Goal: Task Accomplishment & Management: Manage account settings

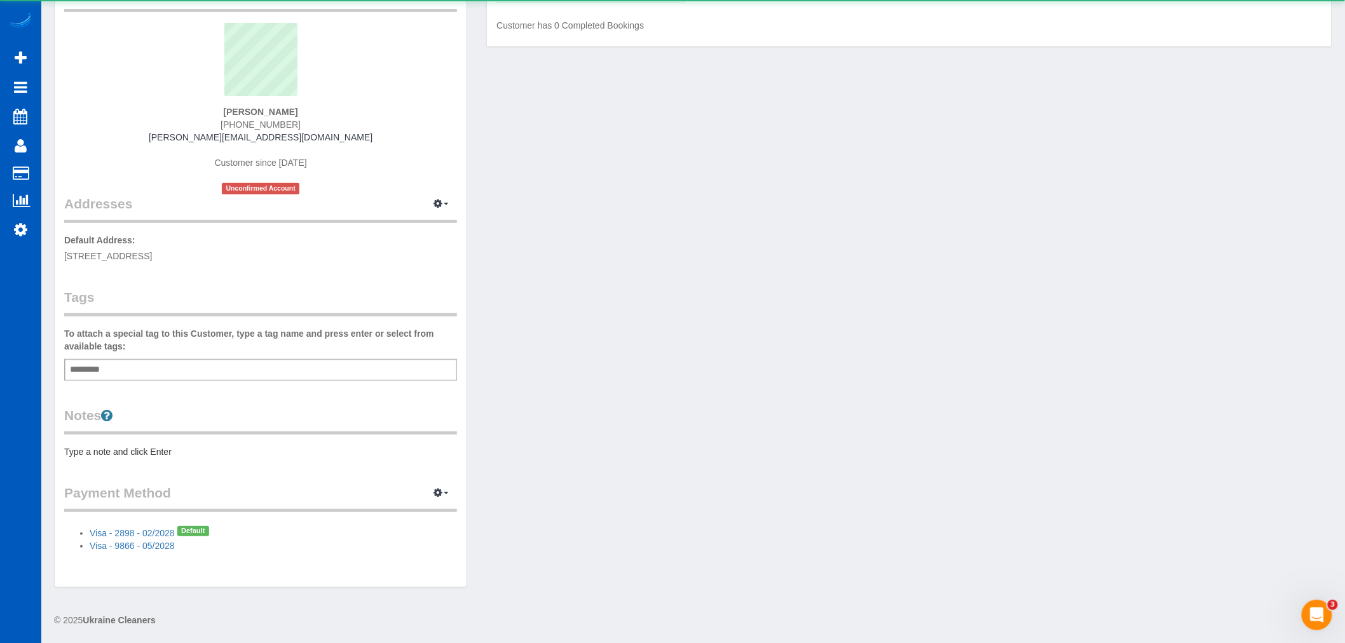
scroll to position [88, 0]
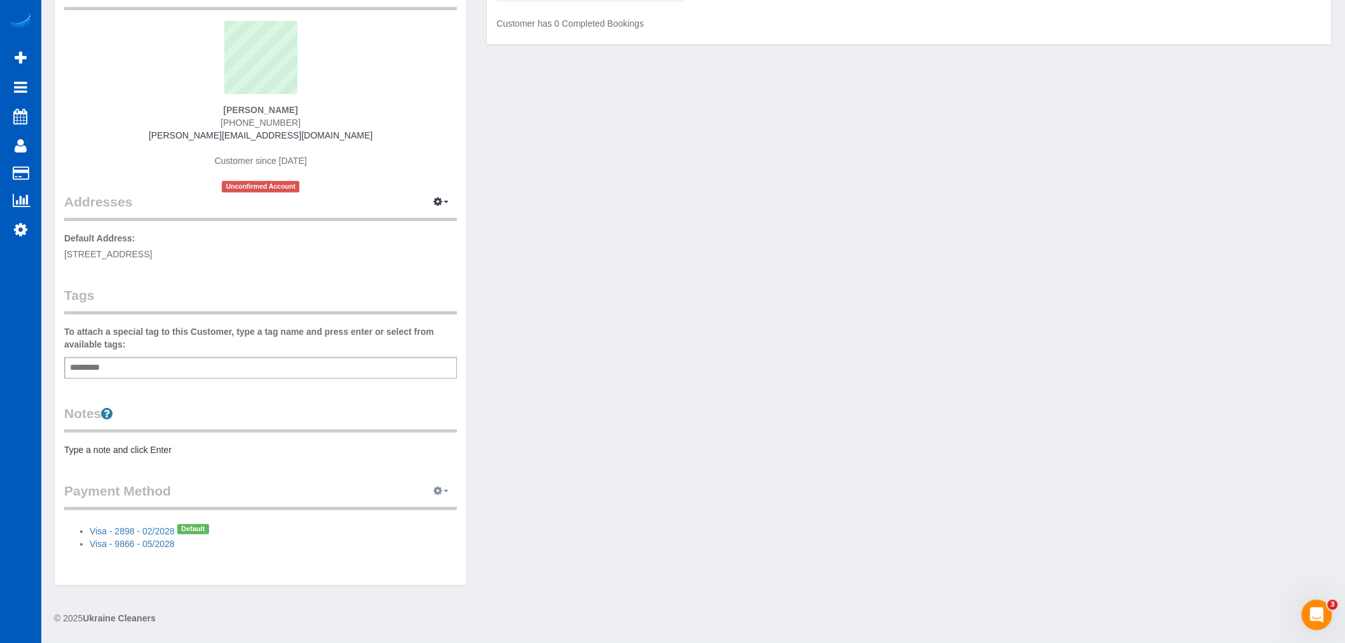
click at [434, 490] on button "button" at bounding box center [441, 492] width 32 height 20
click at [398, 514] on link "View Payment Methods" at bounding box center [397, 515] width 119 height 17
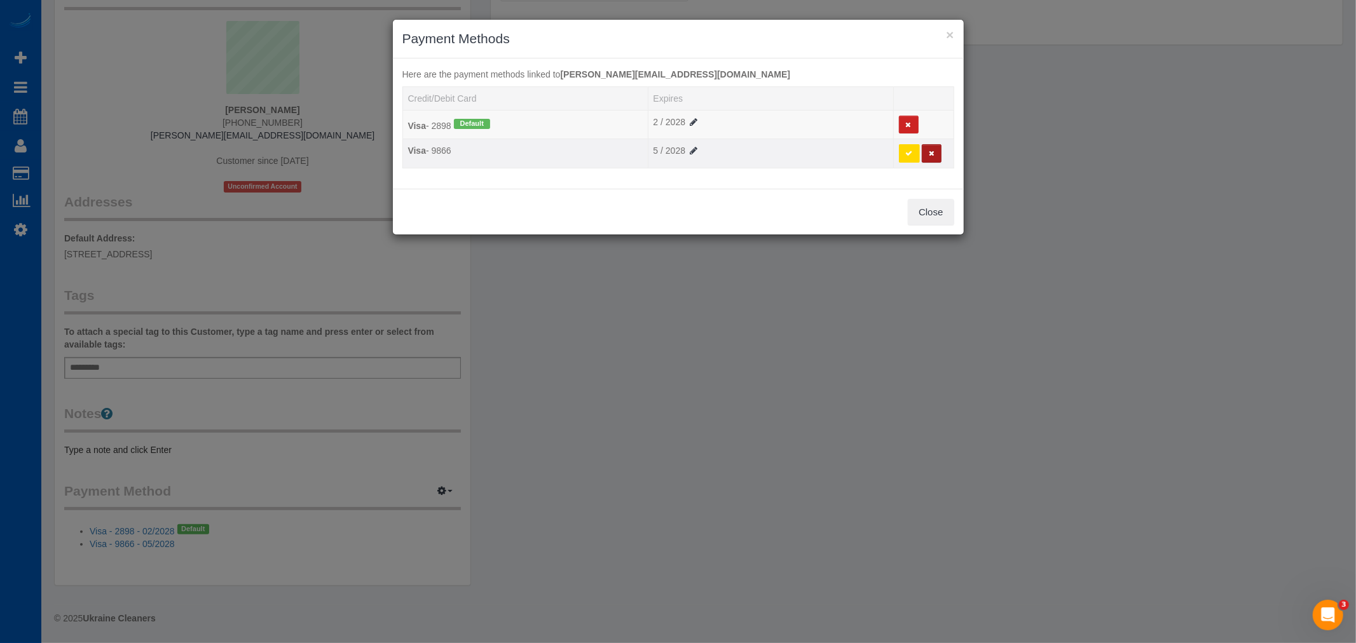
click at [935, 160] on button at bounding box center [932, 153] width 20 height 18
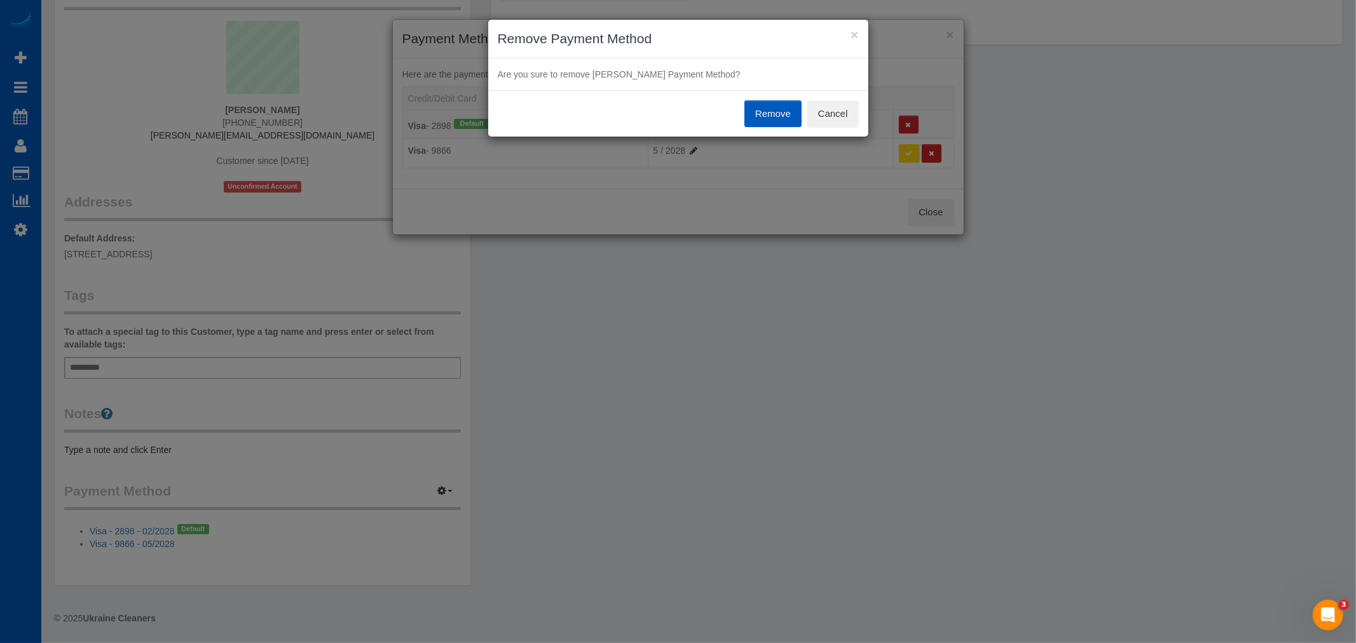
click at [767, 113] on button "Remove" at bounding box center [772, 113] width 57 height 27
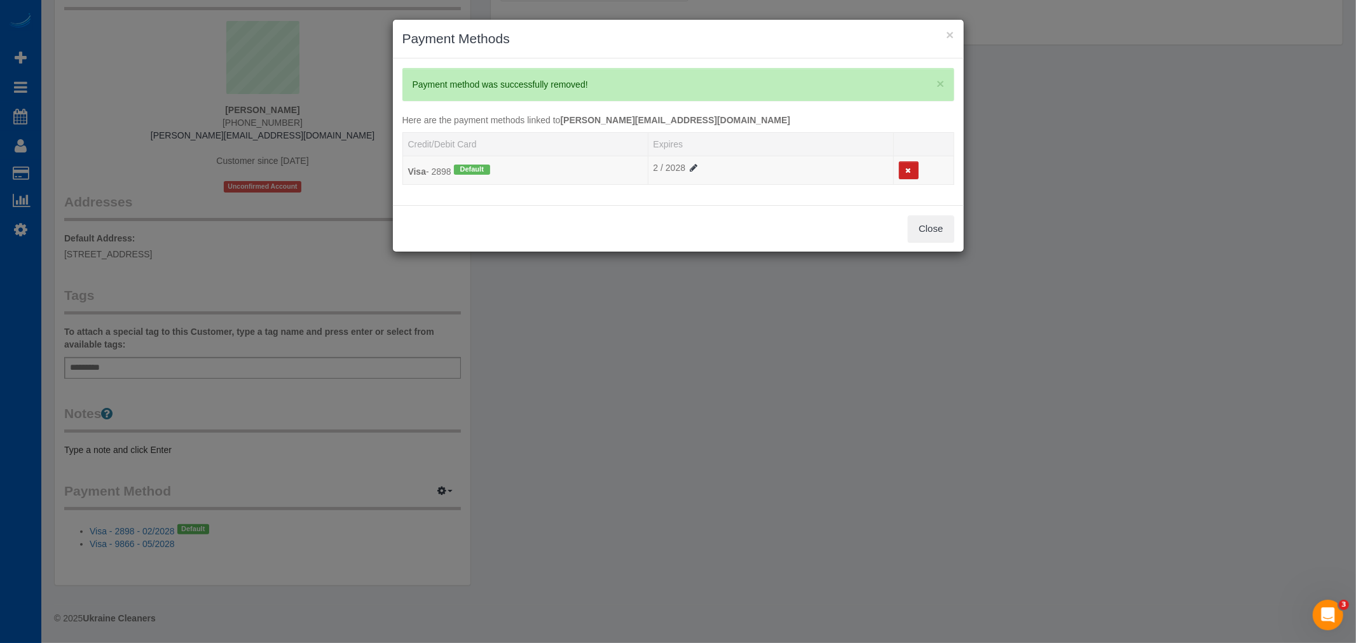
click at [938, 36] on h3 "Payment Methods" at bounding box center [678, 38] width 552 height 19
click at [954, 35] on div "× Payment Methods" at bounding box center [678, 39] width 571 height 39
click at [939, 35] on h3 "Payment Methods" at bounding box center [678, 38] width 552 height 19
drag, startPoint x: 939, startPoint y: 35, endPoint x: 961, endPoint y: 39, distance: 22.1
click at [941, 36] on h3 "Payment Methods" at bounding box center [678, 38] width 552 height 19
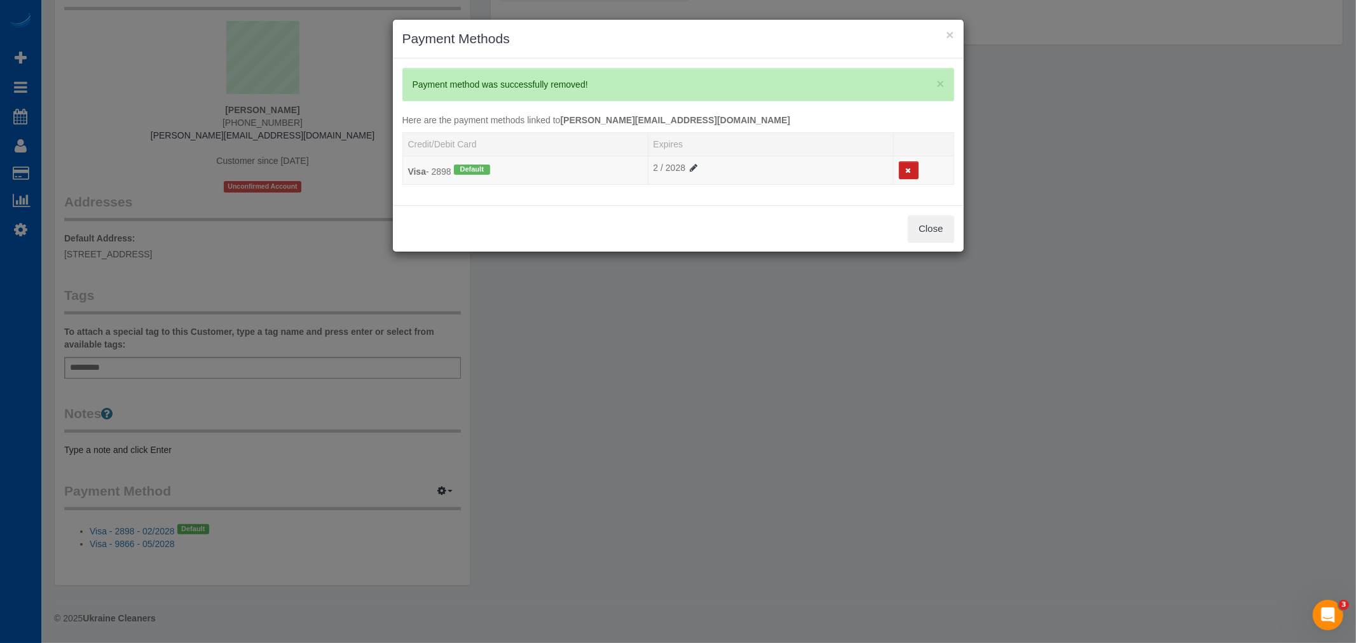
click at [961, 39] on div "× Payment Methods" at bounding box center [678, 39] width 571 height 39
click at [946, 31] on button "×" at bounding box center [950, 34] width 8 height 13
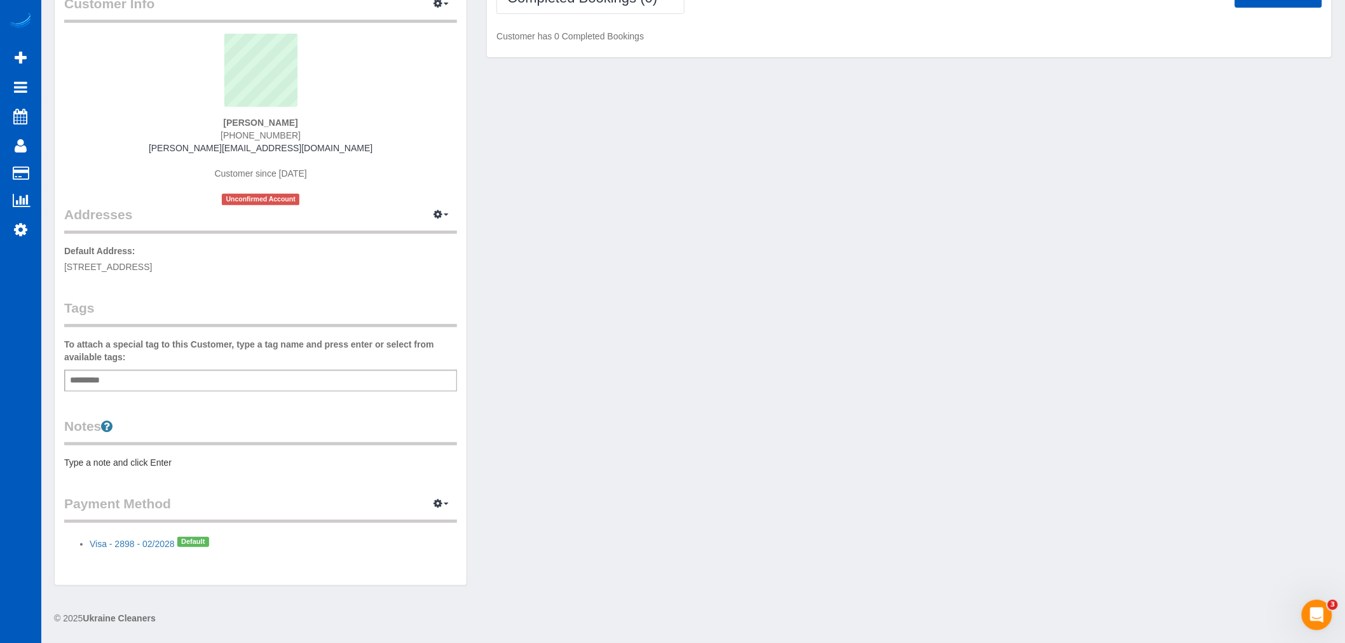
scroll to position [75, 0]
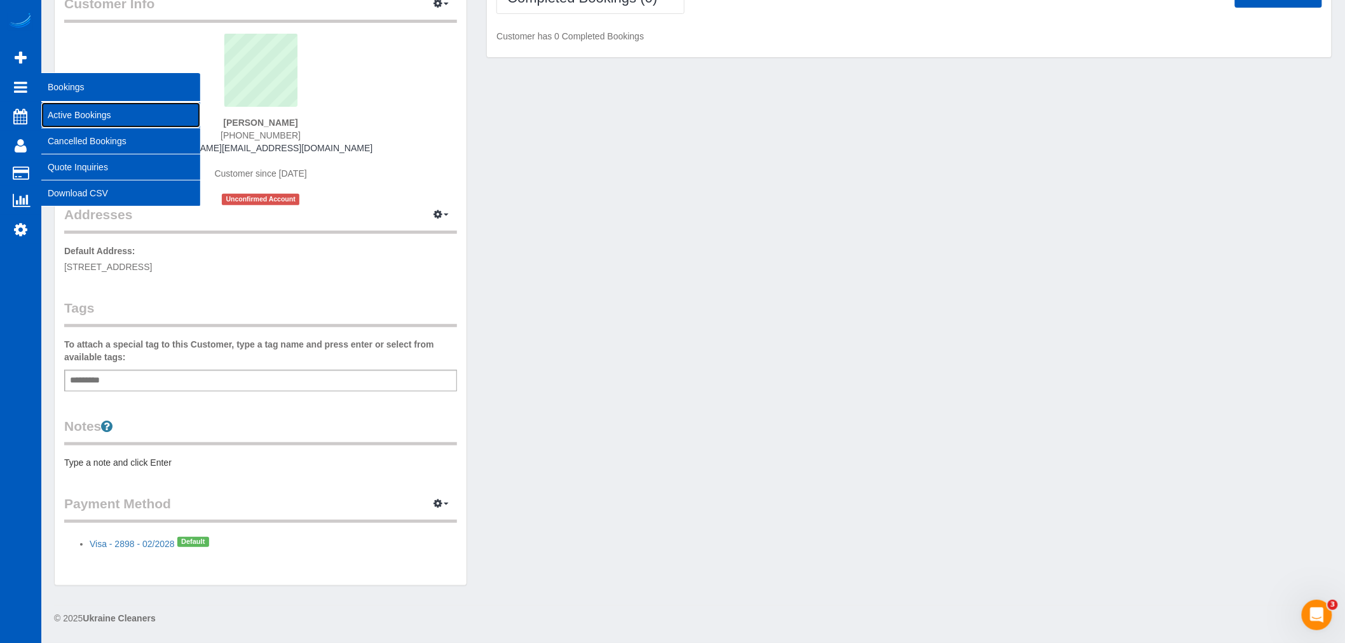
click at [71, 107] on link "Active Bookings" at bounding box center [120, 114] width 159 height 25
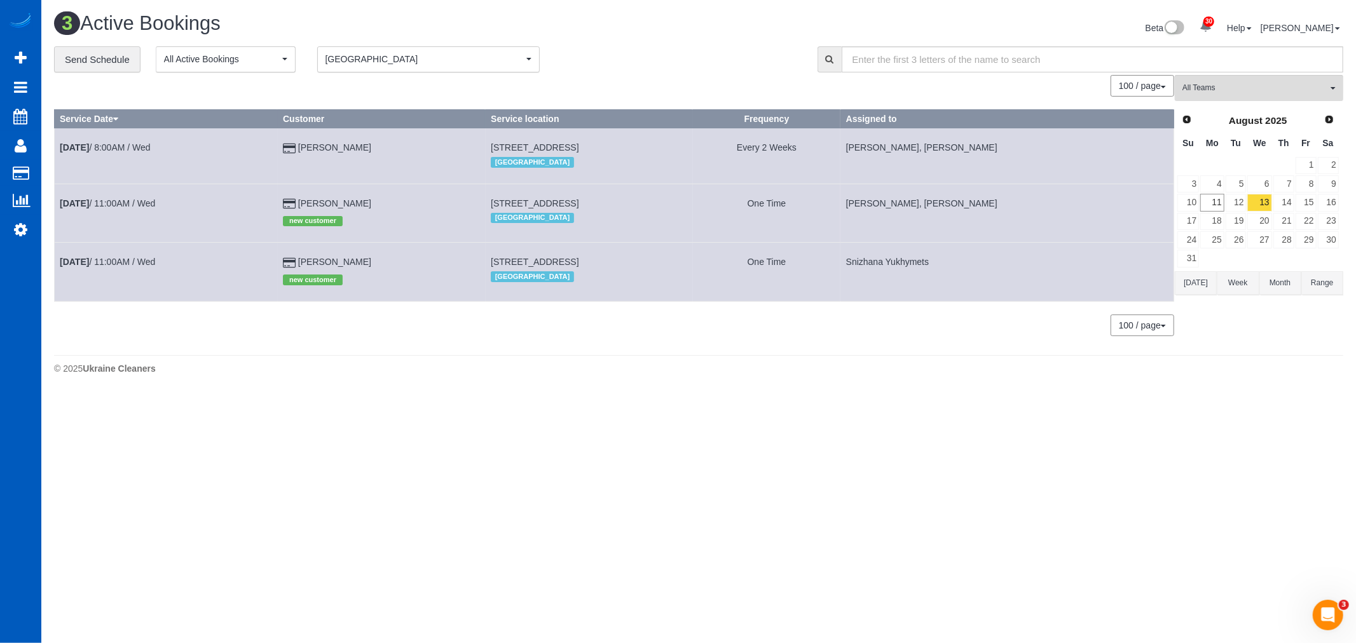
click at [1241, 73] on div "**********" at bounding box center [699, 59] width 1308 height 27
click at [1242, 87] on span "All Teams" at bounding box center [1255, 88] width 145 height 11
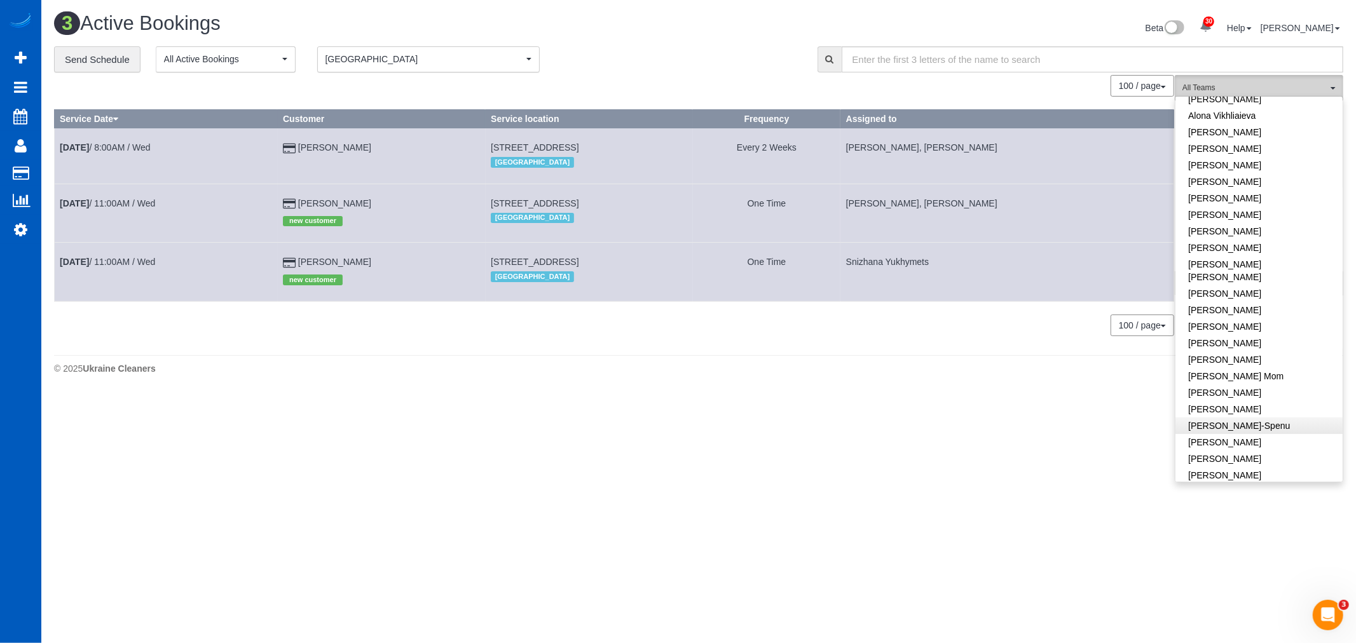
scroll to position [141, 0]
click at [1266, 430] on link "[PERSON_NAME]" at bounding box center [1259, 438] width 167 height 17
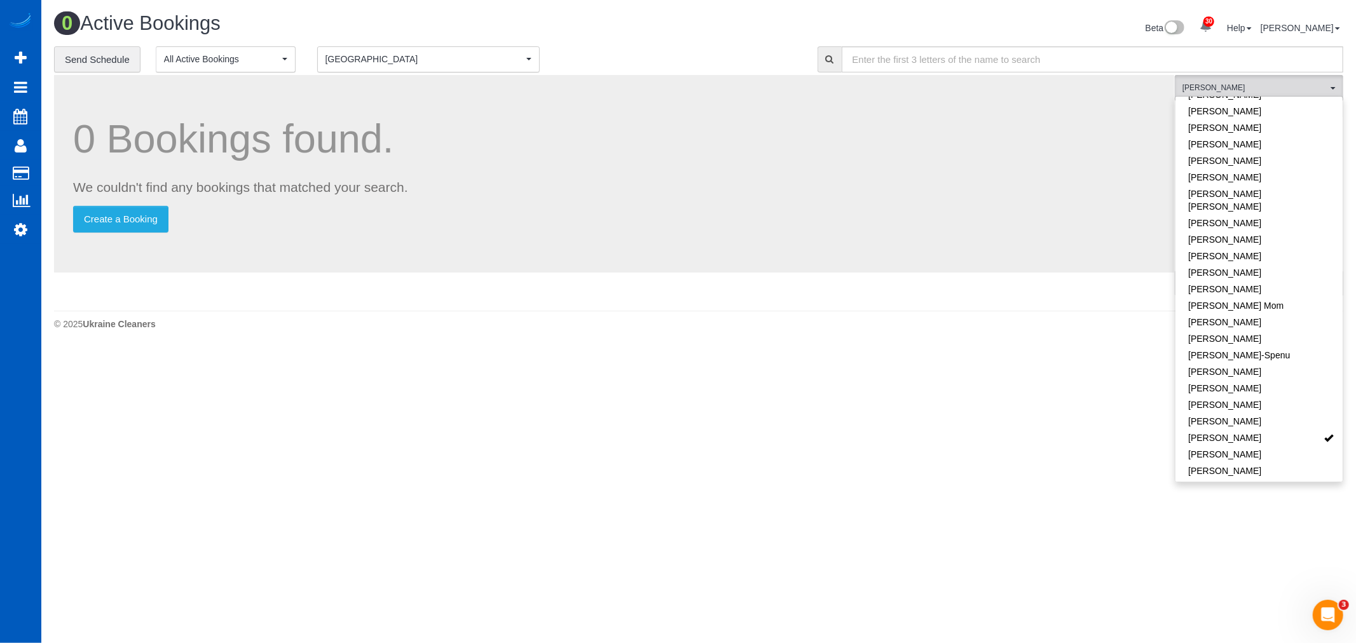
drag, startPoint x: 576, startPoint y: 411, endPoint x: 607, endPoint y: 395, distance: 35.0
click at [574, 412] on body "30 Beta Your Notifications You have 0 alerts × You have 4 to charge for 08/09/2…" at bounding box center [678, 321] width 1356 height 643
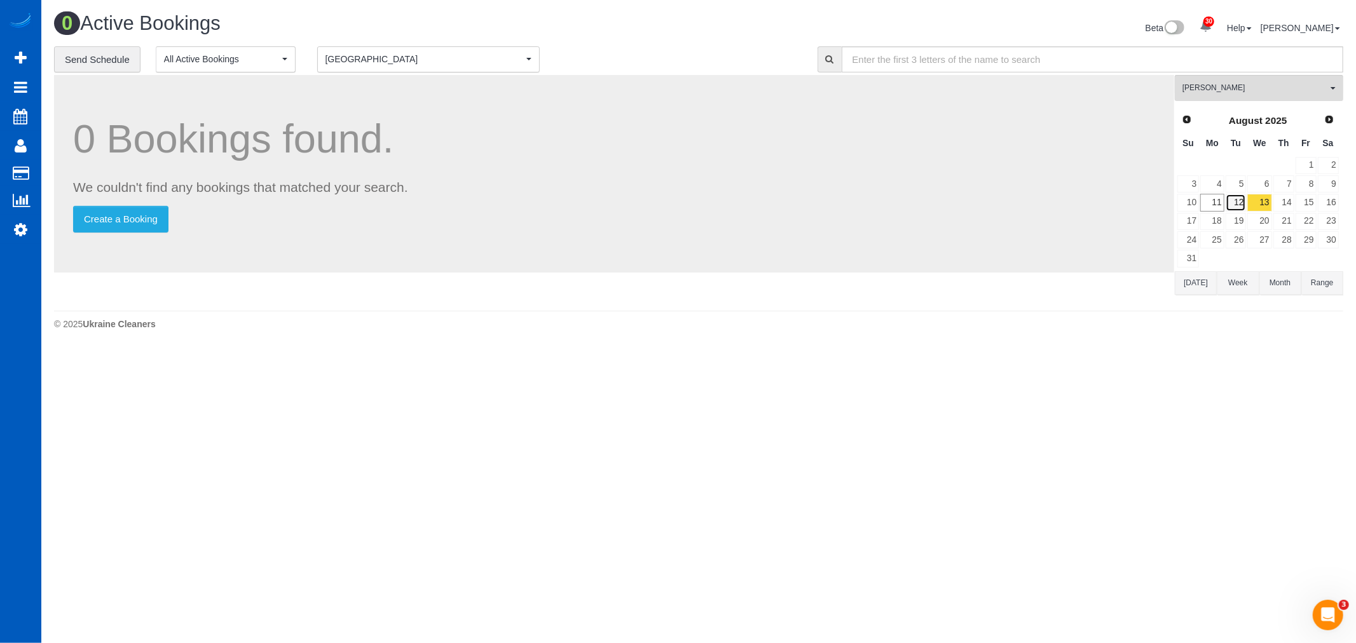
click at [1231, 199] on link "12" at bounding box center [1236, 202] width 21 height 17
click at [1259, 210] on link "13" at bounding box center [1259, 202] width 24 height 17
click at [359, 65] on span "[GEOGRAPHIC_DATA]" at bounding box center [425, 59] width 198 height 13
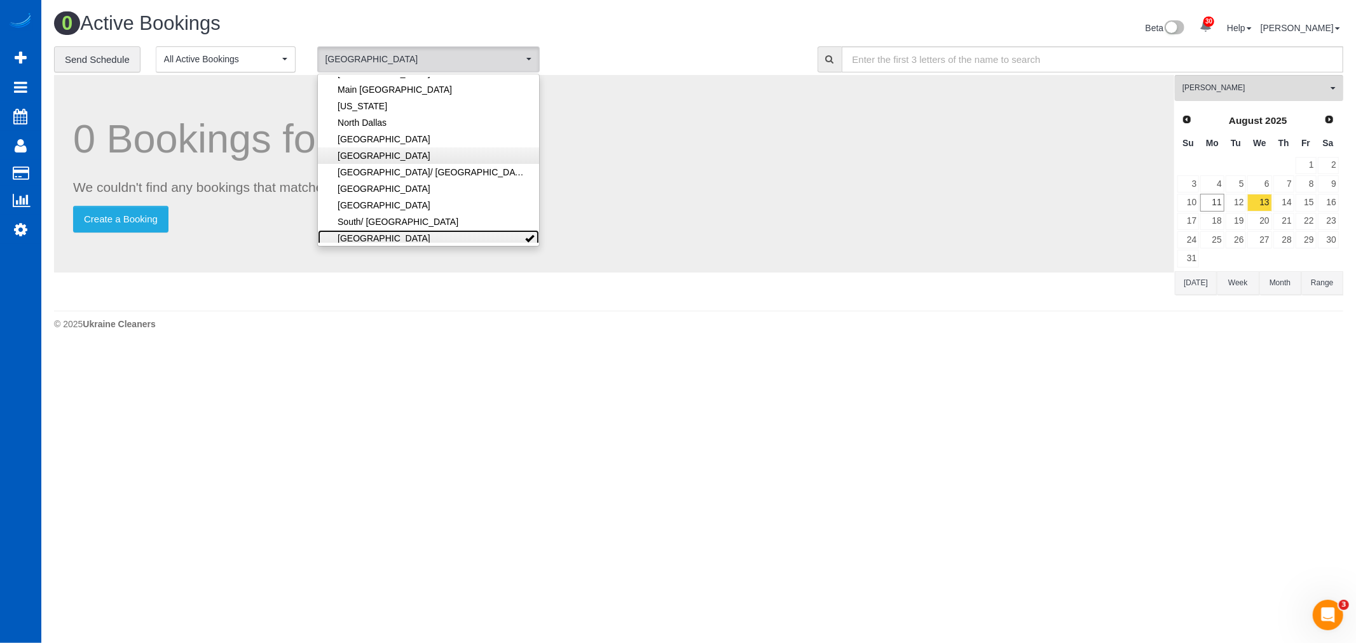
scroll to position [0, 0]
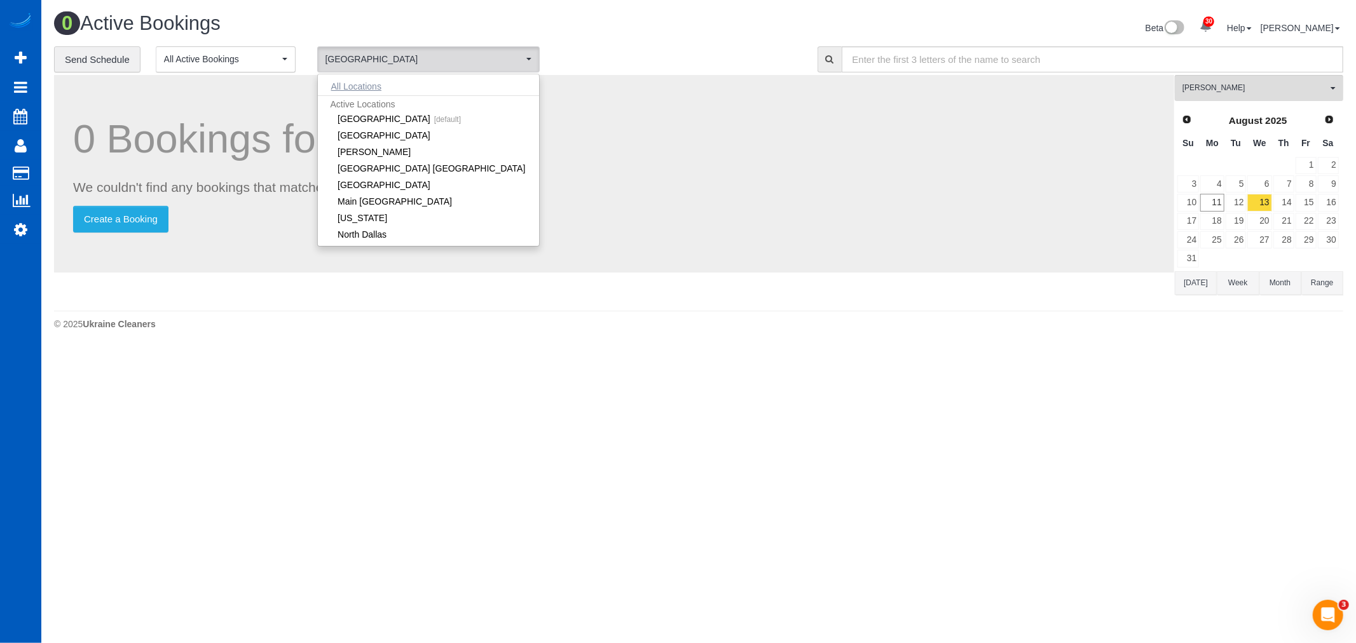
click at [369, 89] on button "All Locations" at bounding box center [356, 87] width 77 height 18
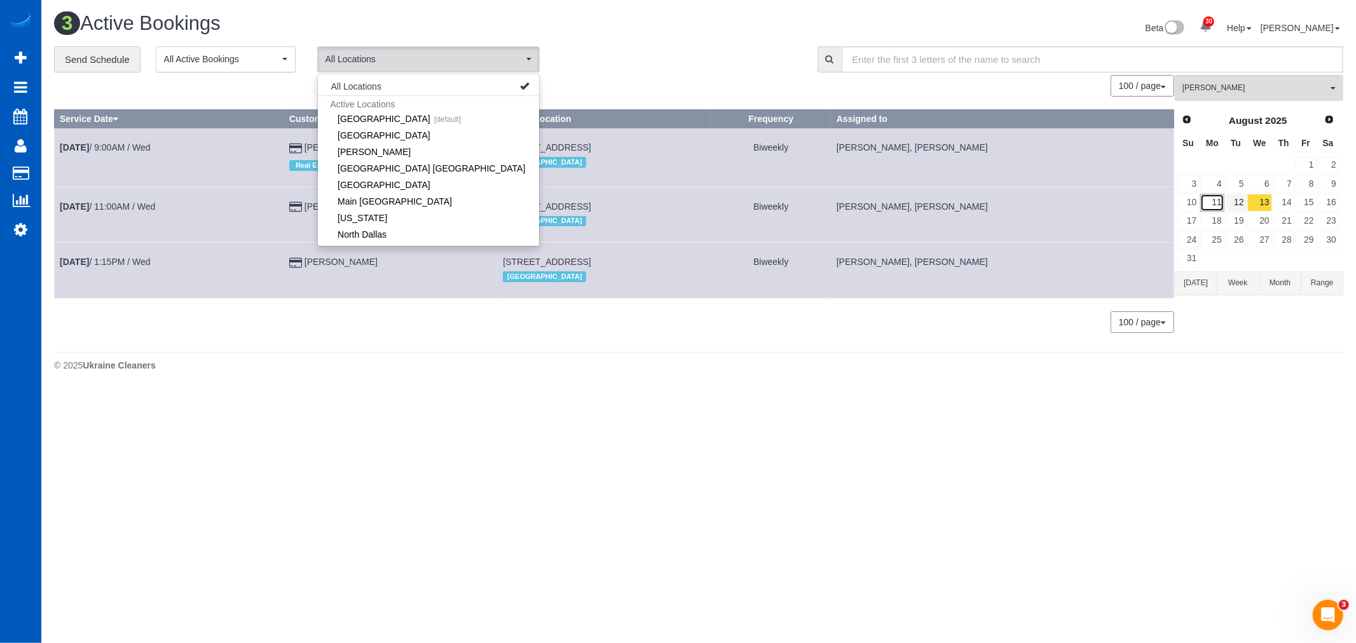
click at [1218, 202] on link "11" at bounding box center [1212, 202] width 24 height 17
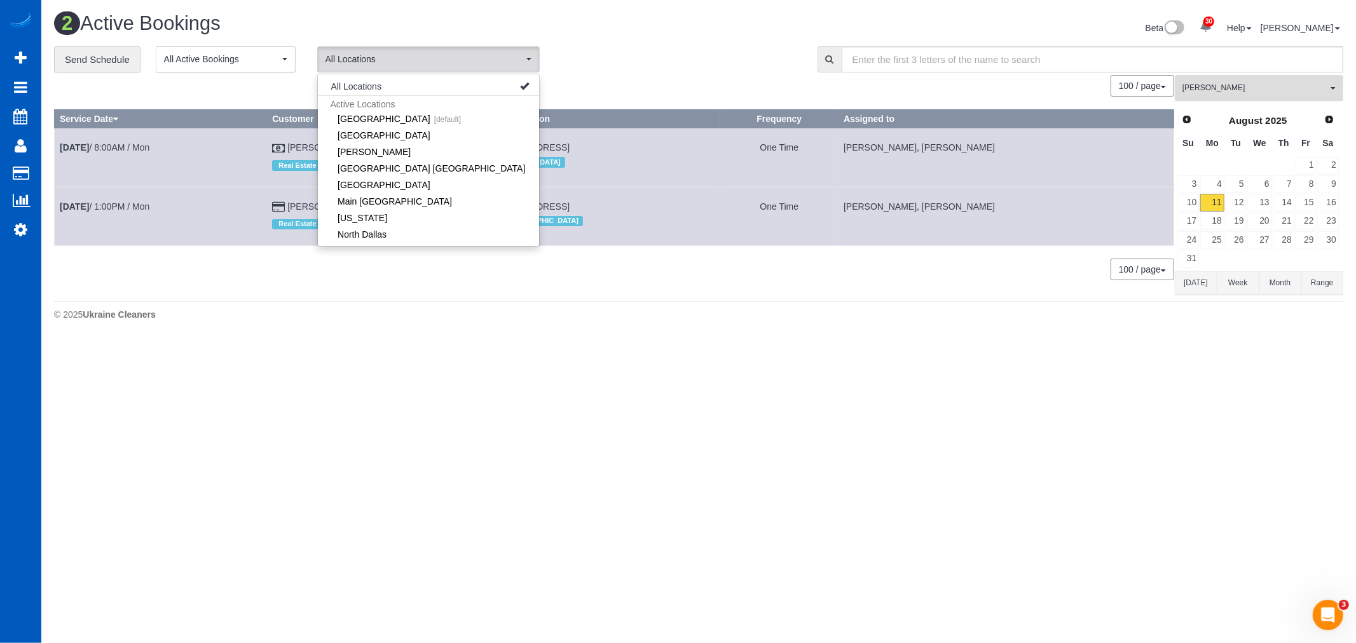
click at [1248, 93] on span "Kateryna Maherovska" at bounding box center [1255, 88] width 145 height 11
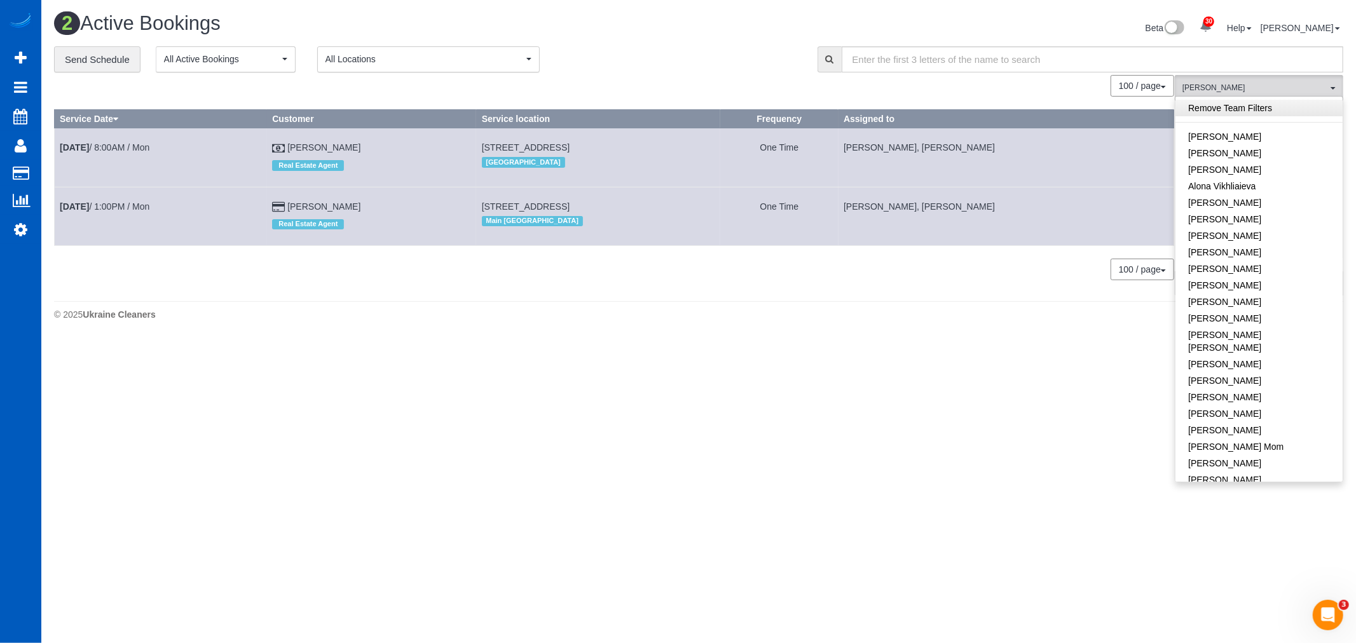
click at [1233, 106] on link "Remove Team Filters" at bounding box center [1259, 108] width 167 height 17
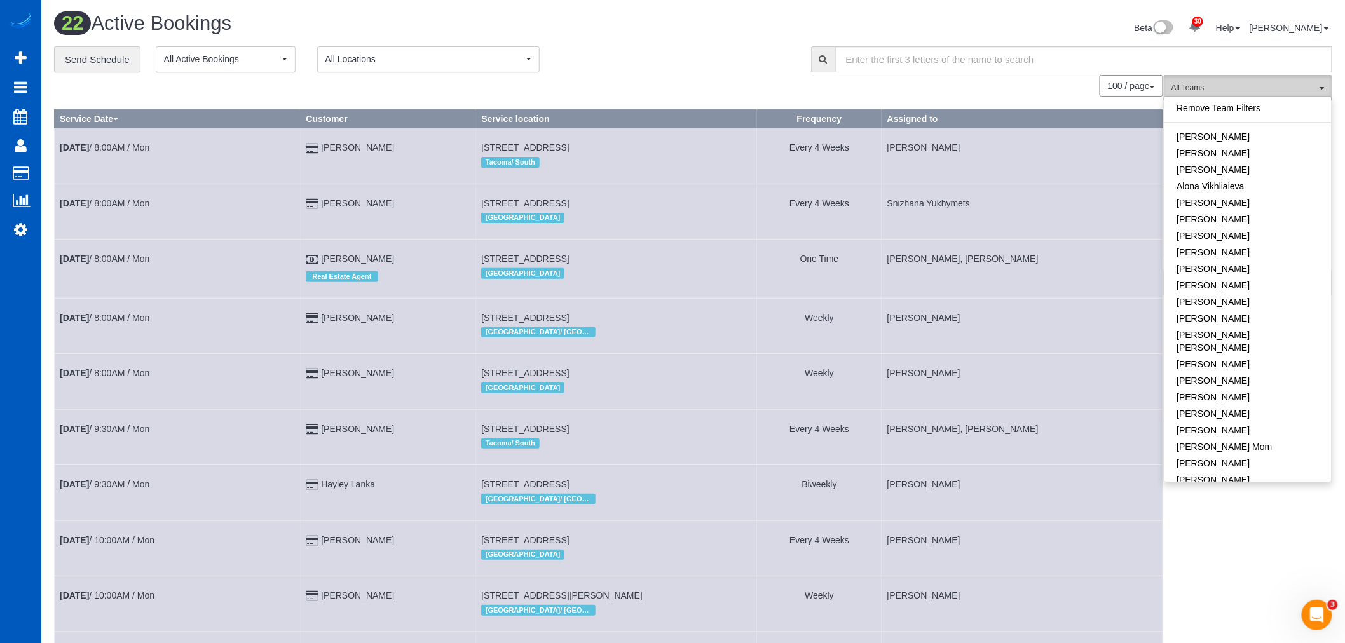
click at [1278, 96] on button "All Teams" at bounding box center [1248, 88] width 168 height 26
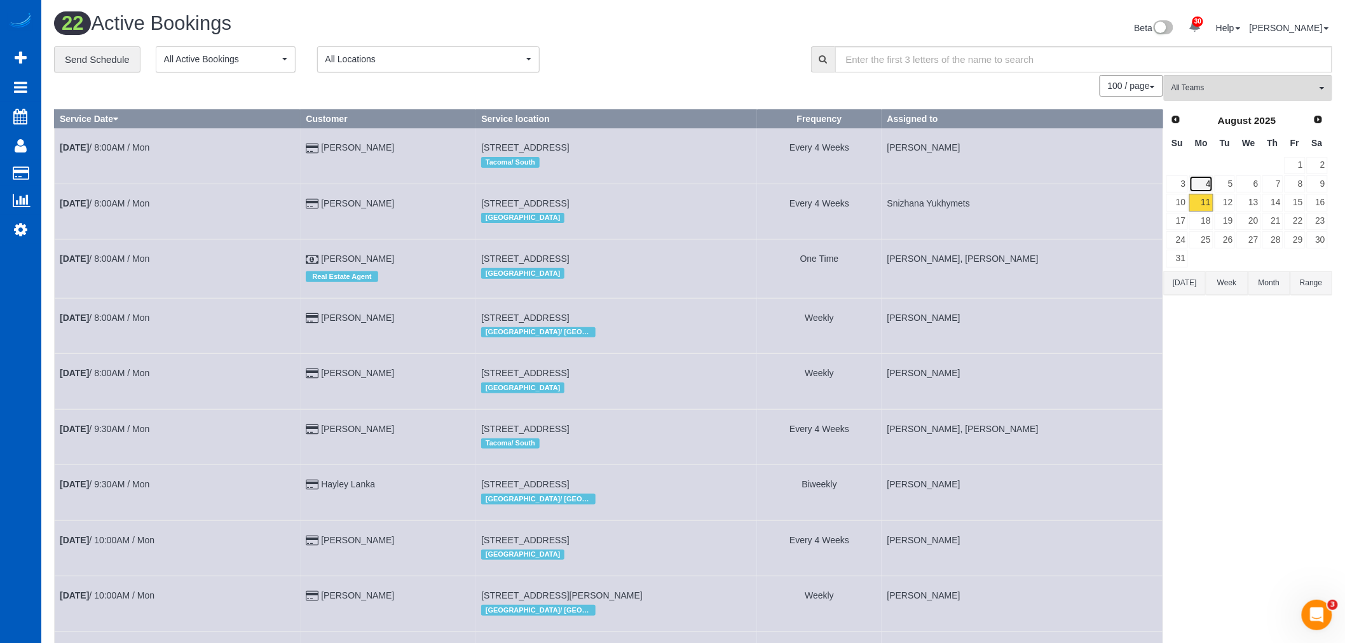
click at [1205, 189] on link "4" at bounding box center [1202, 183] width 24 height 17
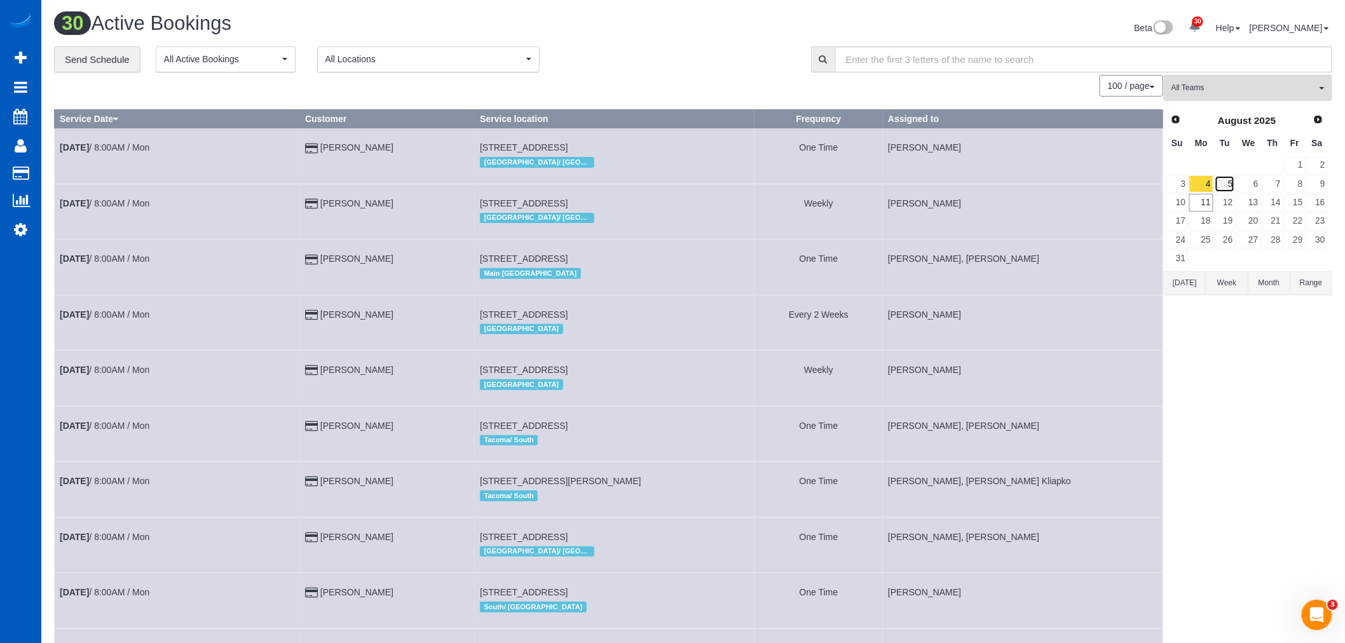
click at [1223, 193] on link "5" at bounding box center [1225, 183] width 21 height 17
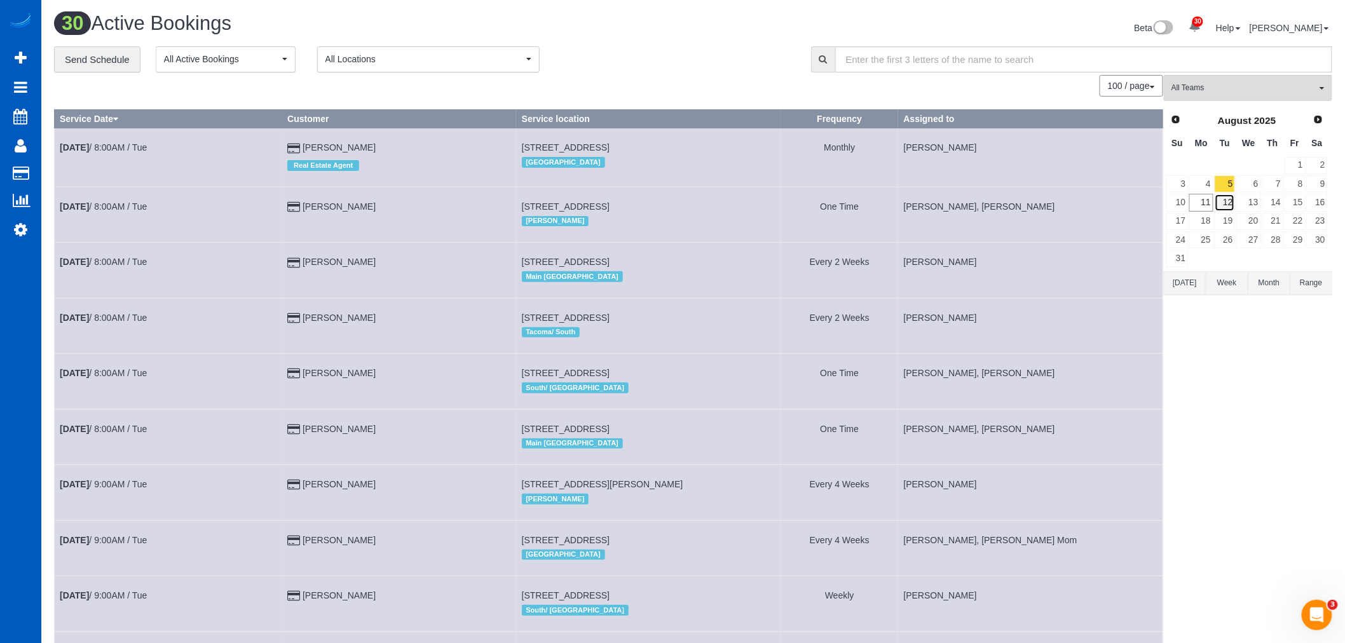
click at [1228, 205] on link "12" at bounding box center [1225, 202] width 21 height 17
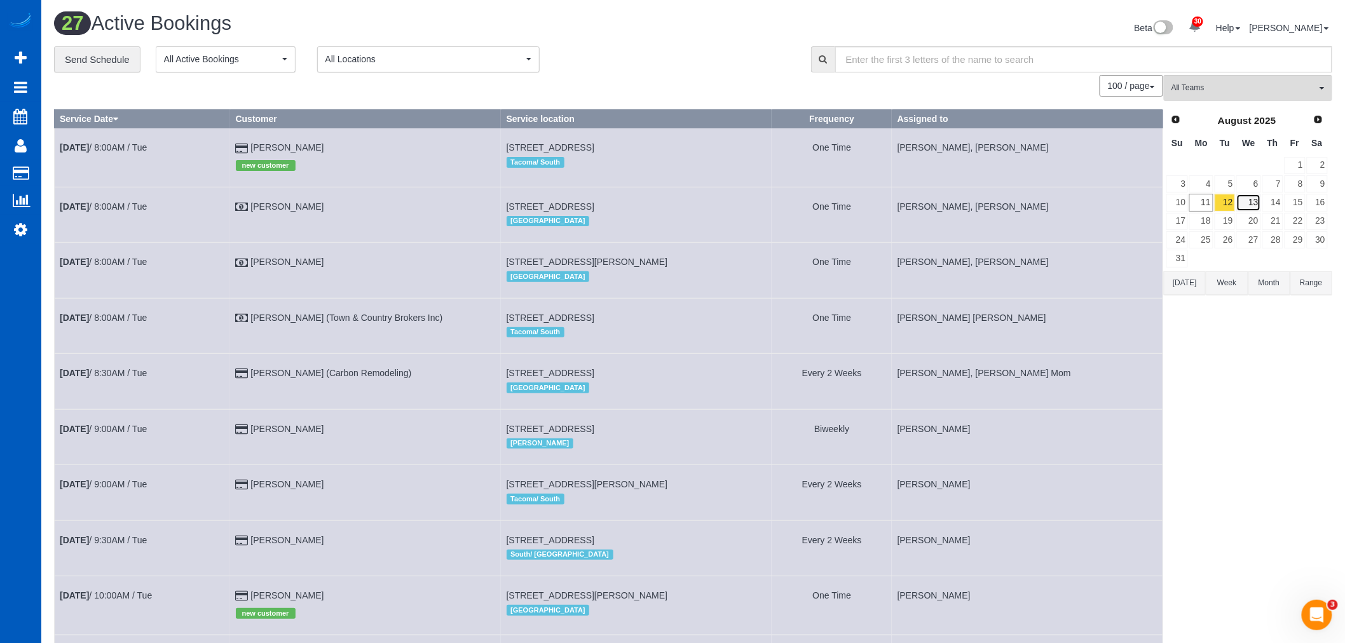
click at [1246, 200] on link "13" at bounding box center [1249, 202] width 24 height 17
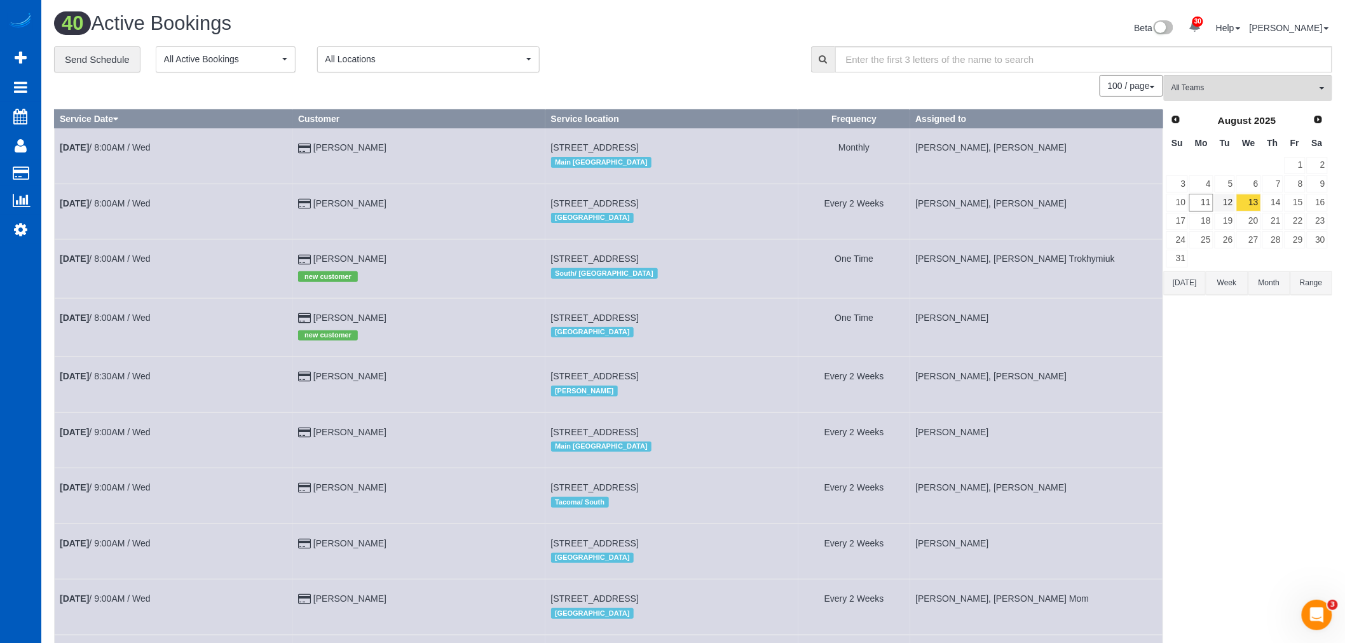
click at [1198, 194] on td "11" at bounding box center [1201, 202] width 25 height 18
click at [1212, 202] on link "11" at bounding box center [1202, 202] width 24 height 17
click at [1237, 202] on link "13" at bounding box center [1249, 202] width 24 height 17
click at [1228, 202] on link "12" at bounding box center [1225, 202] width 21 height 17
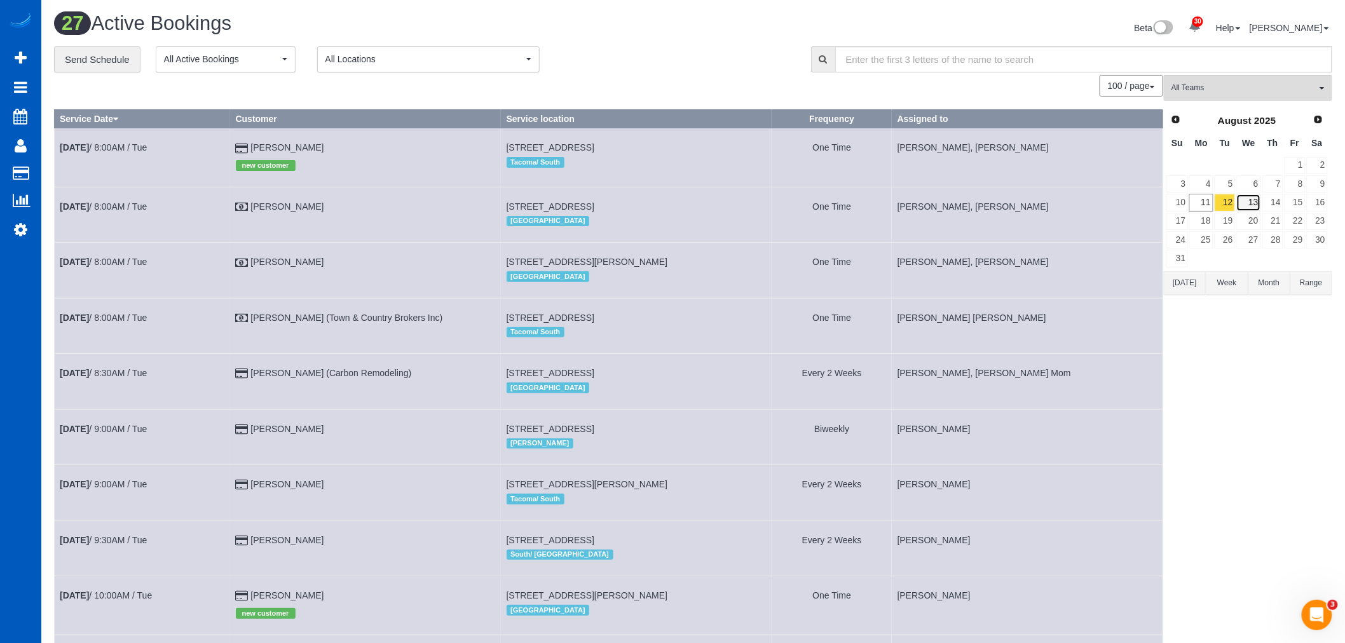
click at [1258, 204] on link "13" at bounding box center [1249, 202] width 24 height 17
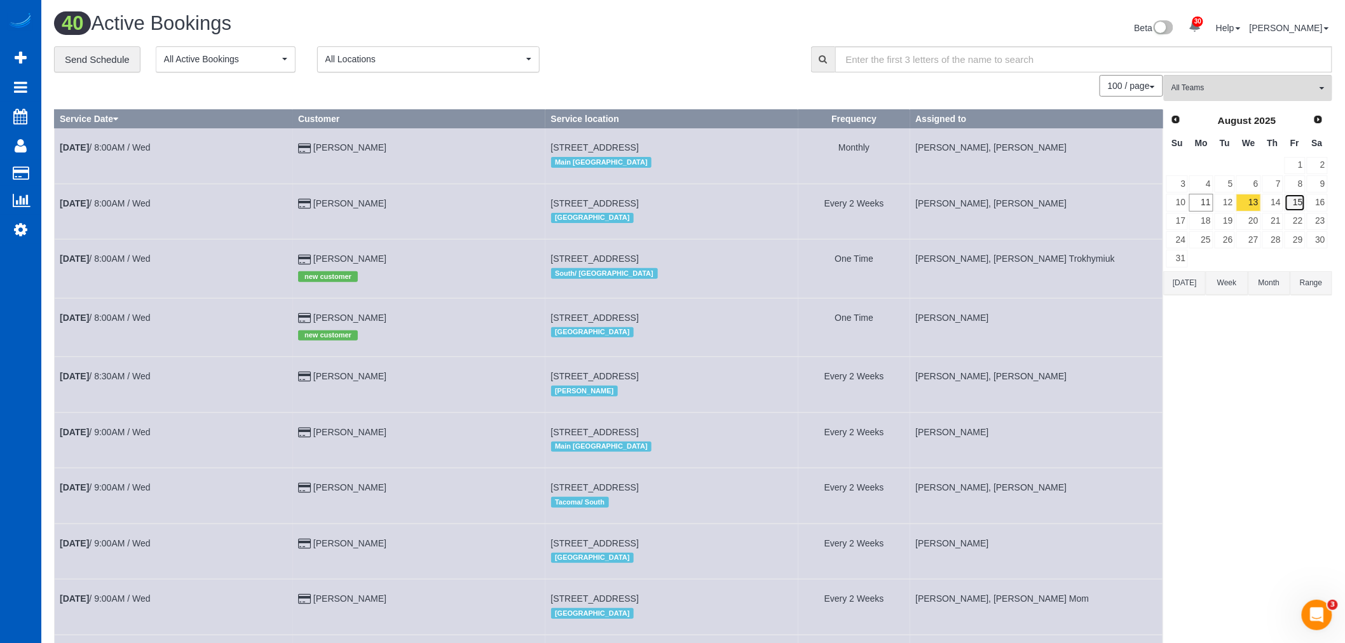
click at [1303, 201] on link "15" at bounding box center [1295, 202] width 21 height 17
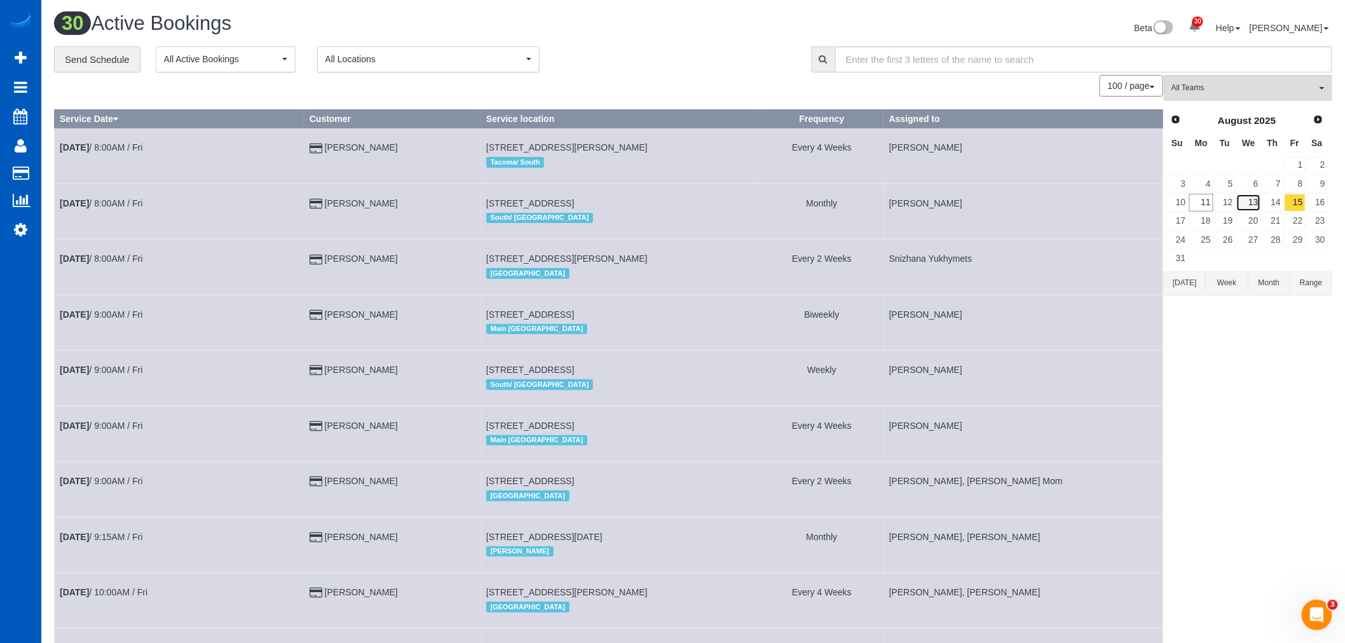
click at [1254, 202] on link "13" at bounding box center [1249, 202] width 24 height 17
click at [1254, 221] on link "20" at bounding box center [1249, 221] width 24 height 17
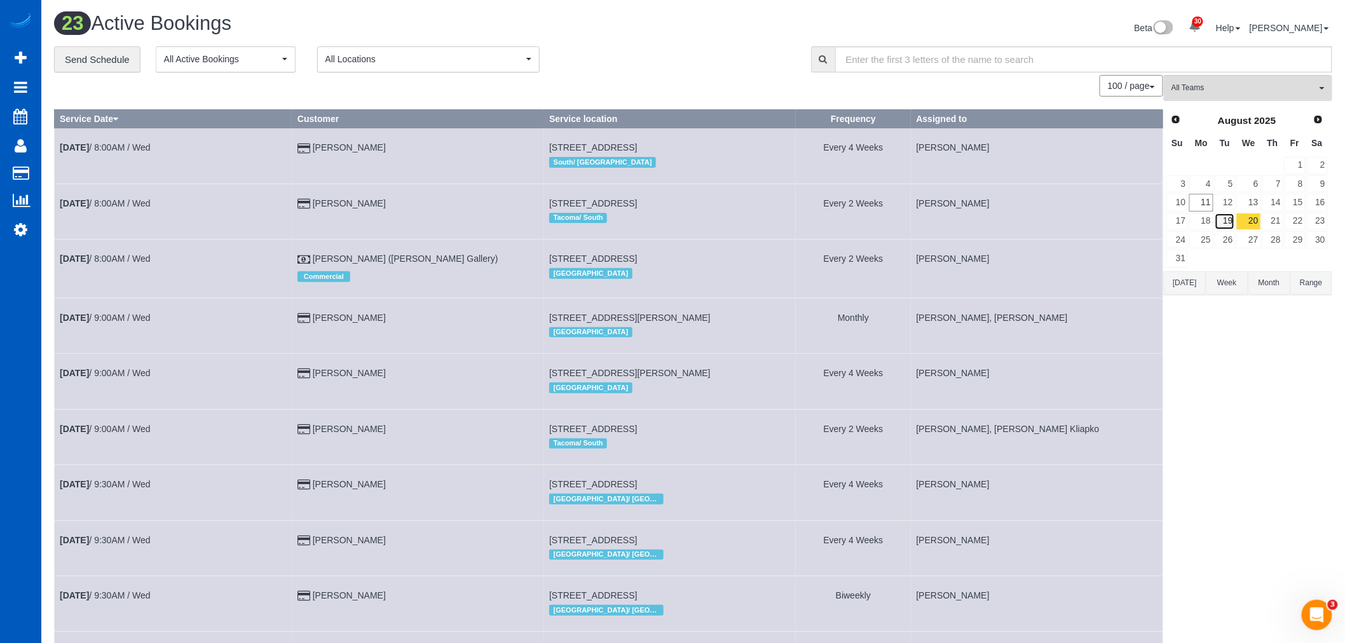
click at [1231, 219] on link "19" at bounding box center [1225, 221] width 21 height 17
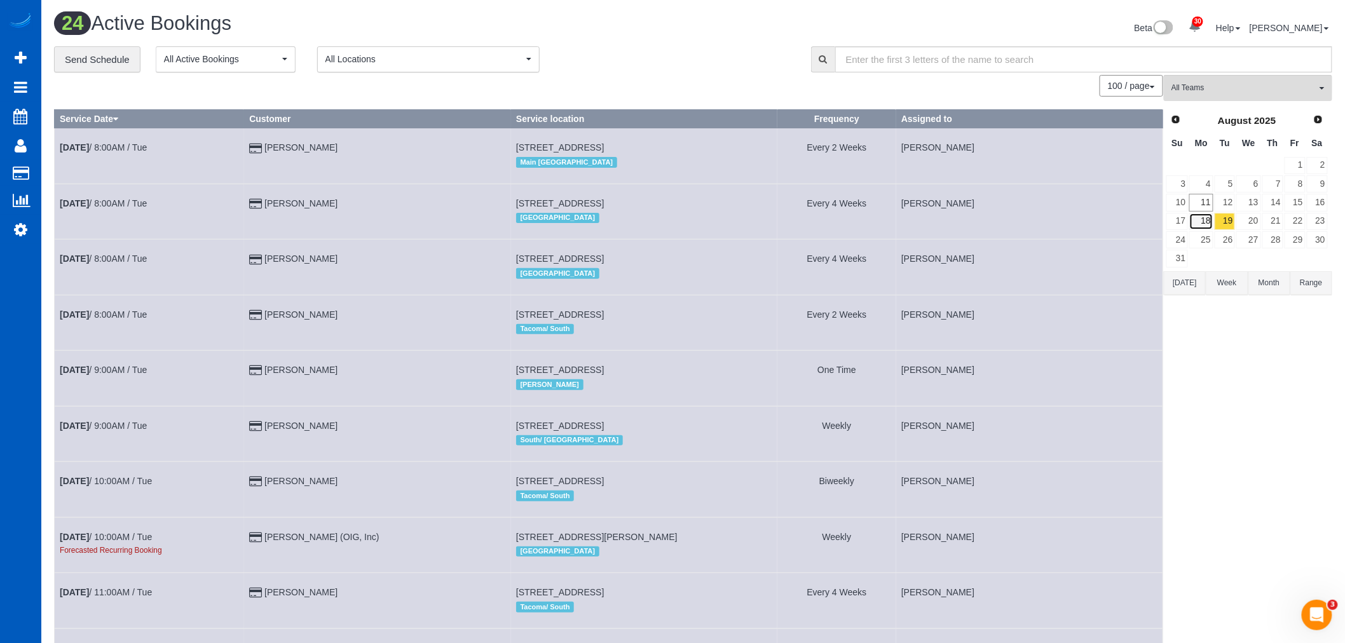
click at [1211, 220] on link "18" at bounding box center [1202, 221] width 24 height 17
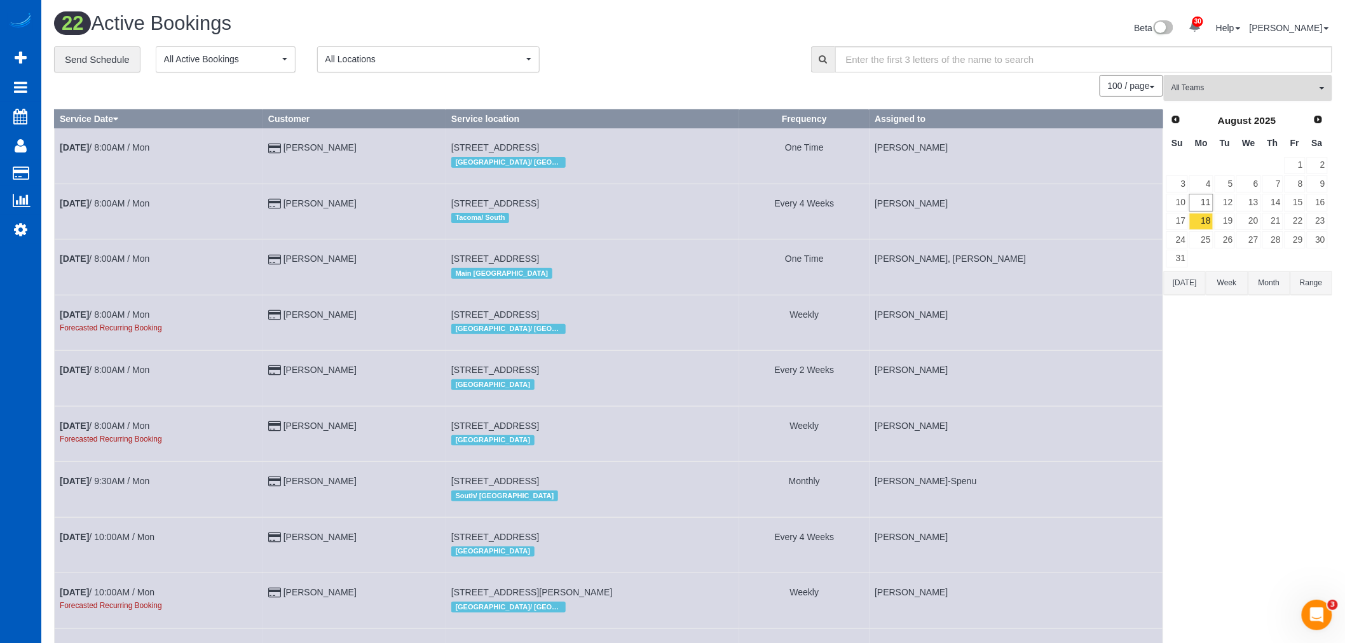
click at [1223, 93] on span "All Teams" at bounding box center [1244, 88] width 145 height 11
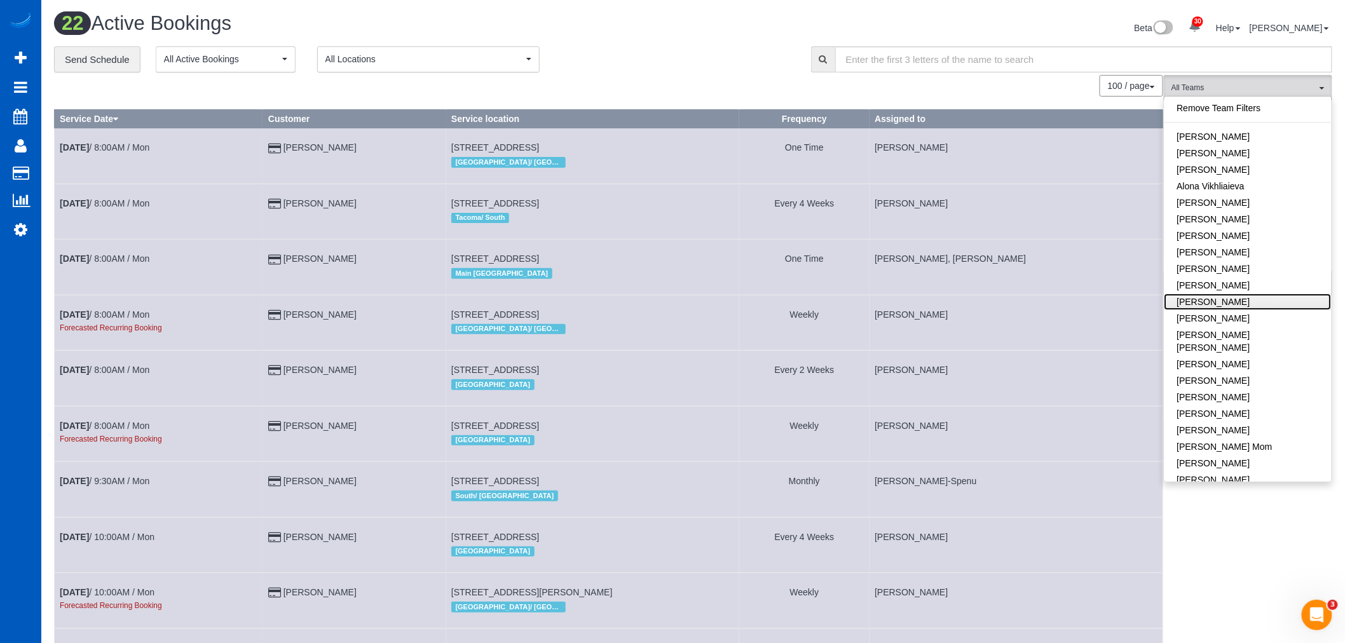
click at [1235, 299] on link "Daryna Odzhubiiska" at bounding box center [1248, 302] width 167 height 17
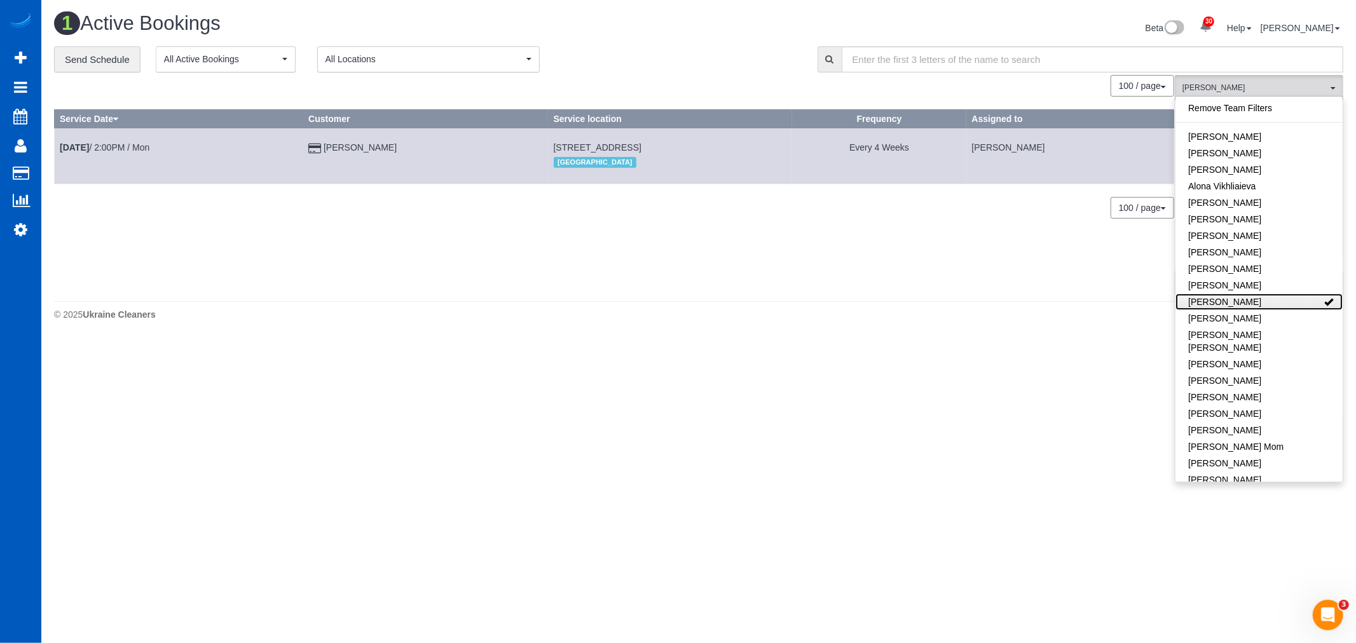
click at [1240, 299] on link "Daryna Odzhubiiska" at bounding box center [1259, 302] width 167 height 17
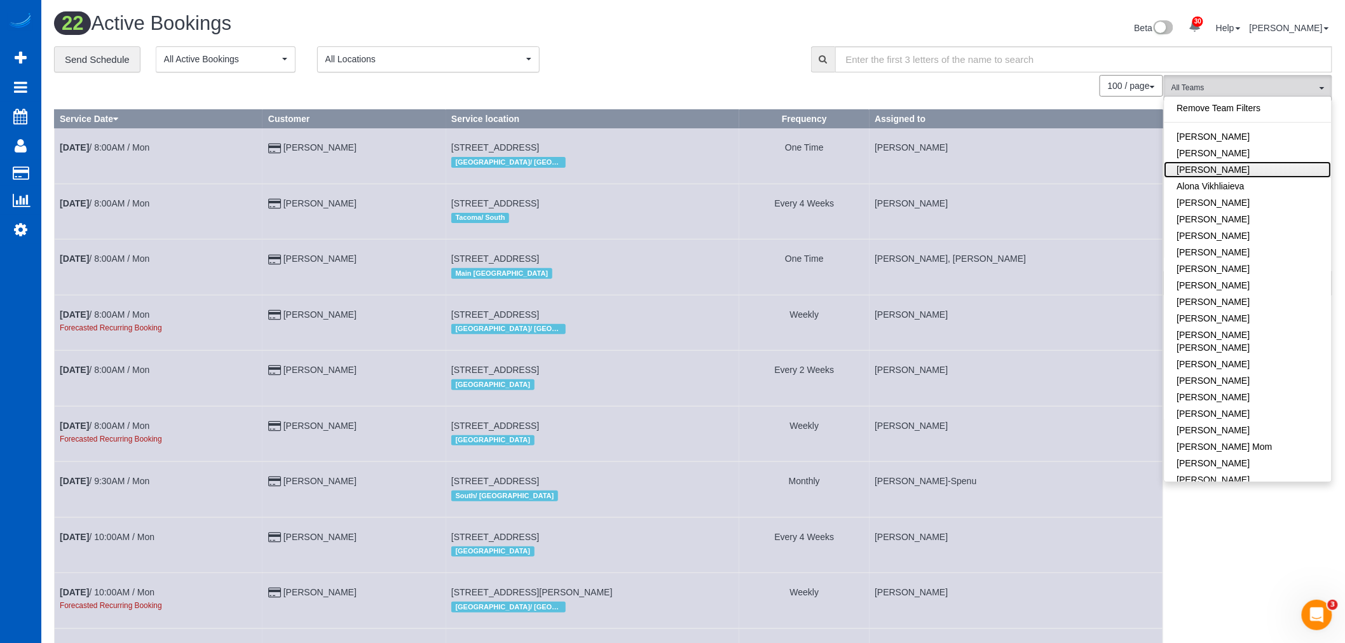
click at [1249, 165] on link "Alona Tarasiuk" at bounding box center [1248, 169] width 167 height 17
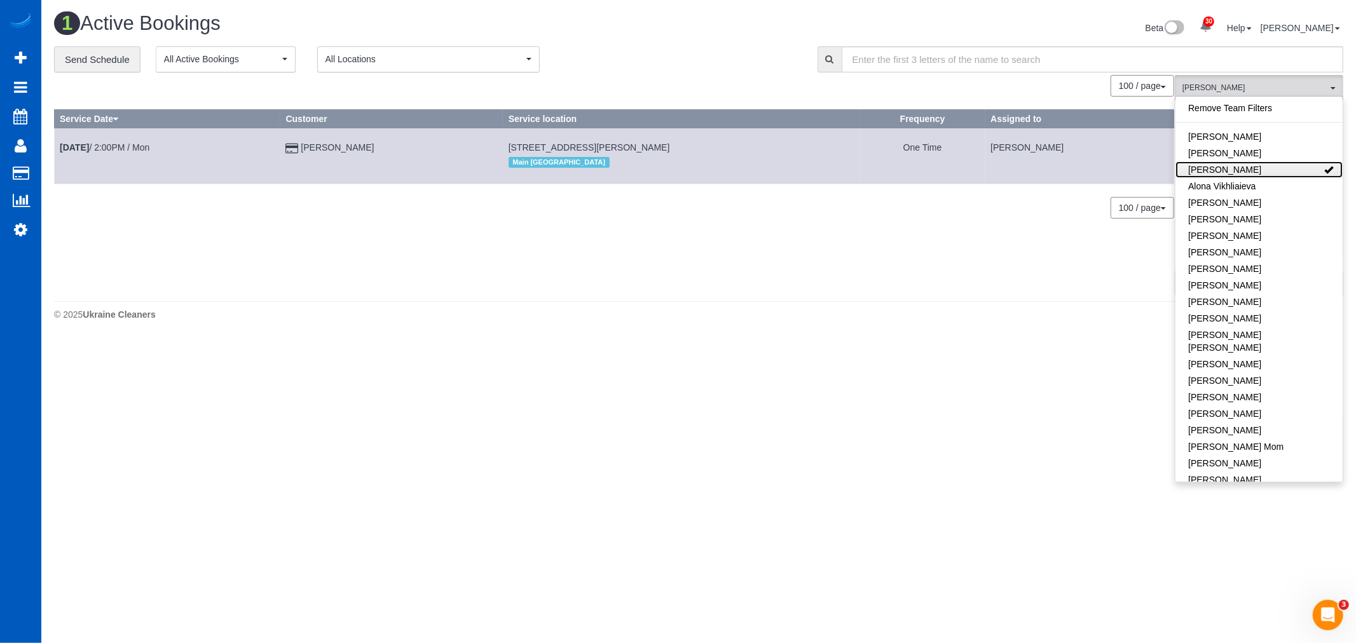
click at [1249, 165] on link "Alona Tarasiuk" at bounding box center [1259, 169] width 167 height 17
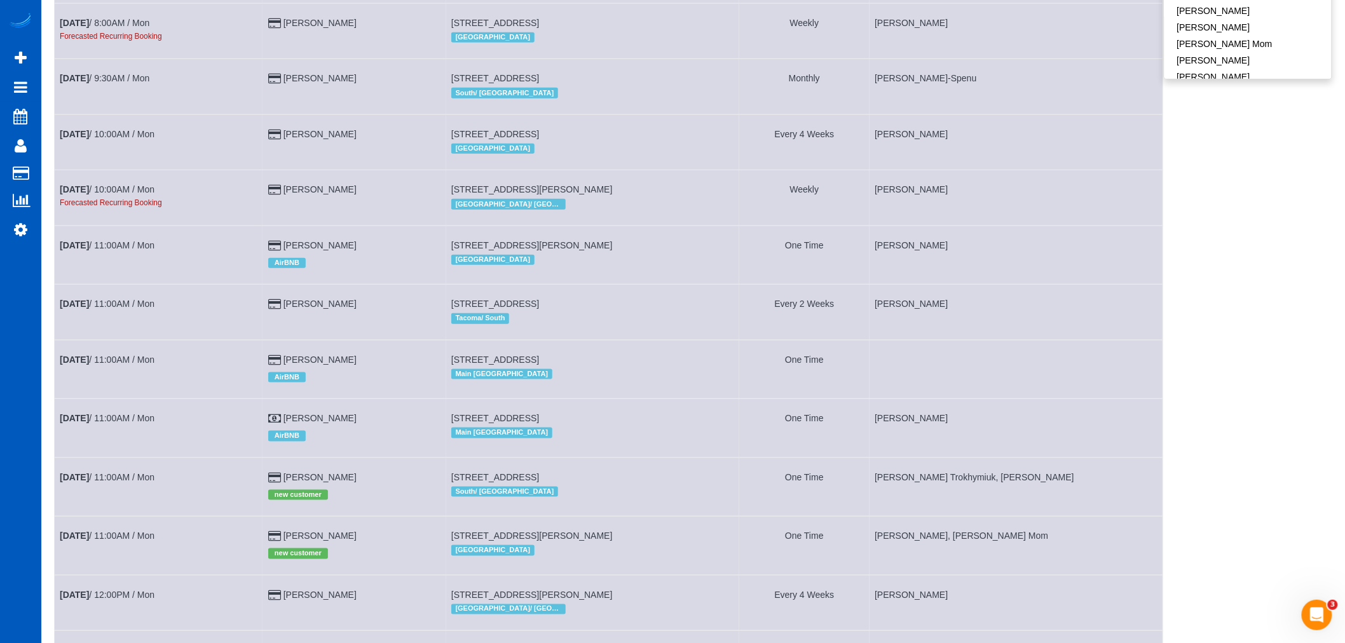
scroll to position [423, 0]
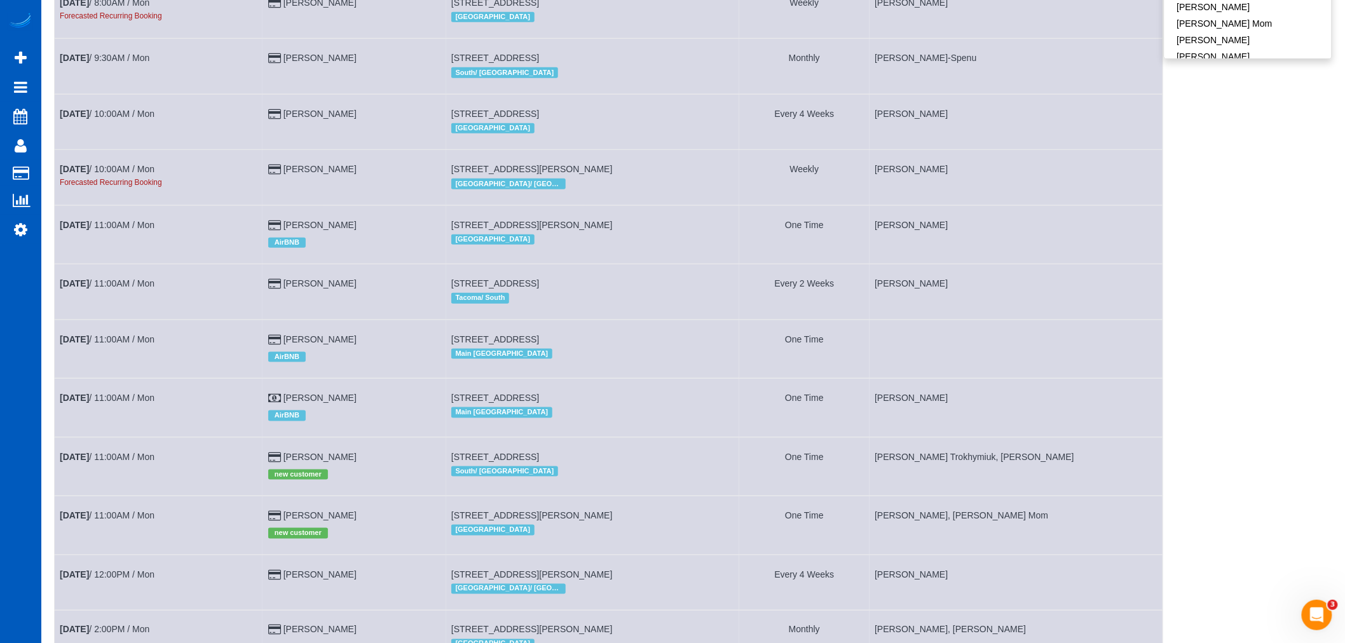
click at [102, 357] on td "Aug 18th / 11:00AM / Mon" at bounding box center [159, 349] width 209 height 58
click at [102, 345] on link "Aug 18th / 11:00AM / Mon" at bounding box center [107, 339] width 95 height 10
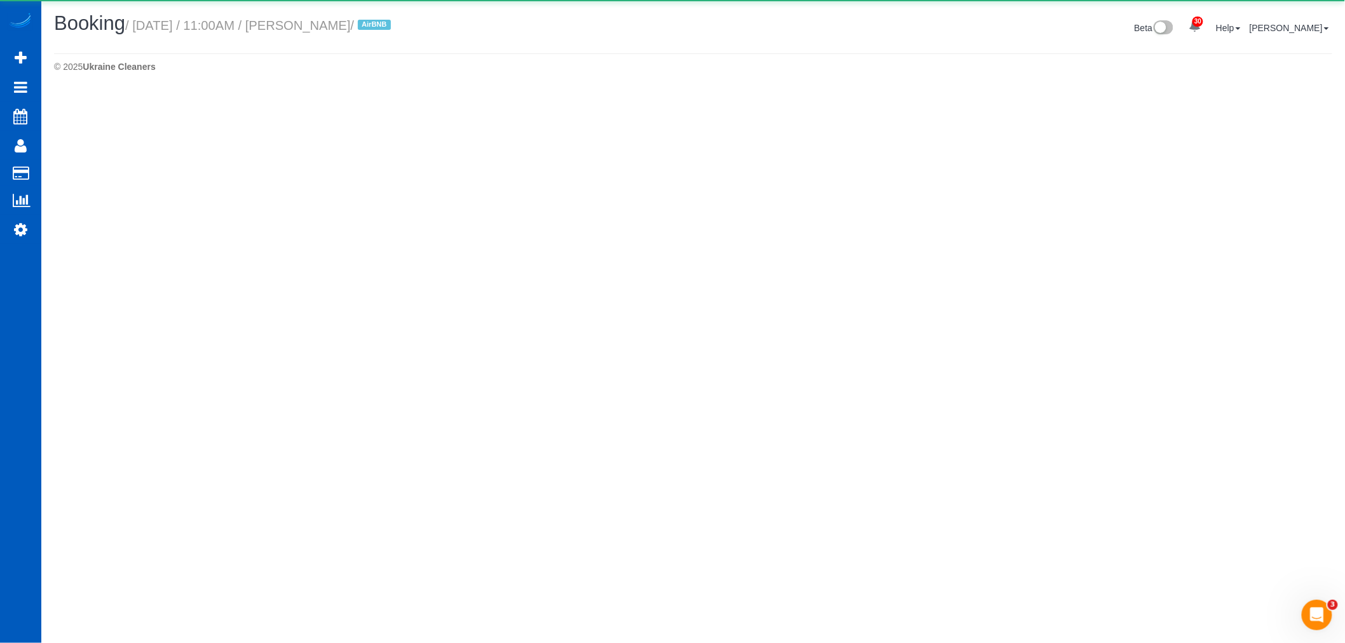
select select "WA"
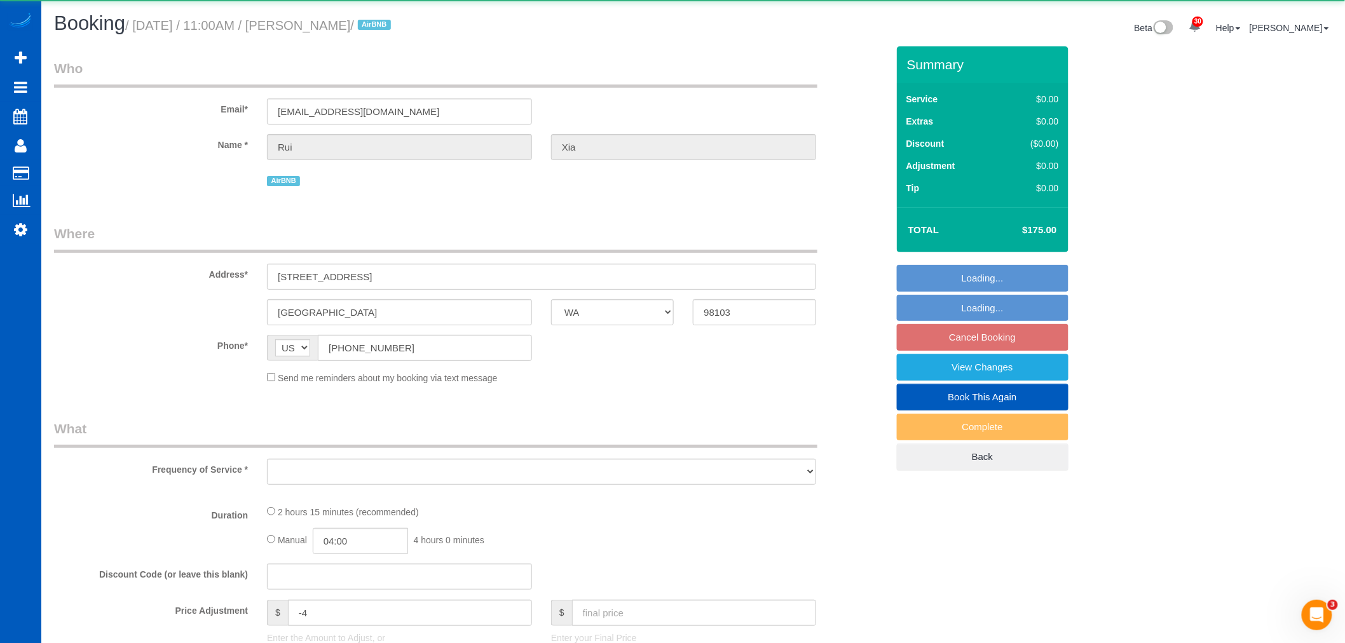
select select "object:31924"
select select "string:fspay-581ee3a3-ef50-4f7b-abd9-92cea8b7e377"
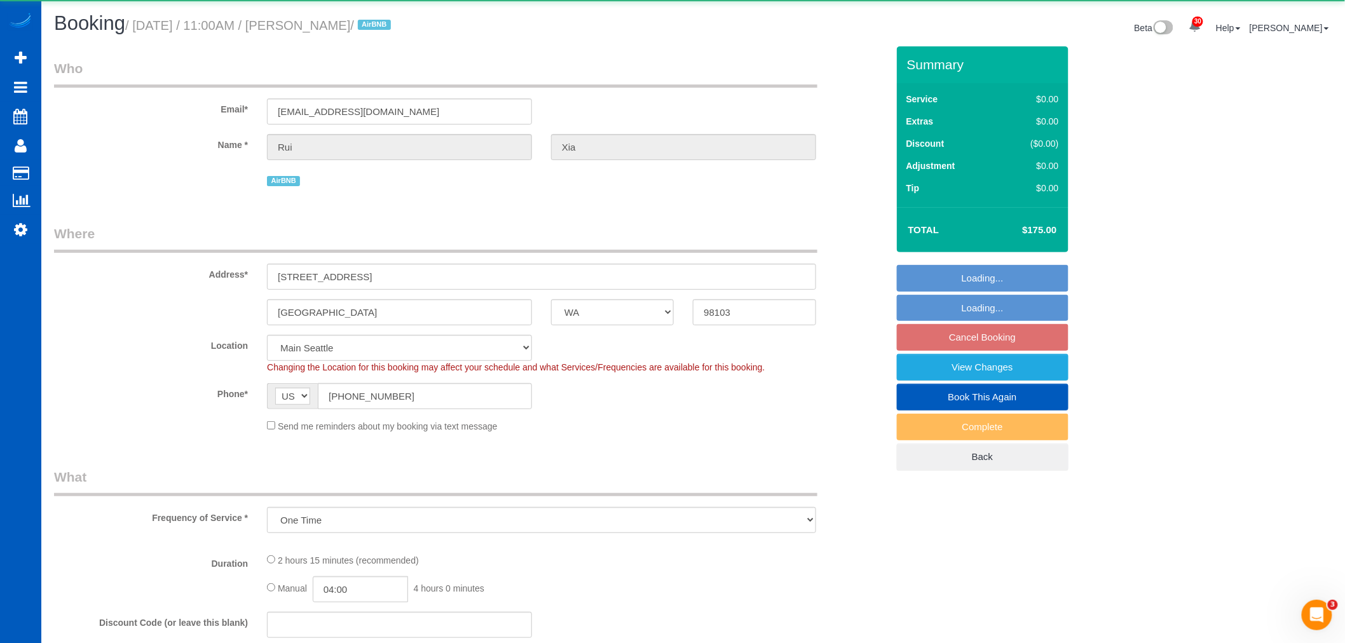
select select "object:32278"
select select "199"
select select "1001"
select select "3"
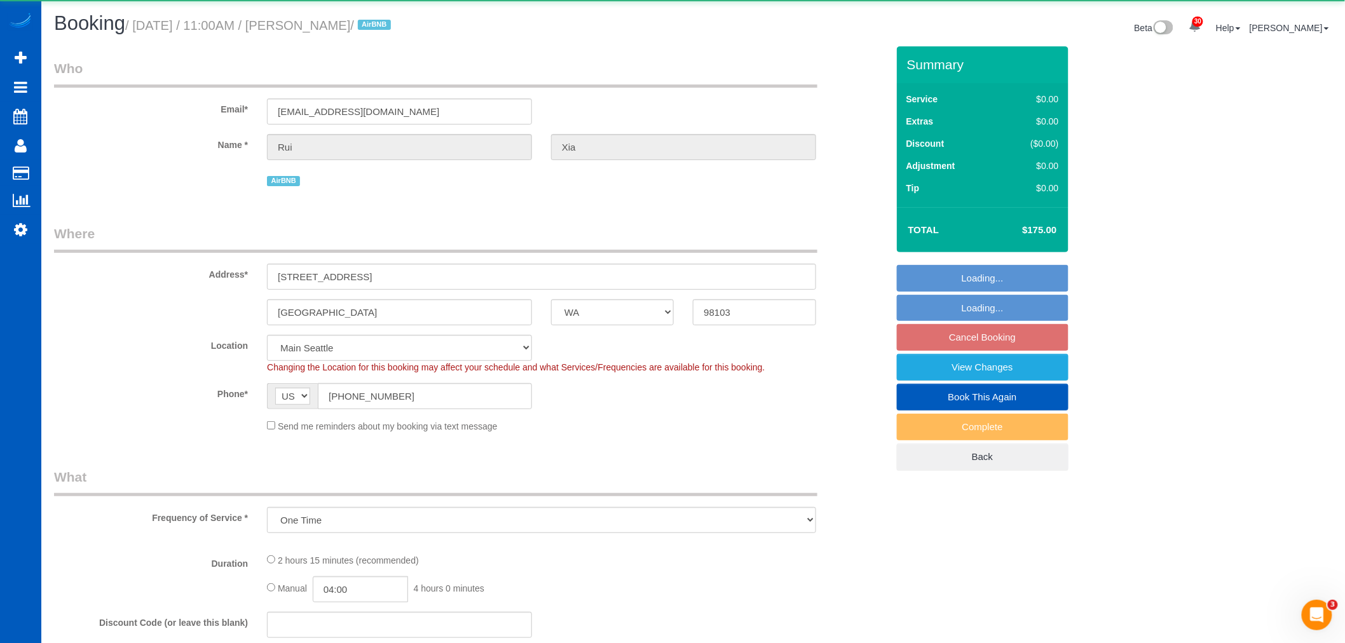
select select "spot23"
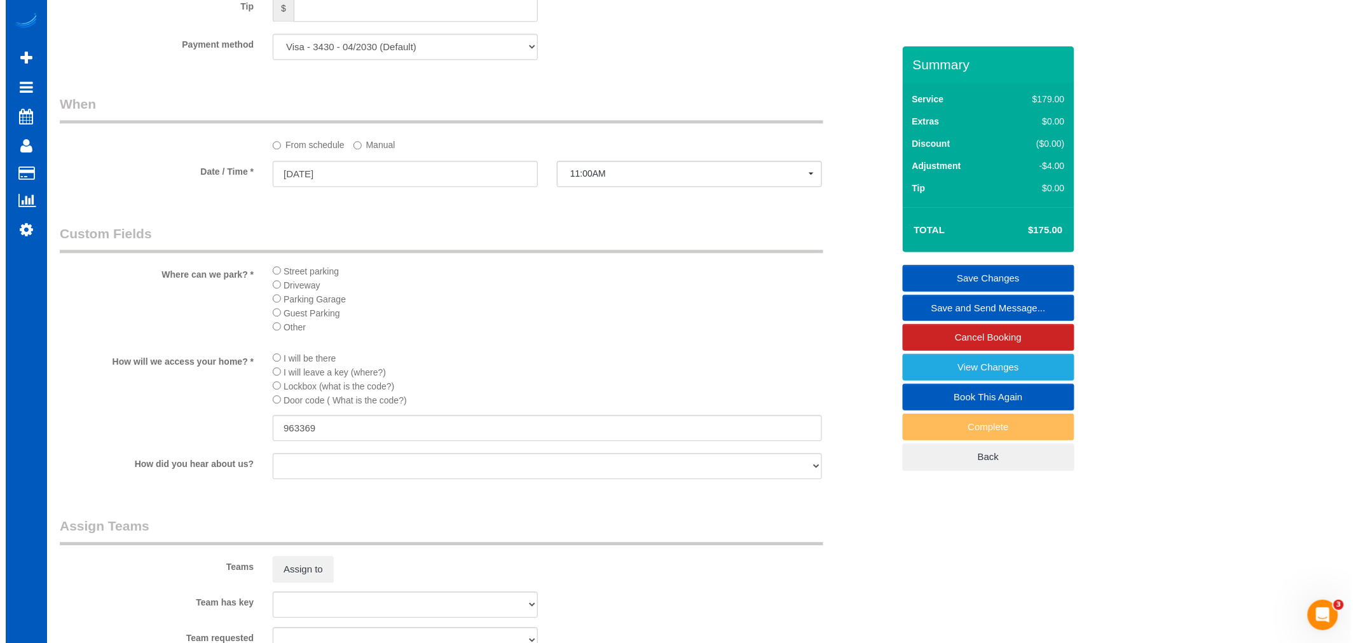
scroll to position [1413, 0]
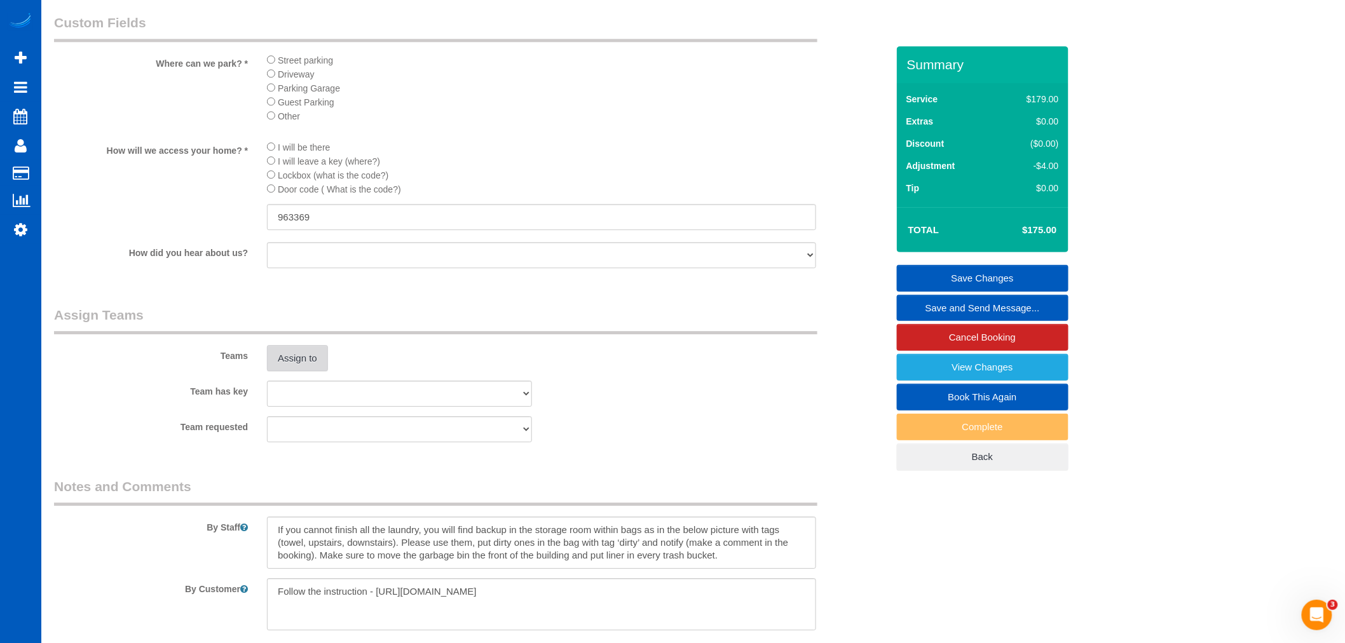
click at [320, 372] on button "Assign to" at bounding box center [297, 358] width 61 height 27
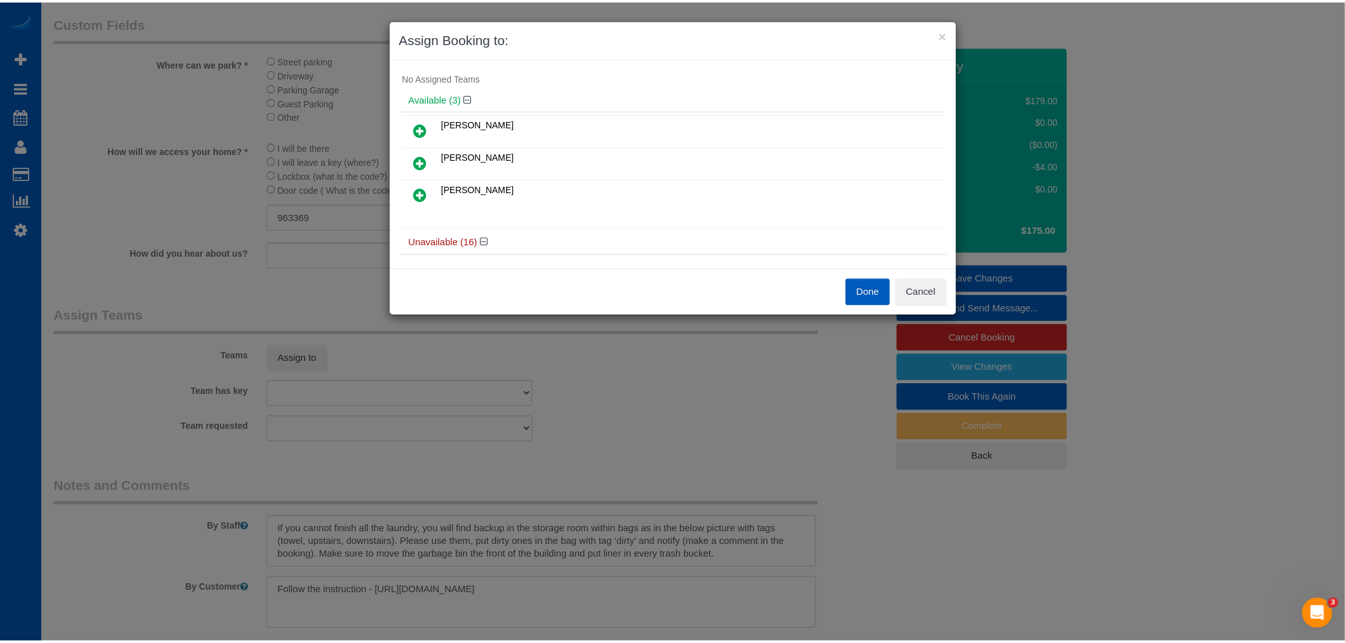
scroll to position [0, 0]
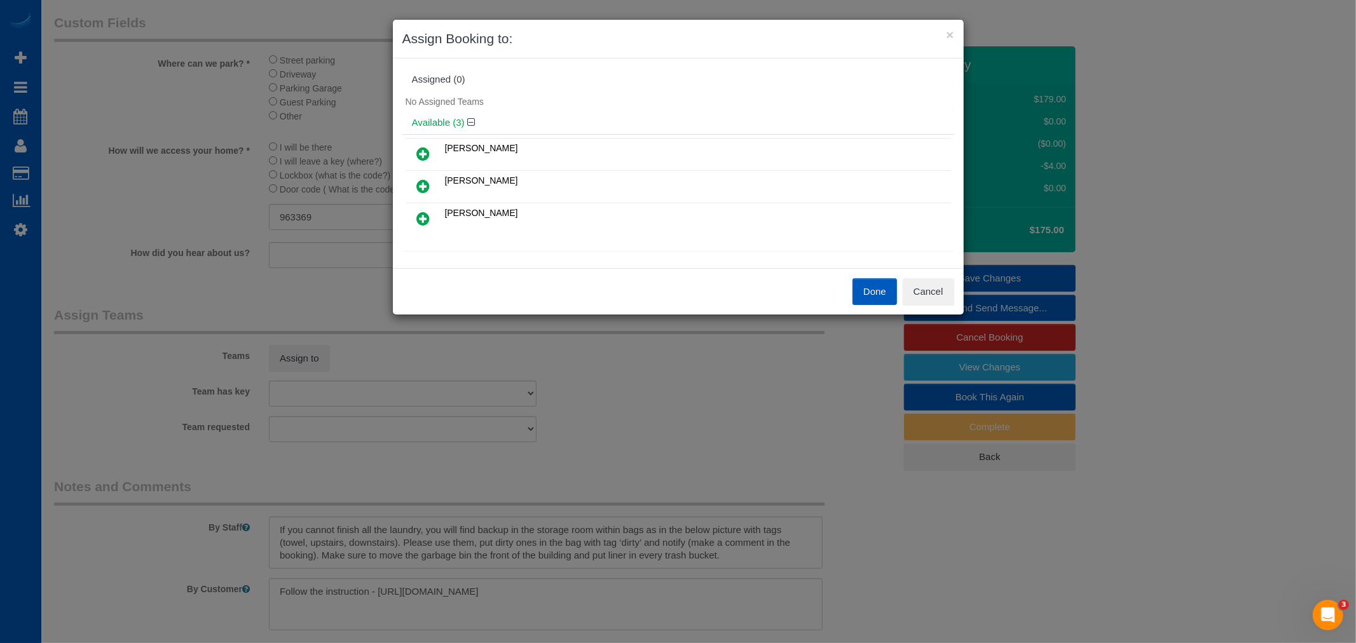
click at [425, 147] on icon at bounding box center [423, 153] width 13 height 15
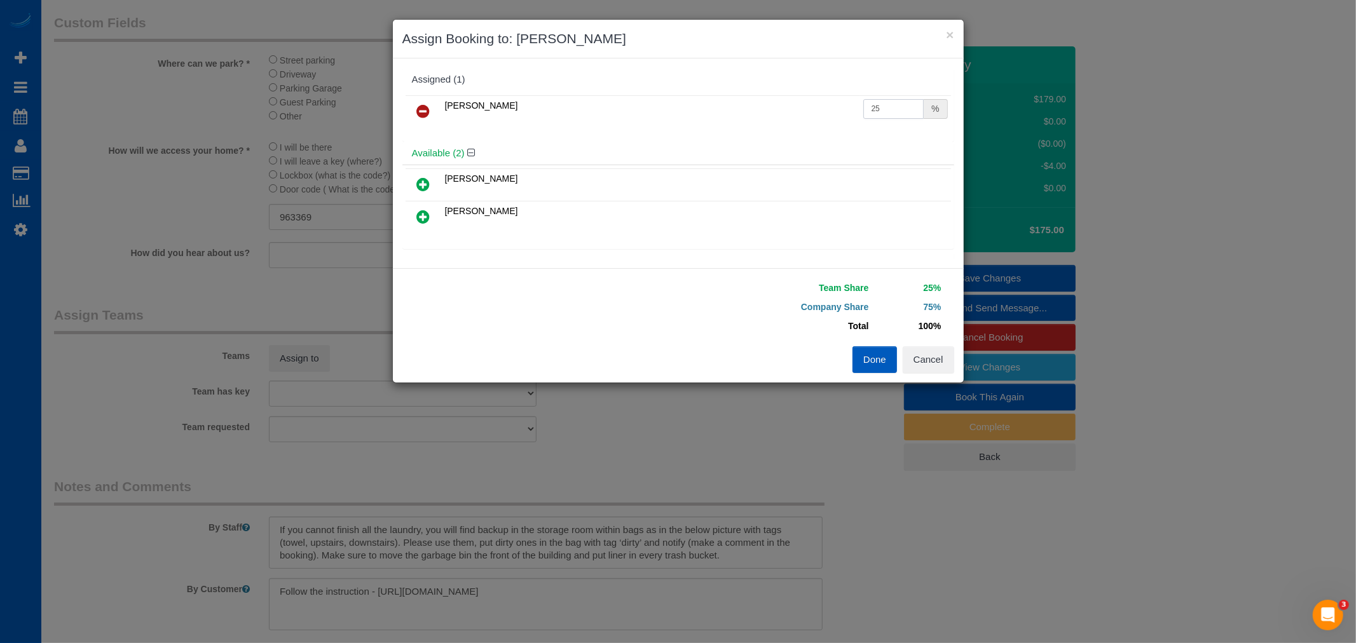
drag, startPoint x: 894, startPoint y: 111, endPoint x: 821, endPoint y: 100, distance: 73.9
click at [821, 100] on tr "Alona Tarasiuk 25 %" at bounding box center [678, 111] width 545 height 32
type input "55"
click at [860, 355] on button "Done" at bounding box center [875, 359] width 45 height 27
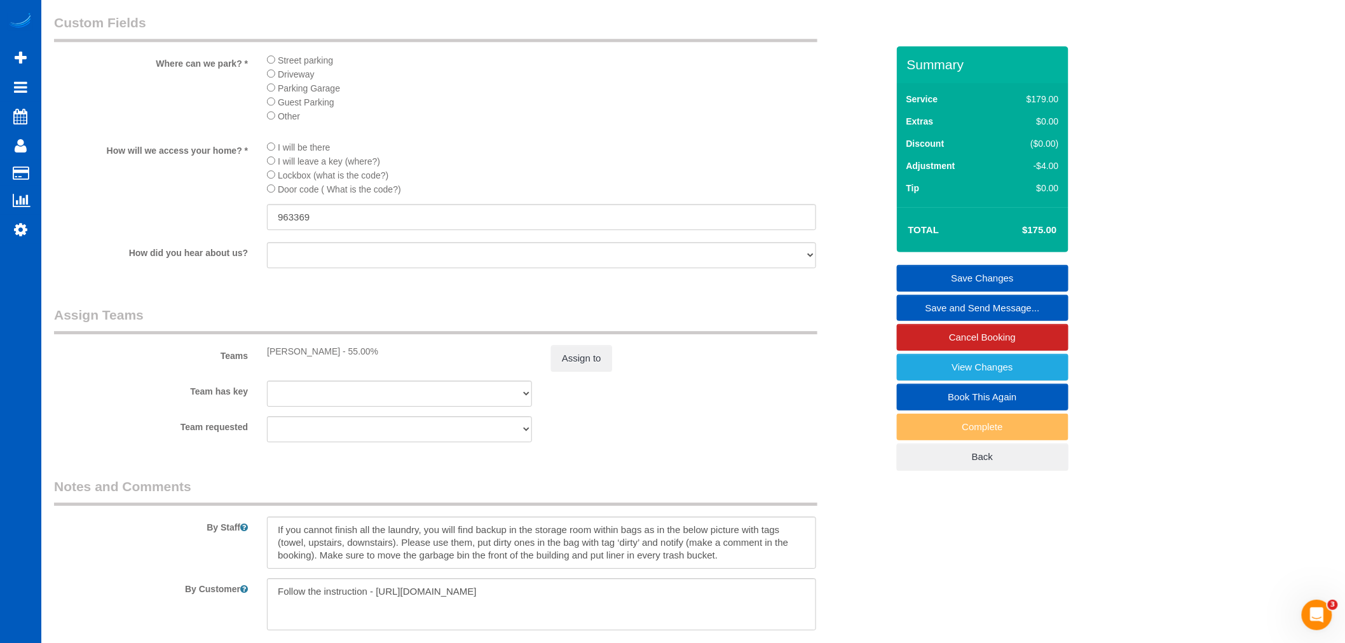
click at [1003, 278] on link "Save Changes" at bounding box center [983, 278] width 172 height 27
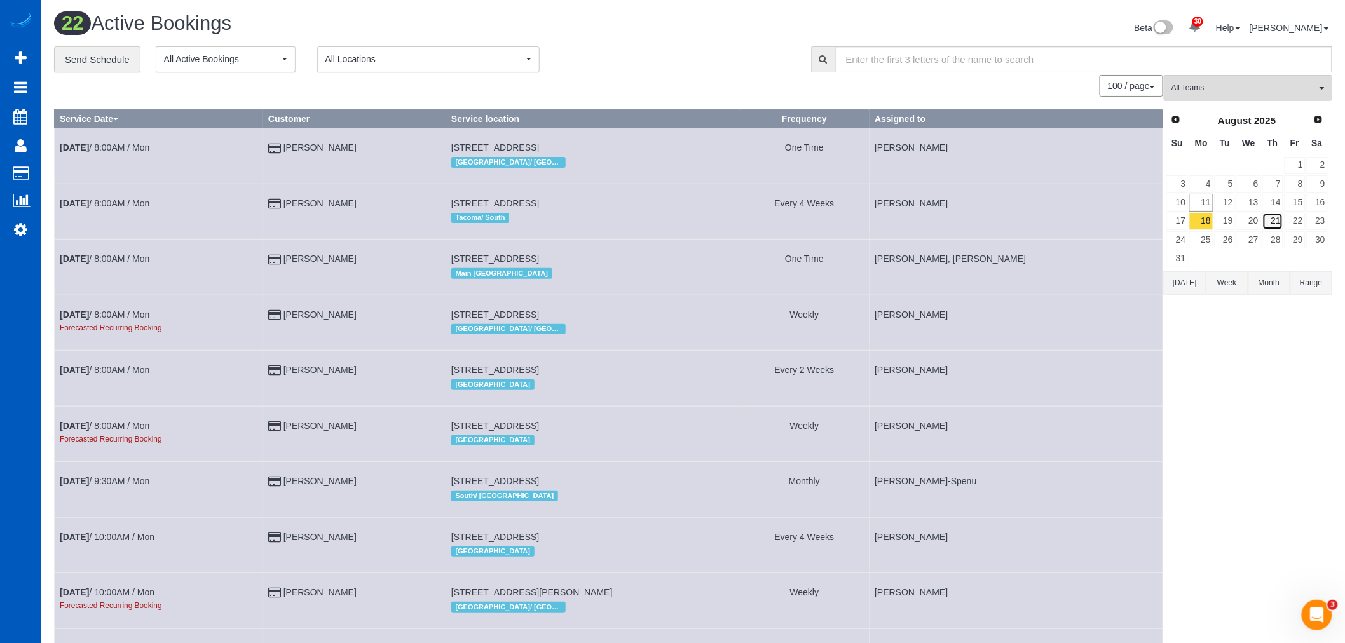
click at [1276, 227] on link "21" at bounding box center [1273, 221] width 21 height 17
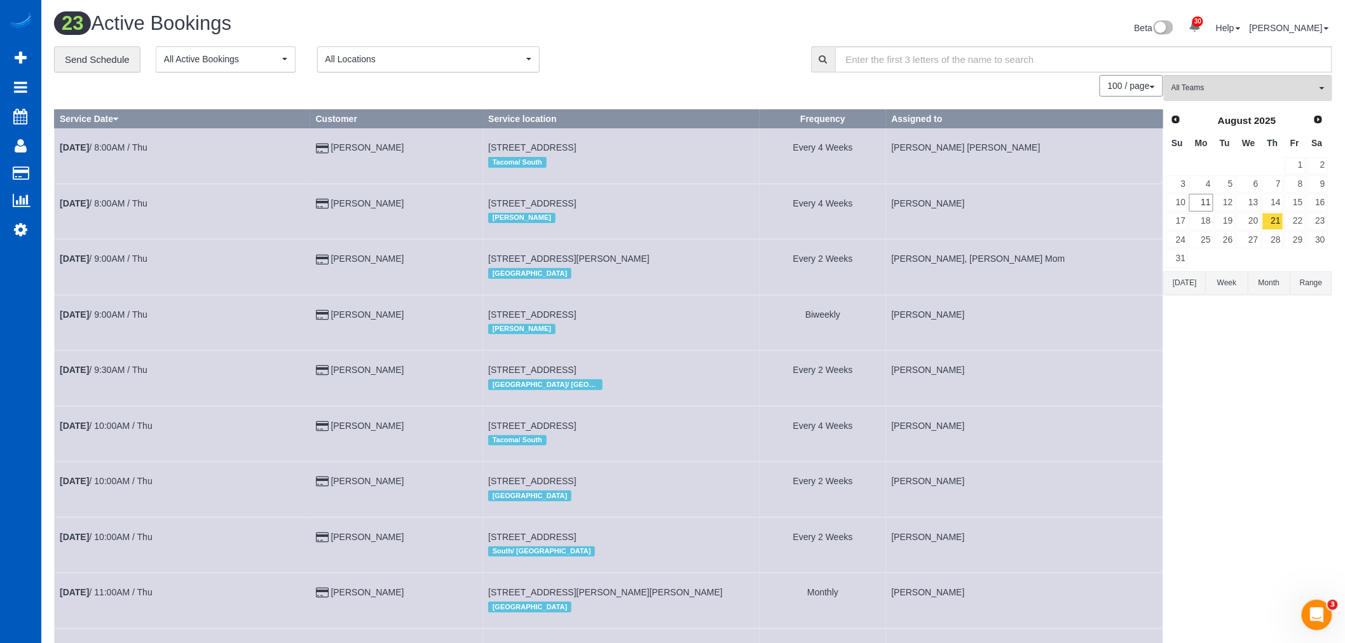
click at [1235, 95] on button "All Teams" at bounding box center [1248, 88] width 168 height 26
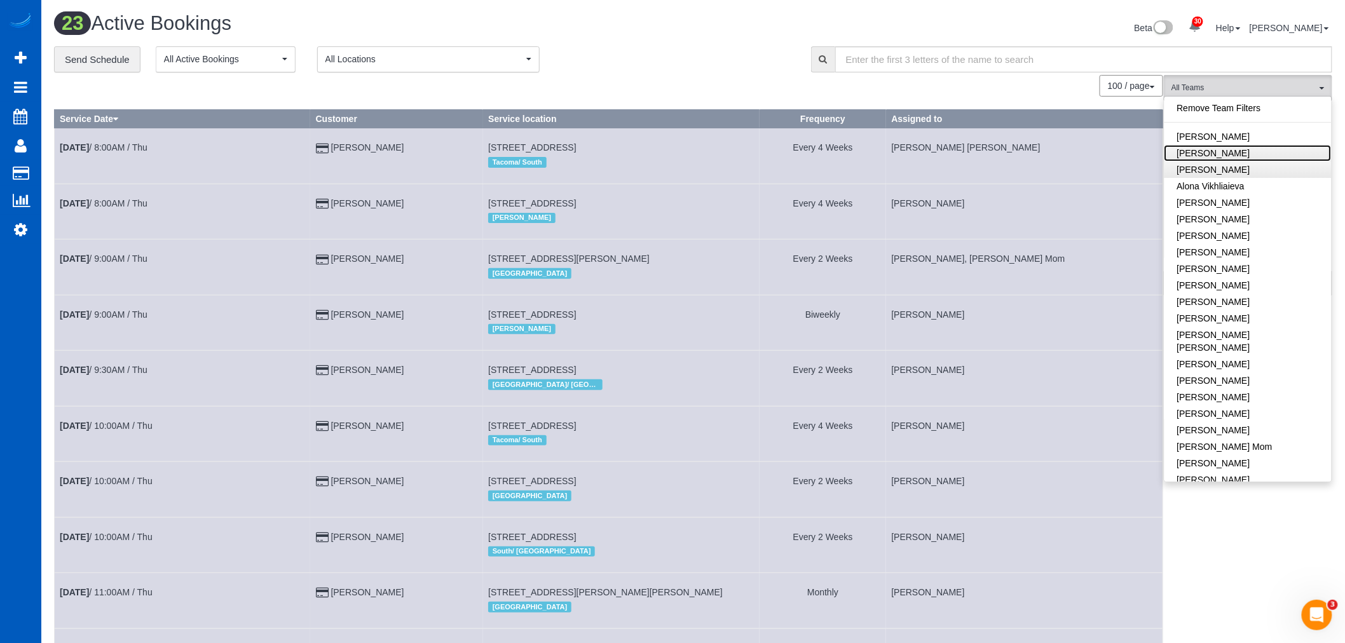
click at [1238, 167] on link "Alona Tarasiuk" at bounding box center [1248, 169] width 167 height 17
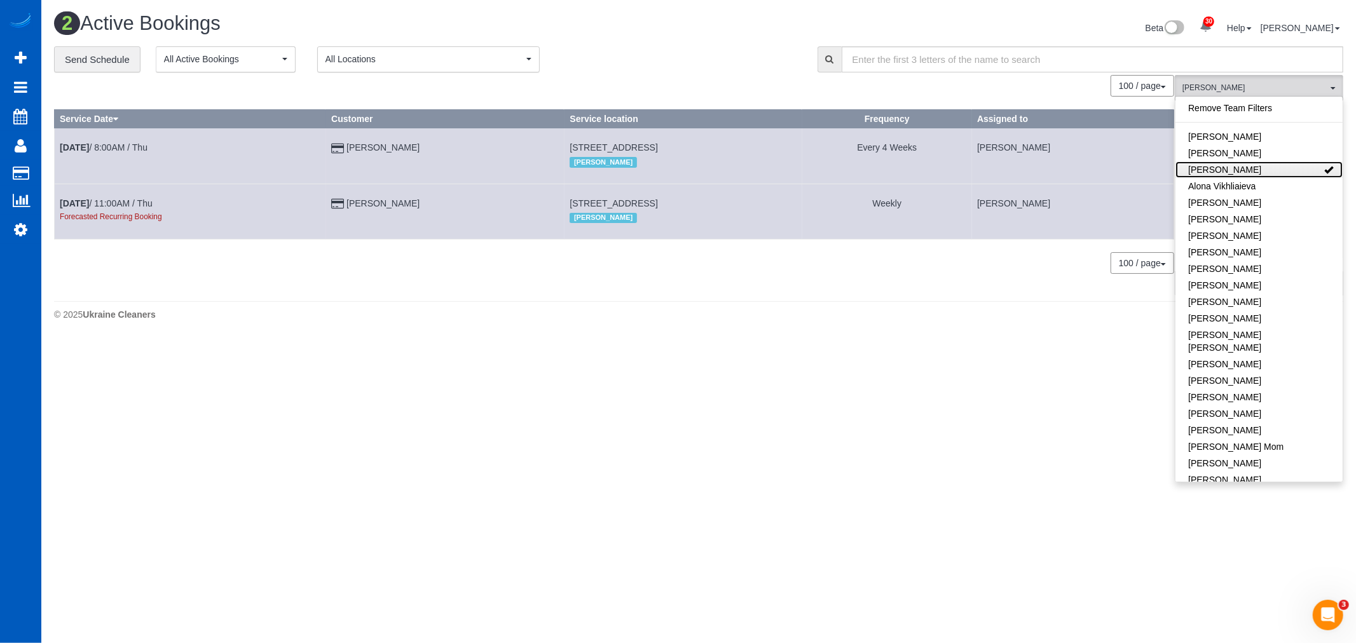
click at [1238, 167] on link "Alona Tarasiuk" at bounding box center [1259, 169] width 167 height 17
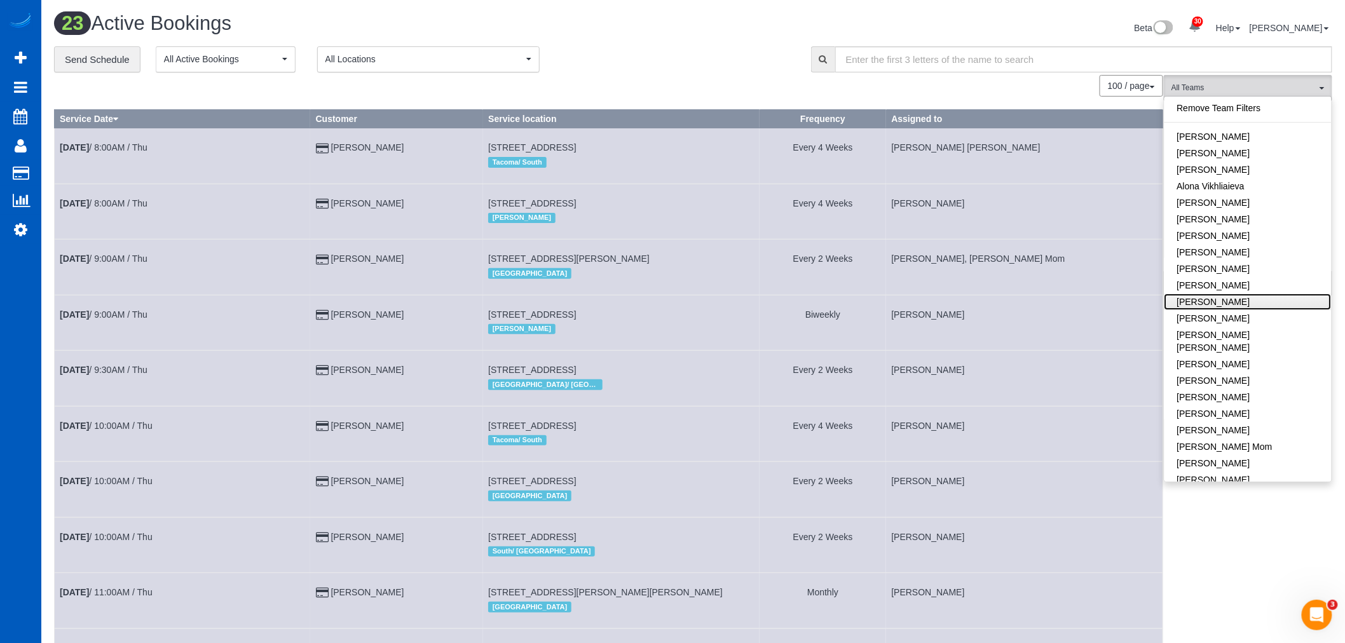
click at [1240, 304] on link "Daryna Odzhubiiska" at bounding box center [1248, 302] width 167 height 17
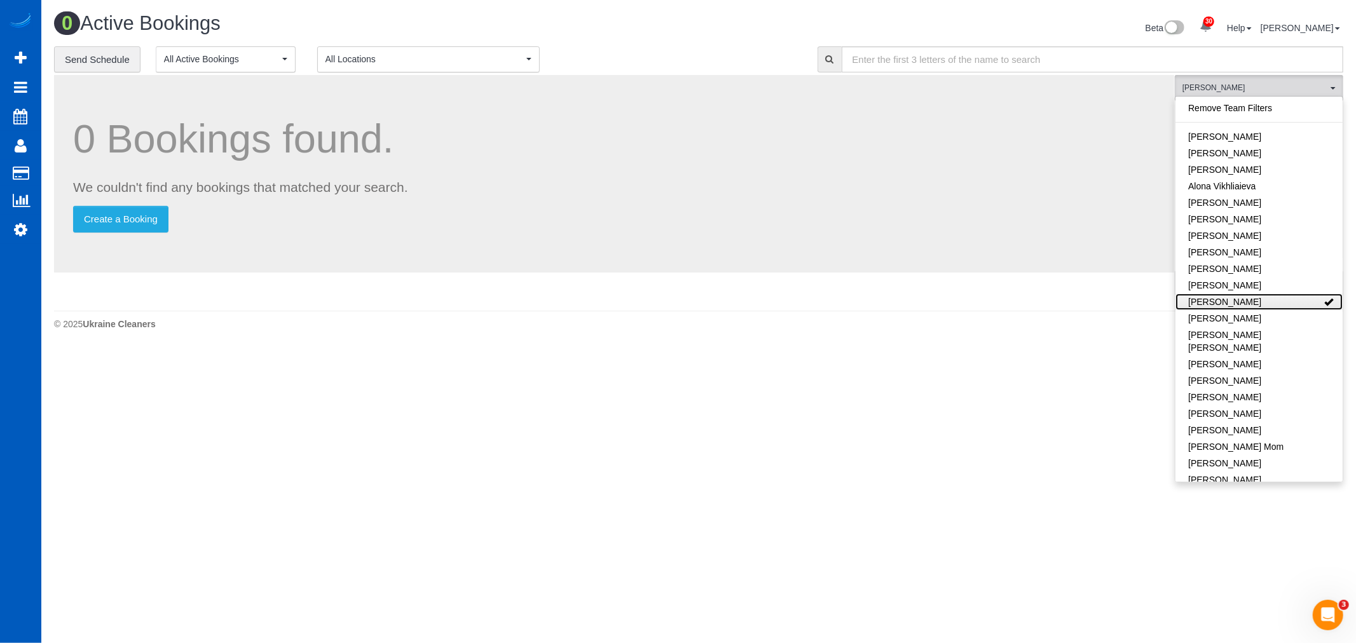
click at [1240, 303] on link "Daryna Odzhubiiska" at bounding box center [1259, 302] width 167 height 17
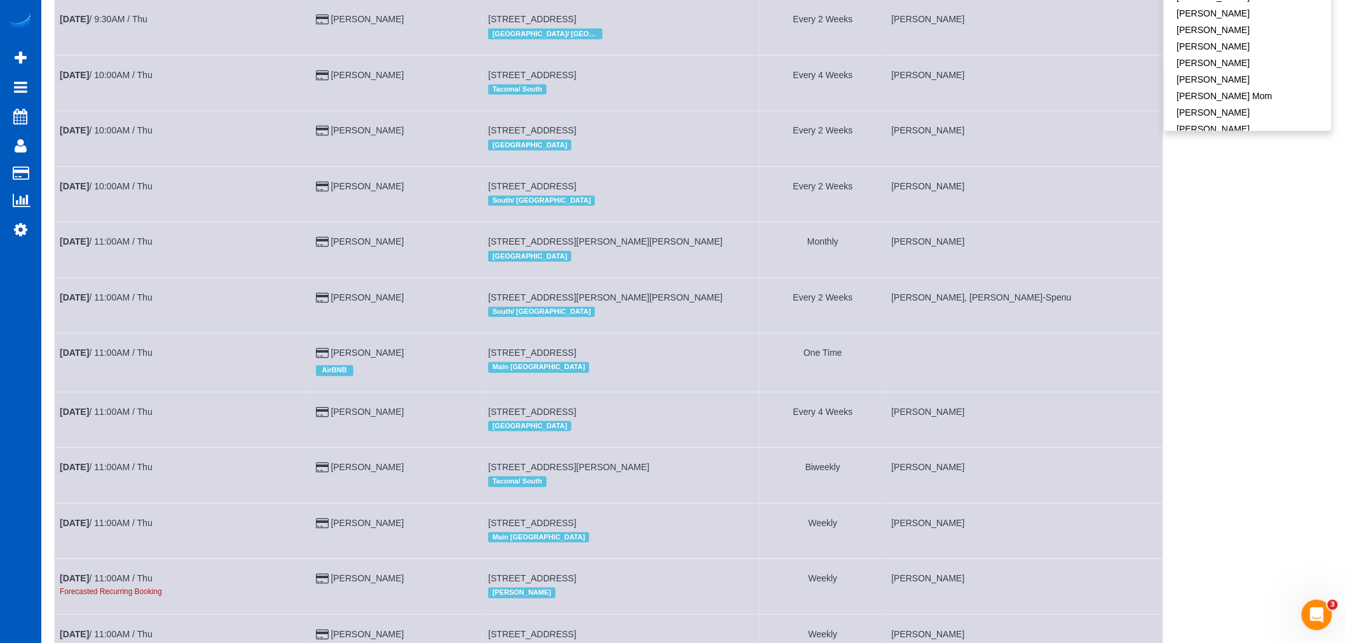
scroll to position [353, 0]
click at [74, 356] on b "Aug 21st" at bounding box center [74, 351] width 29 height 10
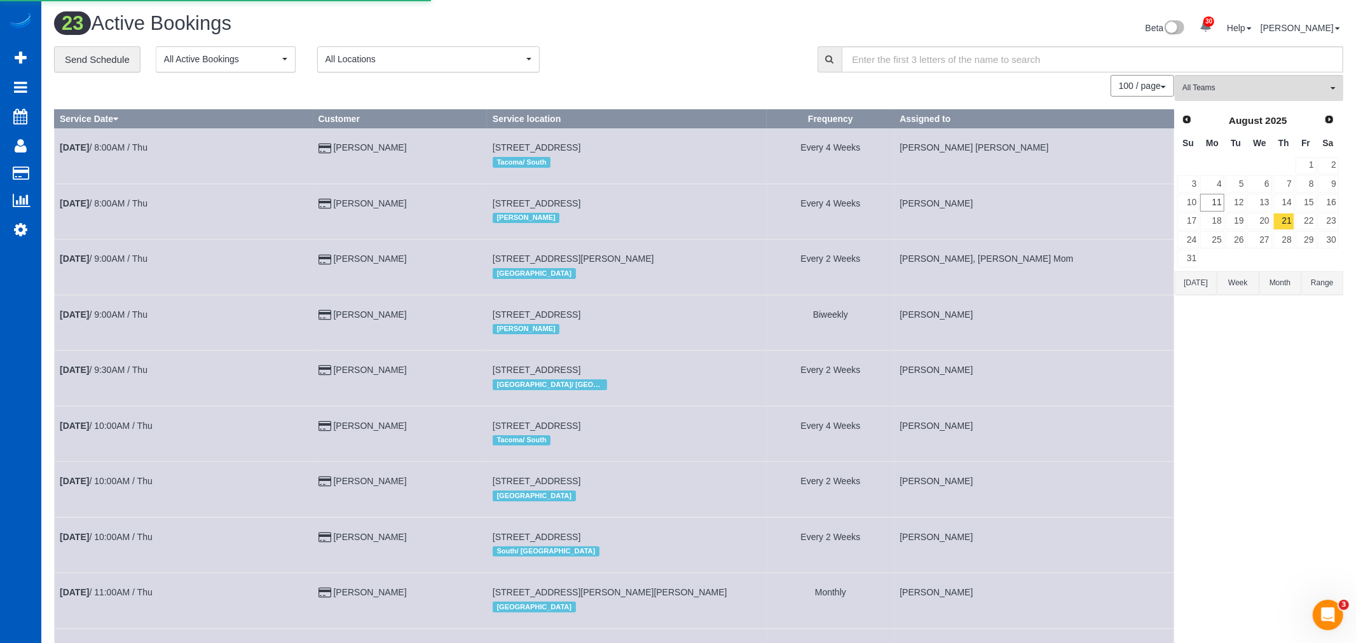
select select "WA"
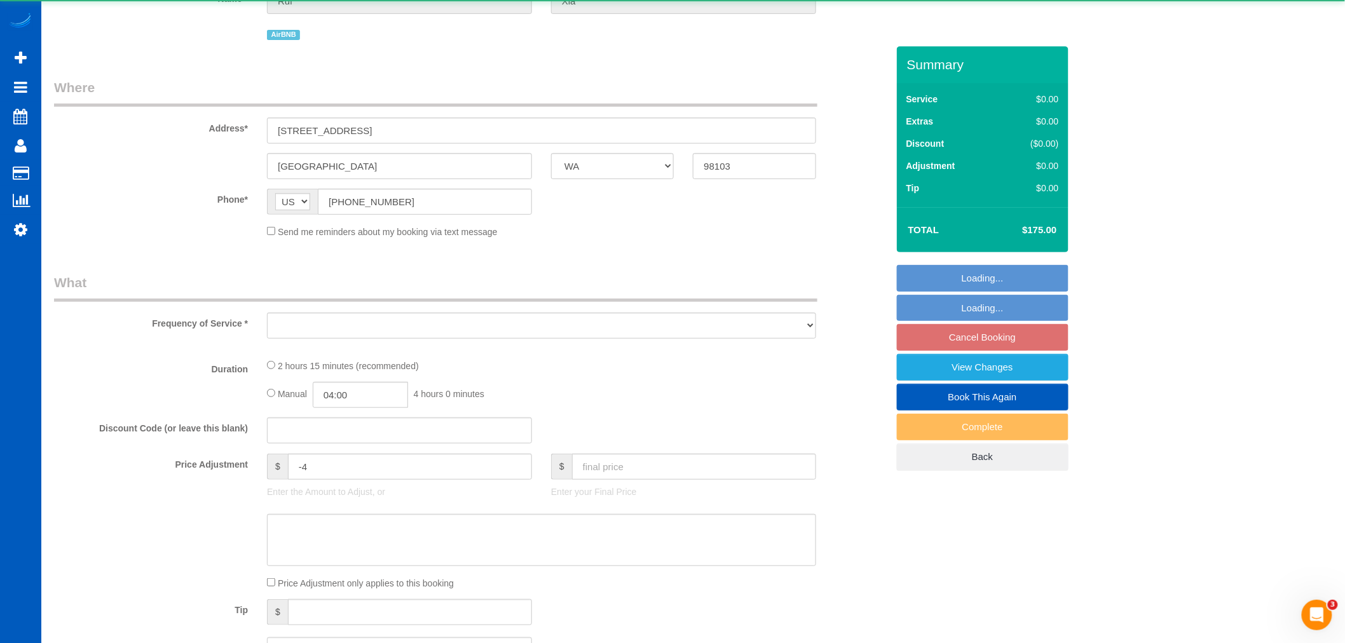
scroll to position [423, 0]
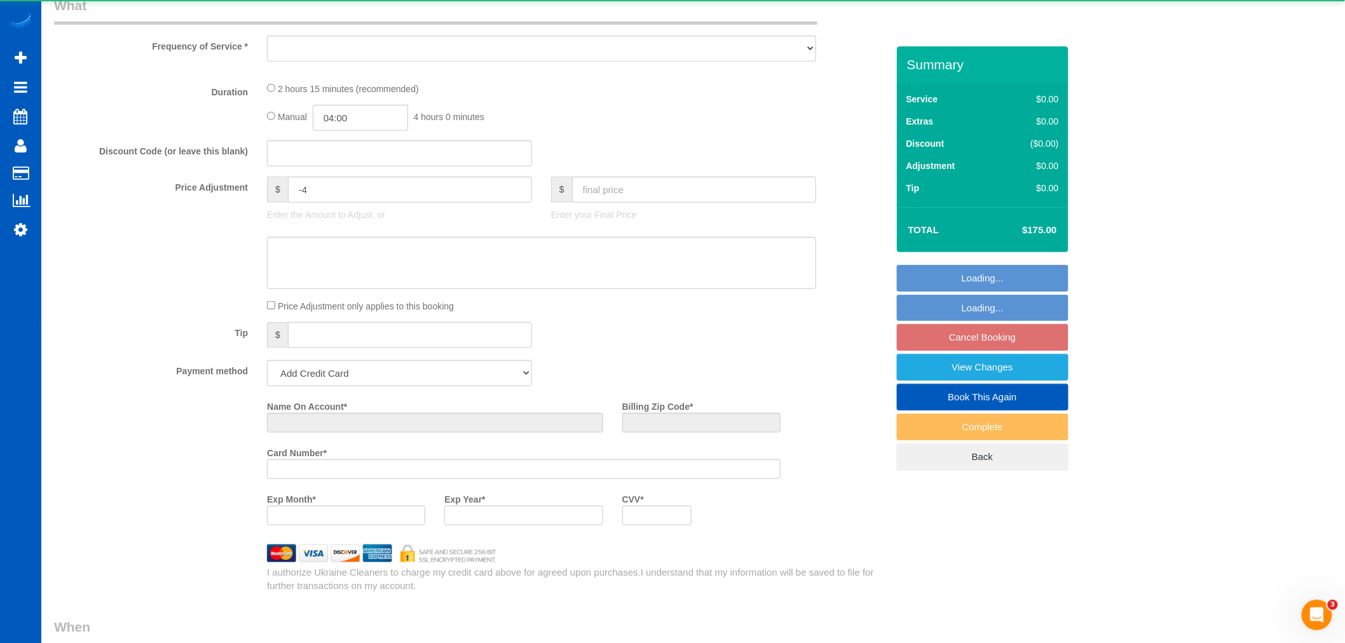
select select "object:34948"
select select "string:fspay-581ee3a3-ef50-4f7b-abd9-92cea8b7e377"
select select "199"
select select "spot43"
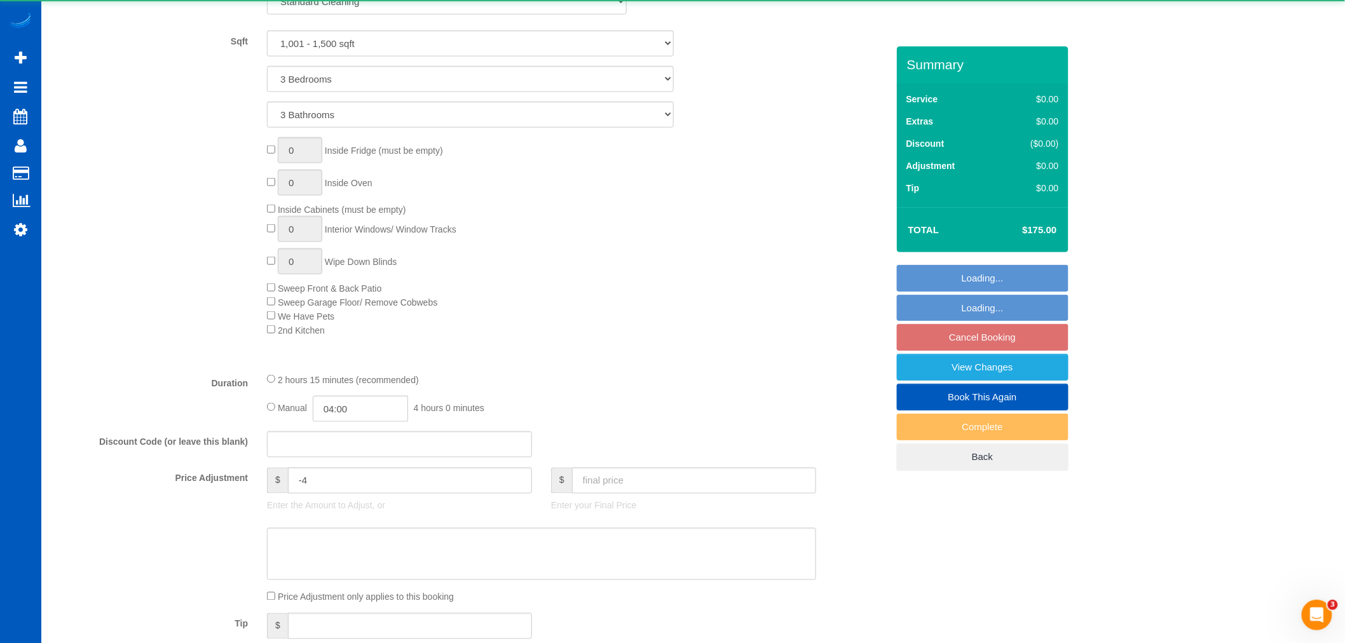
select select "1001"
select select "3"
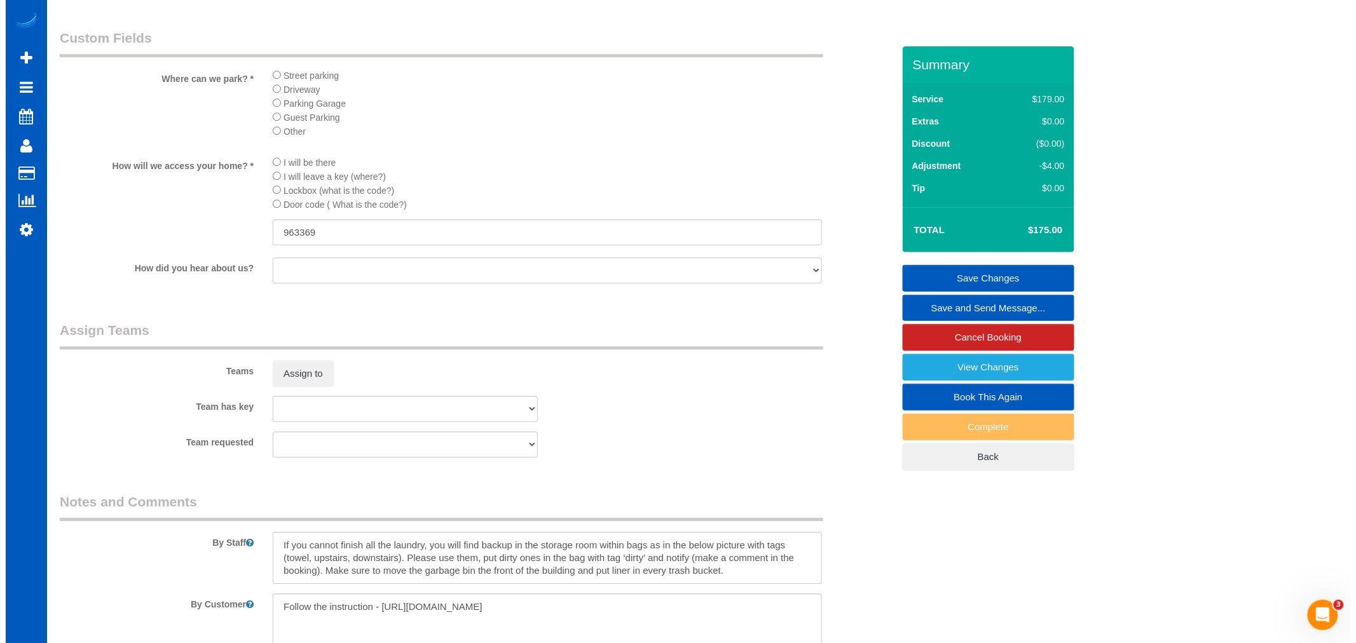
scroll to position [1413, 0]
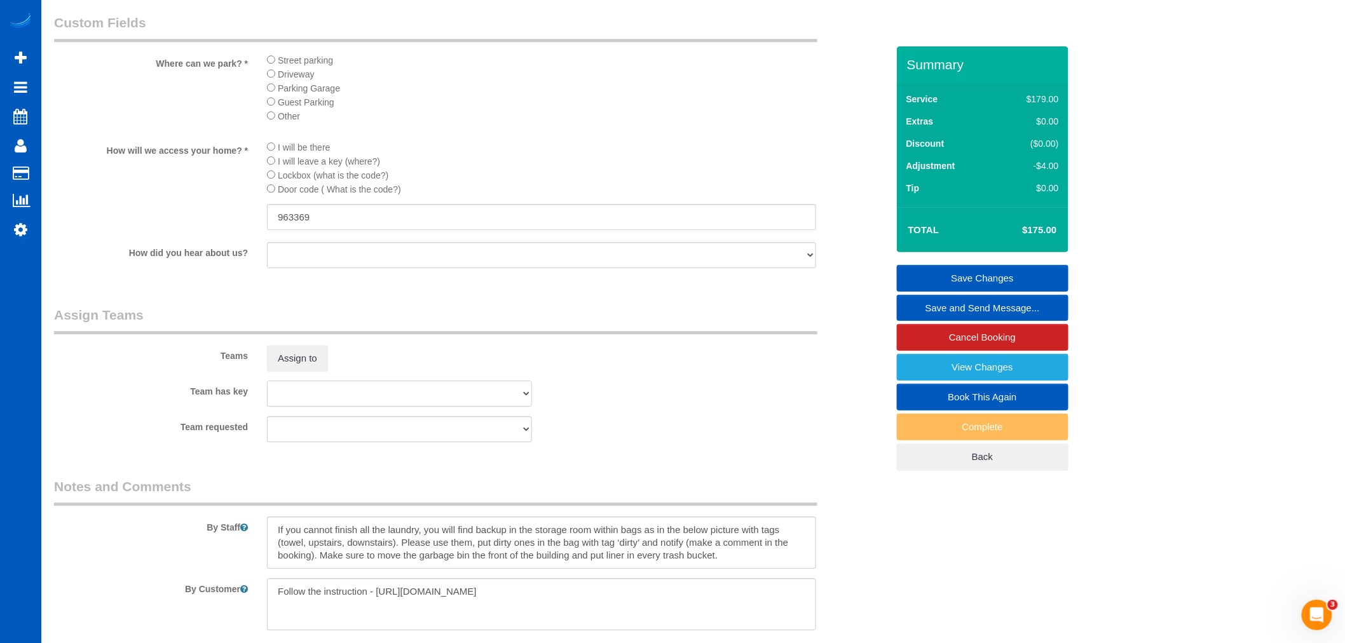
click at [302, 401] on select "Alona Tarasiuk Alona Vikhliaieva Anastasiia Ionova Anna Kovalevich Daryna Odzhu…" at bounding box center [399, 394] width 265 height 26
click at [301, 372] on button "Assign to" at bounding box center [297, 358] width 61 height 27
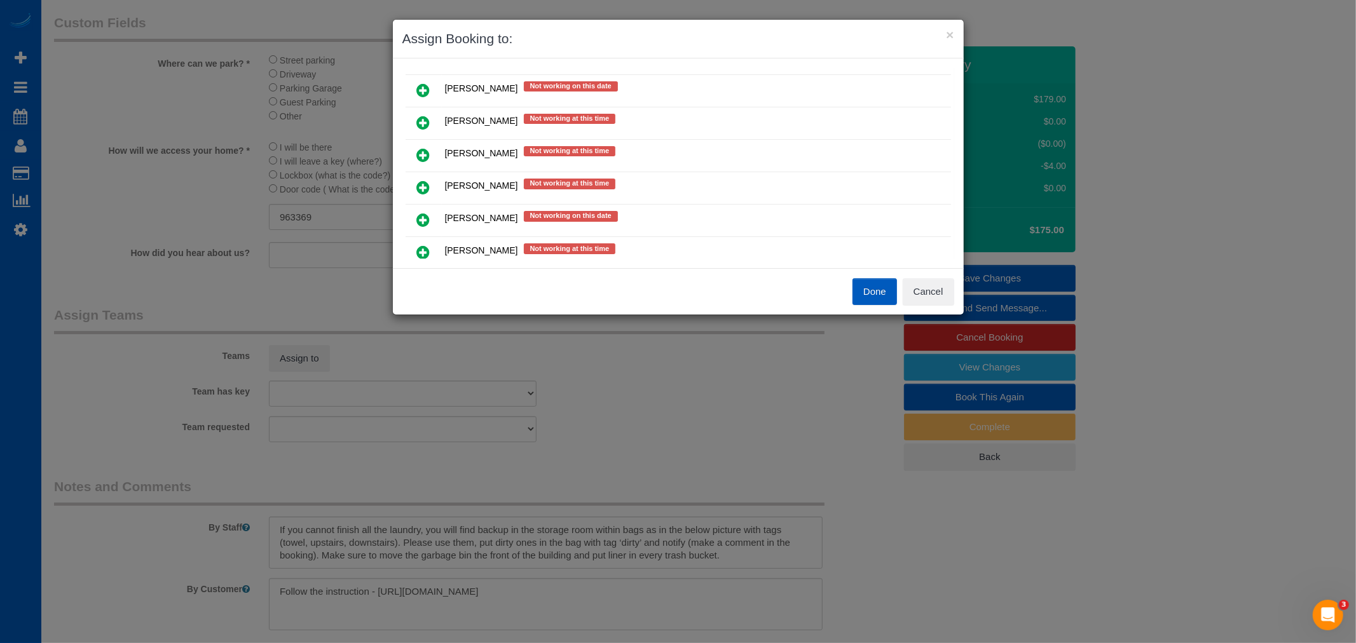
scroll to position [282, 0]
click at [420, 151] on icon at bounding box center [423, 155] width 13 height 15
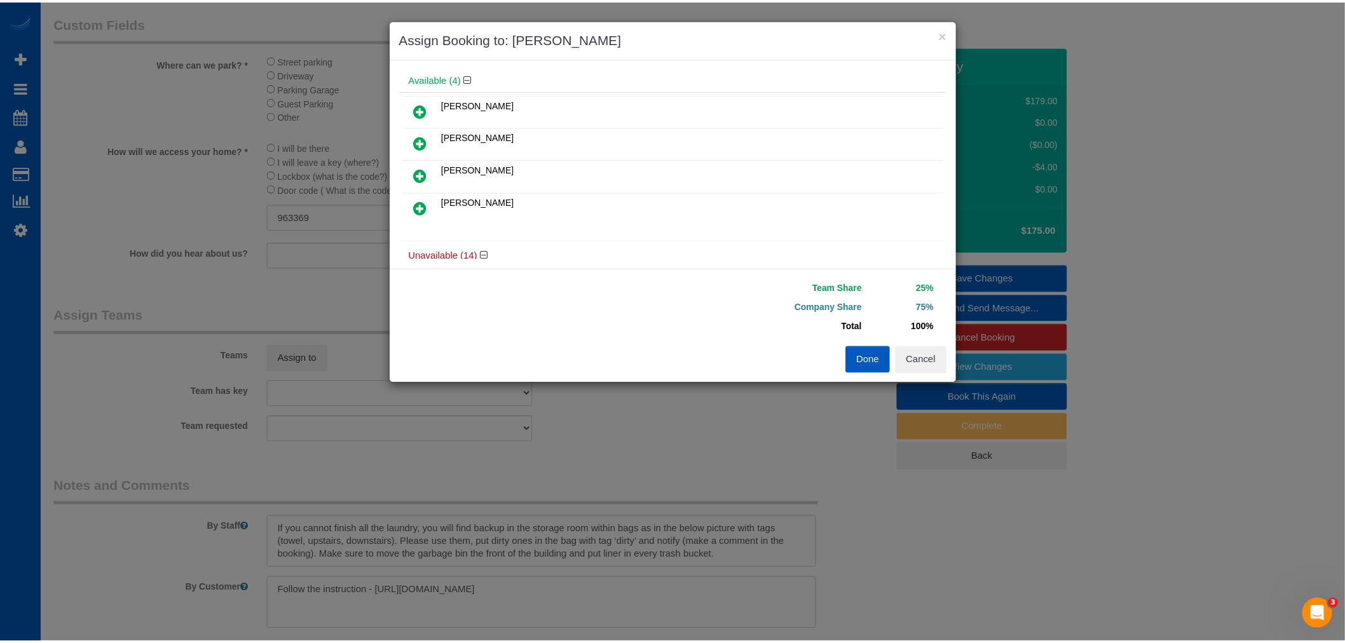
scroll to position [0, 0]
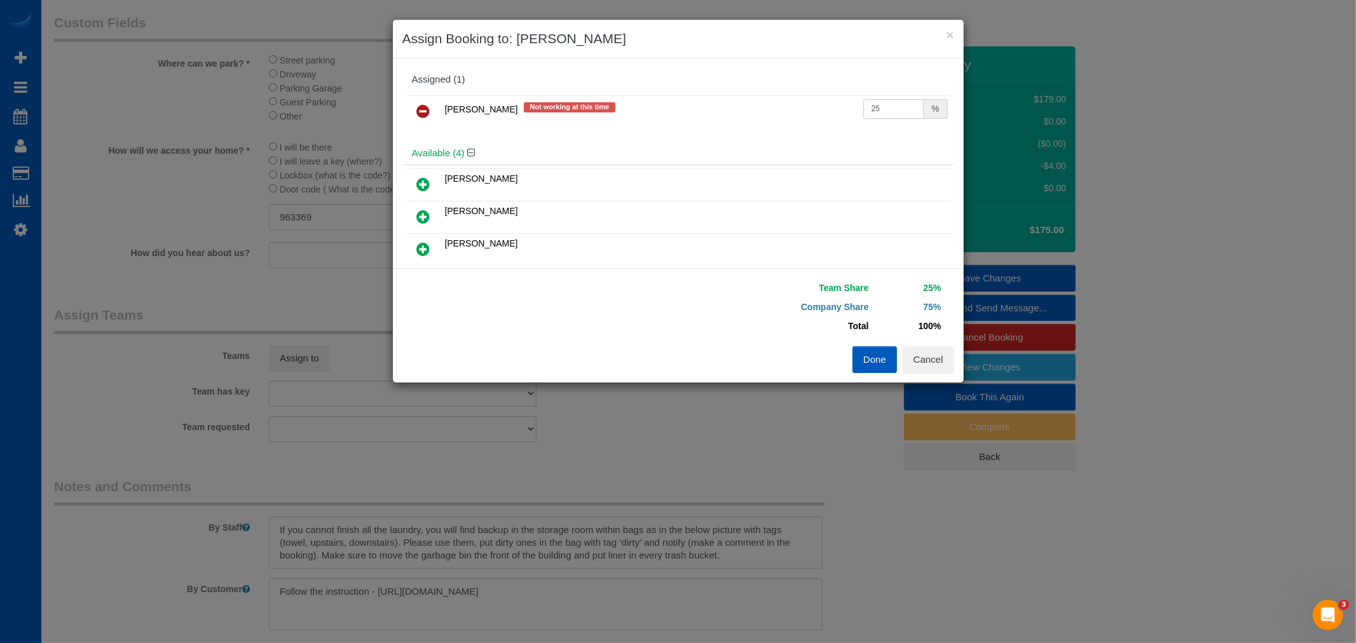
drag, startPoint x: 867, startPoint y: 109, endPoint x: 764, endPoint y: 92, distance: 105.1
click at [764, 92] on div "Daryna Odzhubiiska Not working at this time 25 %" at bounding box center [678, 117] width 552 height 50
drag, startPoint x: 897, startPoint y: 105, endPoint x: 717, endPoint y: 108, distance: 180.6
click at [717, 108] on tr "Daryna Odzhubiiska Not working at this time 25 %" at bounding box center [678, 111] width 545 height 32
type input "55"
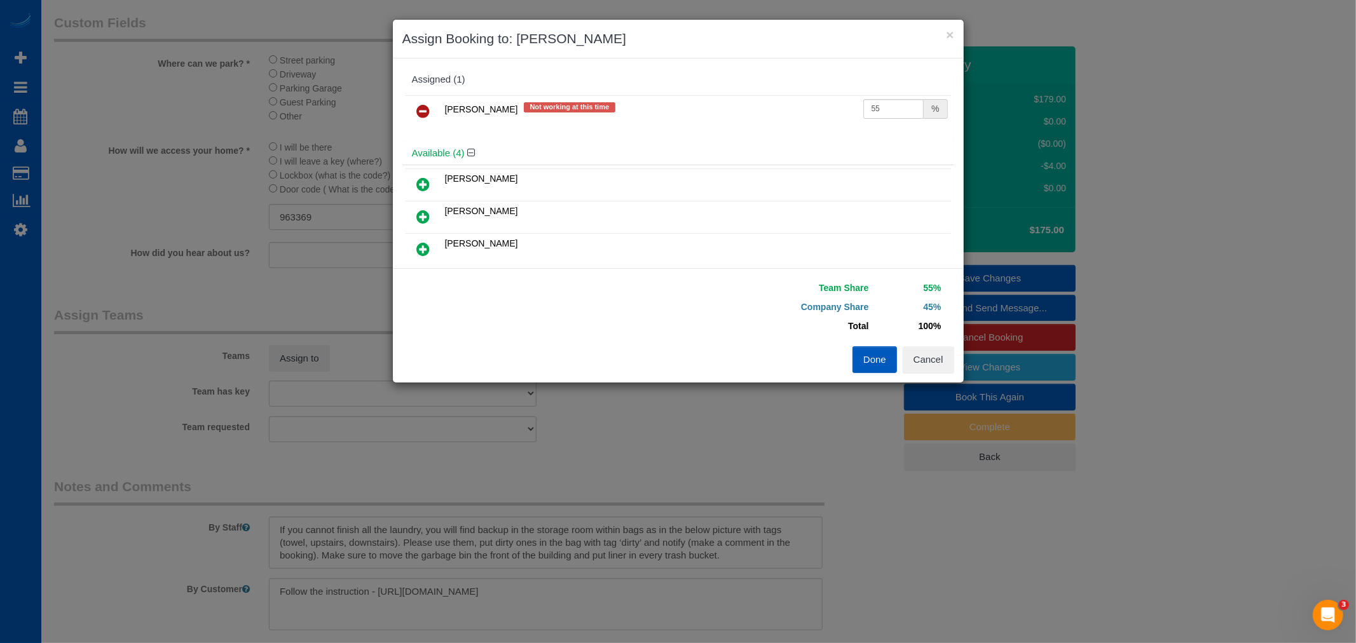
click at [871, 358] on button "Done" at bounding box center [875, 359] width 45 height 27
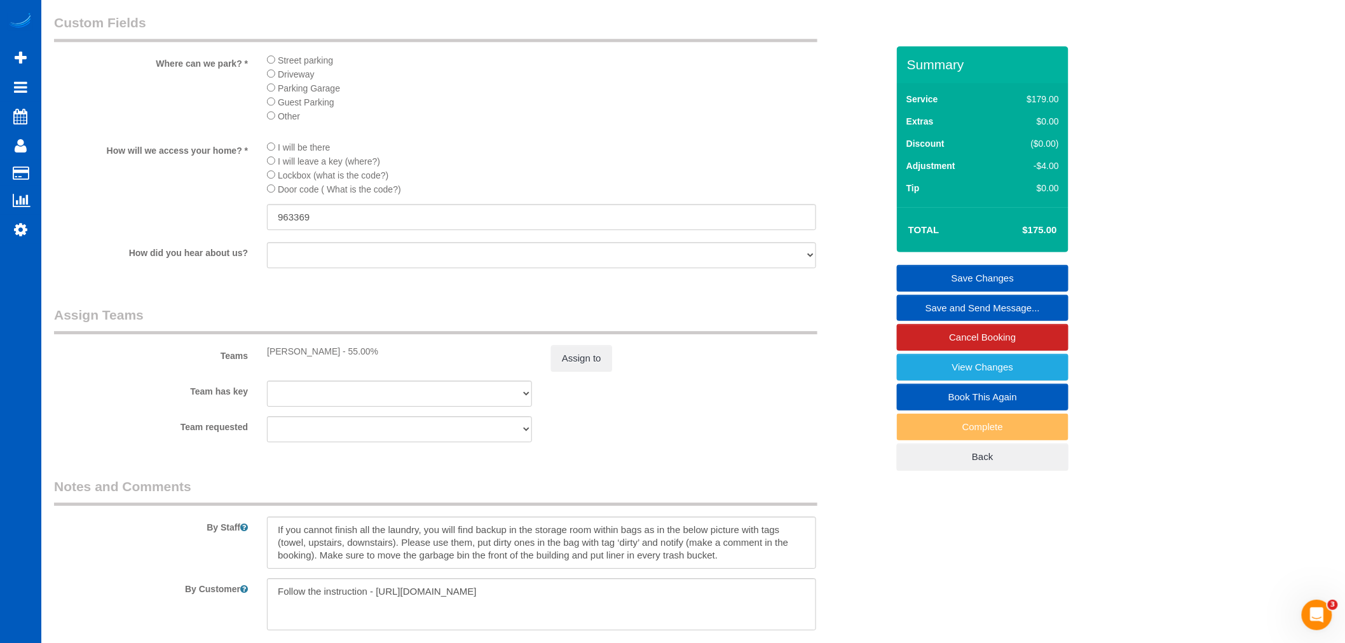
click at [973, 278] on link "Save Changes" at bounding box center [983, 278] width 172 height 27
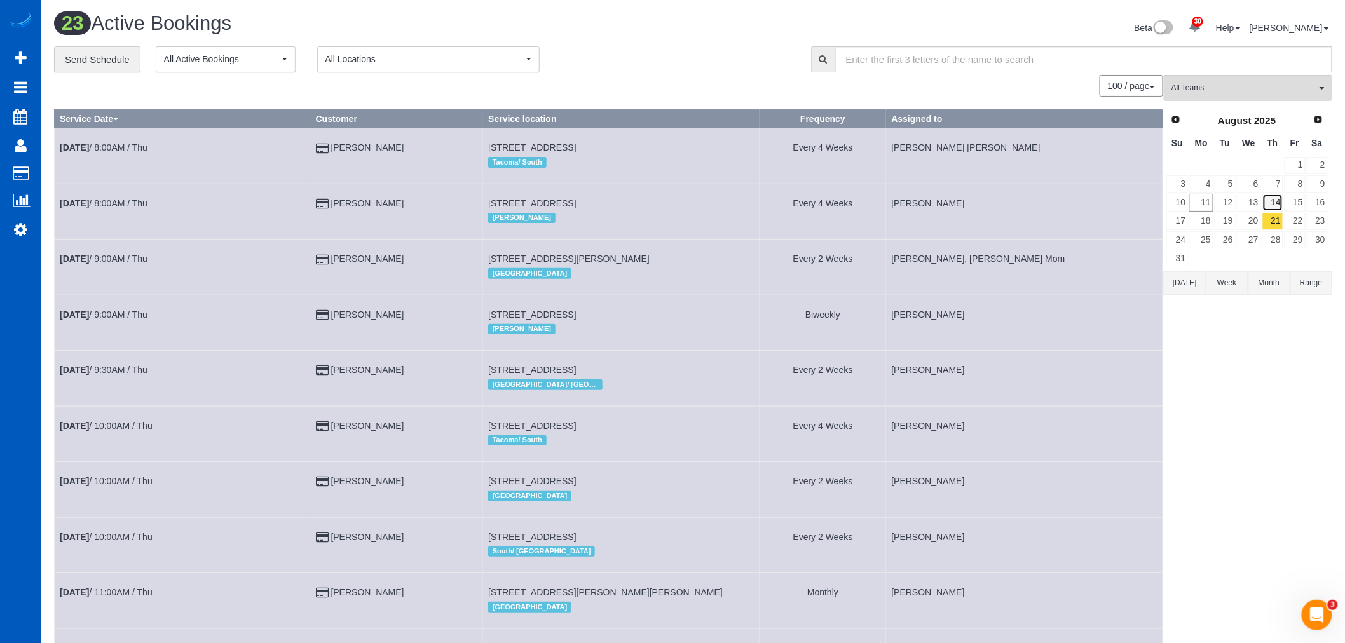
click at [1268, 207] on link "14" at bounding box center [1273, 202] width 21 height 17
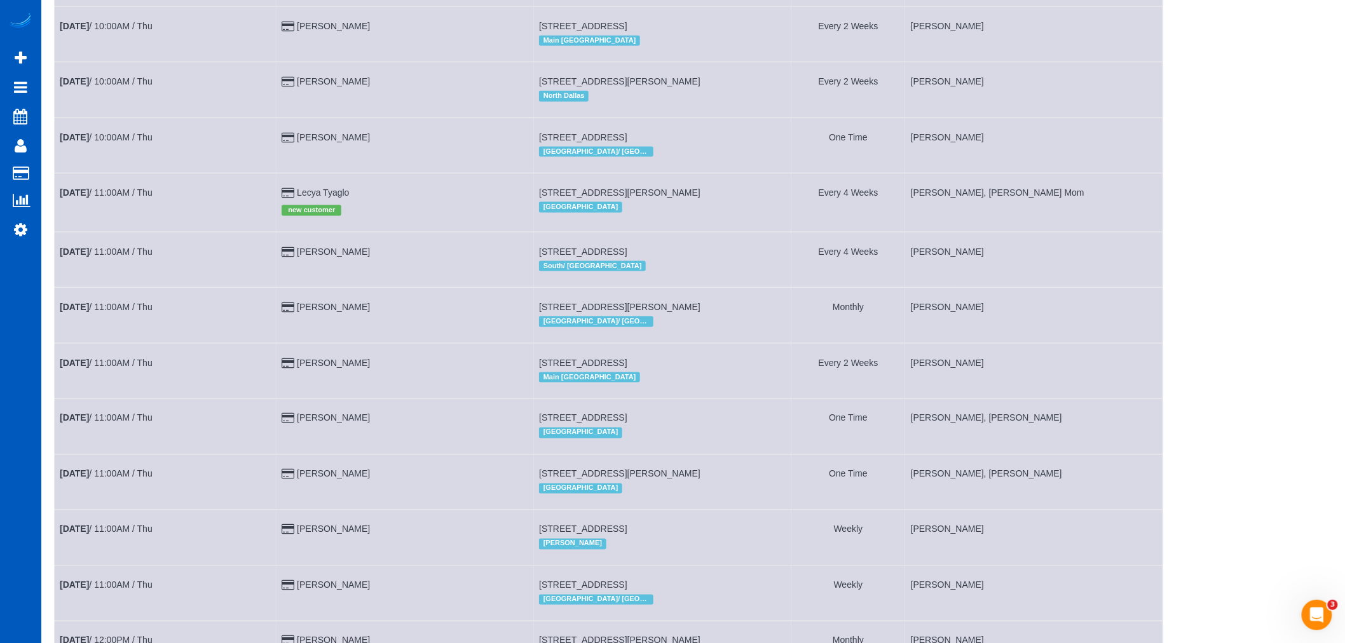
scroll to position [706, 0]
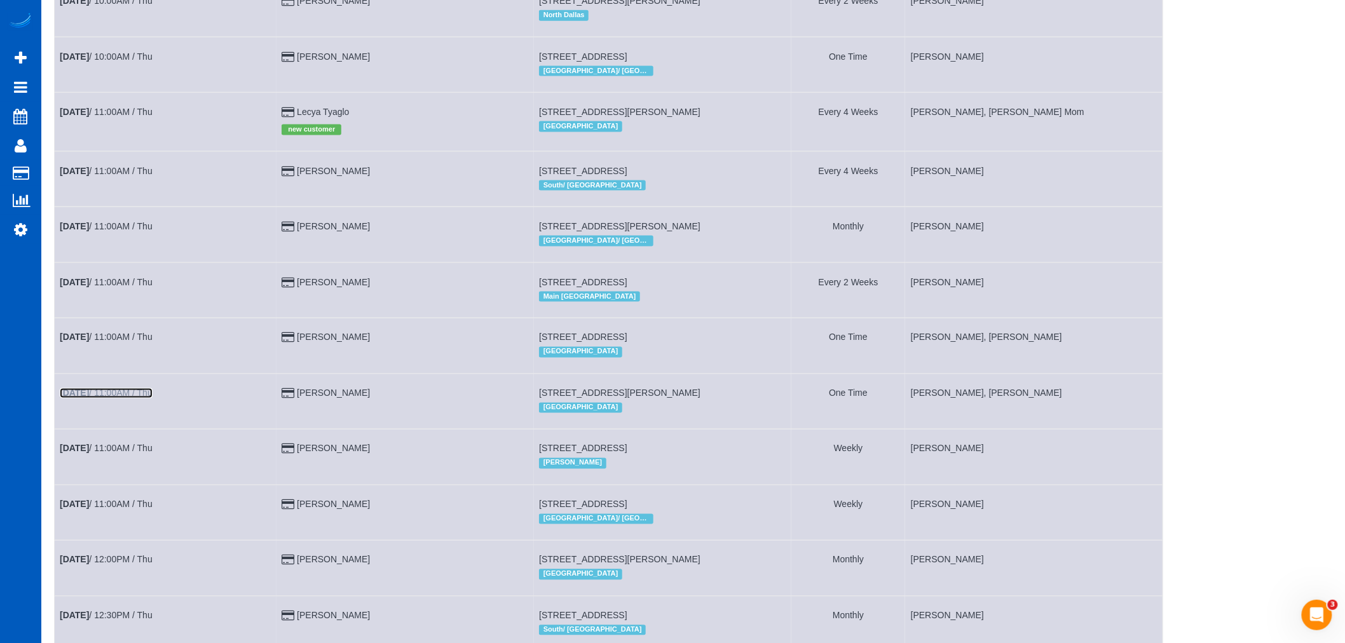
click at [103, 399] on link "Aug 14th / 11:00AM / Thu" at bounding box center [106, 393] width 93 height 10
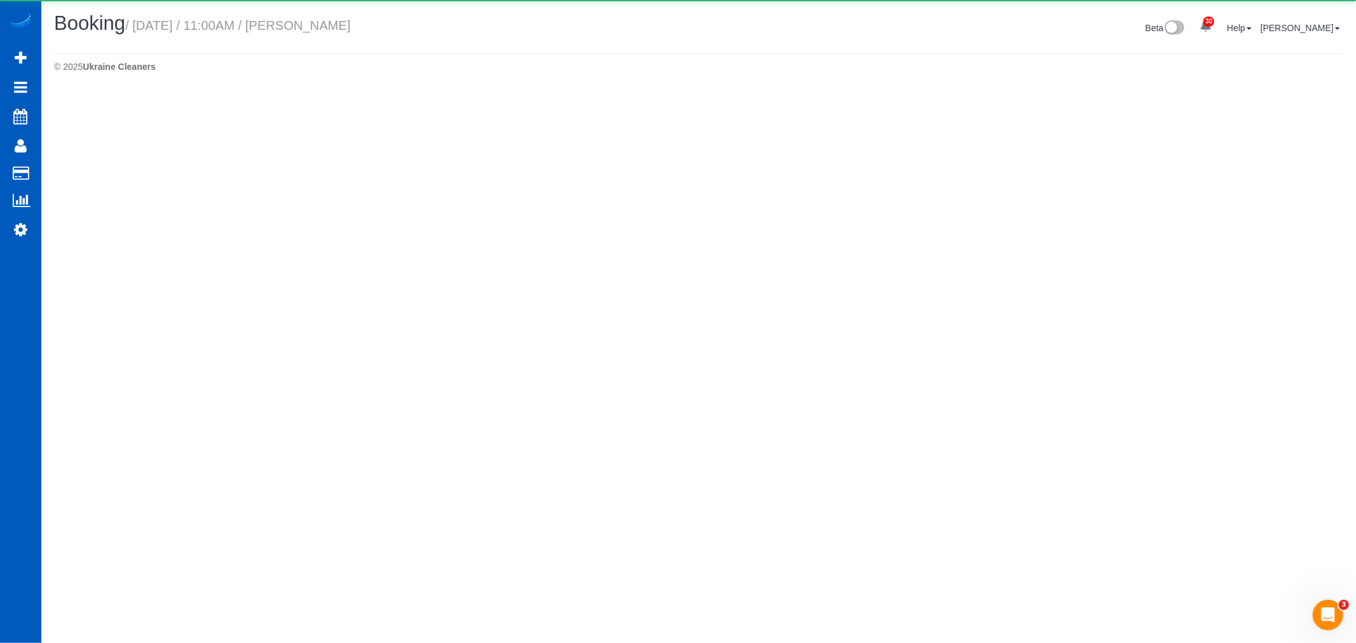
select select "WA"
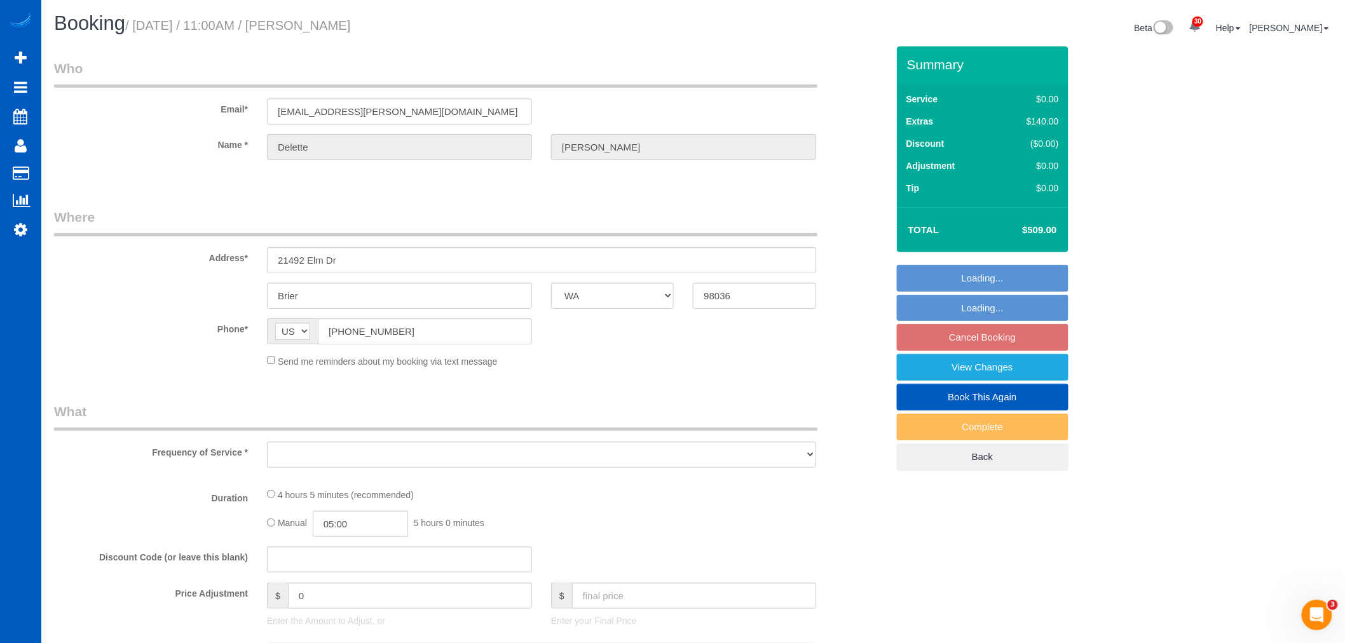
select select "object:36807"
select select "string:fspay-bca04d49-4196-4642-b4ff-56337c13ccd0"
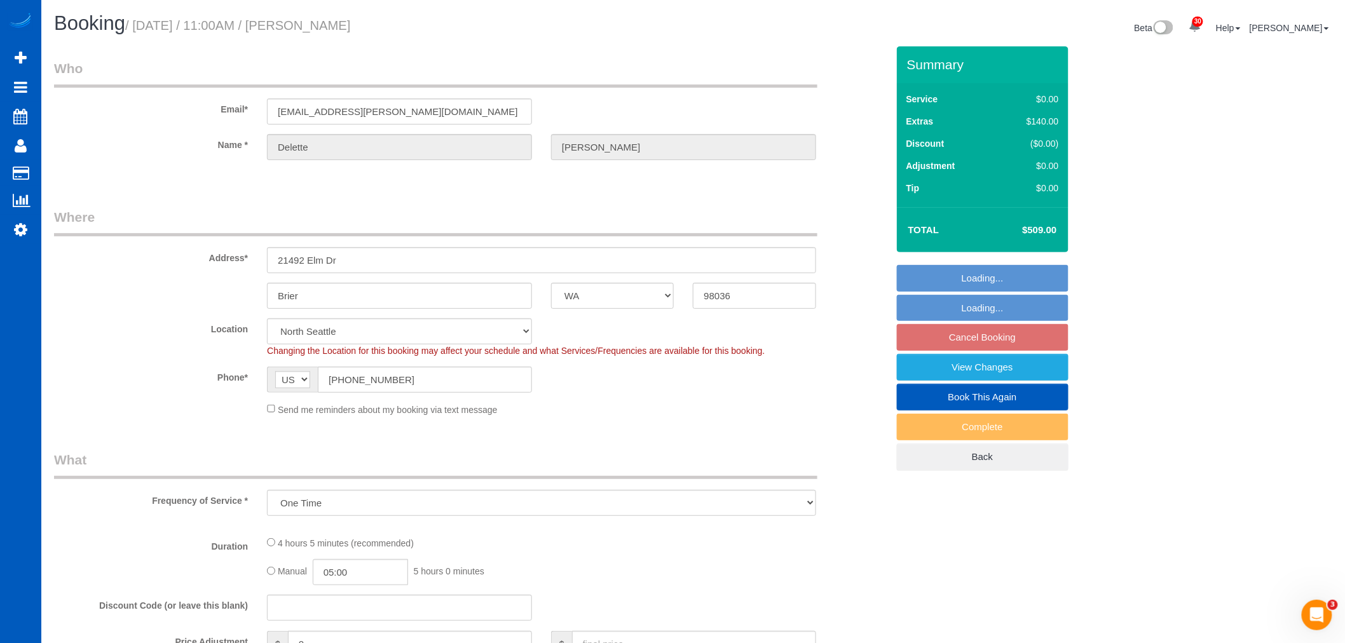
select select "object:37058"
select select "199"
select select "2001"
select select "3"
select select "2"
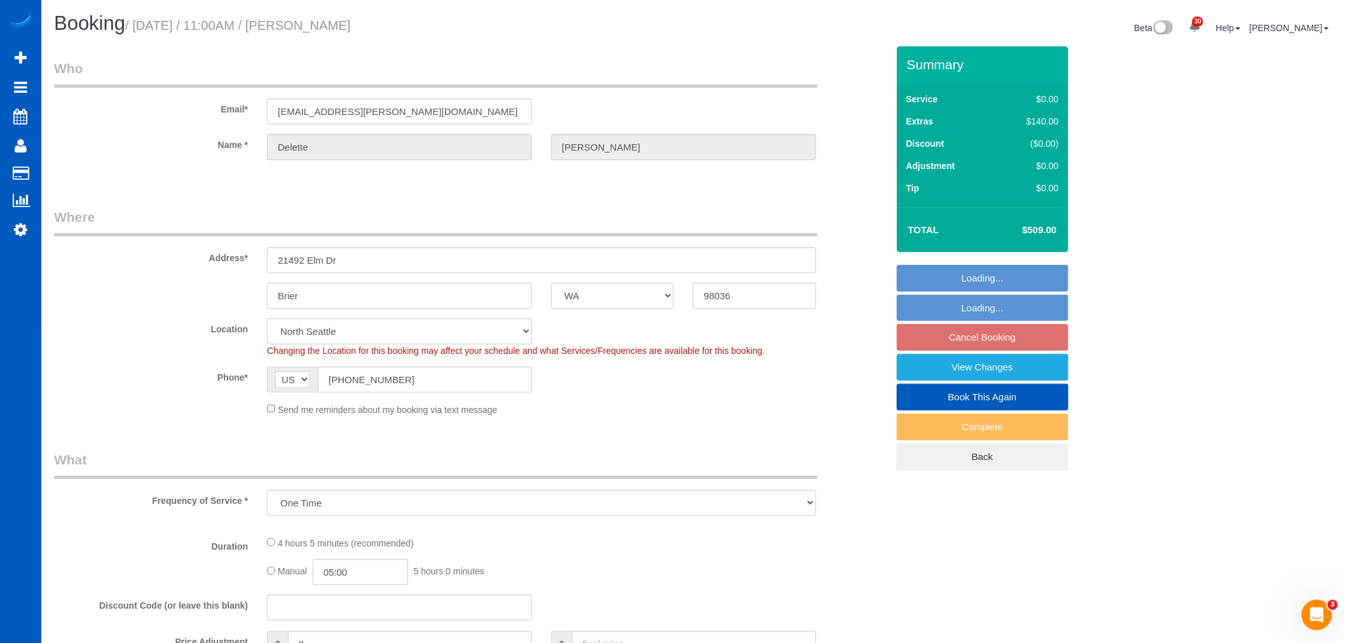
select select "spot59"
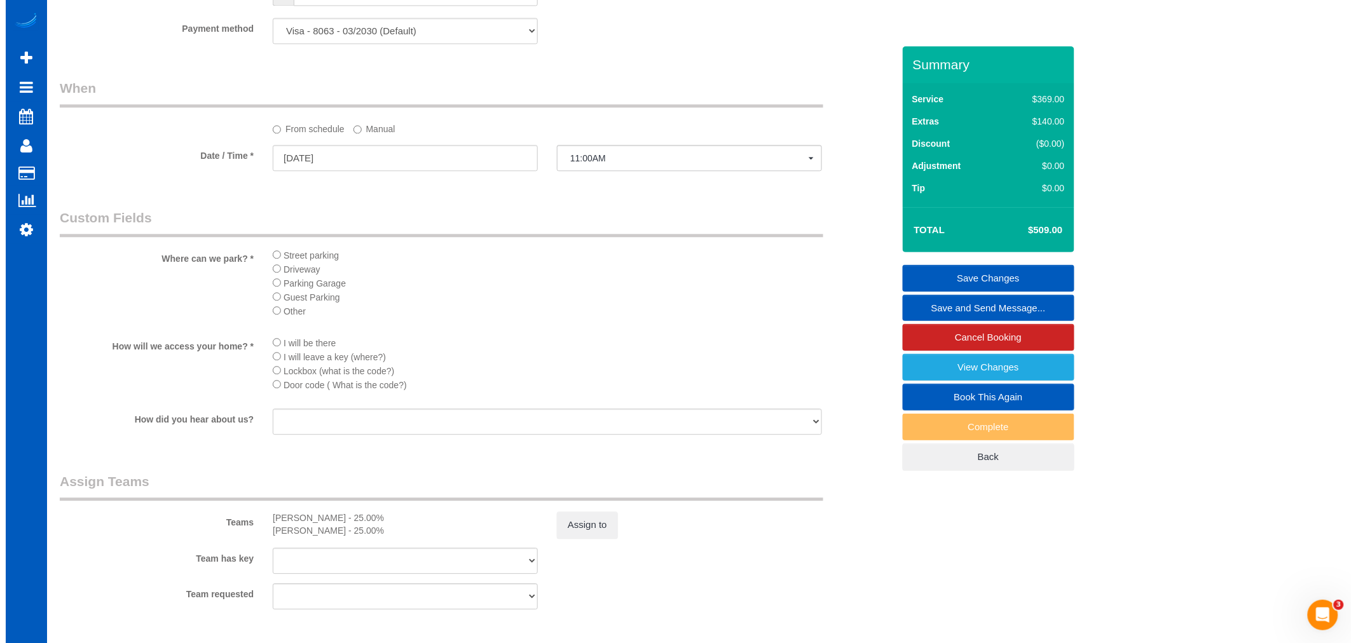
scroll to position [1483, 0]
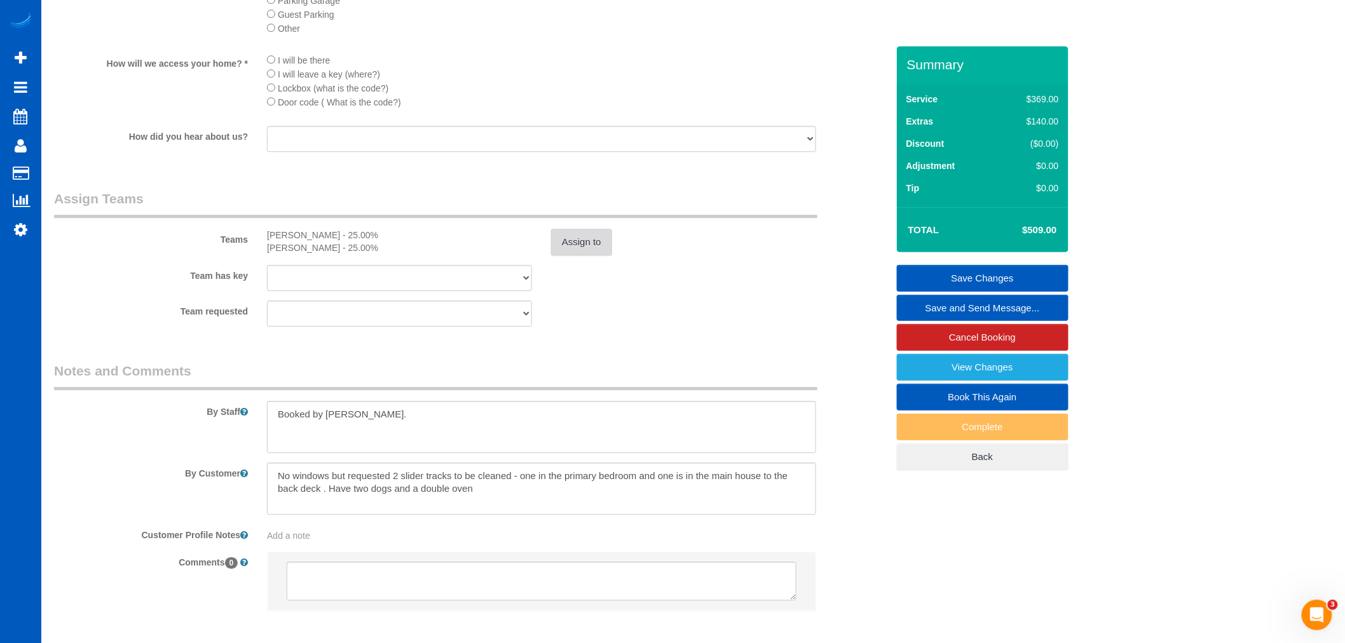
click at [586, 256] on button "Assign to" at bounding box center [581, 242] width 61 height 27
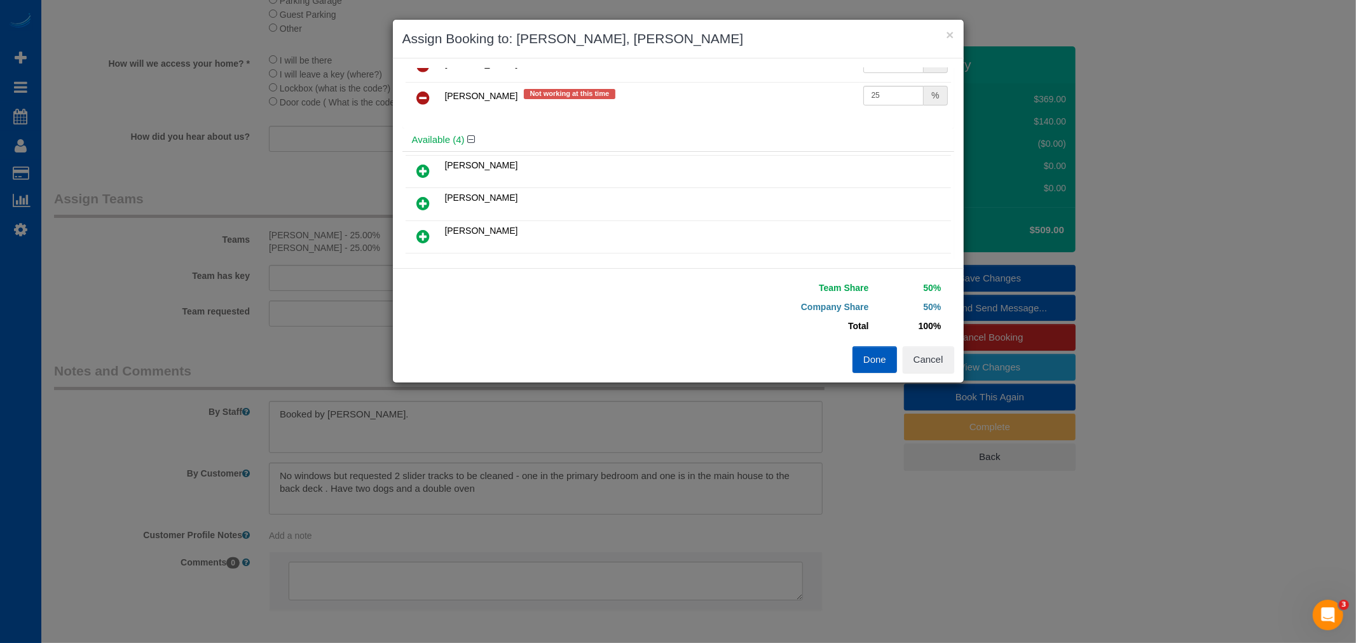
scroll to position [71, 0]
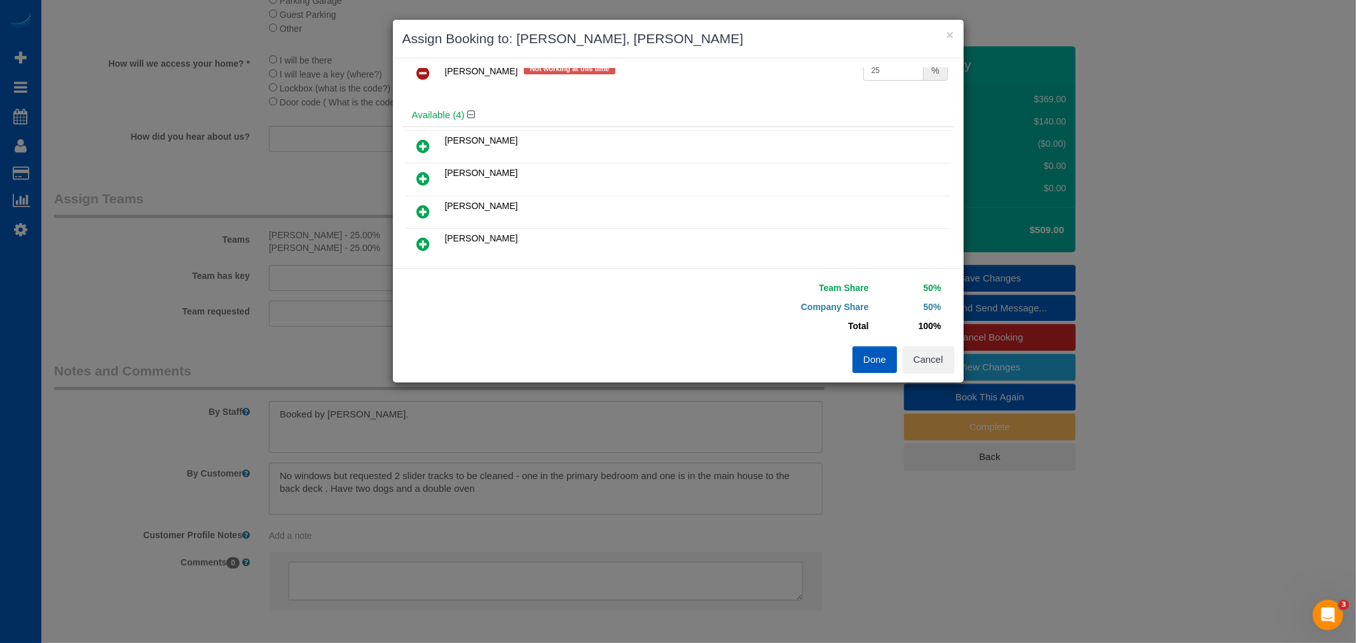
click at [178, 150] on div "× Assign Booking to: Olha Zhylava, Vita Kryshtof Assigned (2) Olha Zhylava Not …" at bounding box center [678, 321] width 1356 height 643
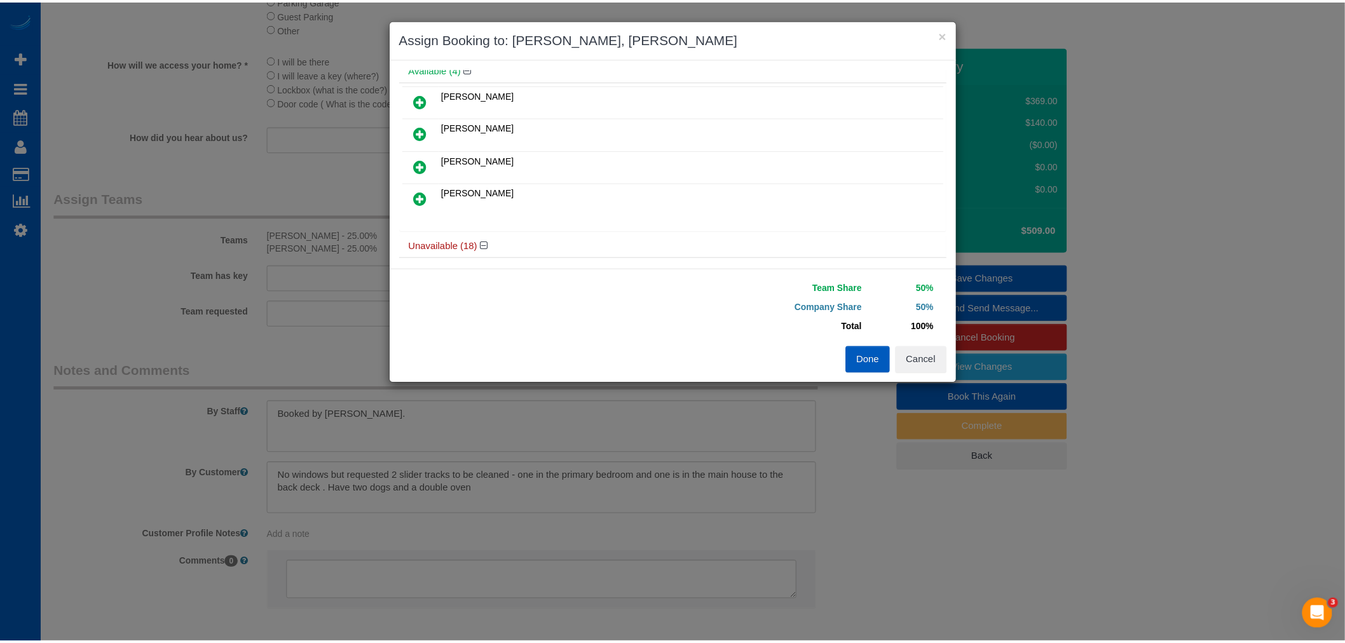
scroll to position [141, 0]
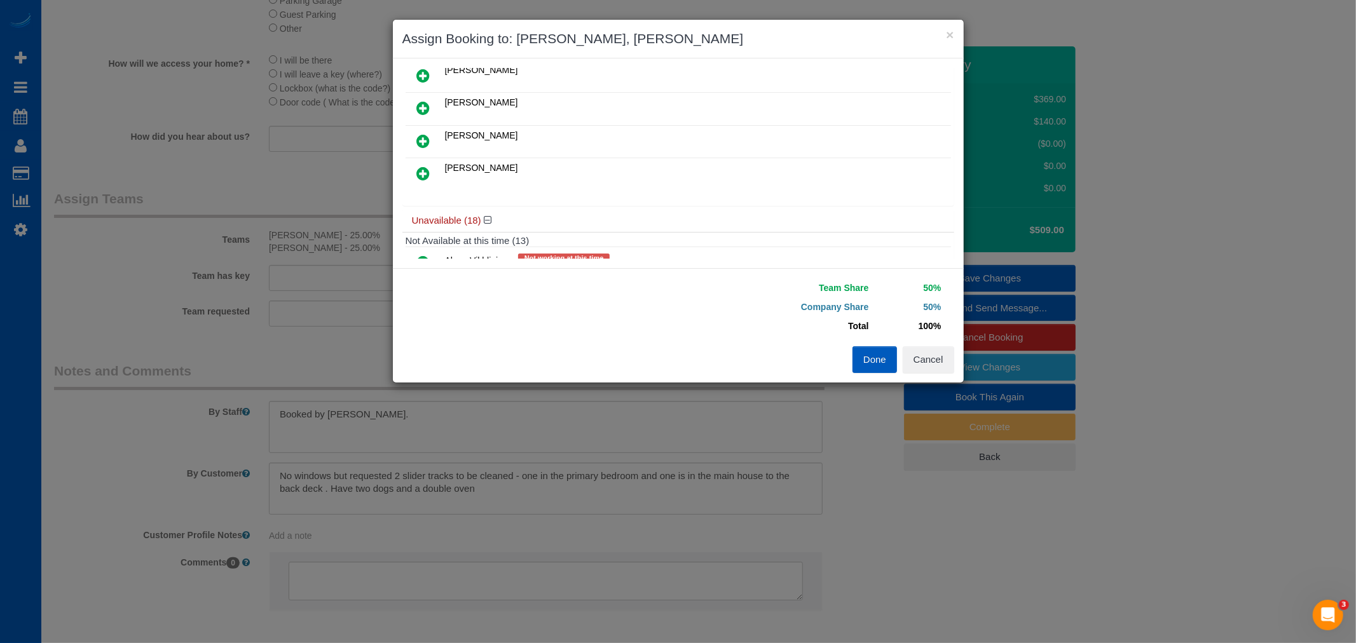
click at [944, 345] on div "Team Share 50% Company Share 50% Total 100% Warning: The Company share is 0%. I…" at bounding box center [816, 312] width 276 height 68
drag, startPoint x: 944, startPoint y: 356, endPoint x: 601, endPoint y: 175, distance: 387.3
click at [943, 356] on button "Cancel" at bounding box center [928, 359] width 51 height 27
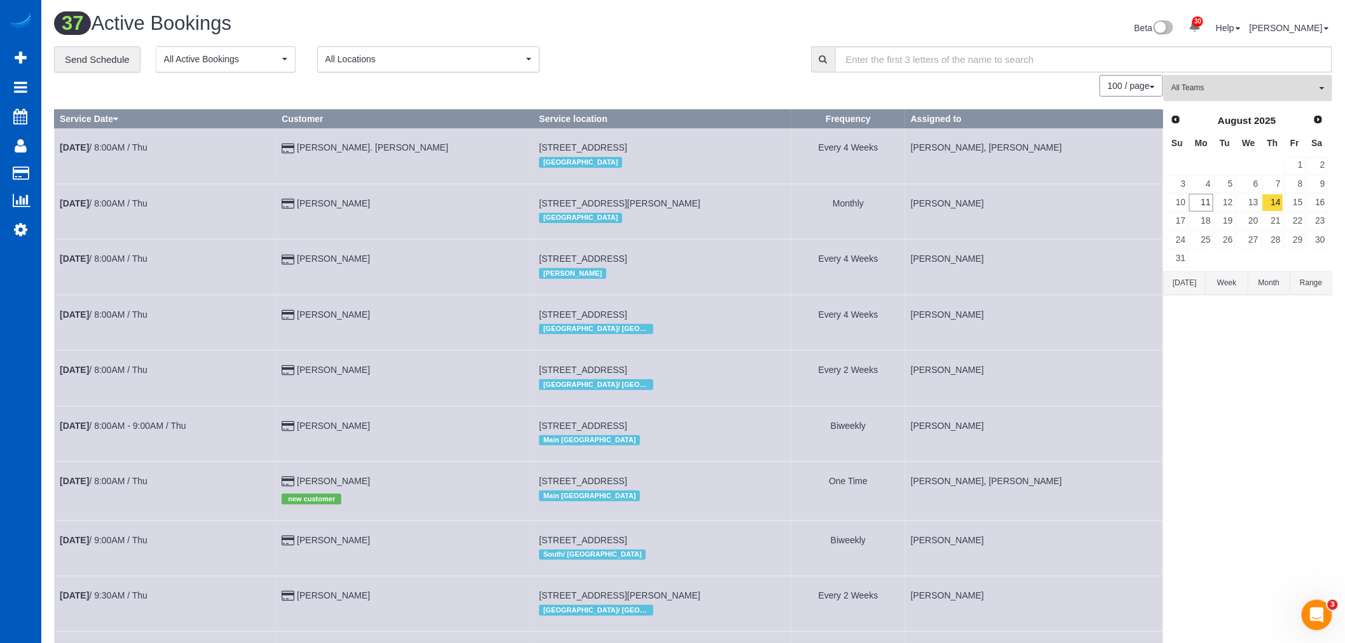
click at [1243, 97] on button "All Teams" at bounding box center [1248, 88] width 168 height 26
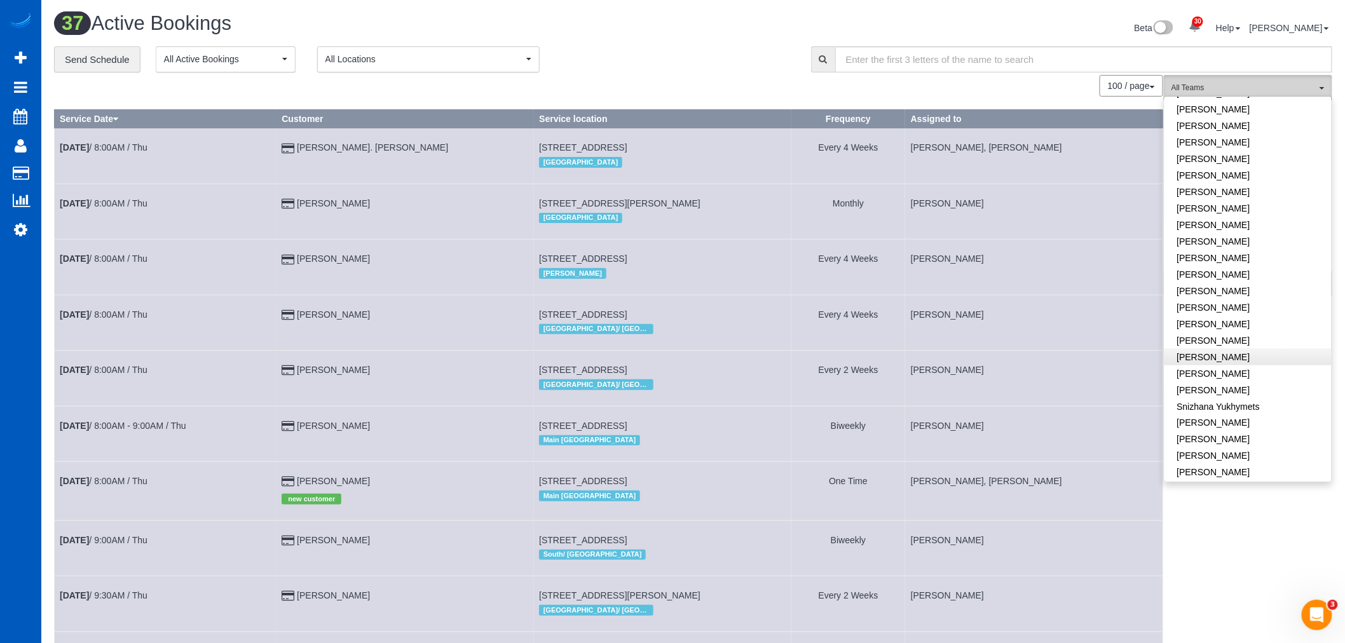
scroll to position [706, 0]
click at [1200, 357] on link "Sarah Morozov" at bounding box center [1248, 365] width 167 height 17
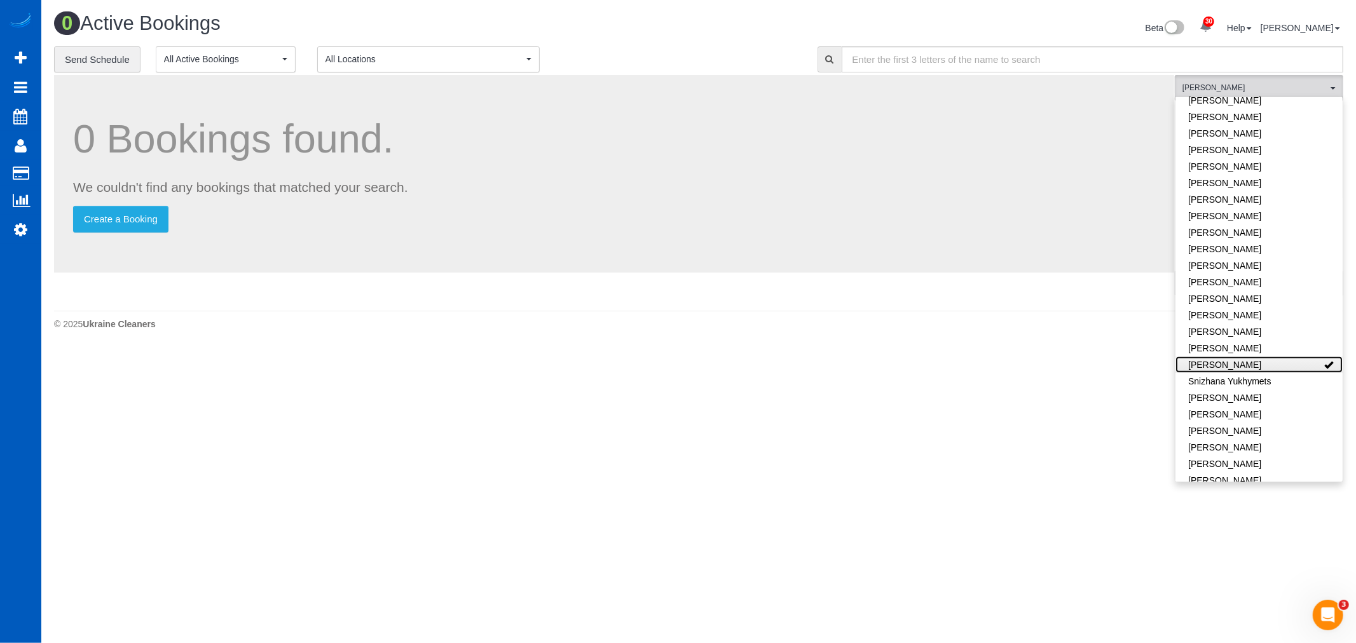
click at [1200, 357] on link "Sarah Morozov" at bounding box center [1259, 365] width 167 height 17
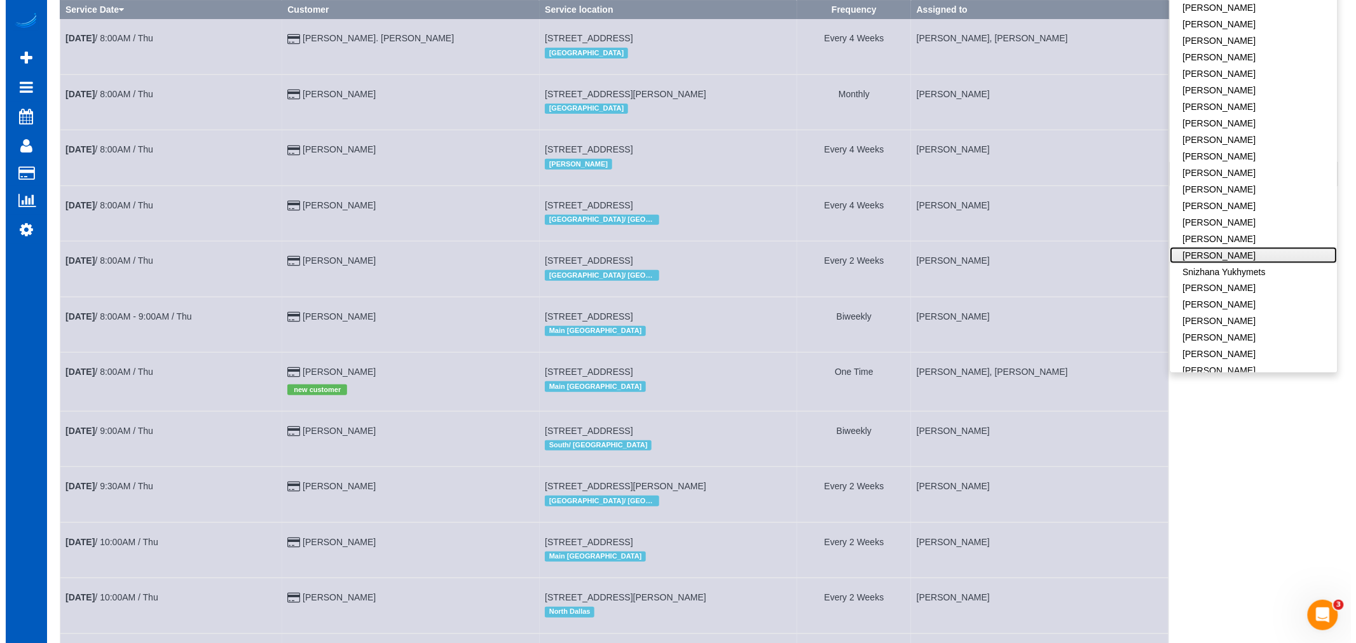
scroll to position [0, 0]
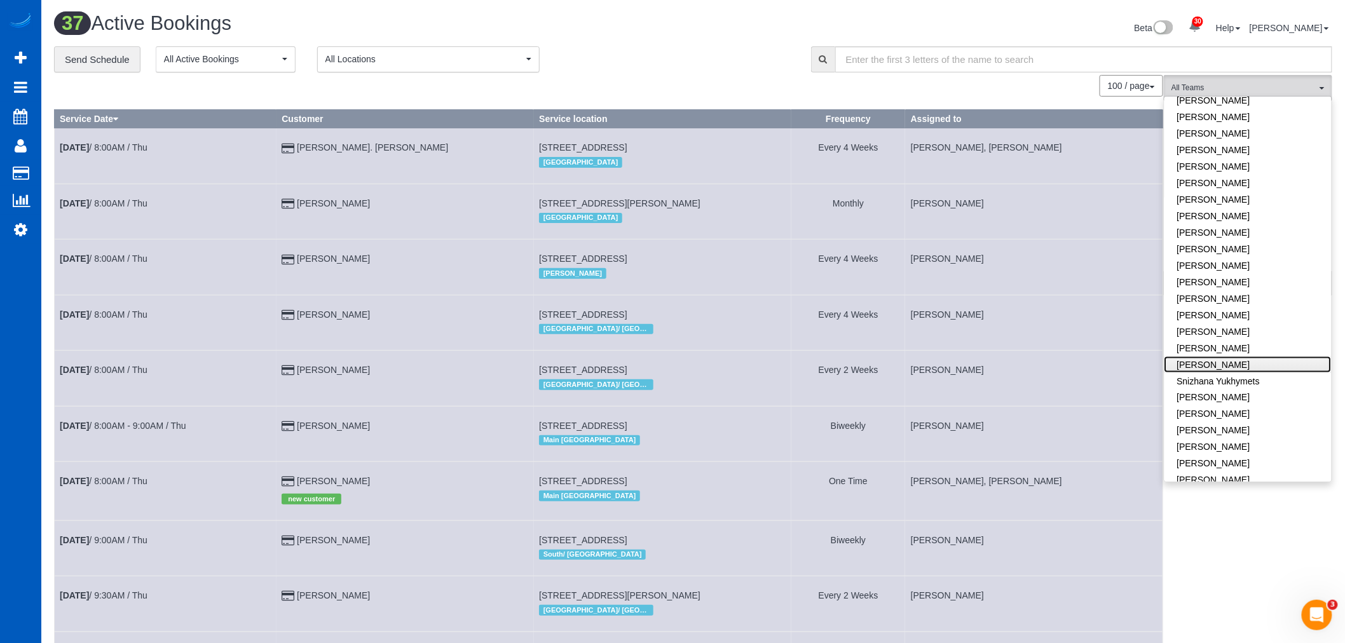
click at [1242, 357] on link "Sarah Morozov" at bounding box center [1248, 365] width 167 height 17
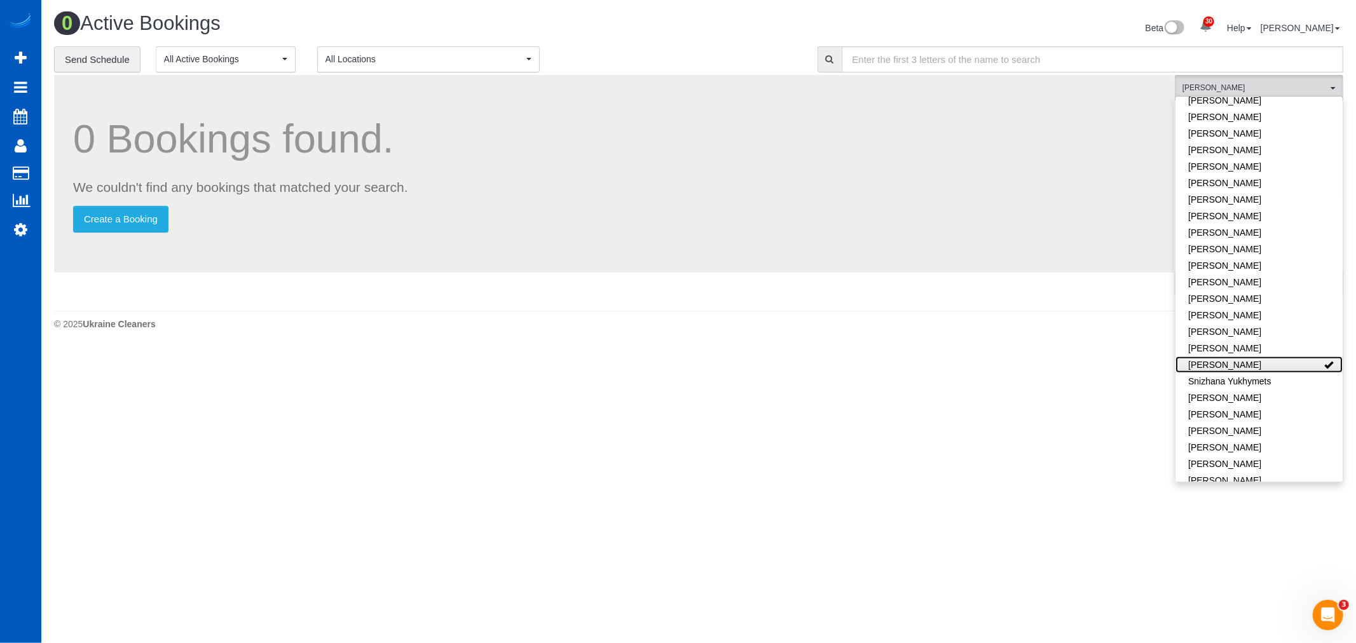
click at [1242, 357] on link "Sarah Morozov" at bounding box center [1259, 365] width 167 height 17
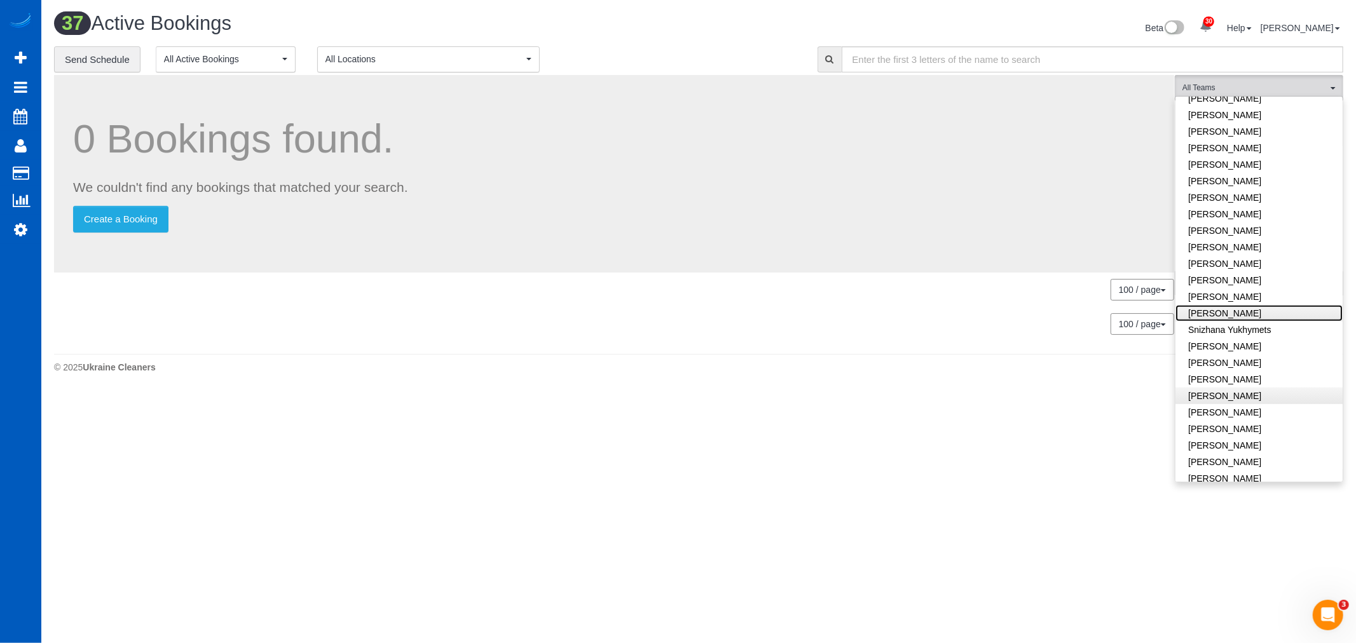
scroll to position [821, 0]
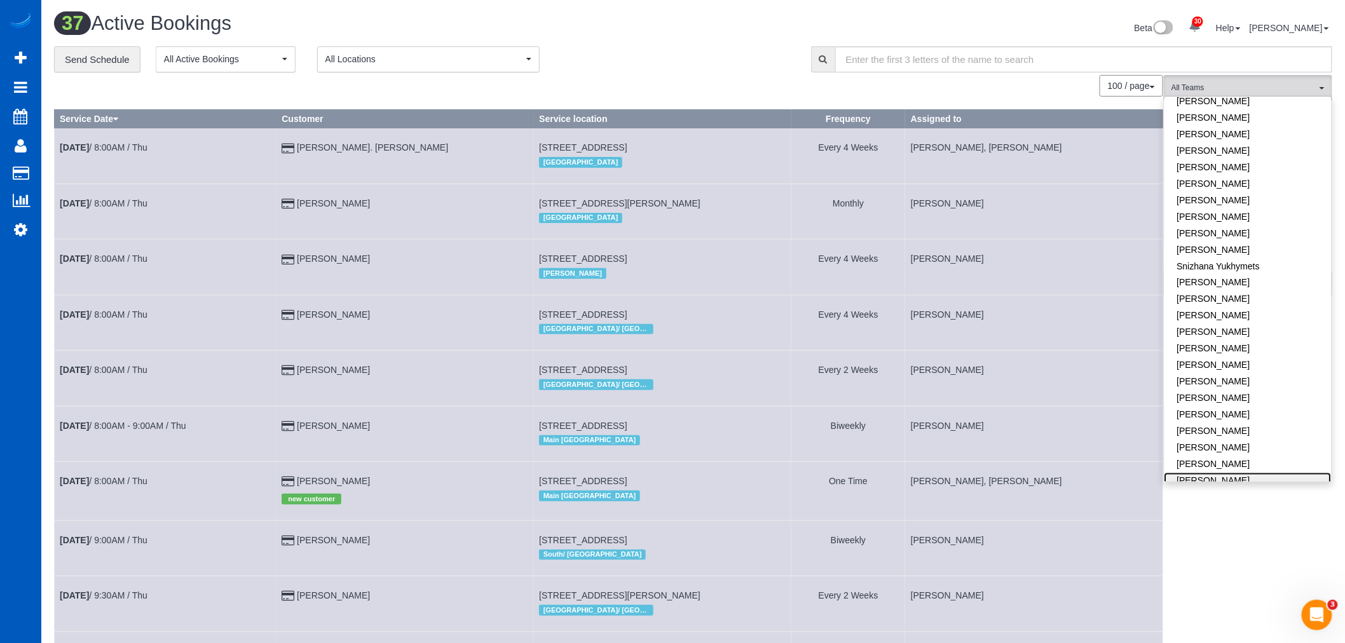
click at [1209, 473] on link "Vita Kryshtof" at bounding box center [1248, 481] width 167 height 17
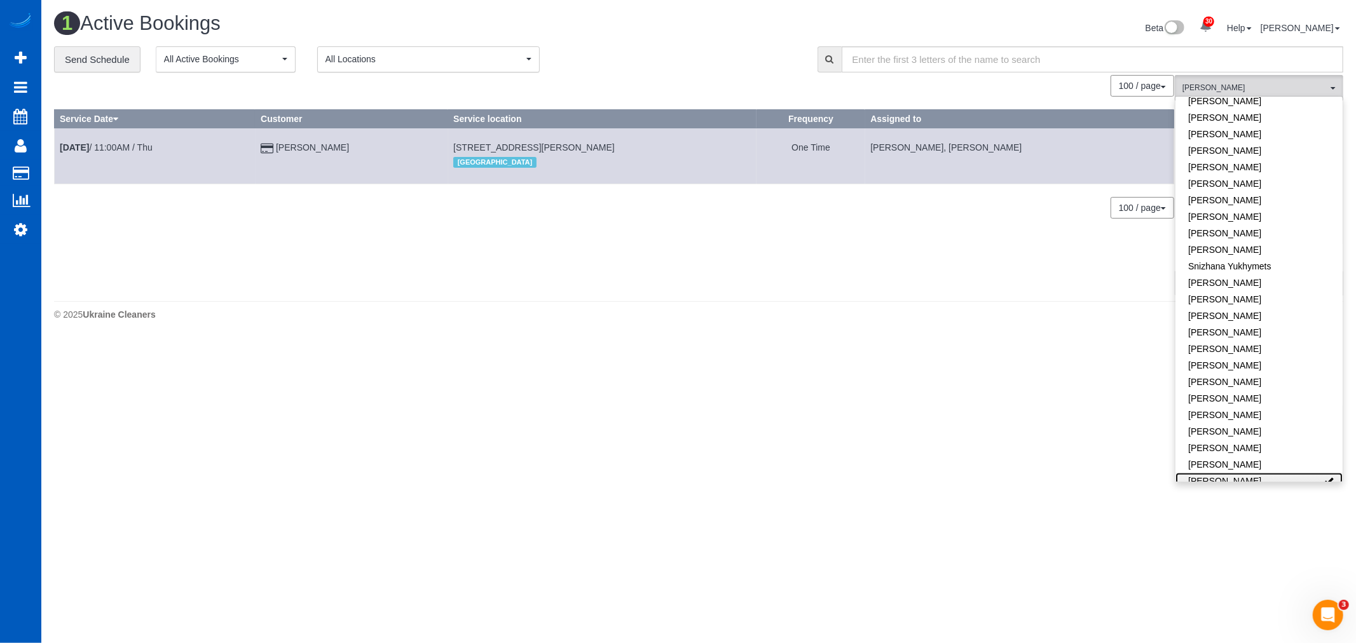
click at [1209, 473] on link "Vita Kryshtof" at bounding box center [1259, 481] width 167 height 17
click at [1211, 456] on link "Vira Zhukovska" at bounding box center [1259, 464] width 167 height 17
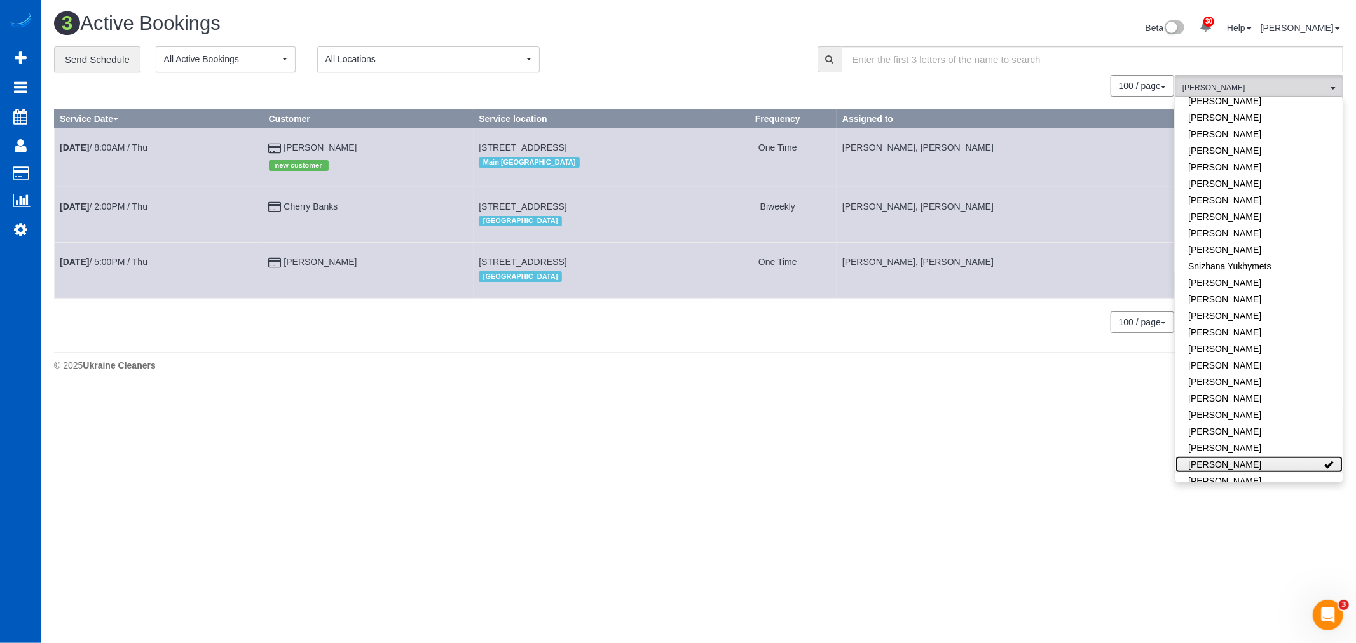
click at [1211, 456] on link "Vira Zhukovska" at bounding box center [1259, 464] width 167 height 17
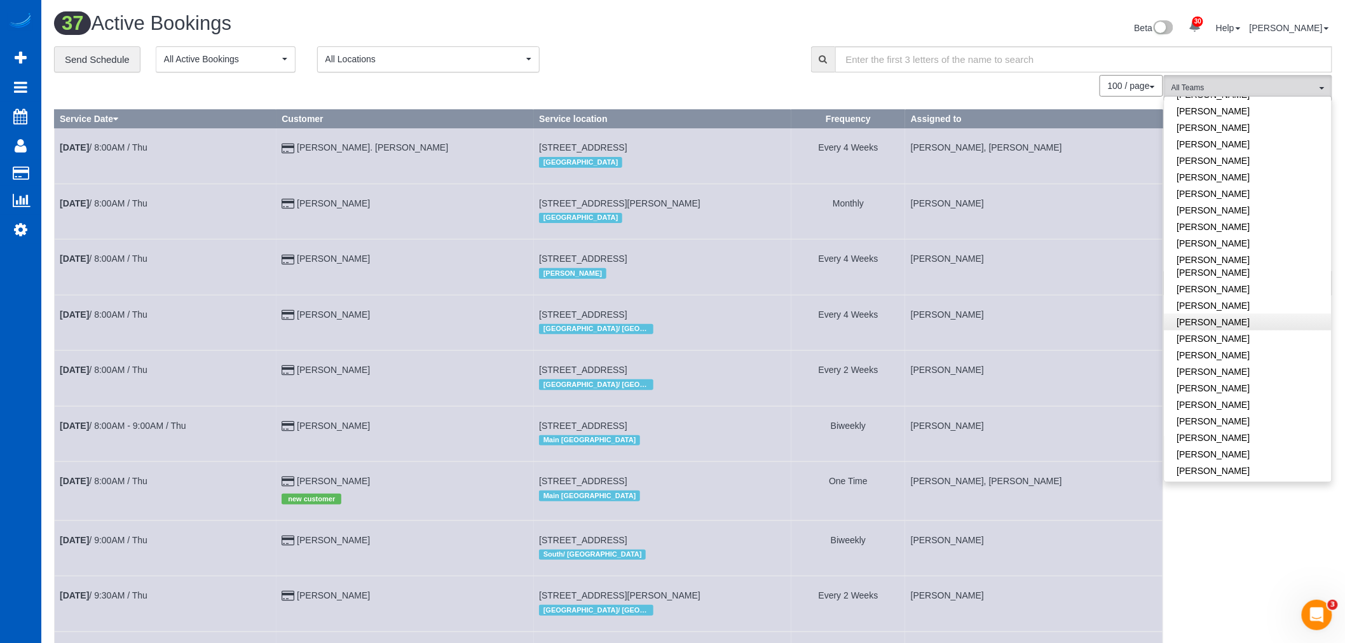
scroll to position [397, 0]
click at [1234, 289] on link "Milena Kasianchyk" at bounding box center [1248, 297] width 167 height 17
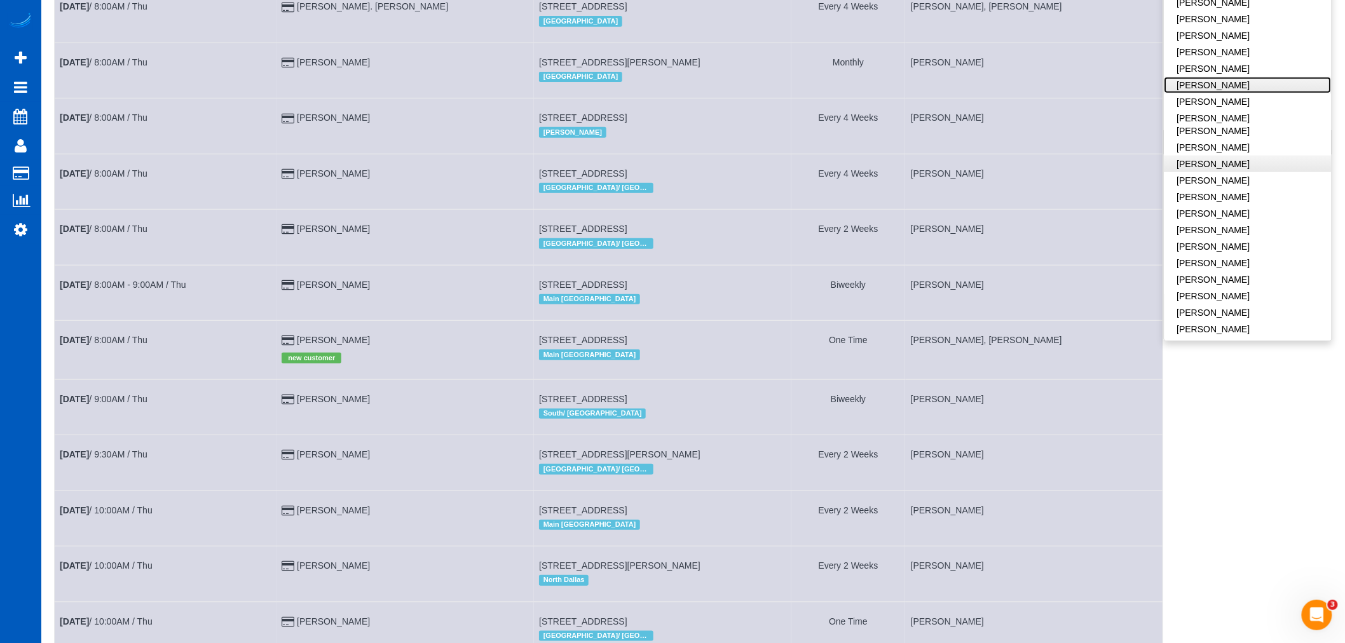
scroll to position [398, 0]
click at [1192, 131] on link "Mariia Syrotiuk" at bounding box center [1248, 139] width 167 height 17
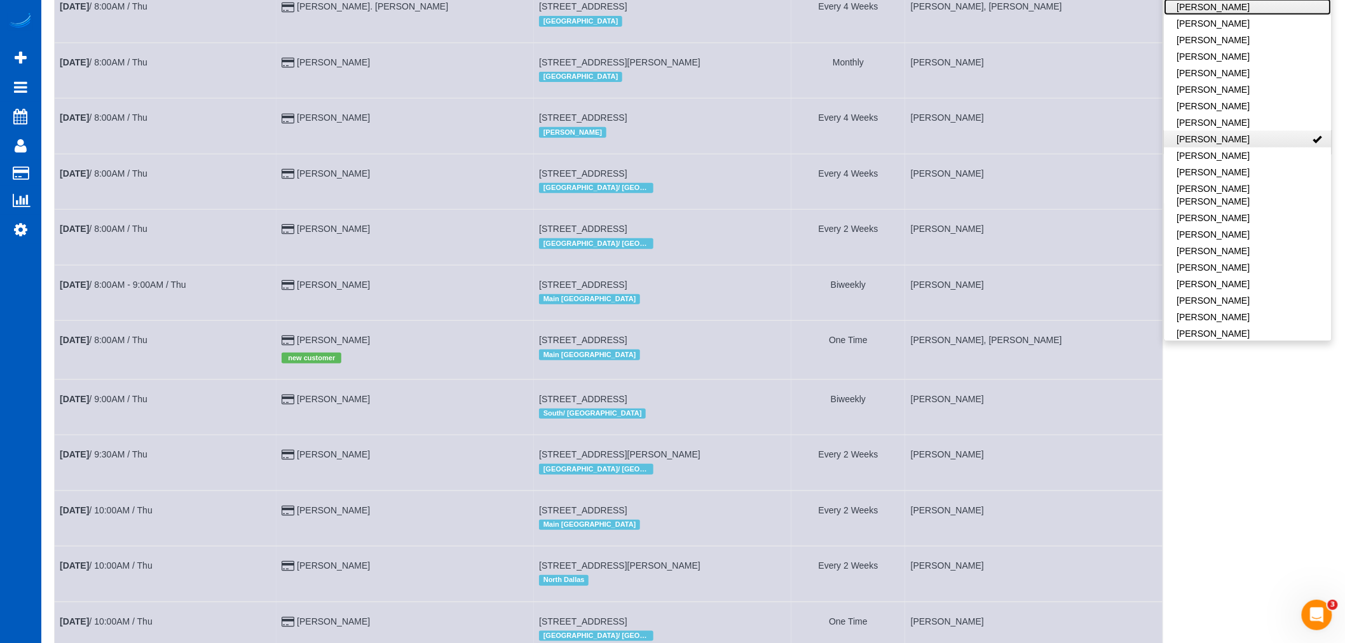
click at [1192, 15] on link "Karyna Butov" at bounding box center [1248, 7] width 167 height 17
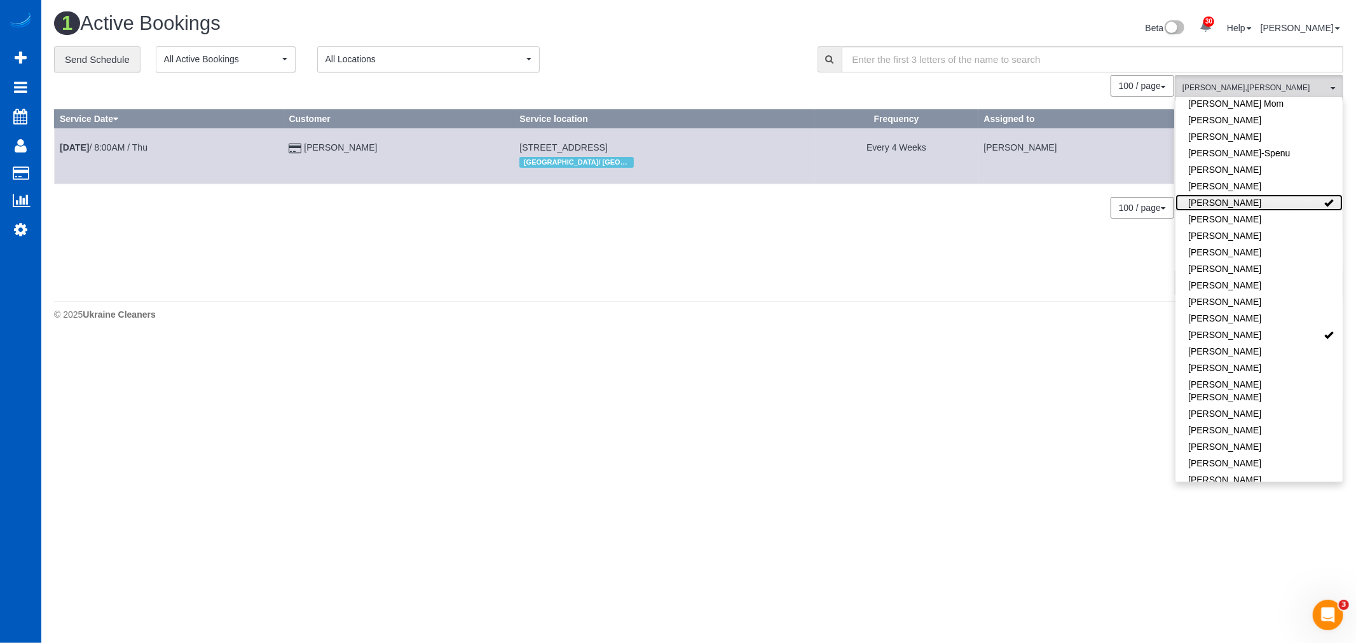
scroll to position [257, 0]
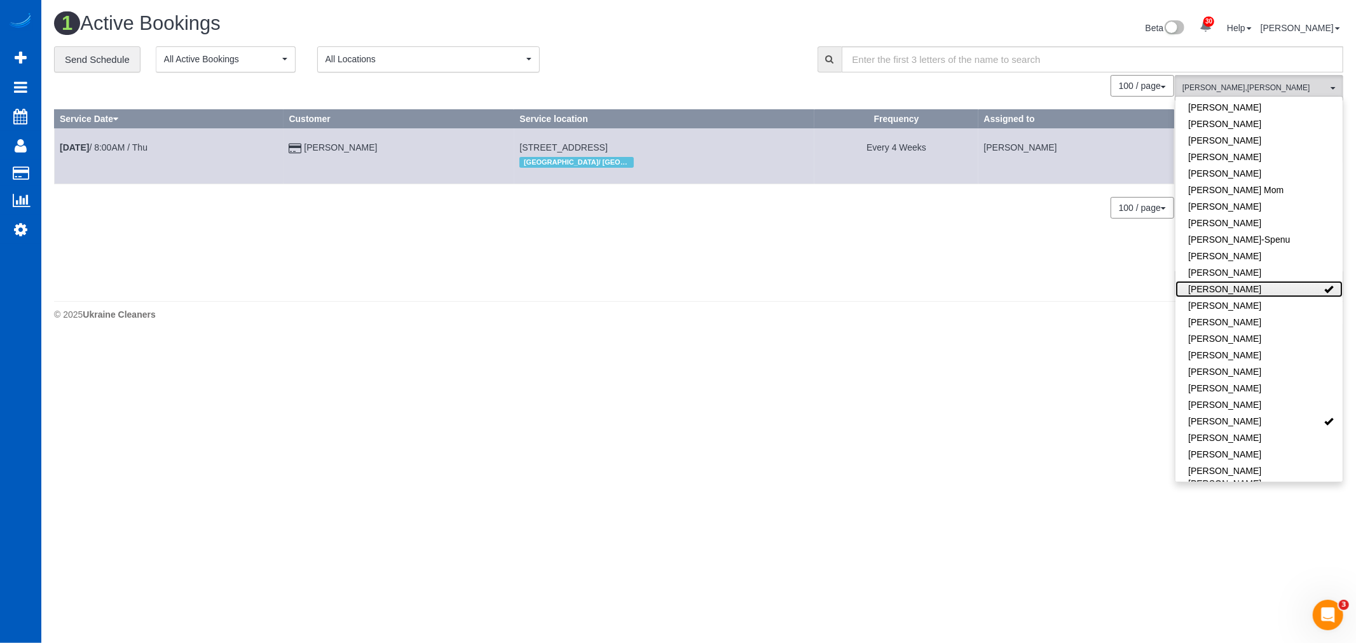
click at [1277, 281] on link "Karyna Butov" at bounding box center [1259, 289] width 167 height 17
click at [1280, 413] on link "Mariia Syrotiuk" at bounding box center [1259, 421] width 167 height 17
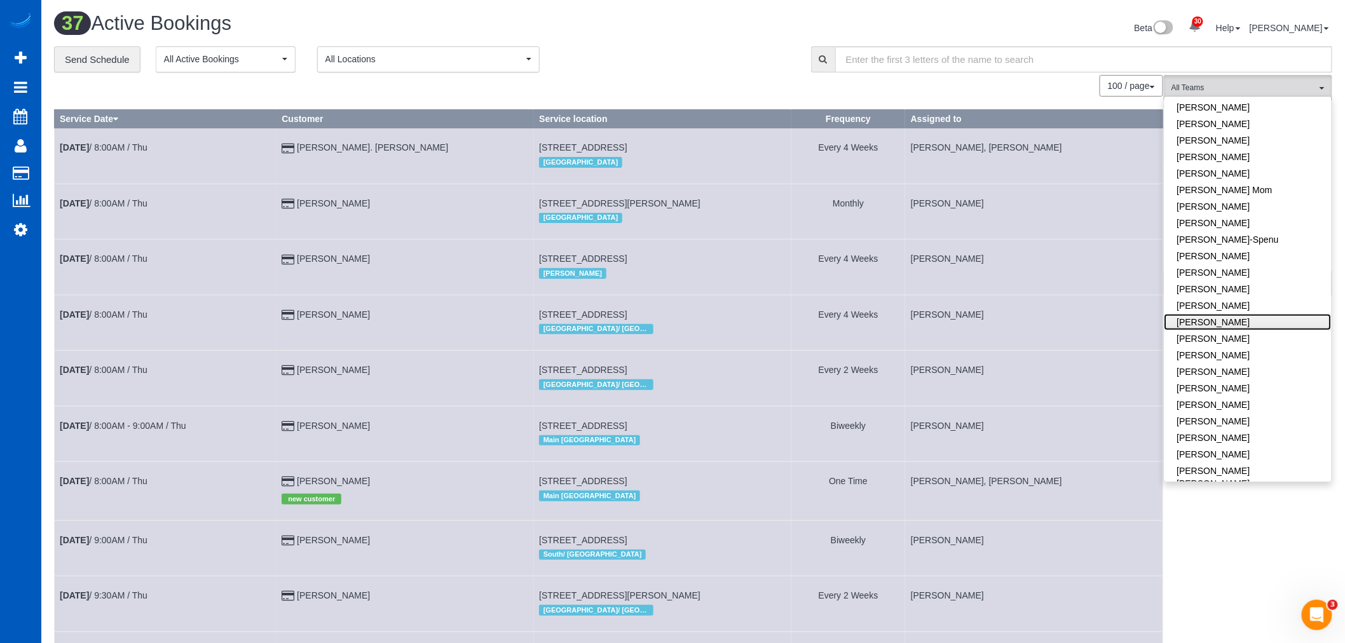
click at [1242, 314] on link "Kateryna Maherovska" at bounding box center [1248, 322] width 167 height 17
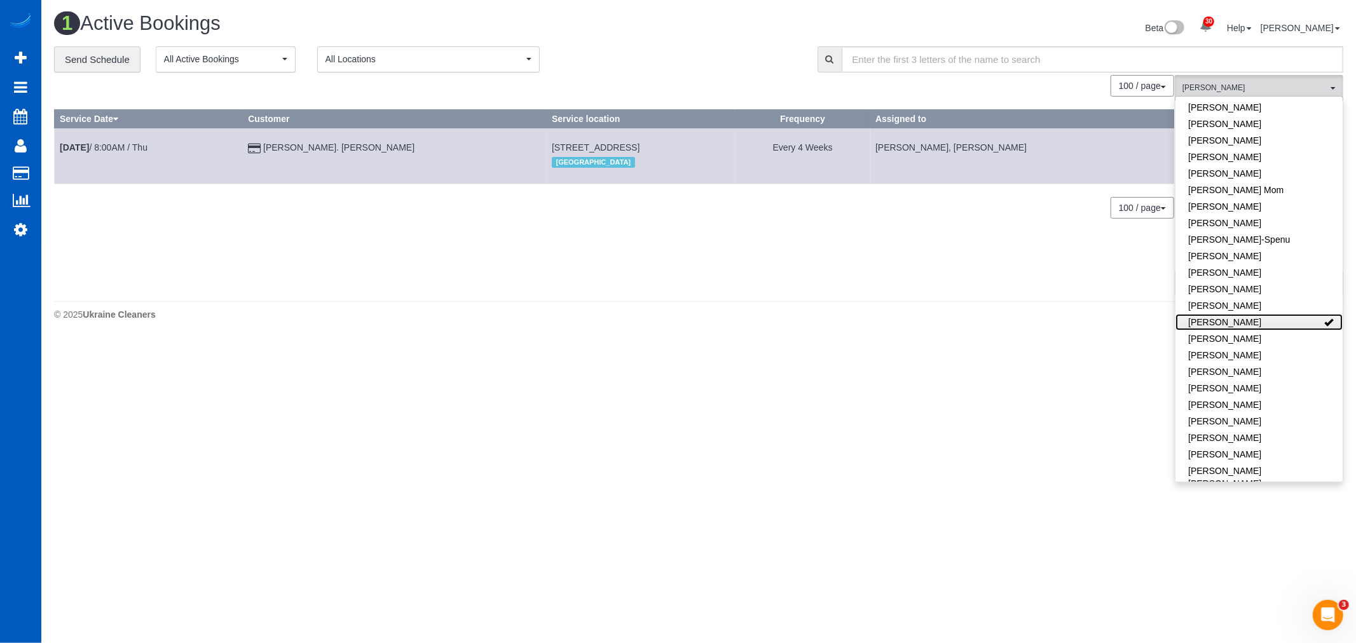
click at [1242, 314] on link "Kateryna Maherovska" at bounding box center [1259, 322] width 167 height 17
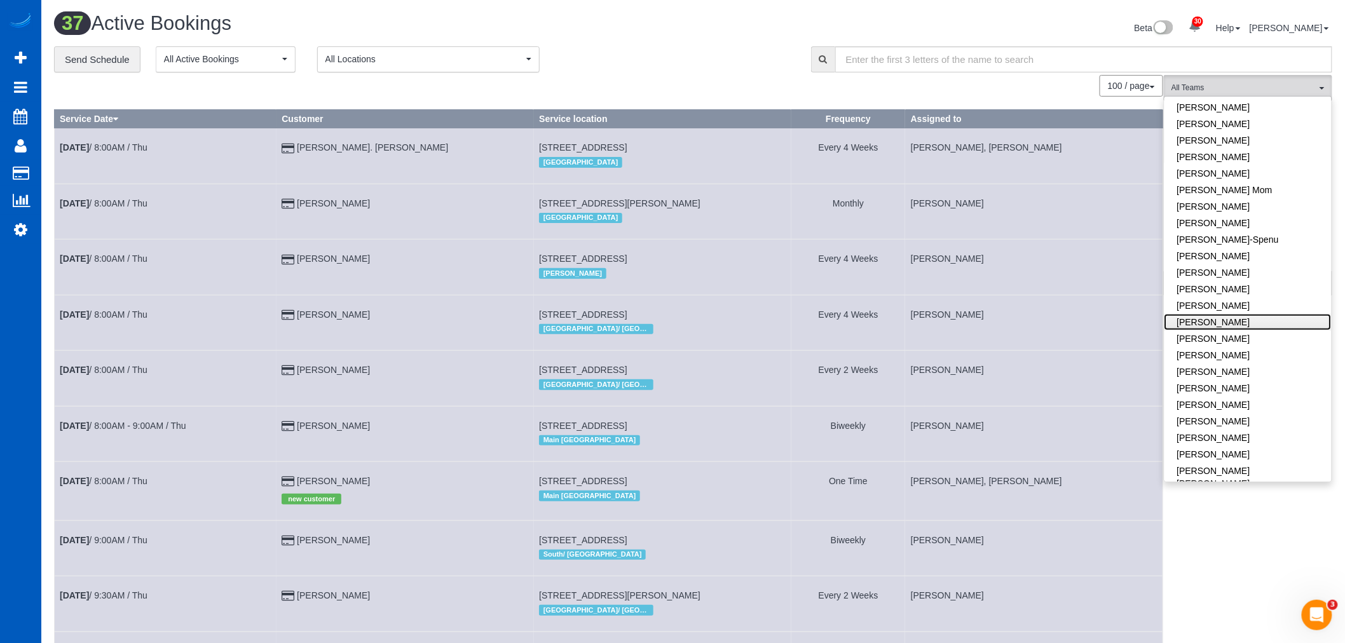
click at [1242, 314] on link "Kateryna Maherovska" at bounding box center [1248, 322] width 167 height 17
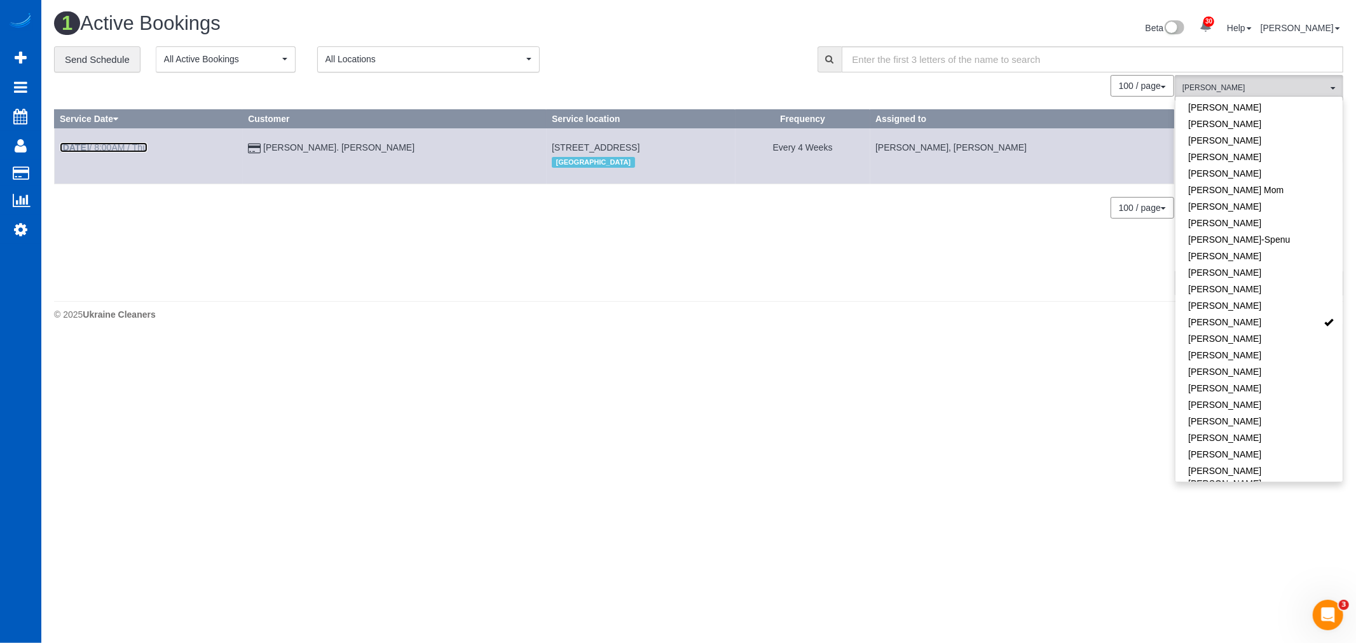
click at [112, 150] on link "Aug 14th / 8:00AM / Thu" at bounding box center [104, 147] width 88 height 10
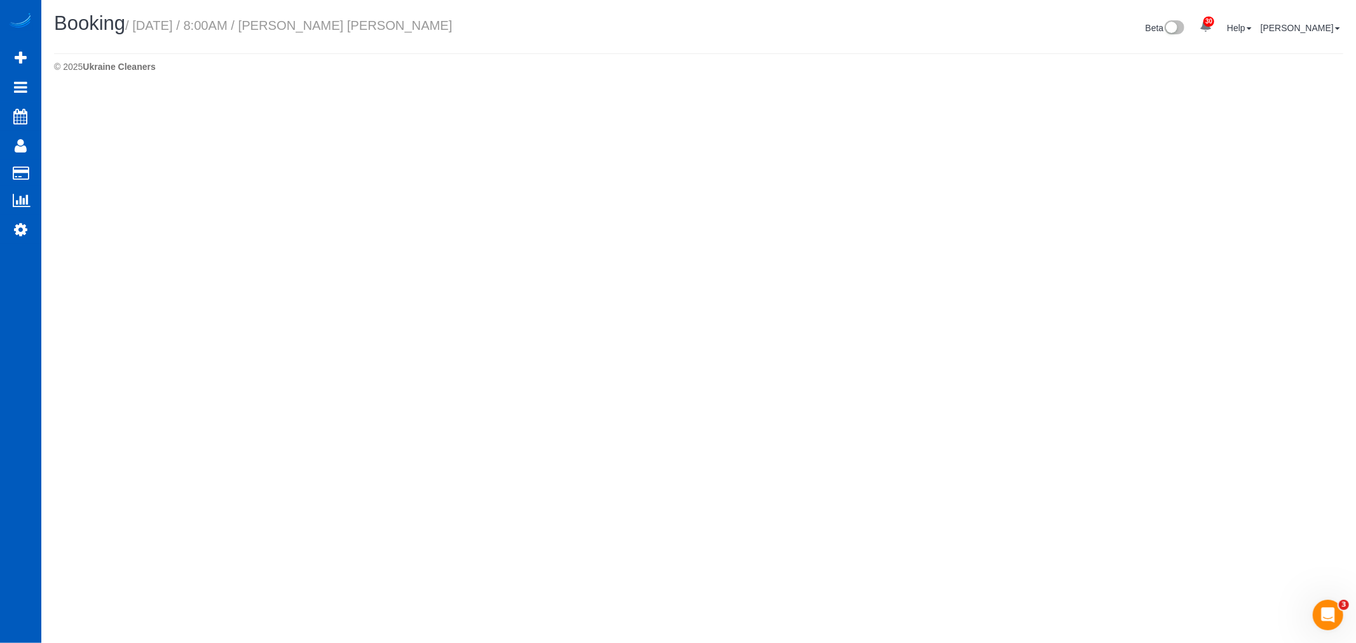
select select "WA"
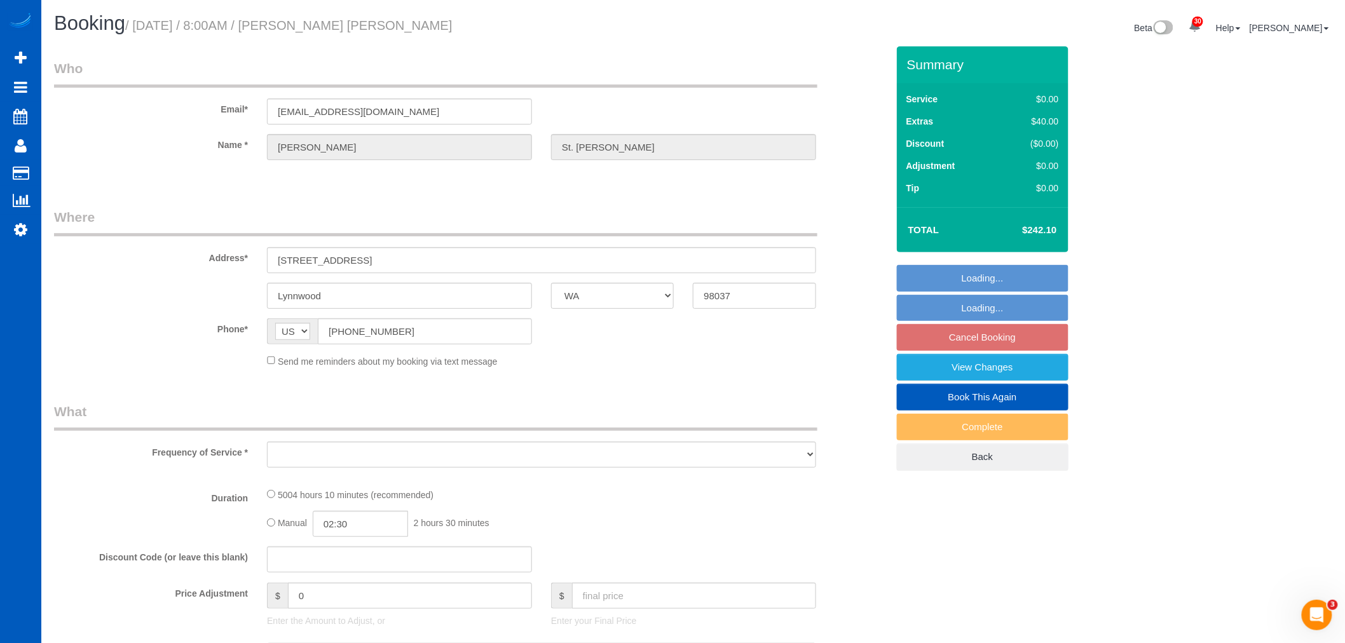
select select "string:fspay-84ffe1d4-0ecb-4a73-88f0-5635c6ce745e"
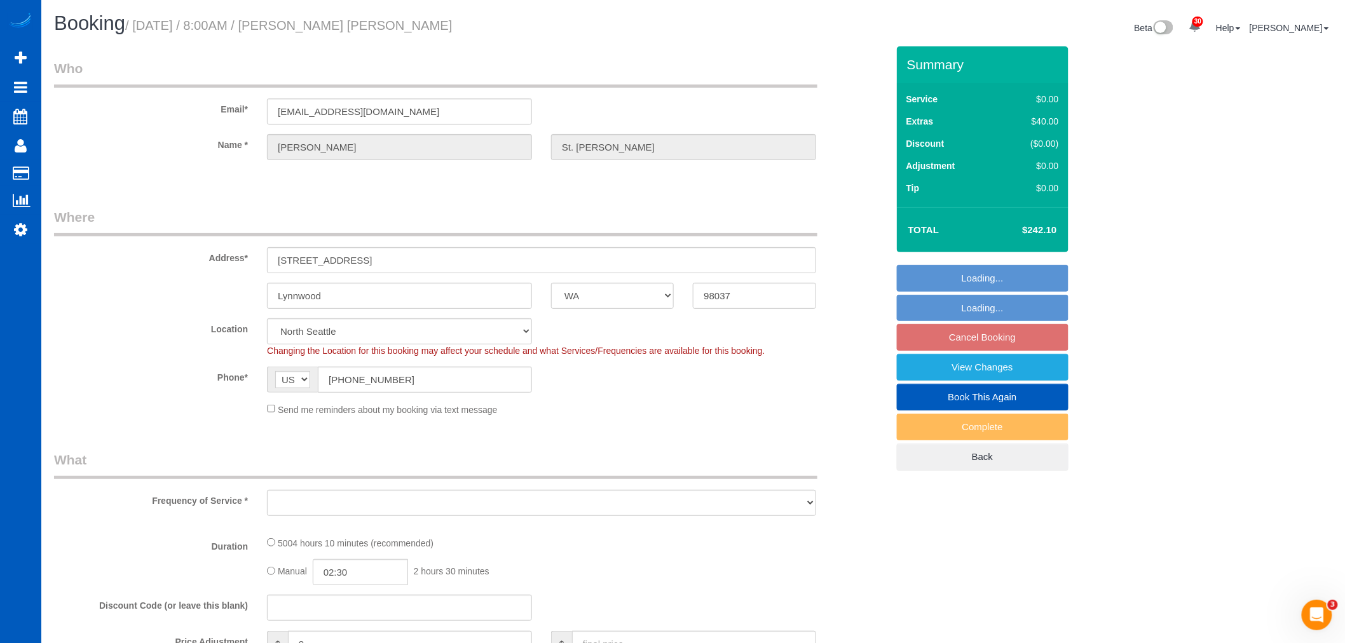
select select "object:42340"
select select "2001"
select select "3"
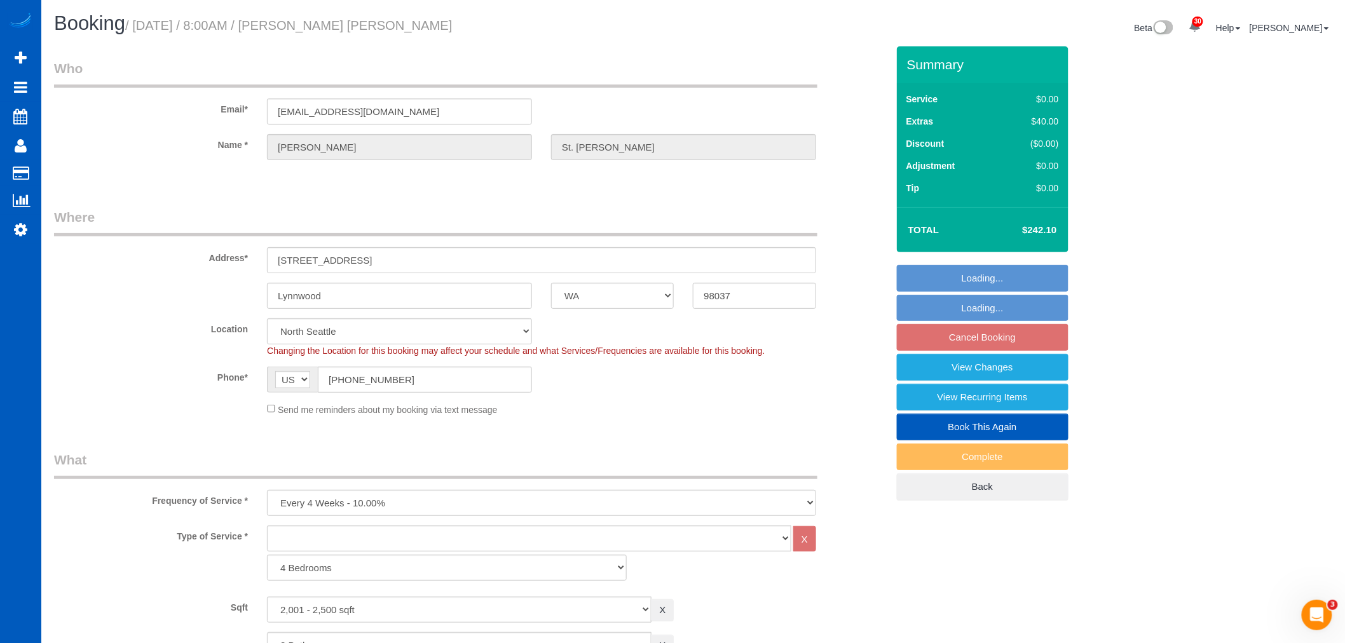
select select "object:42665"
select select "spot70"
select select "2001"
select select "3"
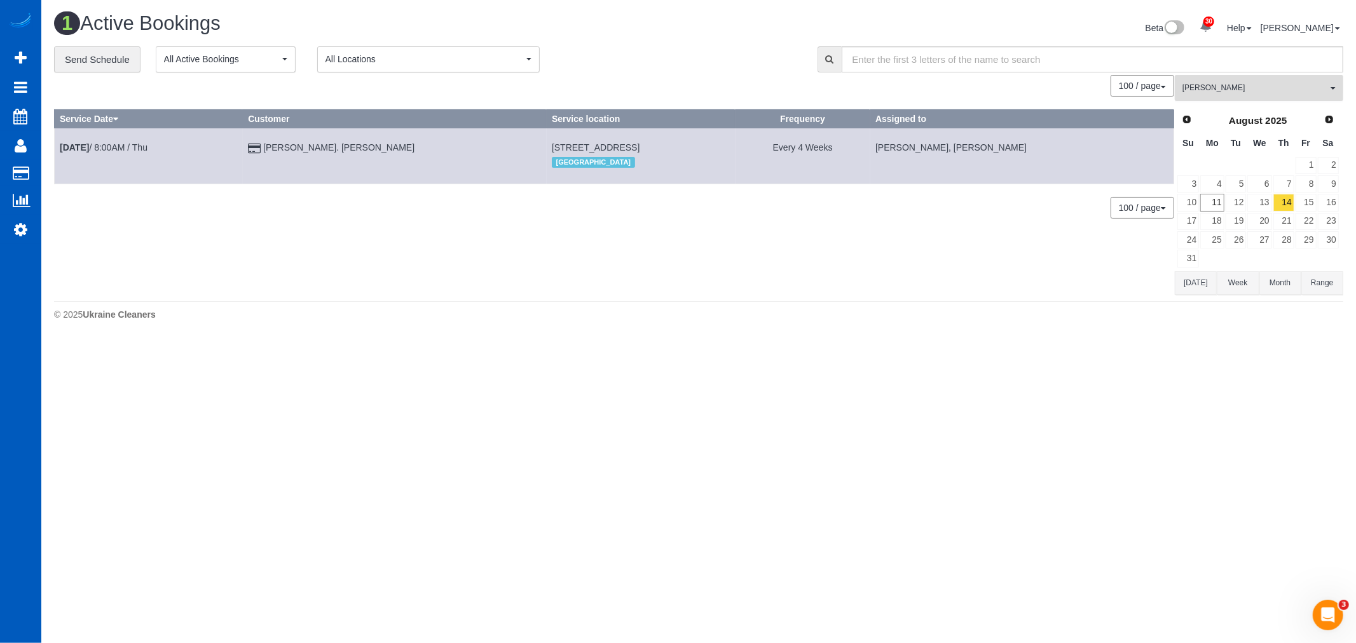
click at [1251, 92] on span "Kateryna Maherovska" at bounding box center [1255, 88] width 145 height 11
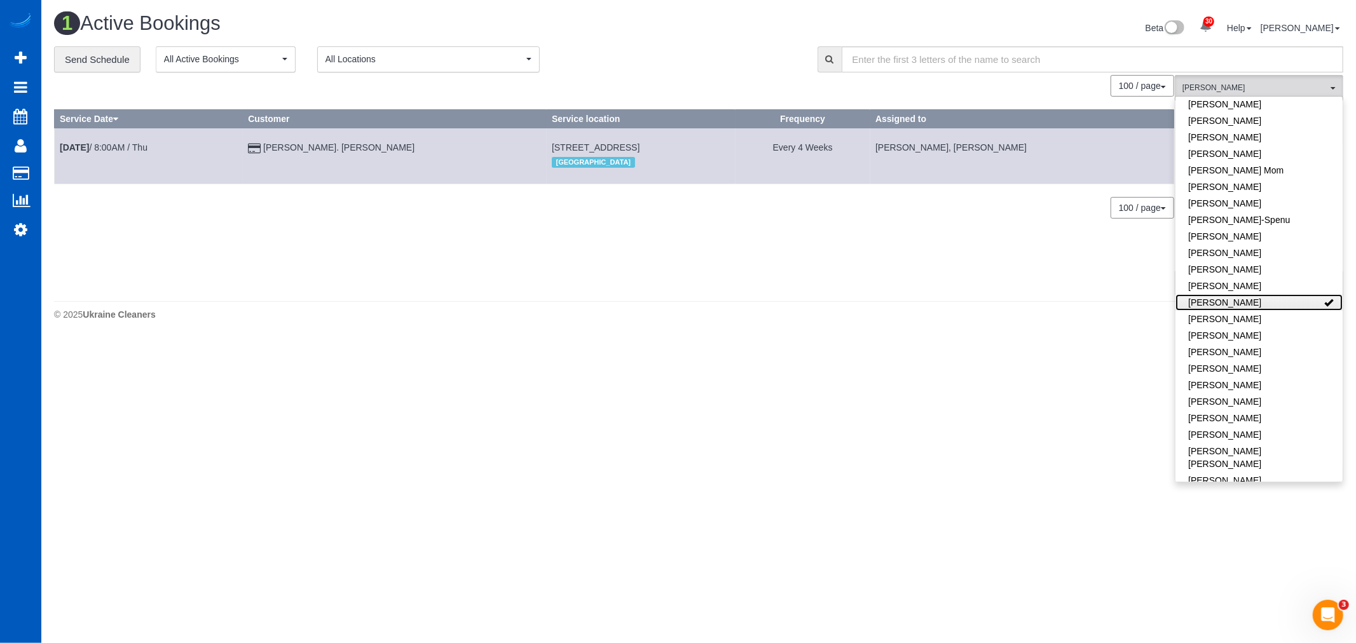
click at [1274, 294] on link "Kateryna Maherovska" at bounding box center [1259, 302] width 167 height 17
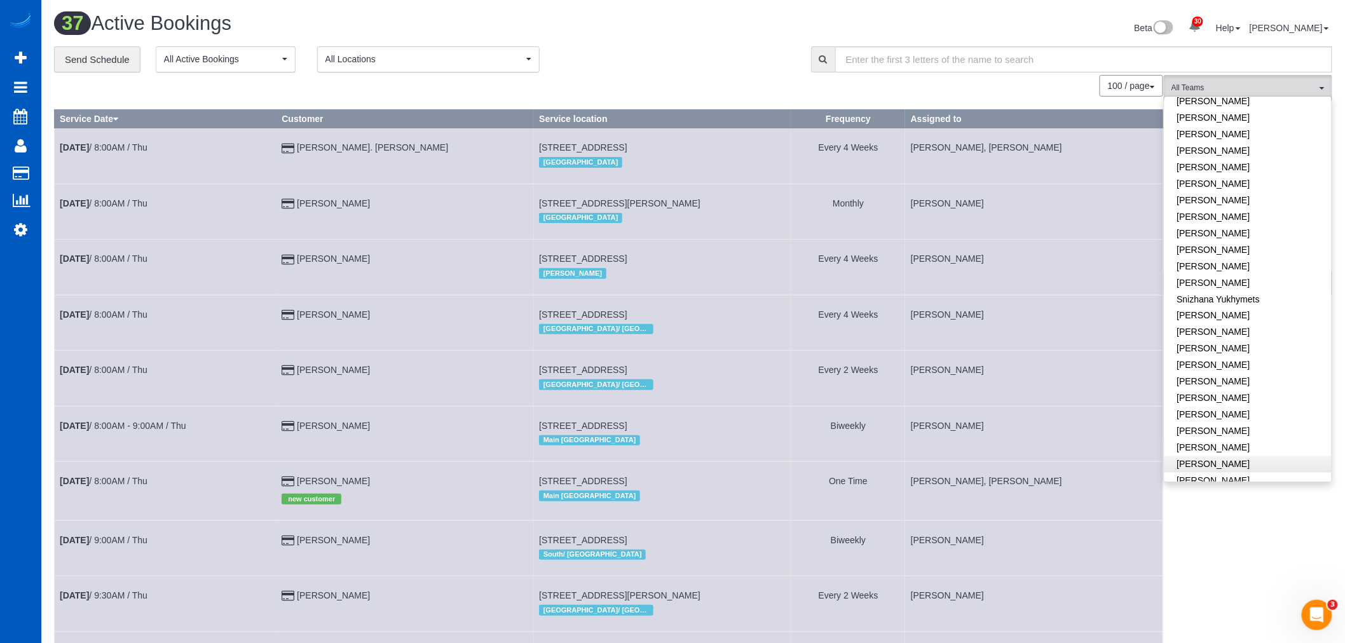
scroll to position [821, 0]
click at [1223, 242] on link "Sarah Morozov" at bounding box center [1248, 250] width 167 height 17
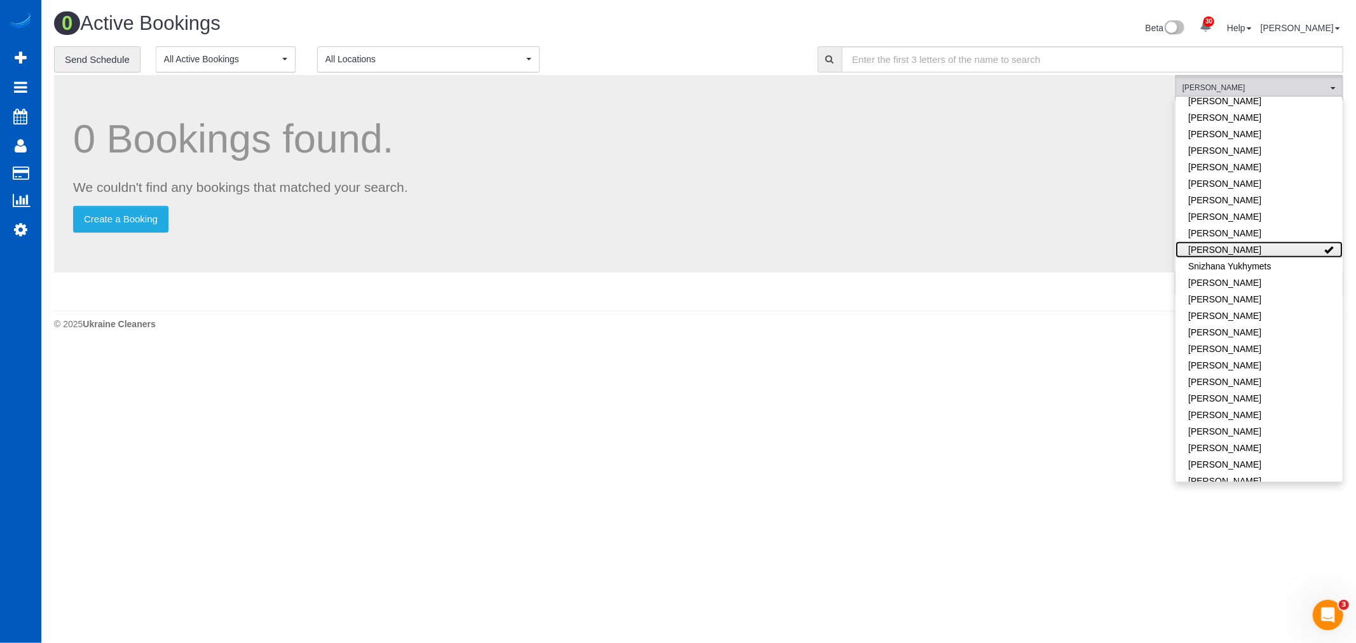
click at [1273, 242] on link "Sarah Morozov" at bounding box center [1259, 250] width 167 height 17
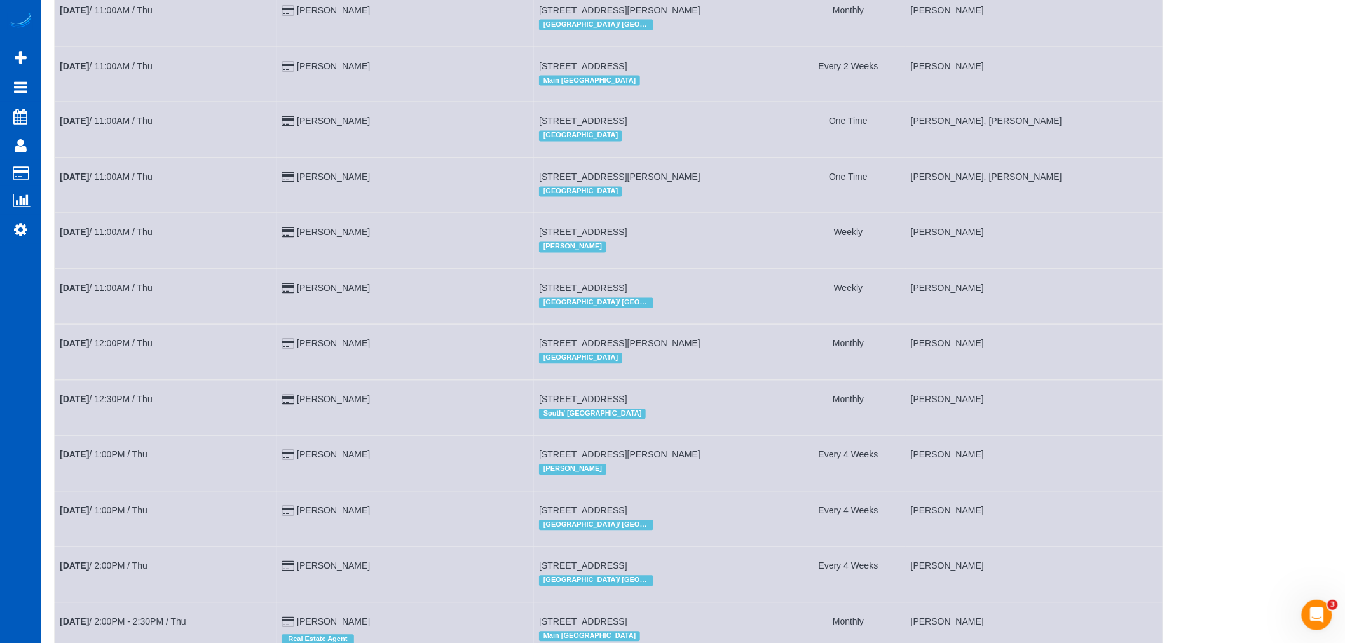
scroll to position [852, 0]
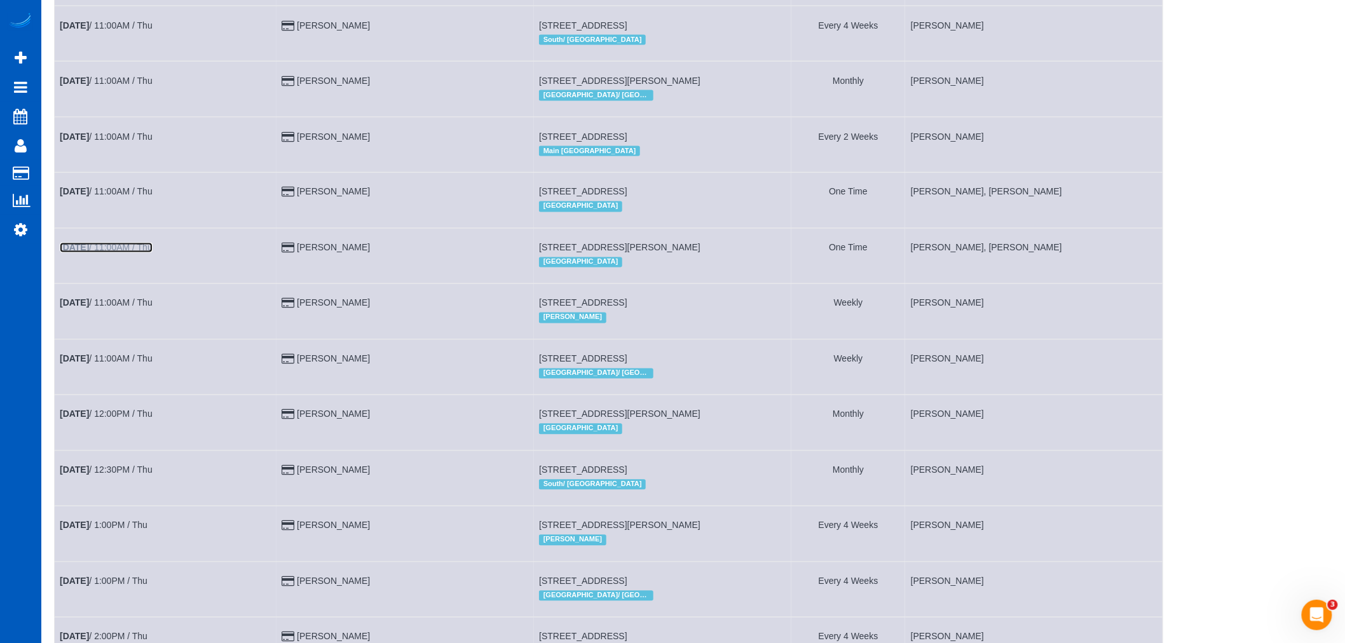
click at [111, 253] on link "Aug 14th / 11:00AM / Thu" at bounding box center [106, 248] width 93 height 10
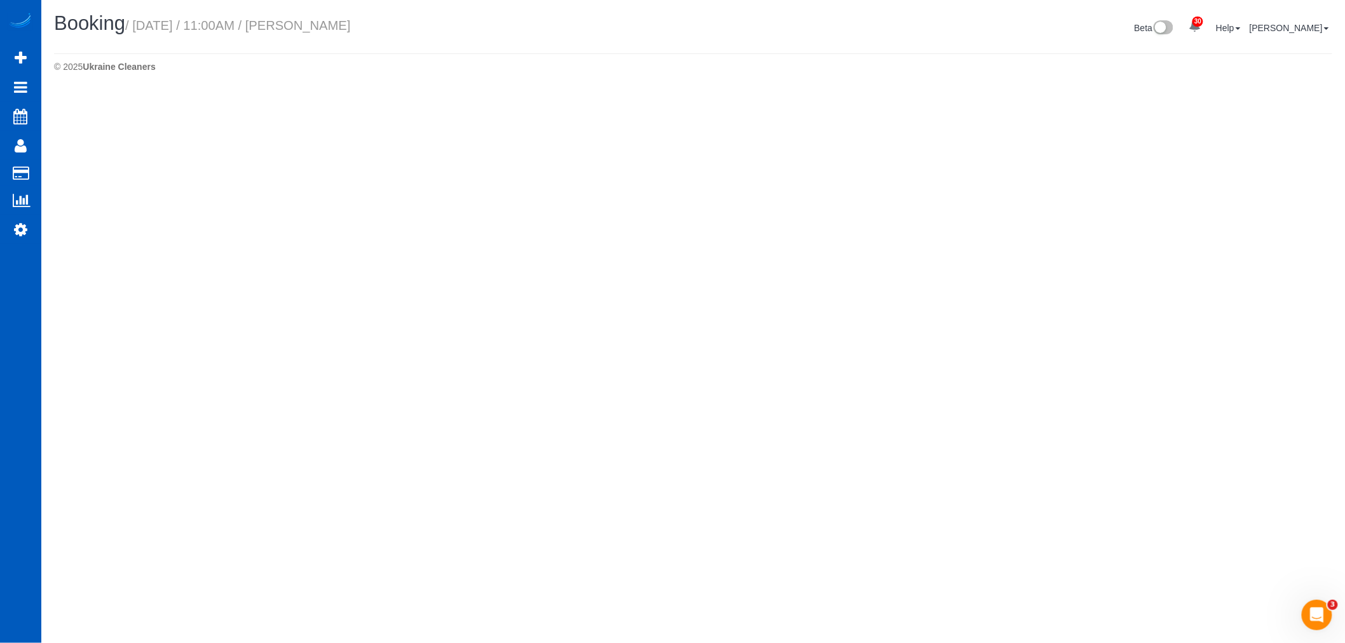
select select "WA"
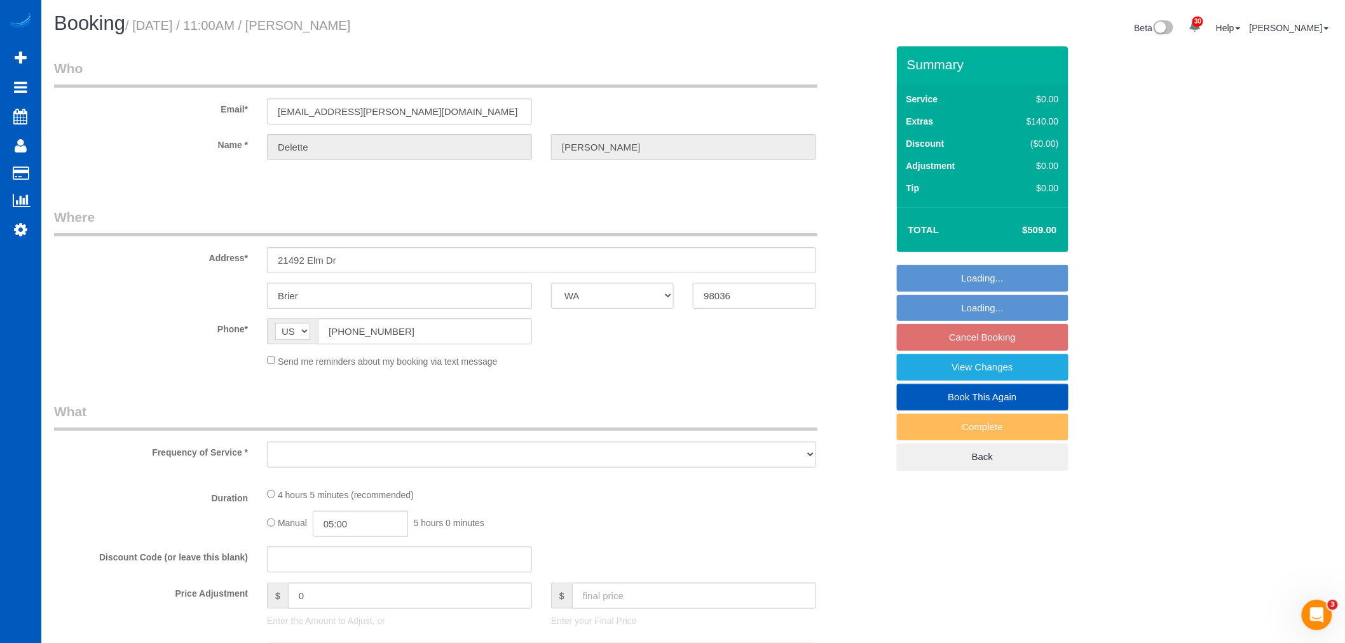
select select "object:44590"
select select "string:fspay-bca04d49-4196-4642-b4ff-56337c13ccd0"
select select "199"
select select "2001"
select select "3"
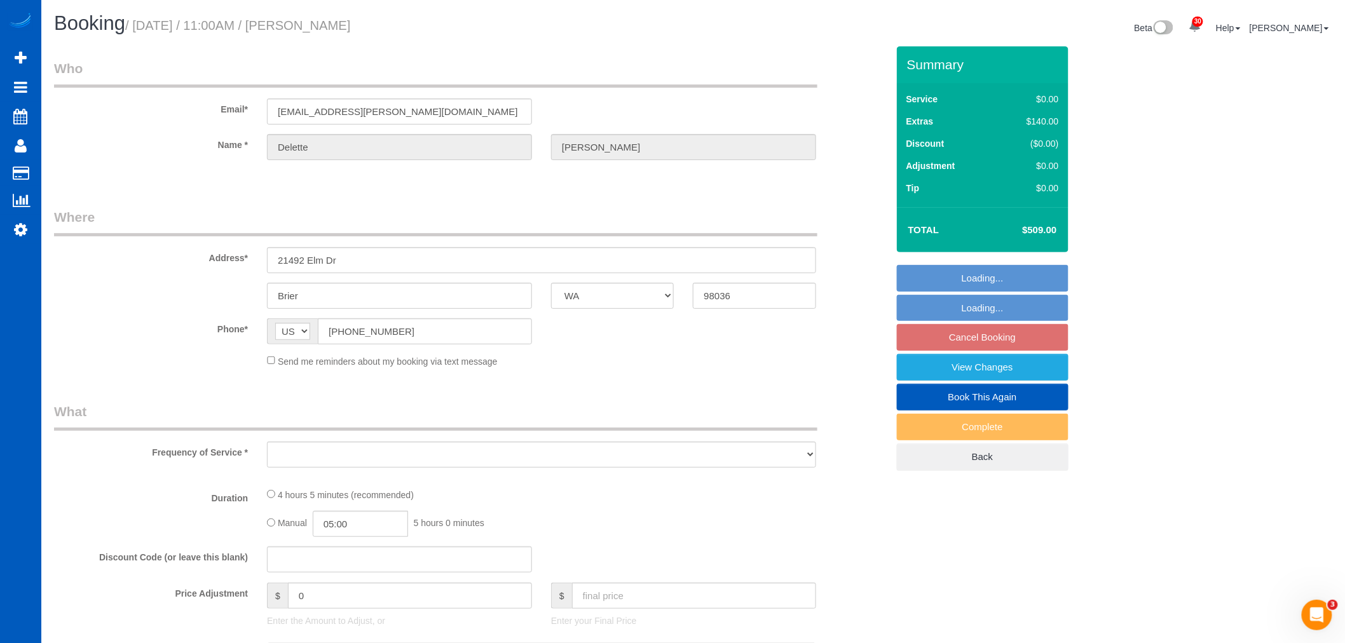
select select "2"
select select "spot81"
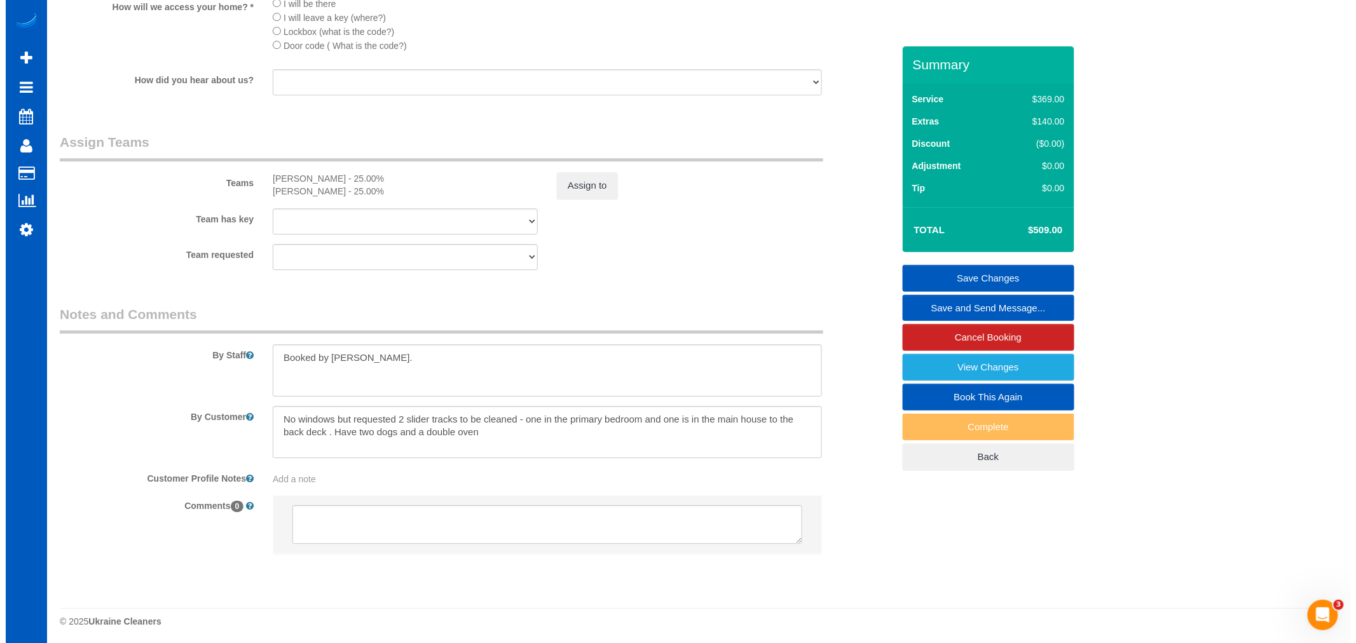
scroll to position [1554, 0]
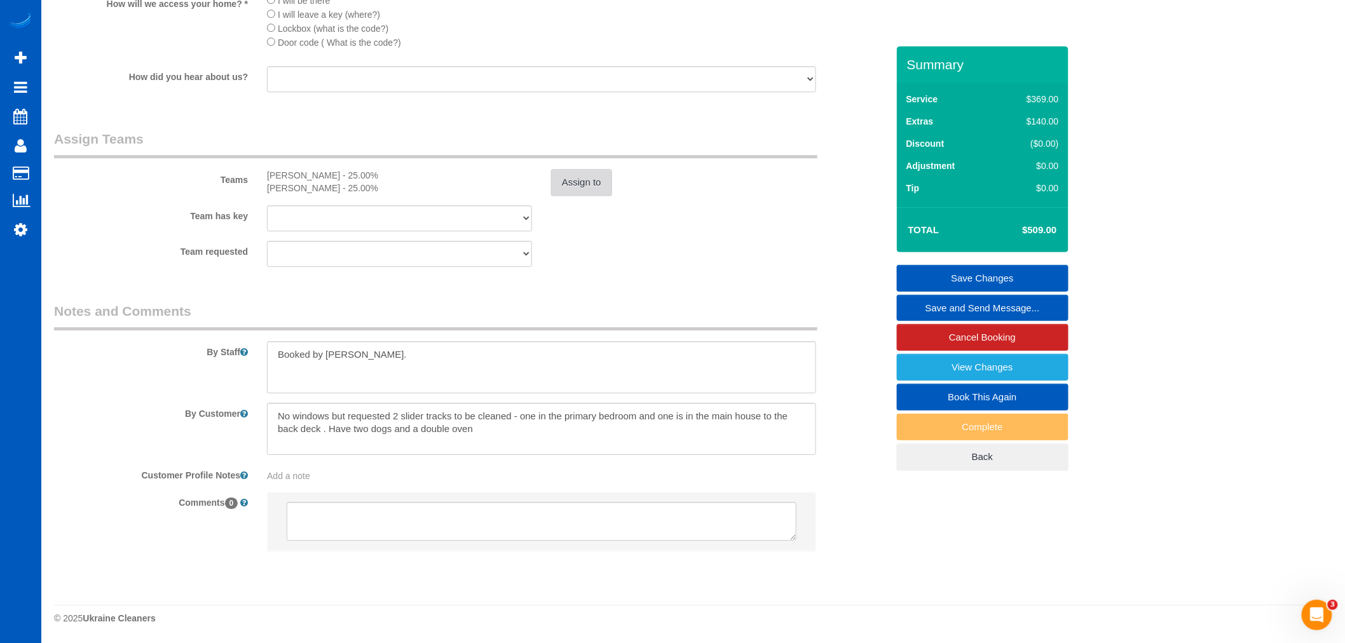
click at [594, 184] on button "Assign to" at bounding box center [581, 182] width 61 height 27
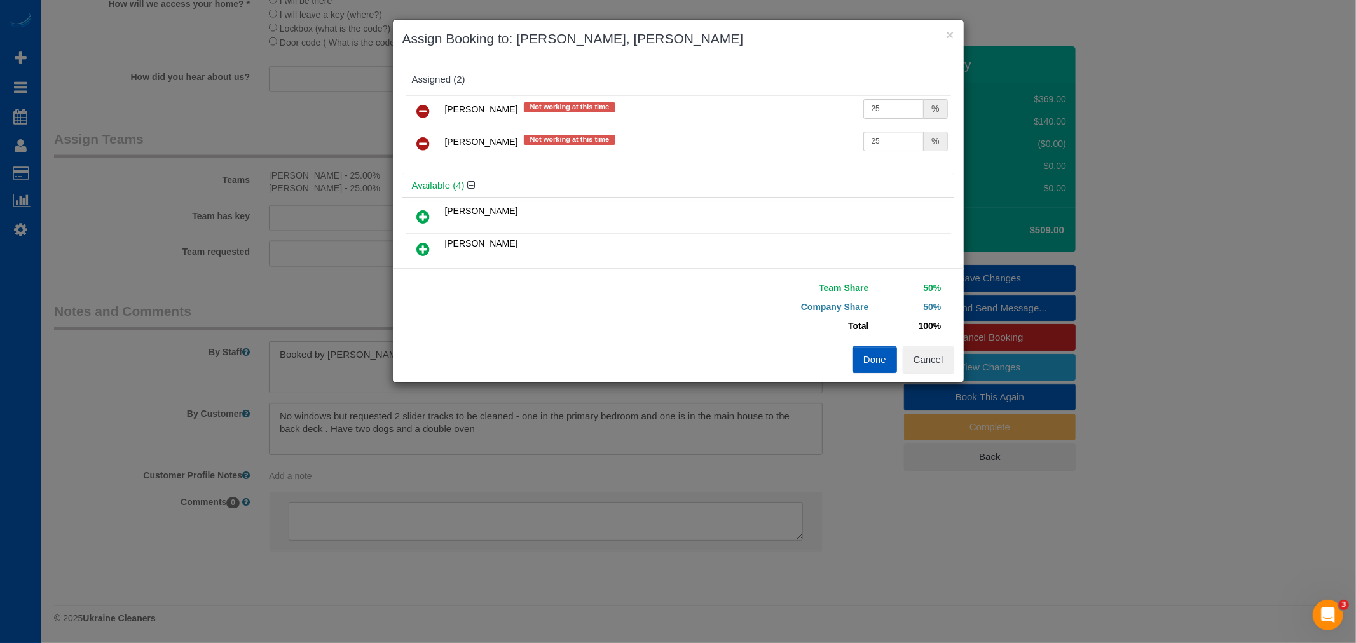
click at [421, 140] on icon at bounding box center [423, 143] width 13 height 15
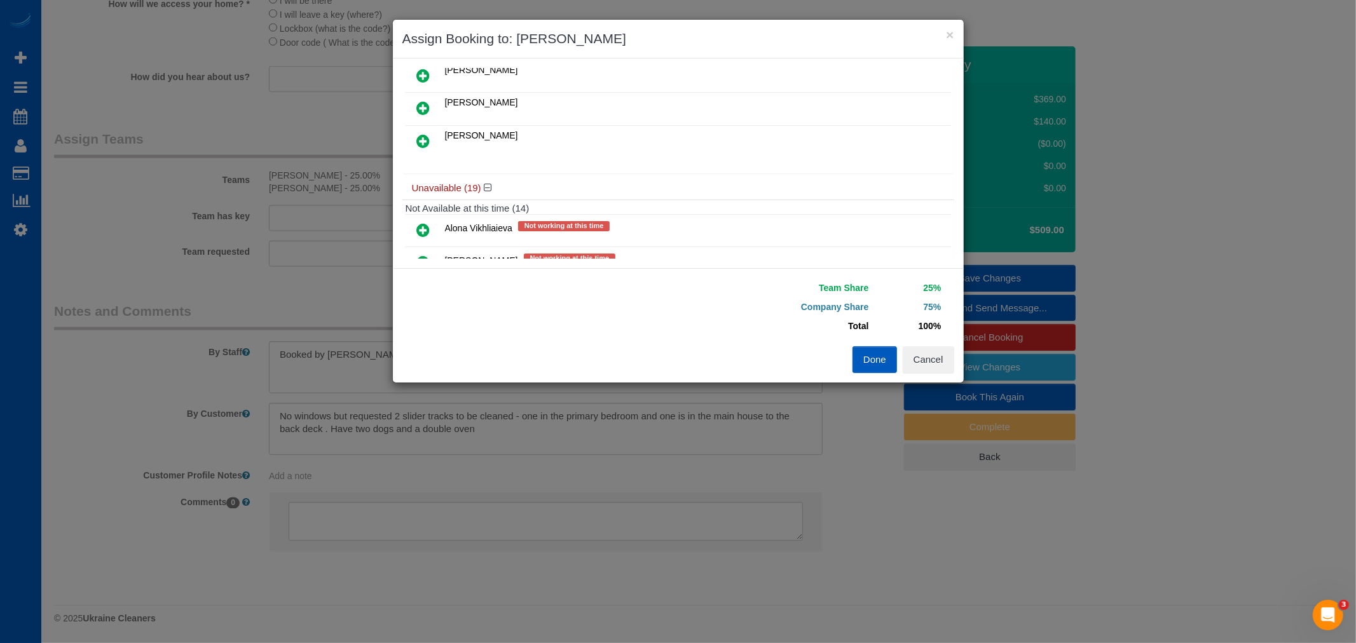
click at [412, 136] on link at bounding box center [424, 141] width 30 height 25
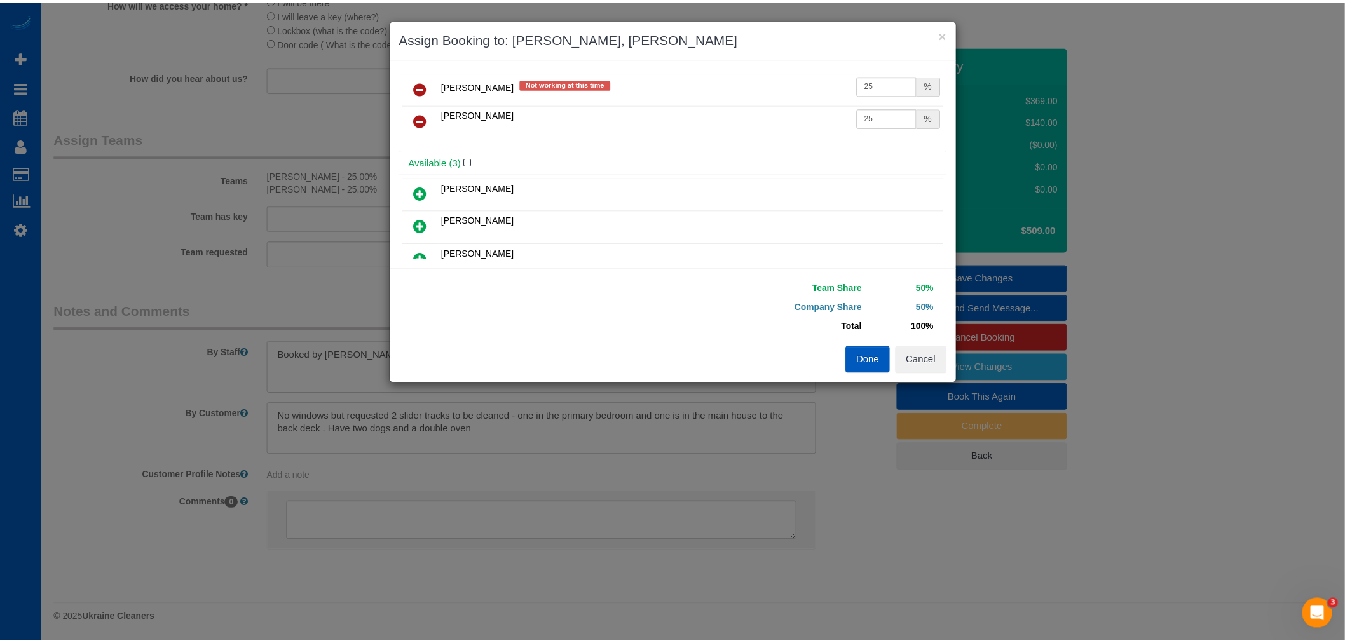
scroll to position [16, 0]
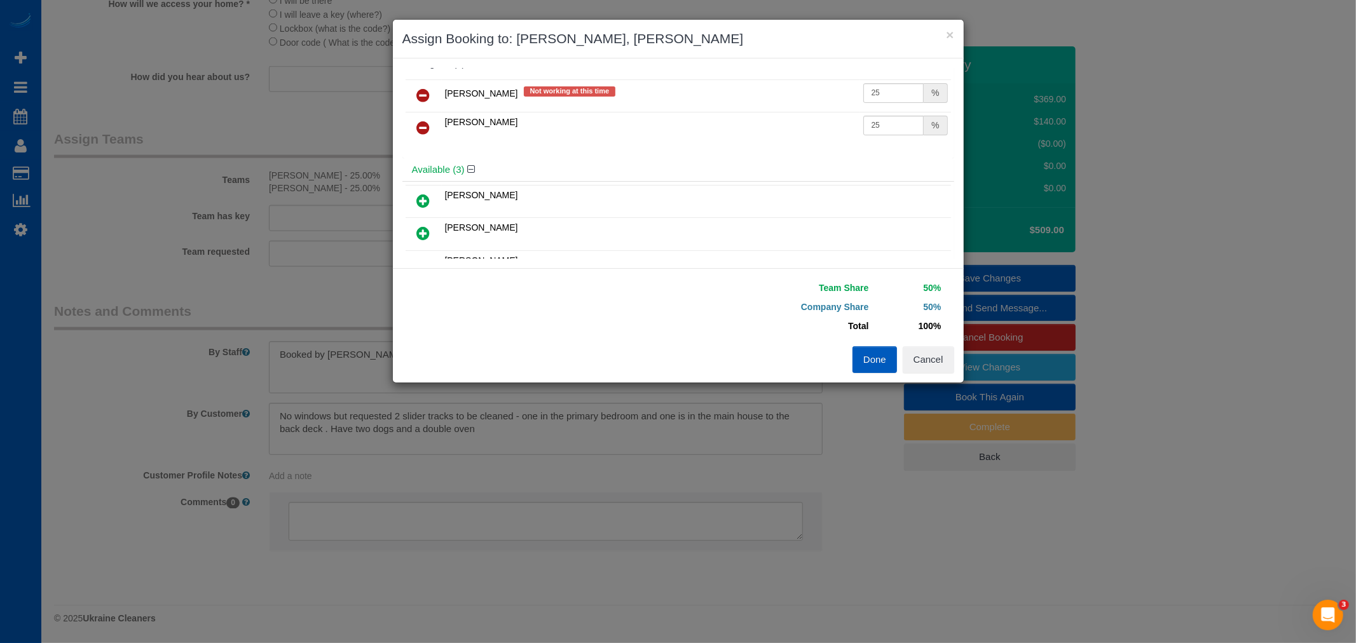
click at [860, 361] on button "Done" at bounding box center [875, 359] width 45 height 27
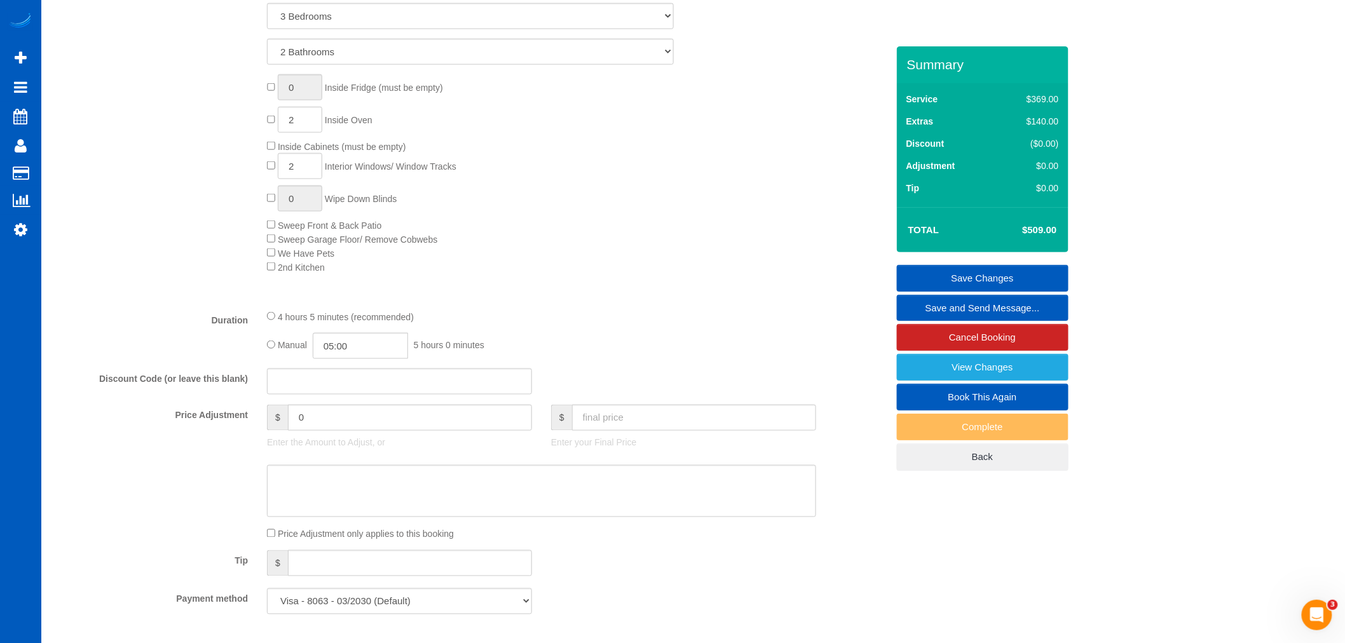
scroll to position [636, 0]
click at [977, 277] on link "Save Changes" at bounding box center [983, 278] width 172 height 27
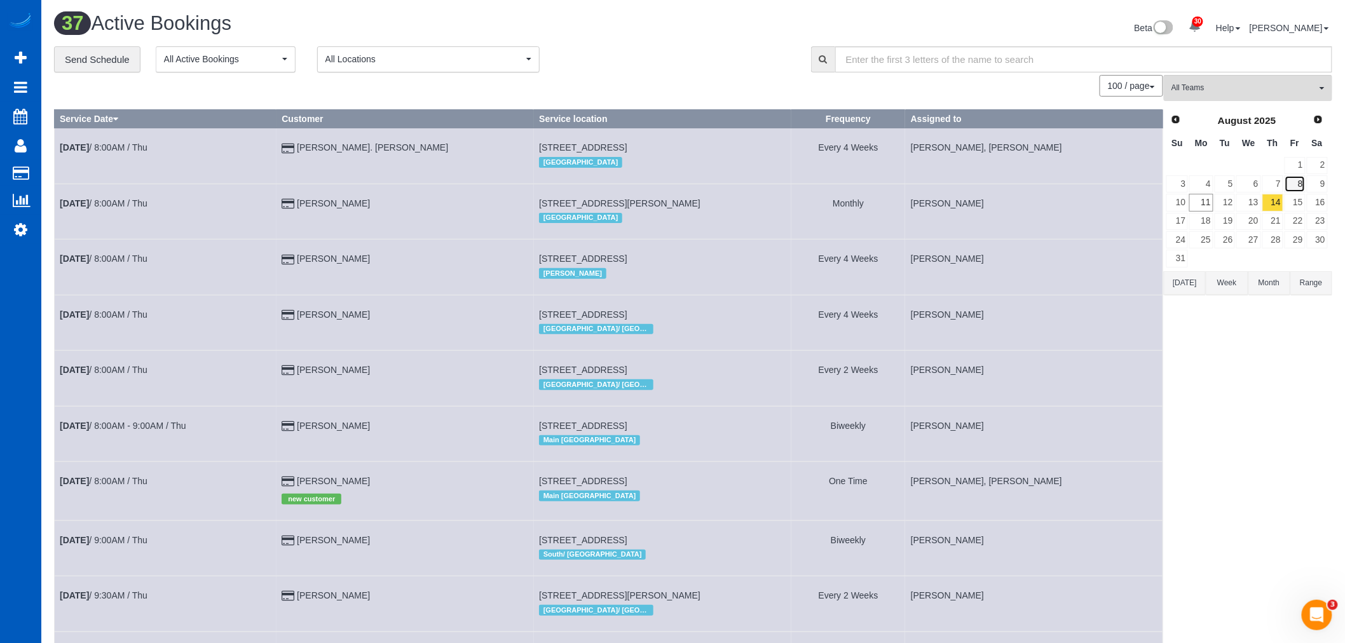
click at [1301, 186] on link "8" at bounding box center [1295, 183] width 21 height 17
click at [1237, 93] on span "All Teams" at bounding box center [1244, 88] width 145 height 11
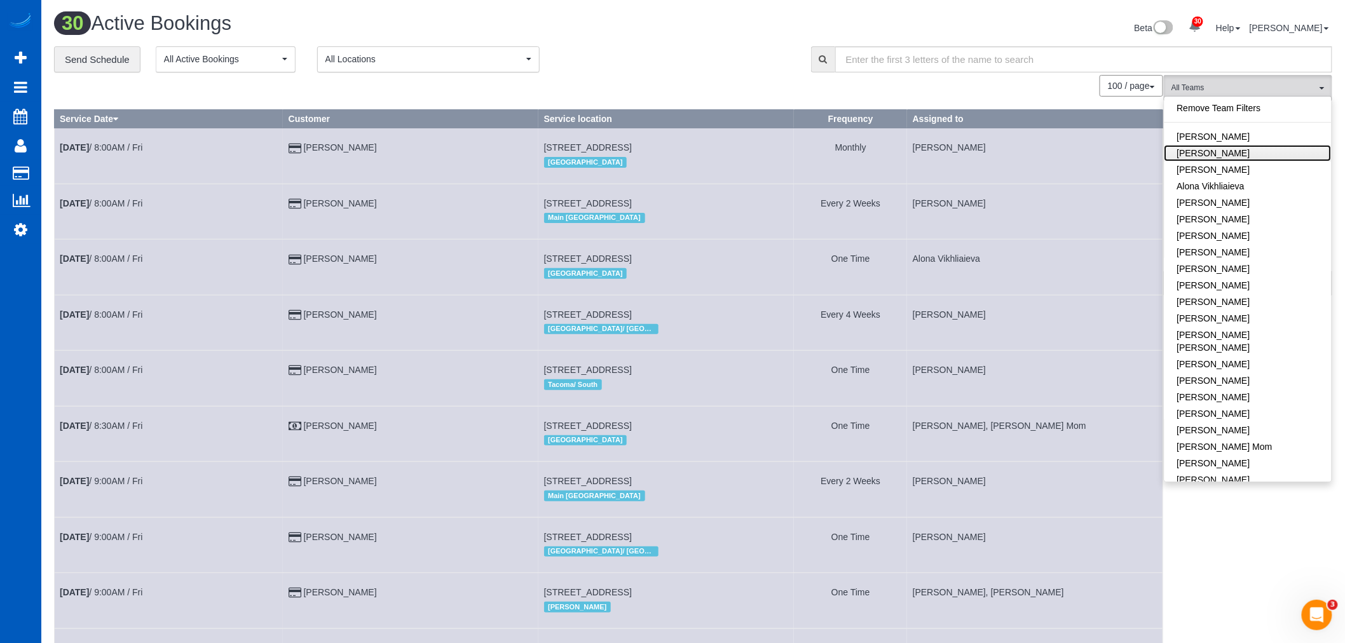
click at [1257, 150] on link "Alona Kulish" at bounding box center [1248, 153] width 167 height 17
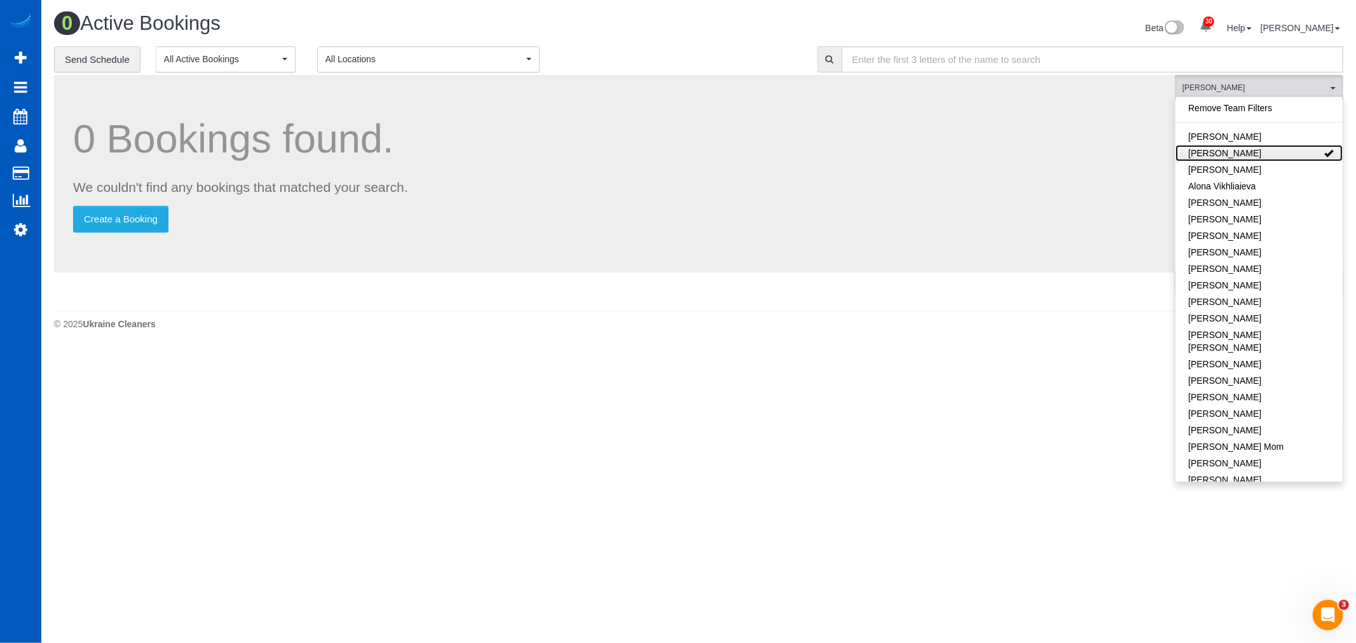
click at [1257, 150] on link "Alona Kulish" at bounding box center [1259, 153] width 167 height 17
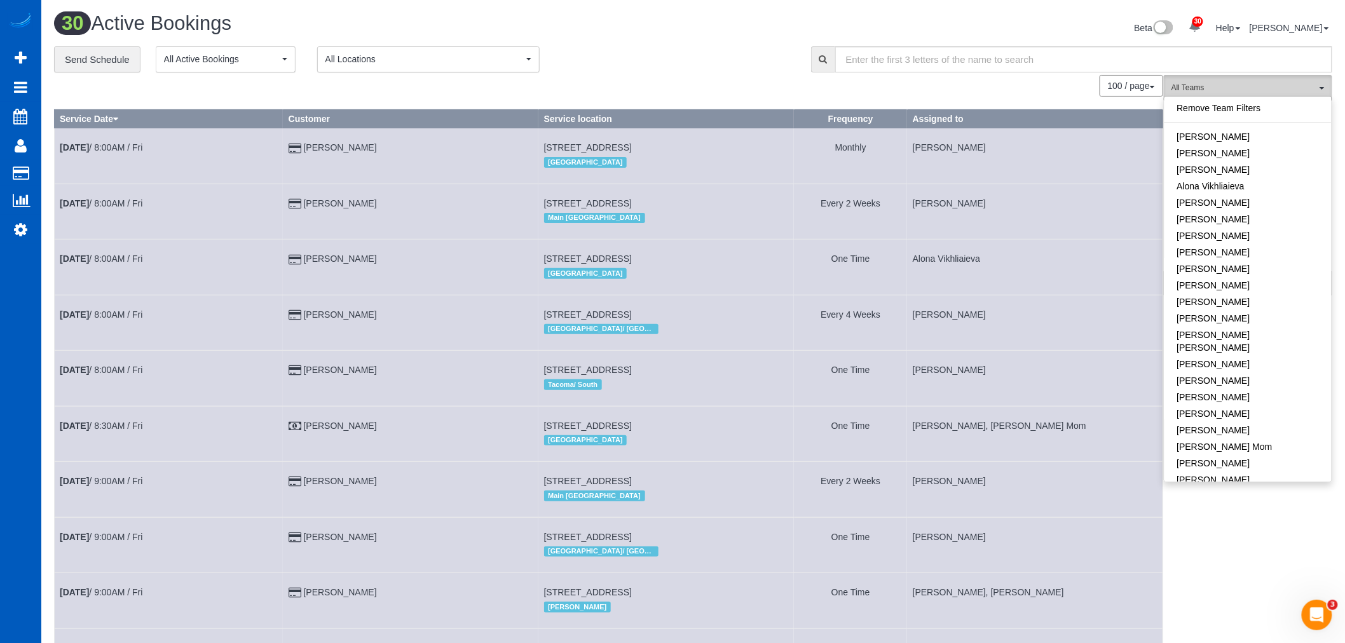
click at [1219, 87] on span "All Teams" at bounding box center [1244, 88] width 145 height 11
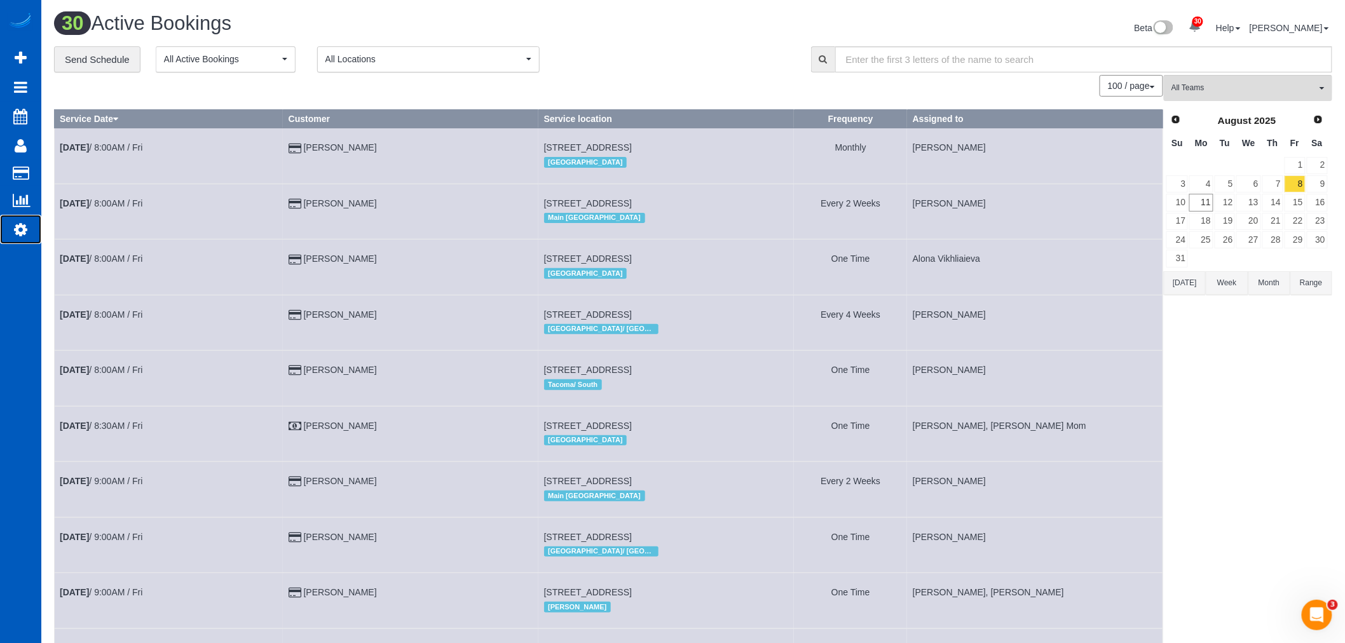
click at [16, 229] on icon at bounding box center [20, 229] width 13 height 15
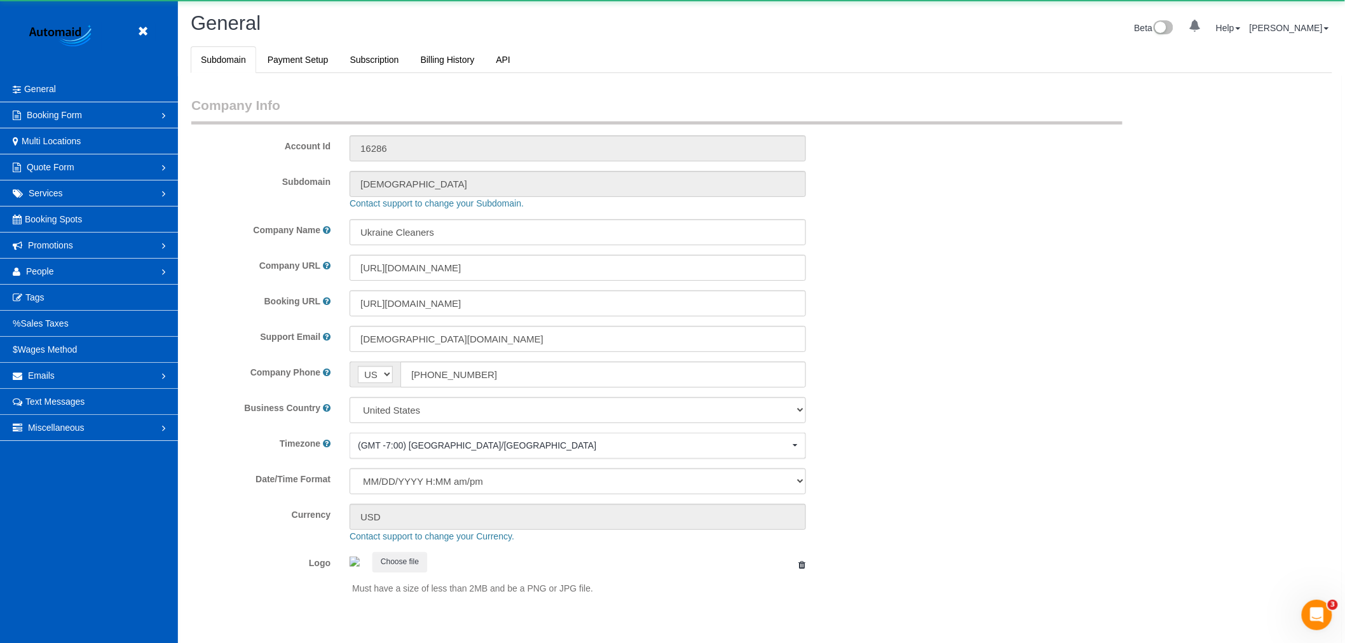
select select "1"
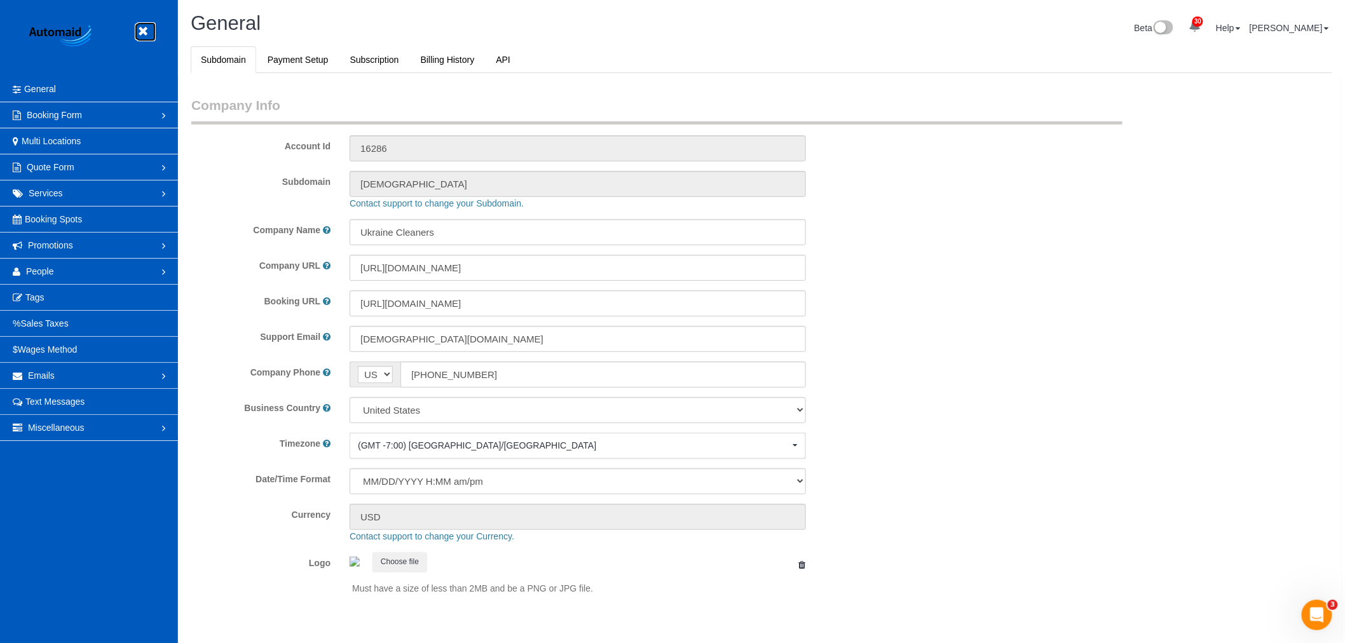
click at [143, 27] on icon at bounding box center [143, 32] width 16 height 16
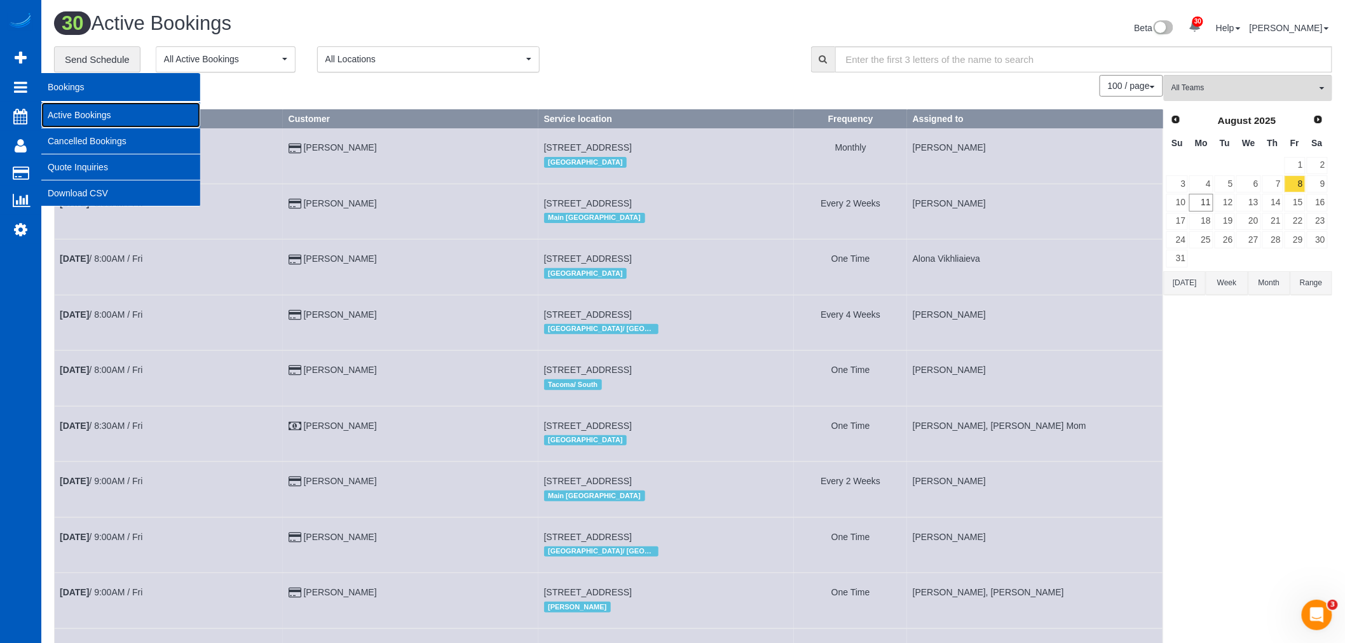
click at [79, 111] on link "Active Bookings" at bounding box center [120, 114] width 159 height 25
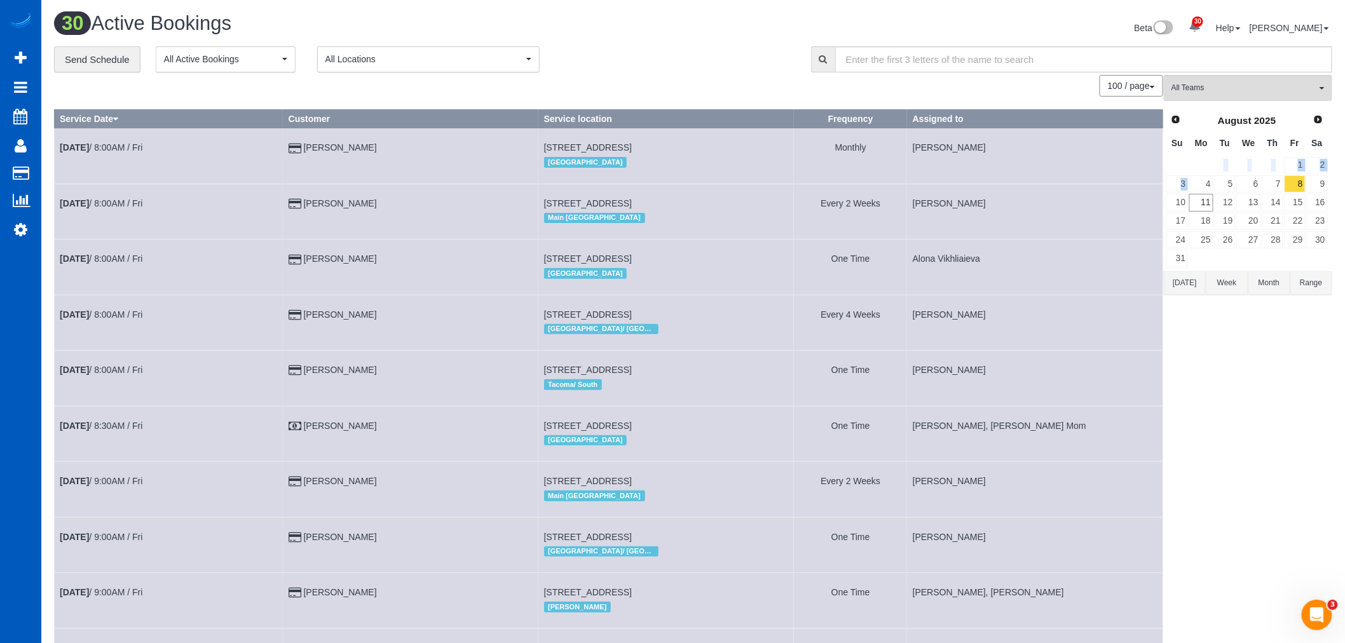
click at [1207, 176] on tbody "1 2 3 4 5 6 7 8 9 10 11 12 13 14 15 16 17 18 19 20 21 22 23 24 25 26 27 28 29 3…" at bounding box center [1247, 212] width 163 height 112
click at [1216, 186] on link "5" at bounding box center [1225, 183] width 21 height 17
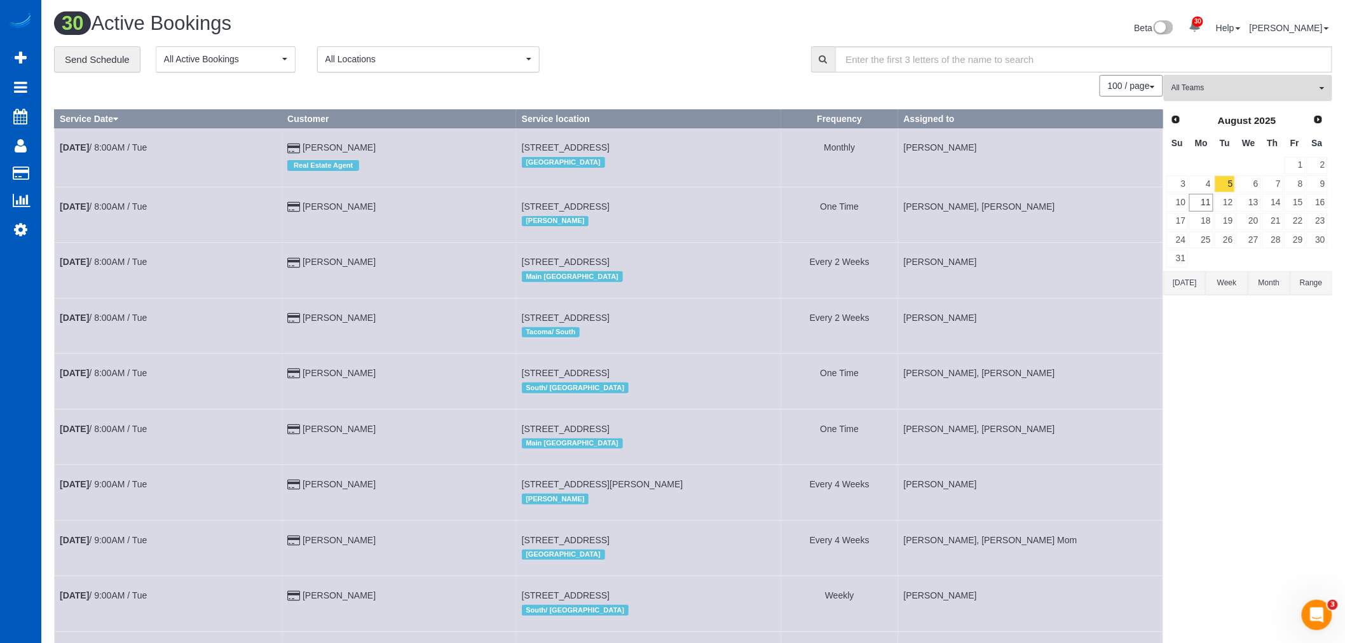
click at [1218, 101] on button "All Teams" at bounding box center [1248, 88] width 168 height 26
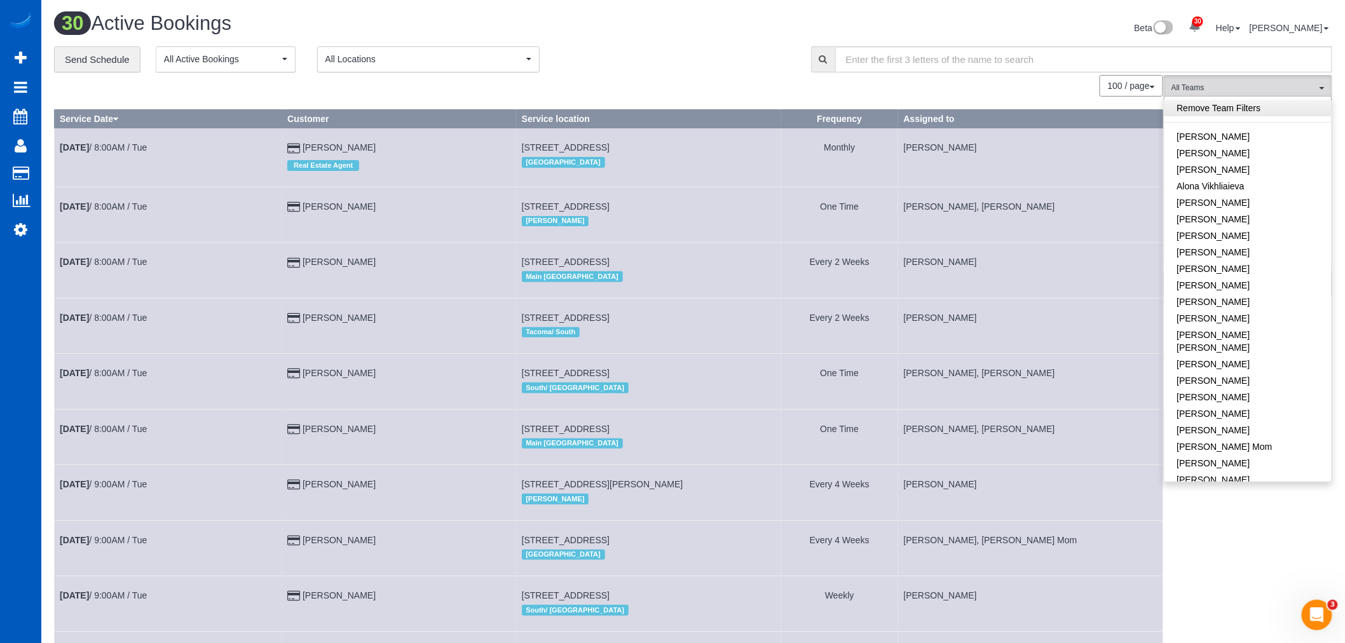
click at [1218, 111] on link "Remove Team Filters" at bounding box center [1248, 108] width 167 height 17
click at [335, 65] on span "All Locations" at bounding box center [425, 59] width 198 height 13
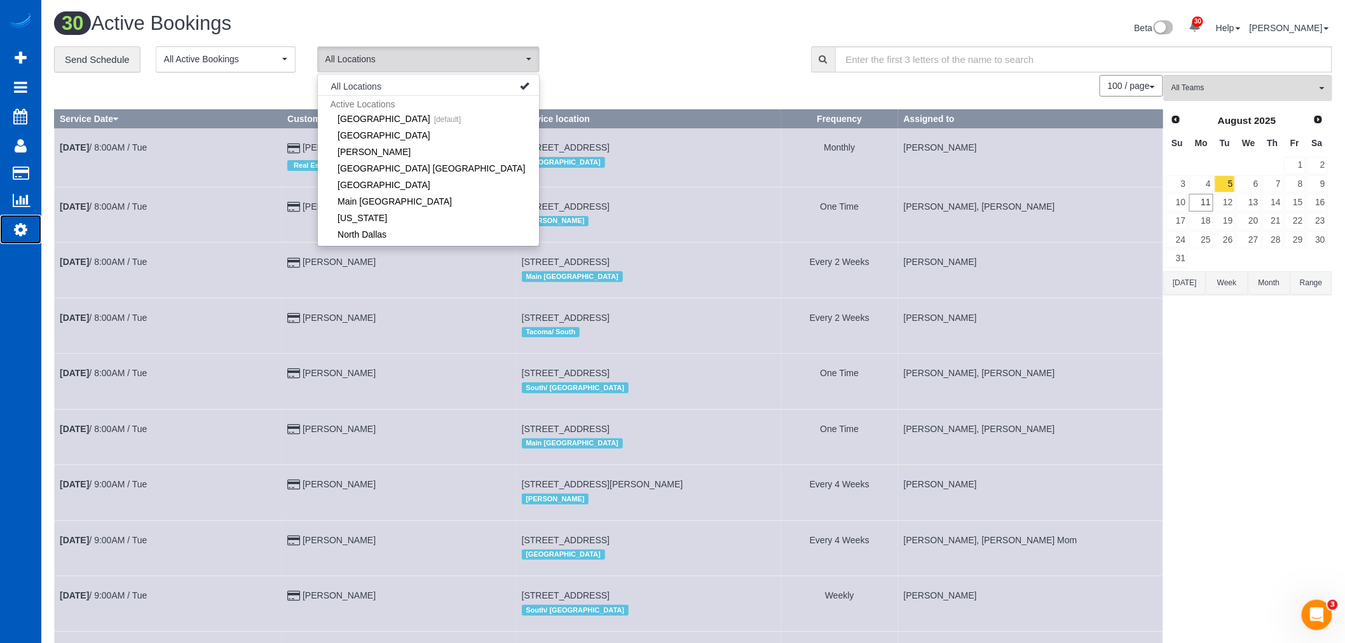
click at [22, 234] on icon at bounding box center [20, 229] width 13 height 15
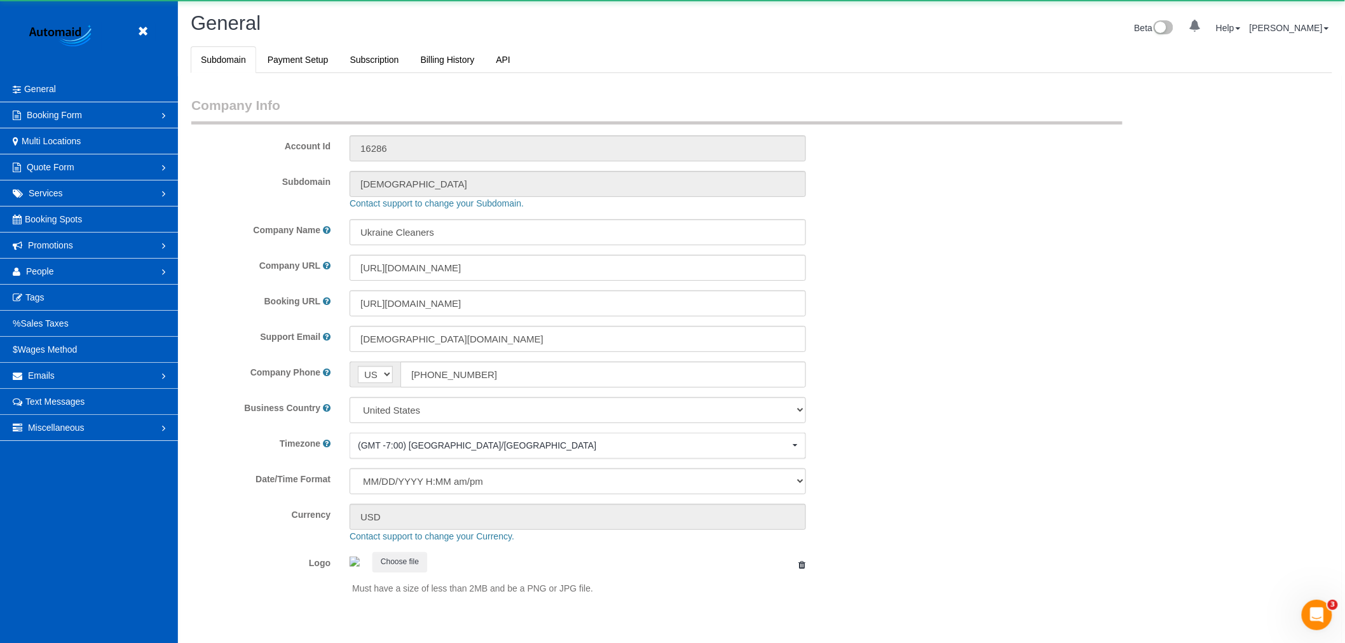
select select "1"
click at [43, 269] on span "People" at bounding box center [40, 271] width 28 height 10
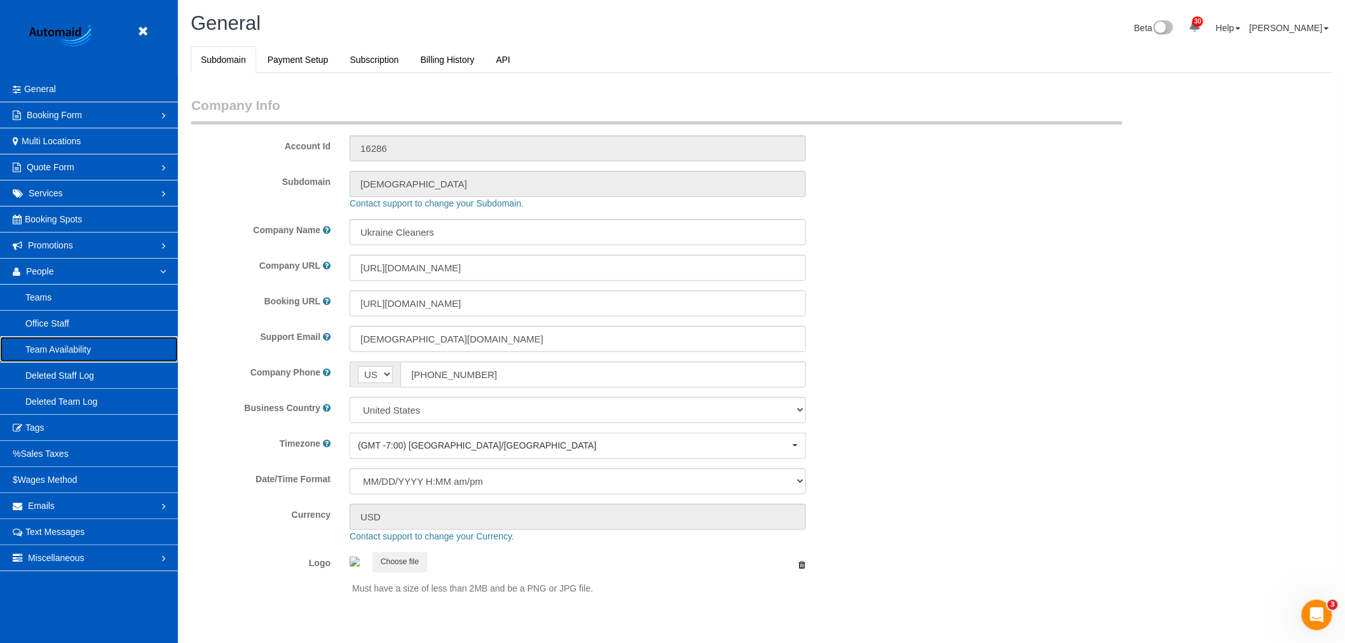
click at [86, 359] on link "Team Availability" at bounding box center [89, 349] width 178 height 25
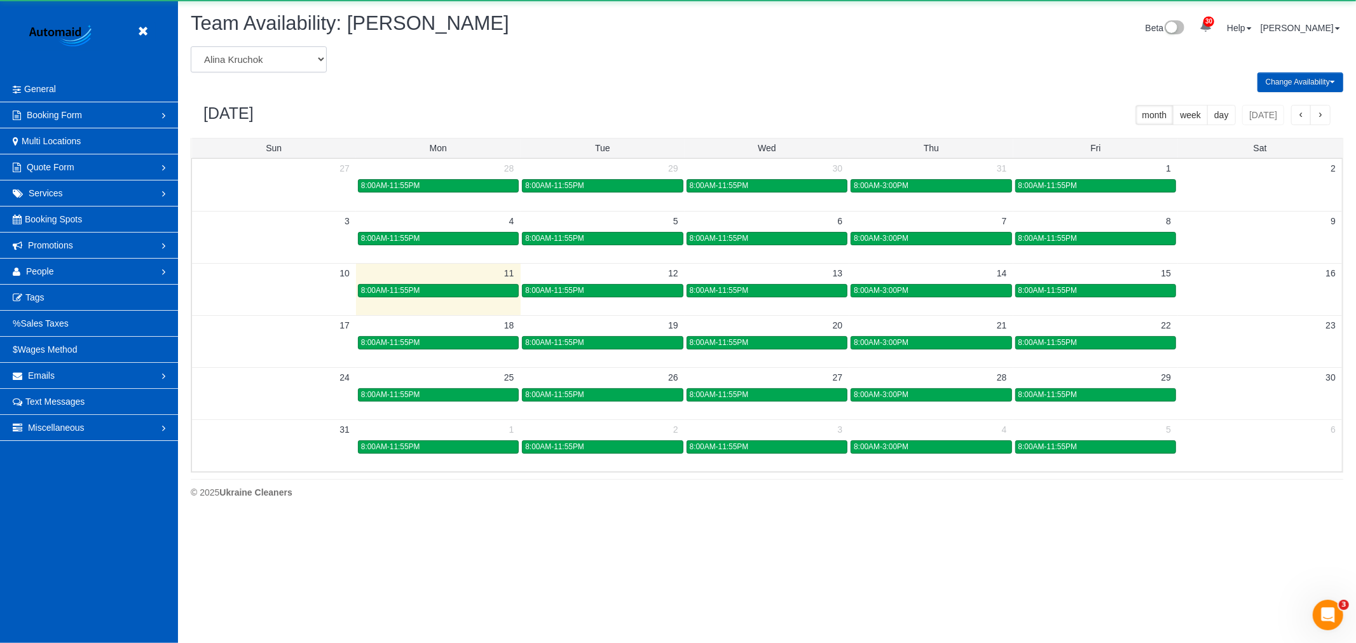
click at [318, 70] on select "Alina Kruchok Alona Kulish Alona Tarasiuk Alona Vikhliaieva Anastasiia Demchenk…" at bounding box center [259, 59] width 136 height 26
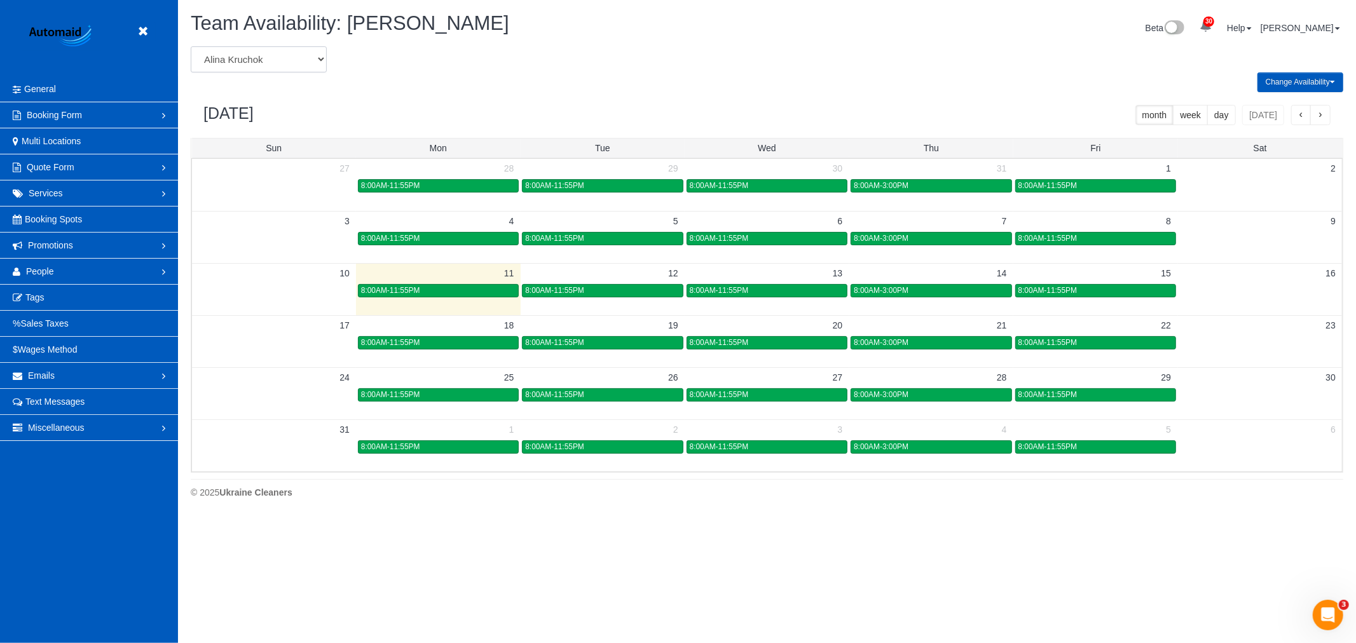
select select "number:31095"
click at [191, 47] on select "Alina Kruchok Alona Kulish Alona Tarasiuk Alona Vikhliaieva Anastasiia Demchenk…" at bounding box center [259, 59] width 136 height 26
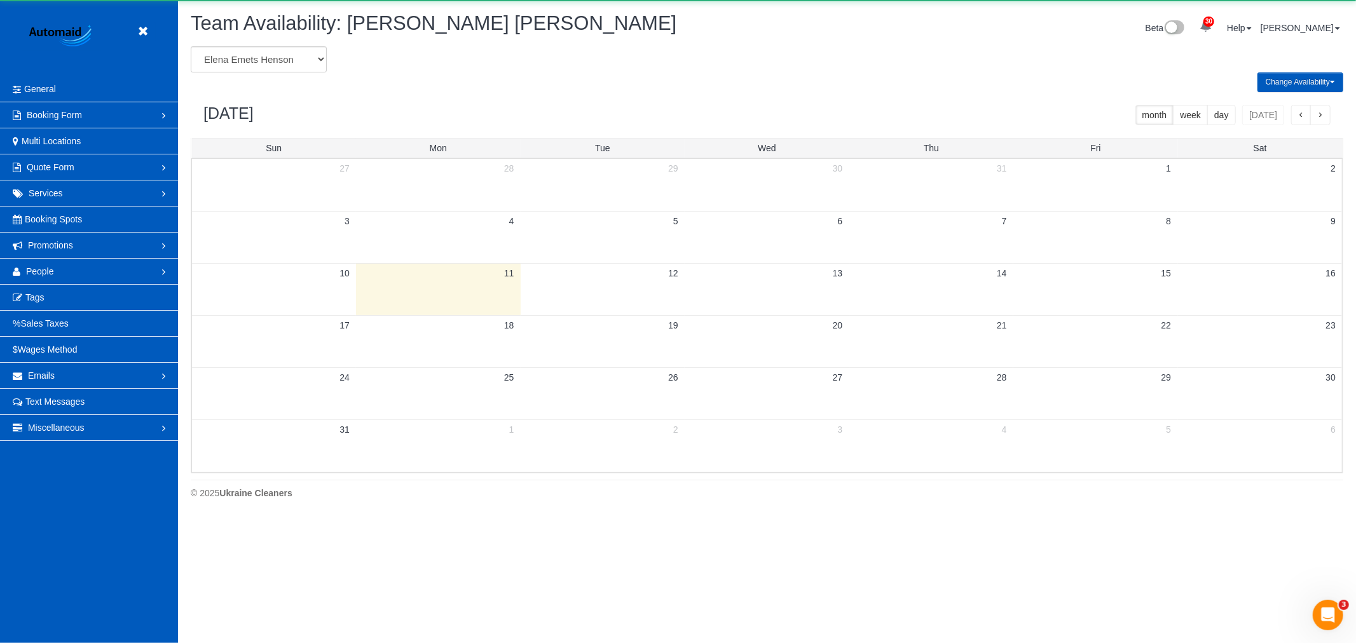
scroll to position [63059, 62221]
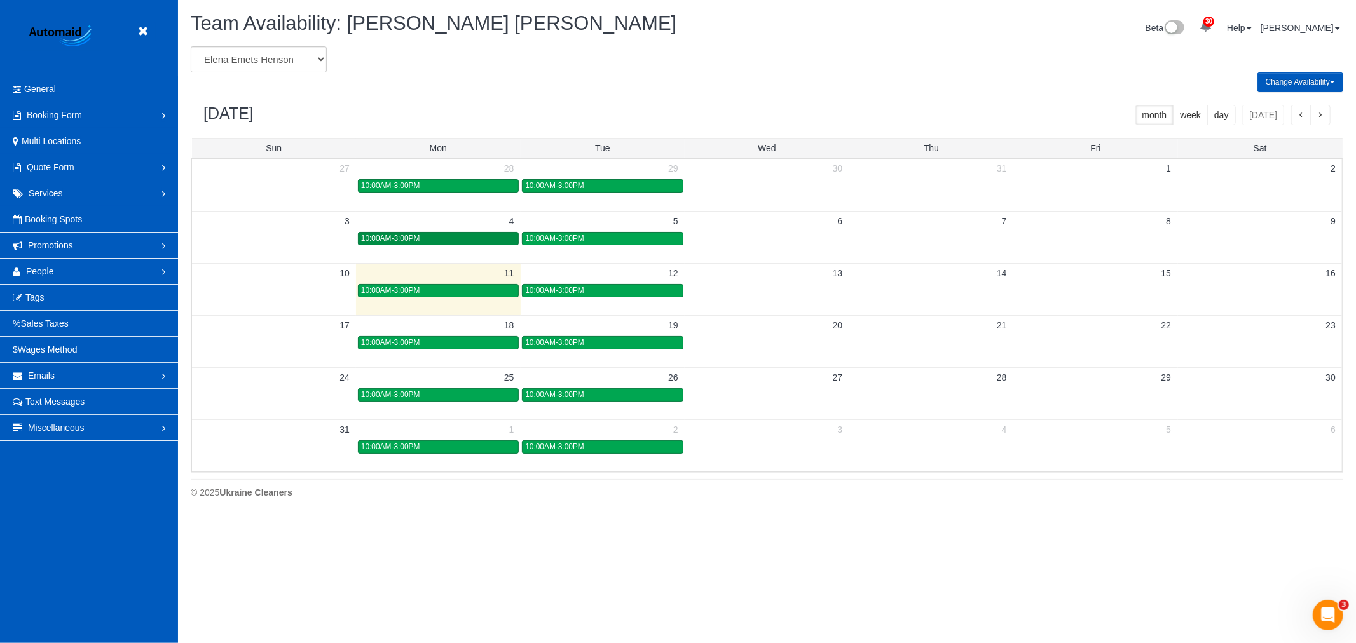
click at [485, 234] on link "10:00AM-3:00PM" at bounding box center [438, 238] width 161 height 13
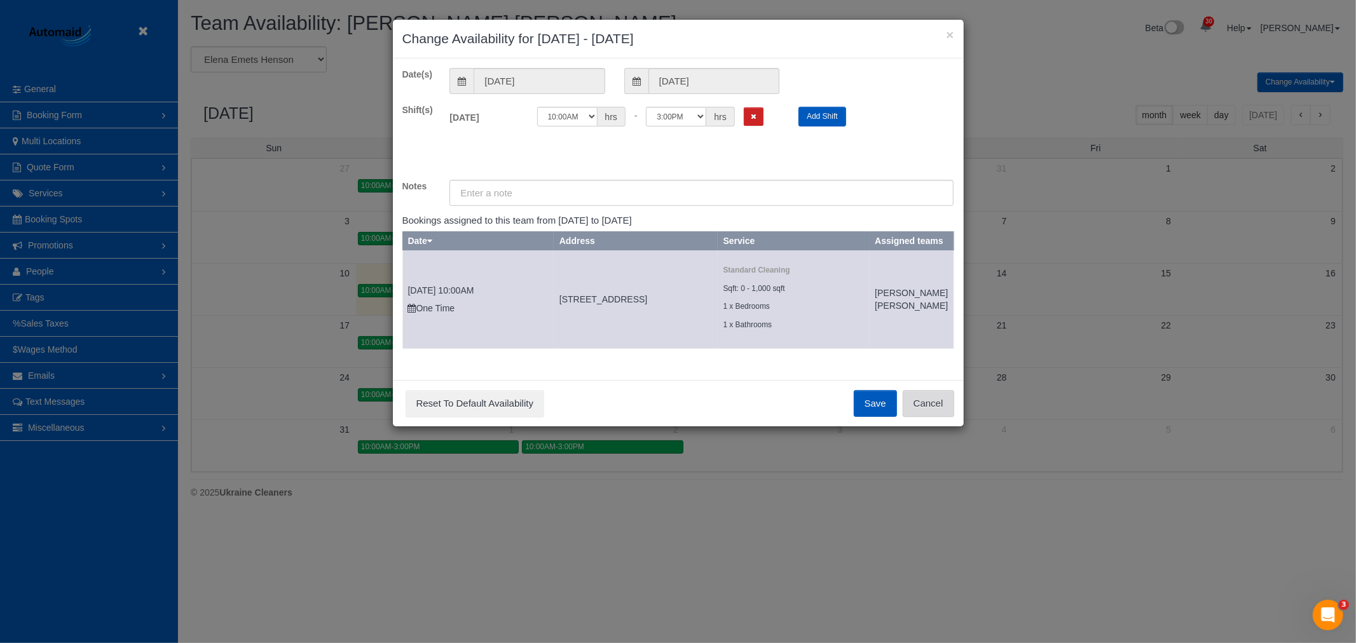
click at [938, 417] on button "Cancel" at bounding box center [928, 403] width 51 height 27
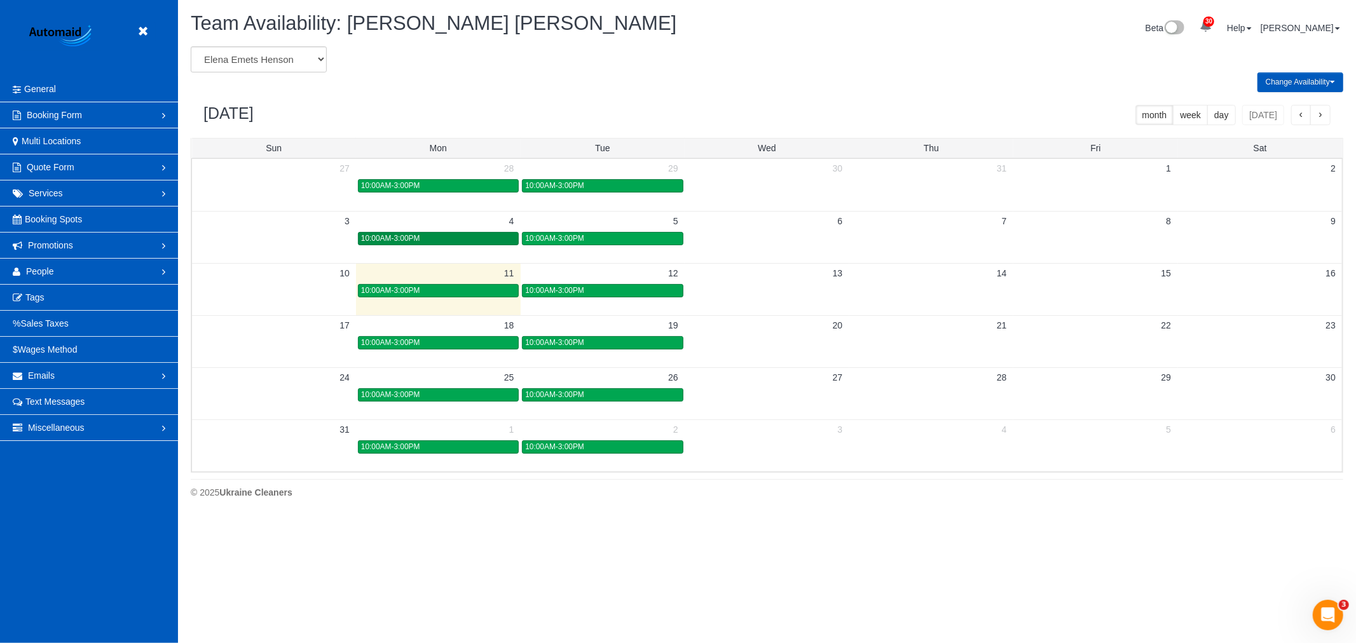
click at [479, 243] on div "10:00AM-3:00PM" at bounding box center [438, 239] width 154 height 10
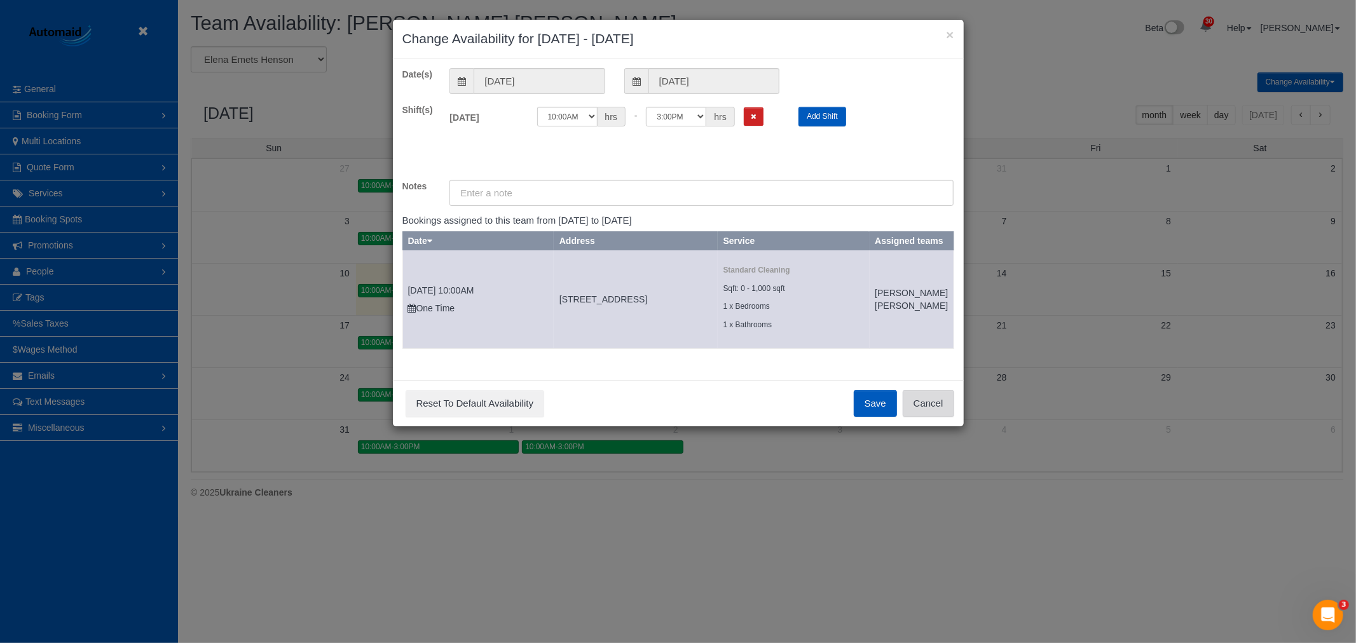
click at [924, 414] on button "Cancel" at bounding box center [928, 403] width 51 height 27
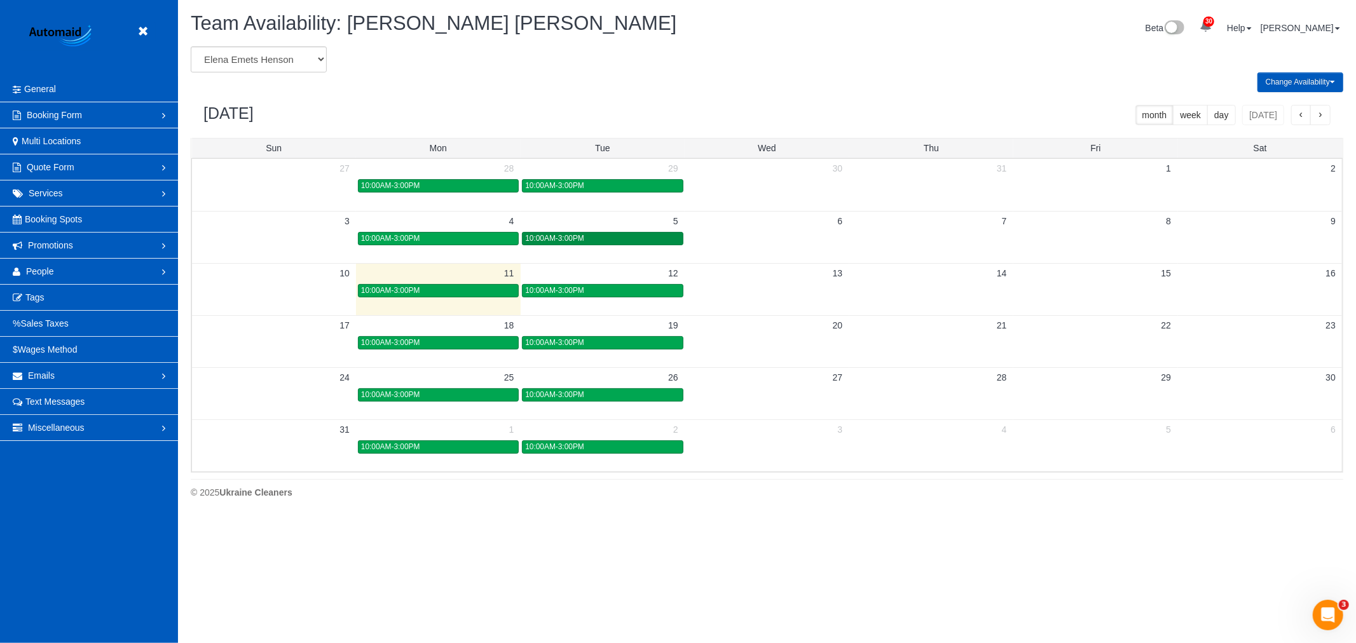
click at [608, 239] on div "10:00AM-3:00PM" at bounding box center [602, 239] width 154 height 10
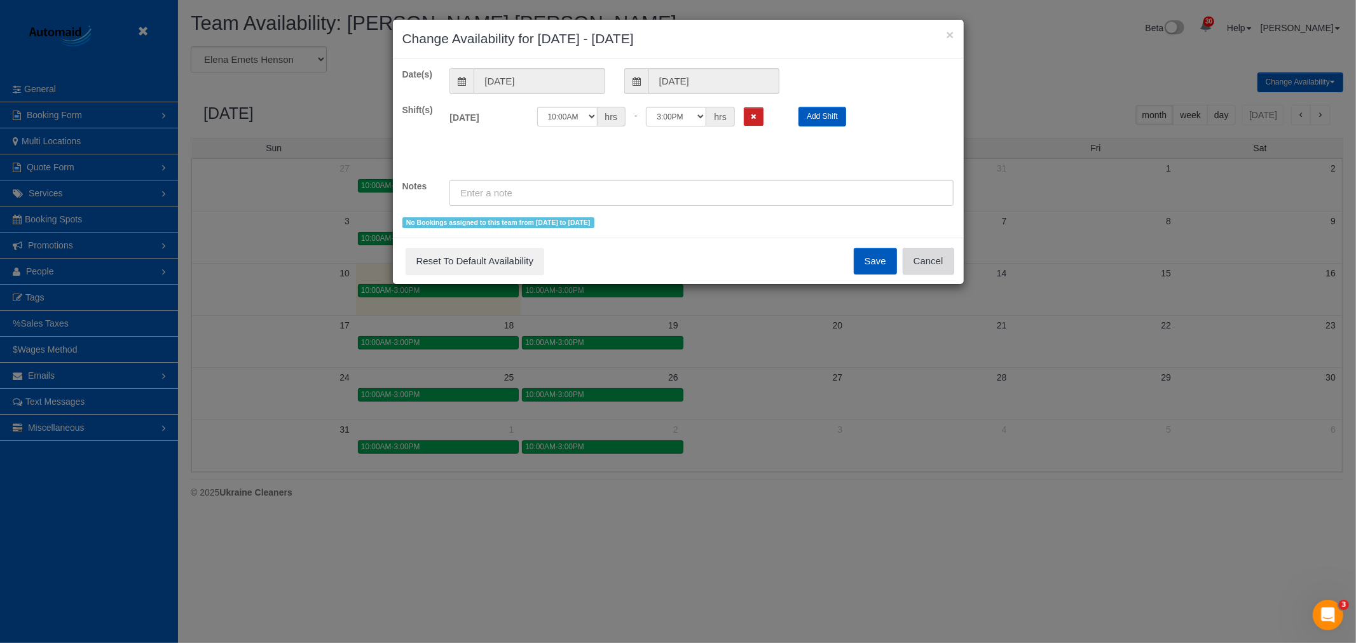
click at [931, 269] on button "Cancel" at bounding box center [928, 261] width 51 height 27
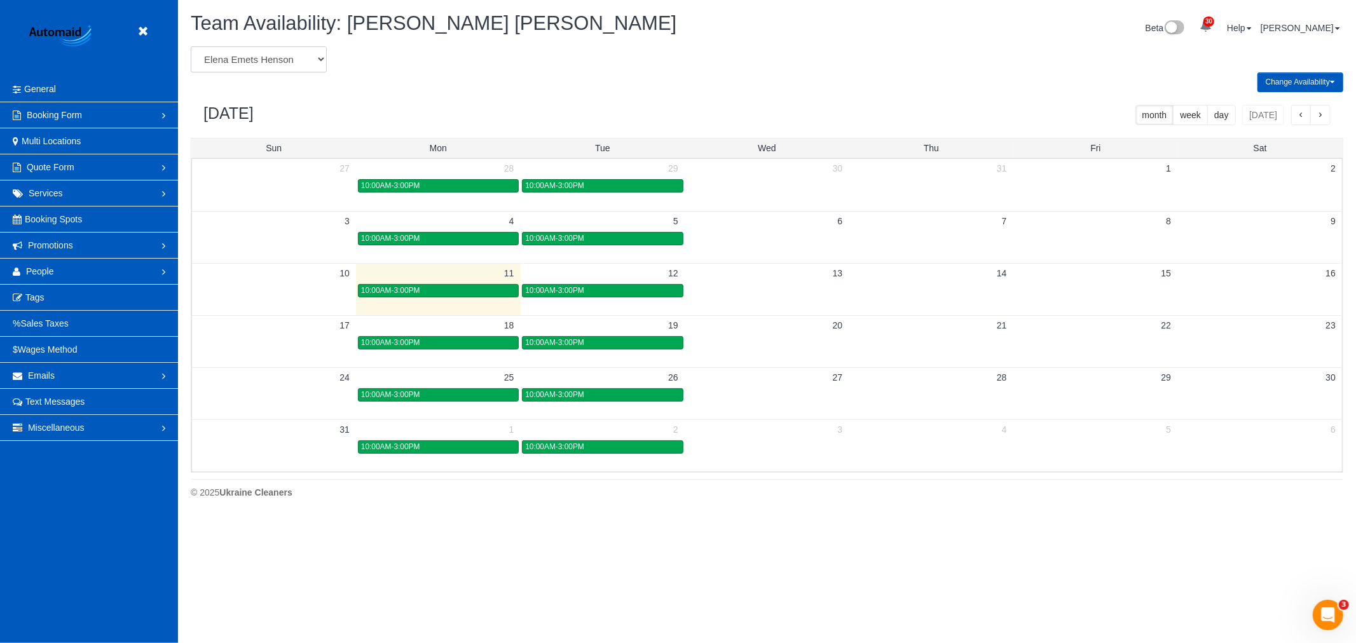
click at [287, 64] on select "Alina Kruchok Alona Kulish Alona Tarasiuk Alona Vikhliaieva Anastasiia Demchenk…" at bounding box center [259, 59] width 136 height 26
select select "number:23827"
click at [191, 47] on select "Alina Kruchok Alona Kulish Alona Tarasiuk Alona Vikhliaieva Anastasiia Demchenk…" at bounding box center [259, 59] width 136 height 26
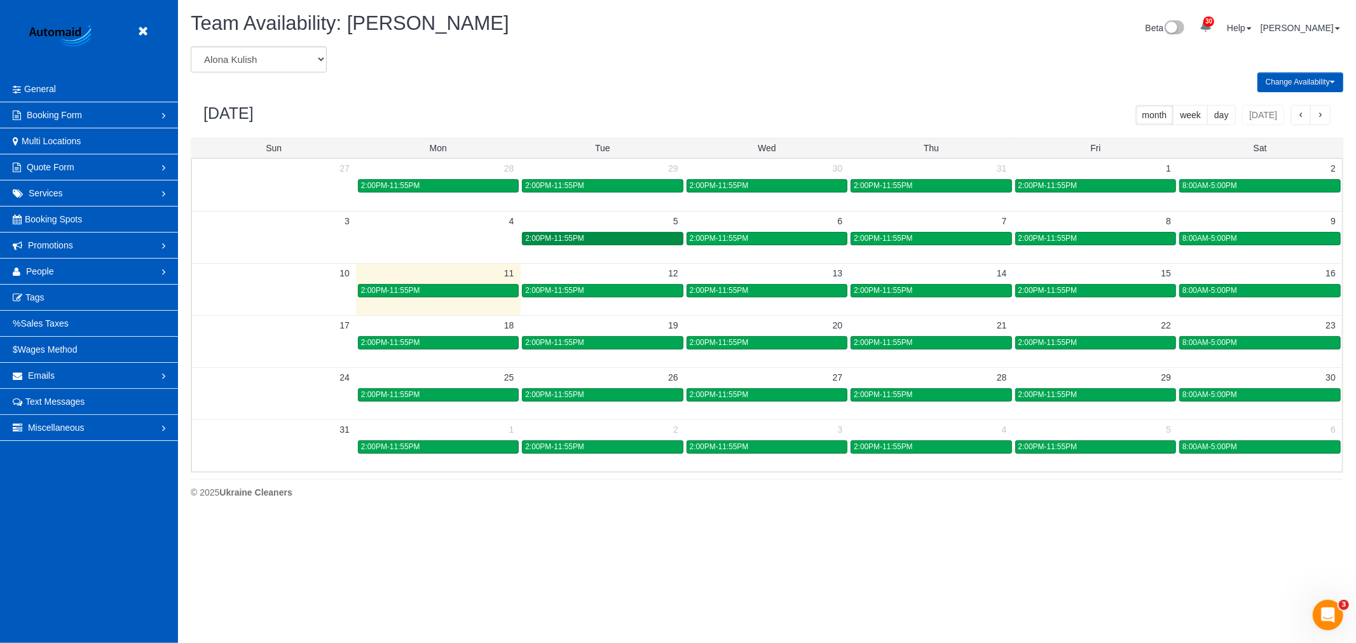
click at [542, 243] on span "2:00PM-11:55PM" at bounding box center [554, 238] width 59 height 9
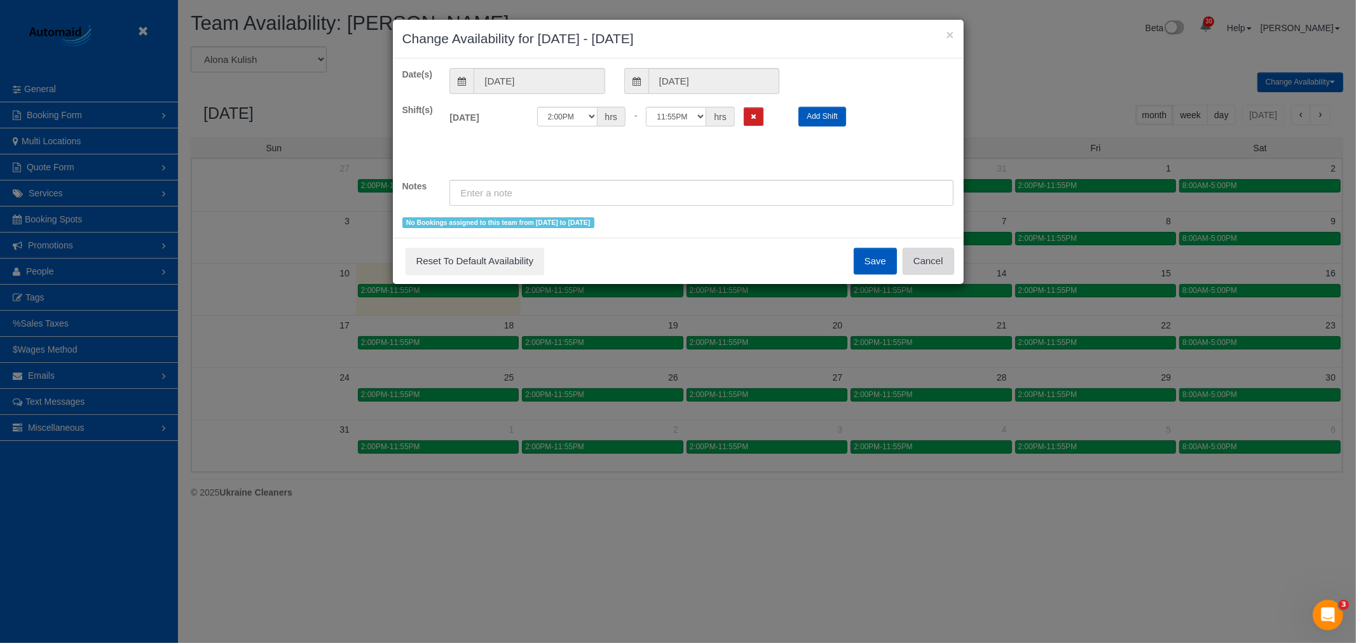
click at [929, 272] on button "Cancel" at bounding box center [928, 261] width 51 height 27
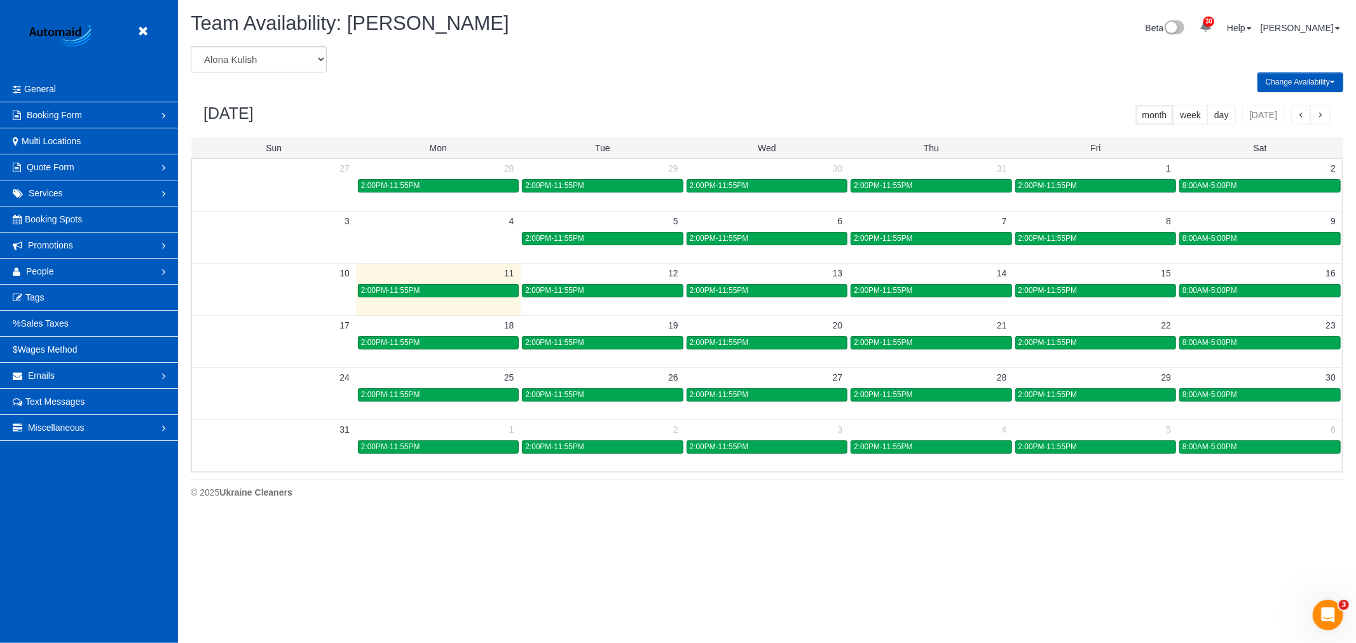
click at [789, 242] on div "2:00PM-11:55PM" at bounding box center [767, 239] width 154 height 10
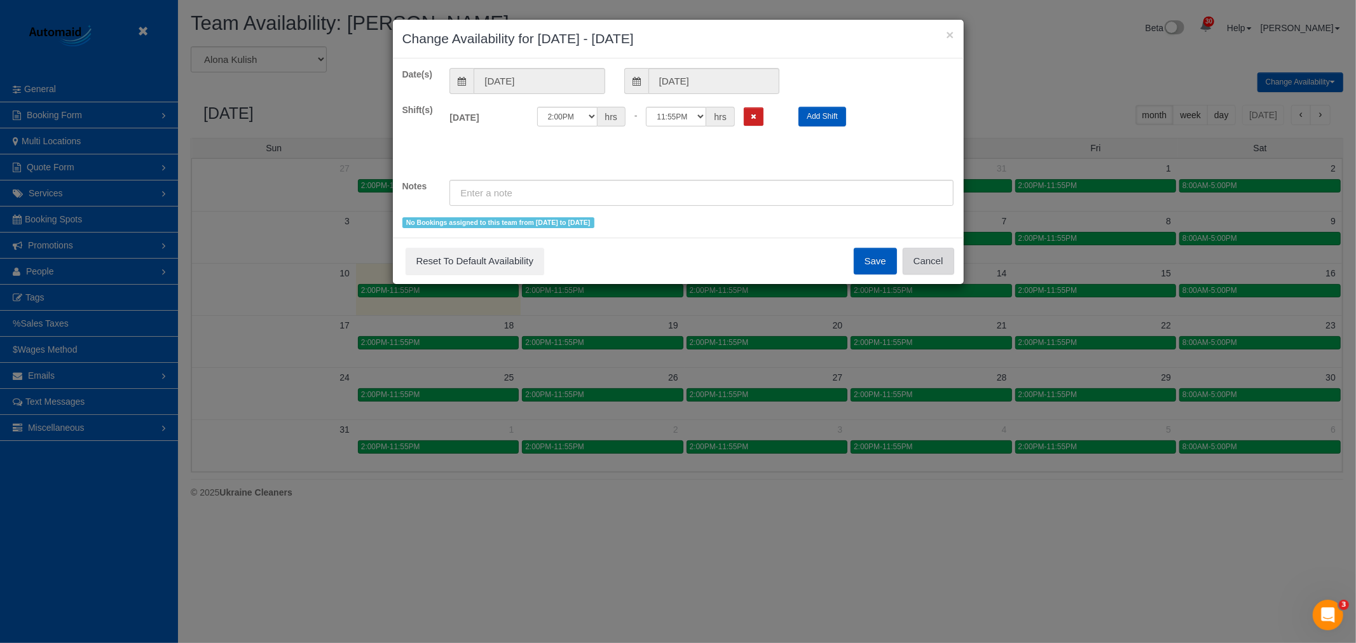
click at [917, 257] on button "Cancel" at bounding box center [928, 261] width 51 height 27
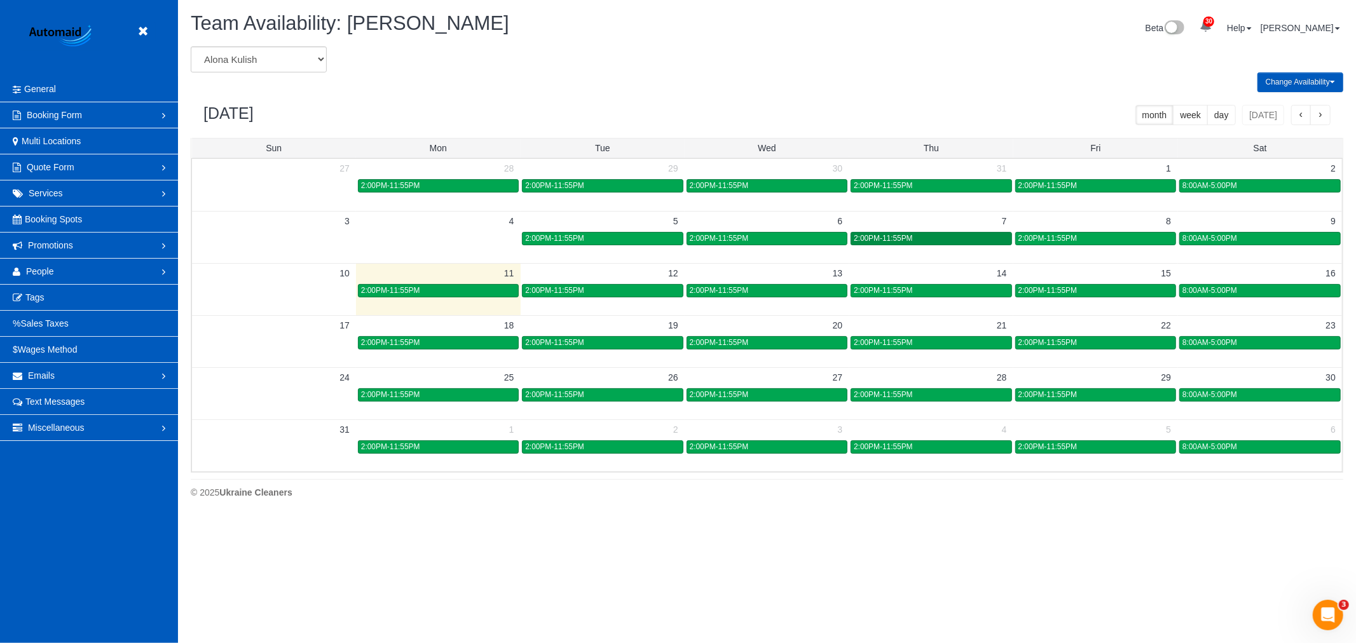
click at [958, 237] on div "2:00PM-11:55PM" at bounding box center [931, 239] width 154 height 10
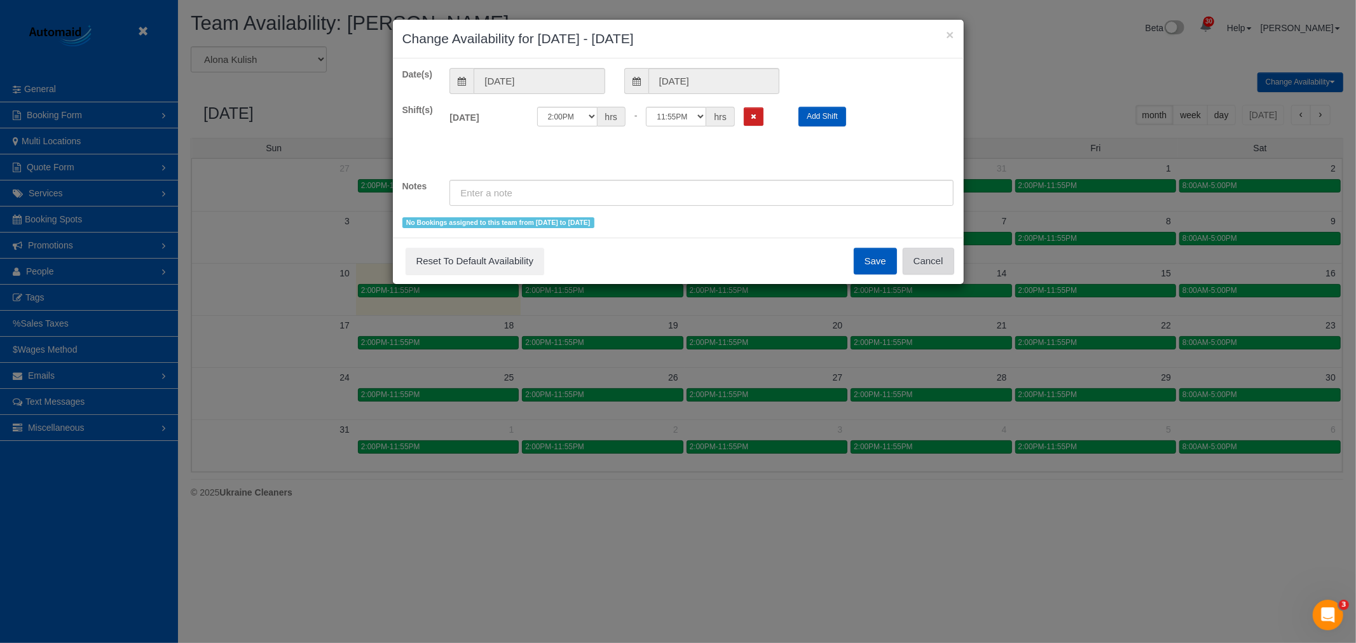
click at [945, 257] on button "Cancel" at bounding box center [928, 261] width 51 height 27
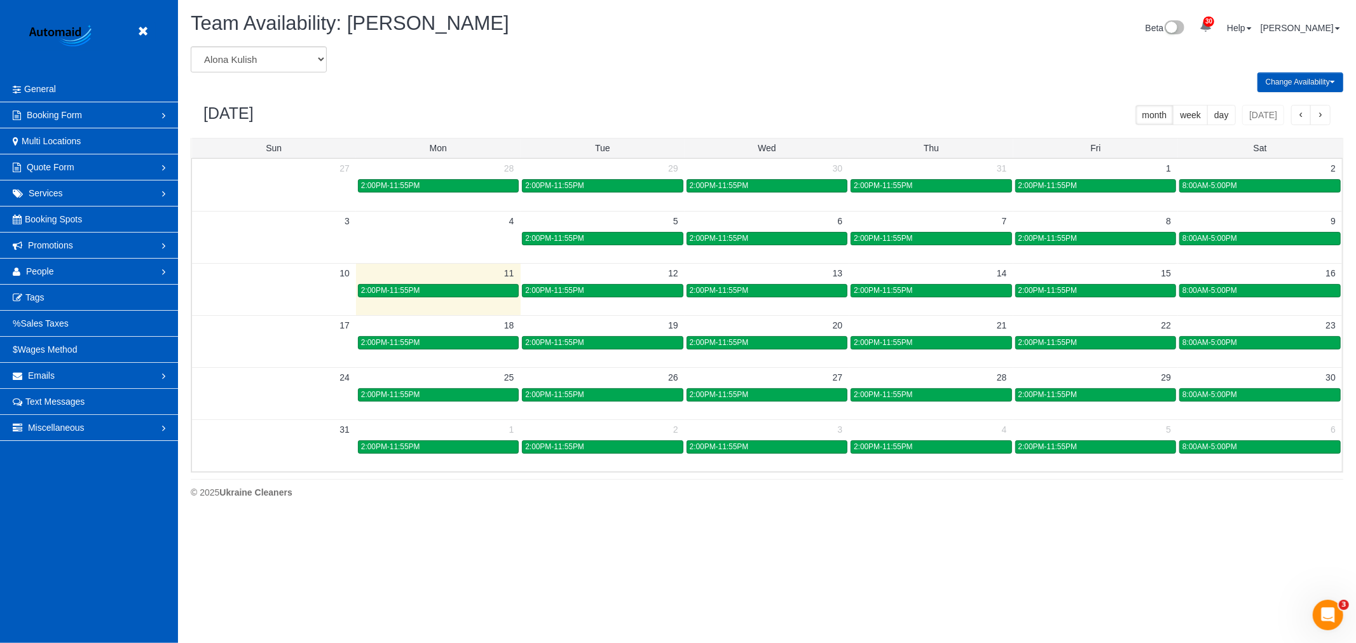
click at [1062, 247] on div "3 4 5 6 7 8 9 2:00PM-11:55PM 2:00PM-11:55PM 2:00PM-11:55PM 2:00PM-11:55PM 8:00A…" at bounding box center [767, 229] width 1150 height 36
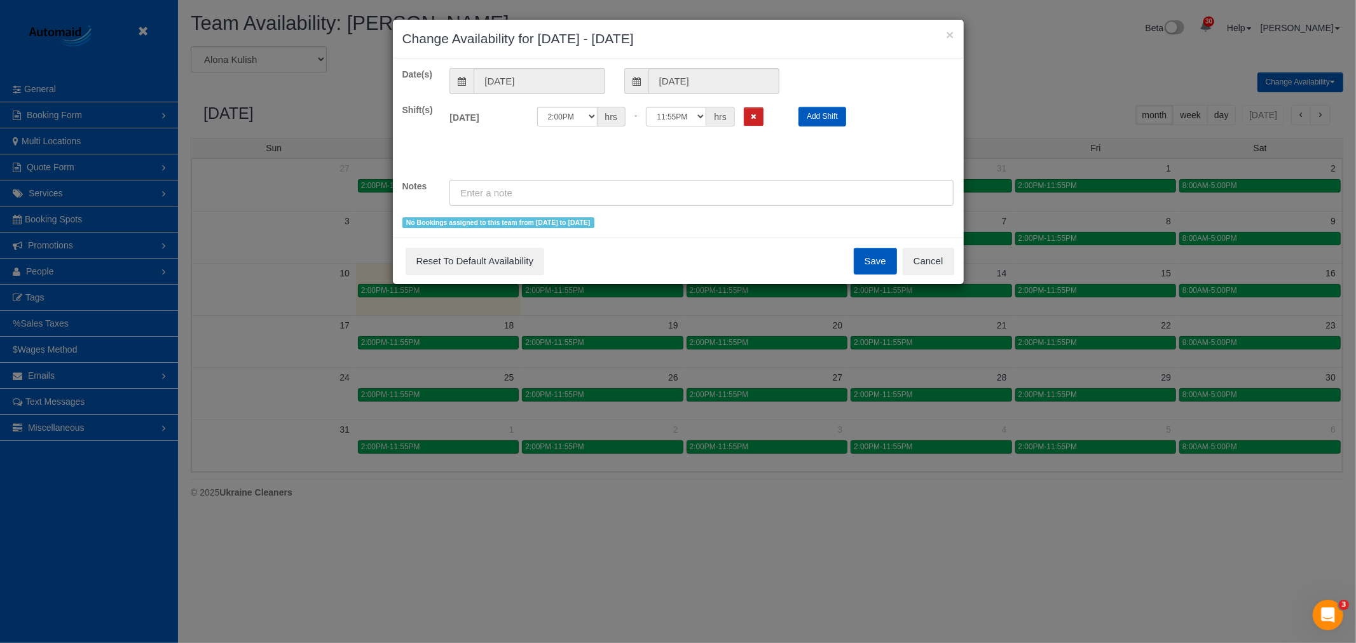
click at [1062, 248] on div "× Change Availability for 08/08/2025 - 08/08/2025 Date(s) 08/08/2025 08/08/2025…" at bounding box center [678, 321] width 1356 height 643
click at [921, 263] on button "Cancel" at bounding box center [928, 261] width 51 height 27
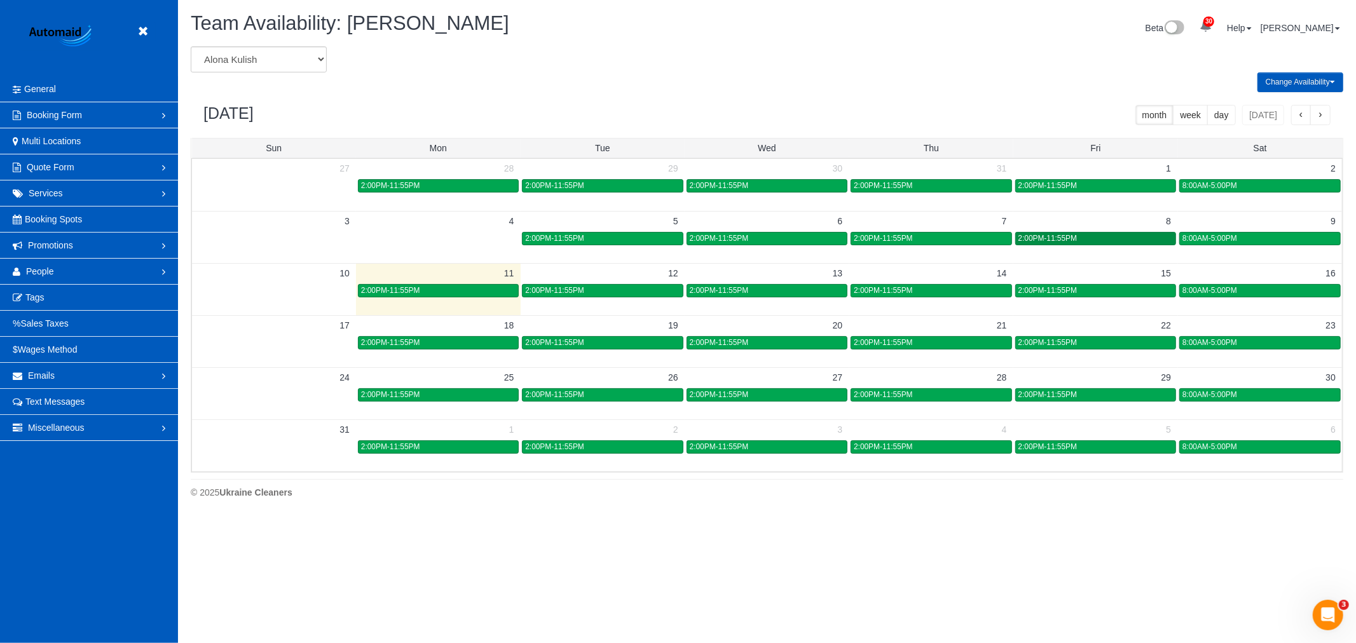
click at [1062, 242] on span "2:00PM-11:55PM" at bounding box center [1048, 238] width 59 height 9
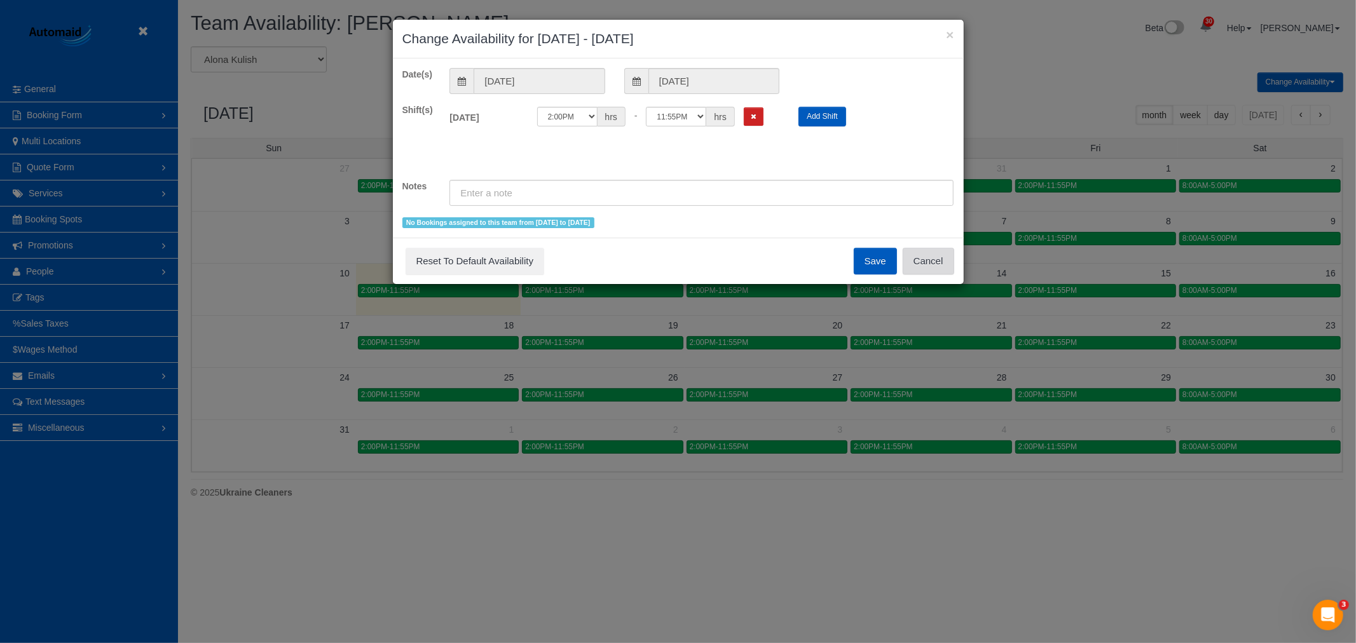
click at [918, 261] on button "Cancel" at bounding box center [928, 261] width 51 height 27
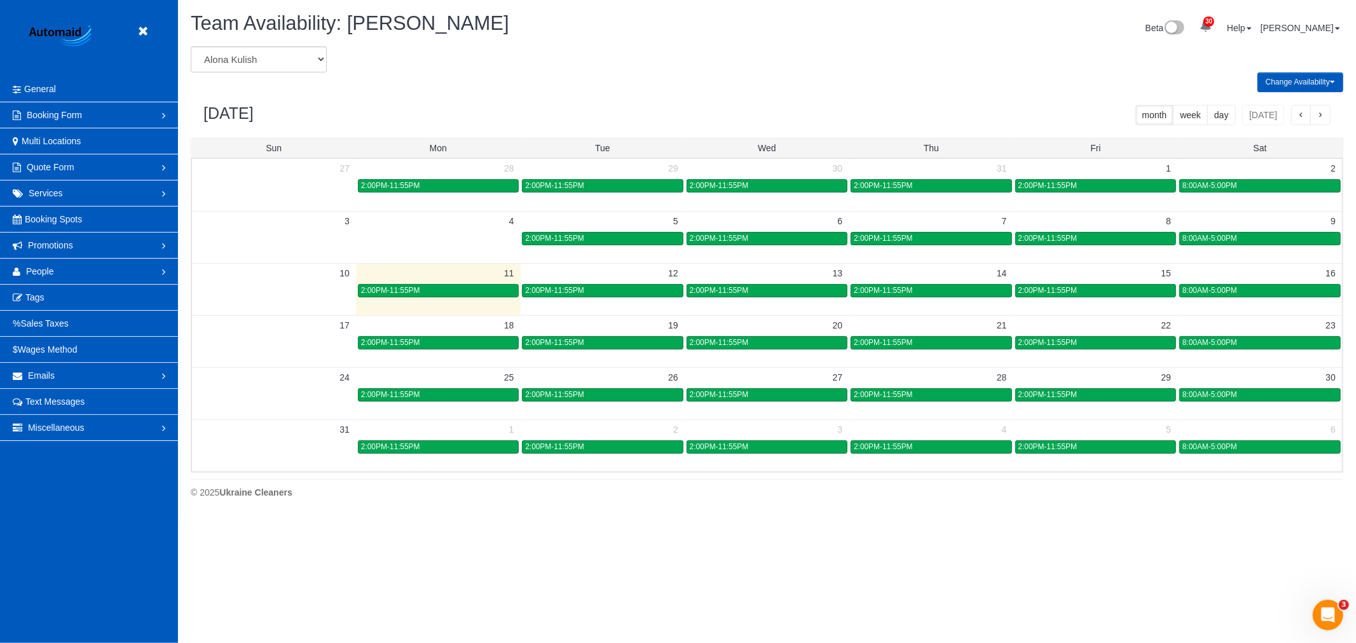
click at [1258, 235] on div "8:00AM-5:00PM" at bounding box center [1260, 239] width 155 height 10
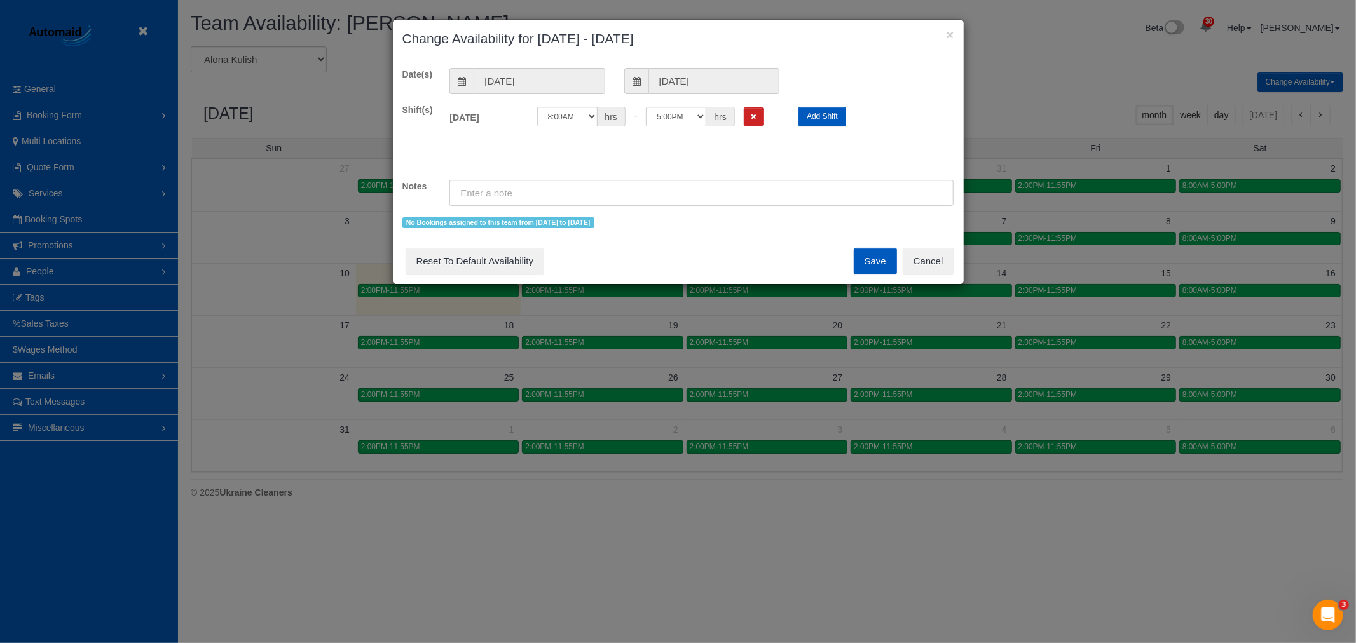
click at [963, 250] on div "× Change Availability for 08/09/2025 - 08/09/2025 Date(s) 08/09/2025 08/09/2025…" at bounding box center [678, 152] width 572 height 266
click at [942, 253] on button "Cancel" at bounding box center [928, 261] width 51 height 27
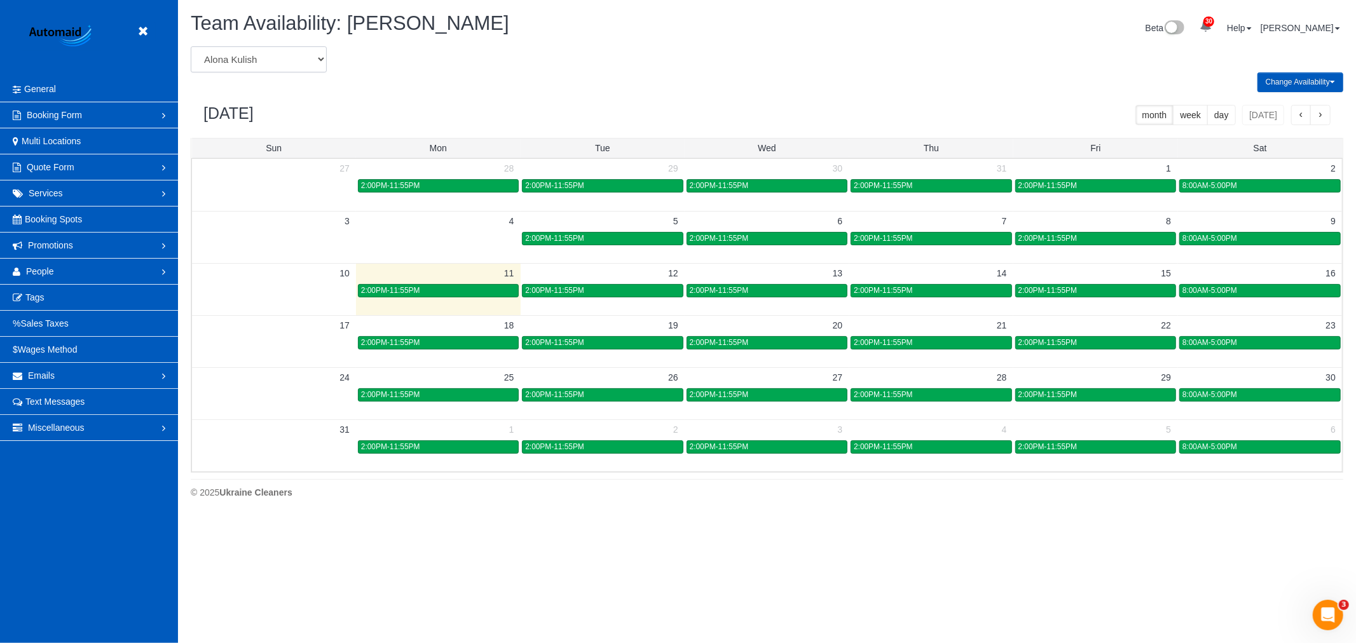
click at [267, 57] on select "Alina Kruchok Alona Kulish Alona Tarasiuk Alona Vikhliaieva Anastasiia Demchenk…" at bounding box center [259, 59] width 136 height 26
select select "number:31095"
click at [191, 47] on select "Alina Kruchok Alona Kulish Alona Tarasiuk Alona Vikhliaieva Anastasiia Demchenk…" at bounding box center [259, 59] width 136 height 26
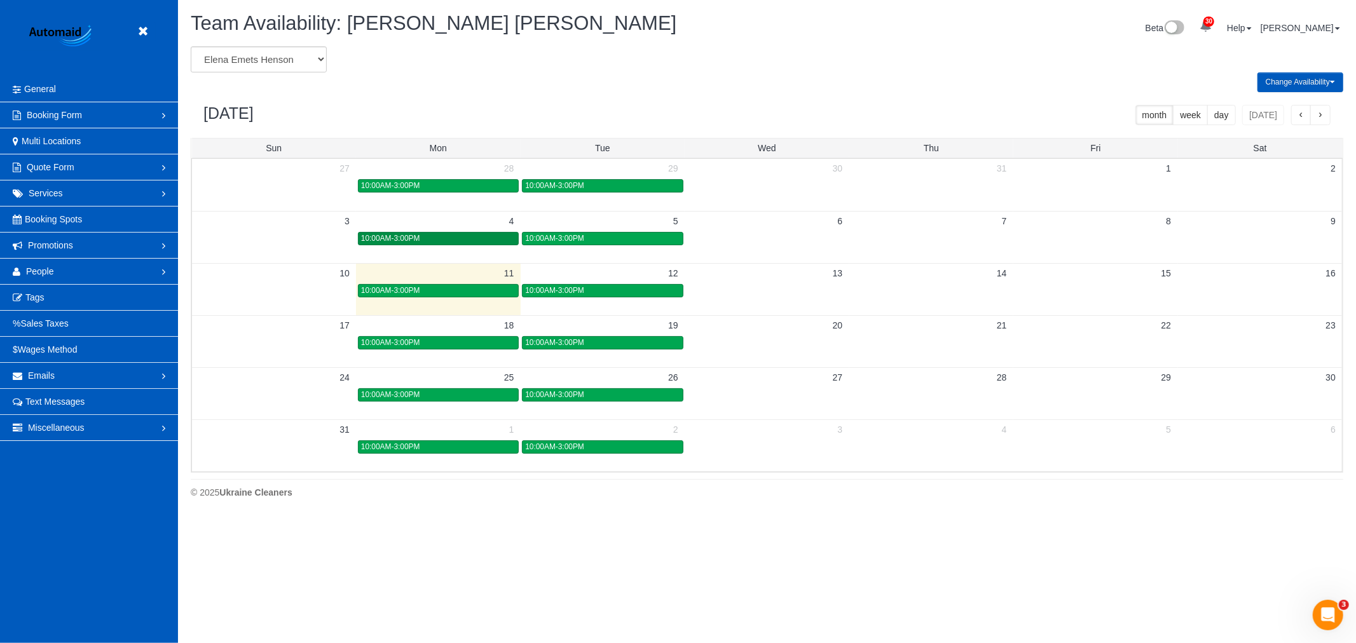
click at [420, 240] on div "10:00AM-3:00PM" at bounding box center [438, 239] width 154 height 10
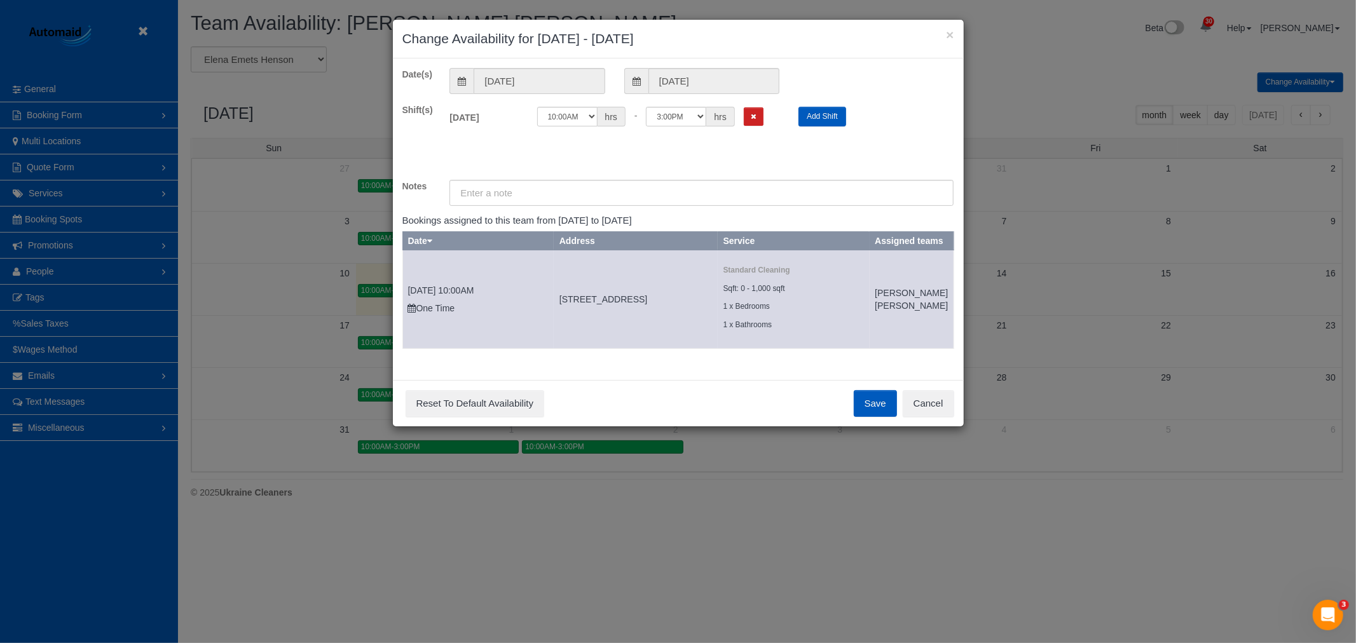
click at [957, 427] on div "Save Reset To Default Availability Cancel" at bounding box center [678, 403] width 571 height 46
click at [948, 417] on button "Cancel" at bounding box center [928, 403] width 51 height 27
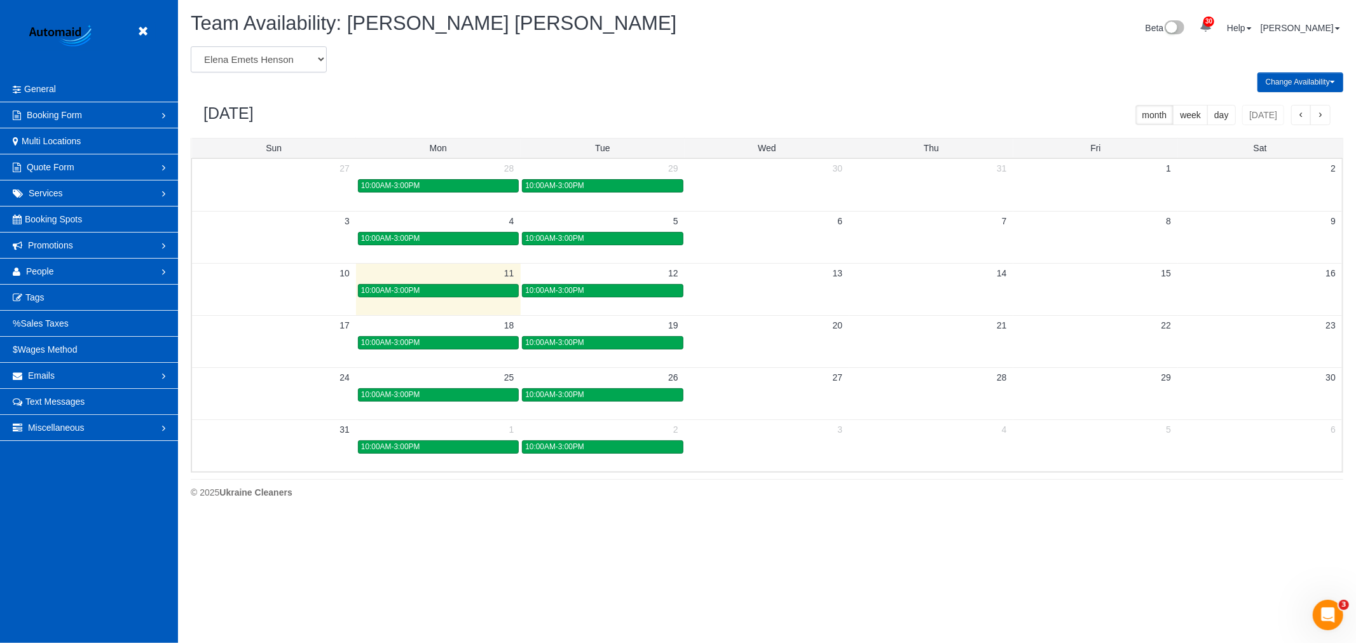
click at [315, 65] on select "Alina Kruchok Alona Kulish Alona Tarasiuk Alona Vikhliaieva Anastasiia Demchenk…" at bounding box center [259, 59] width 136 height 26
select select "number:20577"
click at [191, 47] on select "Alina Kruchok Alona Kulish Alona Tarasiuk Alona Vikhliaieva Anastasiia Demchenk…" at bounding box center [259, 59] width 136 height 26
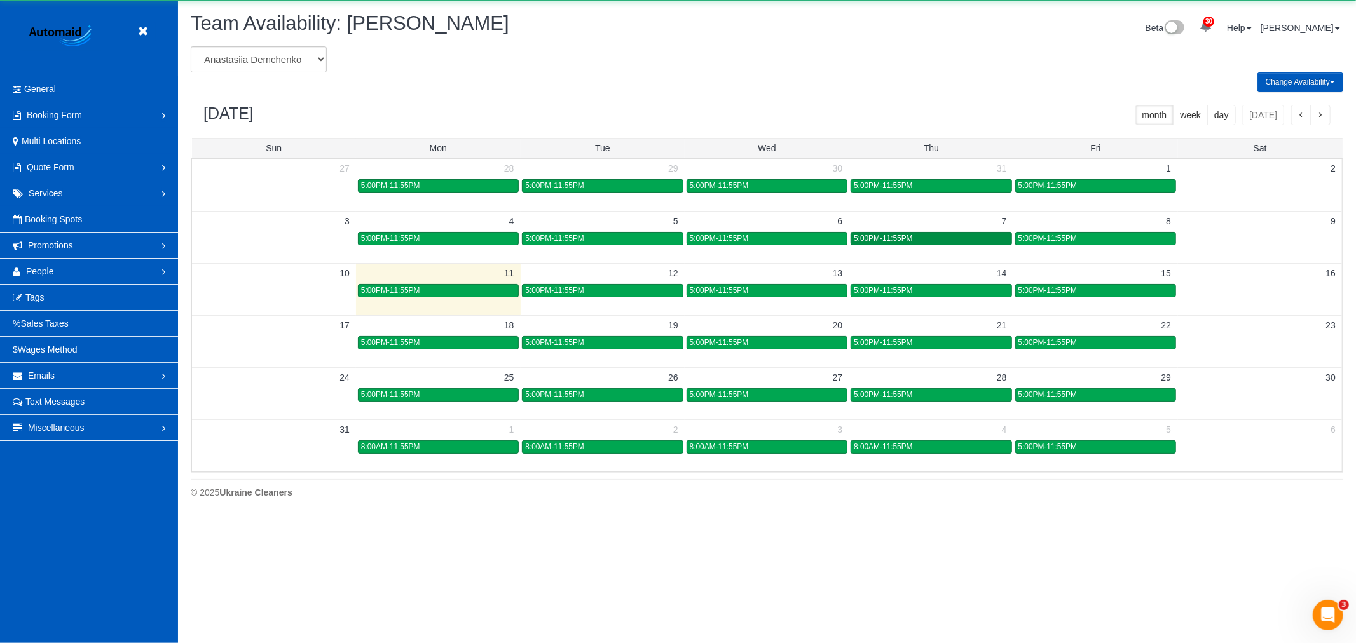
scroll to position [63059, 62221]
click at [1203, 245] on td at bounding box center [1260, 238] width 164 height 15
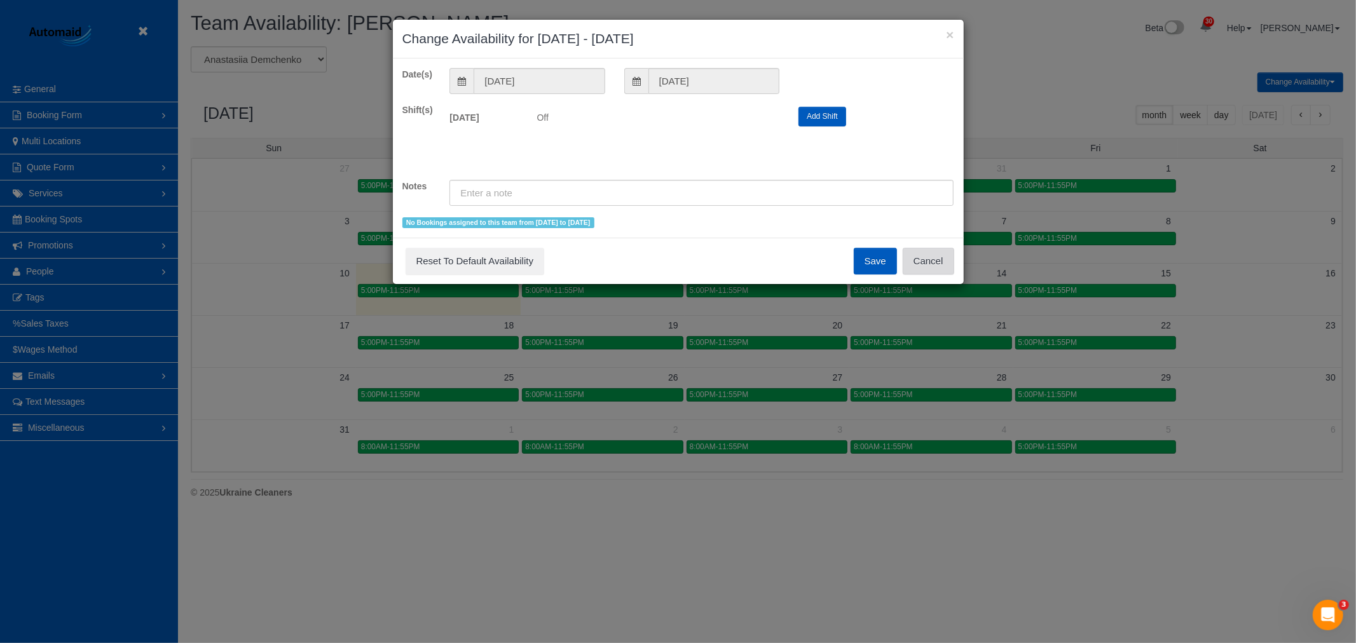
click at [950, 257] on button "Cancel" at bounding box center [928, 261] width 51 height 27
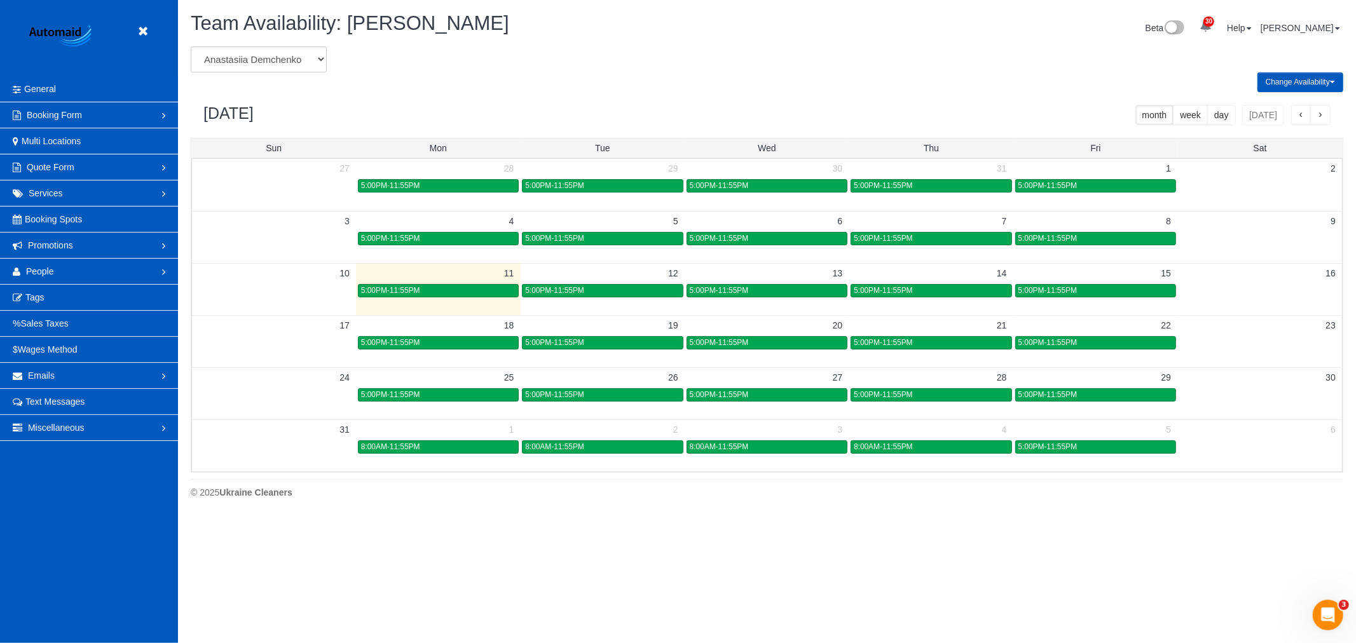
click at [1244, 238] on td at bounding box center [1260, 238] width 164 height 15
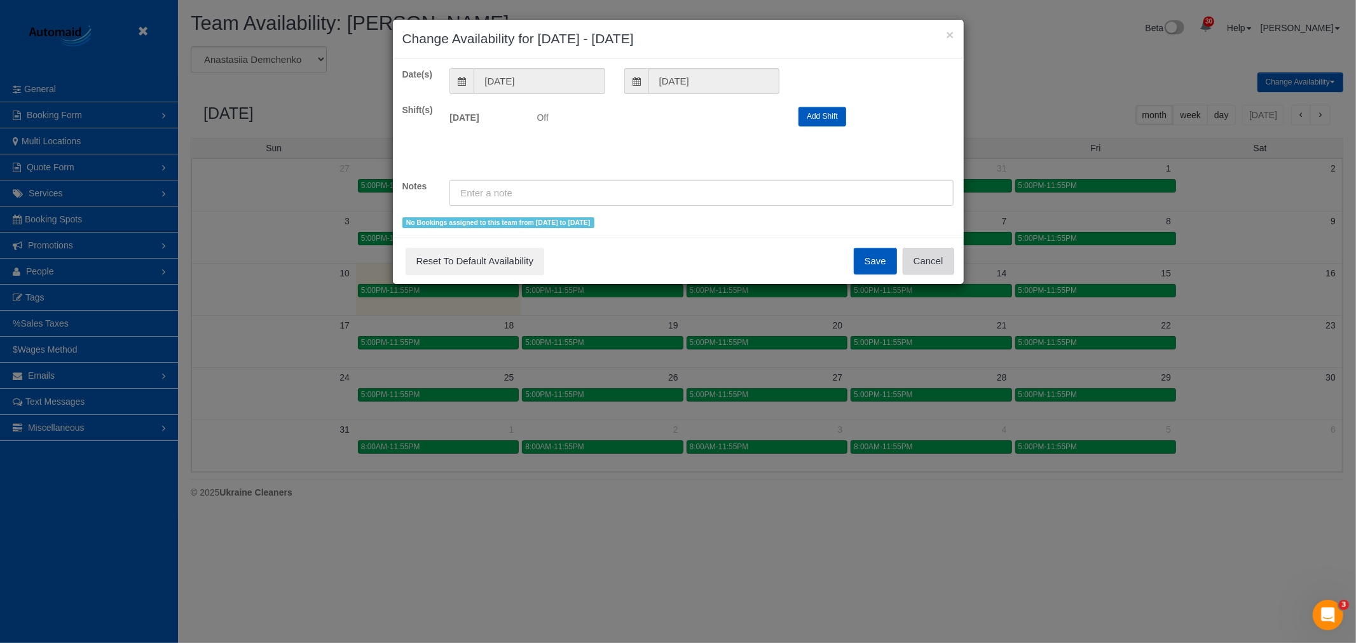
click at [949, 254] on button "Cancel" at bounding box center [928, 261] width 51 height 27
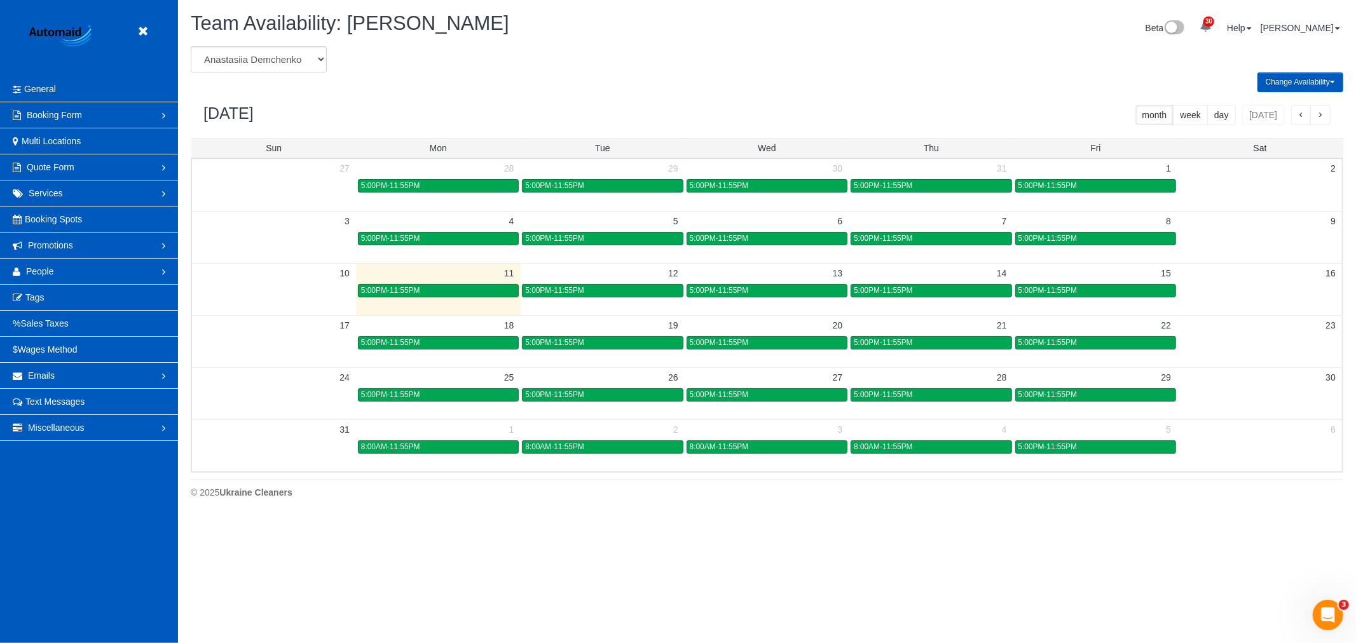
click at [1045, 243] on span "5:00PM-11:55PM" at bounding box center [1048, 238] width 59 height 9
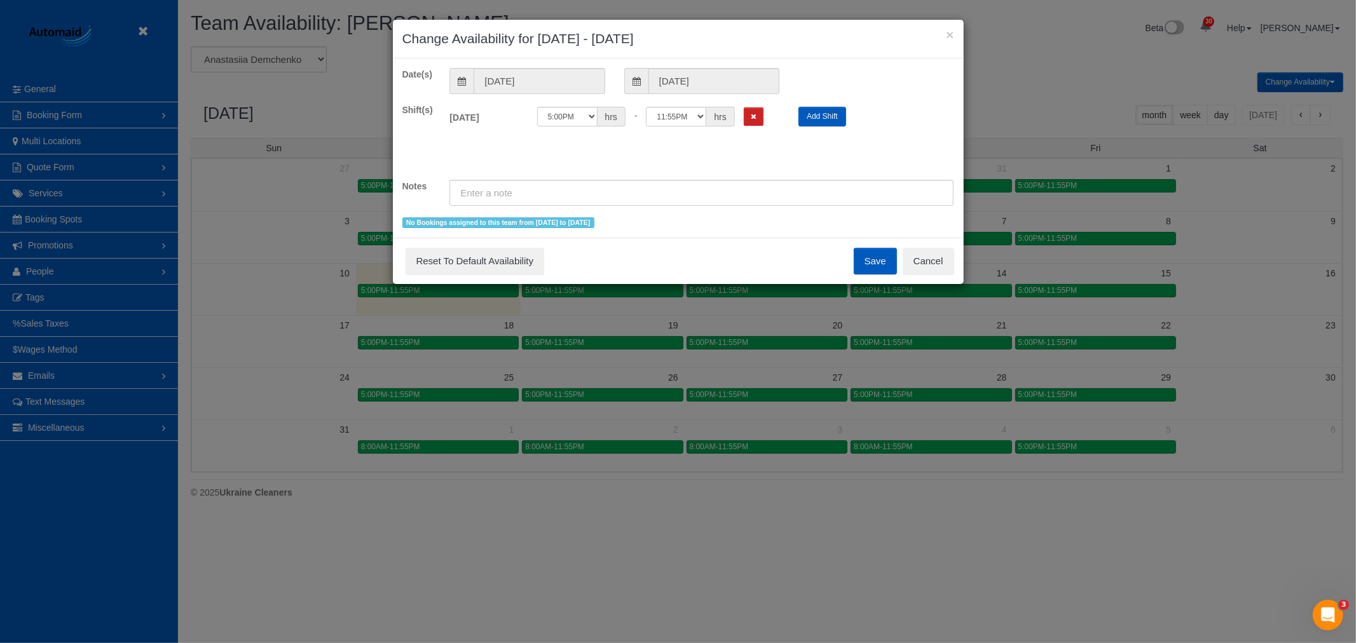
click at [956, 250] on div "Save Reset To Default Availability Cancel" at bounding box center [678, 261] width 571 height 46
click at [931, 261] on button "Cancel" at bounding box center [928, 261] width 51 height 27
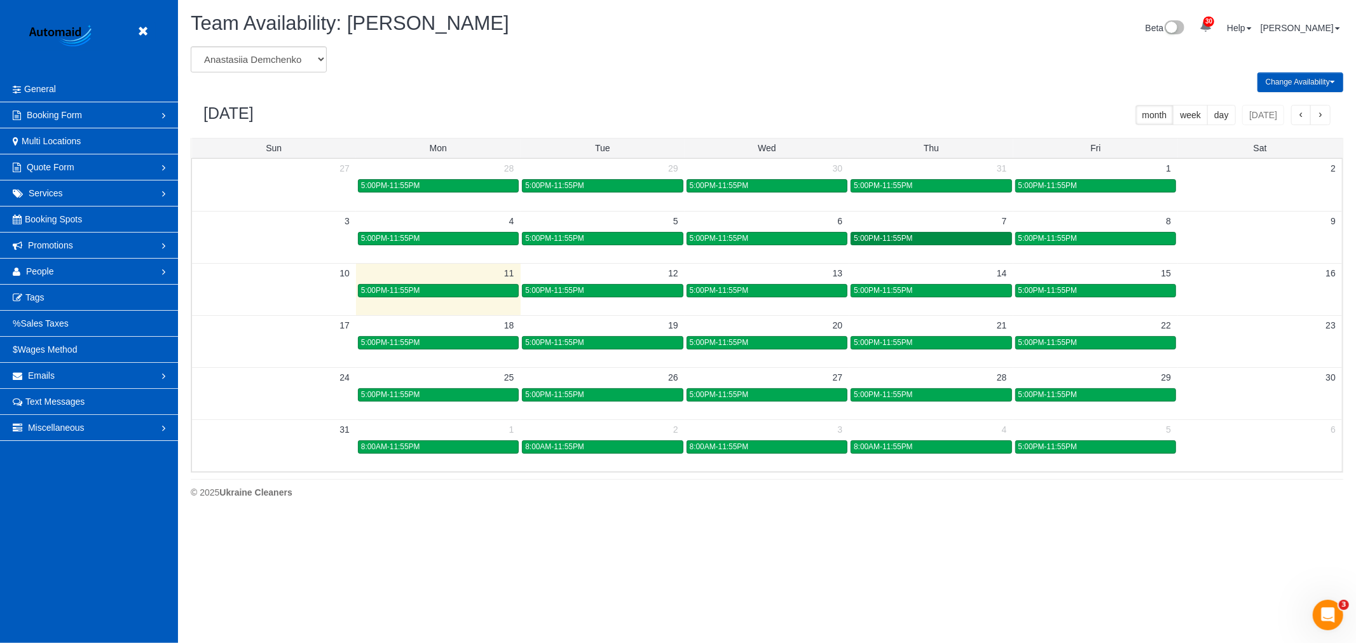
click at [941, 242] on div "5:00PM-11:55PM" at bounding box center [931, 239] width 154 height 10
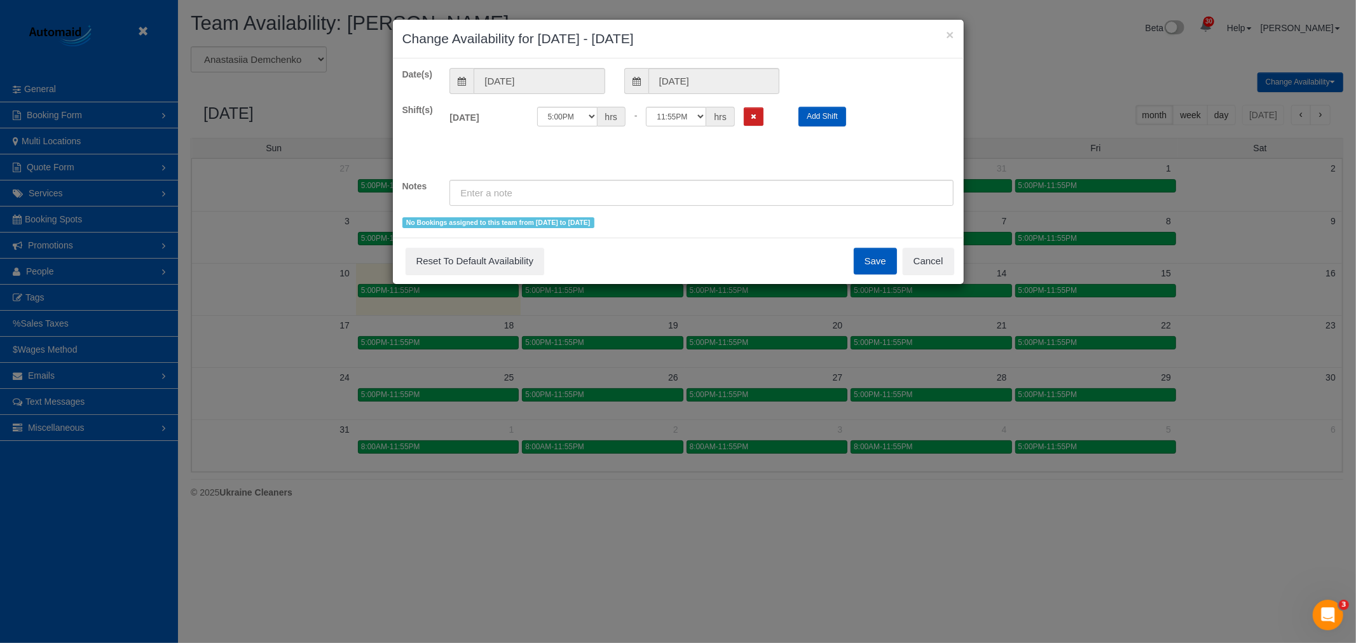
click at [965, 268] on div "× Change Availability for 08/07/2025 - 08/07/2025 Date(s) 08/07/2025 08/07/2025…" at bounding box center [678, 321] width 1356 height 643
click at [954, 264] on div "Save Reset To Default Availability Cancel" at bounding box center [678, 261] width 571 height 46
click at [941, 264] on button "Cancel" at bounding box center [928, 261] width 51 height 27
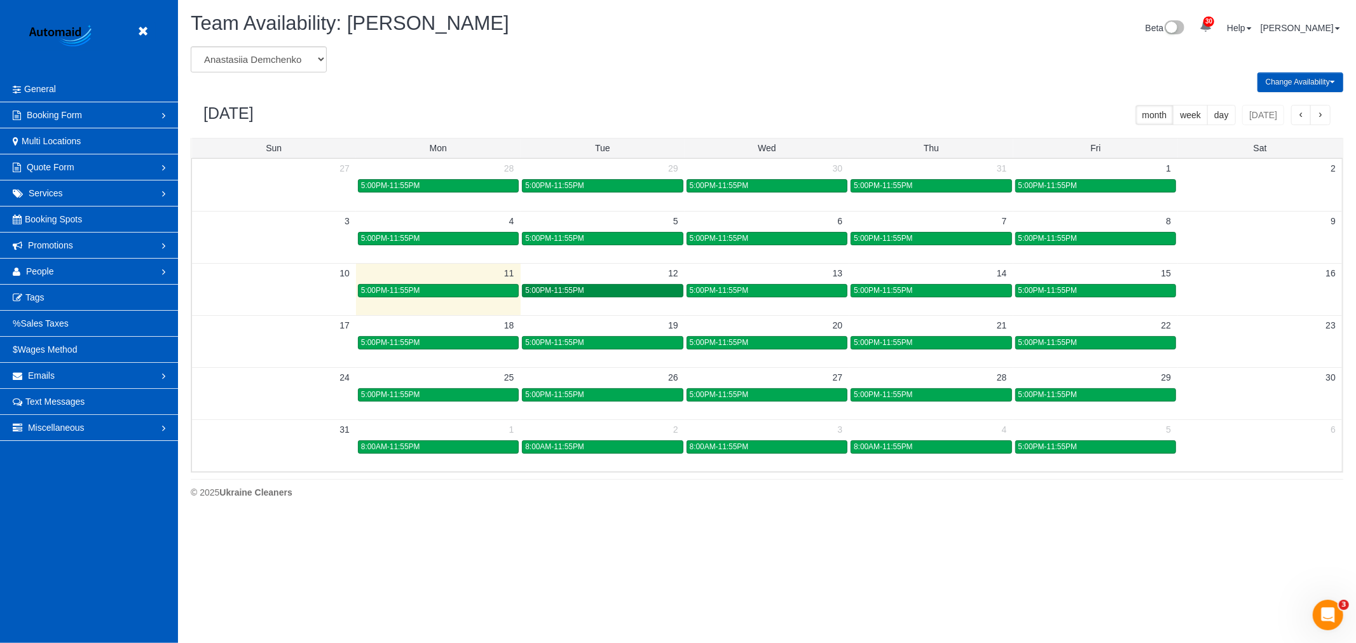
click at [579, 294] on span "5:00PM-11:55PM" at bounding box center [554, 290] width 59 height 9
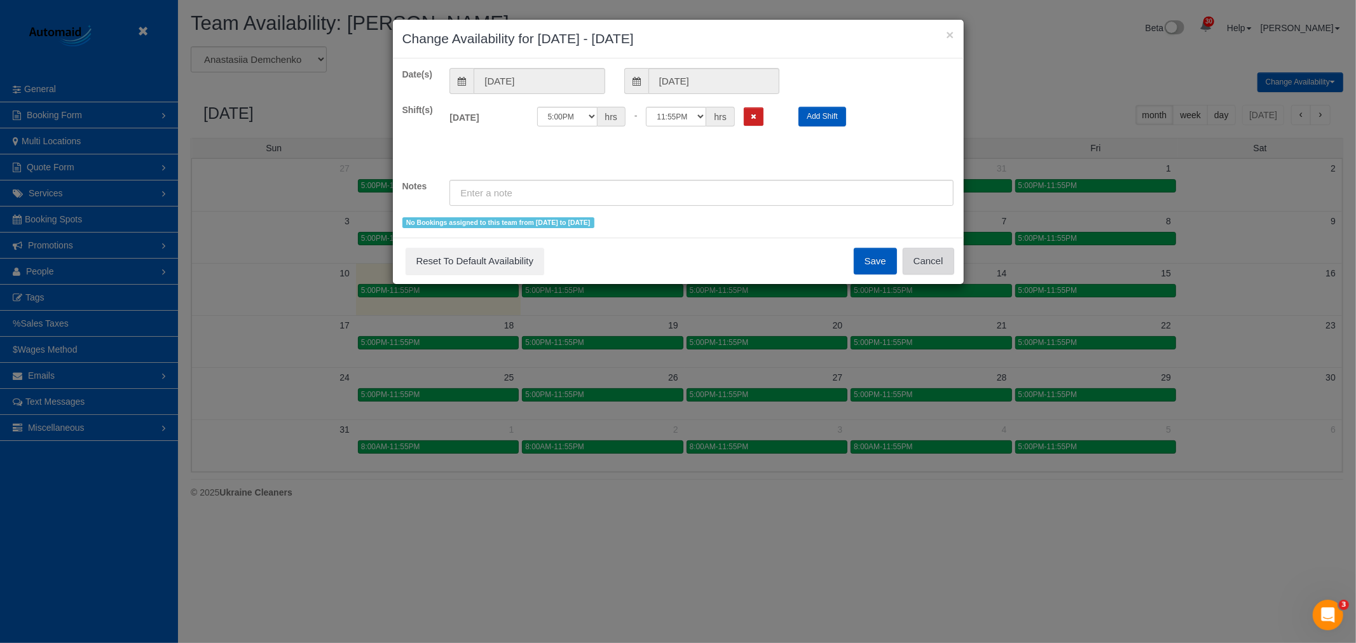
click at [927, 262] on button "Cancel" at bounding box center [928, 261] width 51 height 27
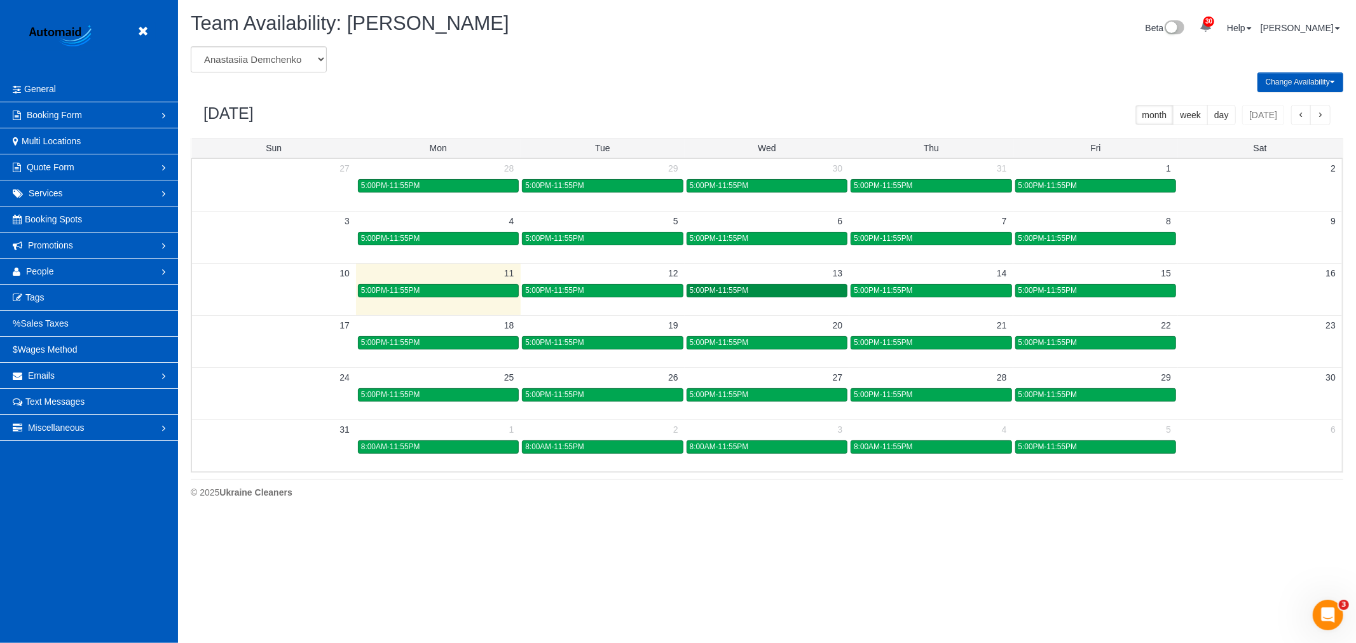
click at [732, 296] on div "5:00PM-11:55PM" at bounding box center [767, 291] width 154 height 10
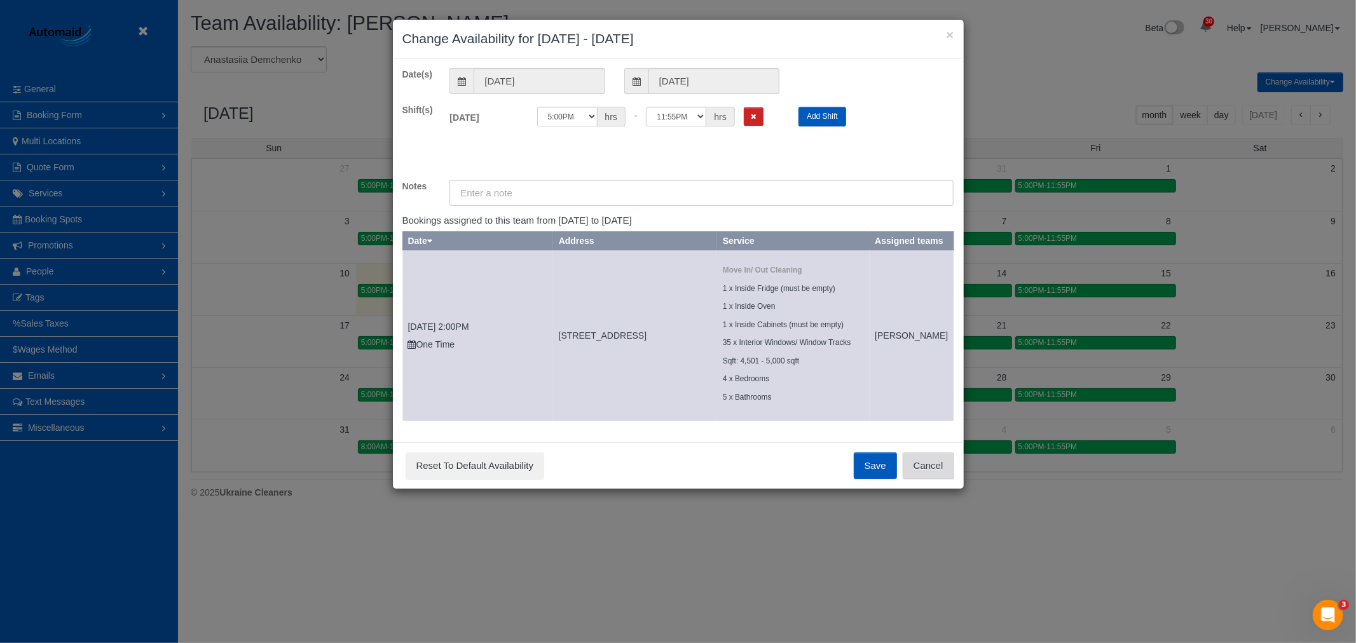
click at [928, 471] on button "Cancel" at bounding box center [928, 466] width 51 height 27
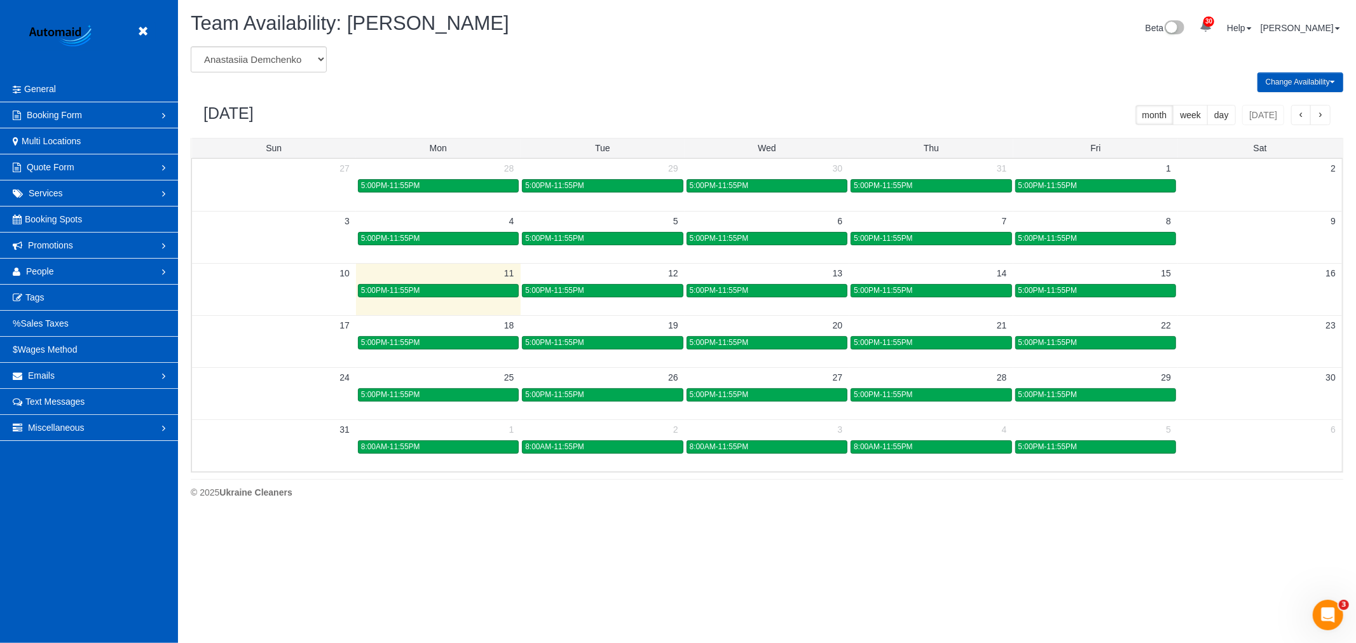
click at [276, 46] on div "Team Availability: Anastasiia Demchenko Beta 30 Your Notifications You have 0 a…" at bounding box center [767, 30] width 1172 height 34
click at [275, 53] on select "Alina Kruchok Alona Kulish Alona Tarasiuk Alona Vikhliaieva Anastasiia Demchenk…" at bounding box center [259, 59] width 136 height 26
select select "number:30988"
click at [191, 47] on select "Alina Kruchok Alona Kulish Alona Tarasiuk Alona Vikhliaieva Anastasiia Demchenk…" at bounding box center [259, 59] width 136 height 26
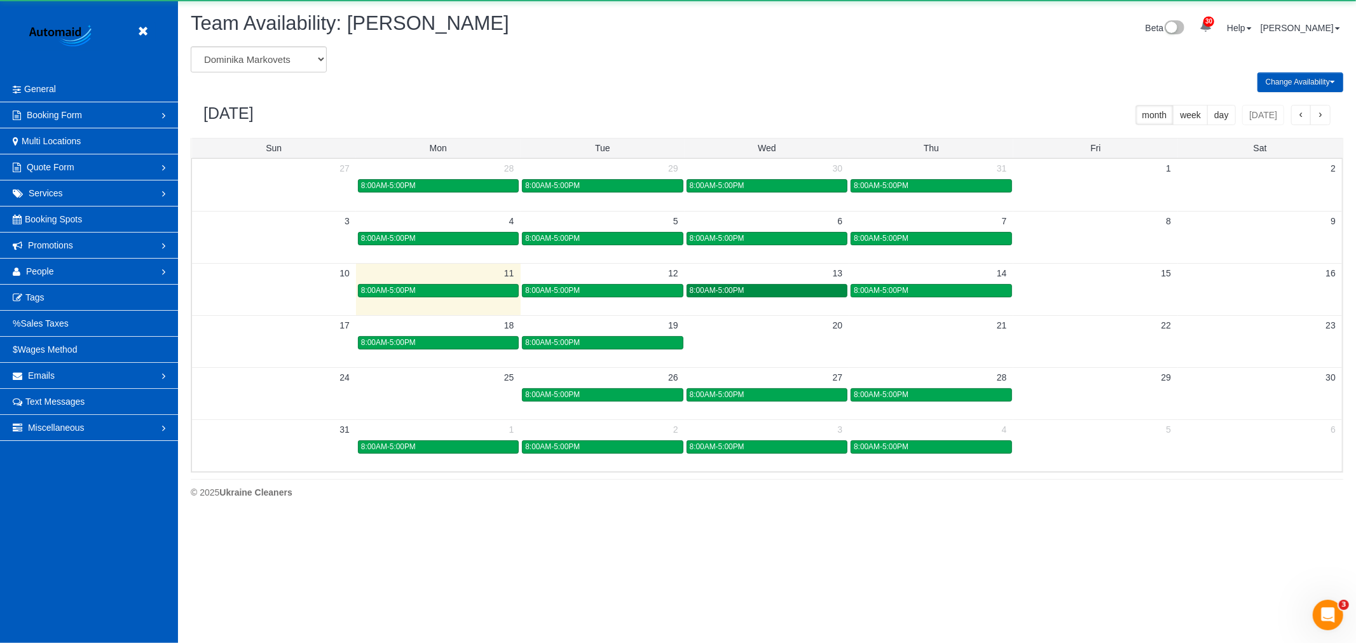
click at [738, 291] on span "8:00AM-5:00PM" at bounding box center [717, 290] width 55 height 9
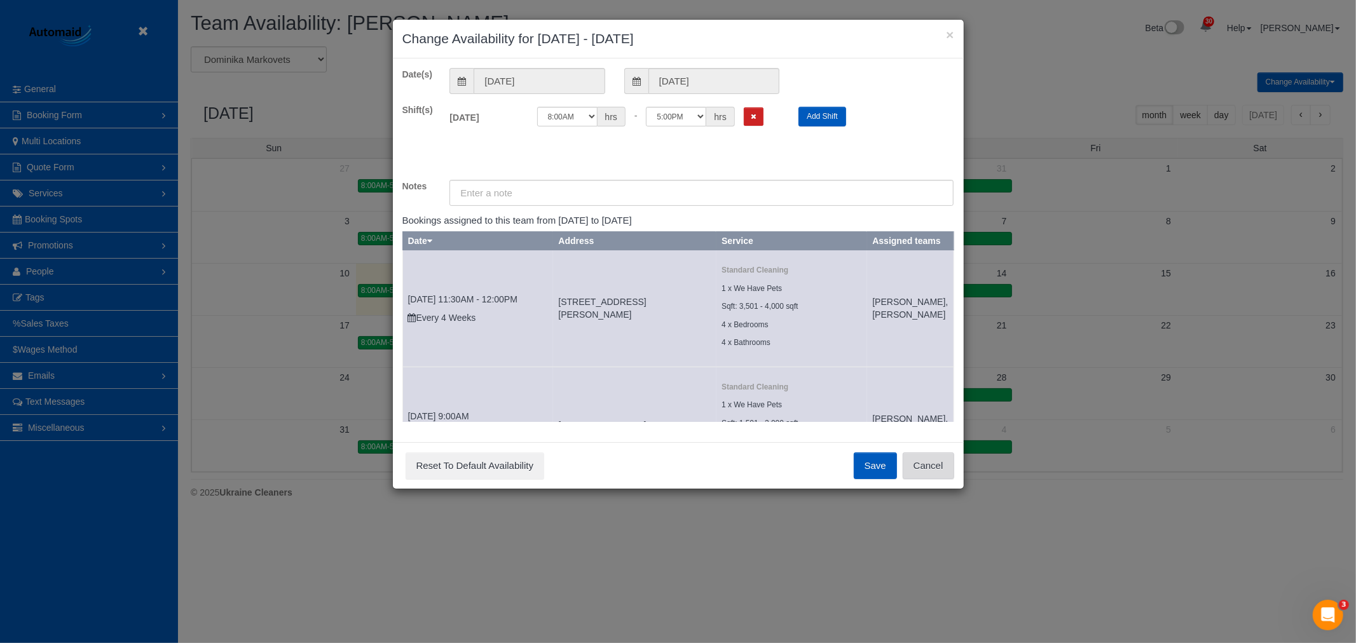
click at [943, 479] on button "Cancel" at bounding box center [928, 466] width 51 height 27
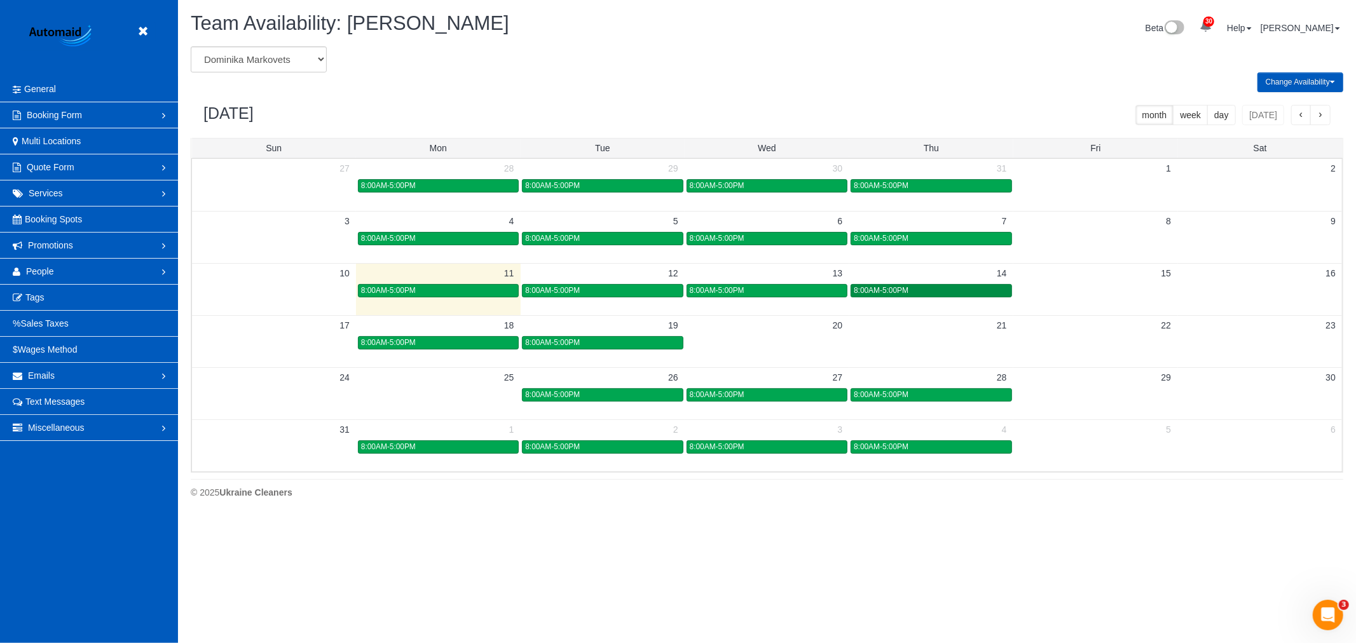
drag, startPoint x: 923, startPoint y: 297, endPoint x: 914, endPoint y: 291, distance: 10.4
click at [921, 297] on link "8:00AM-5:00PM" at bounding box center [931, 290] width 161 height 13
click at [914, 291] on body "Beta Close Settings General Booking Form Install Form Customize Form Fields Def…" at bounding box center [678, 321] width 1356 height 643
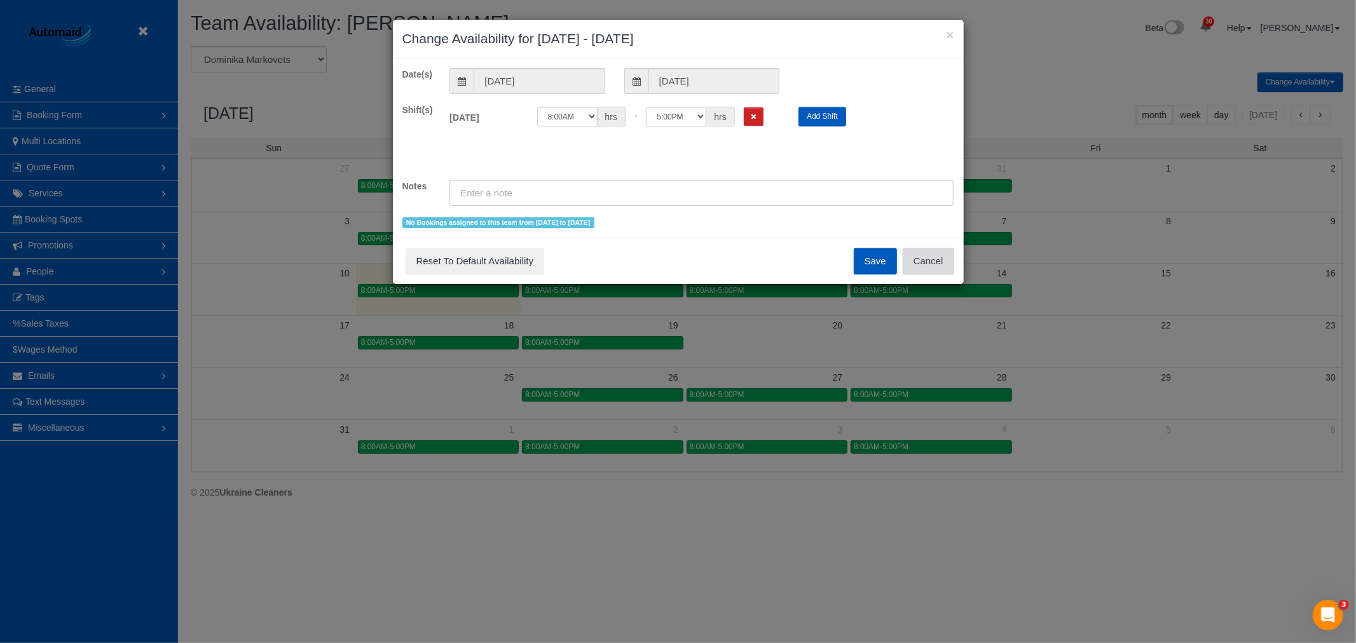
click at [916, 256] on button "Cancel" at bounding box center [928, 261] width 51 height 27
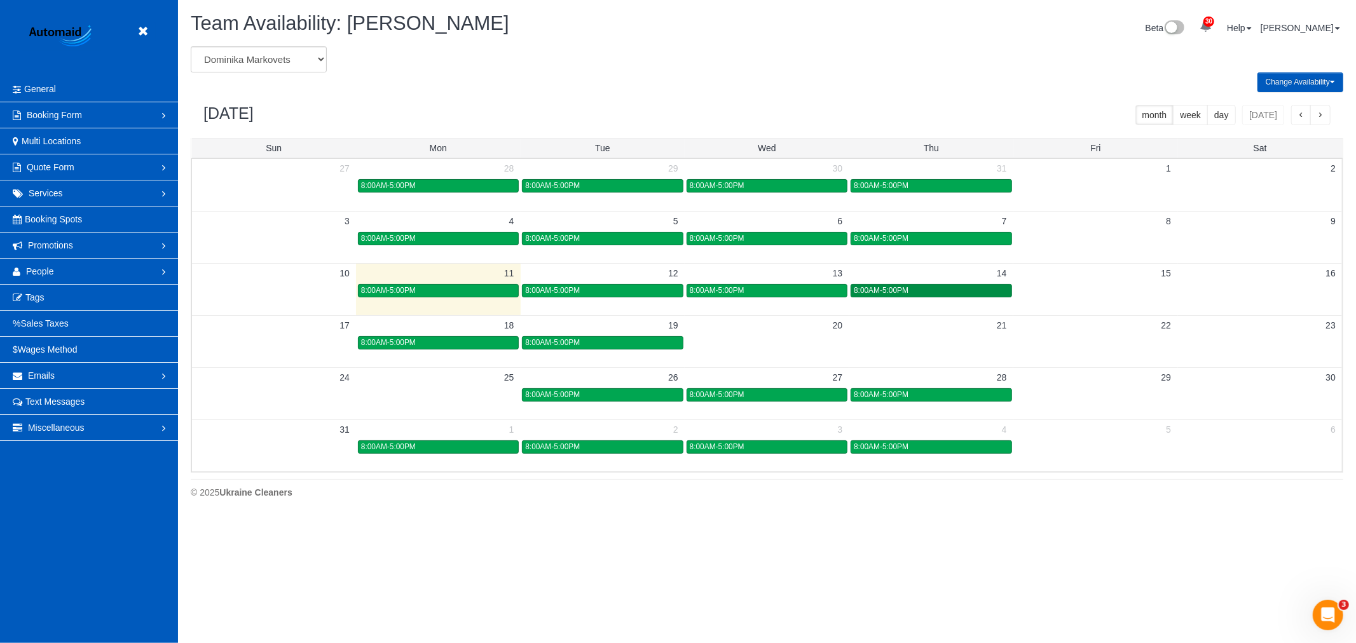
click at [874, 296] on div "8:00AM-5:00PM" at bounding box center [931, 291] width 154 height 10
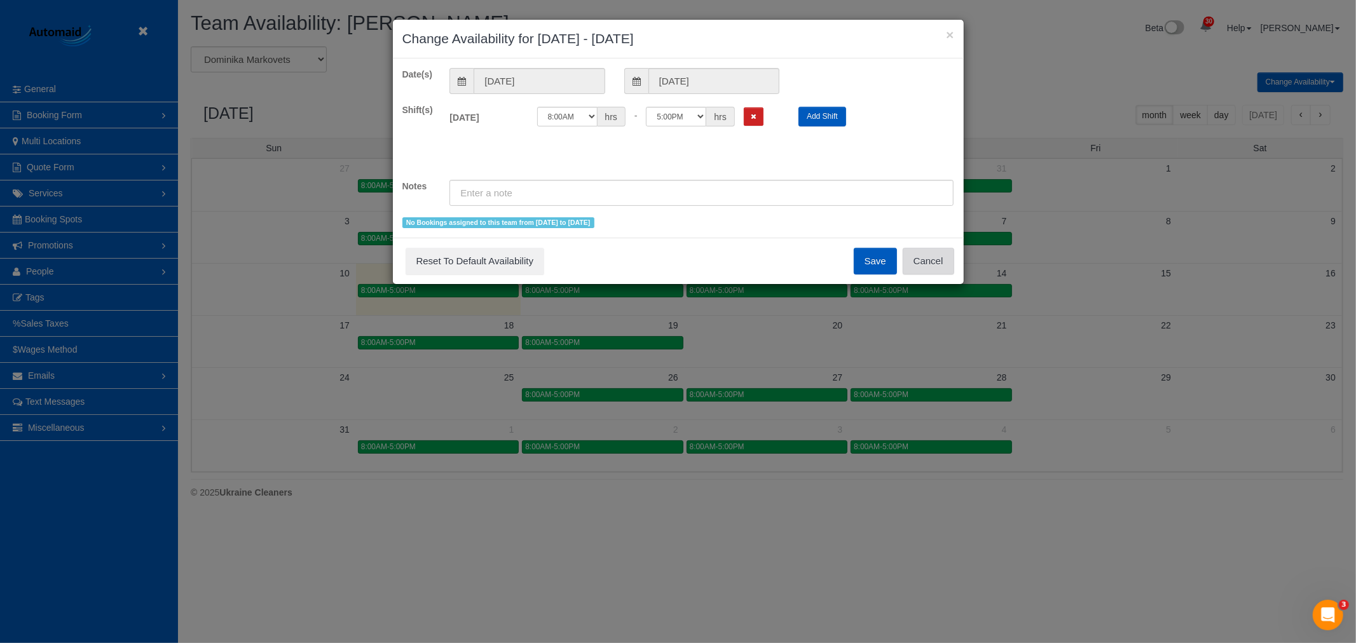
click at [930, 264] on button "Cancel" at bounding box center [928, 261] width 51 height 27
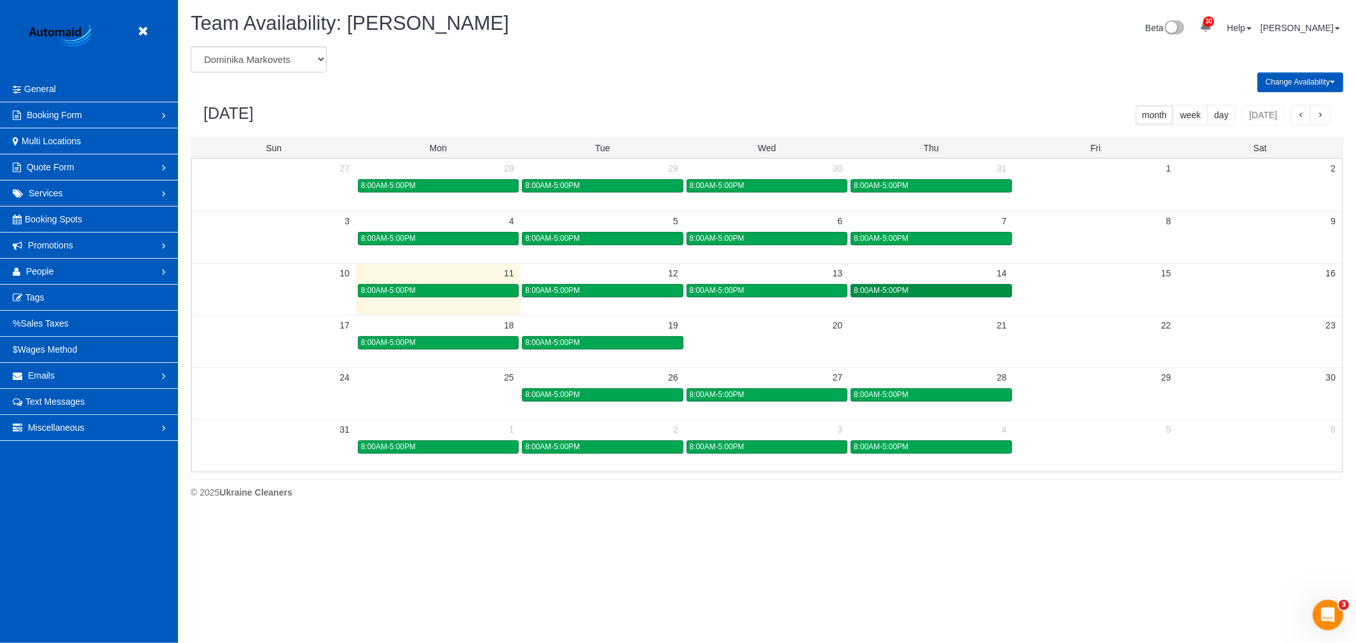
click at [940, 297] on link "8:00AM-5:00PM" at bounding box center [931, 290] width 161 height 13
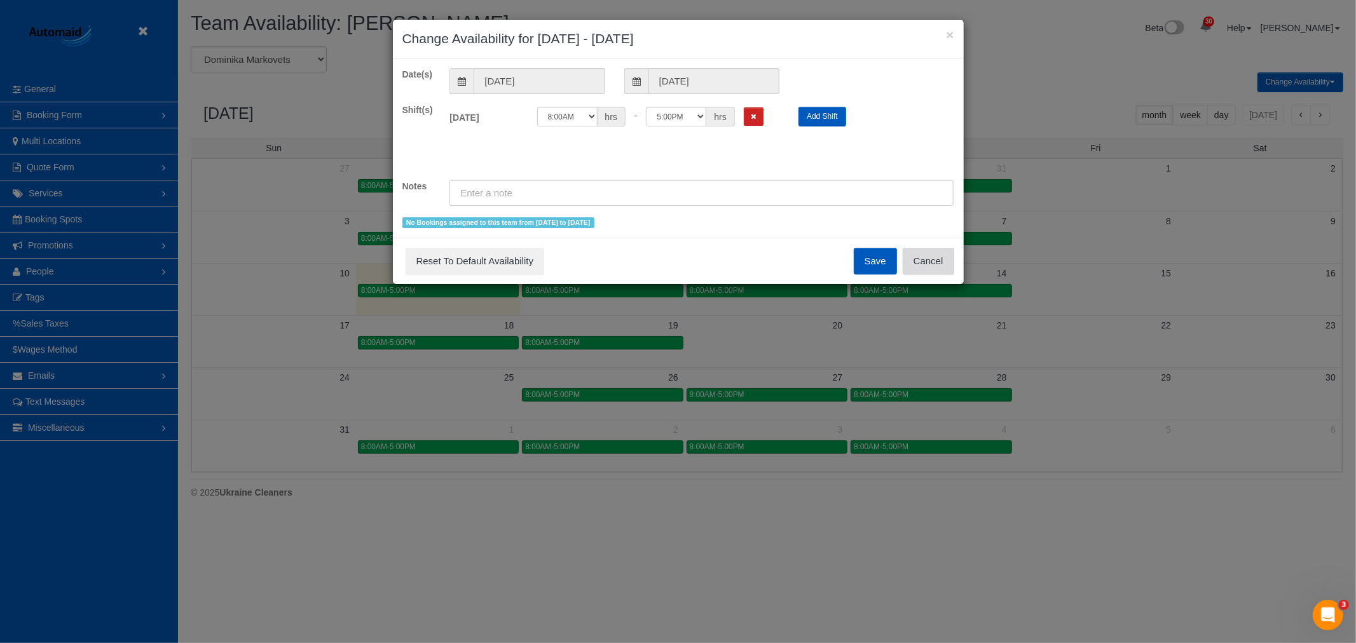
click at [930, 270] on button "Cancel" at bounding box center [928, 261] width 51 height 27
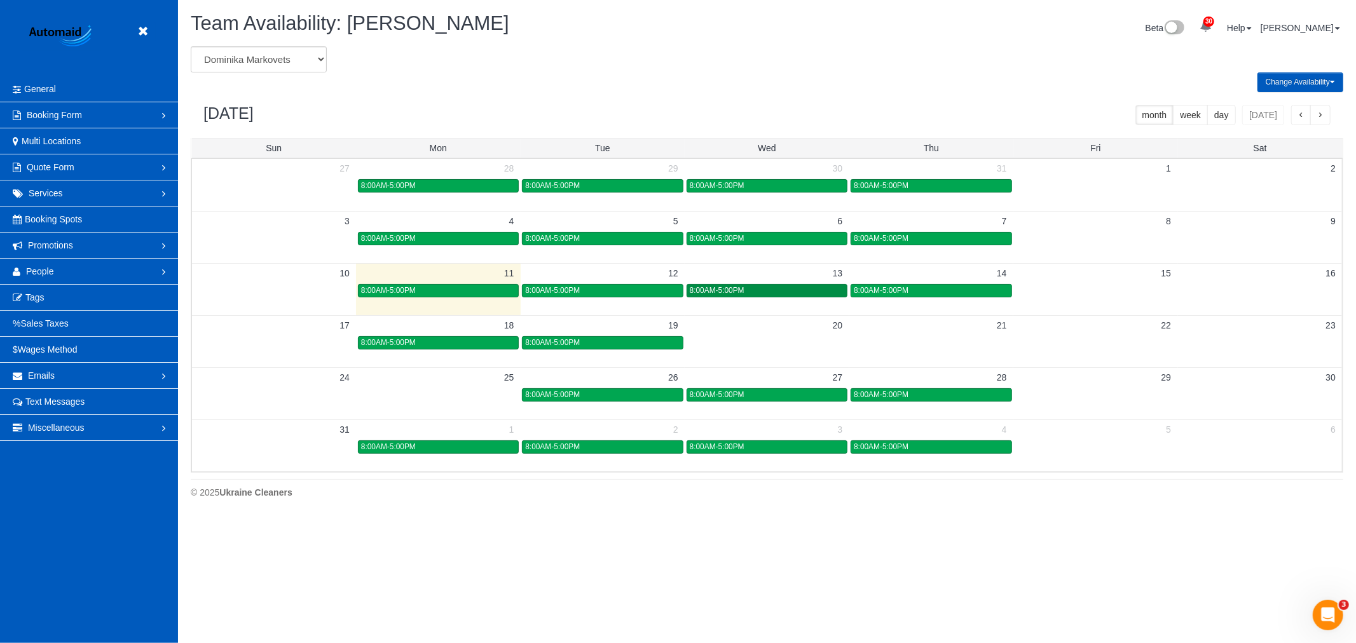
click at [783, 296] on div "8:00AM-5:00PM" at bounding box center [767, 291] width 154 height 10
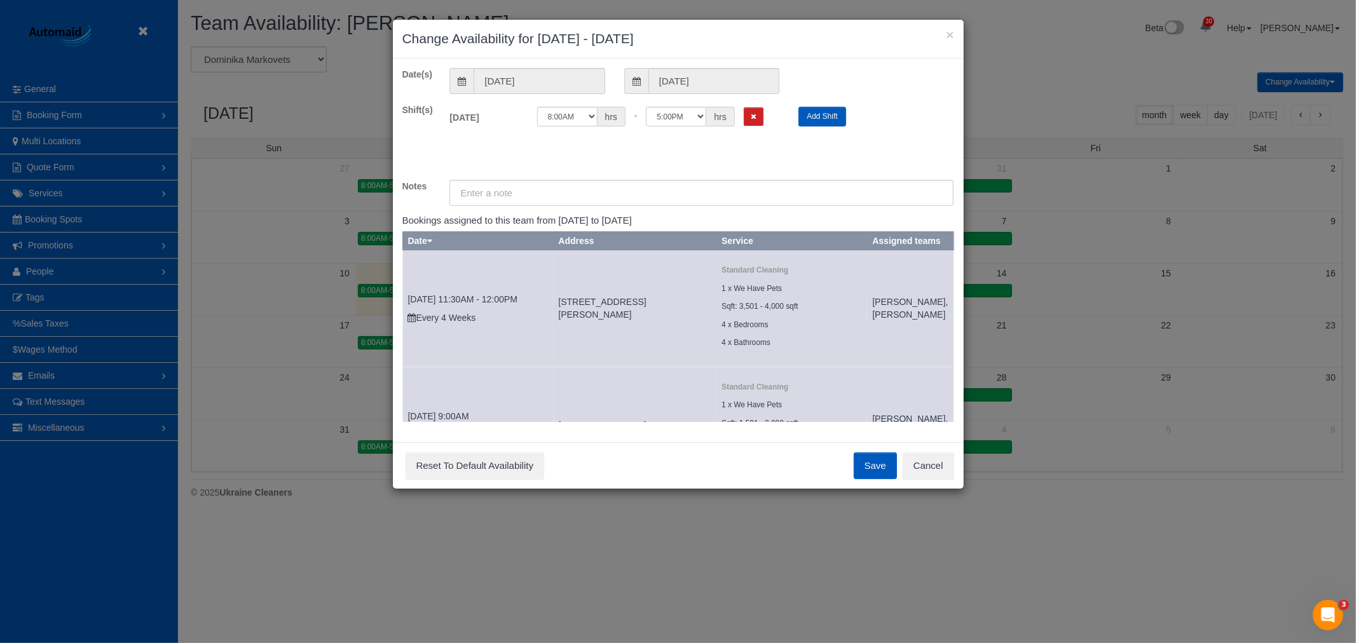
drag, startPoint x: 961, startPoint y: 481, endPoint x: 952, endPoint y: 481, distance: 8.9
click at [960, 481] on div "Save Reset To Default Availability Cancel" at bounding box center [678, 465] width 571 height 46
click at [947, 477] on button "Cancel" at bounding box center [928, 466] width 51 height 27
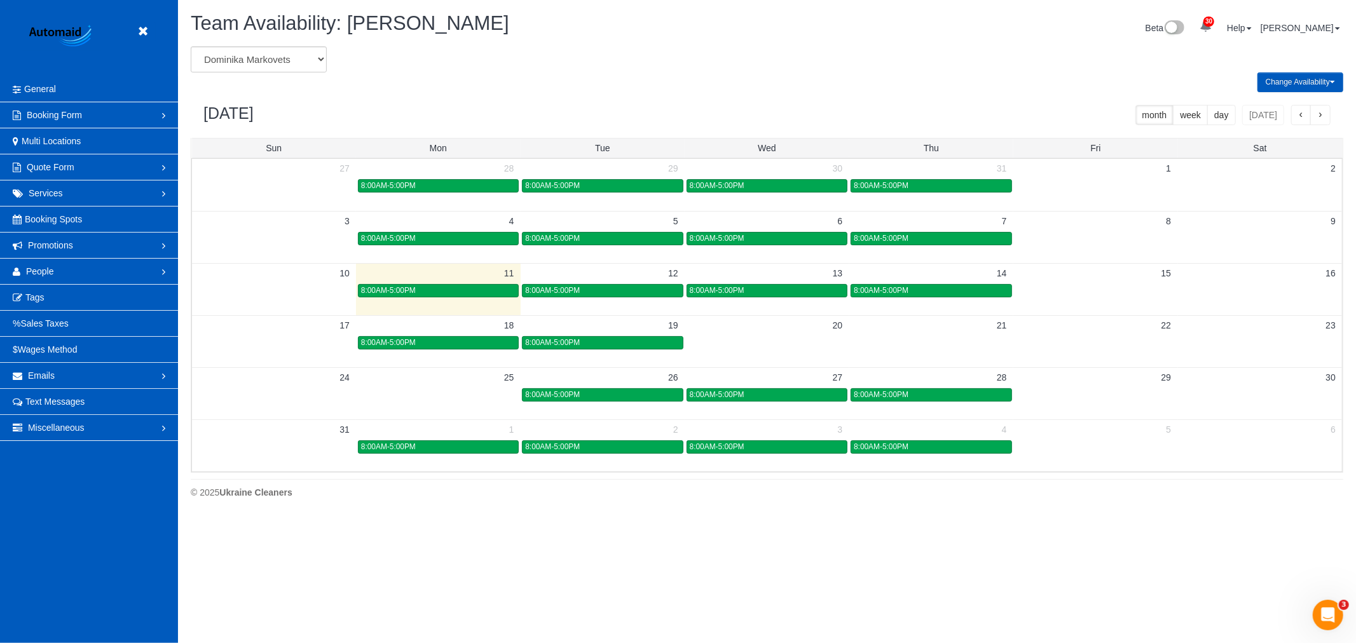
click at [900, 299] on div "10 11 12 13 14 15 16 8:00AM-5:00PM 8:00AM-5:00PM 8:00AM-5:00PM 8:00AM-5:00PM" at bounding box center [767, 281] width 1150 height 36
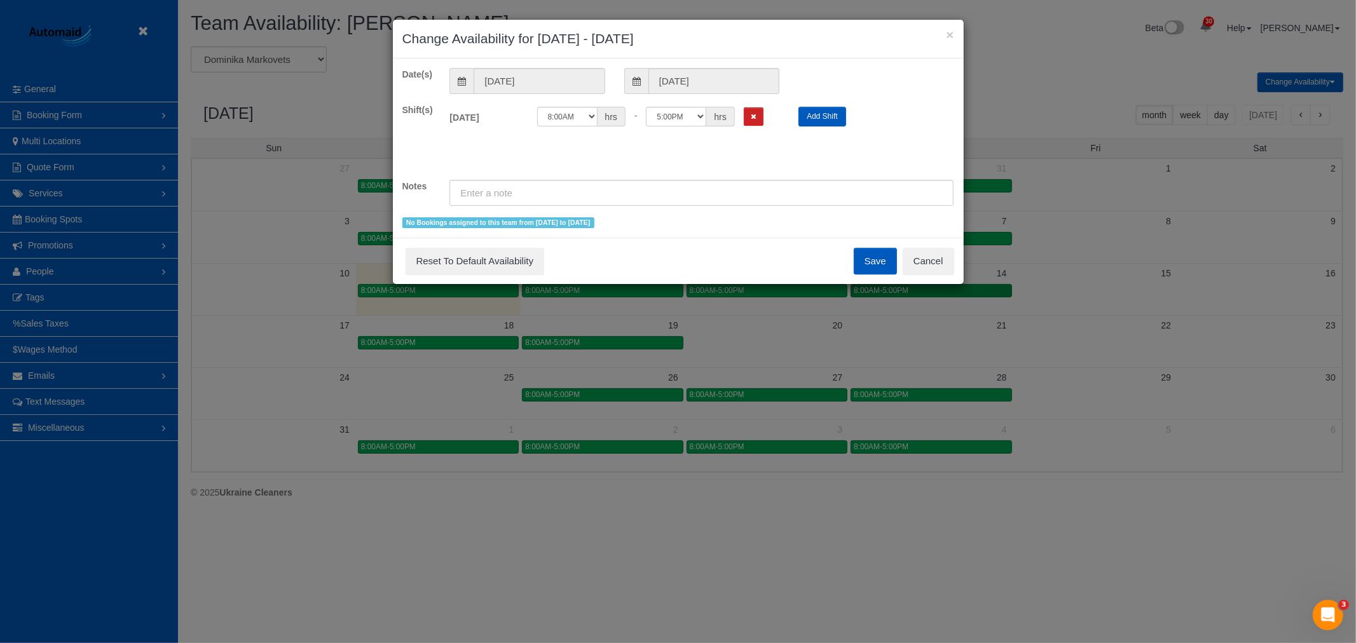
click at [896, 294] on div "× Change Availability for 08/14/2025 - 08/14/2025 Date(s) 08/14/2025 08/14/2025…" at bounding box center [678, 321] width 1356 height 643
click at [931, 261] on button "Cancel" at bounding box center [928, 261] width 51 height 27
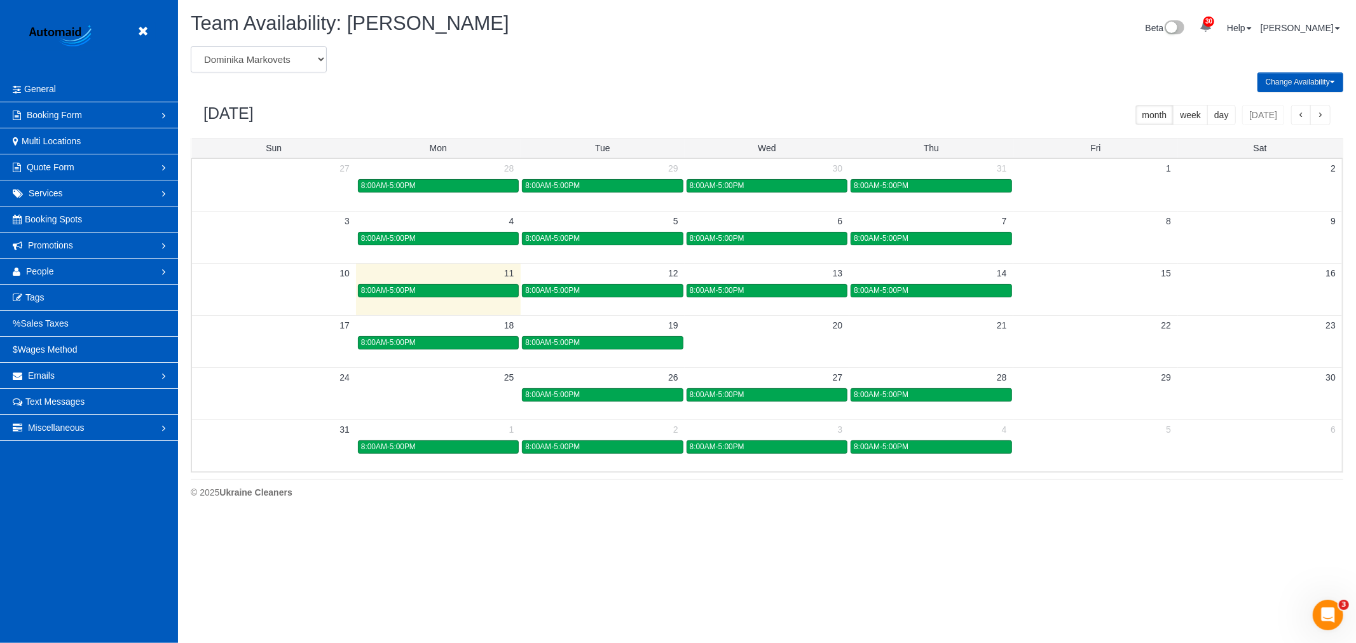
click at [284, 59] on select "Alina Kruchok Alona Kulish Alona Tarasiuk Alona Vikhliaieva Anastasiia Demchenk…" at bounding box center [259, 59] width 136 height 26
select select "number:1110"
click at [191, 47] on select "Alina Kruchok Alona Kulish Alona Tarasiuk Alona Vikhliaieva Anastasiia Demchenk…" at bounding box center [259, 59] width 136 height 26
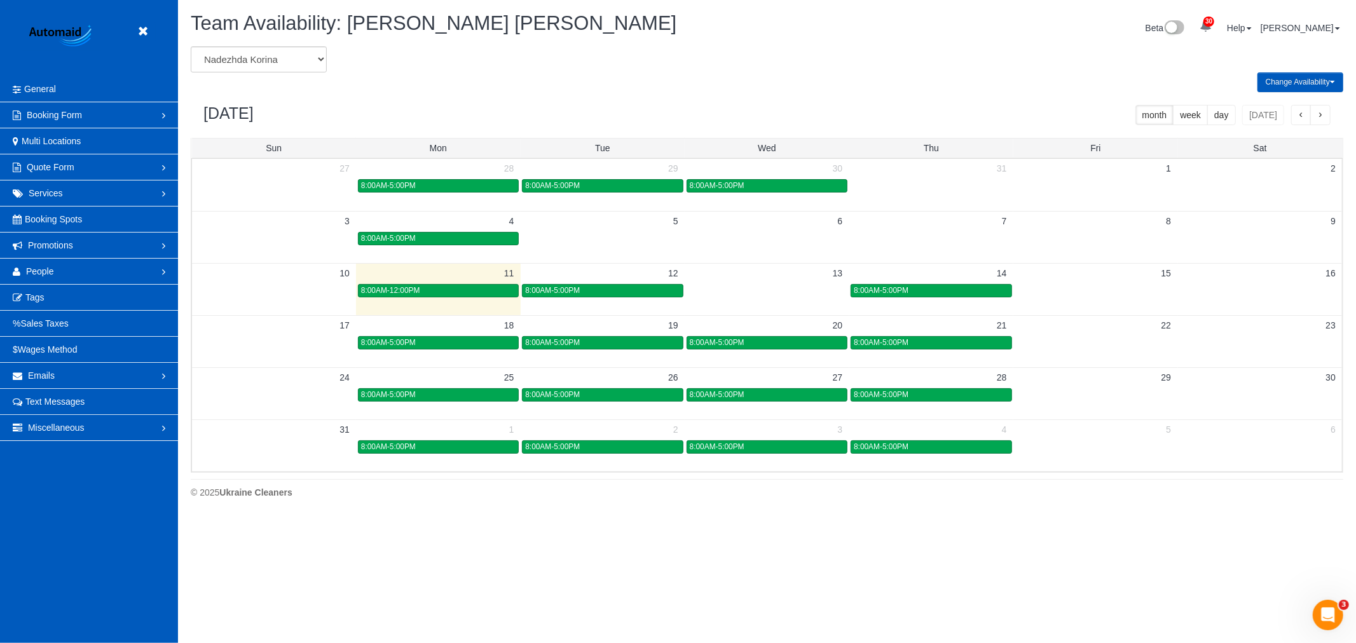
click at [472, 230] on td "4" at bounding box center [438, 221] width 164 height 20
click at [466, 237] on div "8:00AM-5:00PM" at bounding box center [438, 239] width 154 height 10
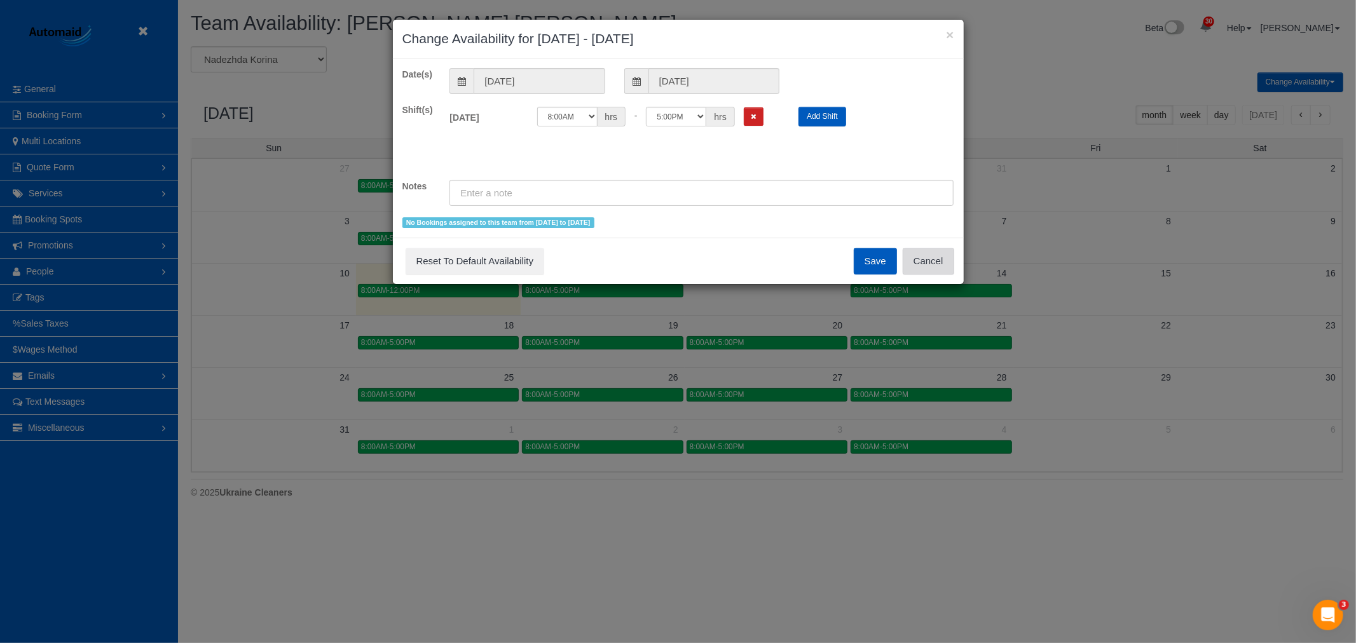
click at [949, 265] on button "Cancel" at bounding box center [928, 261] width 51 height 27
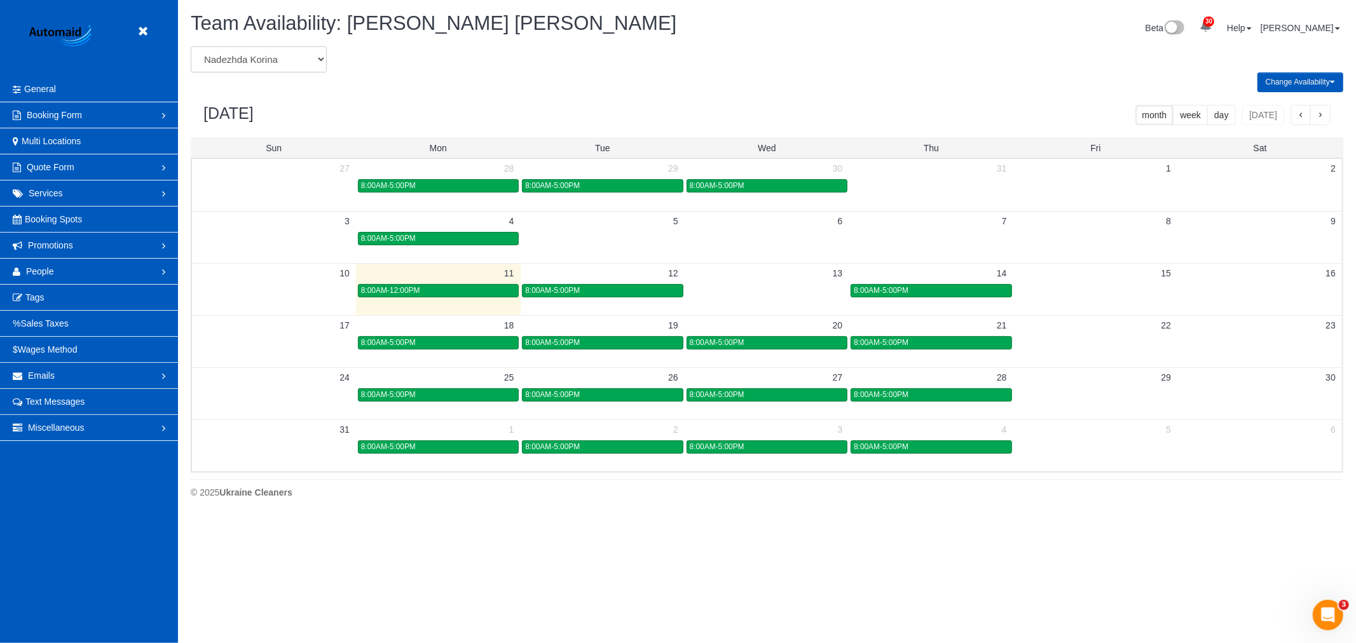
click at [245, 64] on select "Alina Kruchok Alona Kulish Alona Tarasiuk Alona Vikhliaieva Anastasiia Demchenk…" at bounding box center [259, 59] width 136 height 26
select select "number:20165"
click at [191, 47] on select "Alina Kruchok Alona Kulish Alona Tarasiuk Alona Vikhliaieva Anastasiia Demchenk…" at bounding box center [259, 59] width 136 height 26
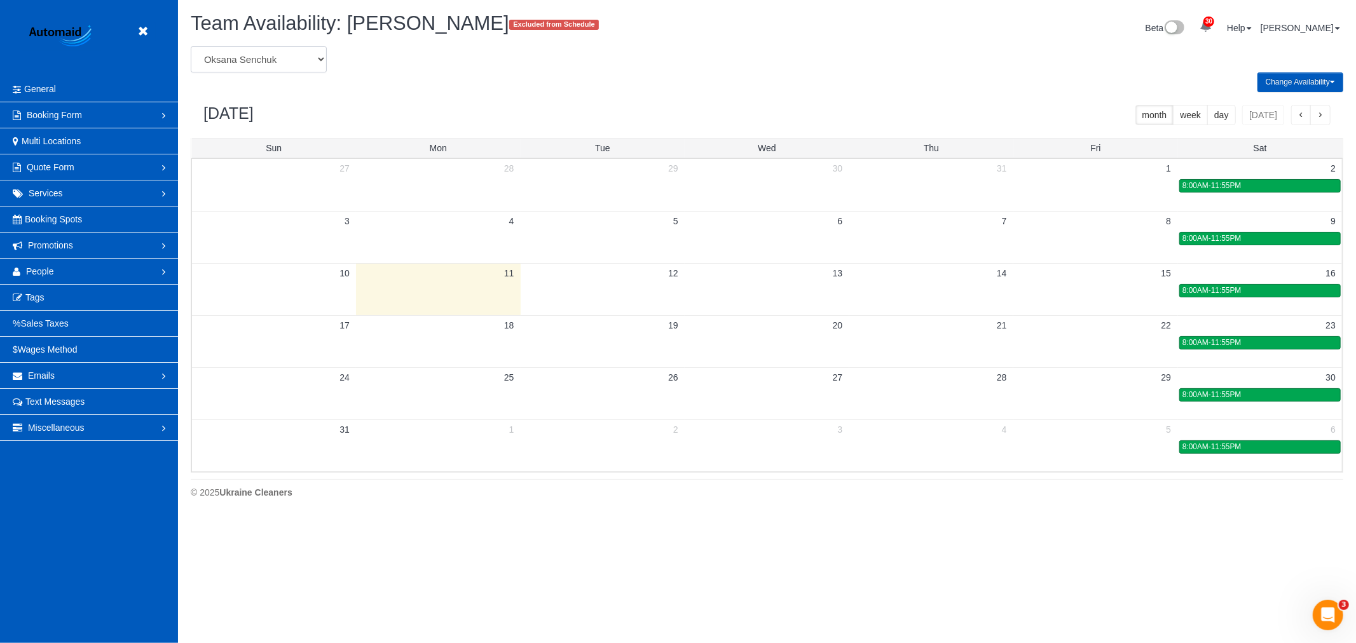
click at [250, 60] on select "Alina Kruchok Alona Kulish Alona Tarasiuk Alona Vikhliaieva Anastasiia Demchenk…" at bounding box center [259, 59] width 136 height 26
select select "number:326"
click at [191, 47] on select "Alina Kruchok Alona Kulish Alona Tarasiuk Alona Vikhliaieva Anastasiia Demchenk…" at bounding box center [259, 59] width 136 height 26
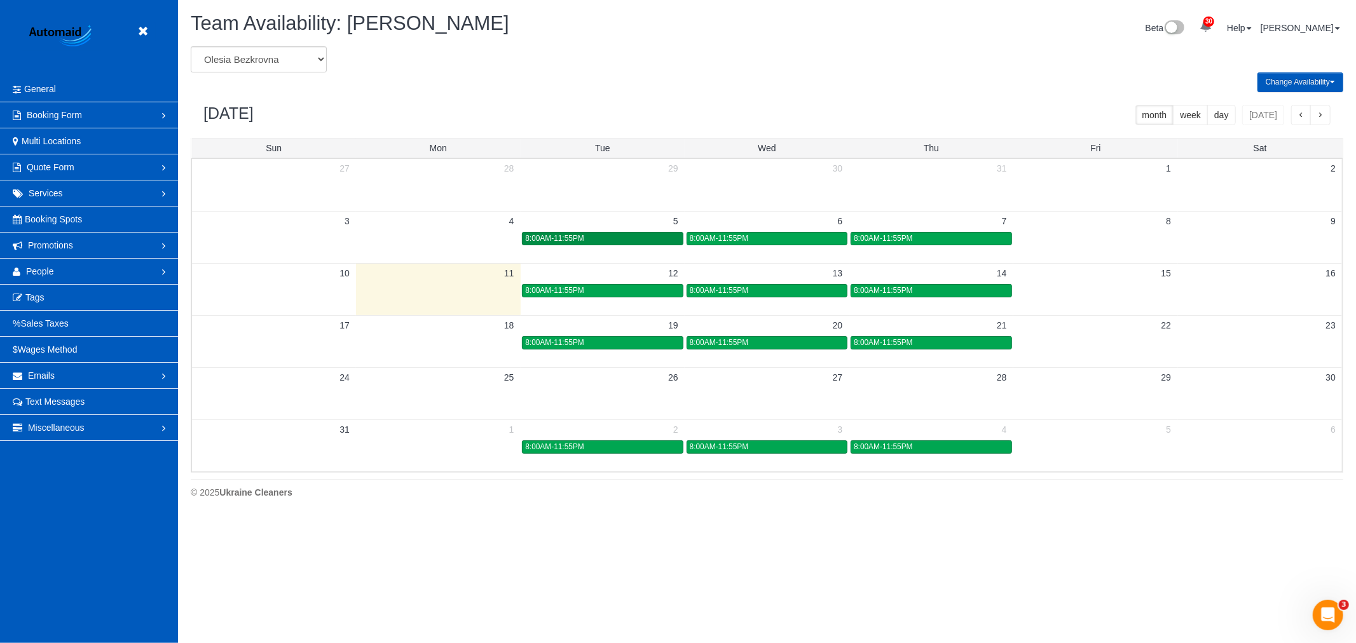
click at [566, 243] on span "8:00AM-11:55PM" at bounding box center [554, 238] width 59 height 9
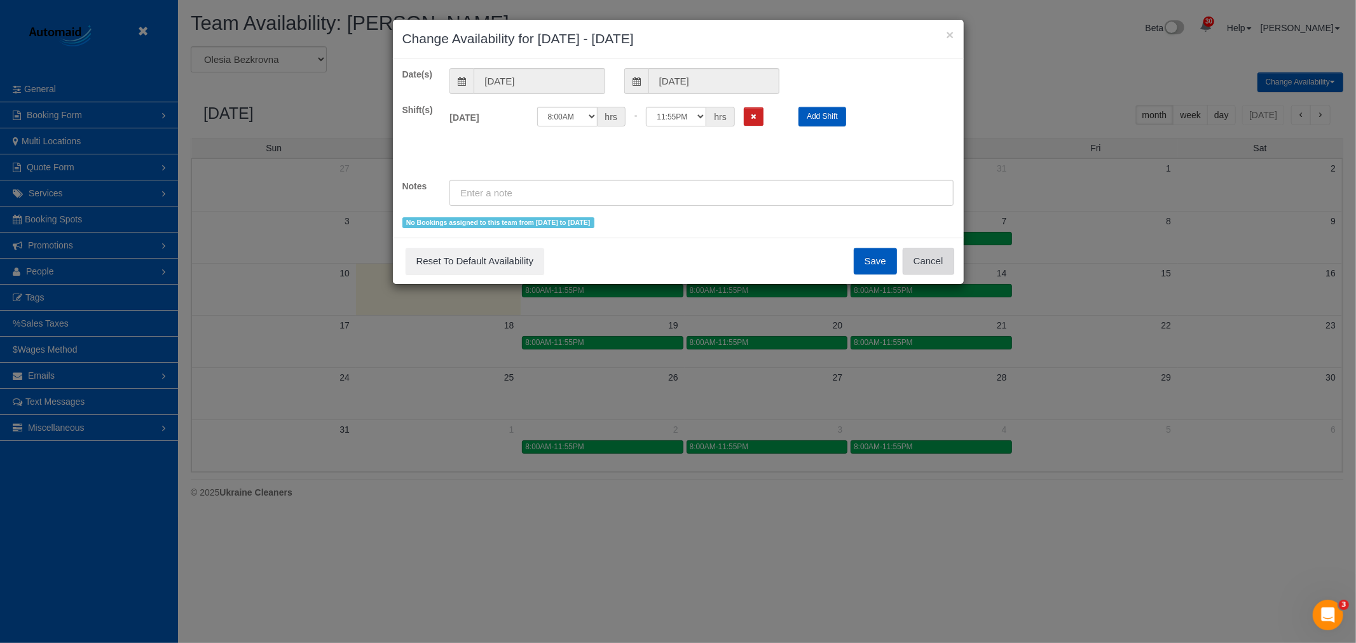
click at [924, 264] on button "Cancel" at bounding box center [928, 261] width 51 height 27
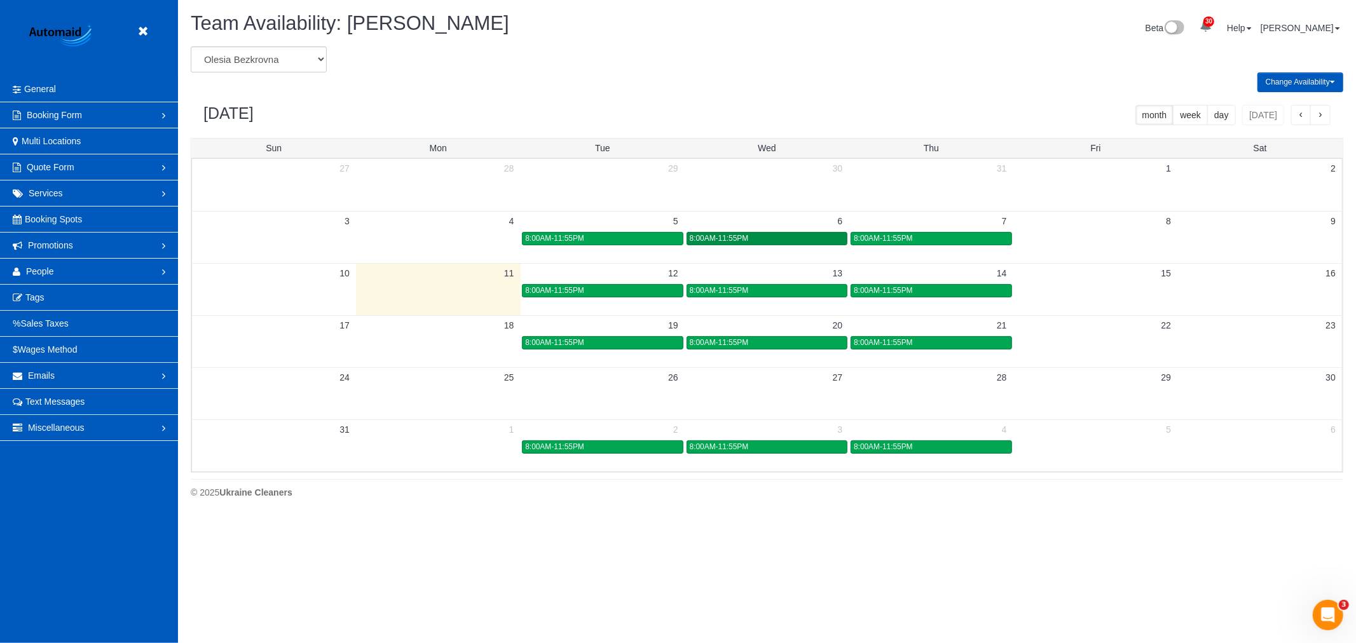
click at [749, 236] on div "8:00AM-11:55PM" at bounding box center [767, 239] width 154 height 10
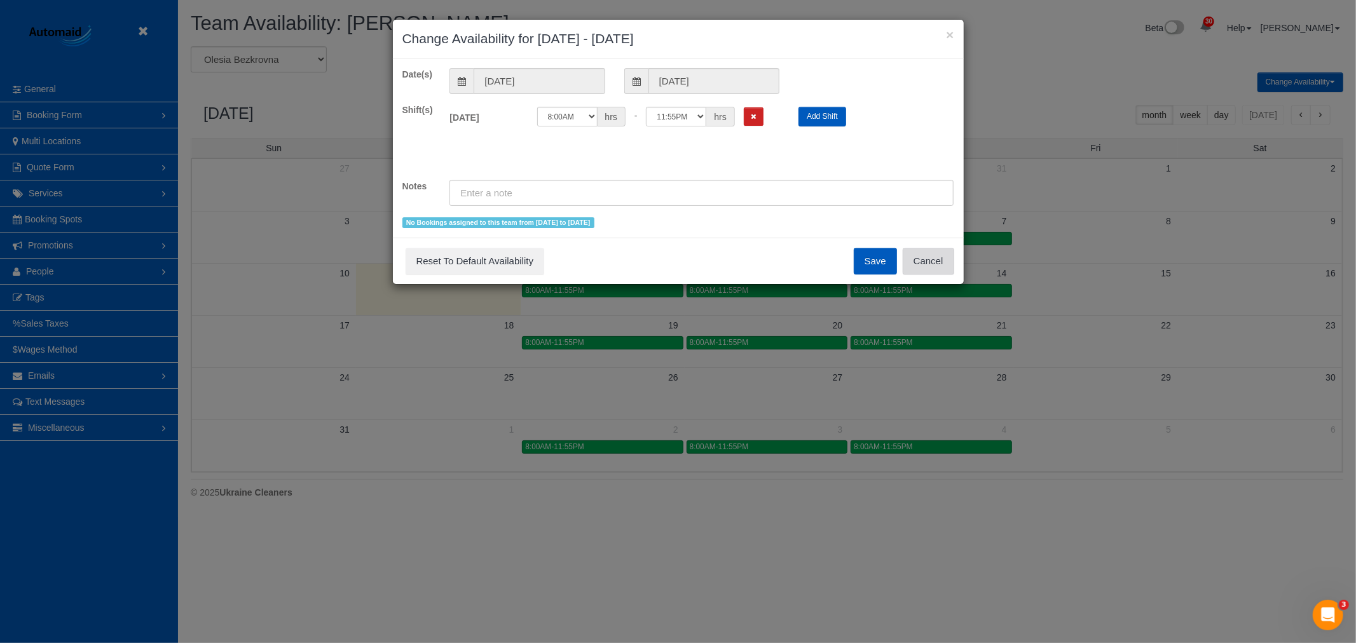
click at [912, 262] on button "Cancel" at bounding box center [928, 261] width 51 height 27
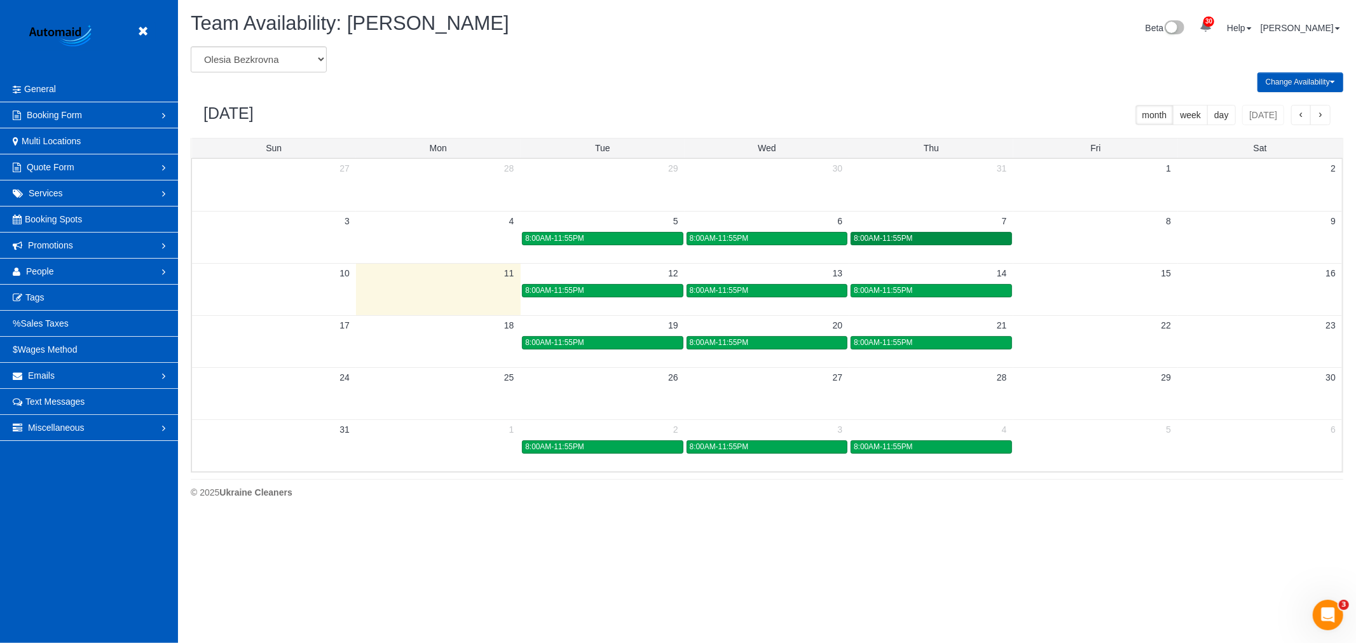
click at [923, 242] on div "8:00AM-11:55PM" at bounding box center [931, 239] width 154 height 10
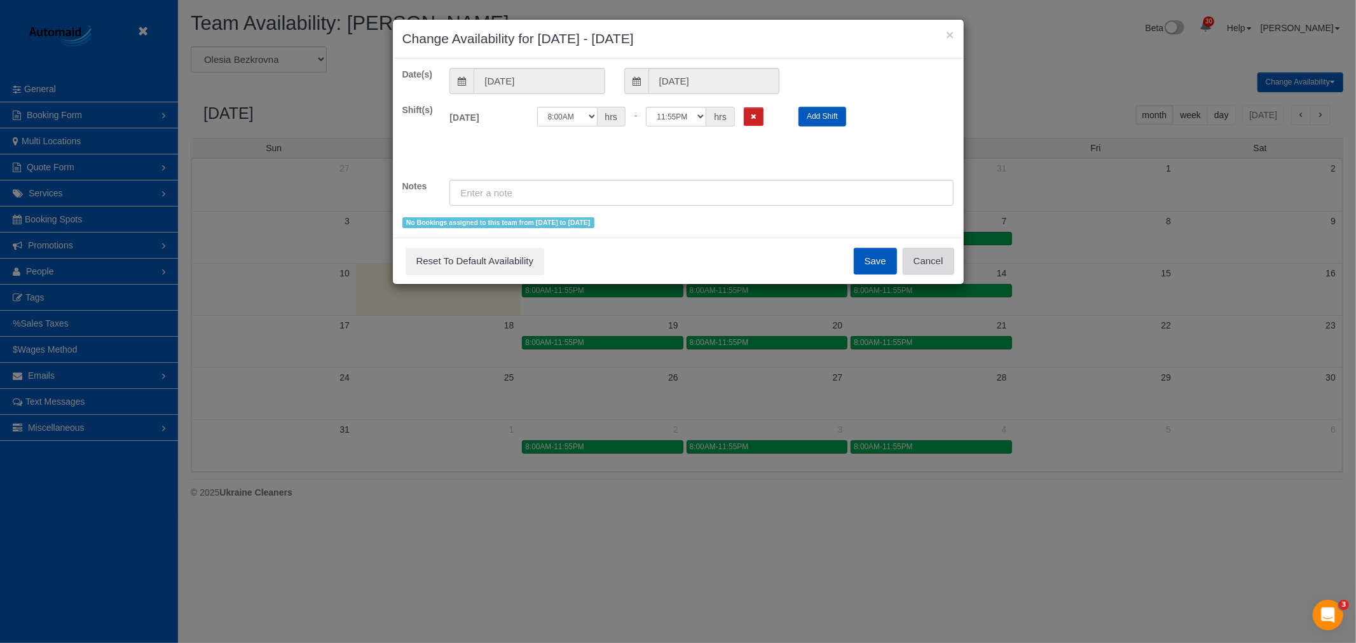
click at [930, 253] on button "Cancel" at bounding box center [928, 261] width 51 height 27
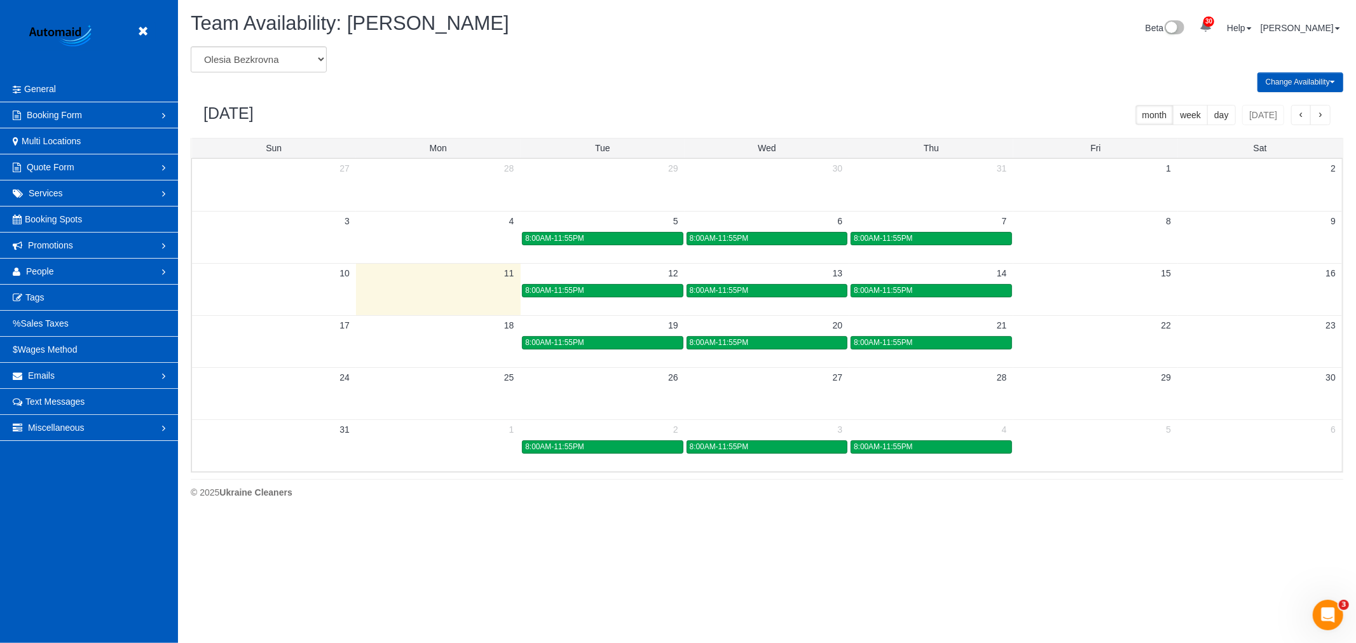
click at [1062, 235] on td at bounding box center [1095, 238] width 164 height 15
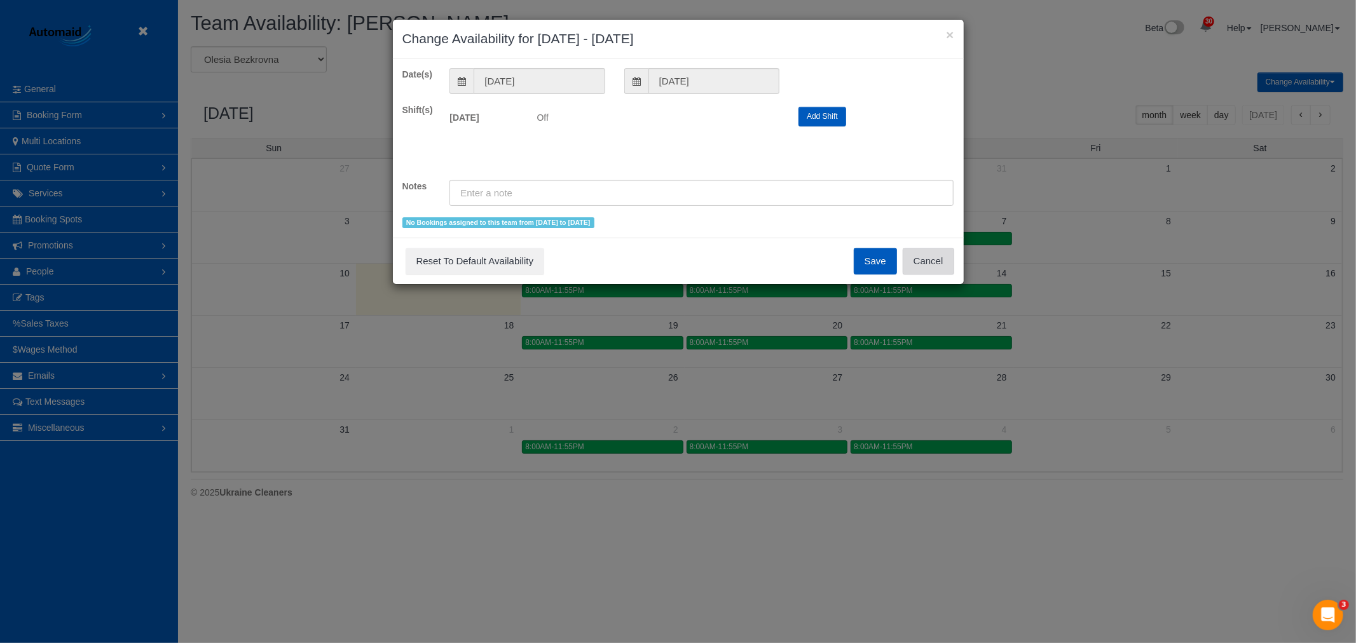
click at [944, 254] on button "Cancel" at bounding box center [928, 261] width 51 height 27
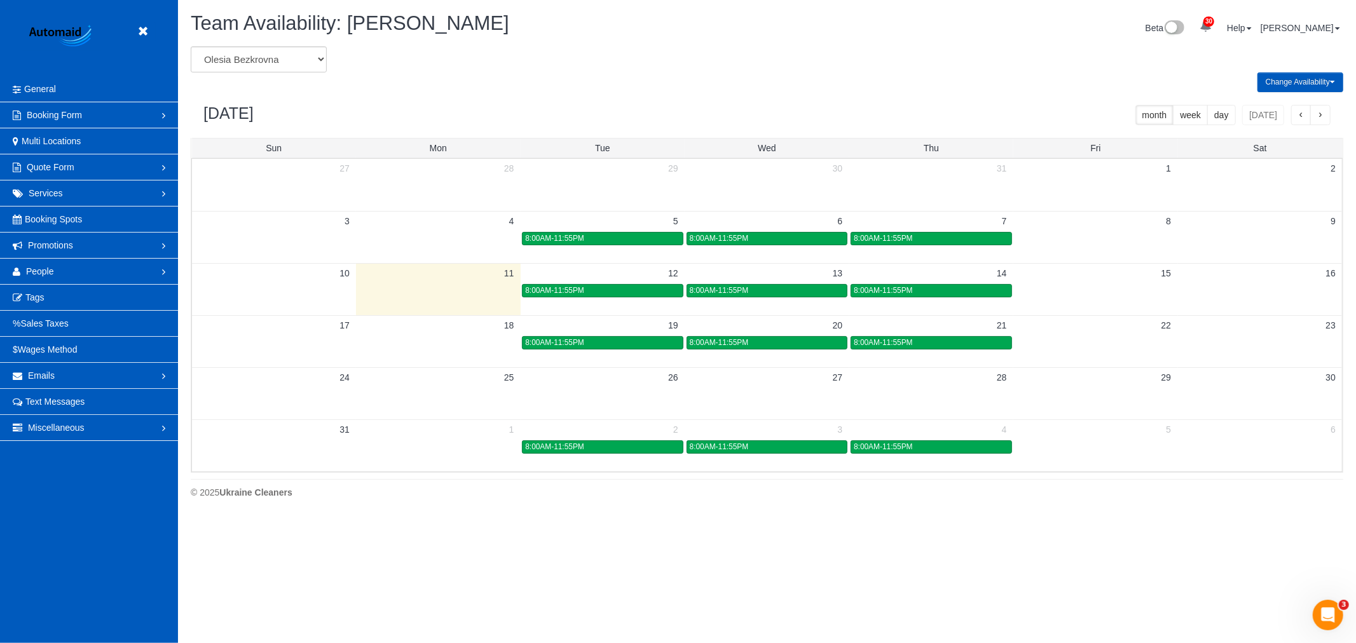
click at [448, 233] on td at bounding box center [438, 238] width 164 height 15
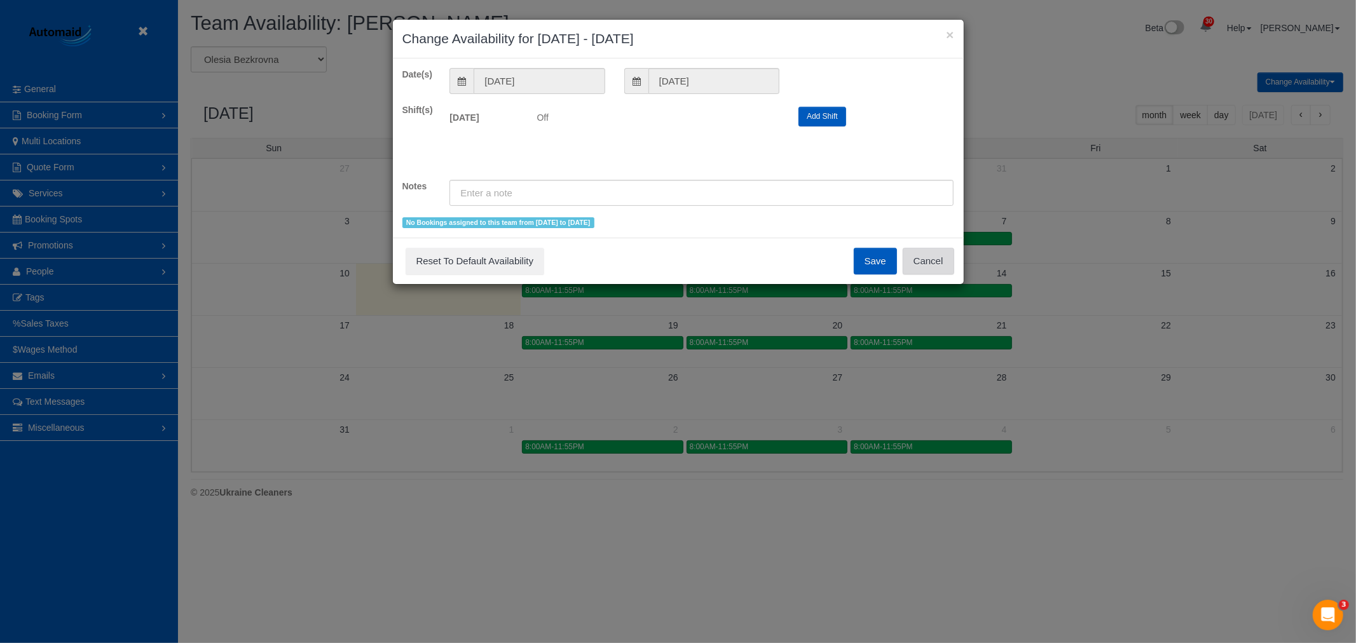
click at [950, 263] on button "Cancel" at bounding box center [928, 261] width 51 height 27
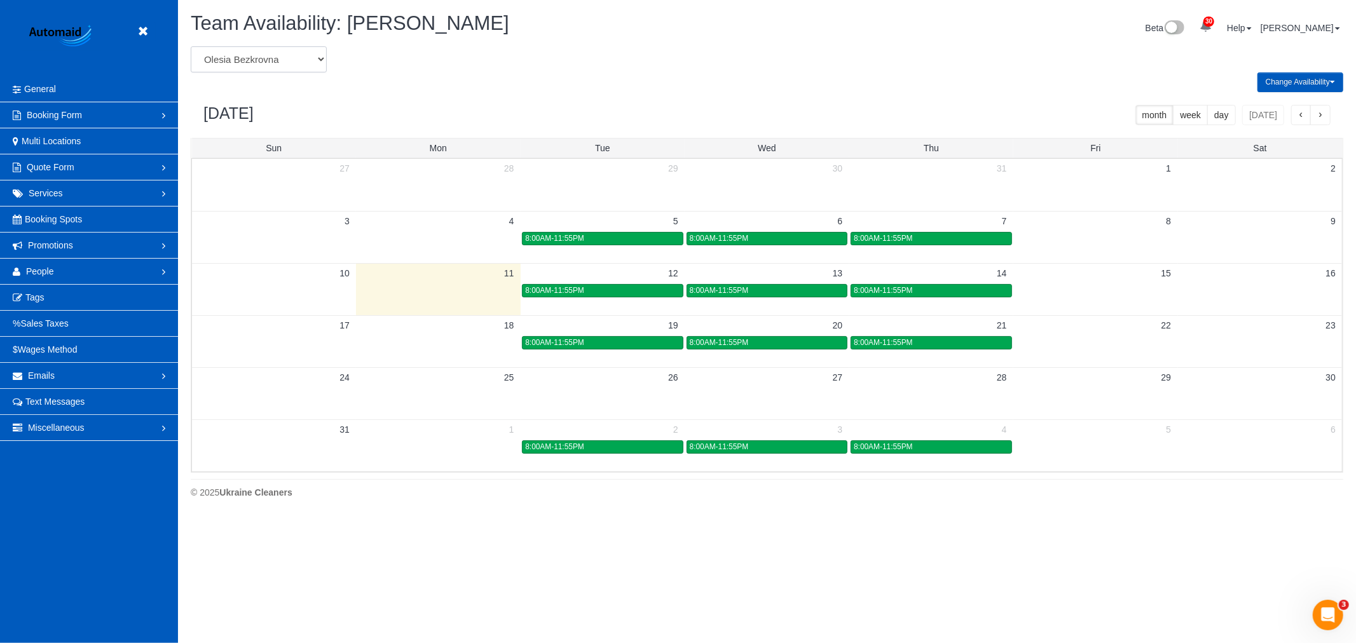
click at [232, 62] on select "Alina Kruchok Alona Kulish Alona Tarasiuk Alona Vikhliaieva Anastasiia Demchenk…" at bounding box center [259, 59] width 136 height 26
click at [323, 71] on select "Alina Kruchok Alona Kulish Alona Tarasiuk Alona Vikhliaieva Anastasiia Demchenk…" at bounding box center [259, 59] width 136 height 26
select select "number:26896"
click at [191, 47] on select "Alina Kruchok Alona Kulish Alona Tarasiuk Alona Vikhliaieva Anastasiia Demchenk…" at bounding box center [259, 59] width 136 height 26
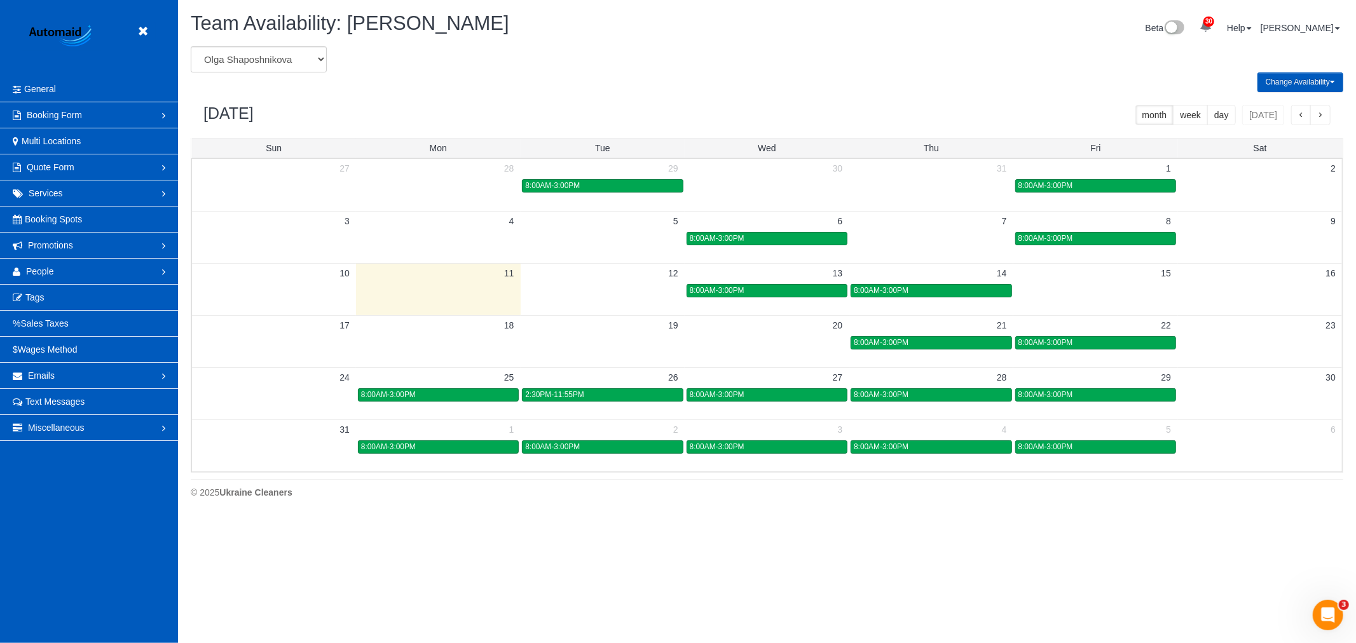
click at [952, 243] on td at bounding box center [931, 238] width 164 height 15
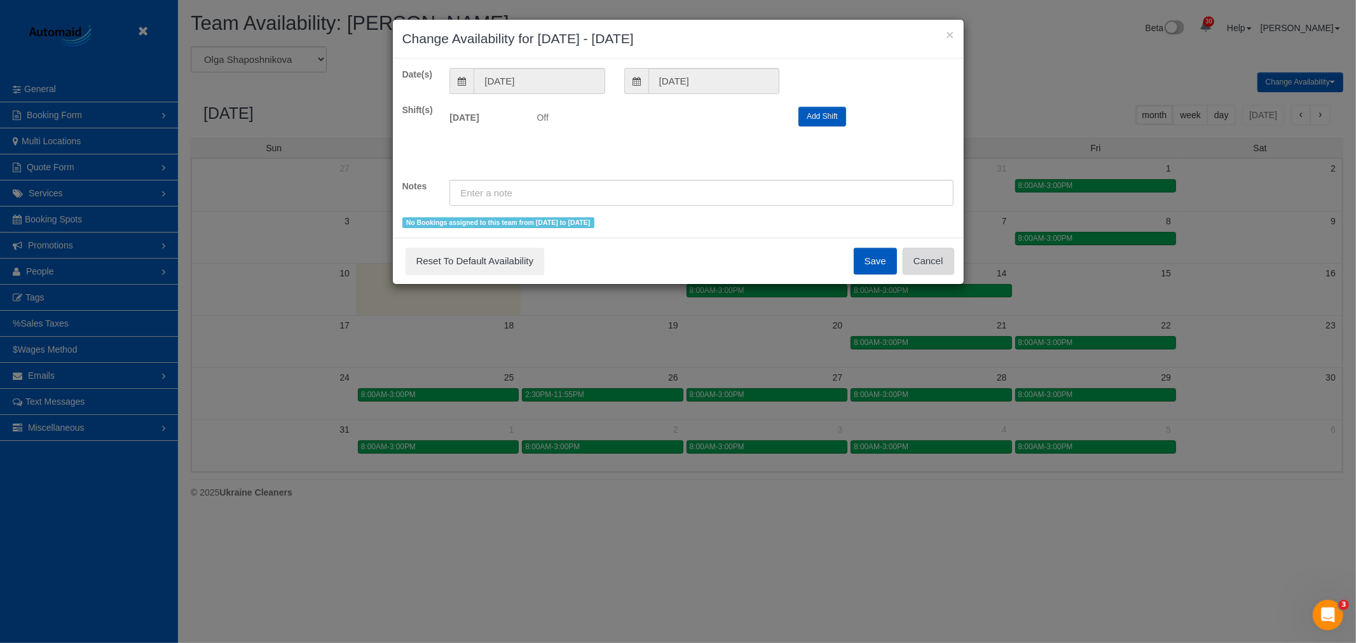
click at [914, 259] on button "Cancel" at bounding box center [928, 261] width 51 height 27
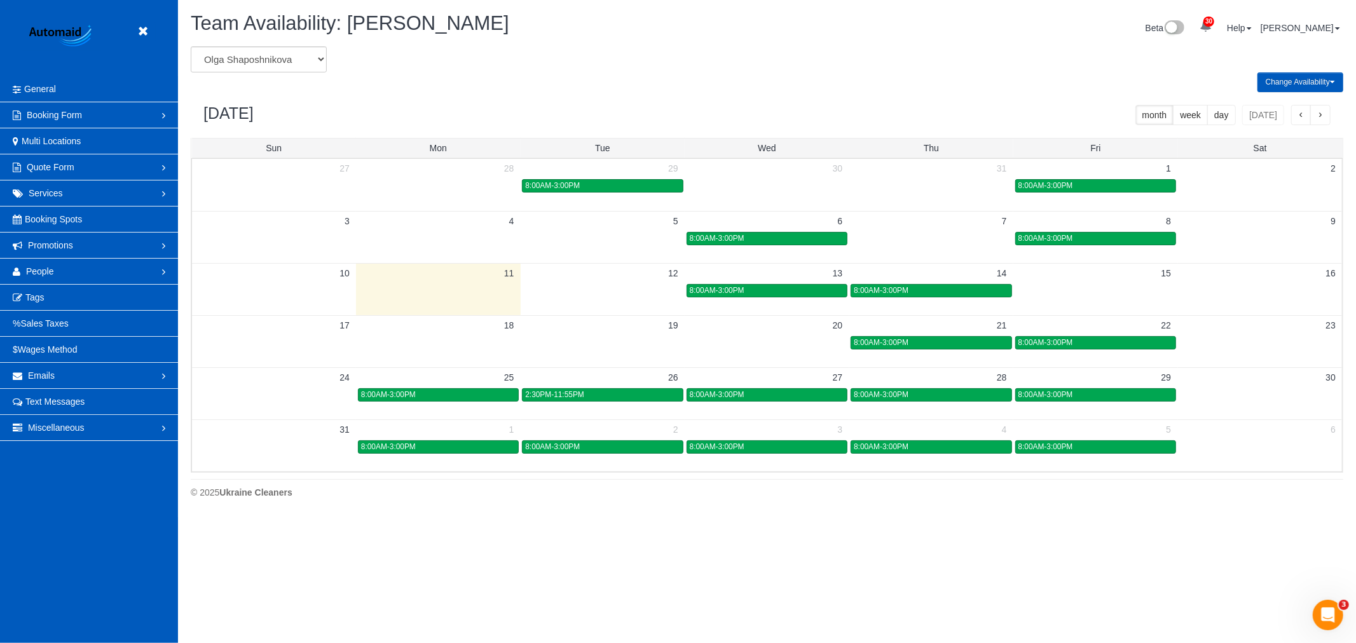
click at [1084, 236] on div "8:00AM-3:00PM" at bounding box center [1096, 239] width 154 height 10
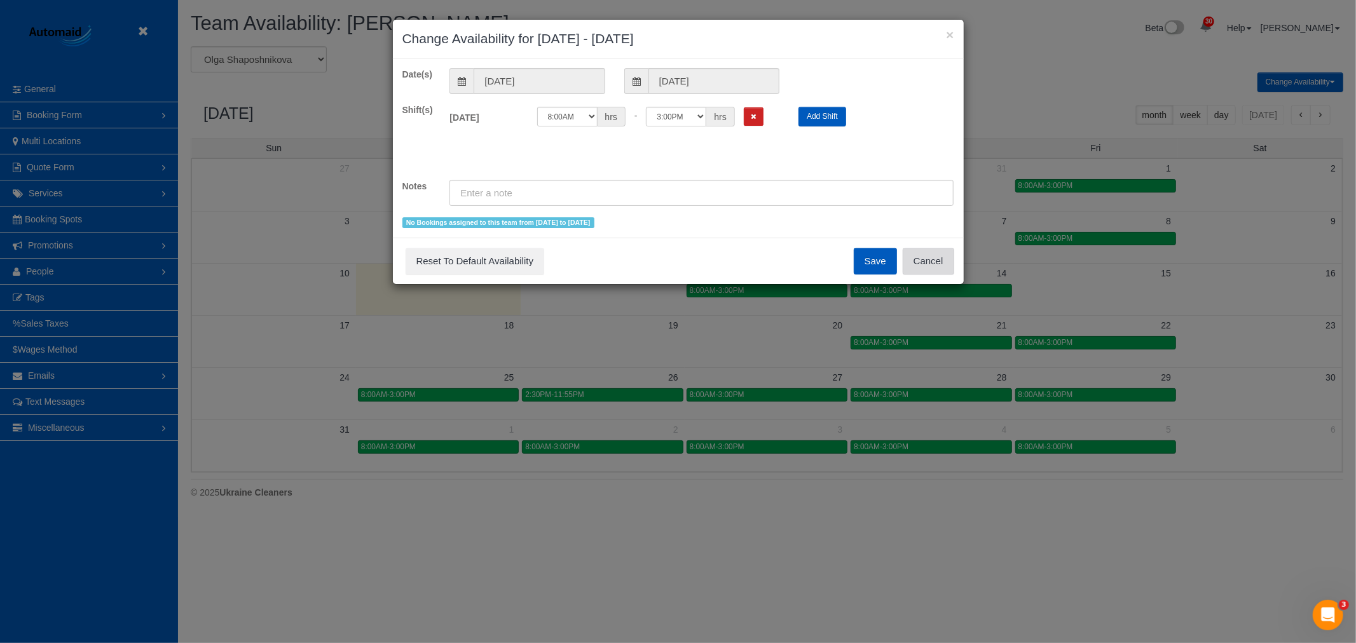
click at [938, 262] on button "Cancel" at bounding box center [928, 261] width 51 height 27
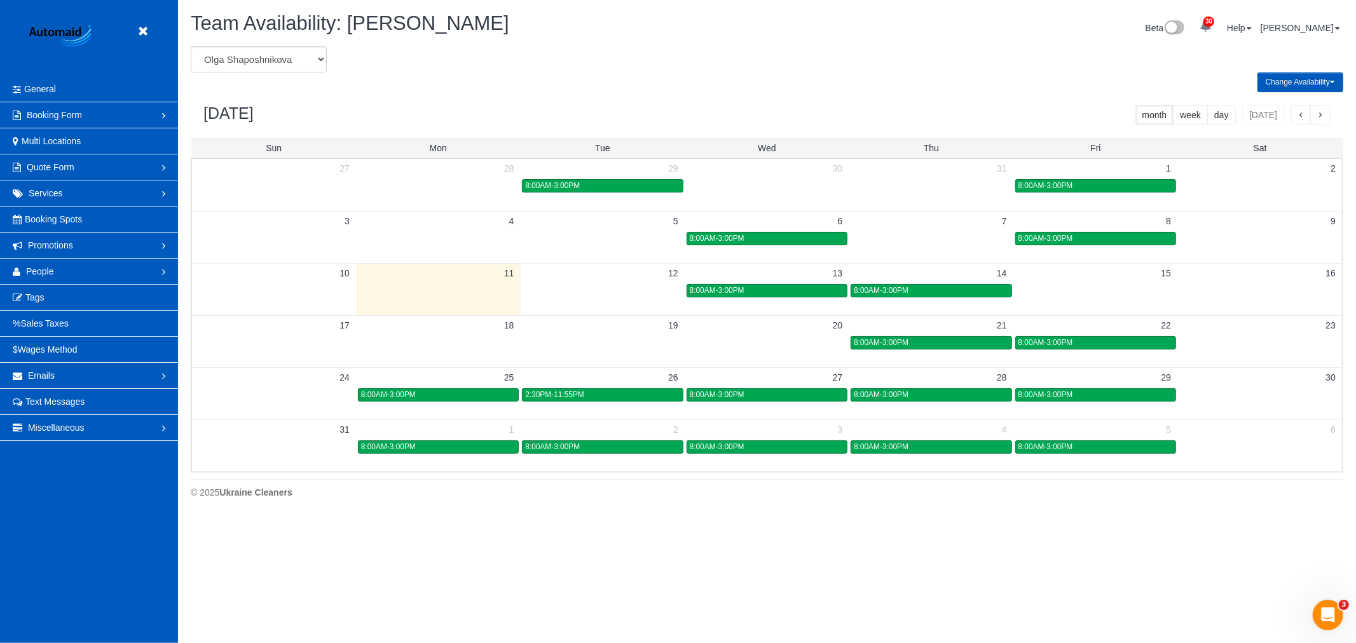
click at [729, 257] on td at bounding box center [767, 237] width 164 height 52
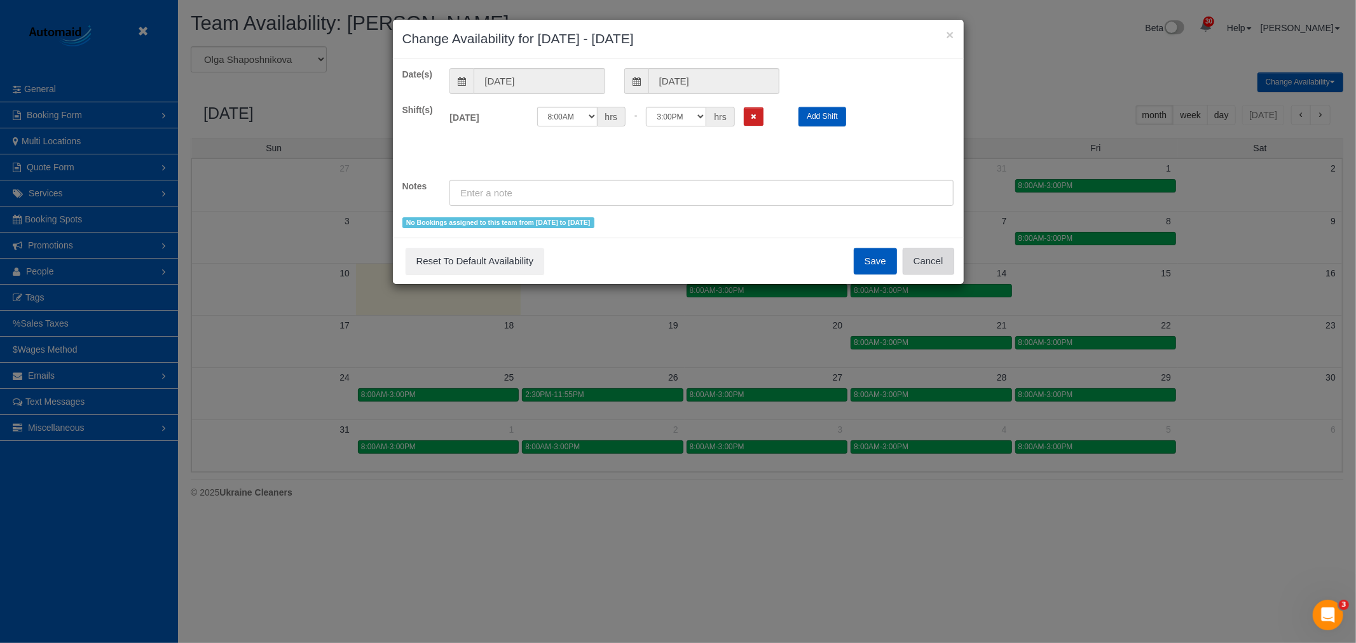
click at [927, 263] on button "Cancel" at bounding box center [928, 261] width 51 height 27
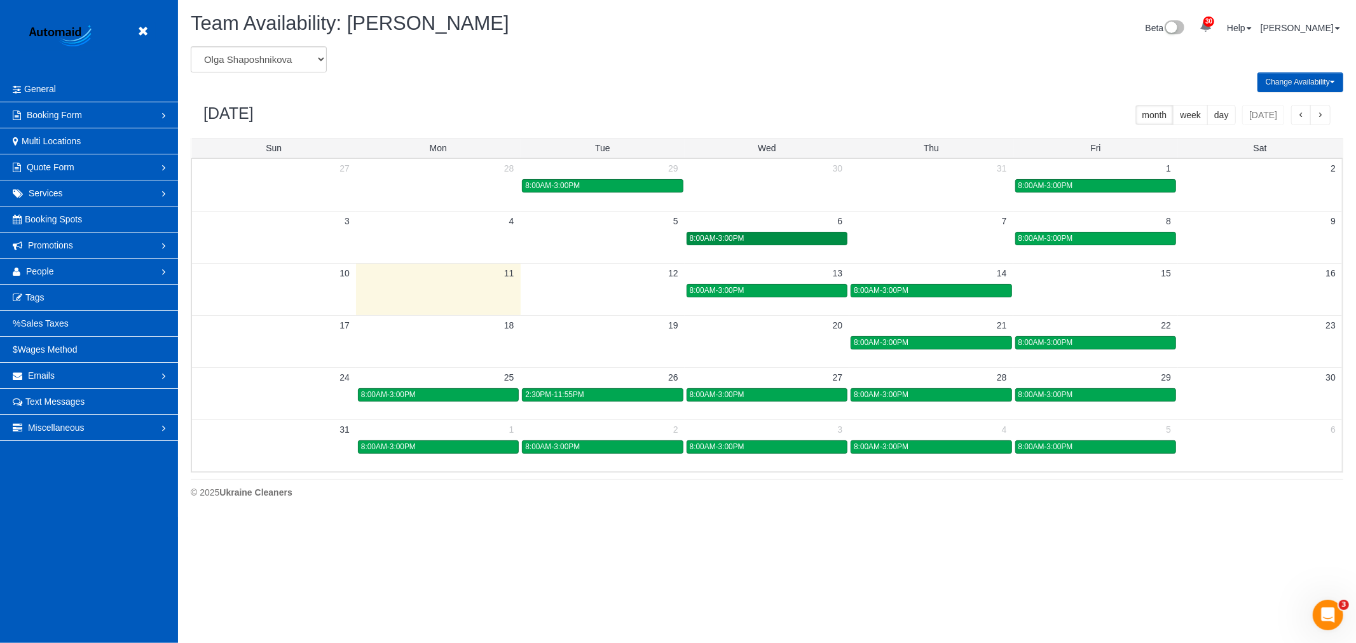
drag, startPoint x: 764, startPoint y: 229, endPoint x: 763, endPoint y: 242, distance: 12.7
click at [763, 242] on div "8:00AM-3:00PM" at bounding box center [767, 239] width 154 height 10
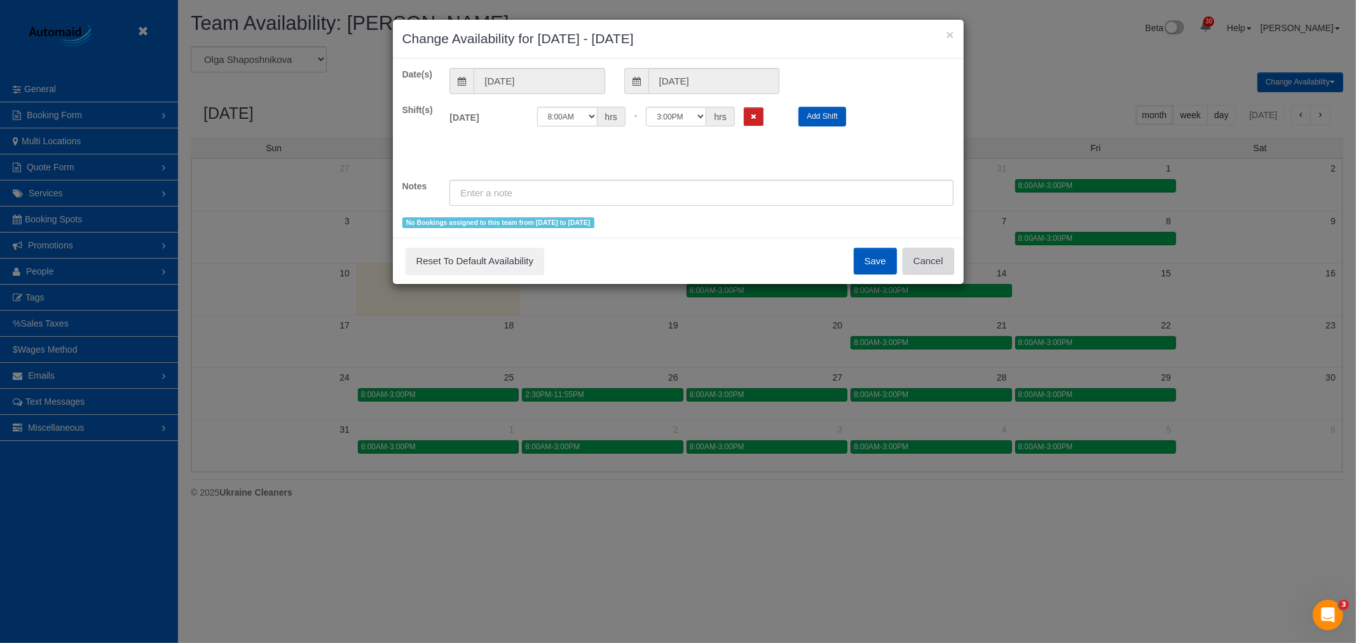
click at [936, 257] on button "Cancel" at bounding box center [928, 261] width 51 height 27
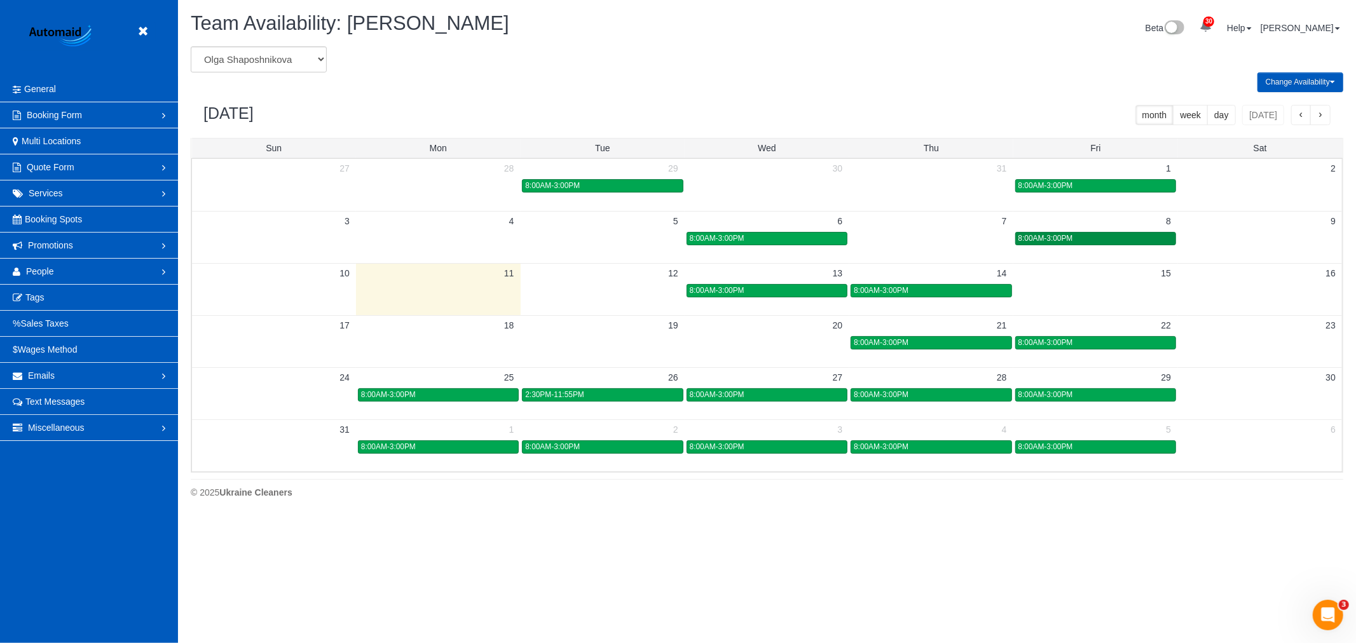
click at [1070, 238] on span "8:00AM-3:00PM" at bounding box center [1046, 238] width 55 height 9
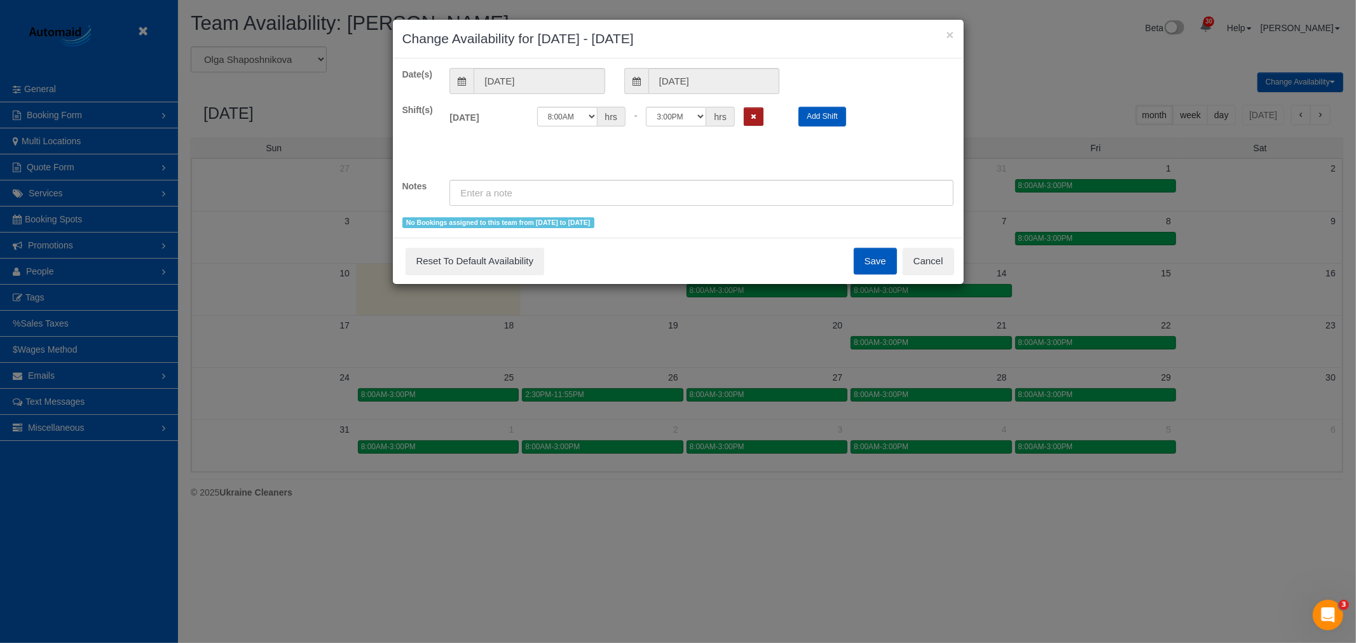
click at [753, 122] on button "Remove Shift" at bounding box center [754, 116] width 20 height 18
click at [912, 259] on button "Cancel" at bounding box center [928, 261] width 51 height 27
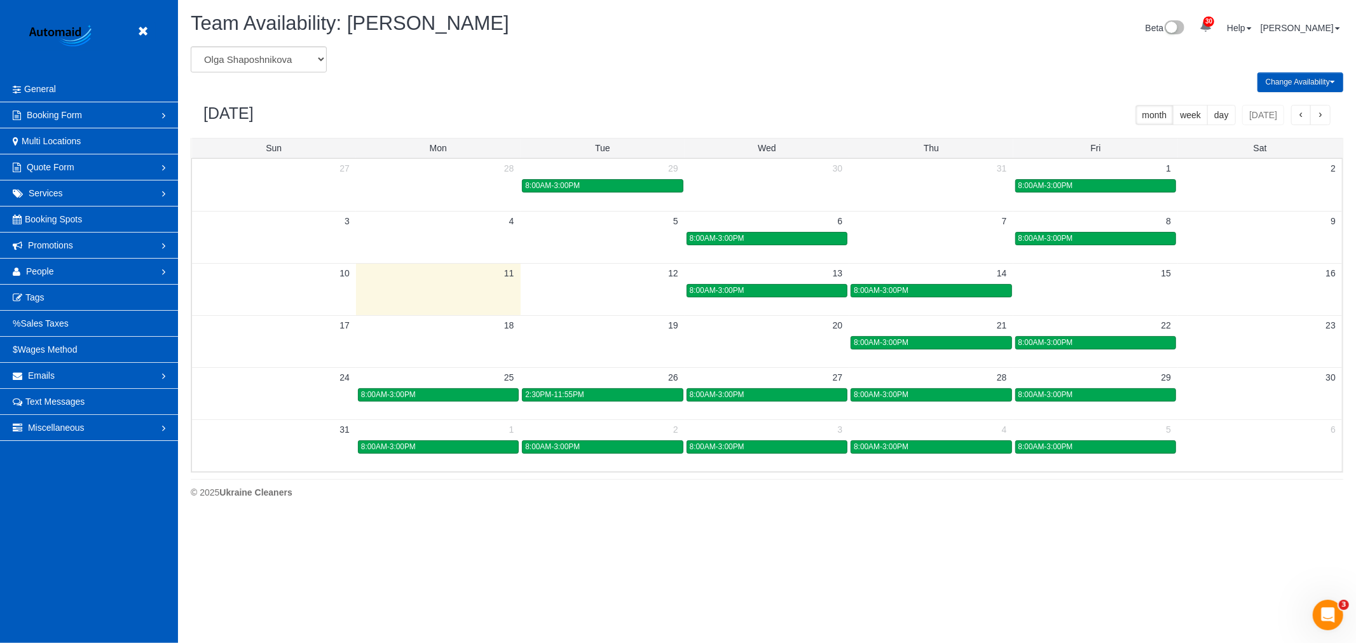
click at [305, 45] on div "Team Availability: Olga Shaposhnikova Beta 30 Your Notifications You have 0 ale…" at bounding box center [767, 30] width 1172 height 34
click at [269, 55] on select "Alina Kruchok Alona Kulish Alona Tarasiuk Alona Vikhliaieva Anastasiia Demchenk…" at bounding box center [259, 59] width 136 height 26
select select "number:28483"
click at [191, 47] on select "Alina Kruchok Alona Kulish Alona Tarasiuk Alona Vikhliaieva Anastasiia Demchenk…" at bounding box center [259, 59] width 136 height 26
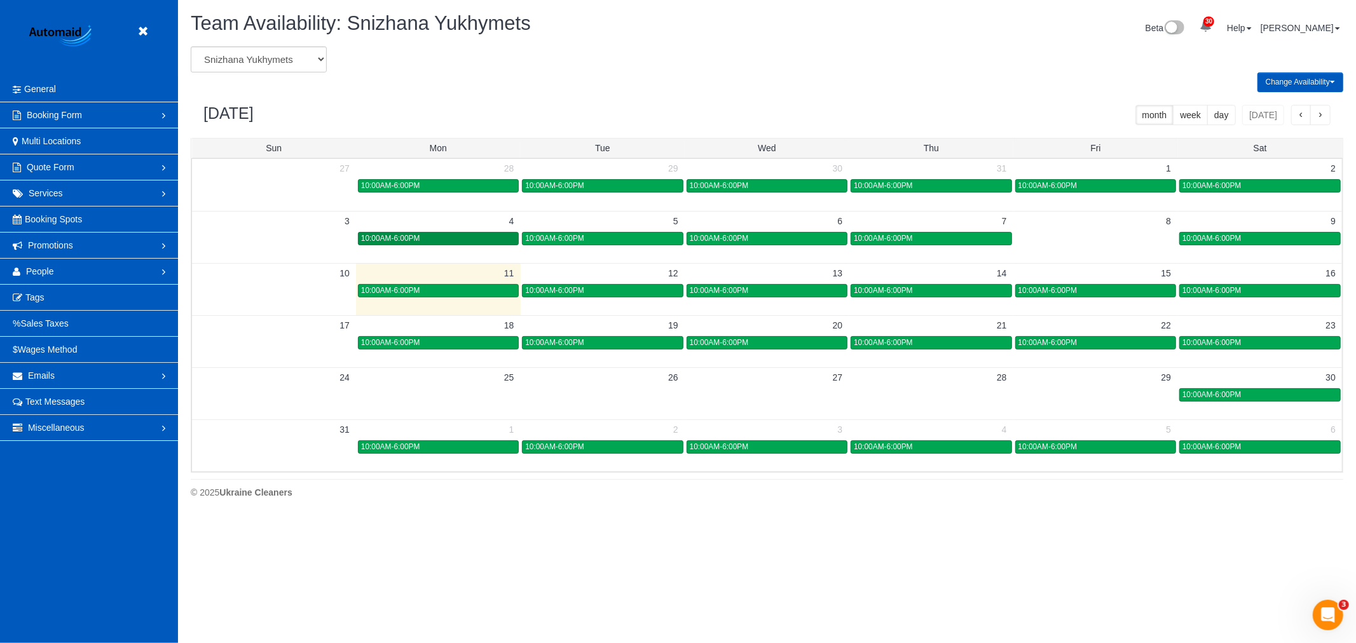
click at [490, 238] on div "10:00AM-6:00PM" at bounding box center [438, 239] width 154 height 10
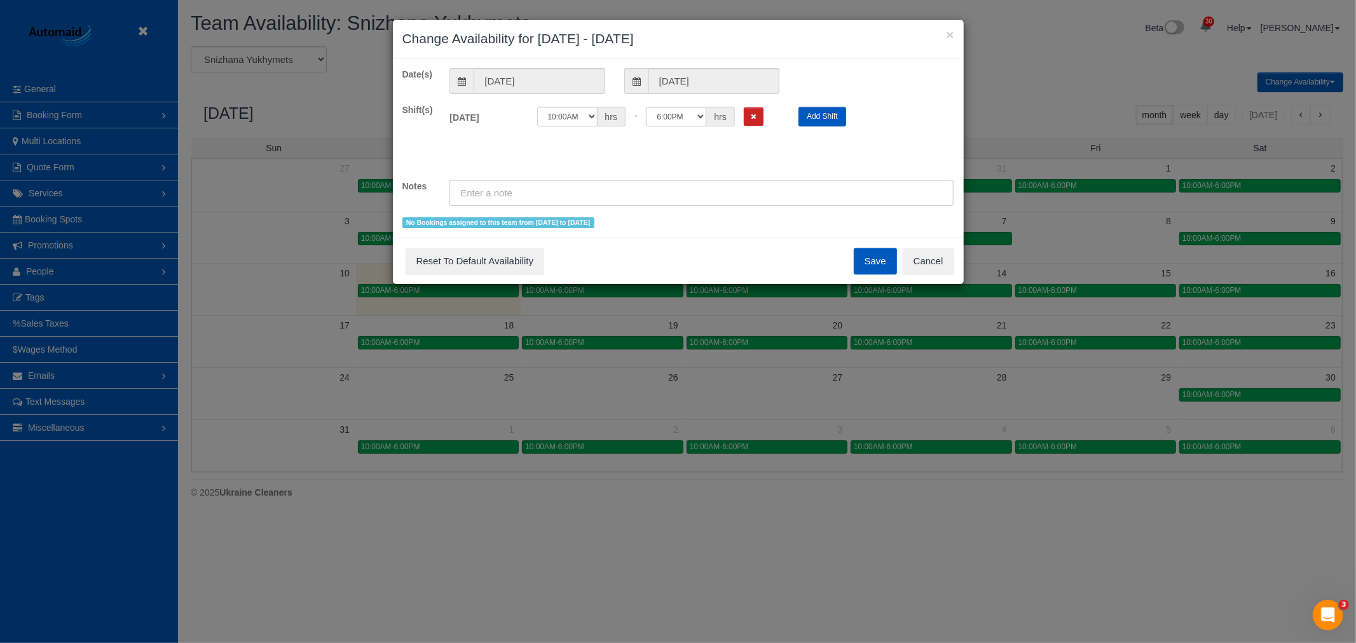
click at [954, 267] on div "Save Reset To Default Availability Cancel" at bounding box center [678, 261] width 571 height 46
click at [946, 263] on button "Cancel" at bounding box center [928, 261] width 51 height 27
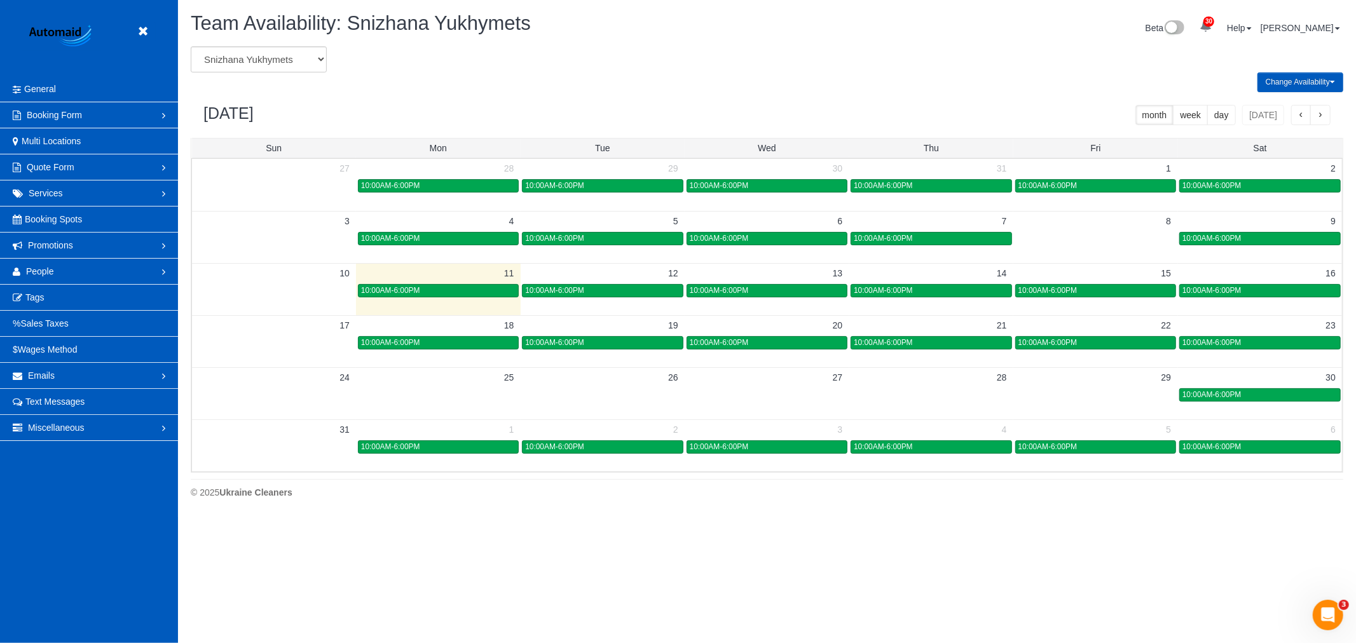
click at [605, 233] on link "10:00AM-6:00PM" at bounding box center [602, 238] width 161 height 13
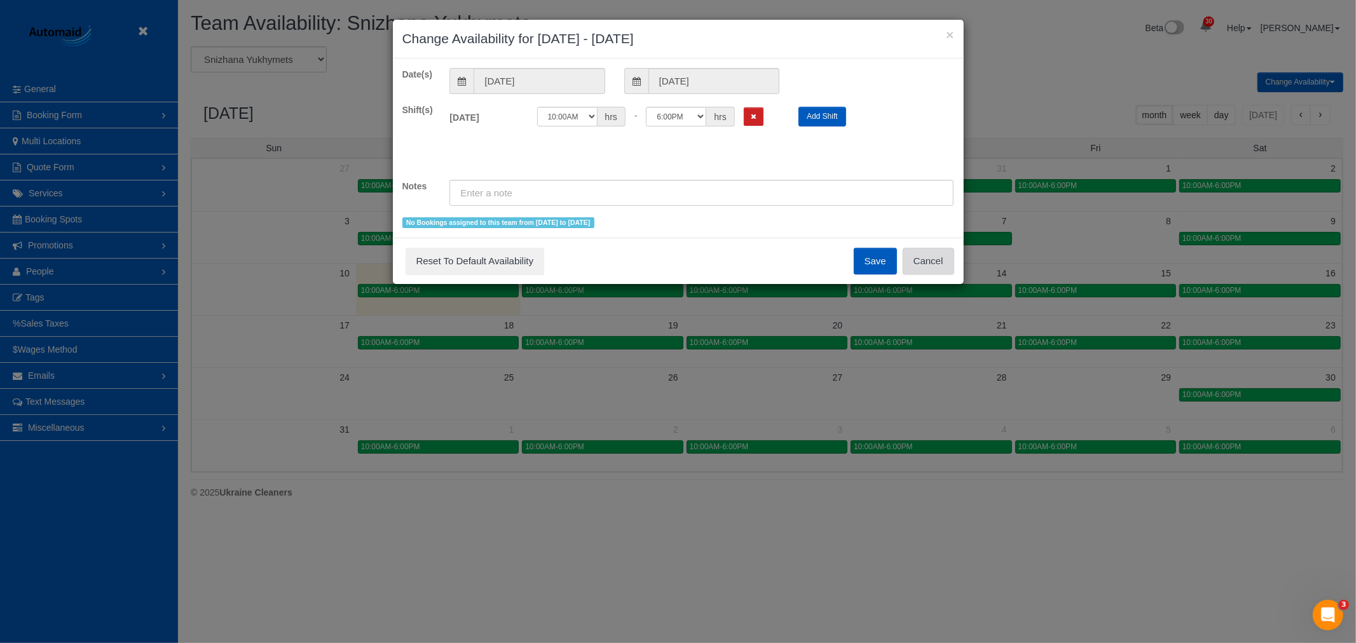
click at [930, 259] on button "Cancel" at bounding box center [928, 261] width 51 height 27
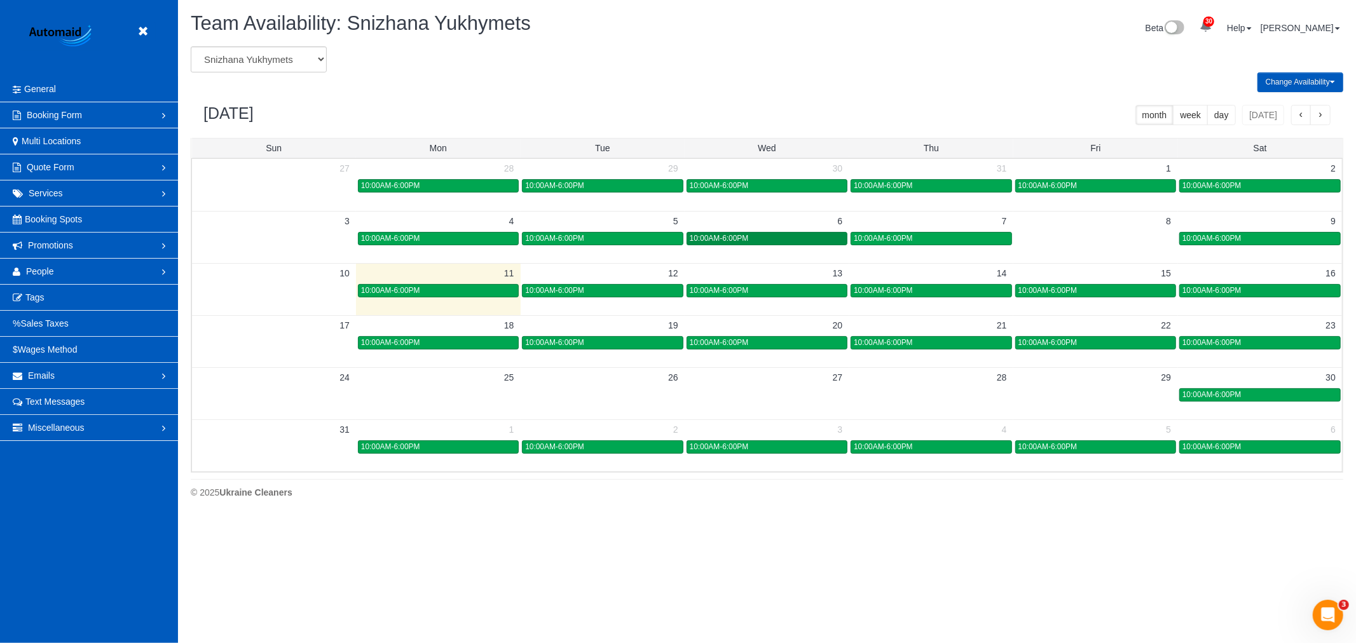
click at [750, 245] on link "10:00AM-6:00PM" at bounding box center [767, 238] width 161 height 13
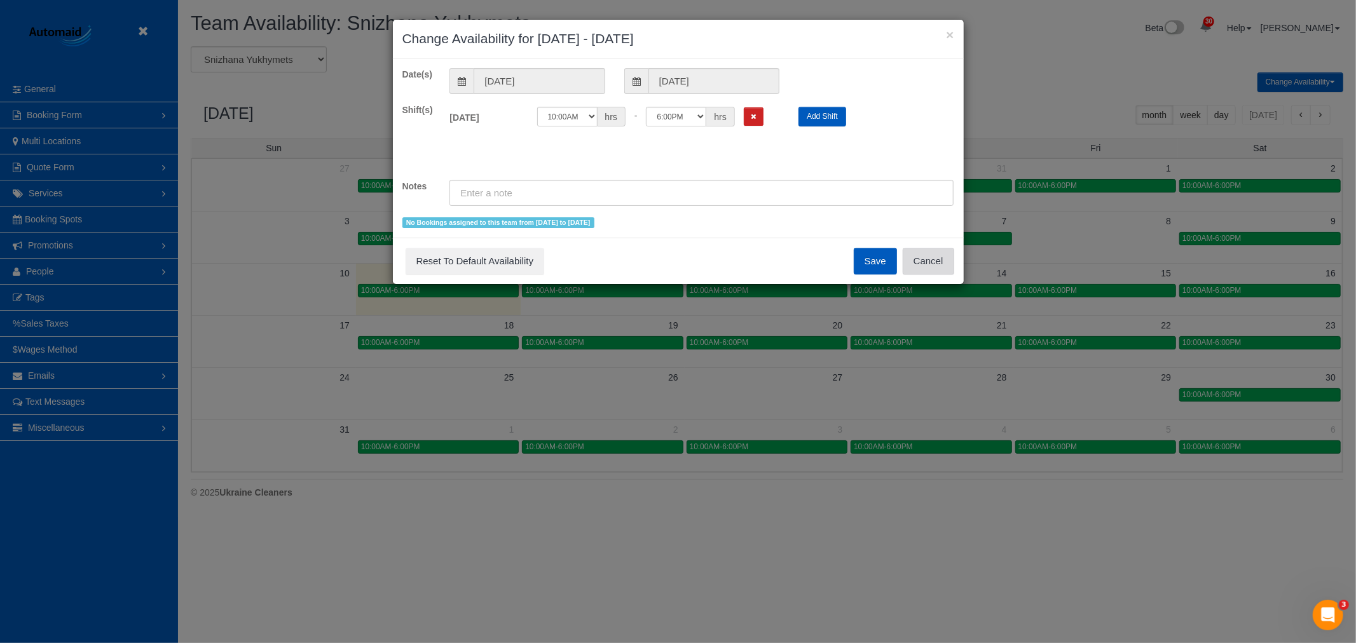
click at [945, 266] on button "Cancel" at bounding box center [928, 261] width 51 height 27
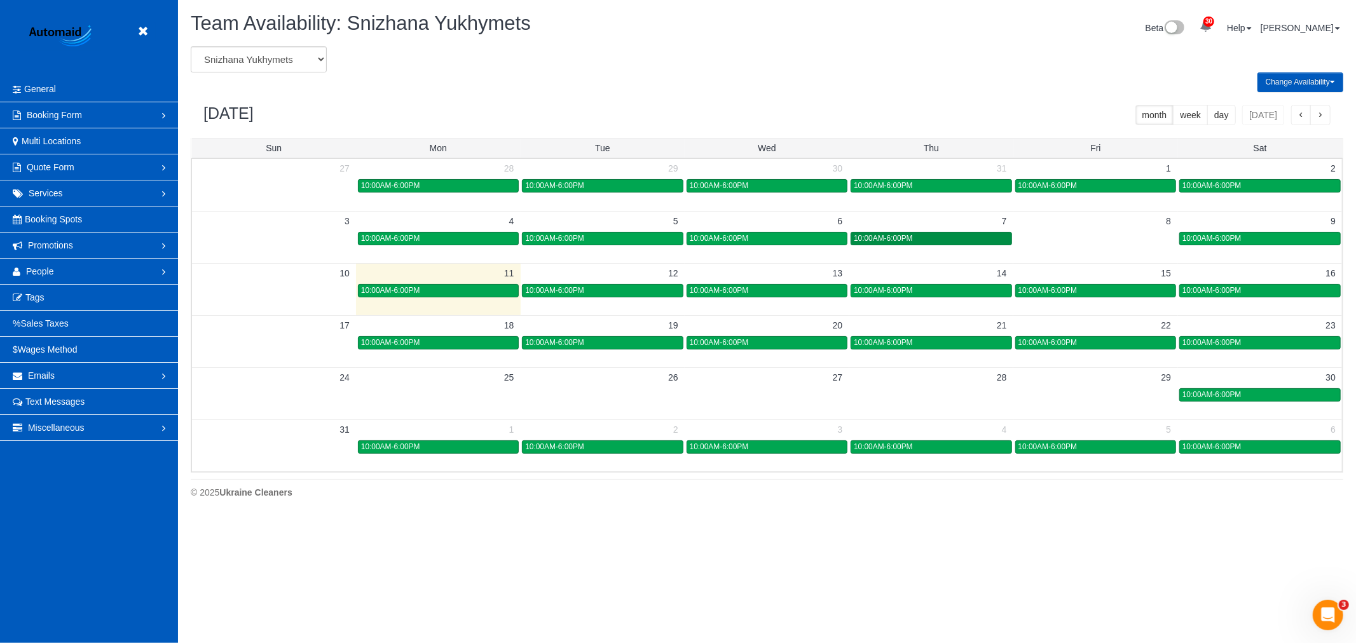
click at [935, 242] on div "10:00AM-6:00PM" at bounding box center [931, 239] width 154 height 10
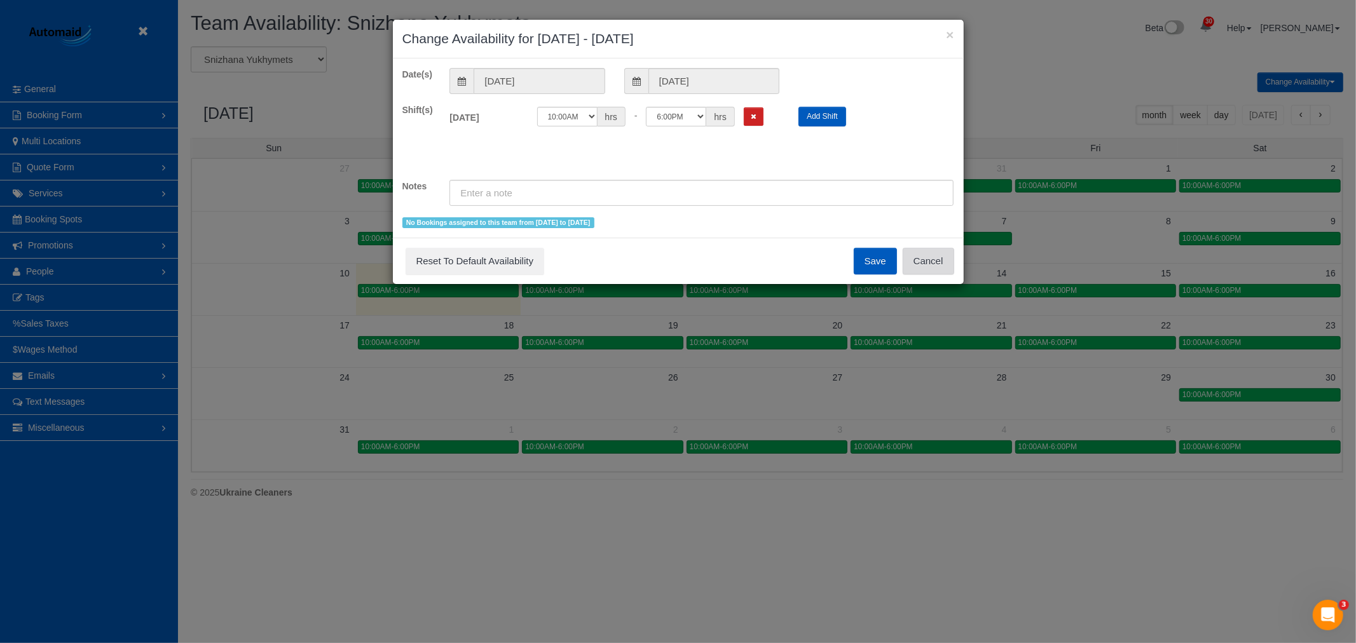
click at [933, 257] on button "Cancel" at bounding box center [928, 261] width 51 height 27
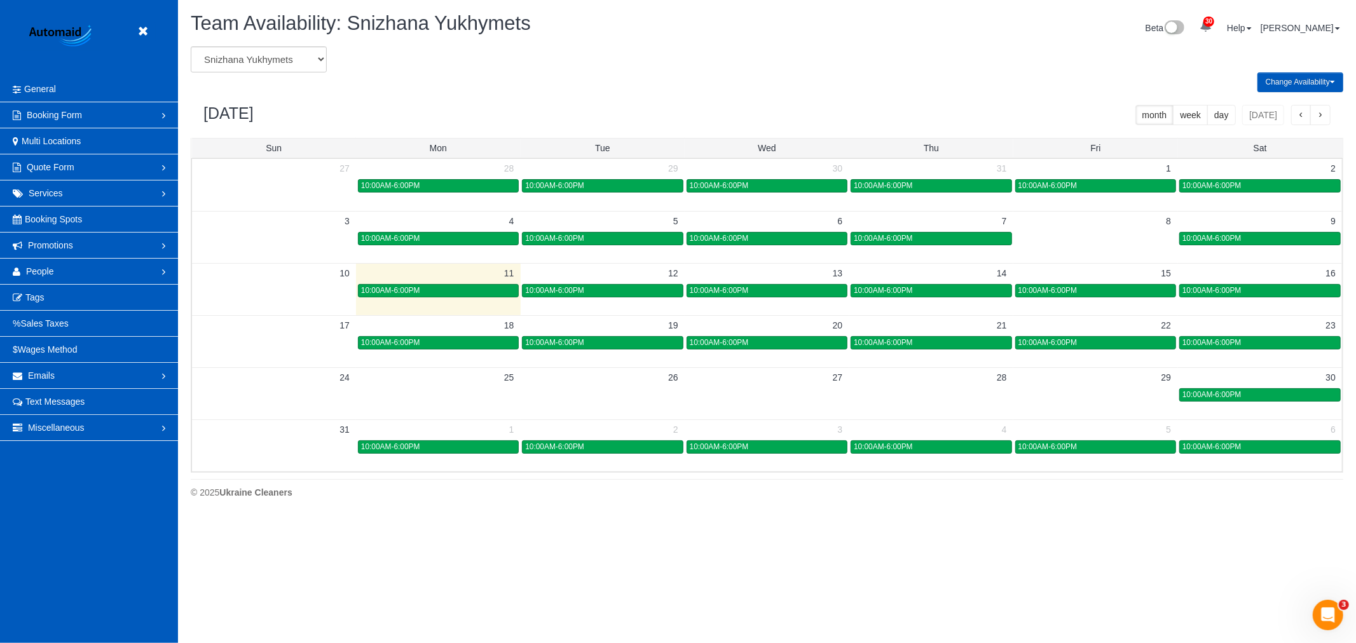
click at [1199, 247] on div "3 4 5 6 7 8 9 10:00AM-6:00PM 10:00AM-6:00PM 10:00AM-6:00PM 10:00AM-6:00PM 10:00…" at bounding box center [767, 229] width 1150 height 36
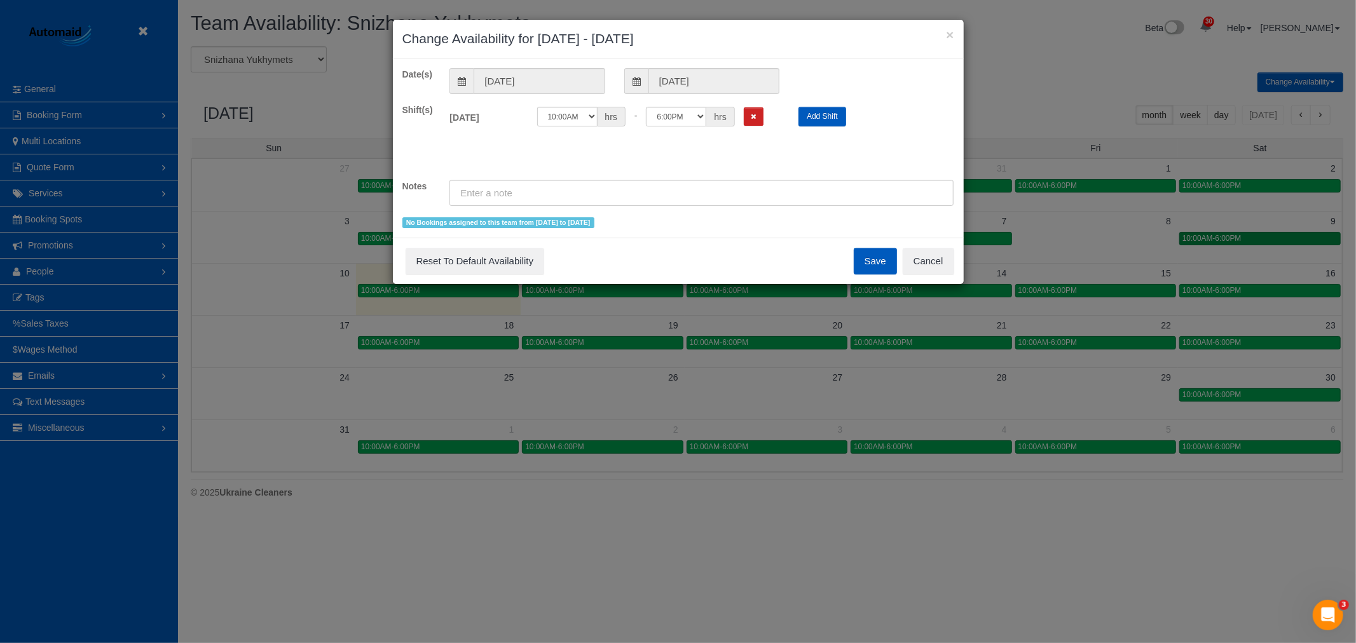
click at [1204, 240] on div "× Change Availability for 08/09/2025 - 08/09/2025 Date(s) 08/09/2025 08/09/2025…" at bounding box center [678, 321] width 1356 height 643
click at [939, 256] on button "Cancel" at bounding box center [928, 261] width 51 height 27
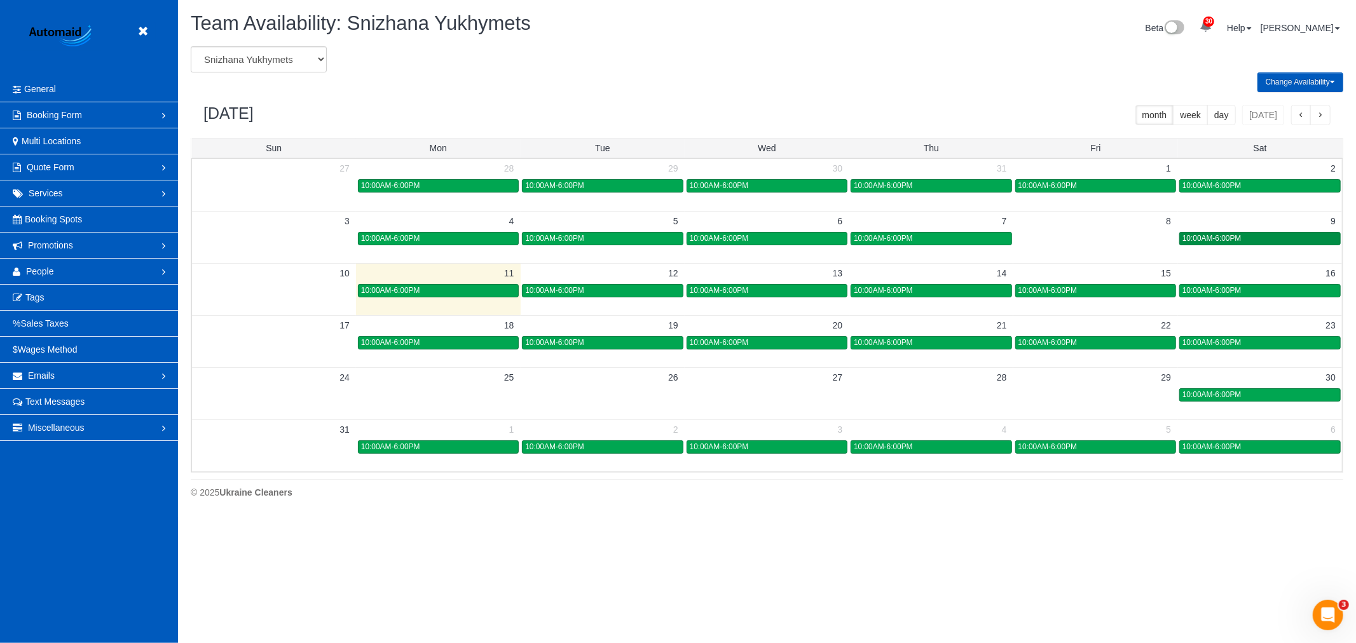
click at [1216, 235] on span "10:00AM-6:00PM" at bounding box center [1212, 238] width 59 height 9
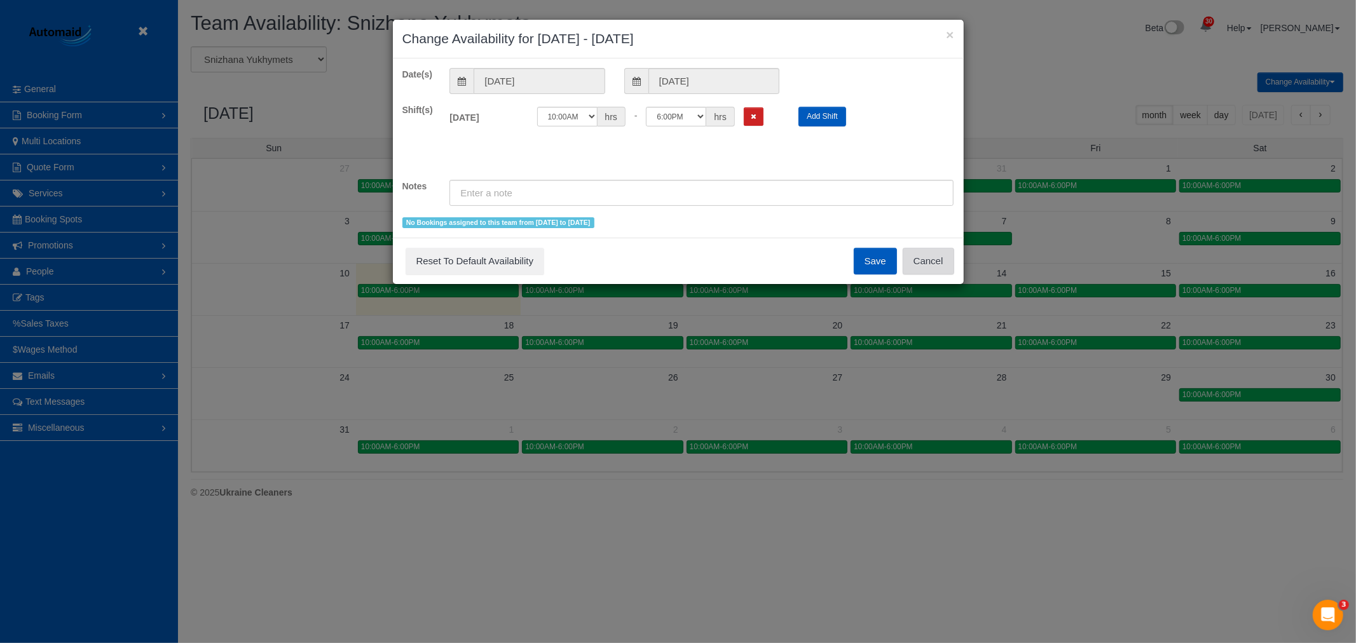
click at [935, 259] on button "Cancel" at bounding box center [928, 261] width 51 height 27
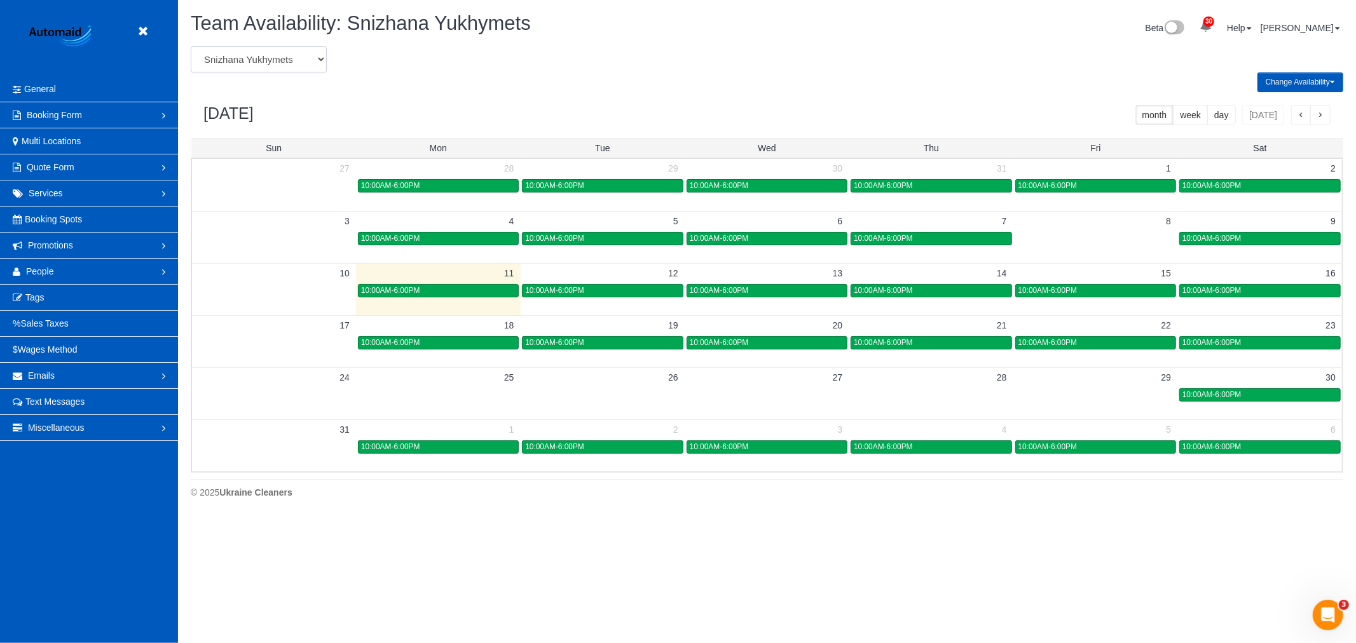
click at [226, 52] on select "Alina Kruchok Alona Kulish Alona Tarasiuk Alona Vikhliaieva Anastasiia Demchenk…" at bounding box center [259, 59] width 136 height 26
click at [146, 37] on link at bounding box center [146, 31] width 19 height 19
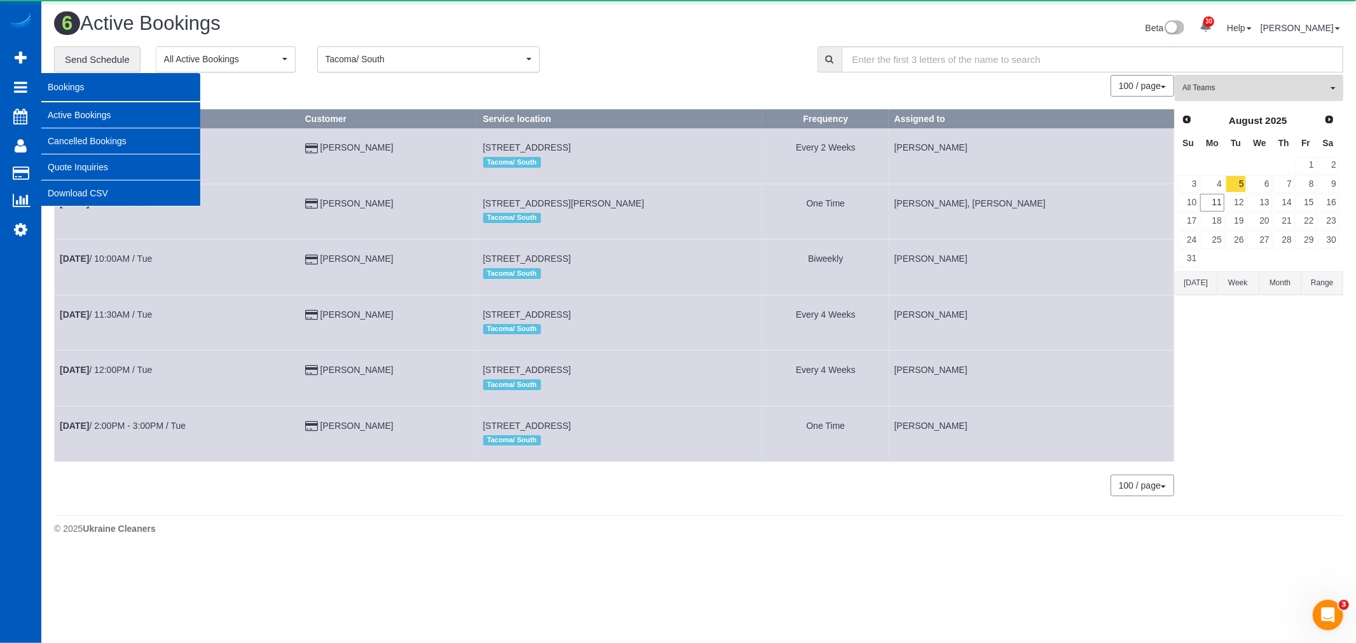
scroll to position [562, 1356]
drag, startPoint x: 128, startPoint y: 110, endPoint x: 218, endPoint y: 123, distance: 91.3
click at [129, 111] on link "Active Bookings" at bounding box center [120, 114] width 159 height 25
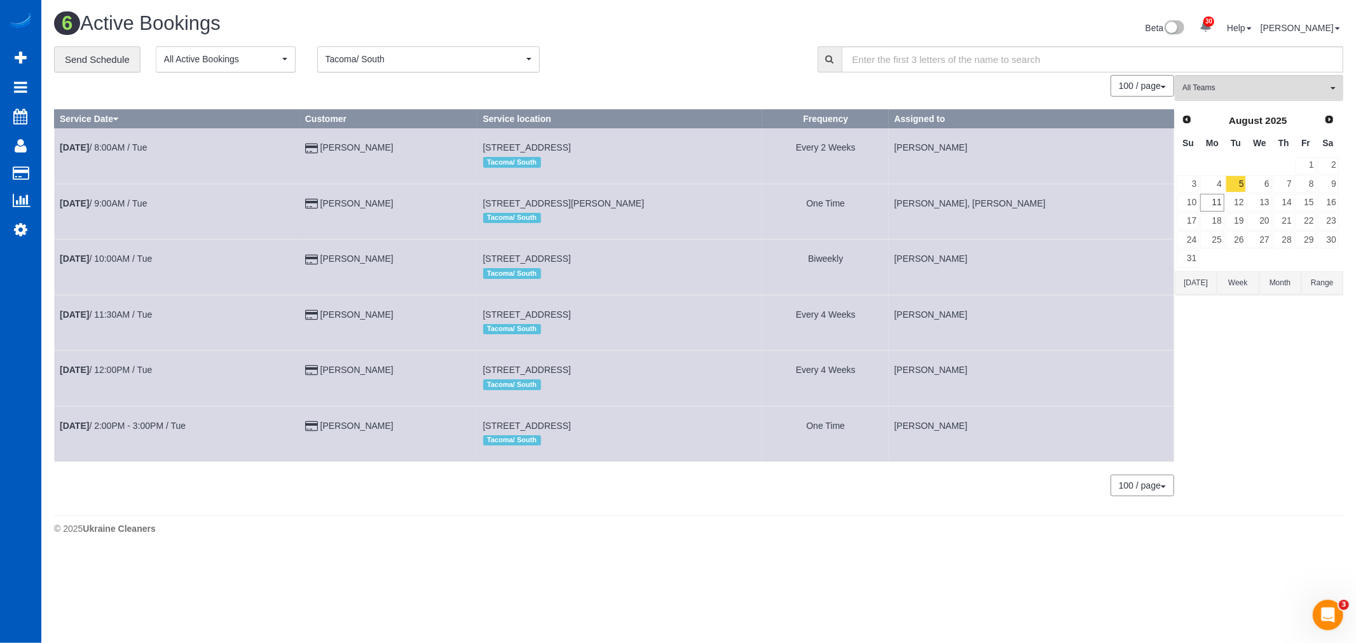
scroll to position [0, 0]
click at [369, 48] on button "Tacoma/ South Tacoma/ South" at bounding box center [428, 59] width 223 height 26
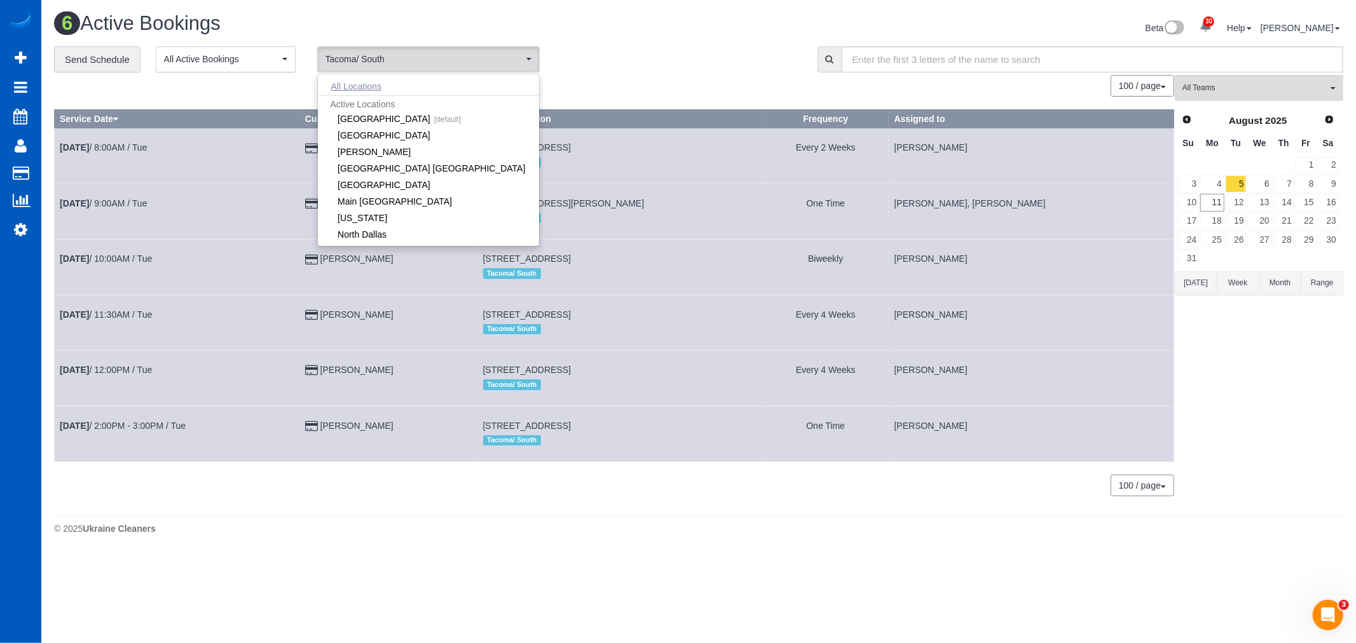
click at [376, 89] on button "All Locations" at bounding box center [356, 87] width 77 height 18
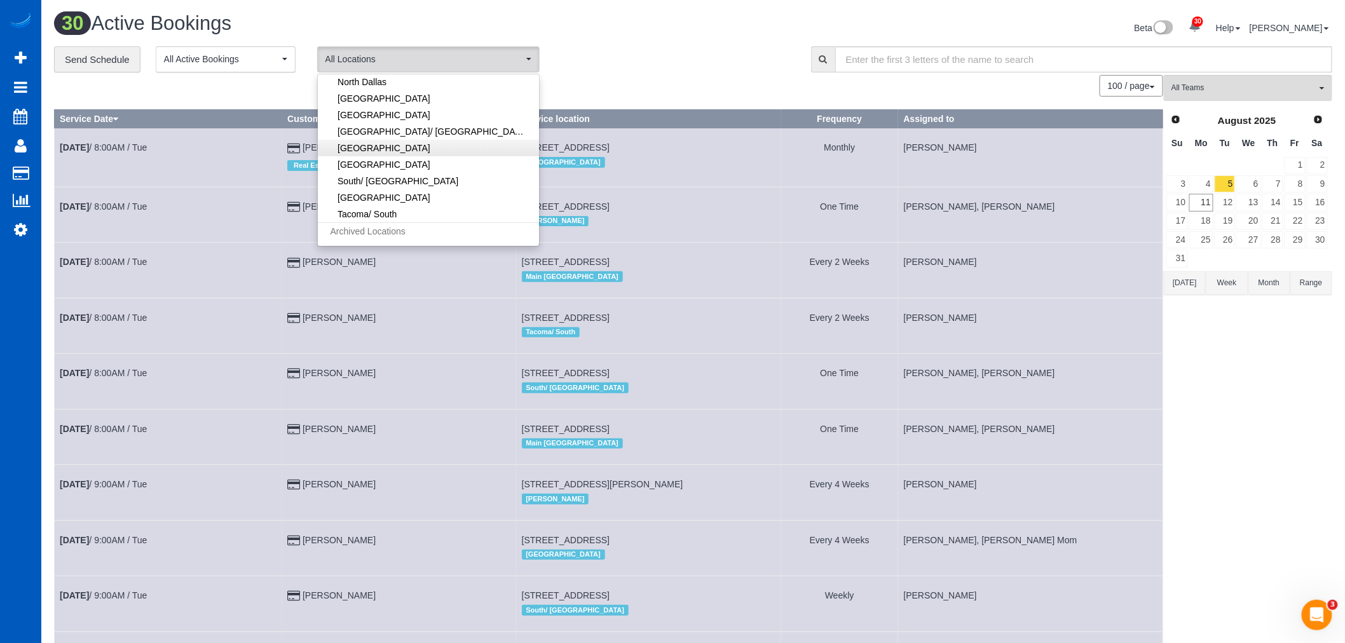
scroll to position [141, 0]
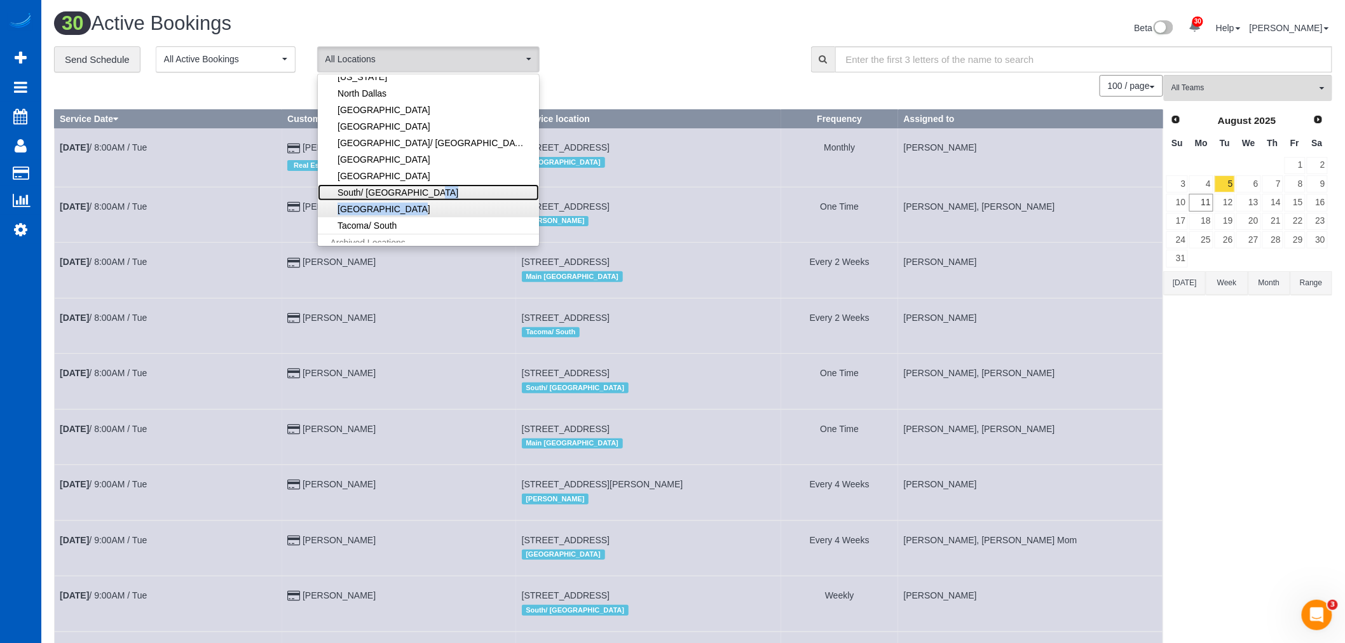
click at [388, 201] on ul "All Locations Active Locations North Seattle [default] Active Locations Denver …" at bounding box center [428, 160] width 221 height 165
click at [380, 200] on link "South/ [GEOGRAPHIC_DATA]" at bounding box center [428, 192] width 221 height 17
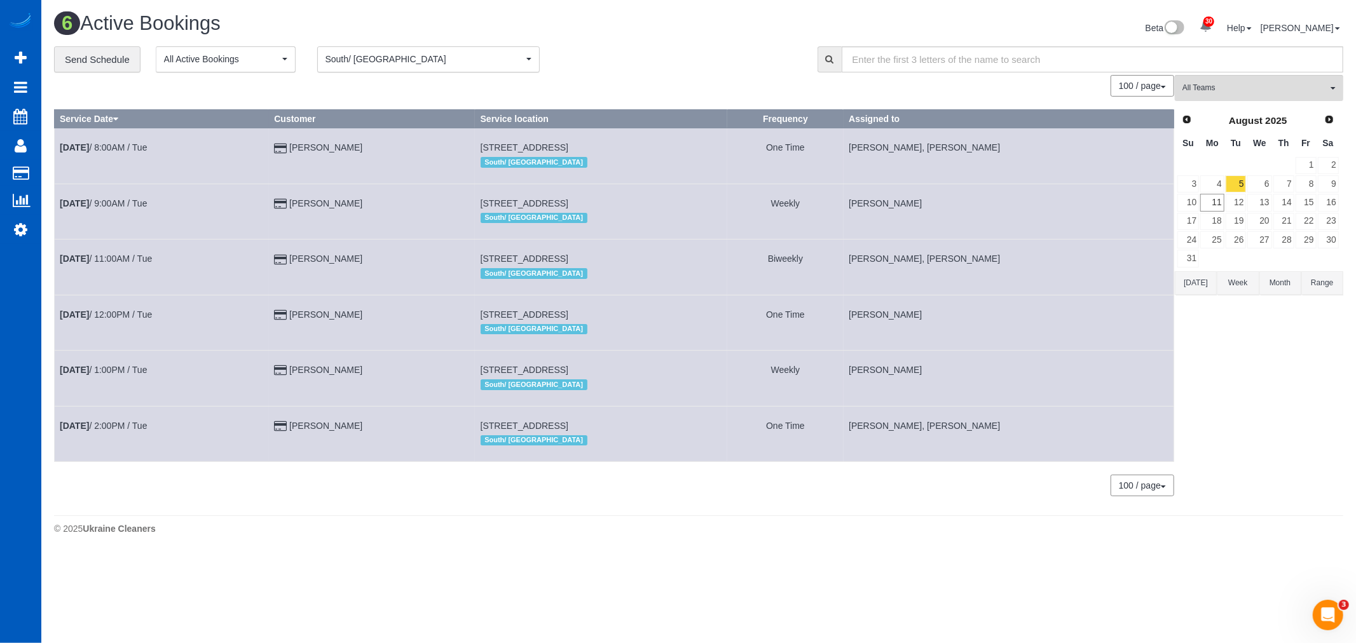
click at [643, 56] on div "**********" at bounding box center [426, 59] width 744 height 27
drag, startPoint x: 488, startPoint y: 54, endPoint x: 420, endPoint y: 99, distance: 81.1
click at [488, 55] on span "South/ [GEOGRAPHIC_DATA]" at bounding box center [425, 59] width 198 height 13
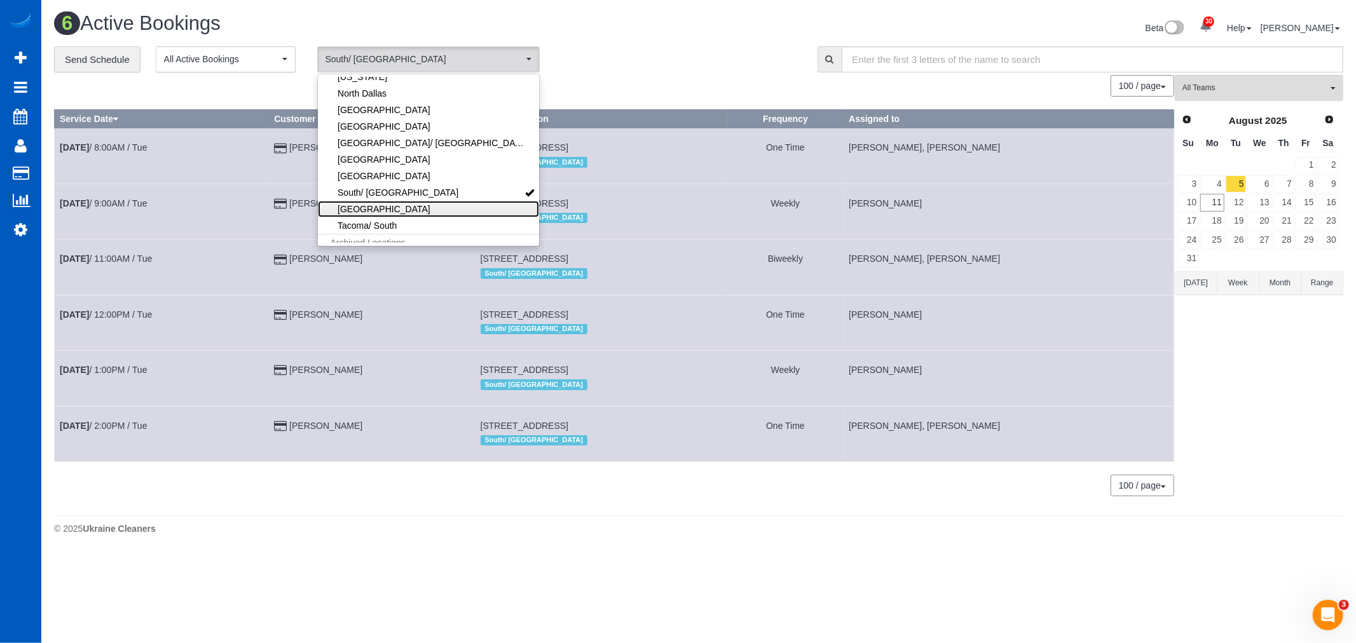
click at [386, 206] on link "[GEOGRAPHIC_DATA]" at bounding box center [428, 209] width 221 height 17
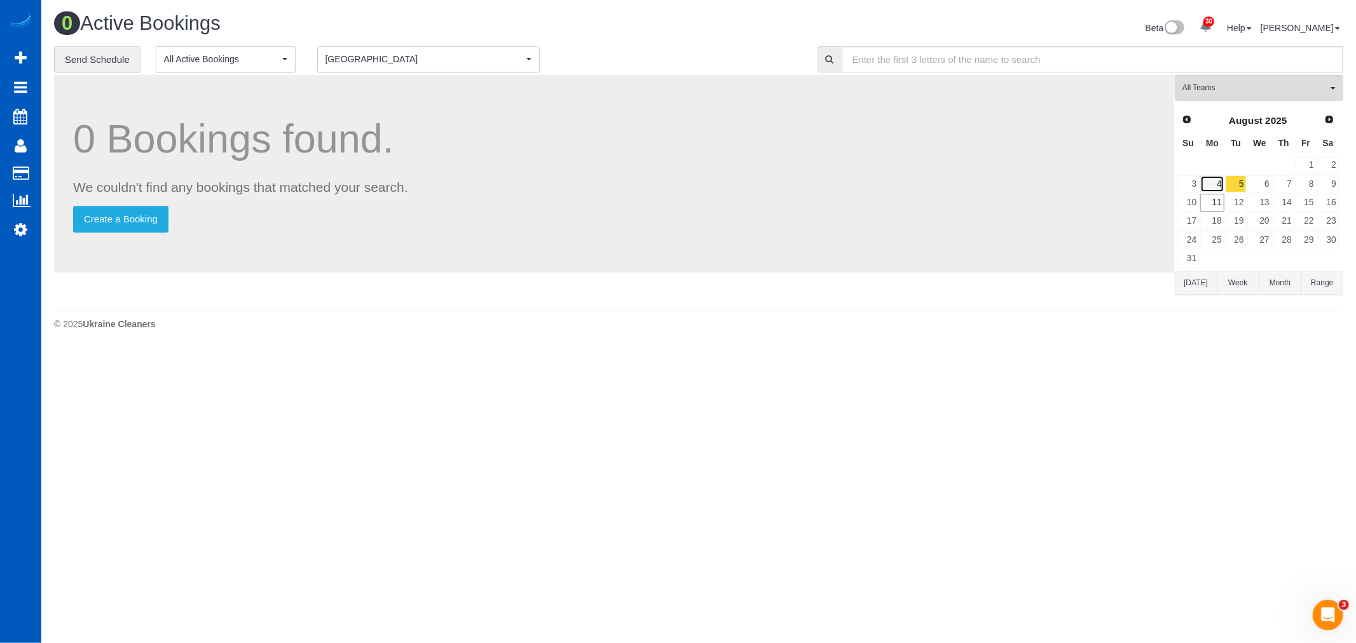
click at [1218, 182] on link "4" at bounding box center [1212, 183] width 24 height 17
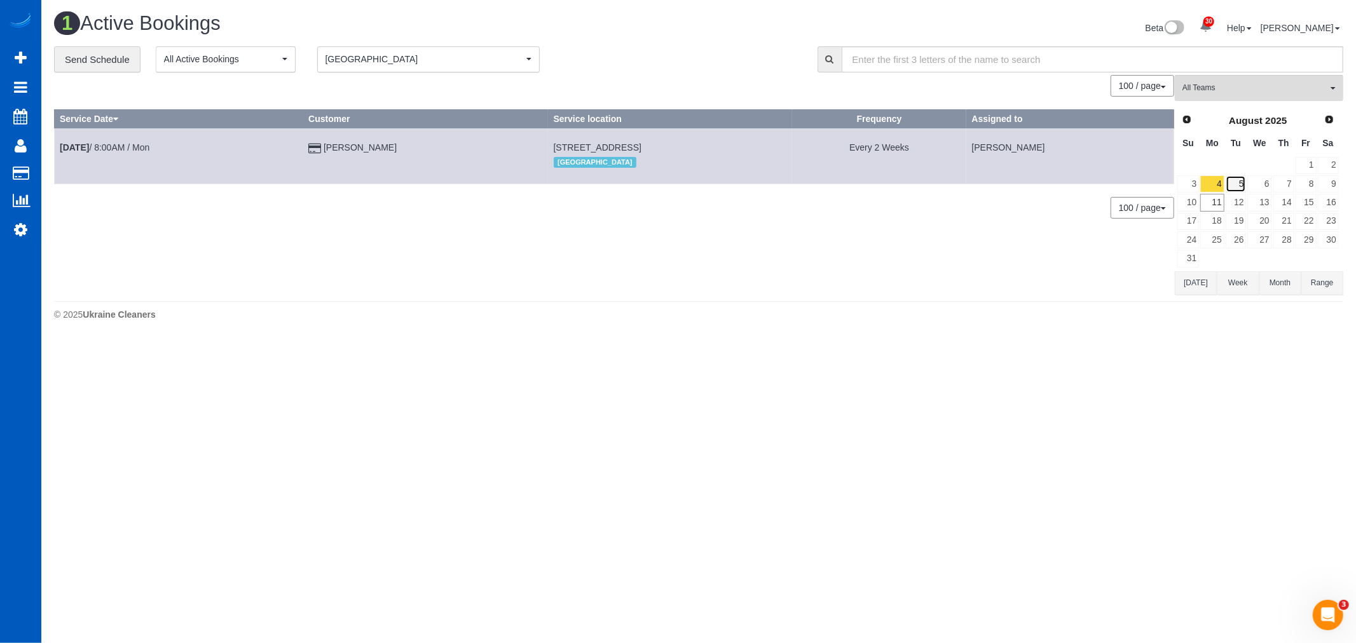
click at [1237, 186] on link "5" at bounding box center [1236, 183] width 21 height 17
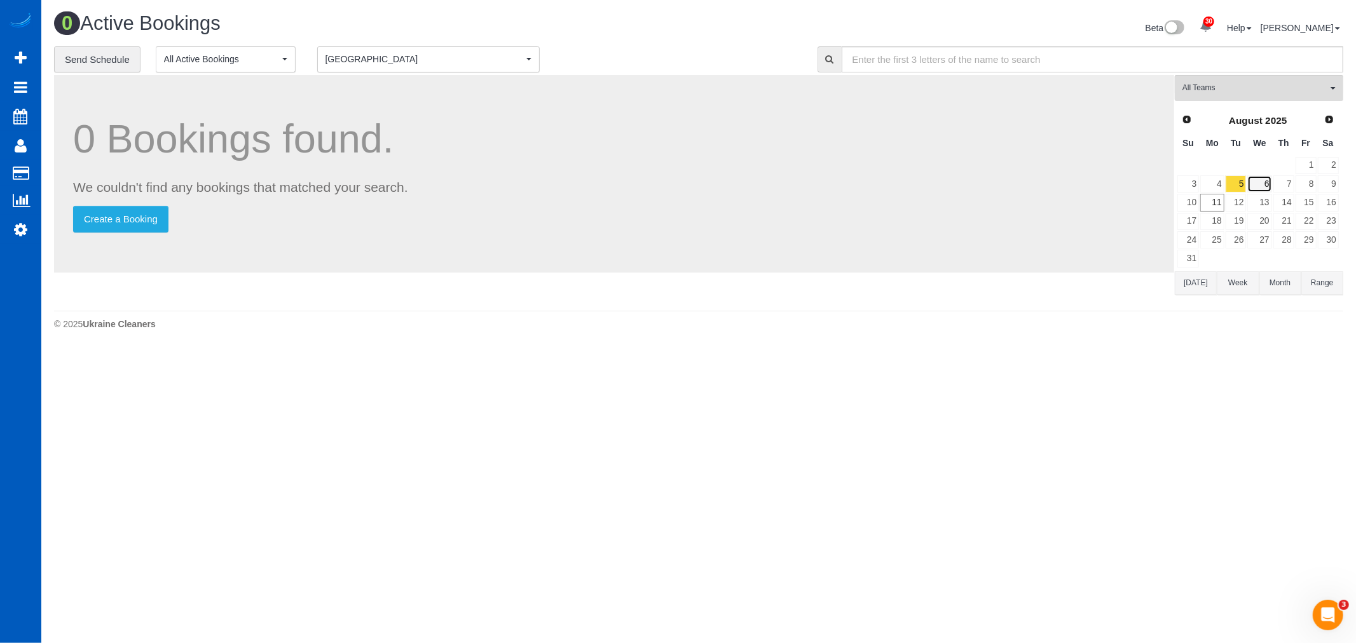
click at [1254, 187] on link "6" at bounding box center [1259, 183] width 24 height 17
click at [1281, 187] on link "7" at bounding box center [1283, 183] width 21 height 17
click at [1313, 187] on link "8" at bounding box center [1306, 183] width 21 height 17
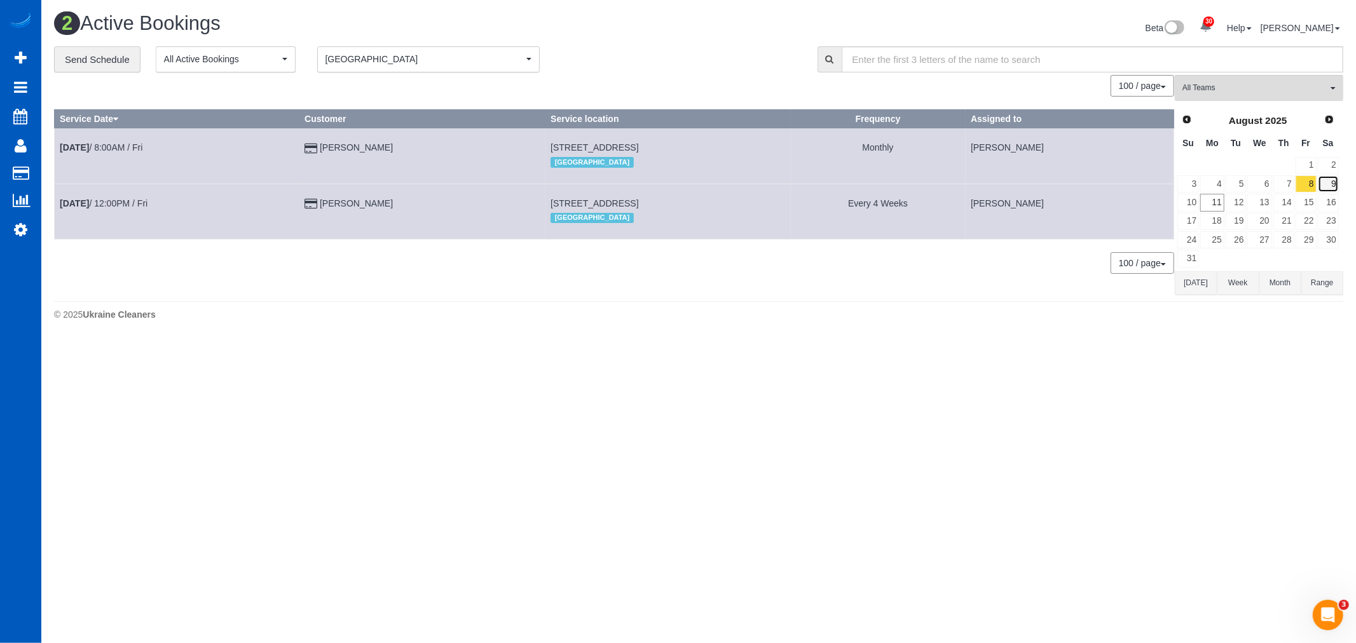
click at [1327, 187] on link "9" at bounding box center [1328, 183] width 21 height 17
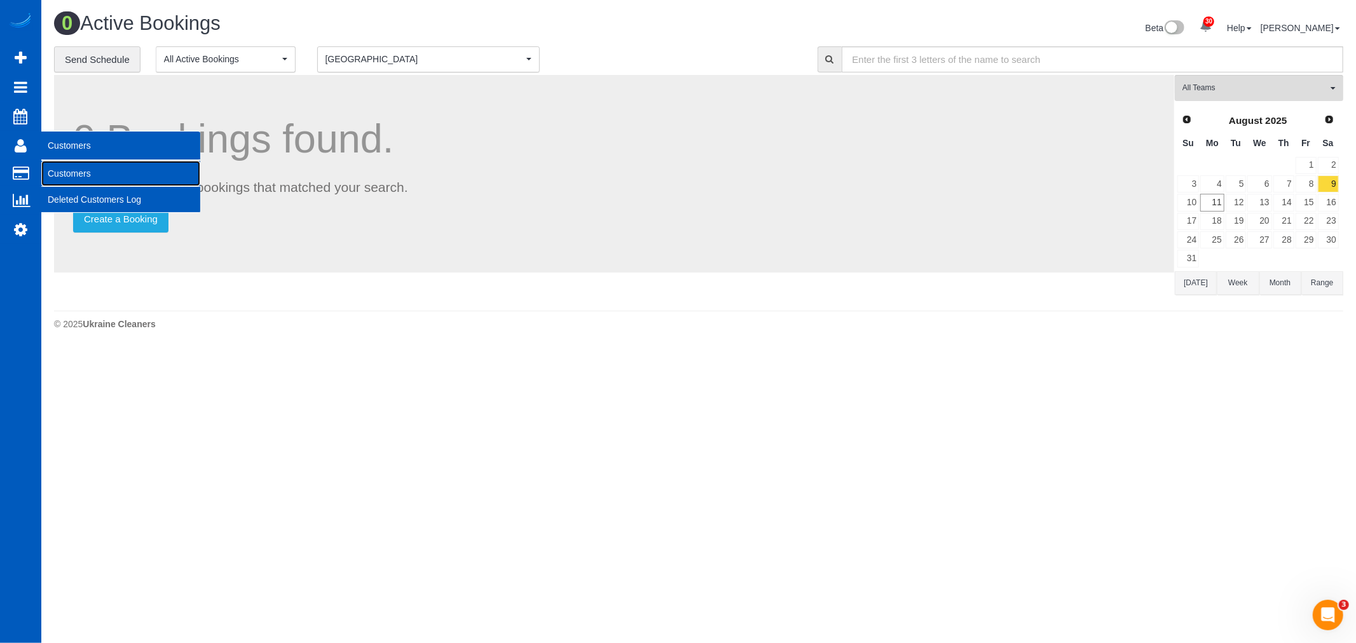
click at [92, 175] on link "Customers" at bounding box center [120, 173] width 159 height 25
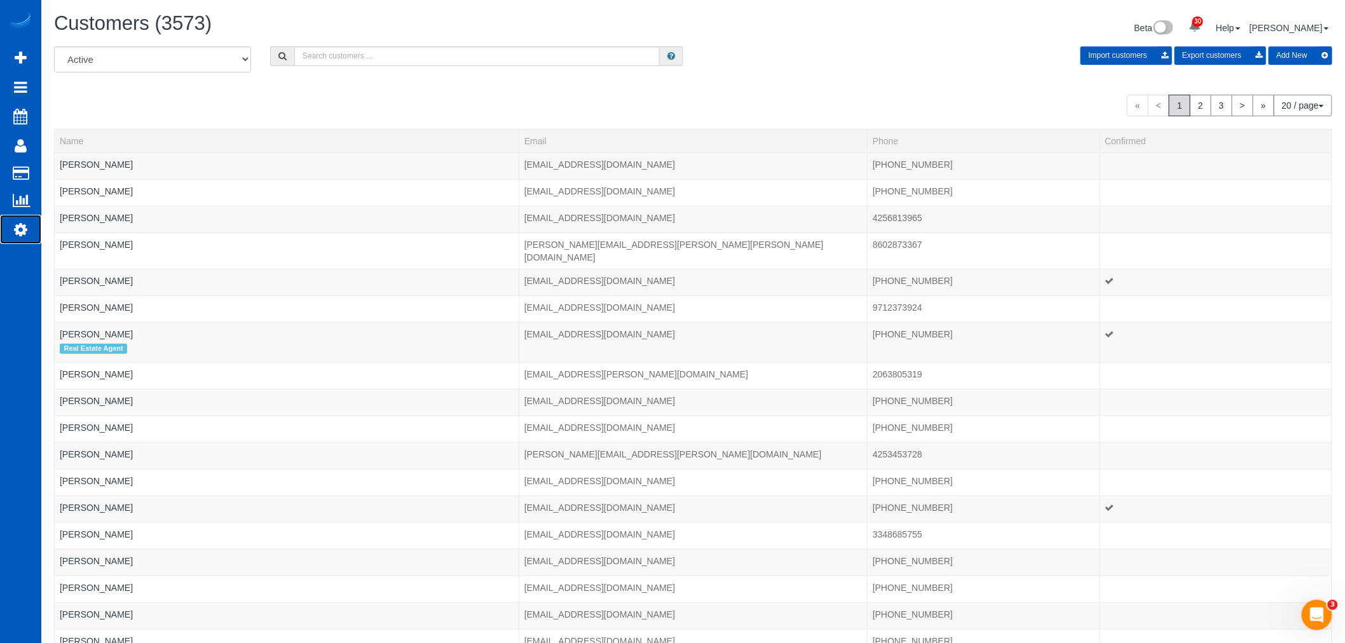
click at [21, 229] on icon at bounding box center [20, 229] width 13 height 15
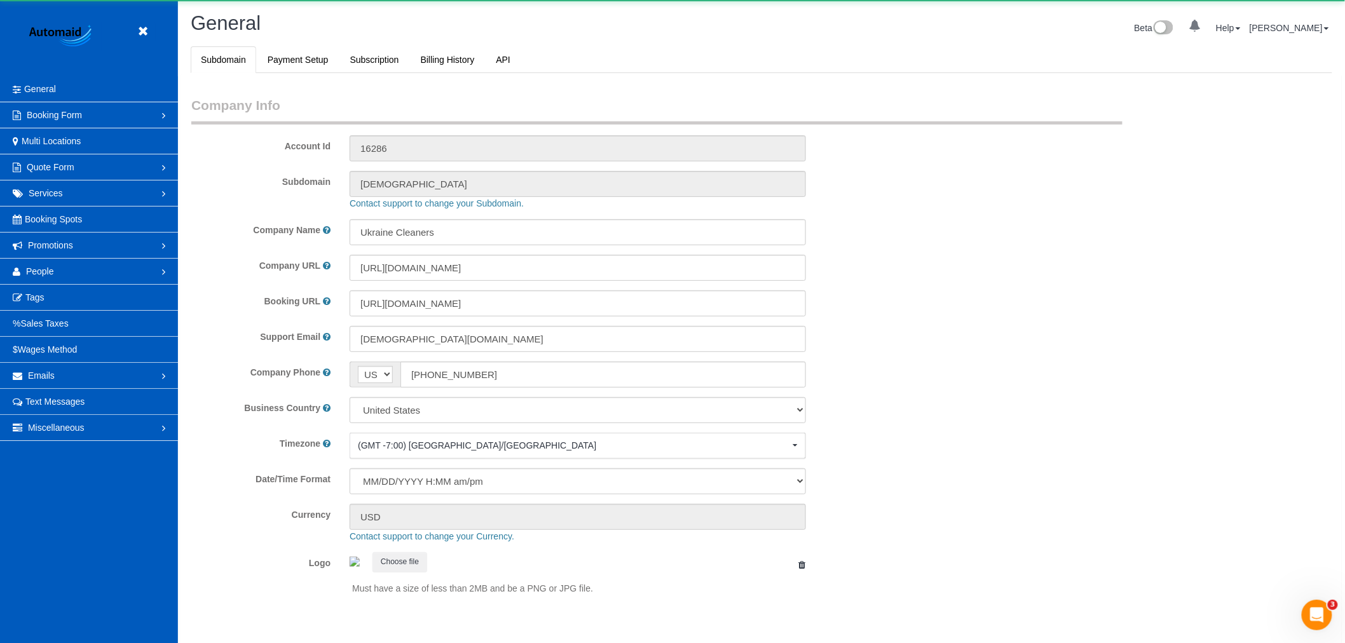
select select "1"
click at [65, 267] on link "People" at bounding box center [89, 271] width 178 height 25
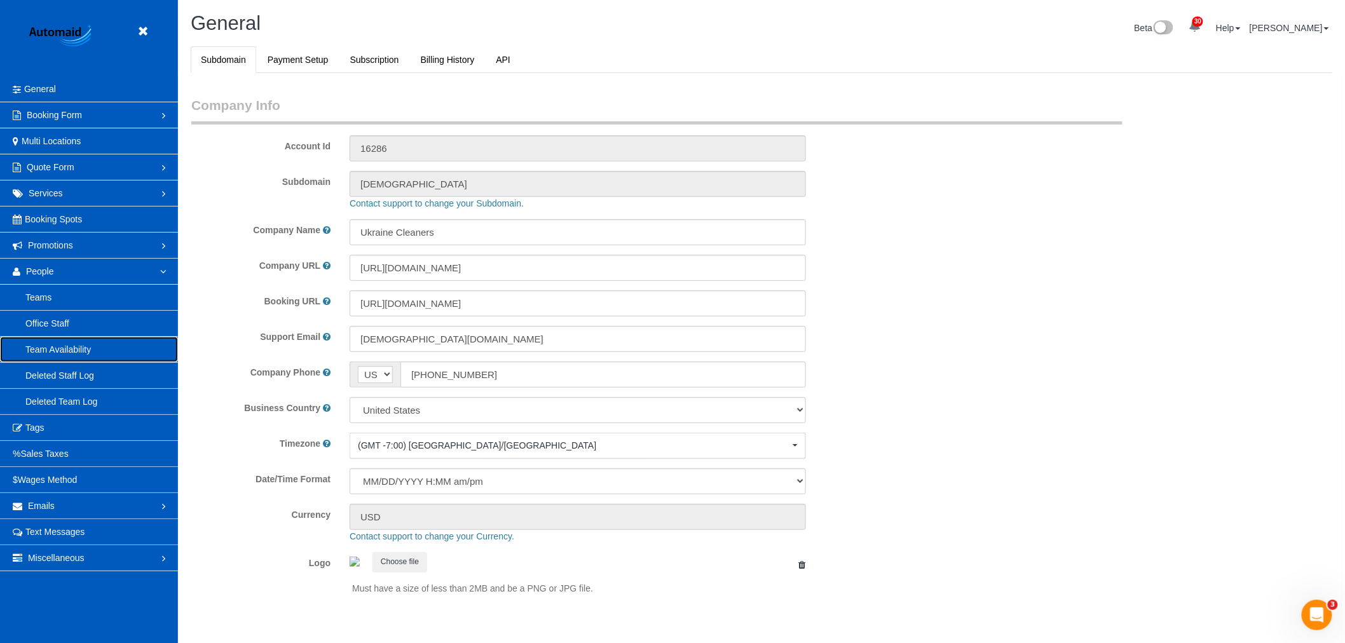
click at [41, 351] on link "Team Availability" at bounding box center [89, 349] width 178 height 25
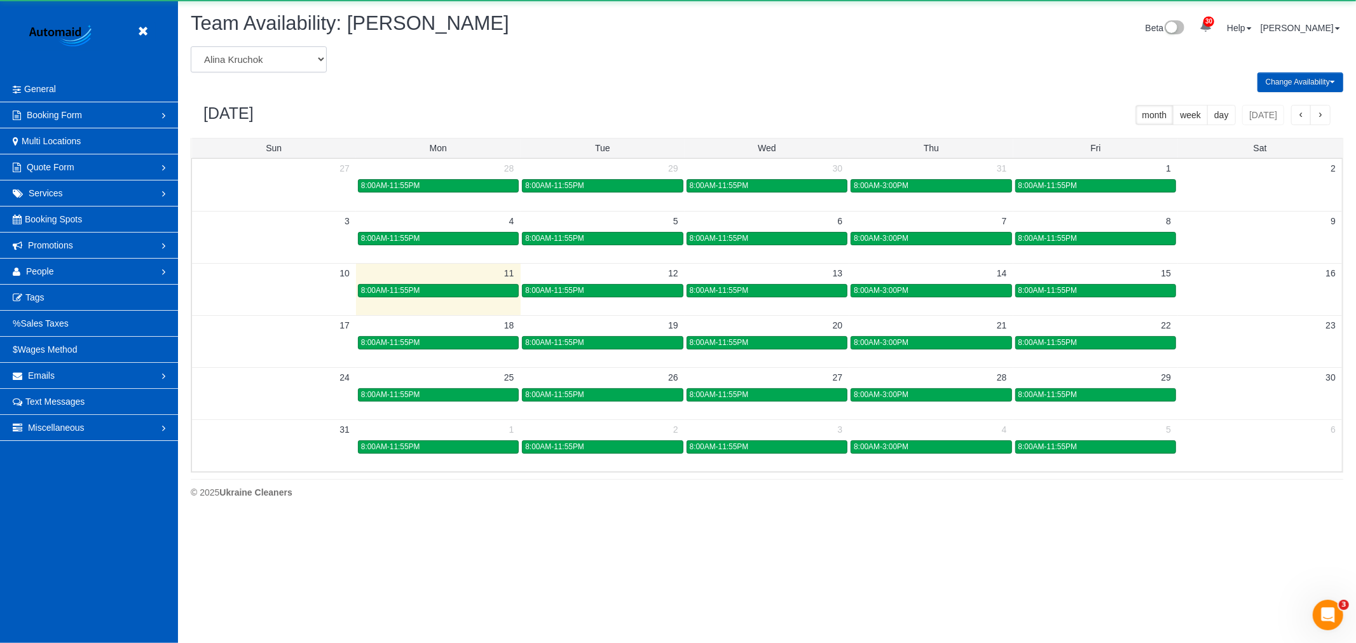
scroll to position [519, 1356]
click at [280, 67] on select "Alina Kruchok Alona Kulish Alona Tarasiuk Alona Vikhliaieva Anastasiia Demchenk…" at bounding box center [259, 59] width 136 height 26
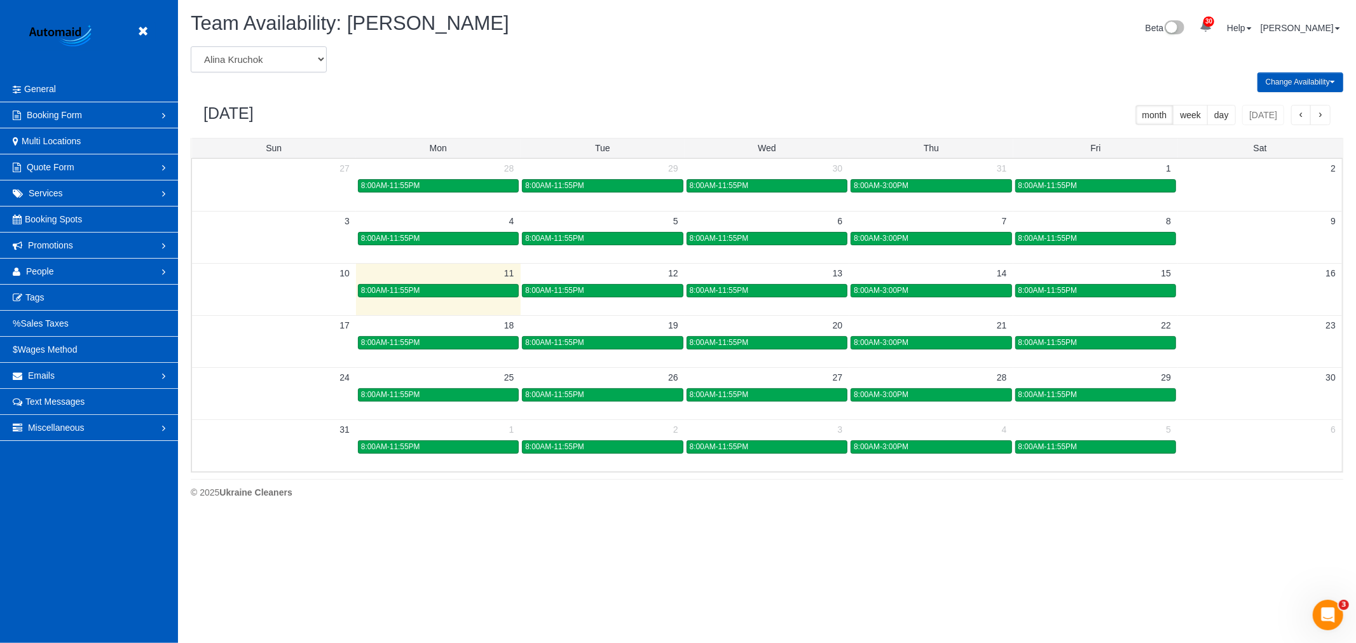
select select "number:20798"
click at [191, 47] on select "Alina Kruchok Alona Kulish Alona Tarasiuk Alona Vikhliaieva Anastasiia Demchenk…" at bounding box center [259, 59] width 136 height 26
click at [259, 51] on select "Alina Kruchok Alona Kulish Alona Tarasiuk Alona Vikhliaieva Anastasiia Demchenk…" at bounding box center [259, 59] width 136 height 26
drag, startPoint x: 305, startPoint y: 49, endPoint x: 304, endPoint y: 68, distance: 19.1
click at [305, 49] on select "Alina Kruchok Alona Kulish Alona Tarasiuk Alona Vikhliaieva Anastasiia Demchenk…" at bounding box center [259, 59] width 136 height 26
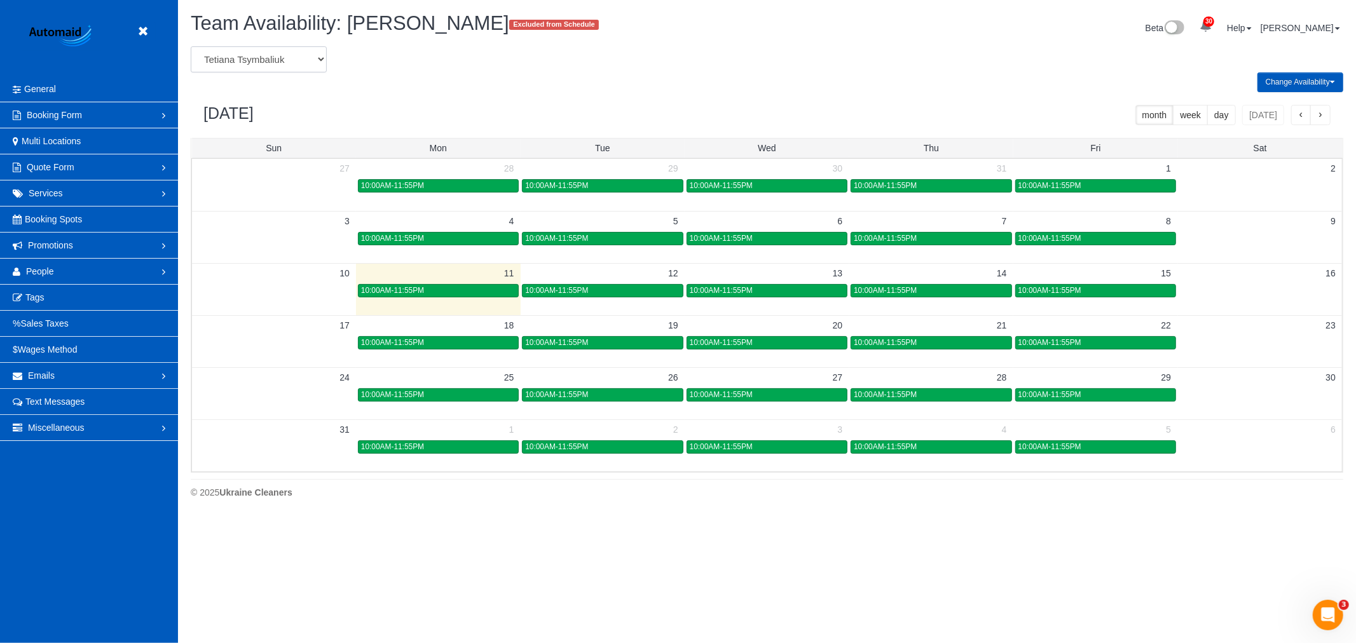
select select "number:29966"
click at [191, 47] on select "Alina Kruchok Alona Kulish Alona Tarasiuk Alona Vikhliaieva Anastasiia Demchenk…" at bounding box center [259, 59] width 136 height 26
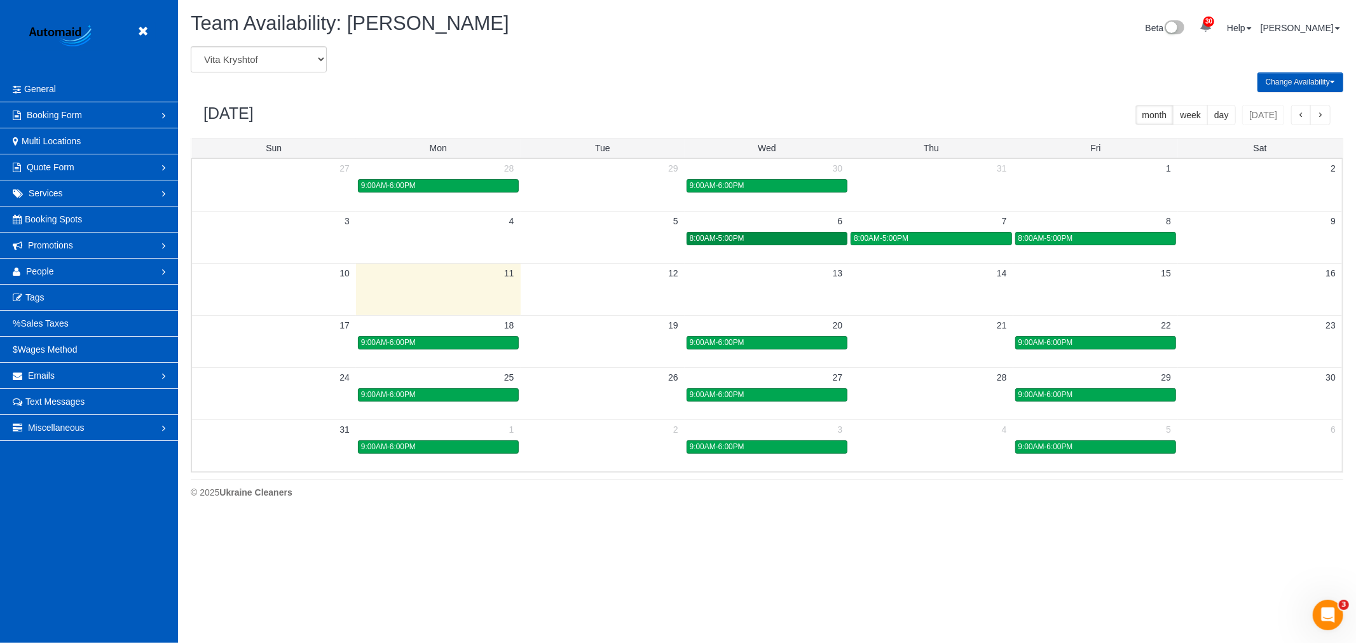
click at [785, 239] on div "8:00AM-5:00PM" at bounding box center [767, 239] width 154 height 10
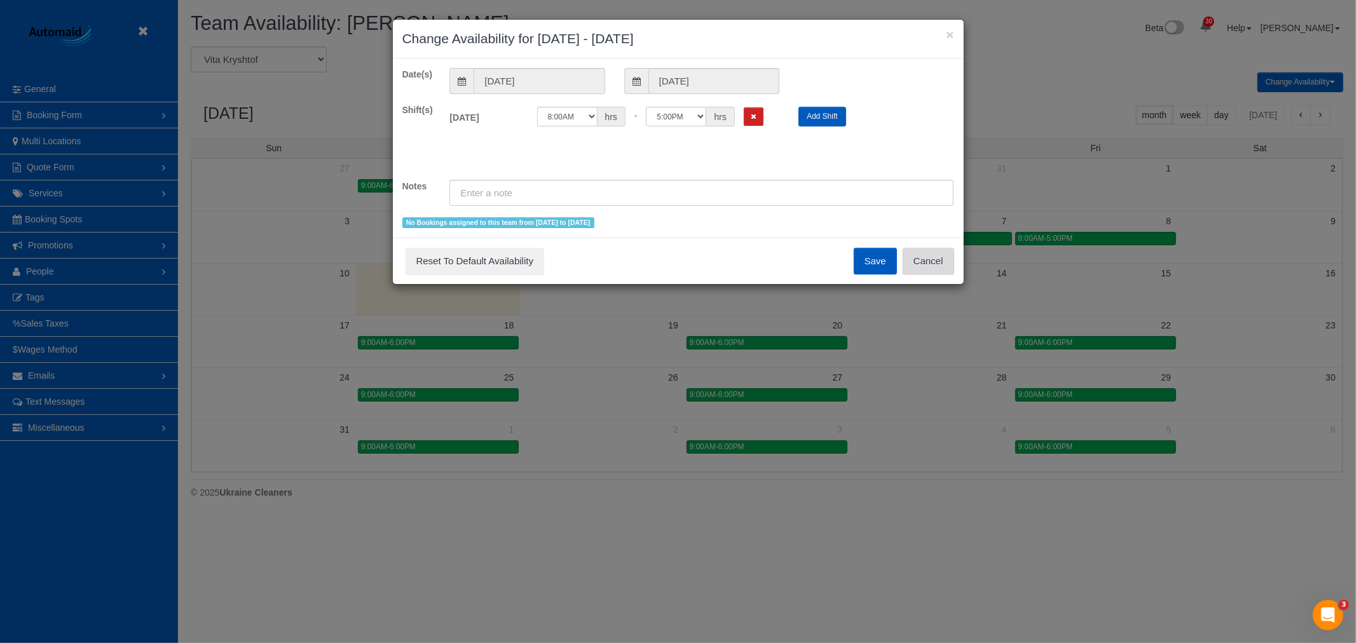
drag, startPoint x: 926, startPoint y: 275, endPoint x: 935, endPoint y: 264, distance: 14.0
click at [927, 273] on button "Cancel" at bounding box center [928, 261] width 51 height 27
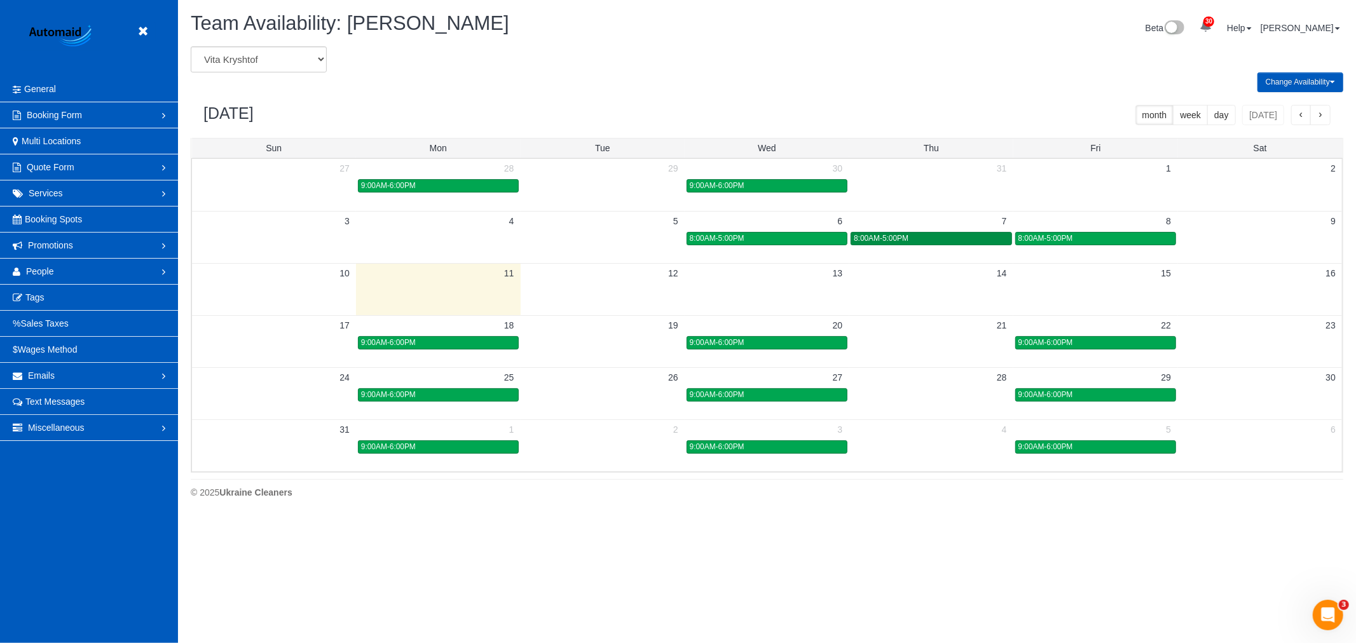
click at [937, 242] on div "8:00AM-5:00PM" at bounding box center [931, 239] width 154 height 10
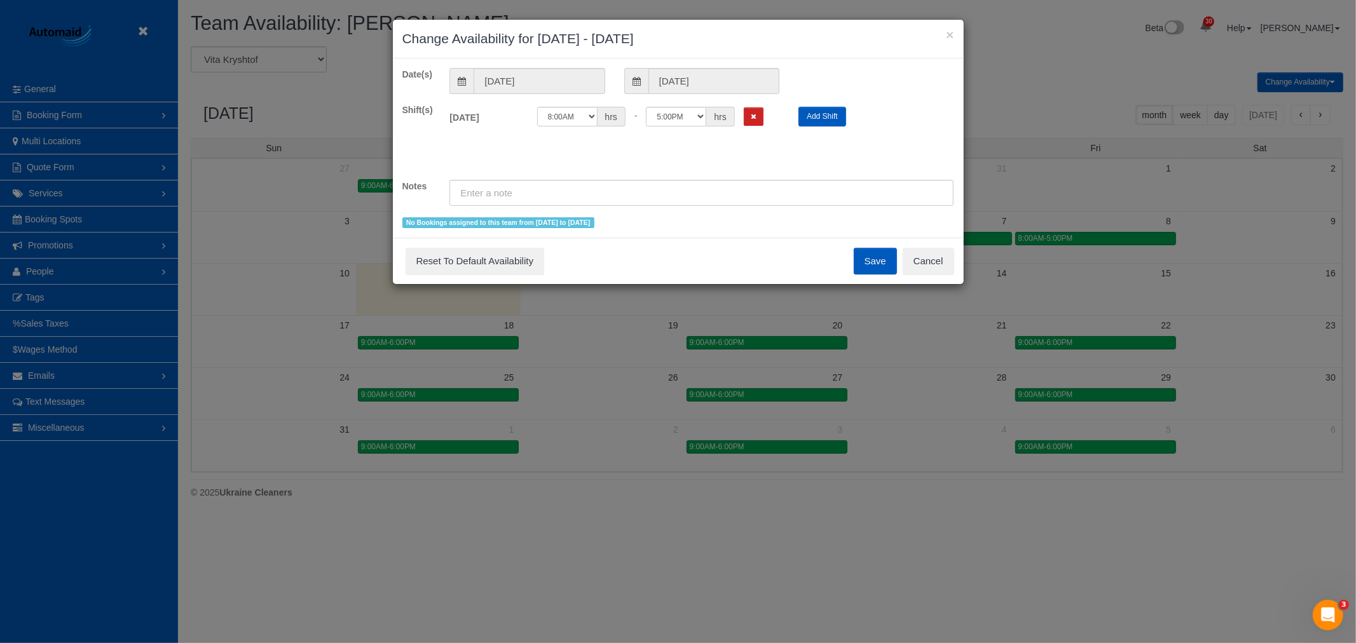
click at [937, 243] on div "Save Reset To Default Availability Cancel" at bounding box center [678, 261] width 571 height 46
click at [935, 257] on button "Cancel" at bounding box center [928, 261] width 51 height 27
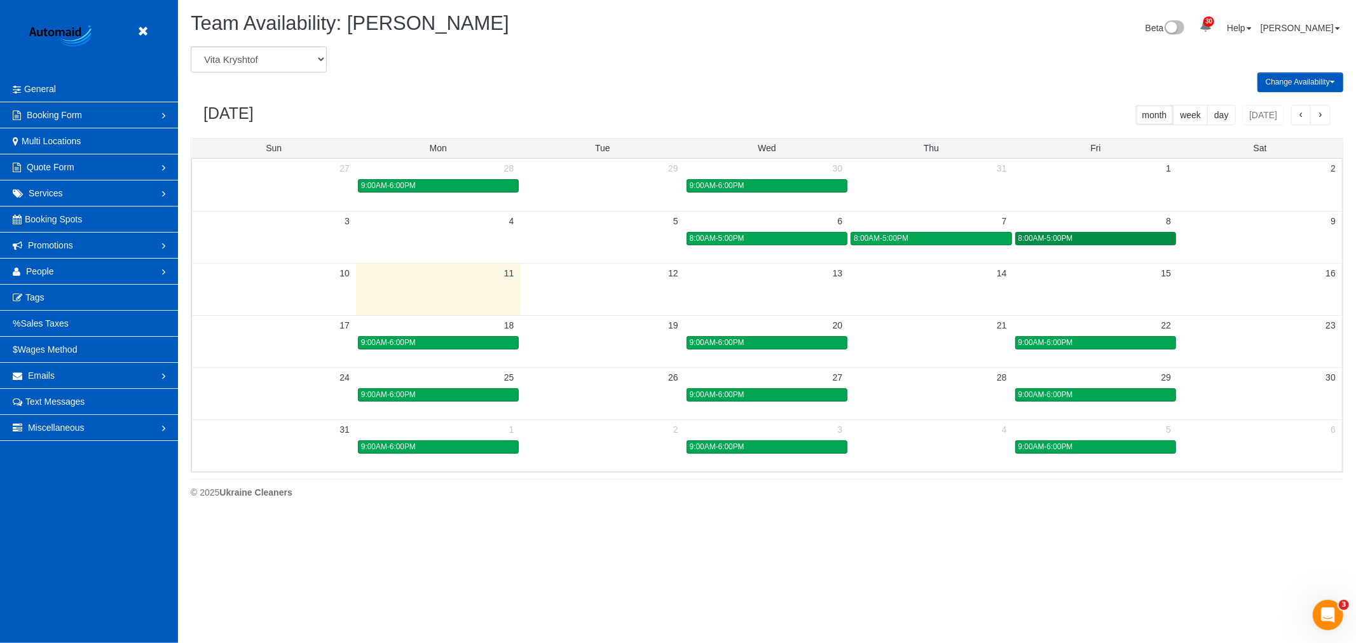
click at [1050, 238] on span "8:00AM-5:00PM" at bounding box center [1046, 238] width 55 height 9
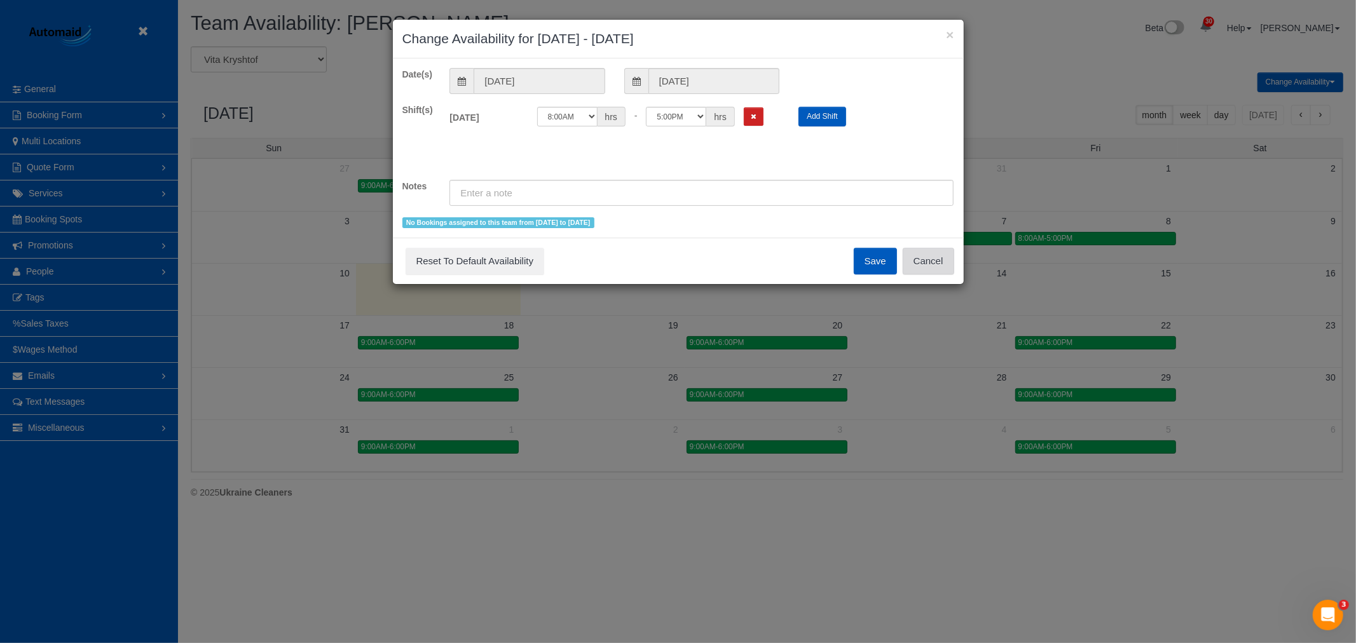
click at [935, 252] on button "Cancel" at bounding box center [928, 261] width 51 height 27
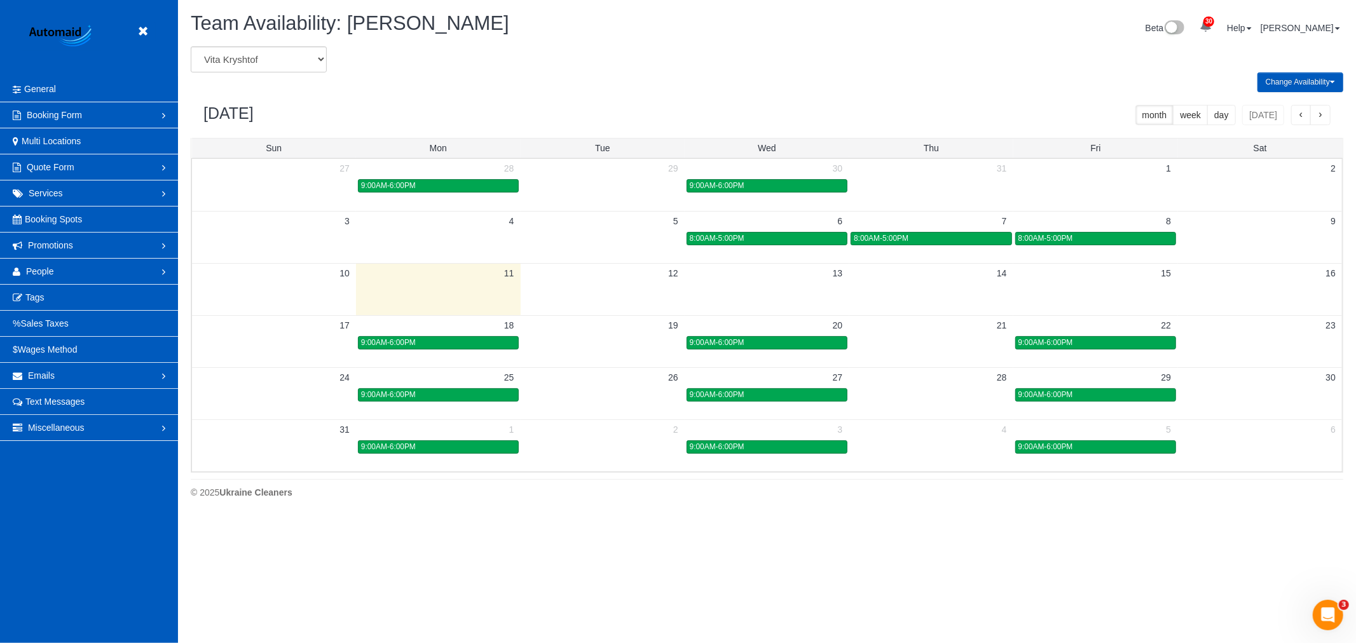
click at [134, 29] on header "Beta" at bounding box center [89, 38] width 178 height 76
click at [144, 32] on icon at bounding box center [143, 32] width 16 height 16
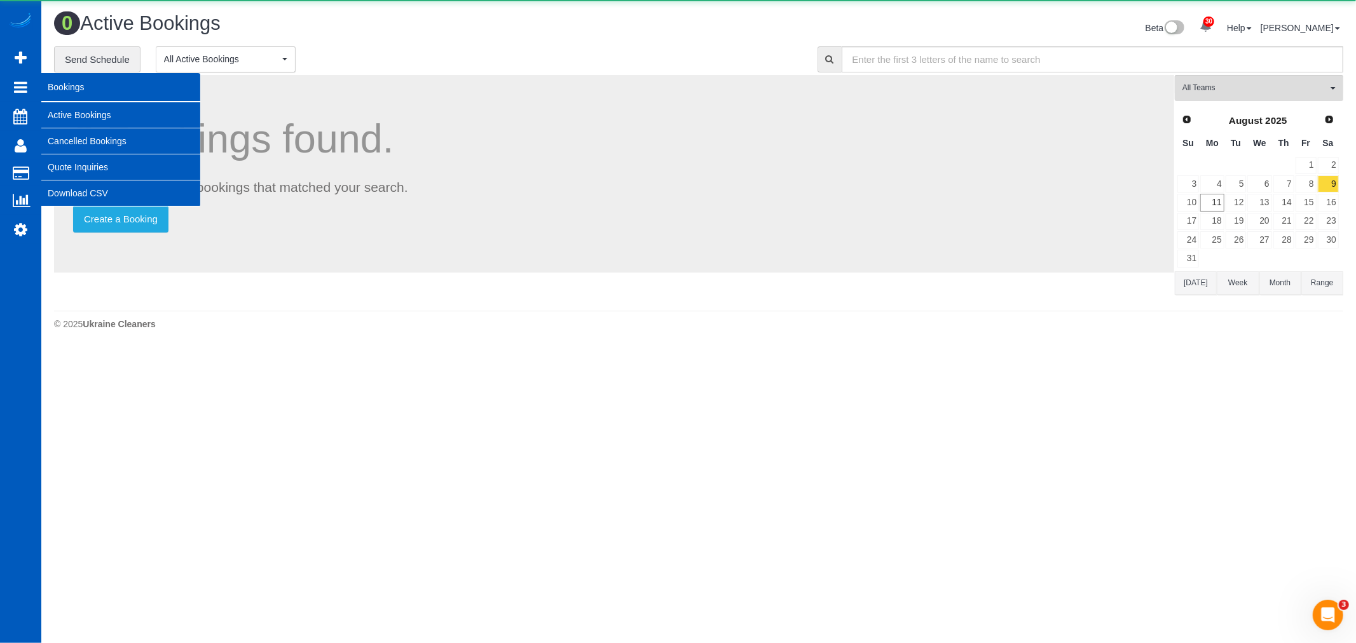
scroll to position [350, 1356]
click at [83, 117] on link "Active Bookings" at bounding box center [120, 114] width 159 height 25
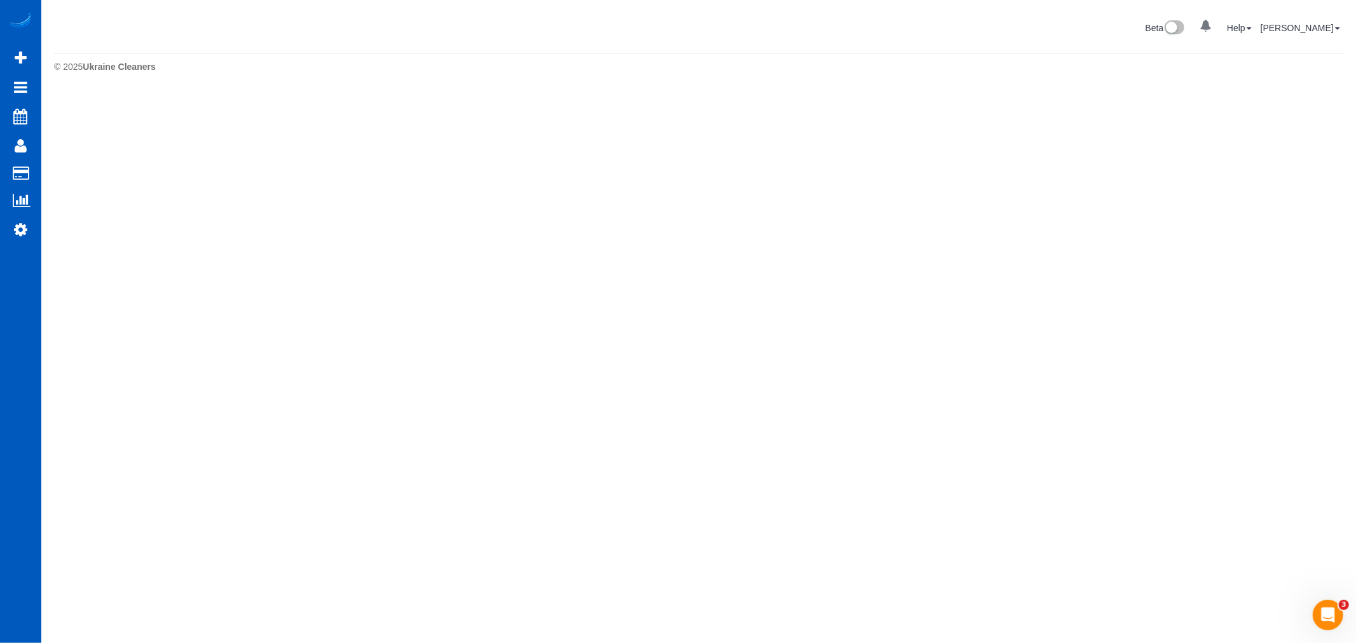
scroll to position [0, 0]
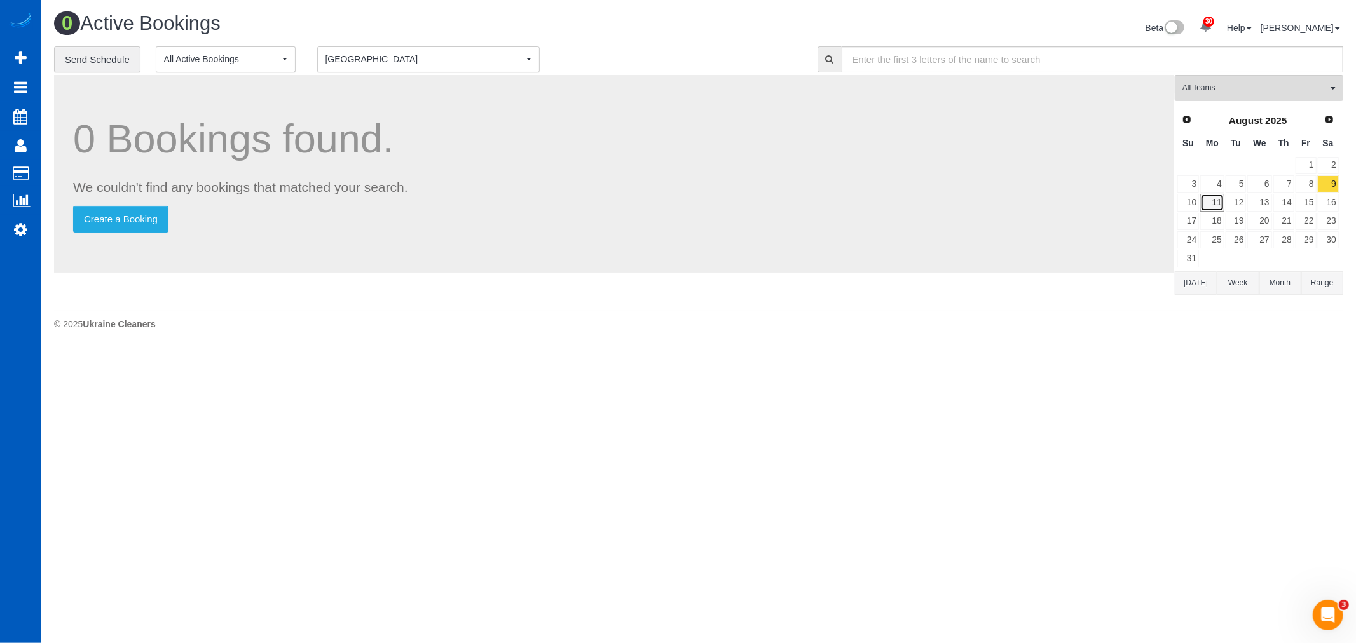
click at [1221, 207] on link "11" at bounding box center [1212, 202] width 24 height 17
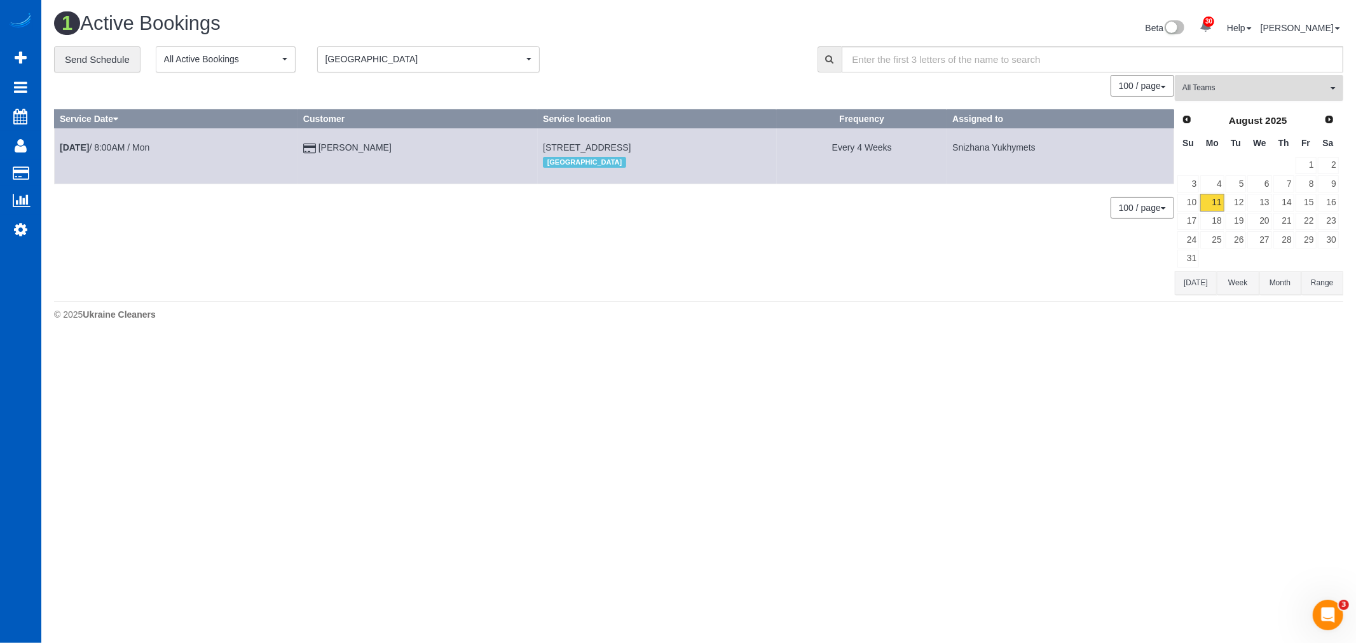
click at [1212, 83] on button "All Teams" at bounding box center [1259, 88] width 168 height 26
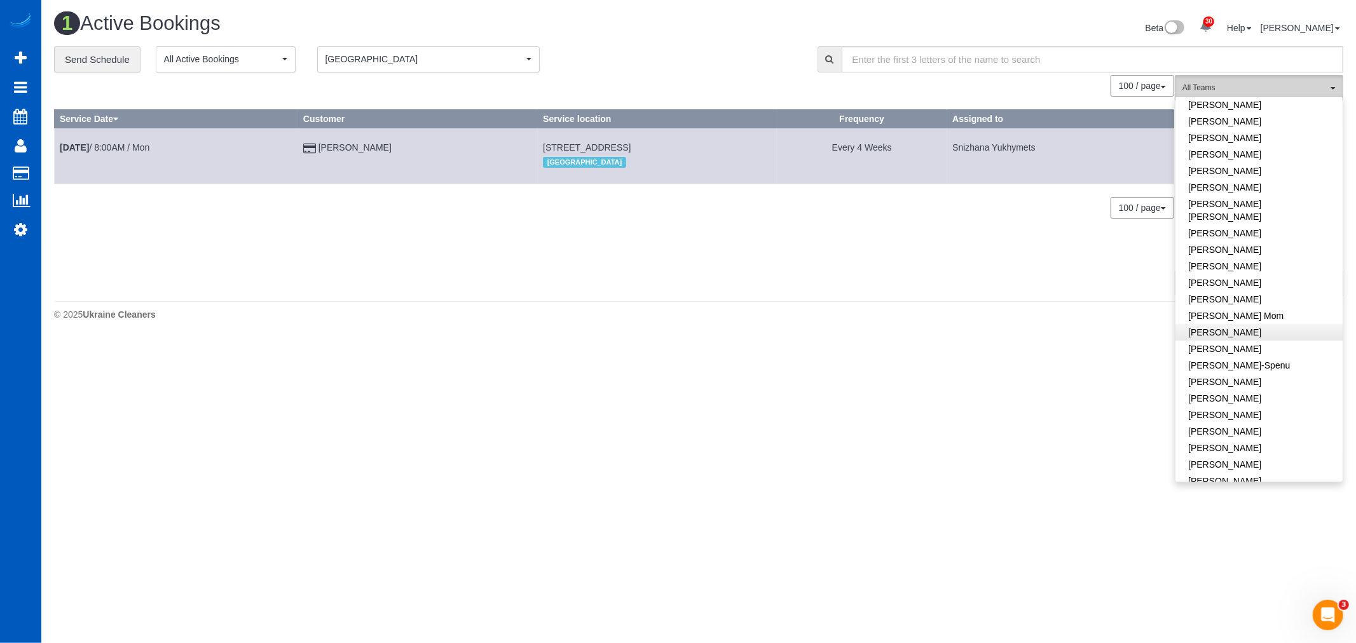
scroll to position [141, 0]
click at [1266, 430] on link "Kateryna Maherovska" at bounding box center [1259, 438] width 167 height 17
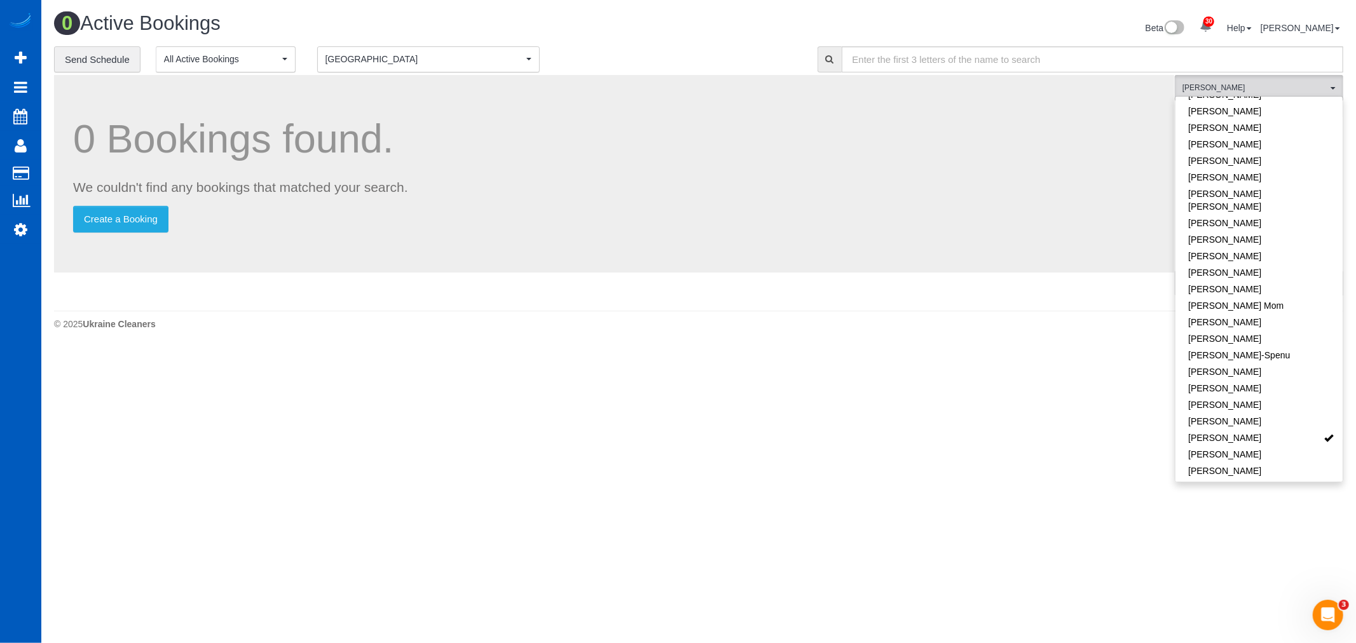
click at [815, 434] on body "30 Beta Your Notifications You have 0 alerts × You have 4 to charge for 08/09/2…" at bounding box center [678, 321] width 1356 height 643
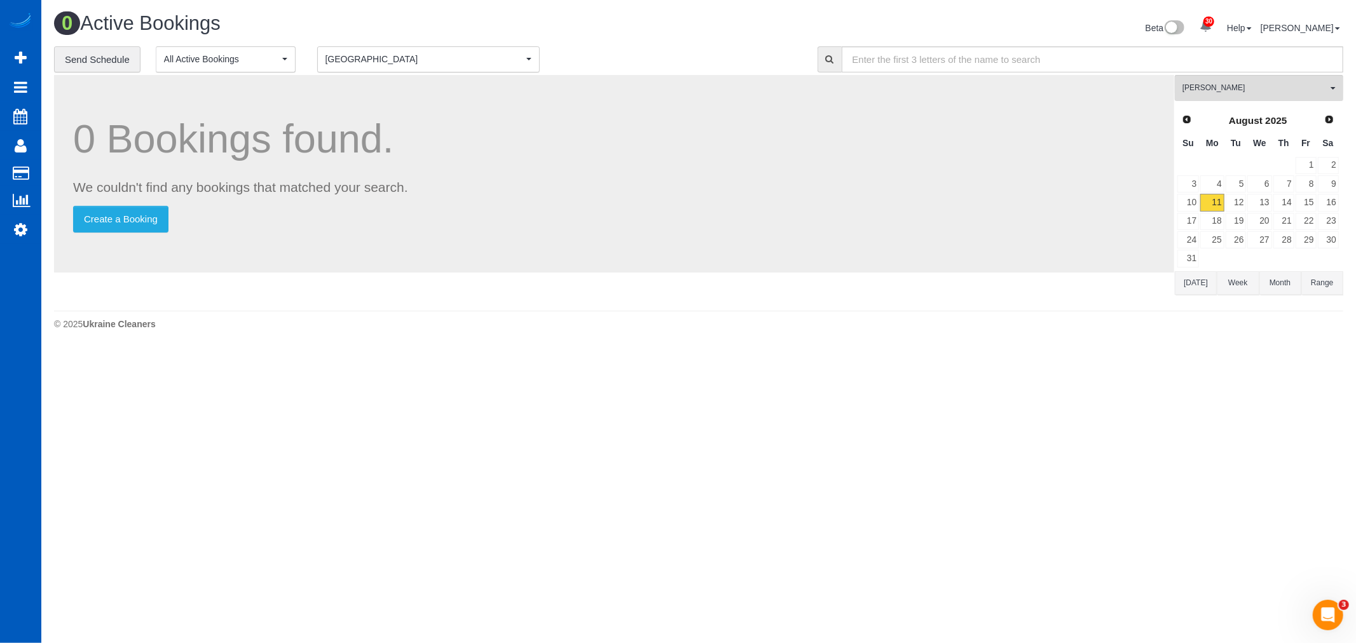
click at [383, 48] on button "Spokane Spokane" at bounding box center [428, 59] width 223 height 26
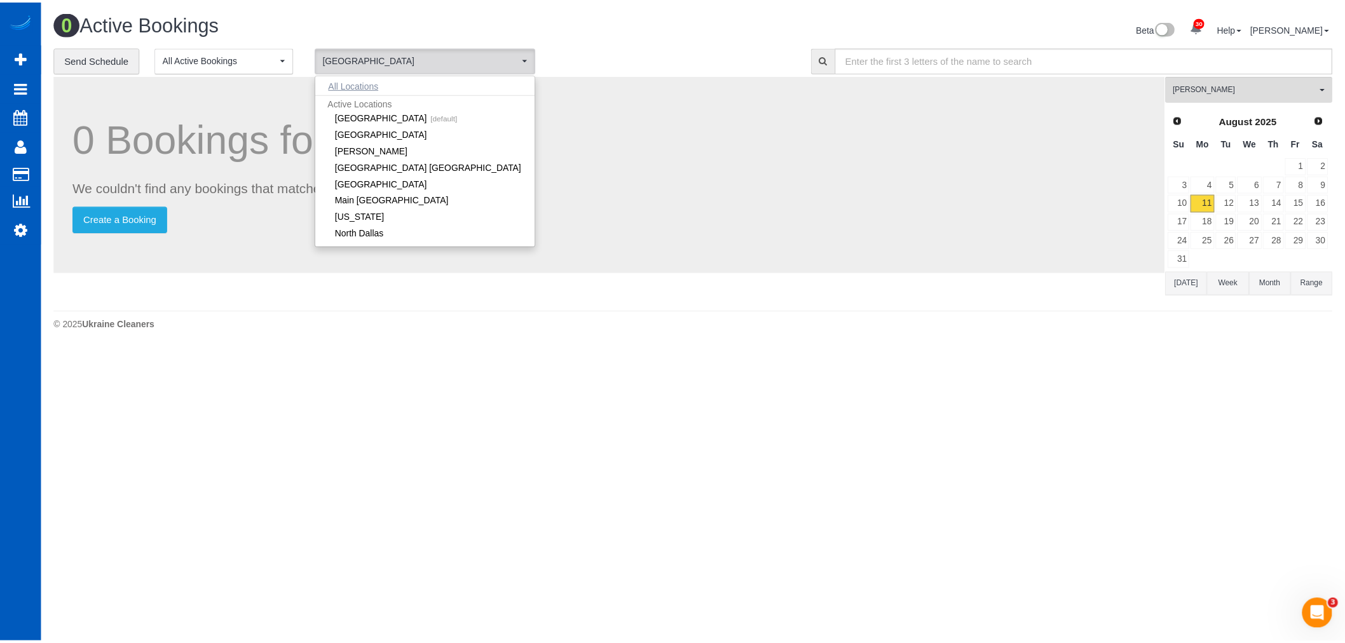
scroll to position [0, 0]
click at [366, 86] on button "All Locations" at bounding box center [356, 87] width 77 height 18
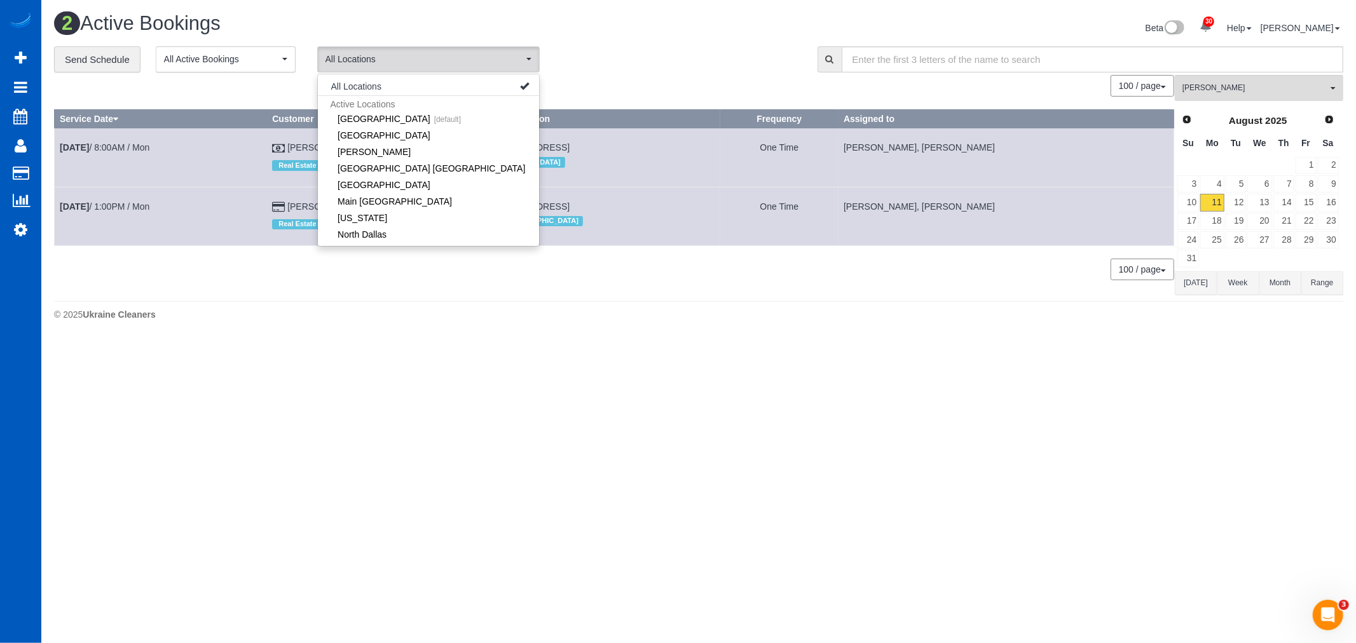
drag, startPoint x: 390, startPoint y: 377, endPoint x: 371, endPoint y: 367, distance: 21.6
click at [389, 377] on body "30 Beta Your Notifications You have 0 alerts × You have 4 to charge for 08/09/2…" at bounding box center [678, 321] width 1356 height 643
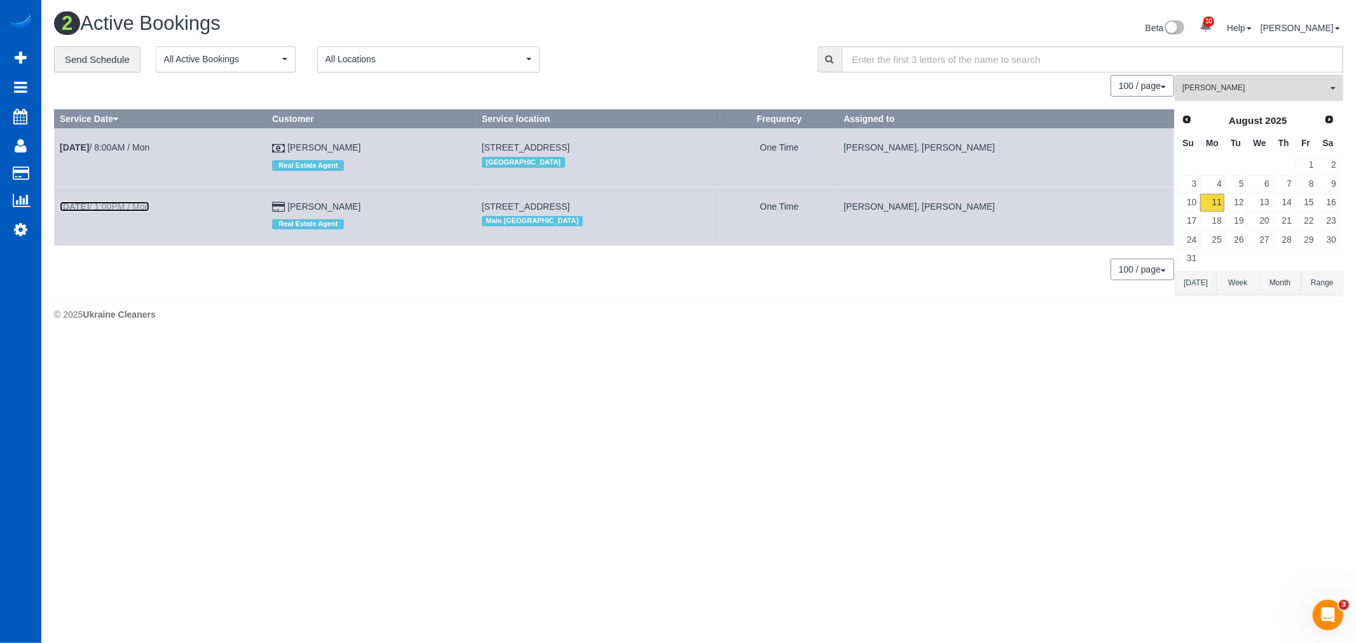
click at [110, 205] on link "Aug 11th / 1:00PM / Mon" at bounding box center [105, 207] width 90 height 10
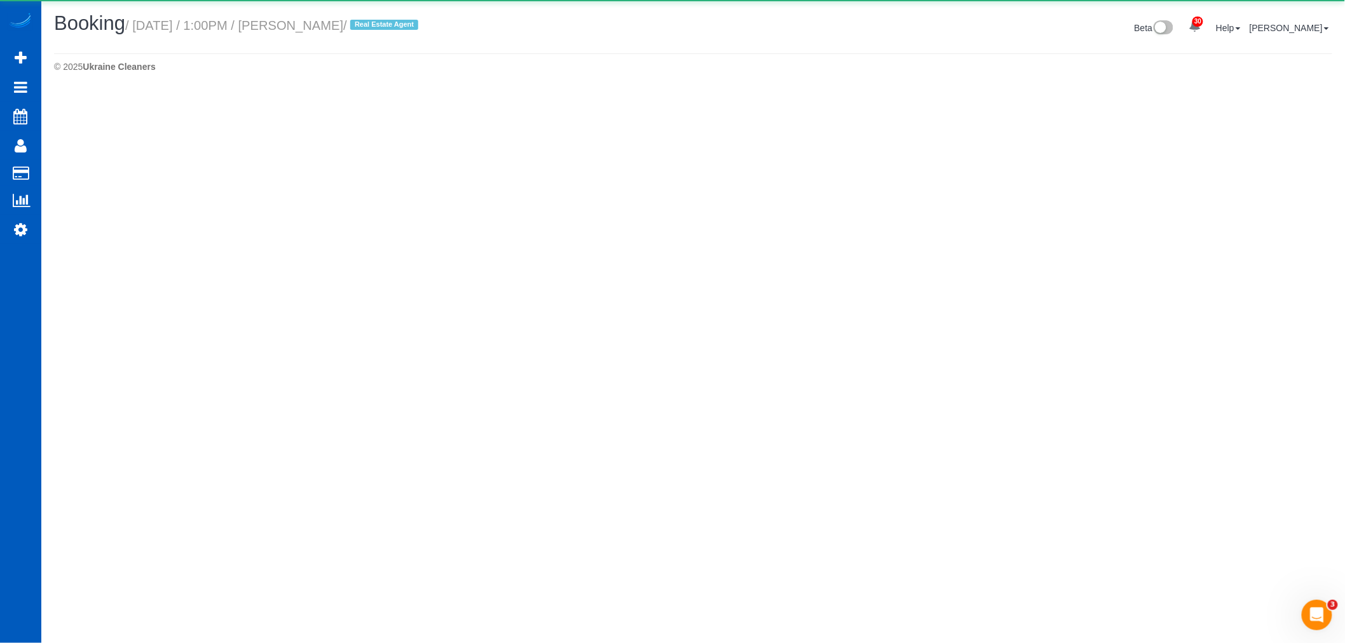
select select "WA"
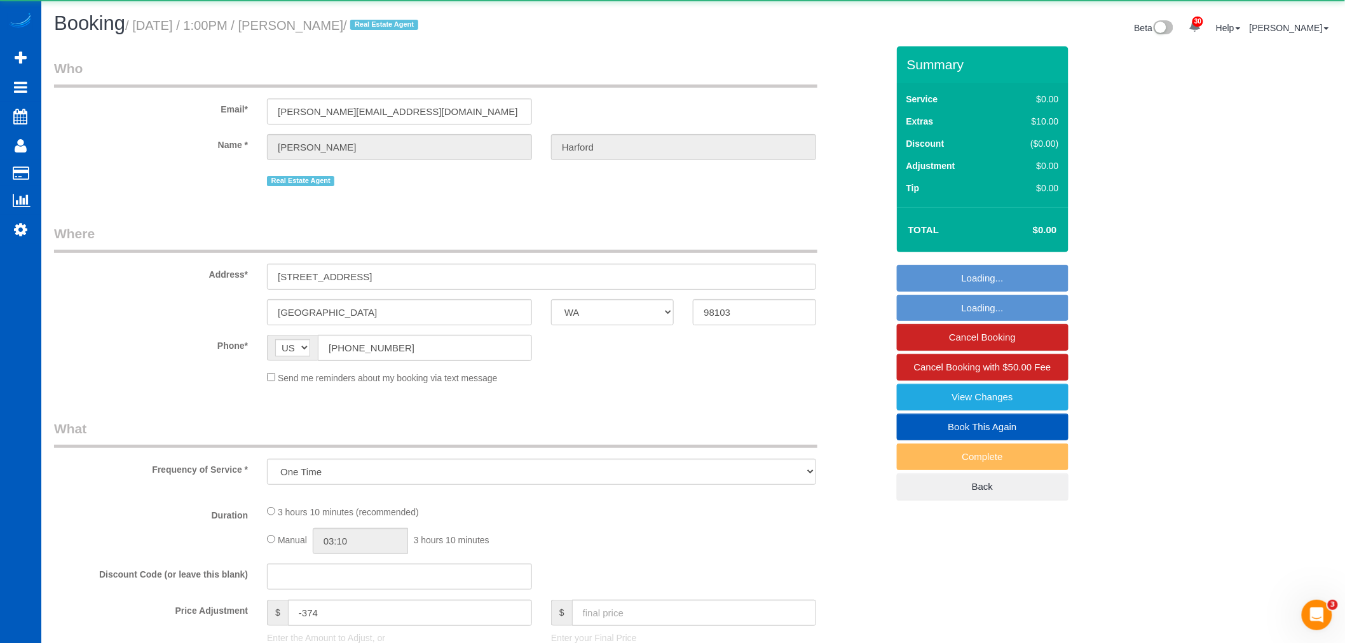
select select "object:58899"
select select "199"
select select "2"
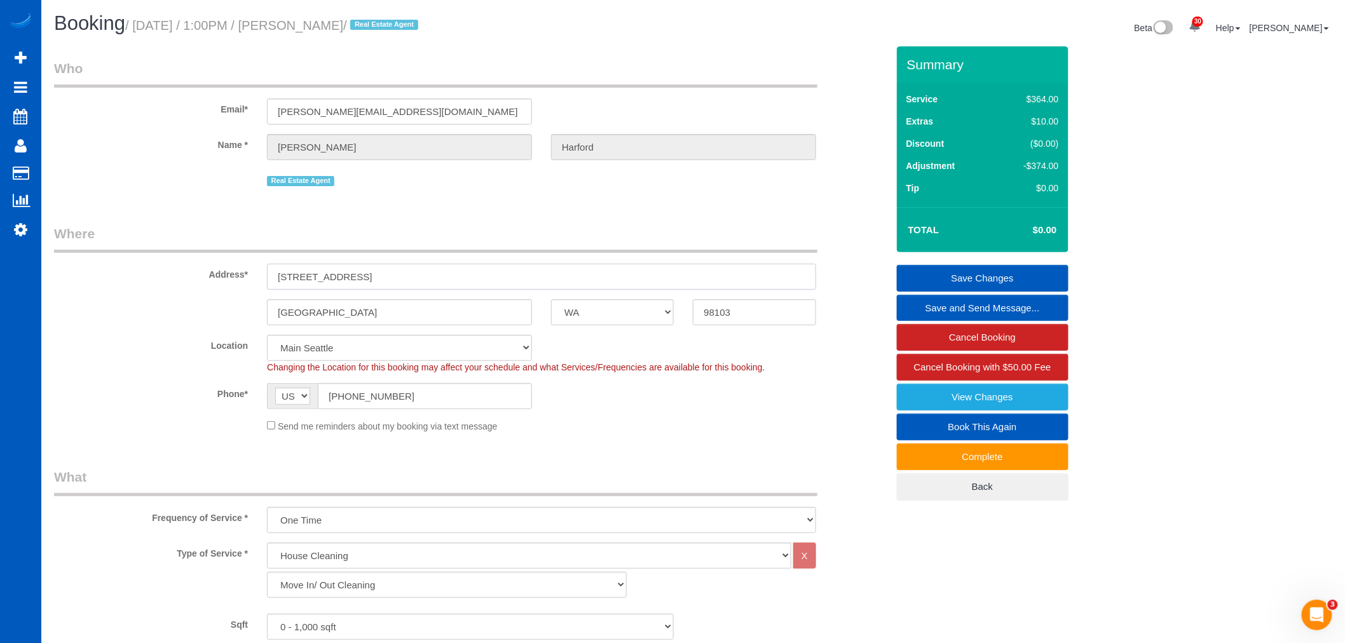
drag, startPoint x: 403, startPoint y: 282, endPoint x: 226, endPoint y: 270, distance: 177.8
click at [226, 270] on div "Address* 4817 Dayton Ave N" at bounding box center [471, 256] width 853 height 65
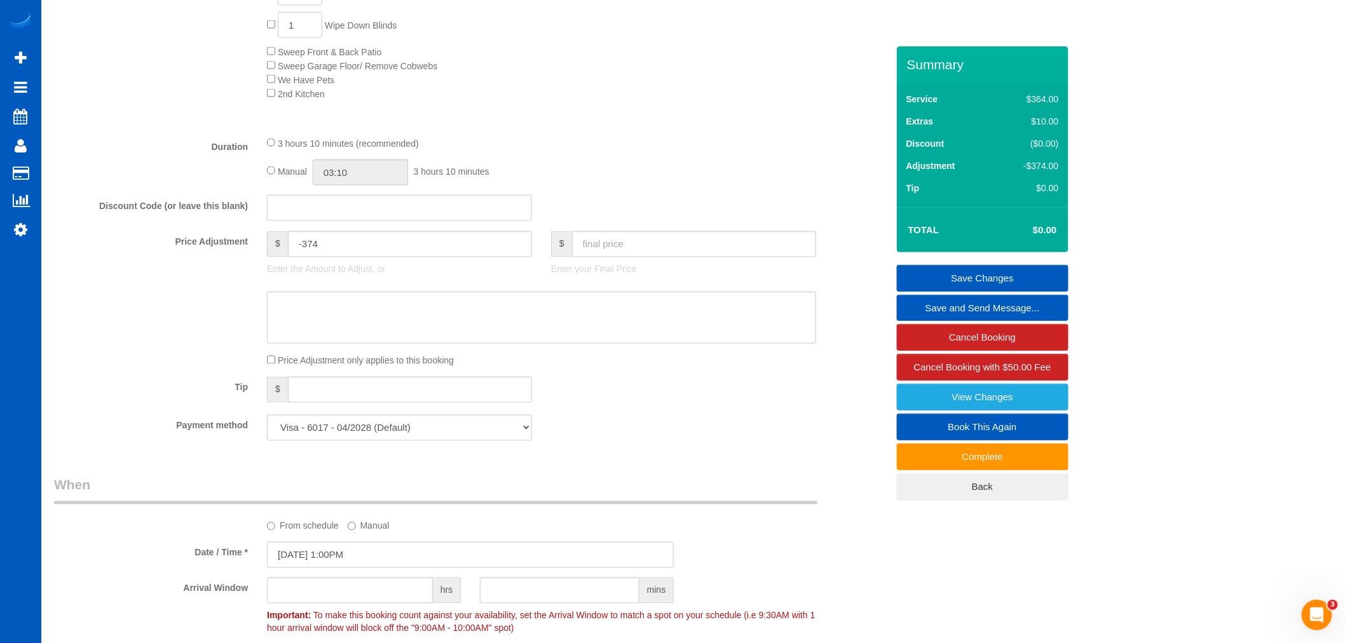
scroll to position [636, 0]
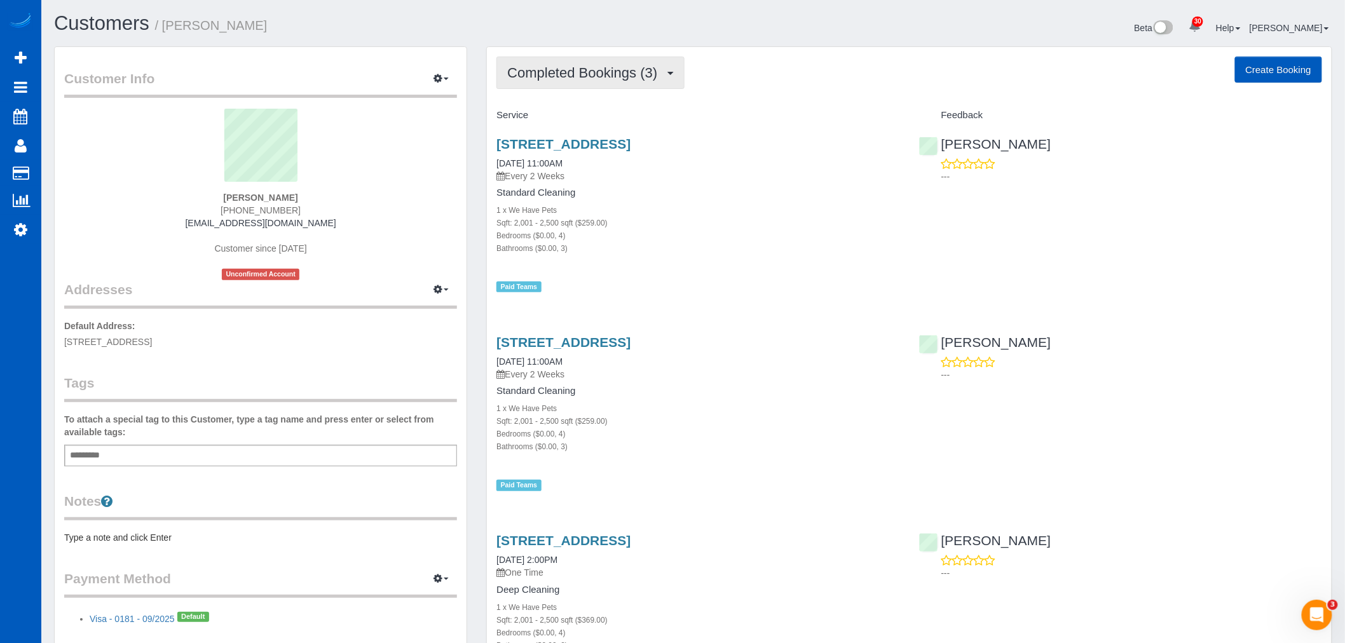
click at [579, 88] on button "Completed Bookings (3)" at bounding box center [591, 73] width 188 height 32
click at [581, 121] on link "Upcoming Bookings (0)" at bounding box center [563, 119] width 132 height 17
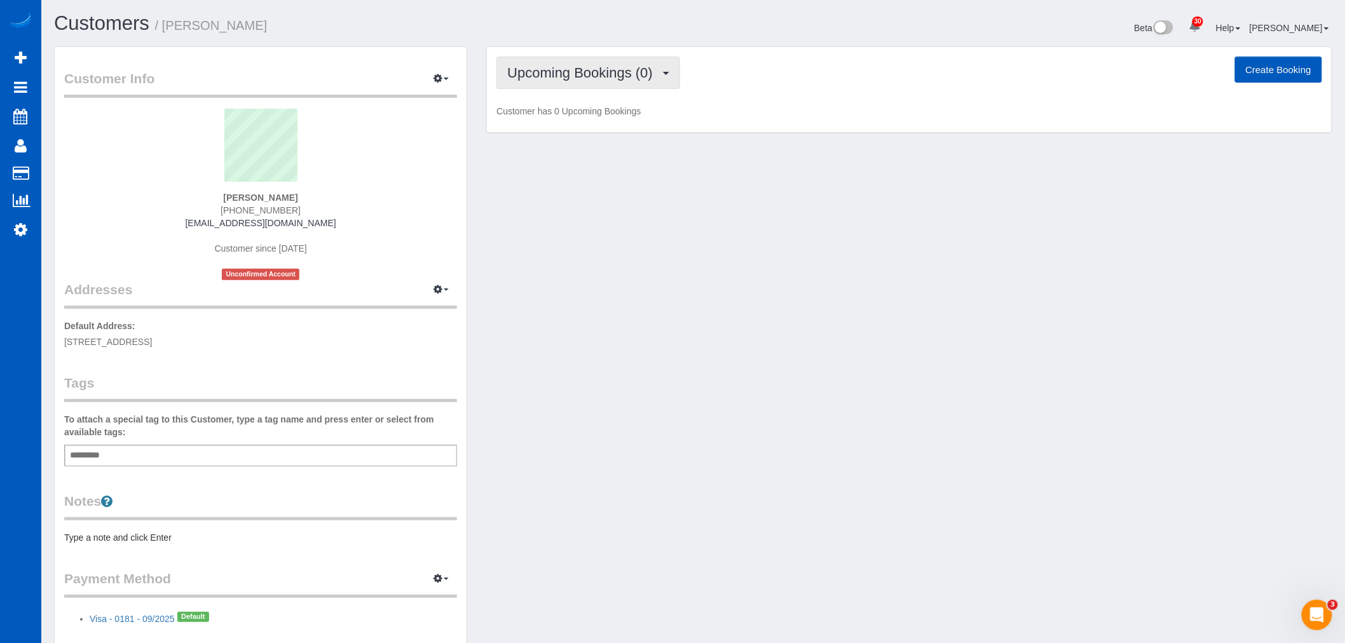
click at [577, 77] on span "Upcoming Bookings (0)" at bounding box center [583, 73] width 152 height 16
click at [577, 103] on link "Completed Bookings (3)" at bounding box center [563, 102] width 132 height 17
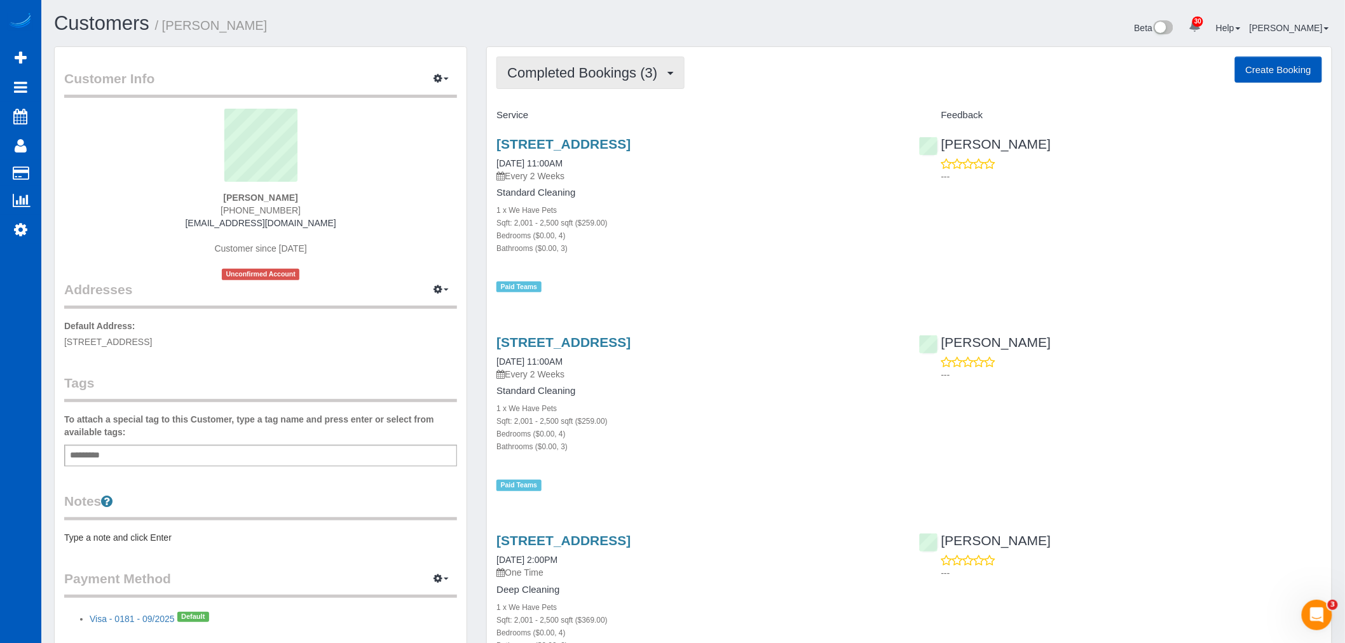
click at [547, 72] on span "Completed Bookings (3)" at bounding box center [585, 73] width 156 height 16
click at [556, 66] on span "Completed Bookings (3)" at bounding box center [585, 73] width 156 height 16
click at [574, 81] on button "Completed Bookings (3)" at bounding box center [591, 73] width 188 height 32
click at [703, 261] on div "1860 Hillside Drive Ne, Tacoma, WA 98422 04/03/2025 11:00AM Every 2 Weeks Stand…" at bounding box center [698, 209] width 422 height 167
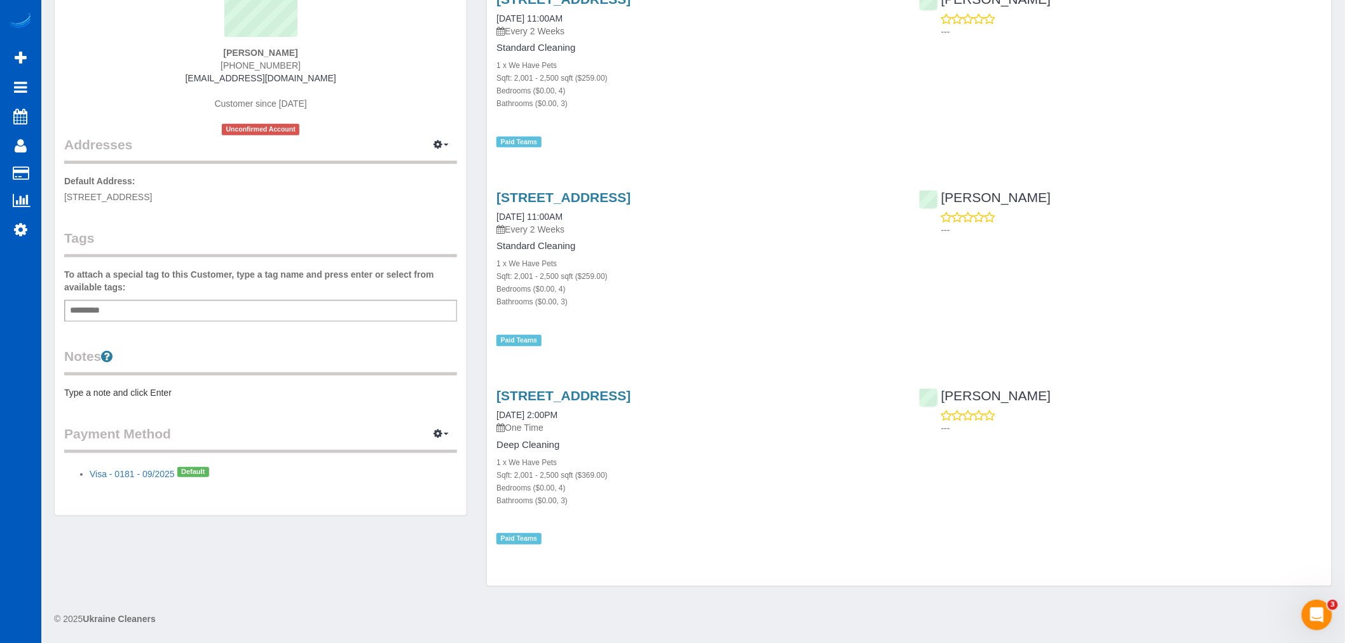
scroll to position [146, 0]
click at [596, 395] on link "1860 Hillside Drive Ne, Tacoma, WA 98422" at bounding box center [564, 395] width 134 height 15
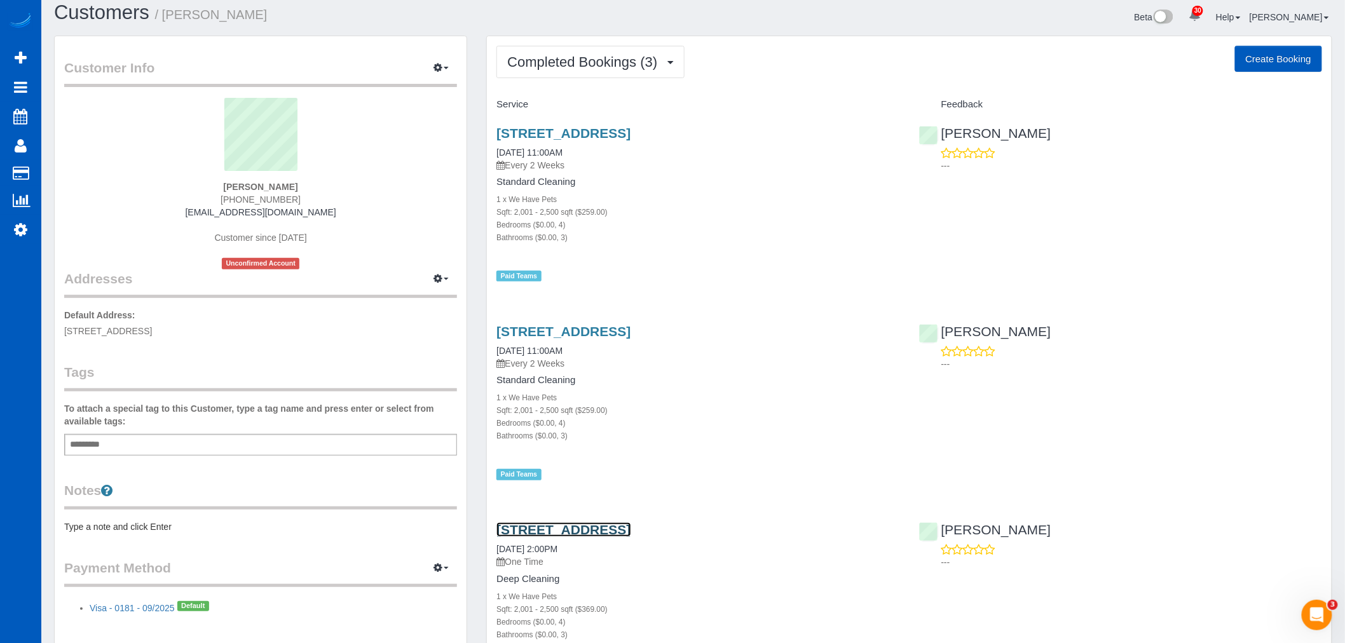
scroll to position [0, 0]
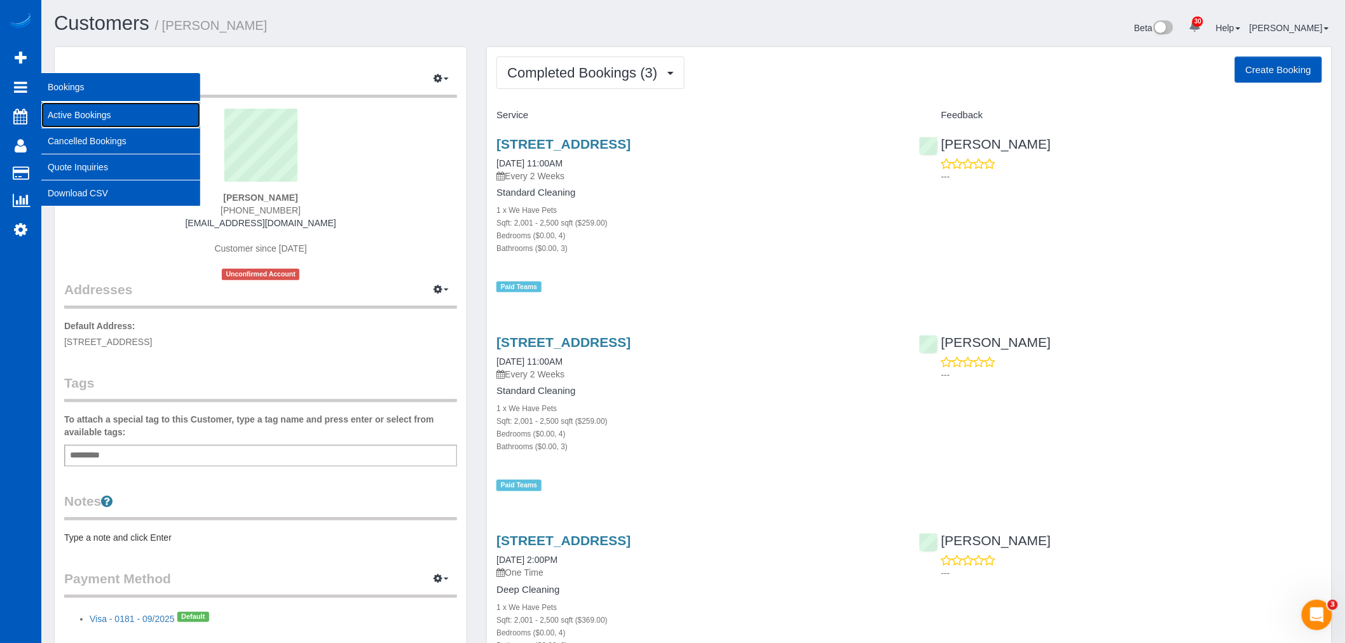
click at [87, 121] on link "Active Bookings" at bounding box center [120, 114] width 159 height 25
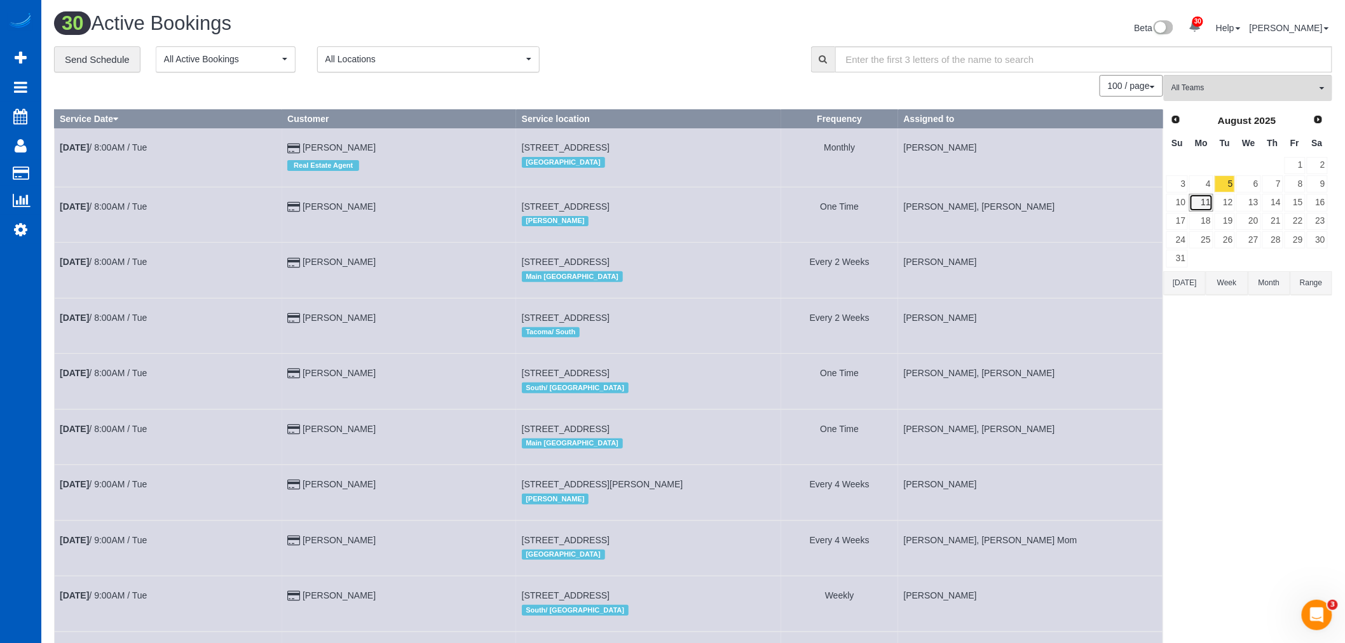
click at [1206, 206] on link "11" at bounding box center [1202, 202] width 24 height 17
click at [1223, 210] on link "12" at bounding box center [1225, 202] width 21 height 17
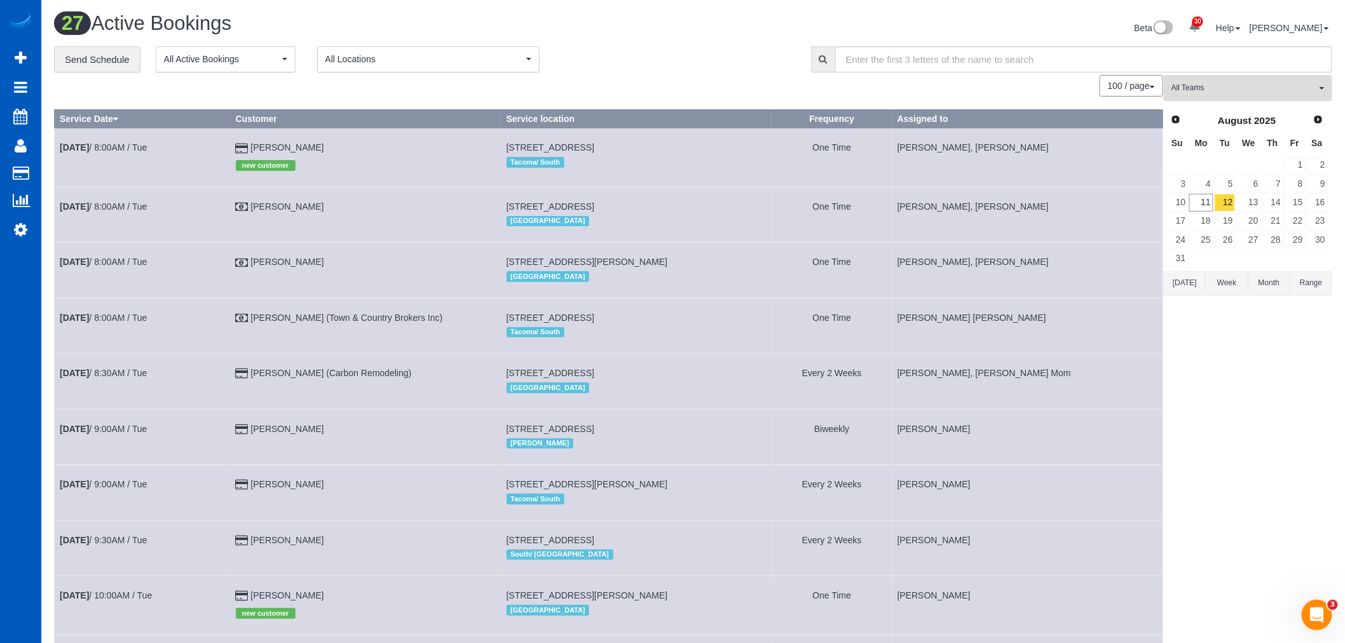
click at [1240, 79] on button "All Teams" at bounding box center [1248, 88] width 168 height 26
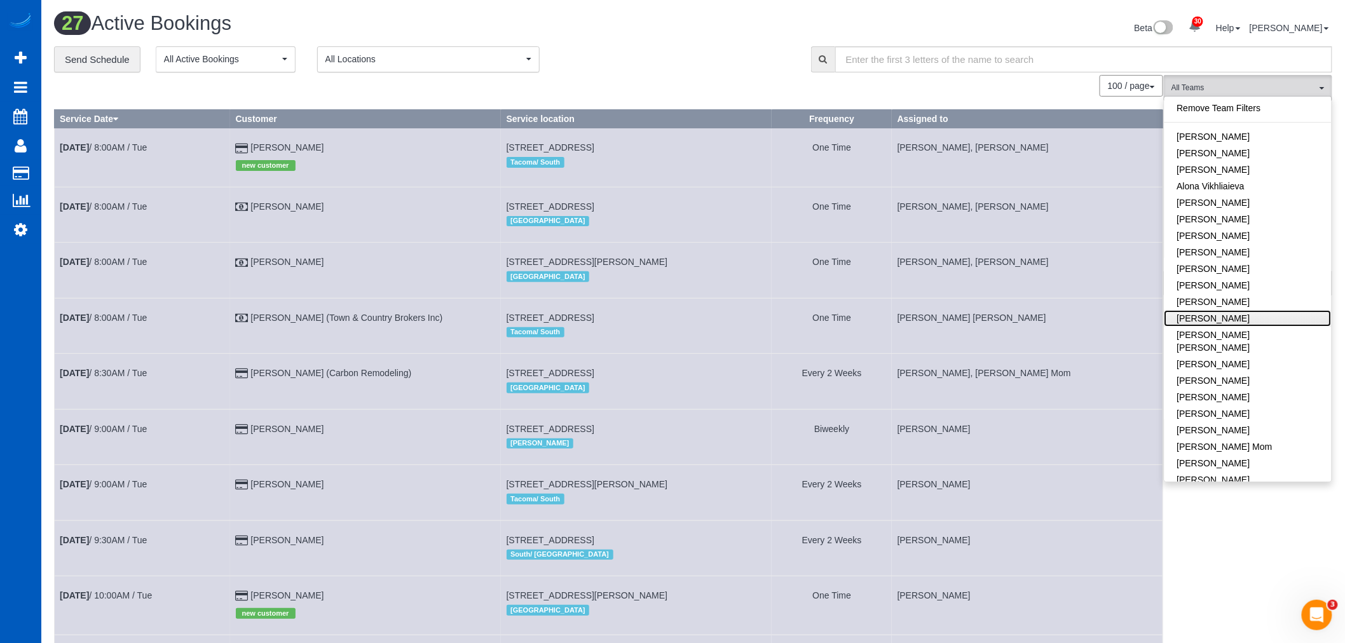
click at [1247, 315] on link "Dominika Markovets" at bounding box center [1248, 318] width 167 height 17
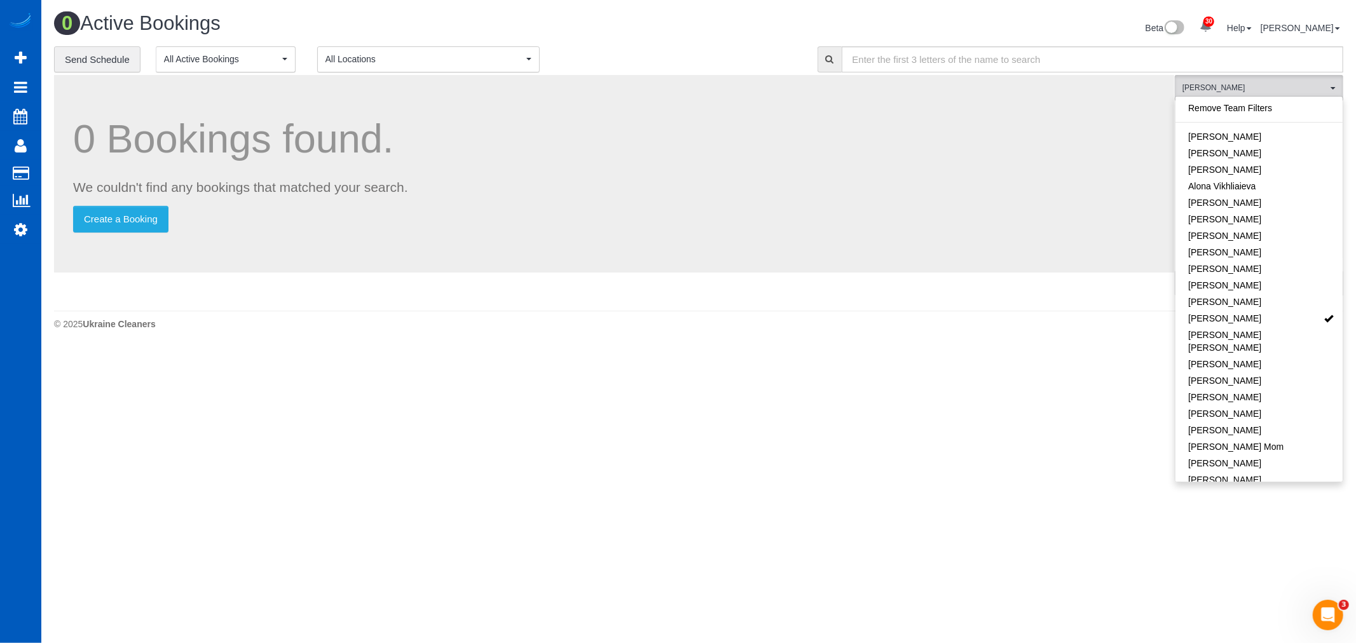
click at [430, 333] on footer "© 2025 Ukraine Cleaners" at bounding box center [698, 323] width 1289 height 25
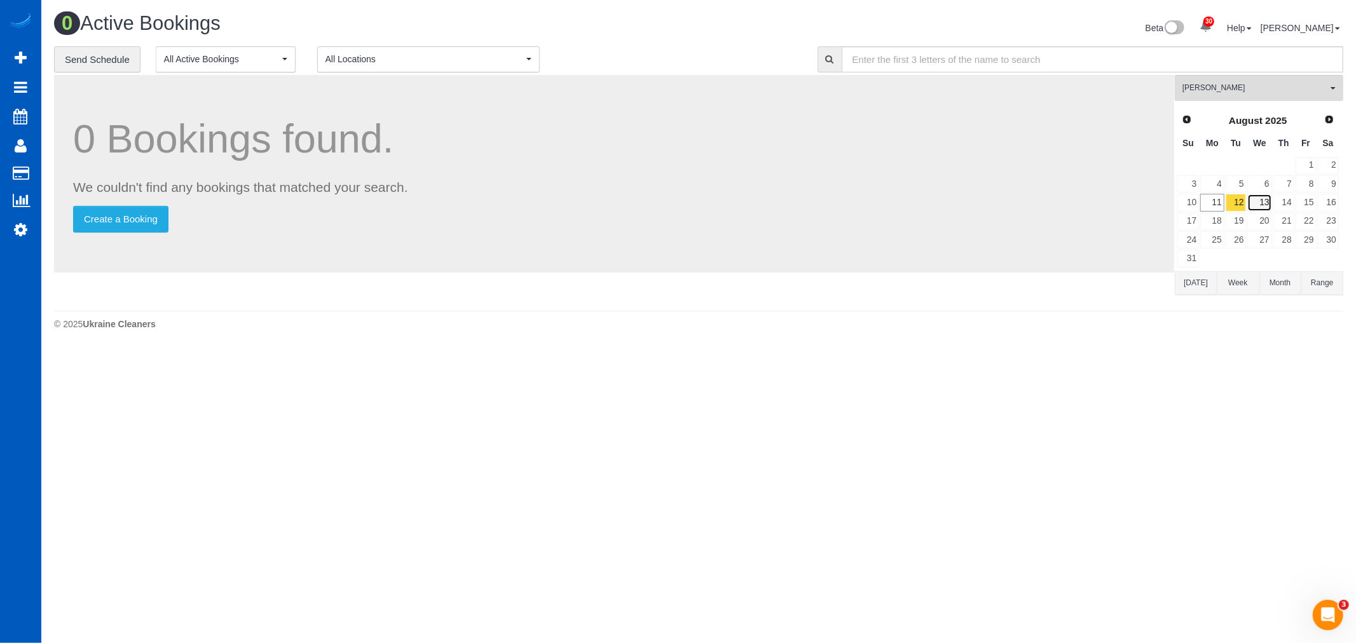
click at [1255, 205] on link "13" at bounding box center [1259, 202] width 24 height 17
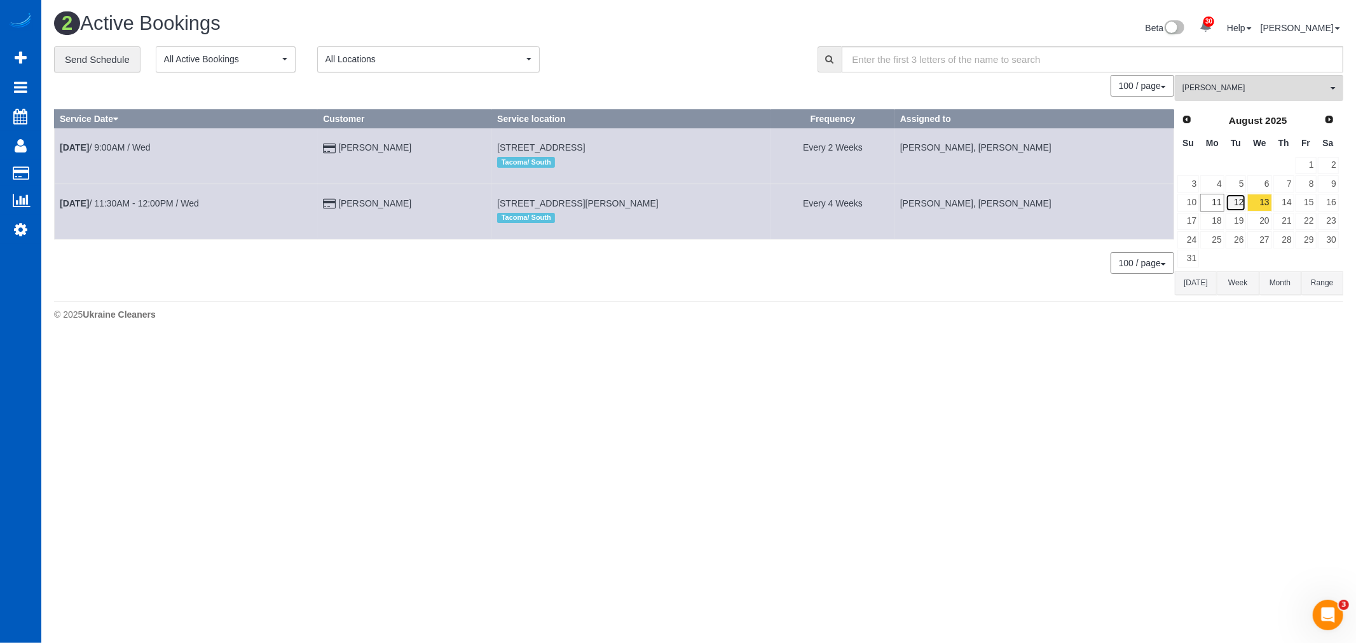
click at [1244, 205] on link "12" at bounding box center [1236, 202] width 21 height 17
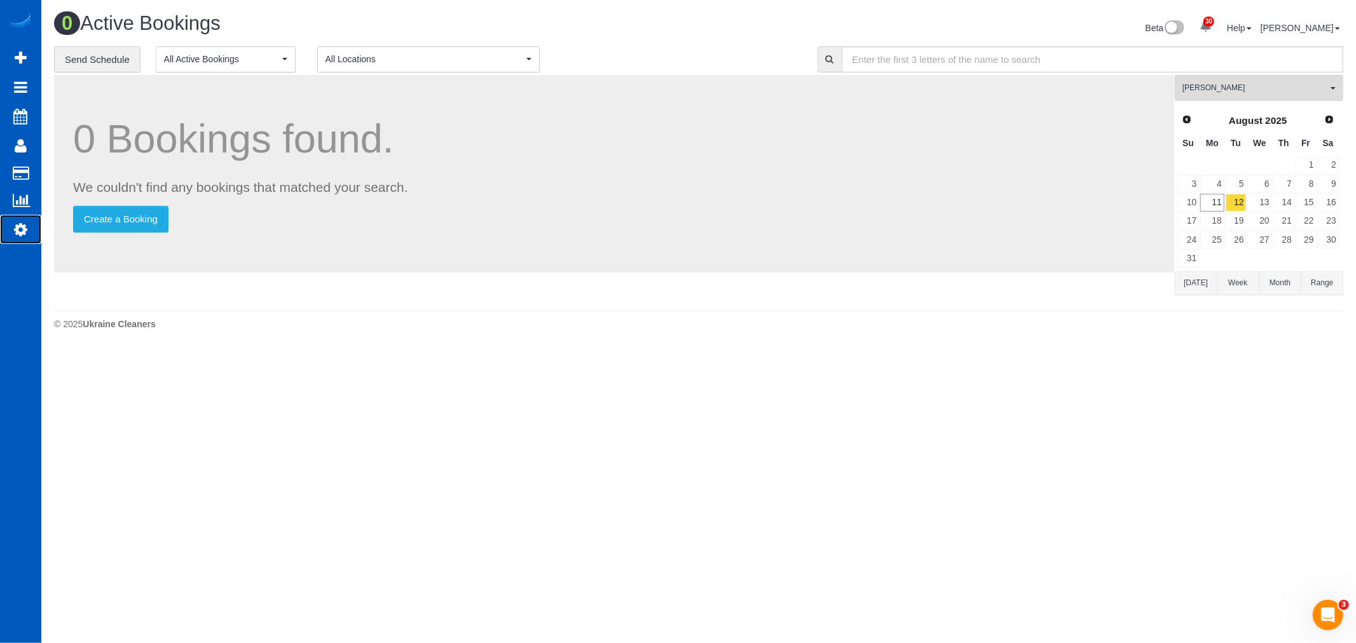
click at [37, 231] on link "Settings" at bounding box center [20, 229] width 41 height 29
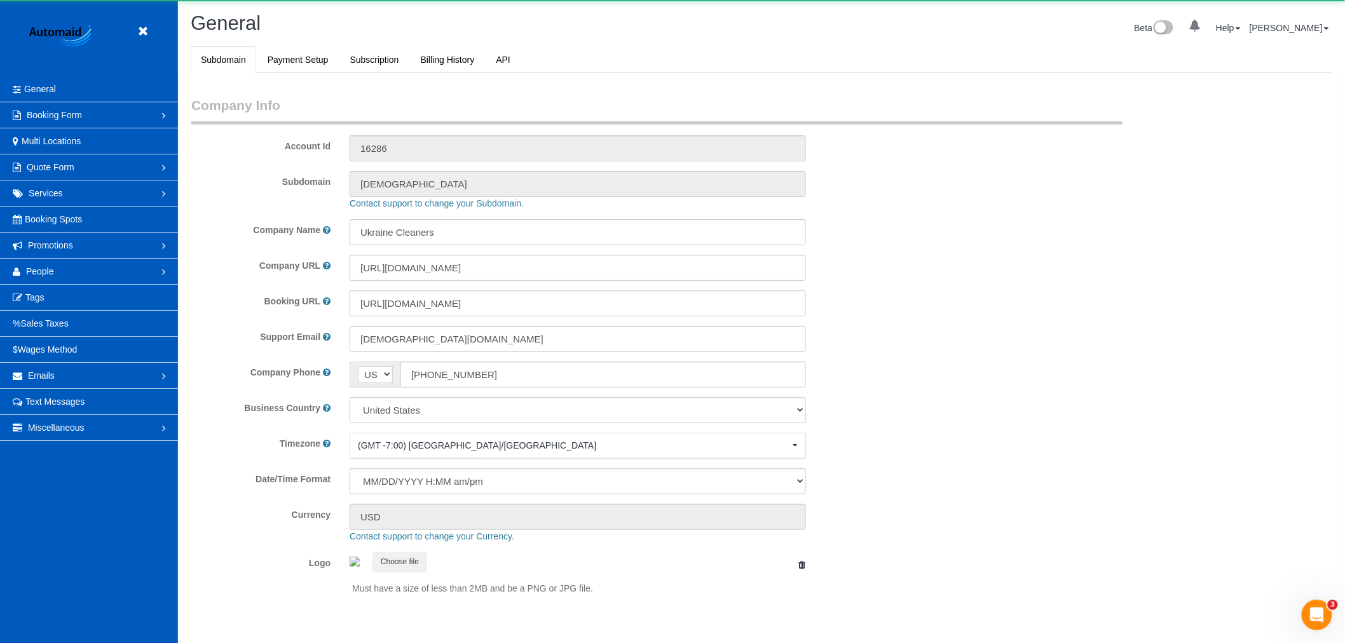
select select "1"
click at [64, 282] on link "People" at bounding box center [89, 271] width 178 height 25
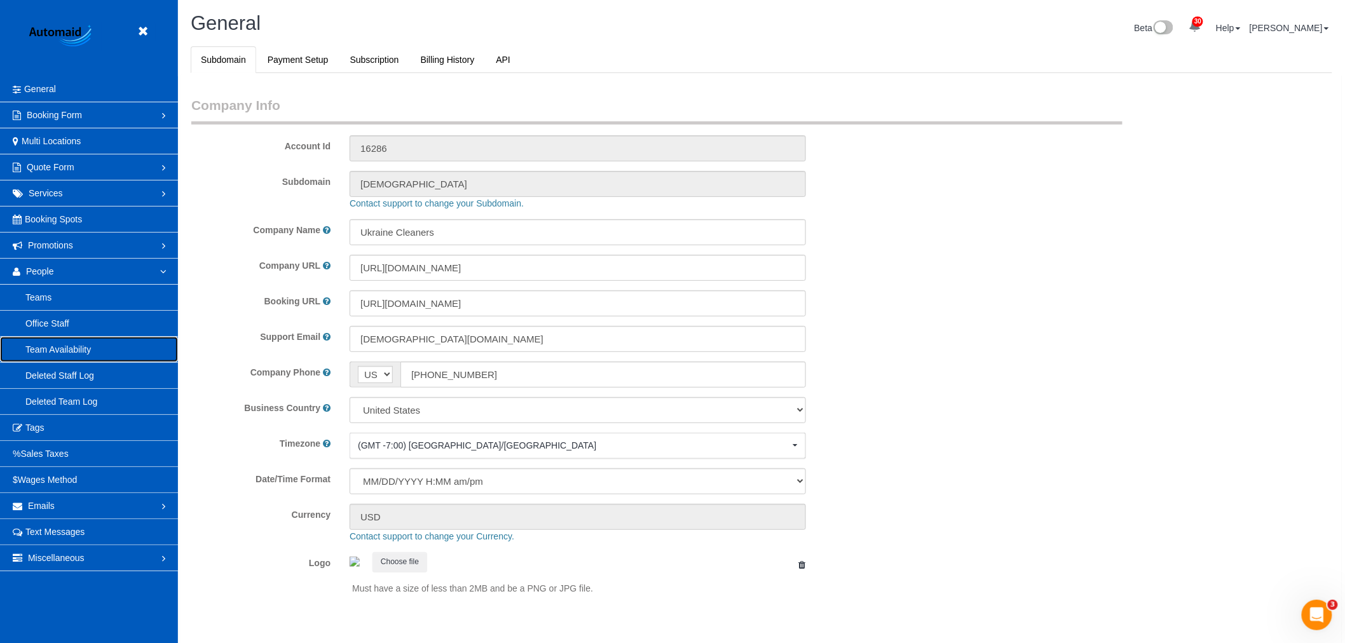
click at [71, 346] on link "Team Availability" at bounding box center [89, 349] width 178 height 25
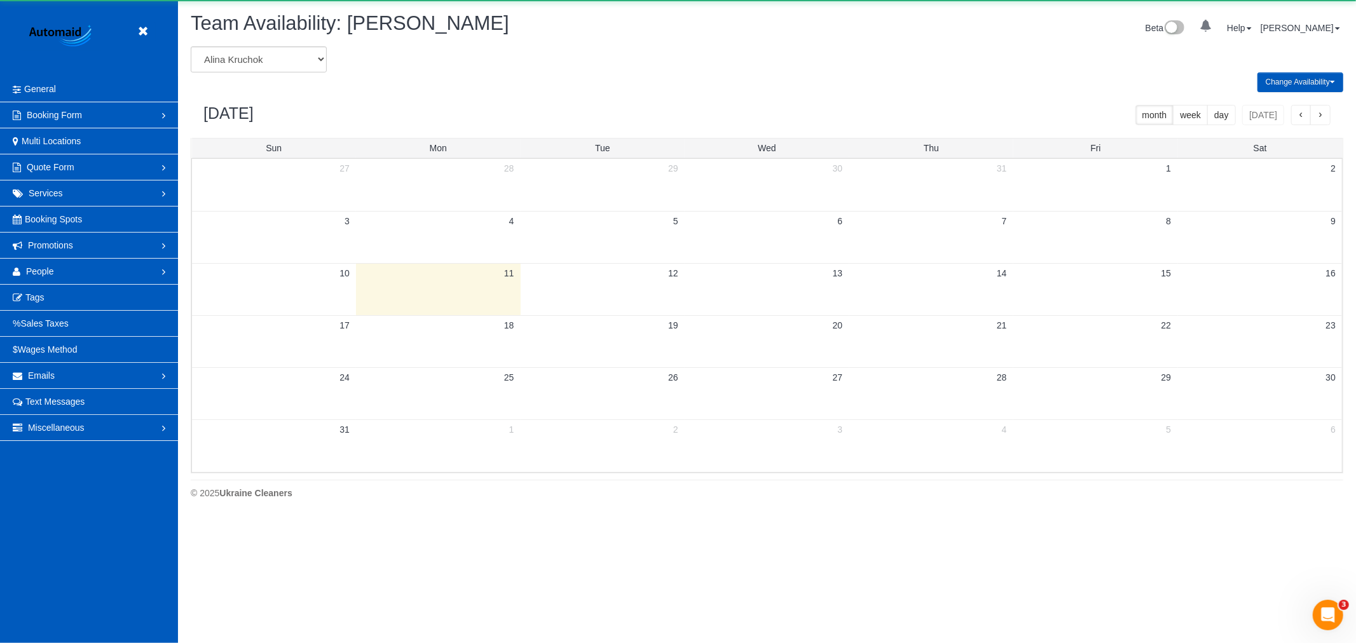
scroll to position [519, 1356]
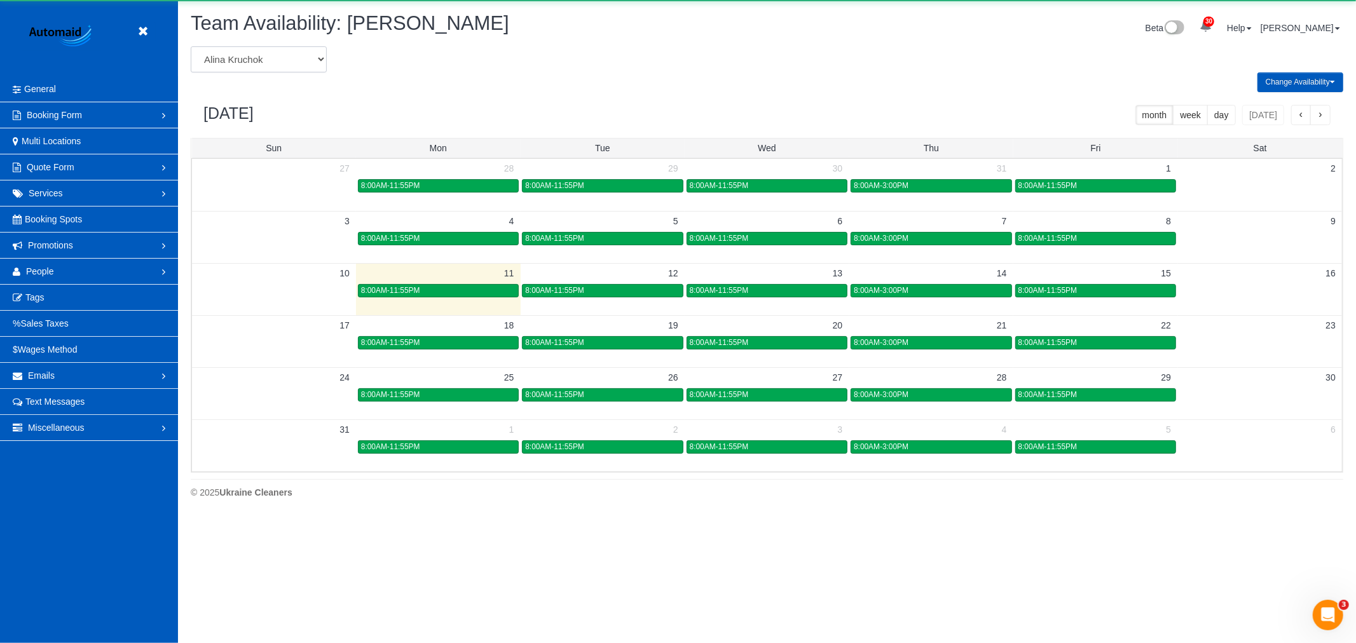
click at [256, 65] on select "Alina Kruchok Alona Kulish Alona Tarasiuk Alona Vikhliaieva Anastasiia Demchenk…" at bounding box center [259, 59] width 136 height 26
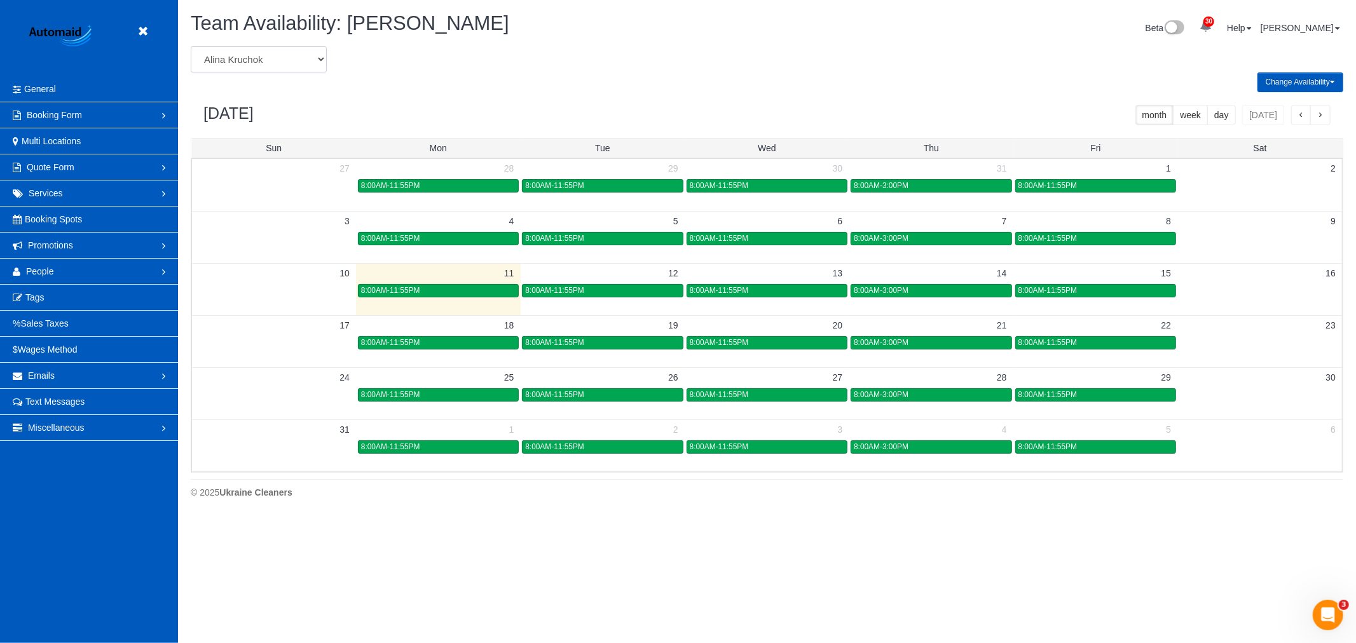
select select "number:30988"
click at [191, 47] on select "Alina Kruchok Alona Kulish Alona Tarasiuk Alona Vikhliaieva Anastasiia Demchenk…" at bounding box center [259, 59] width 136 height 26
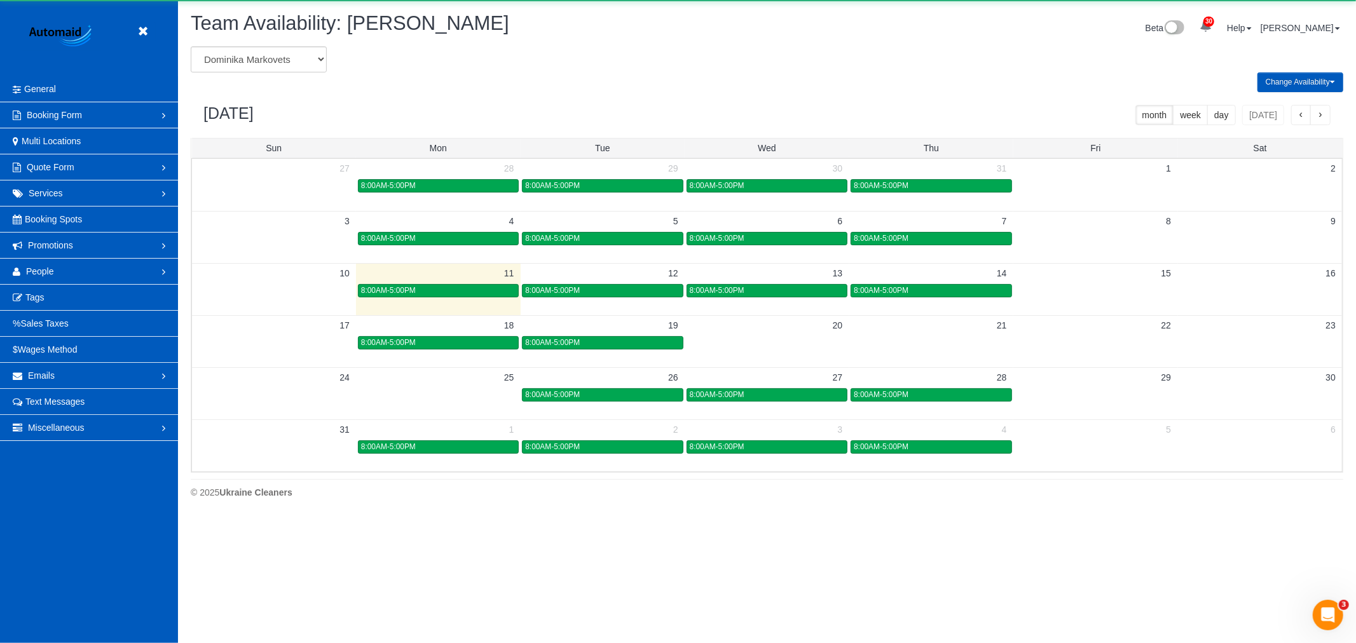
click at [598, 301] on td at bounding box center [603, 289] width 164 height 52
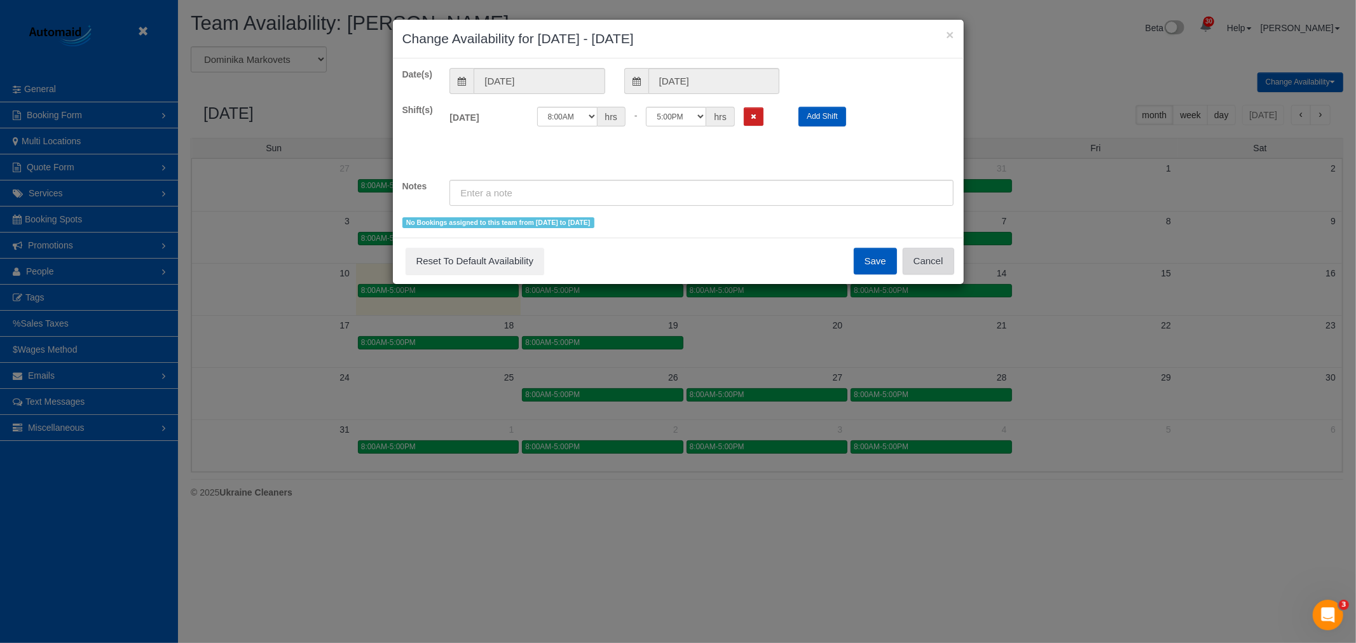
click at [943, 256] on button "Cancel" at bounding box center [928, 261] width 51 height 27
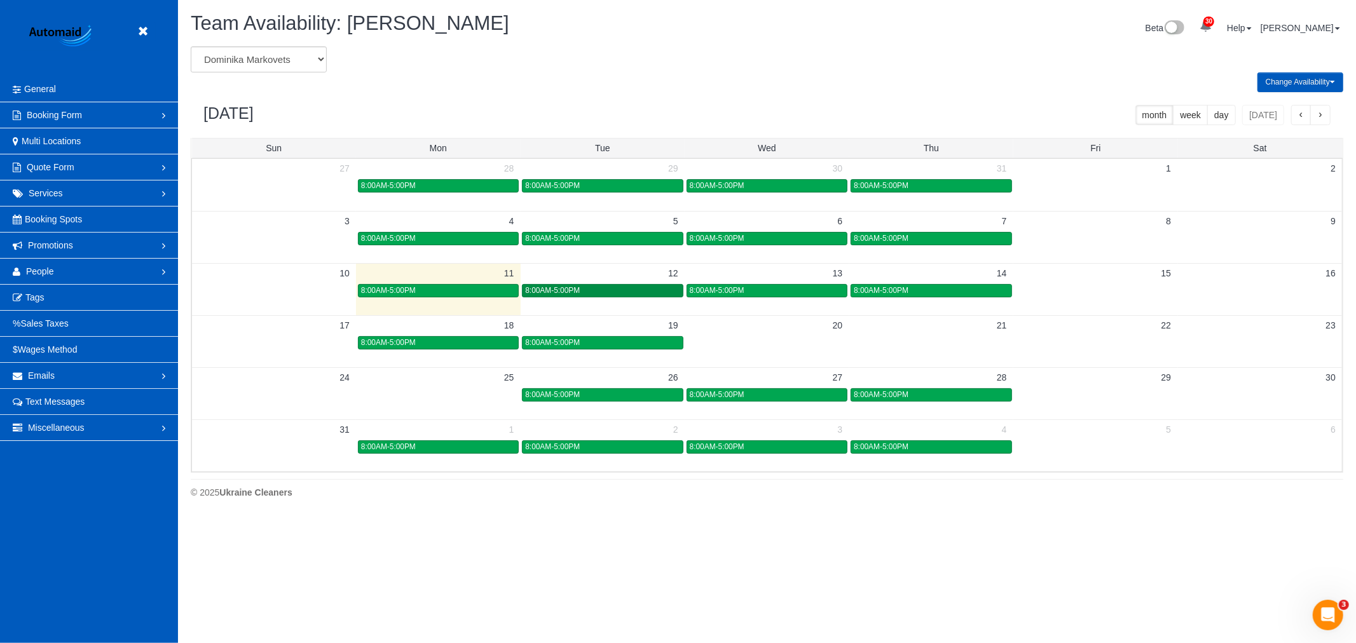
click at [586, 289] on div "8:00AM-5:00PM" at bounding box center [602, 291] width 154 height 10
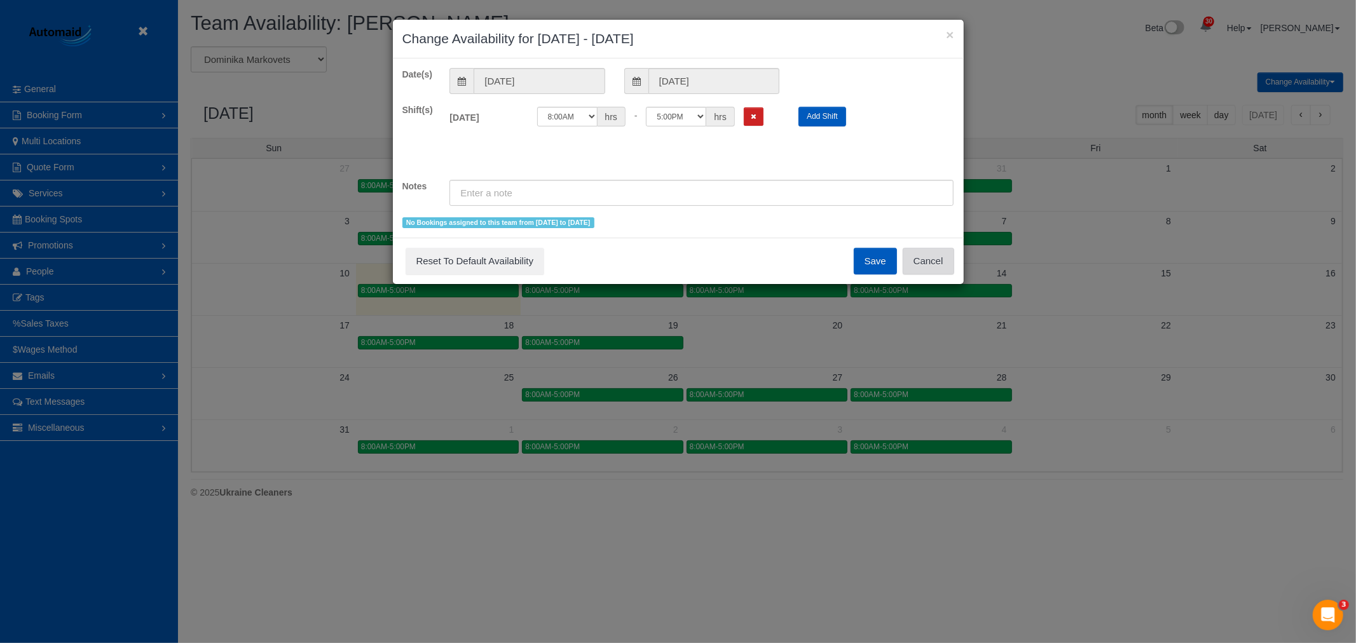
click at [939, 257] on button "Cancel" at bounding box center [928, 261] width 51 height 27
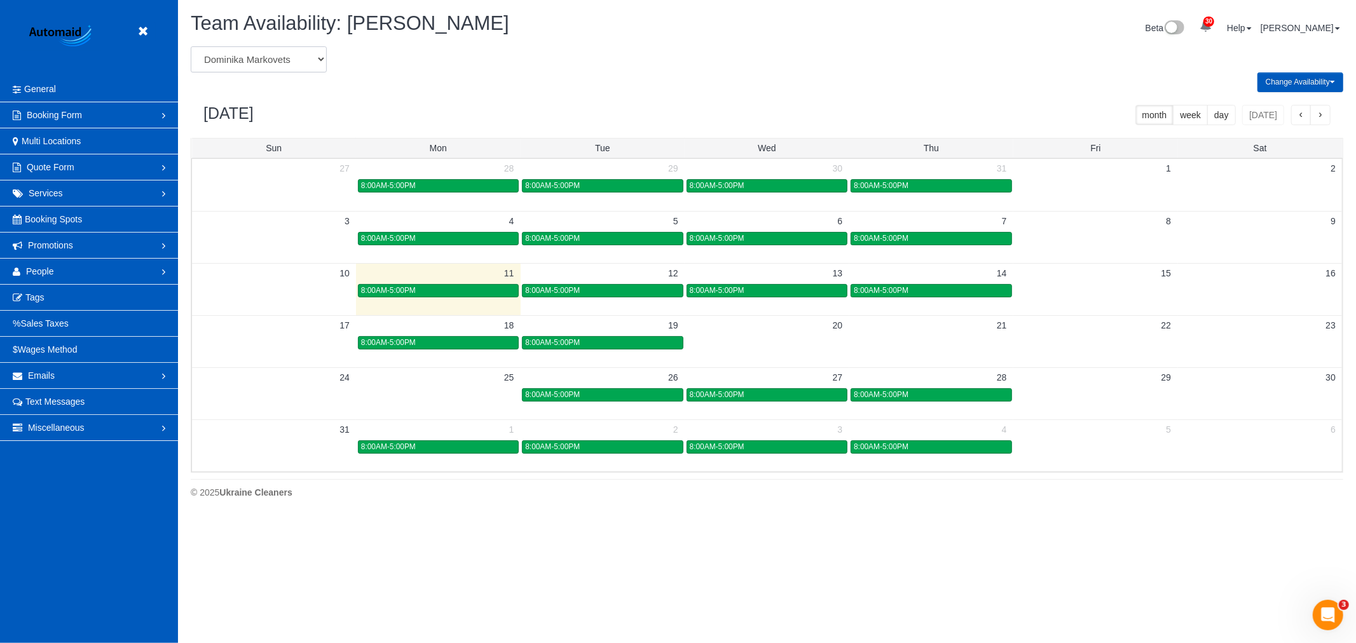
click at [236, 57] on select "Alina Kruchok Alona Kulish Alona Tarasiuk Alona Vikhliaieva Anastasiia Demchenk…" at bounding box center [259, 59] width 136 height 26
select select "number:23233"
click at [191, 47] on select "Alina Kruchok Alona Kulish Alona Tarasiuk Alona Vikhliaieva Anastasiia Demchenk…" at bounding box center [259, 59] width 136 height 26
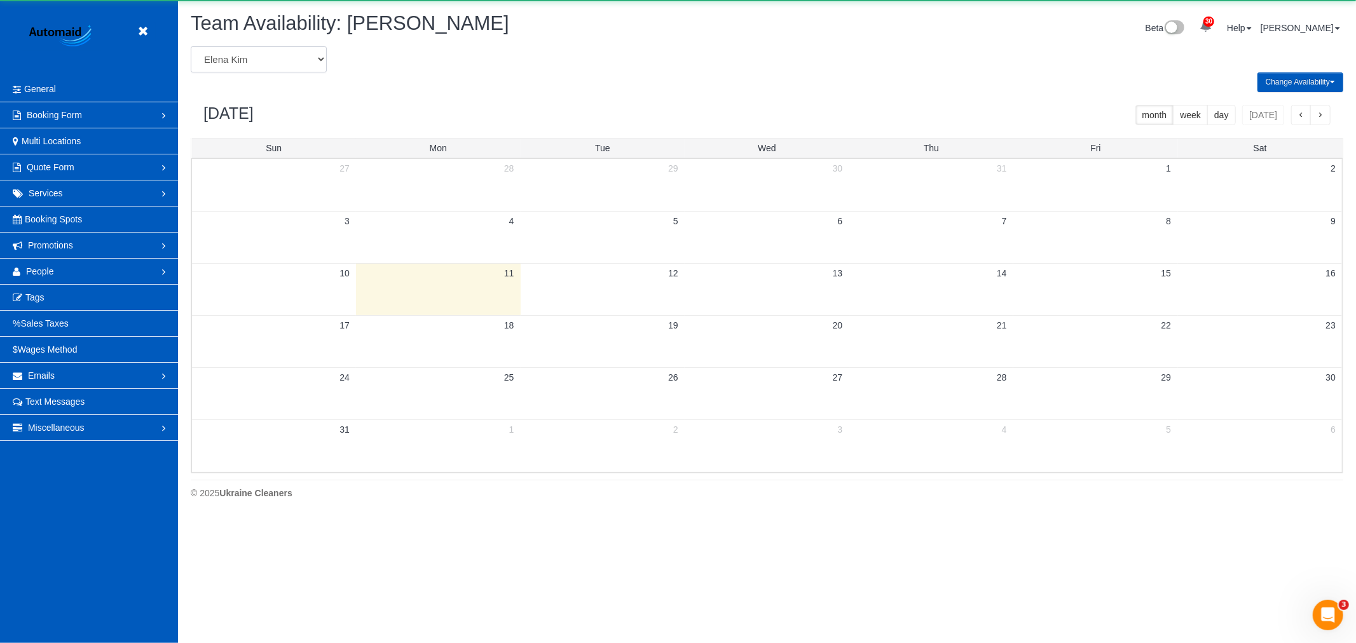
click at [252, 67] on select "Alina Kruchok Alona Kulish Alona Tarasiuk Alona Vikhliaieva Anastasiia Demchenk…" at bounding box center [259, 59] width 136 height 26
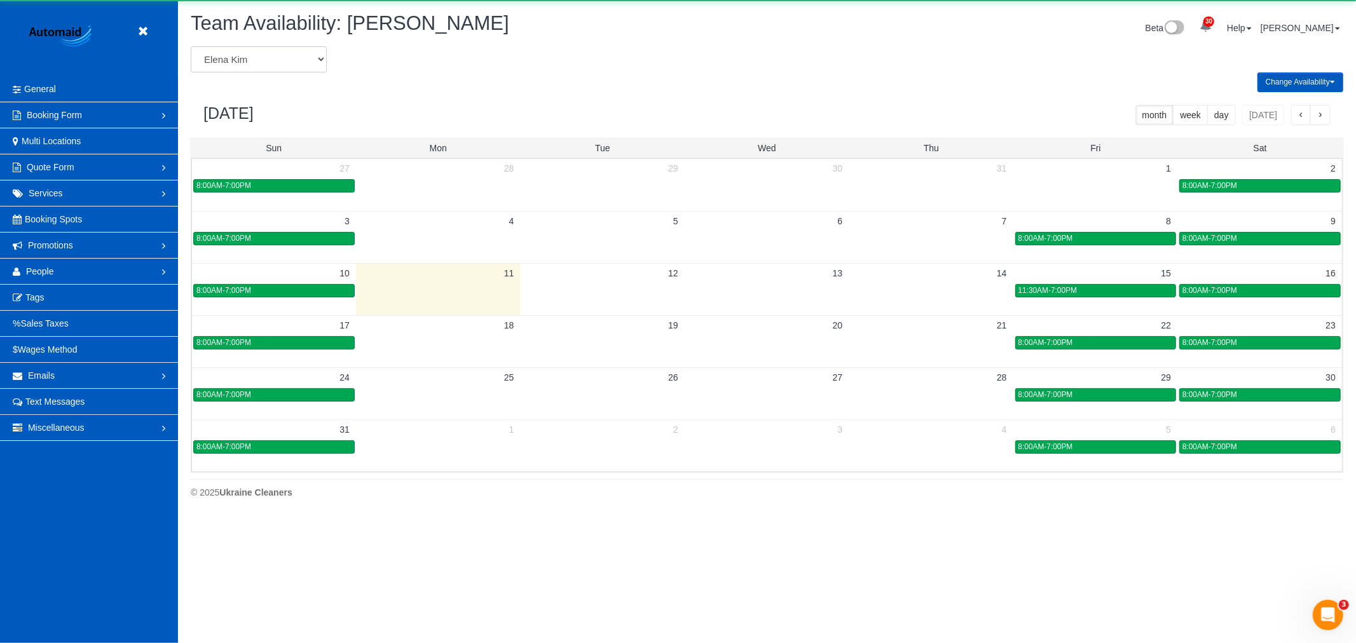
scroll to position [0, 0]
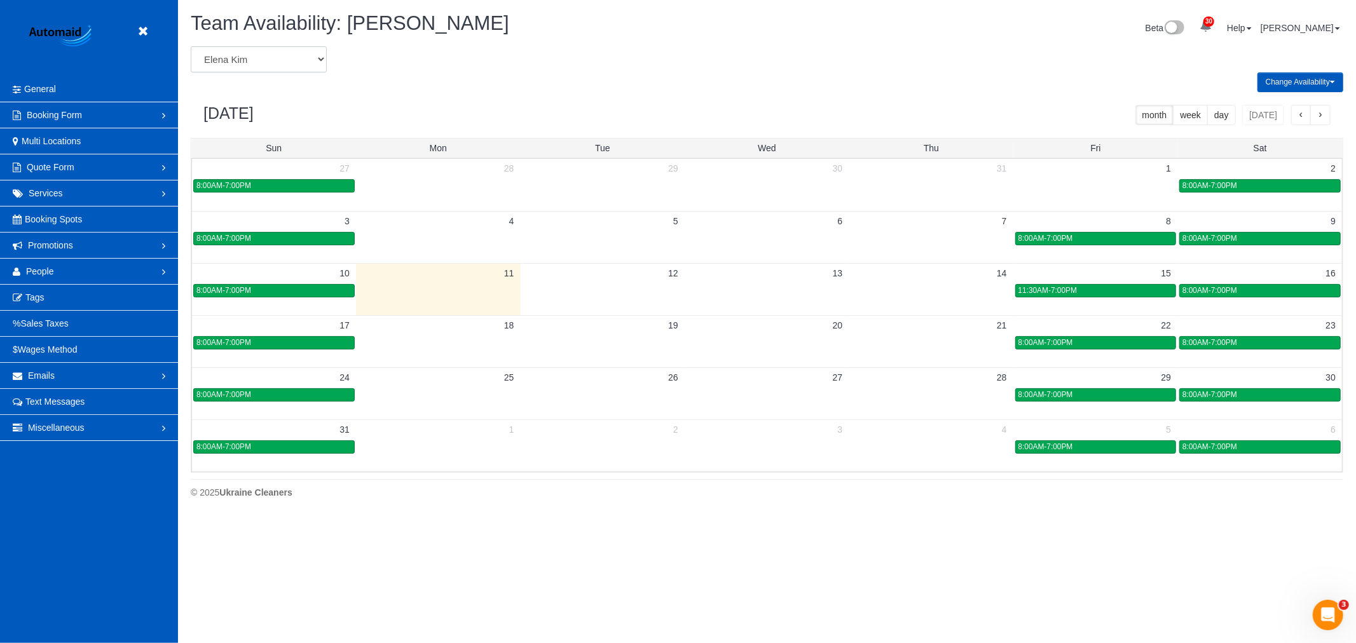
select select "number:31095"
click at [191, 47] on select "Alina Kruchok Alona Kulish Alona Tarasiuk Alona Vikhliaieva Anastasiia Demchenk…" at bounding box center [259, 59] width 136 height 26
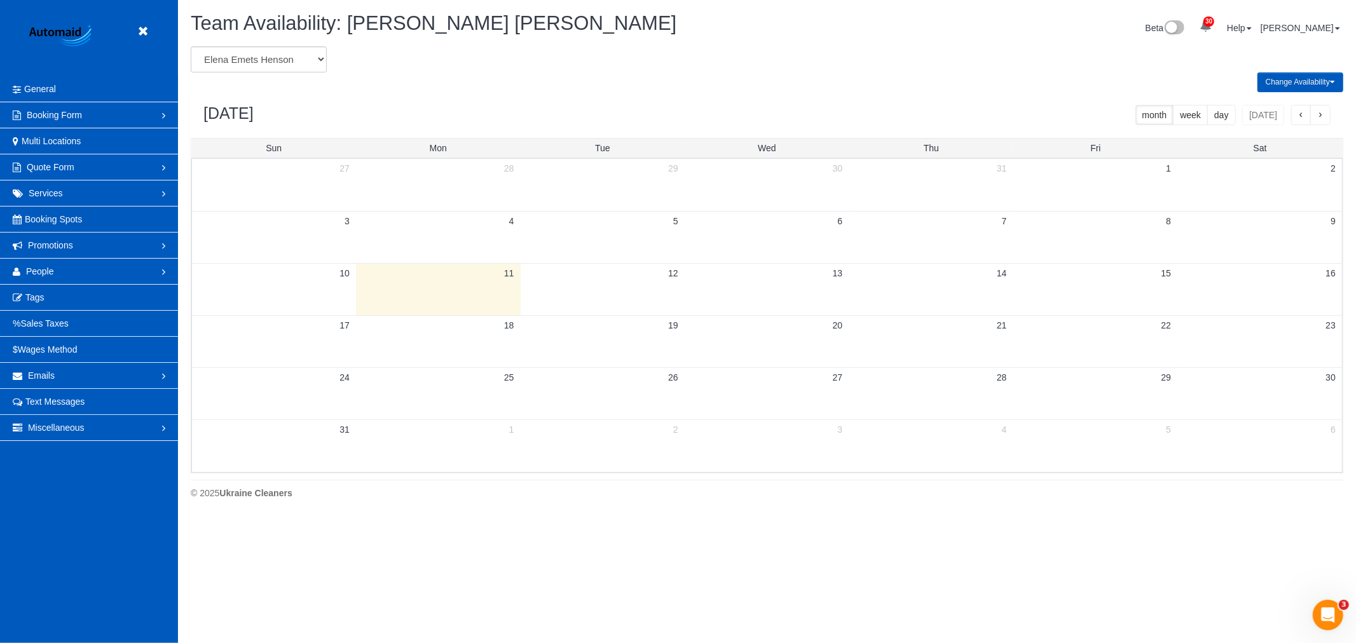
scroll to position [63059, 62221]
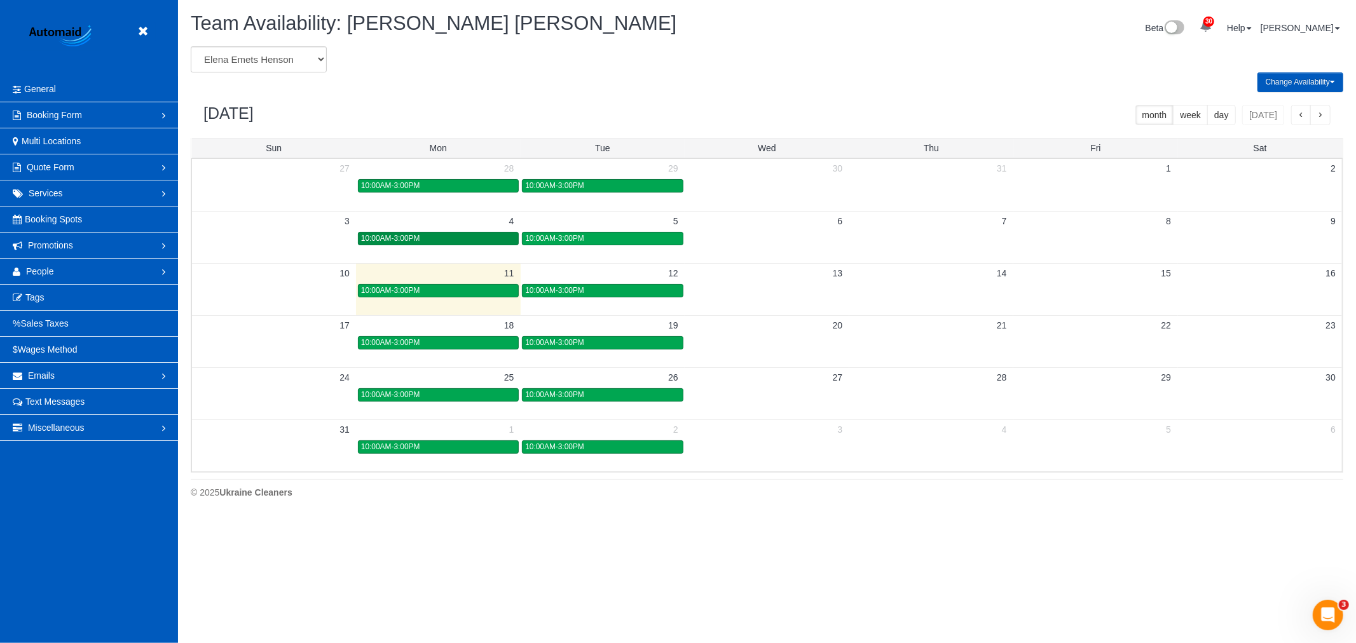
click at [413, 239] on span "10:00AM-3:00PM" at bounding box center [390, 238] width 59 height 9
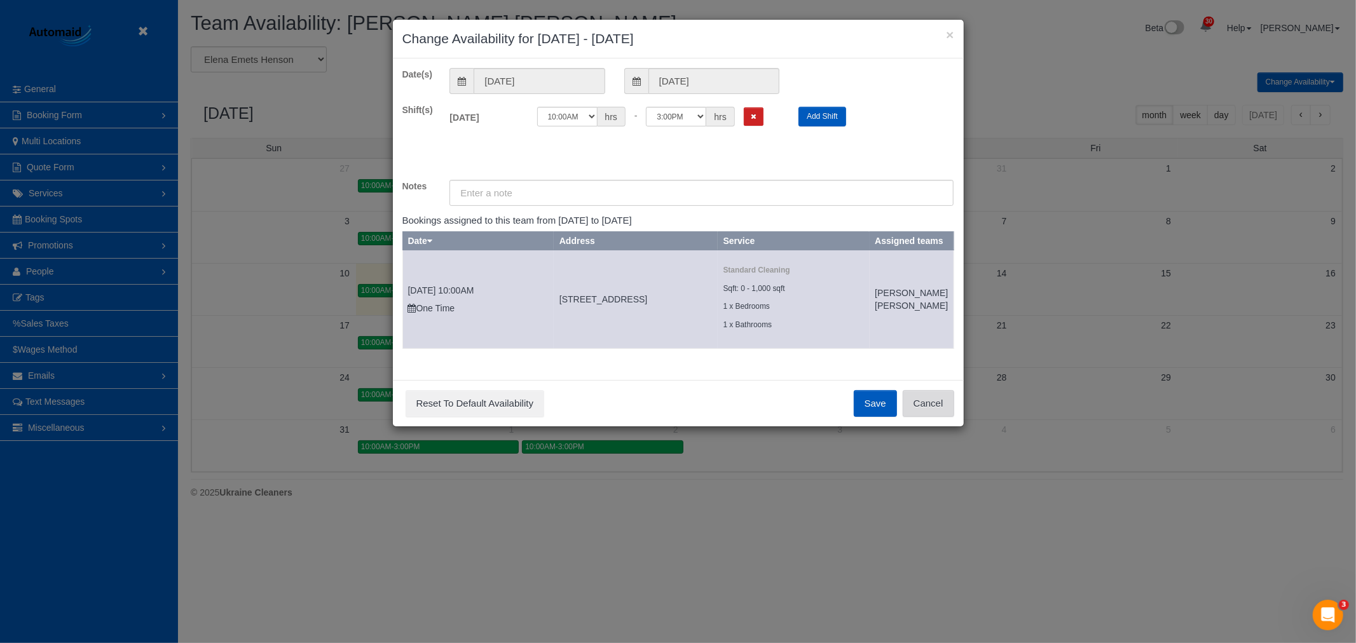
click at [916, 416] on button "Cancel" at bounding box center [928, 403] width 51 height 27
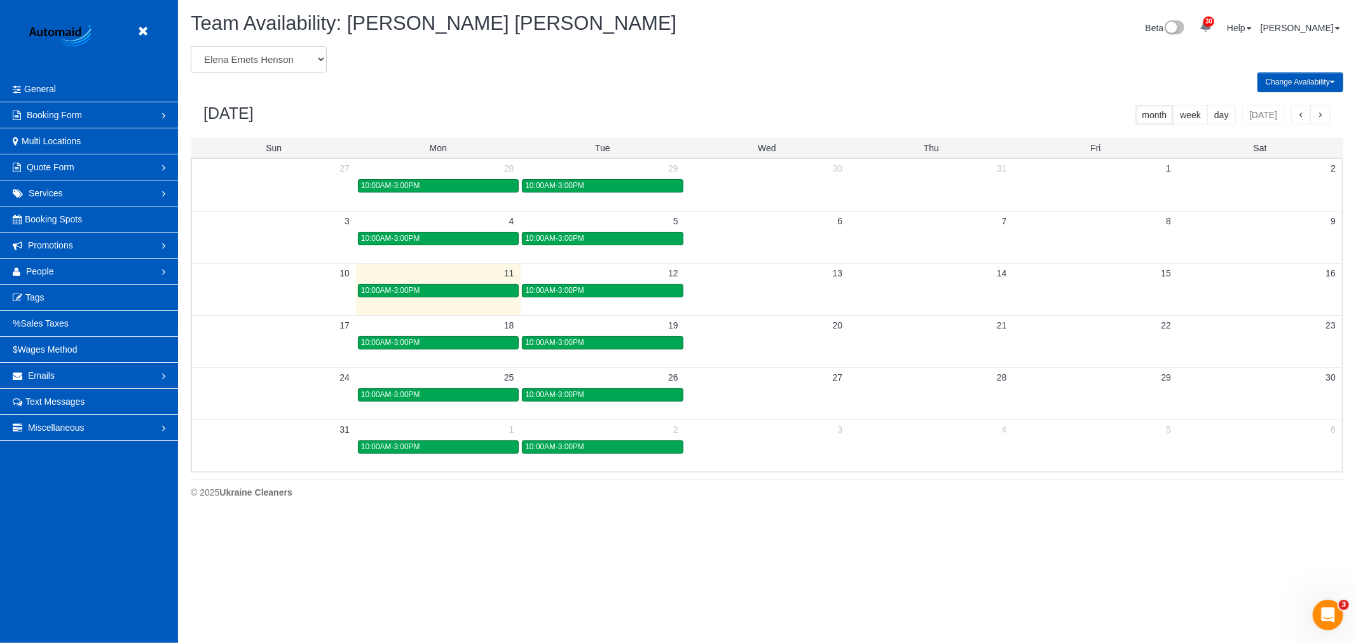
click at [256, 55] on select "Alina Kruchok Alona Kulish Alona Tarasiuk Alona Vikhliaieva Anastasiia Demchenk…" at bounding box center [259, 59] width 136 height 26
select select "number:23233"
click at [191, 47] on select "Alina Kruchok Alona Kulish Alona Tarasiuk Alona Vikhliaieva Anastasiia Demchenk…" at bounding box center [259, 59] width 136 height 26
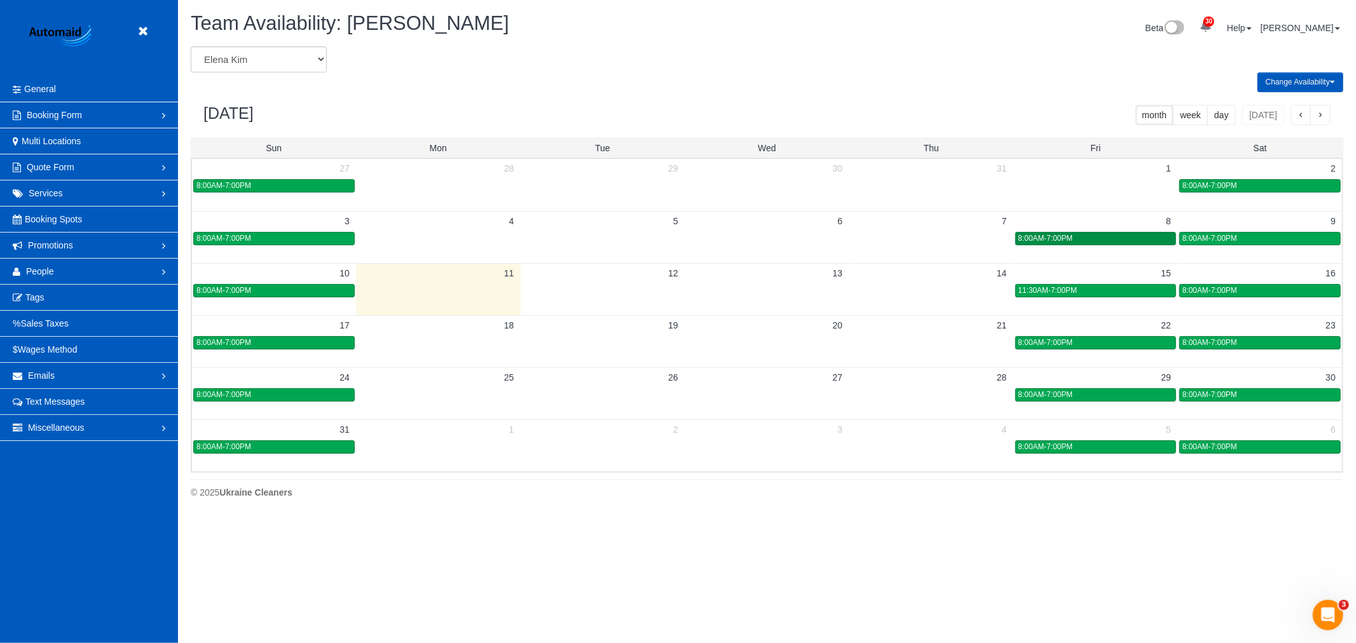
click at [1056, 242] on span "8:00AM-7:00PM" at bounding box center [1046, 238] width 55 height 9
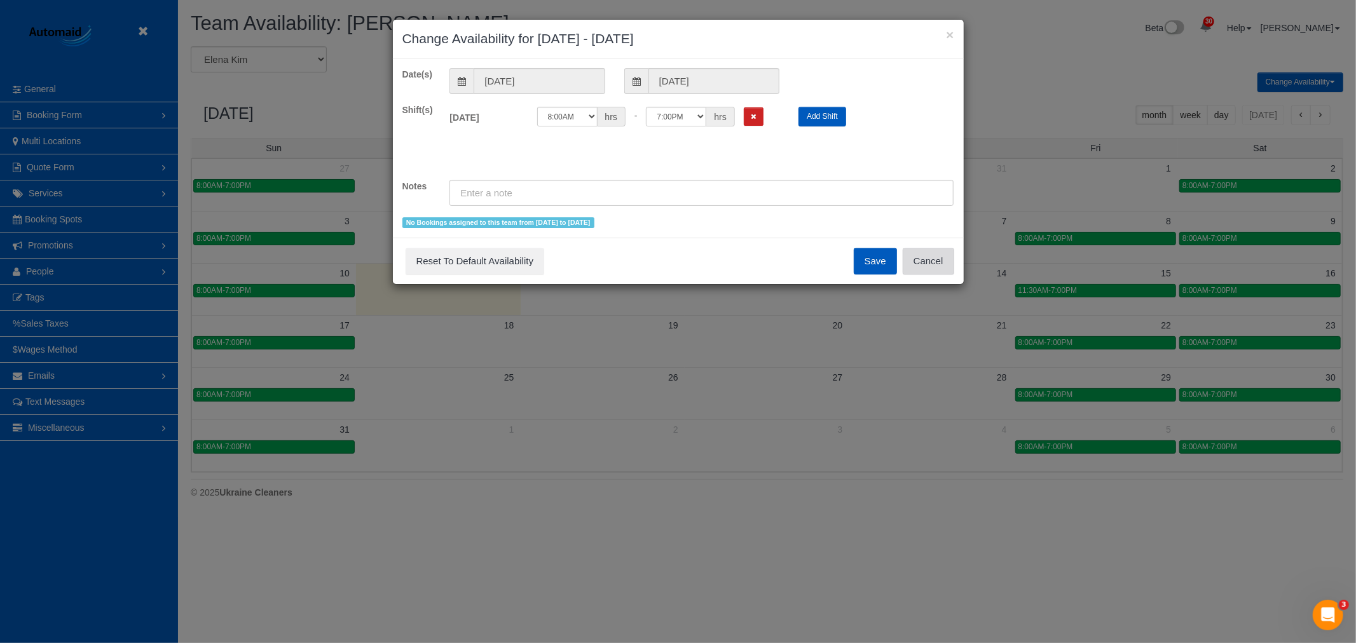
drag, startPoint x: 938, startPoint y: 250, endPoint x: 988, endPoint y: 257, distance: 50.6
click at [938, 251] on button "Cancel" at bounding box center [928, 261] width 51 height 27
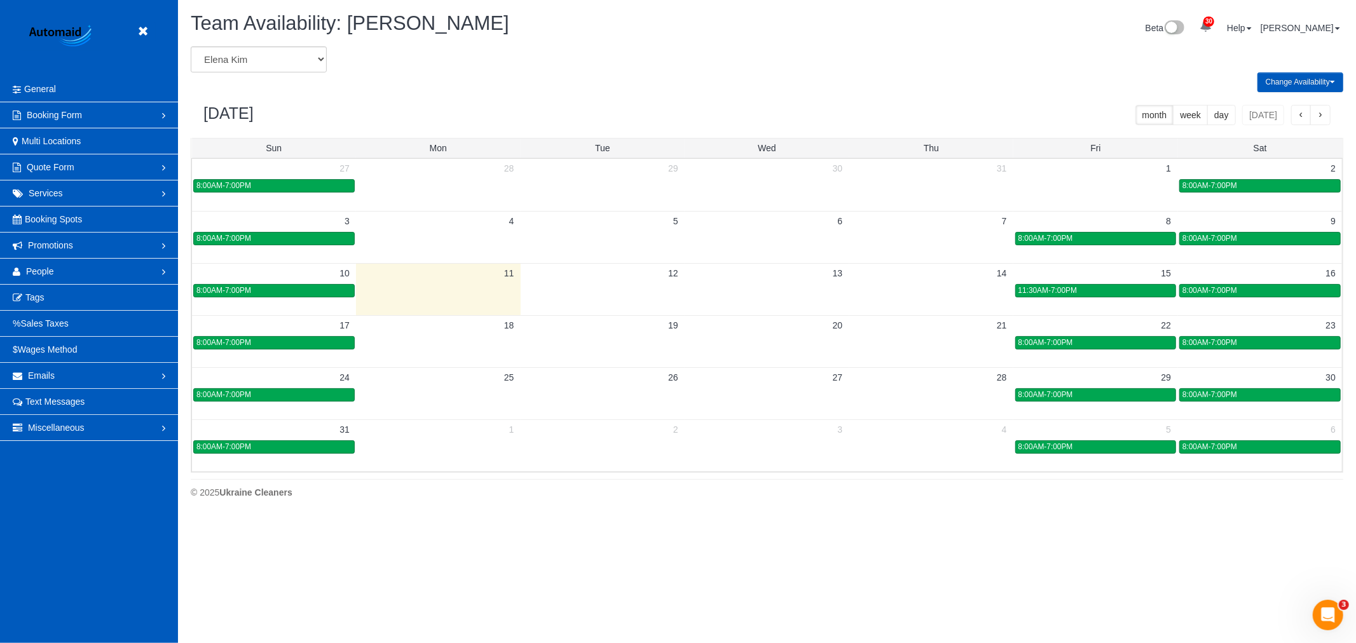
click at [1212, 231] on td "8:00AM-7:00PM" at bounding box center [1260, 238] width 164 height 15
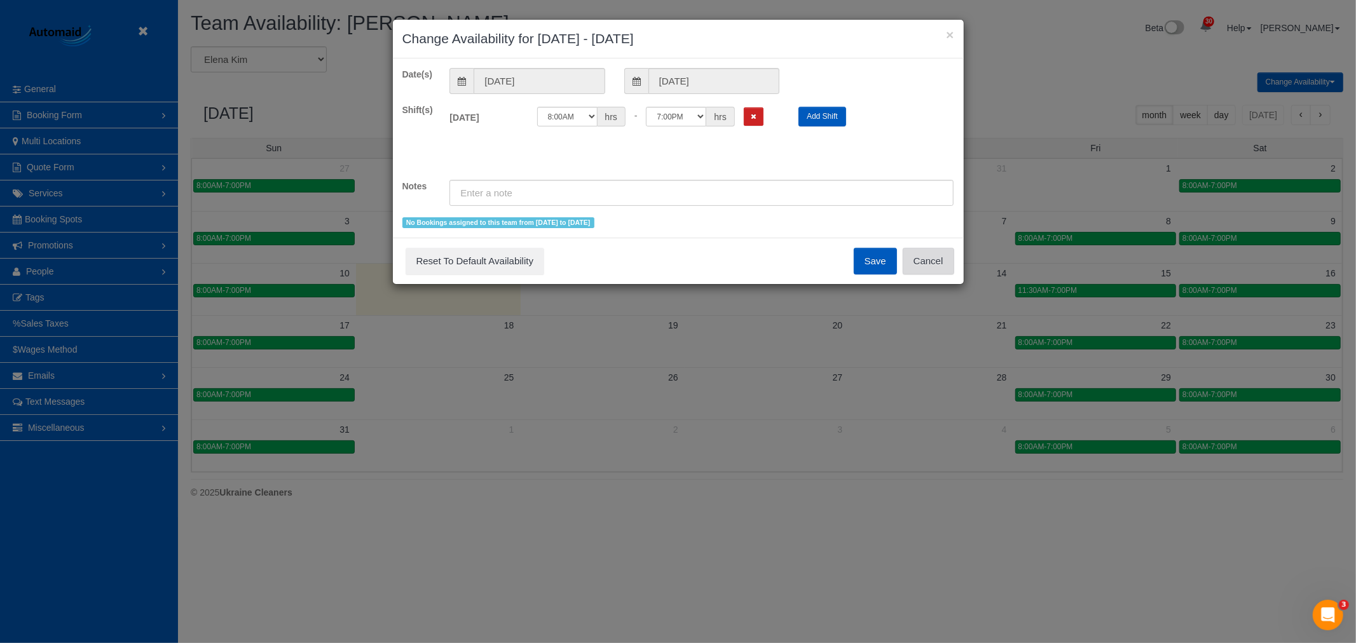
click at [945, 263] on button "Cancel" at bounding box center [928, 261] width 51 height 27
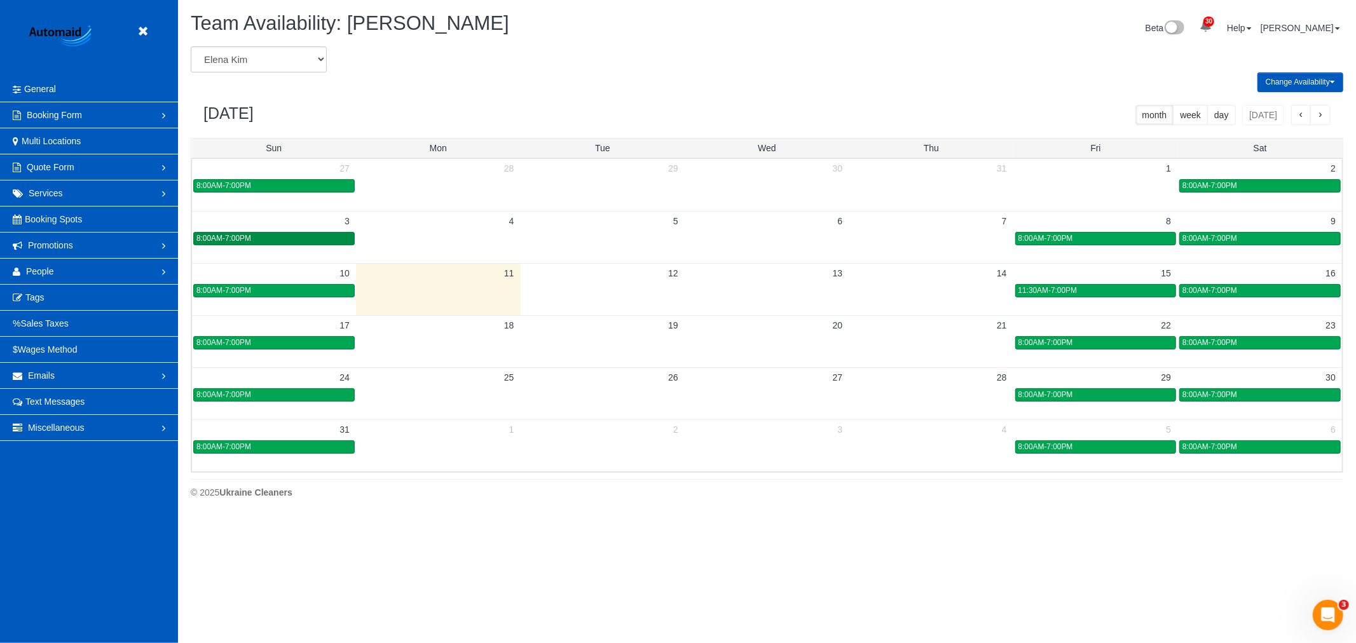
click at [332, 243] on div "8:00AM-7:00PM" at bounding box center [273, 239] width 155 height 10
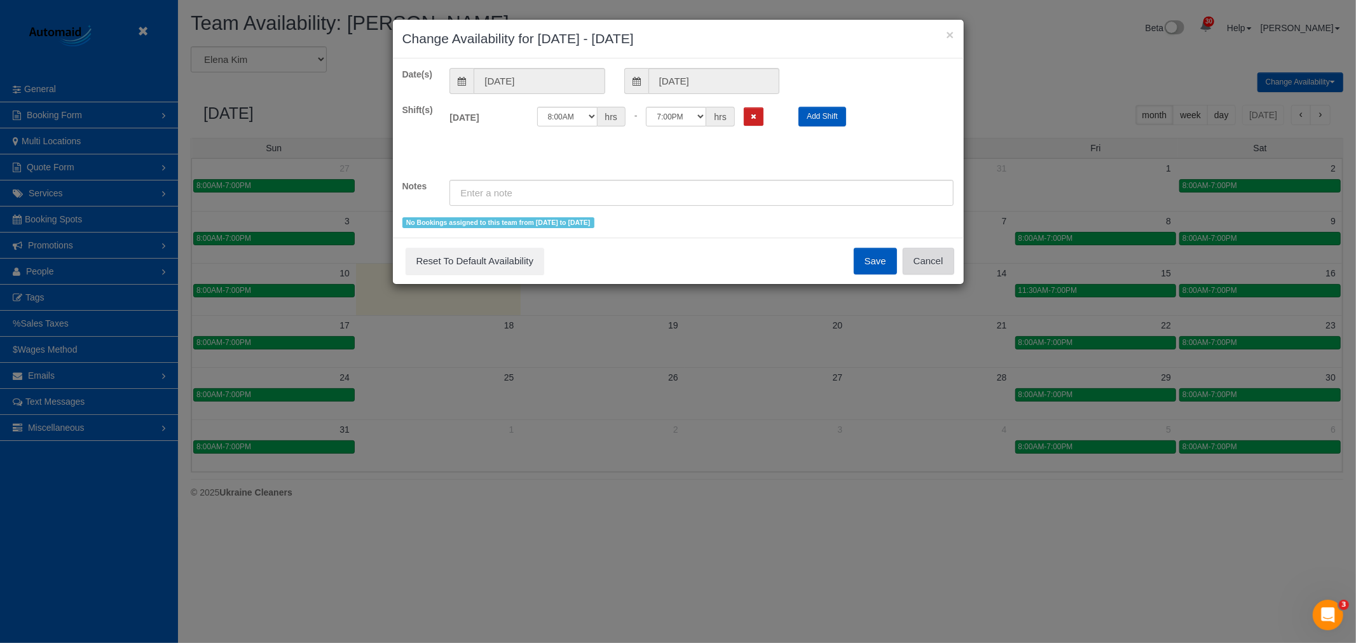
click at [938, 270] on button "Cancel" at bounding box center [928, 261] width 51 height 27
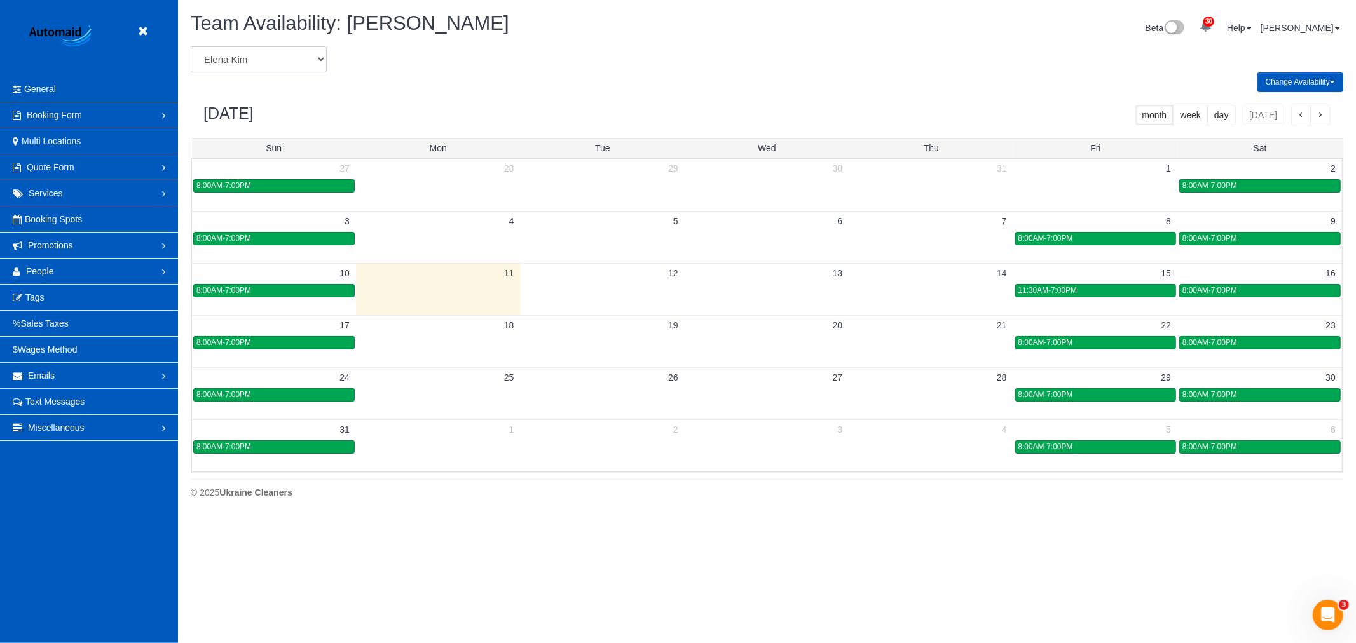
click at [261, 61] on select "Alina Kruchok Alona Kulish Alona Tarasiuk Alona Vikhliaieva Anastasiia Demchenk…" at bounding box center [259, 59] width 136 height 26
select select "number:989"
click at [191, 47] on select "Alina Kruchok Alona Kulish Alona Tarasiuk Alona Vikhliaieva Anastasiia Demchenk…" at bounding box center [259, 59] width 136 height 26
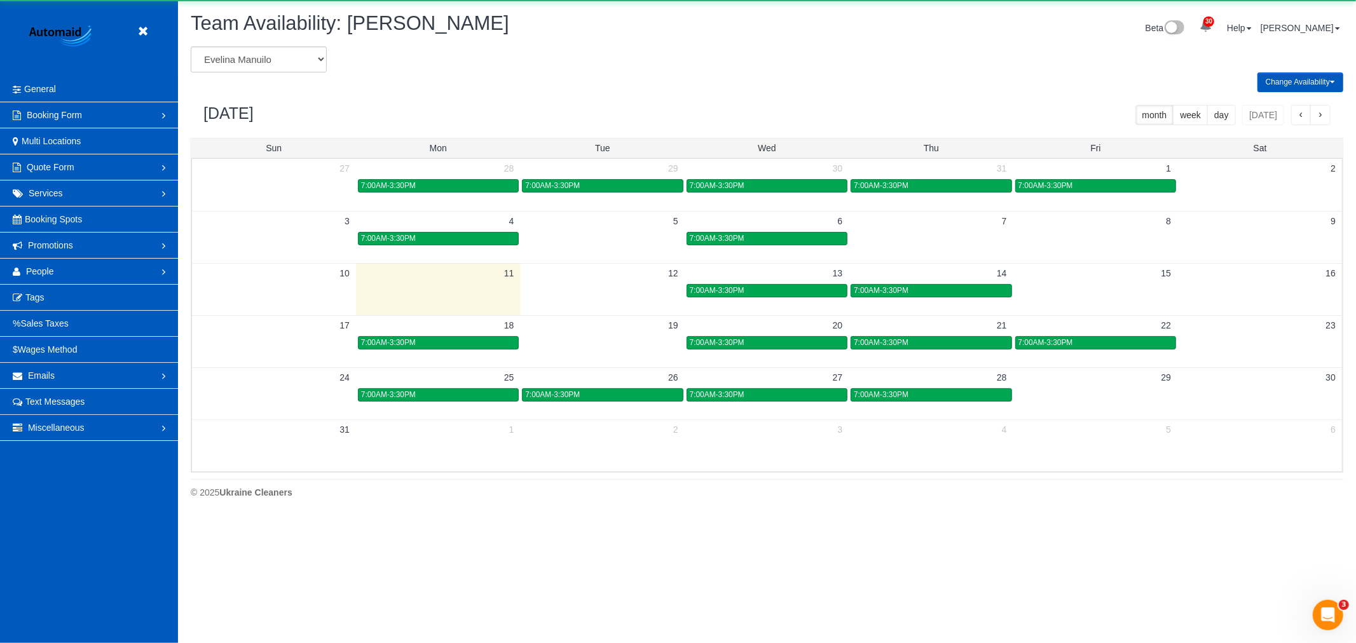
click at [1059, 237] on td at bounding box center [1095, 238] width 164 height 15
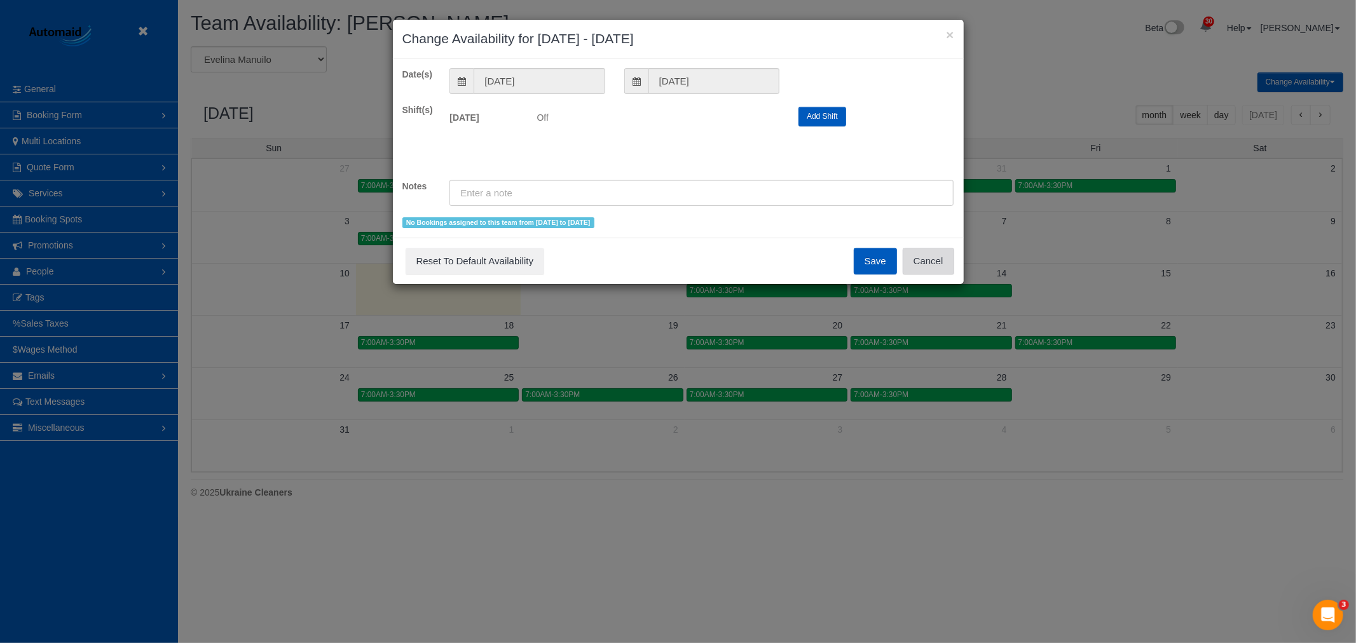
click at [944, 254] on button "Cancel" at bounding box center [928, 261] width 51 height 27
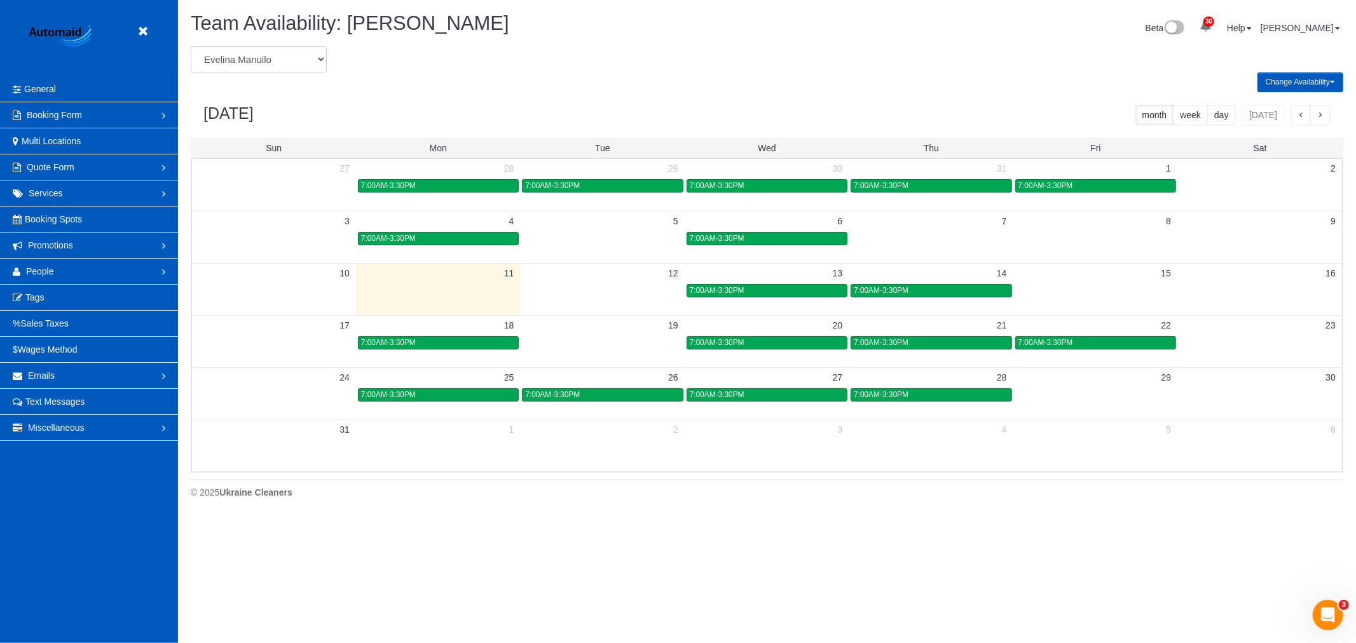
click at [268, 60] on select "Alina Kruchok Alona Kulish Alona Tarasiuk Alona Vikhliaieva Anastasiia Demchenk…" at bounding box center [259, 59] width 136 height 26
select select "number:28483"
click at [191, 47] on select "Alina Kruchok Alona Kulish Alona Tarasiuk Alona Vikhliaieva Anastasiia Demchenk…" at bounding box center [259, 59] width 136 height 26
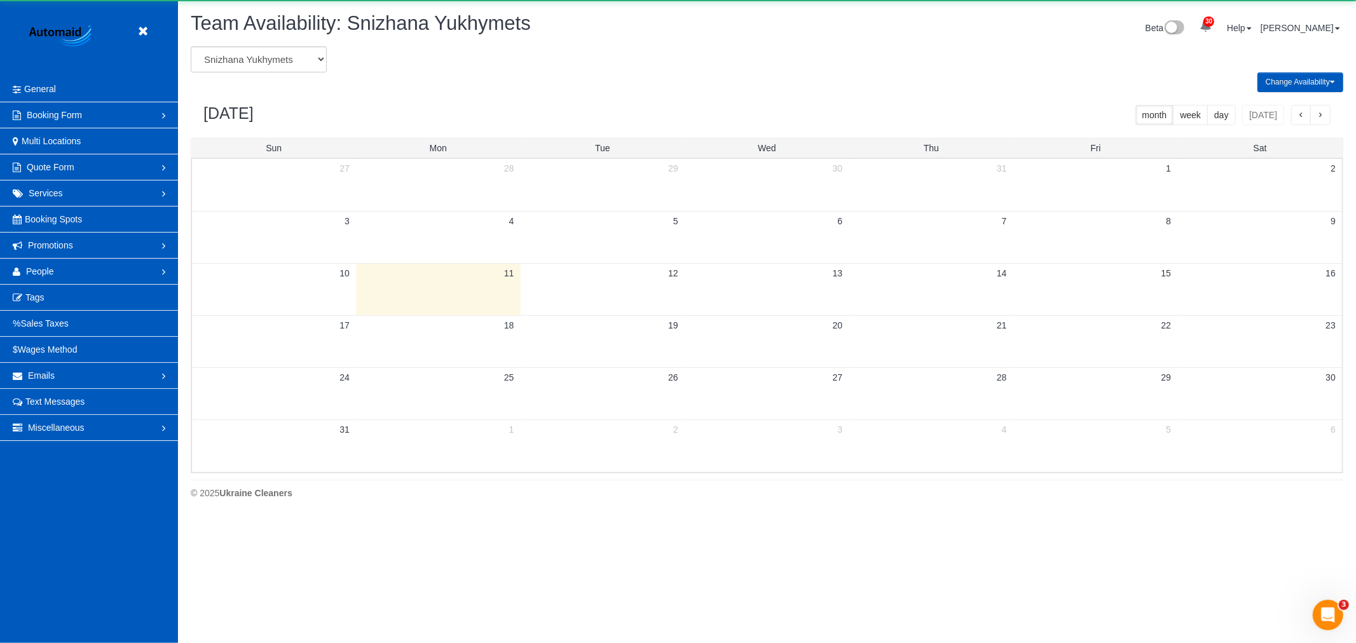
scroll to position [63059, 62221]
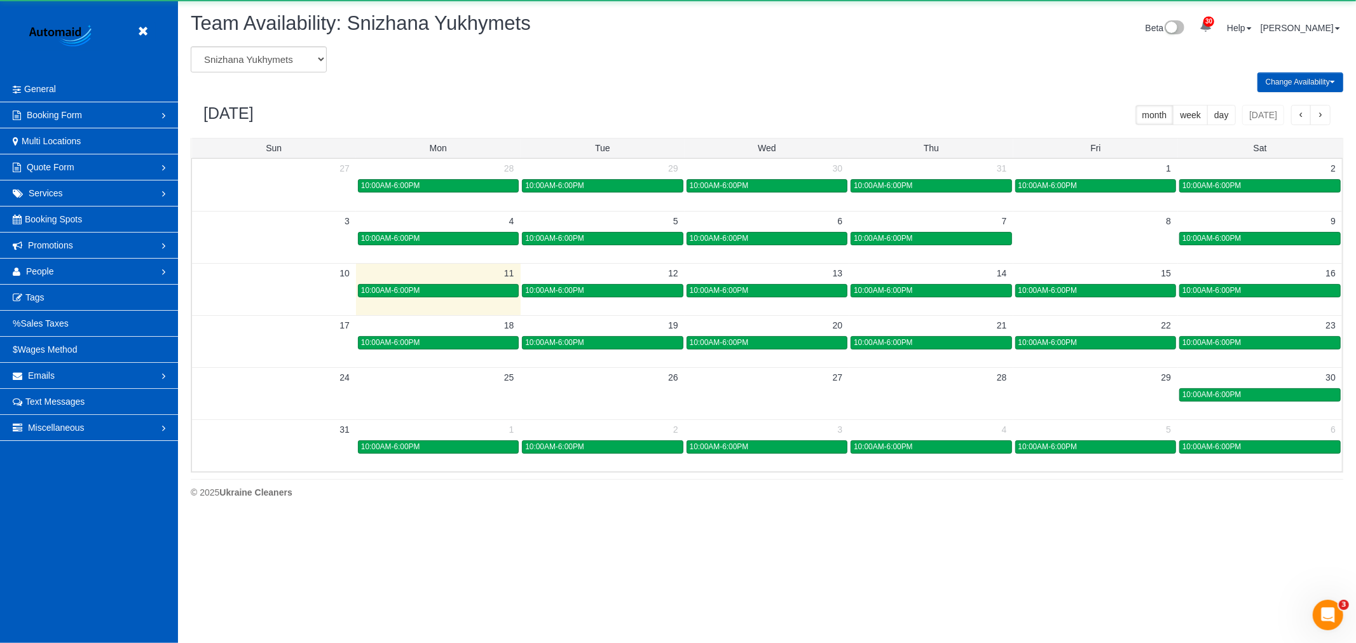
click at [1142, 238] on td at bounding box center [1095, 238] width 164 height 15
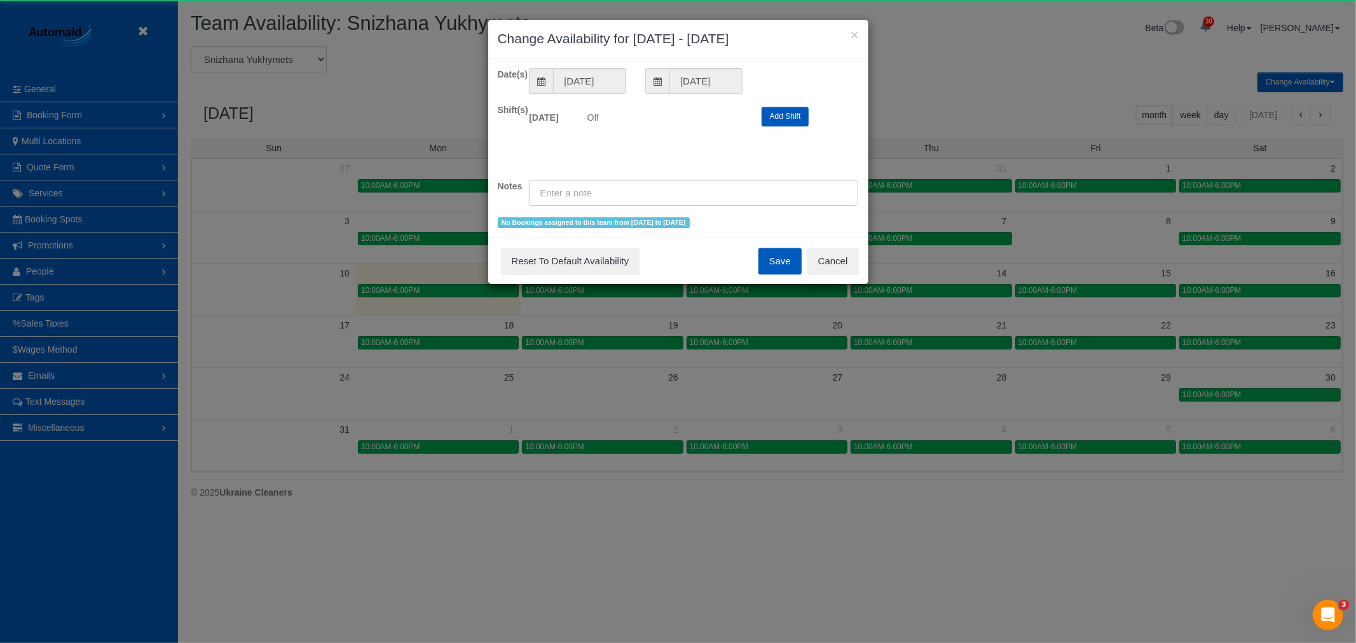
scroll to position [0, 0]
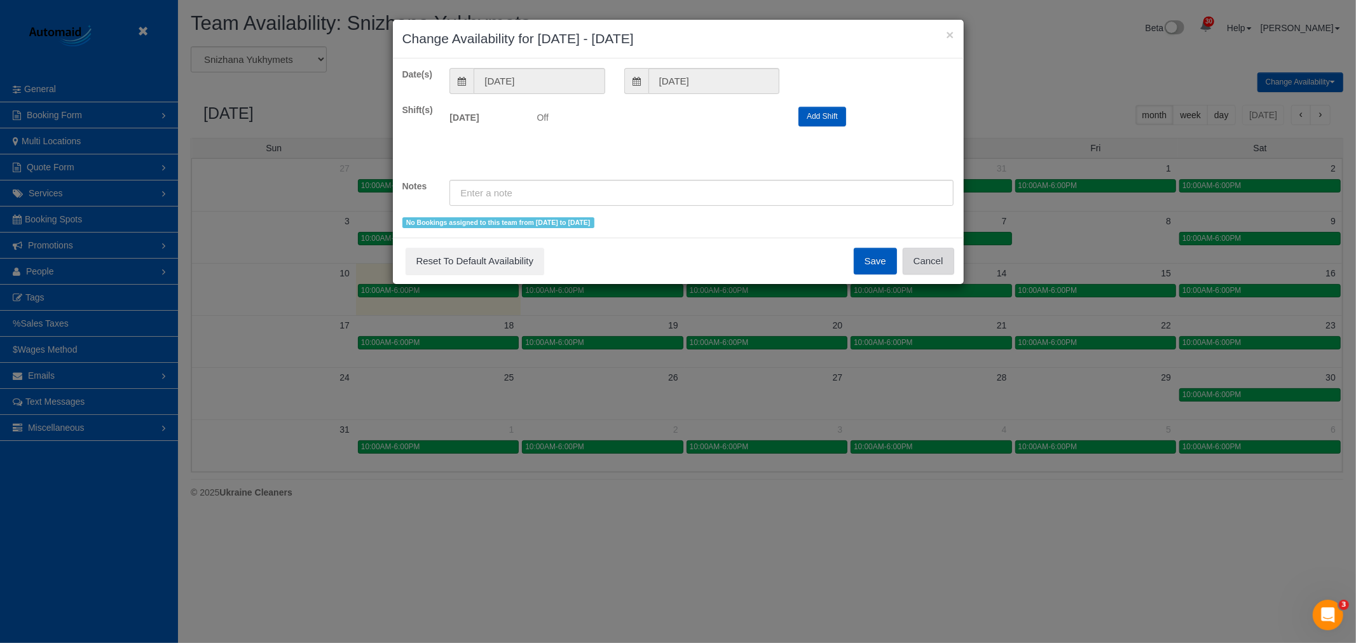
click at [945, 259] on button "Cancel" at bounding box center [928, 261] width 51 height 27
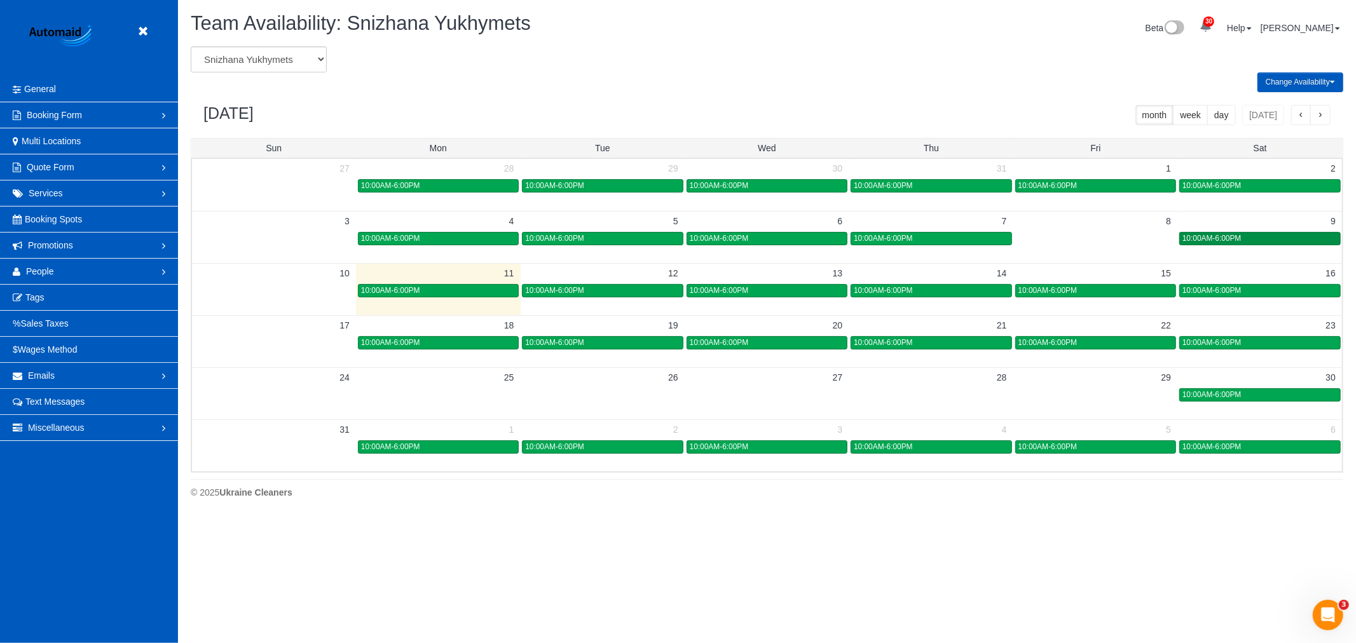
click at [1241, 242] on span "10:00AM-6:00PM" at bounding box center [1212, 238] width 59 height 9
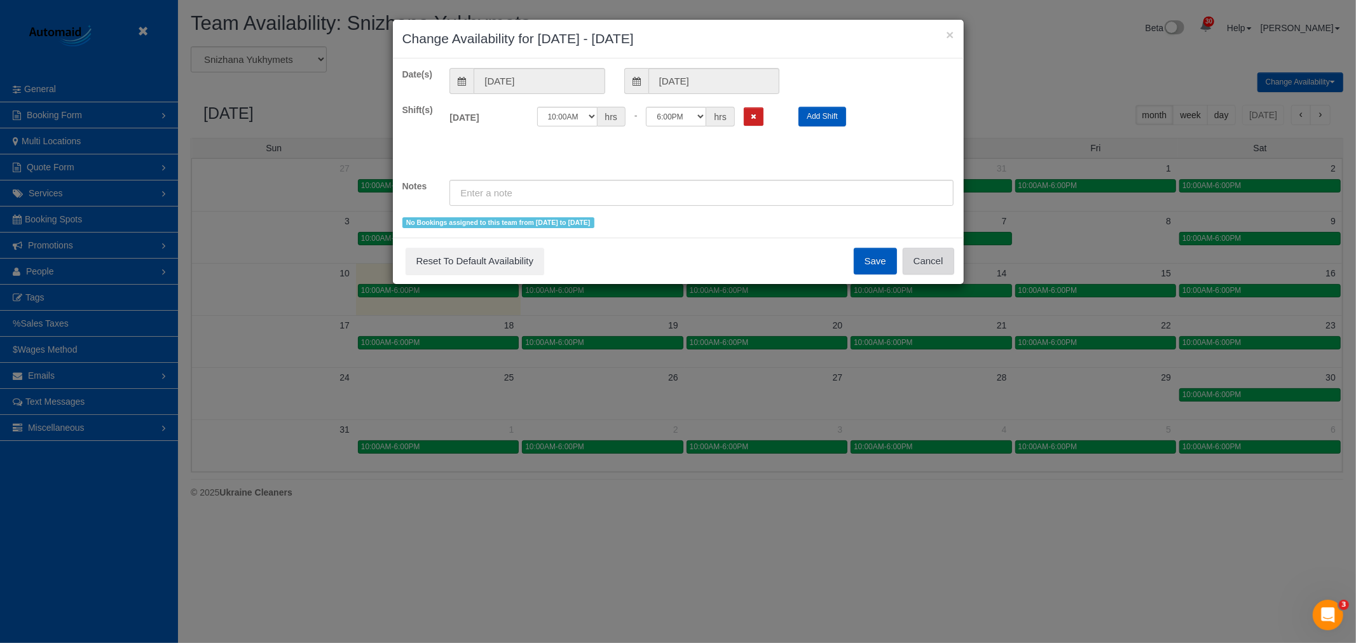
click at [931, 257] on button "Cancel" at bounding box center [928, 261] width 51 height 27
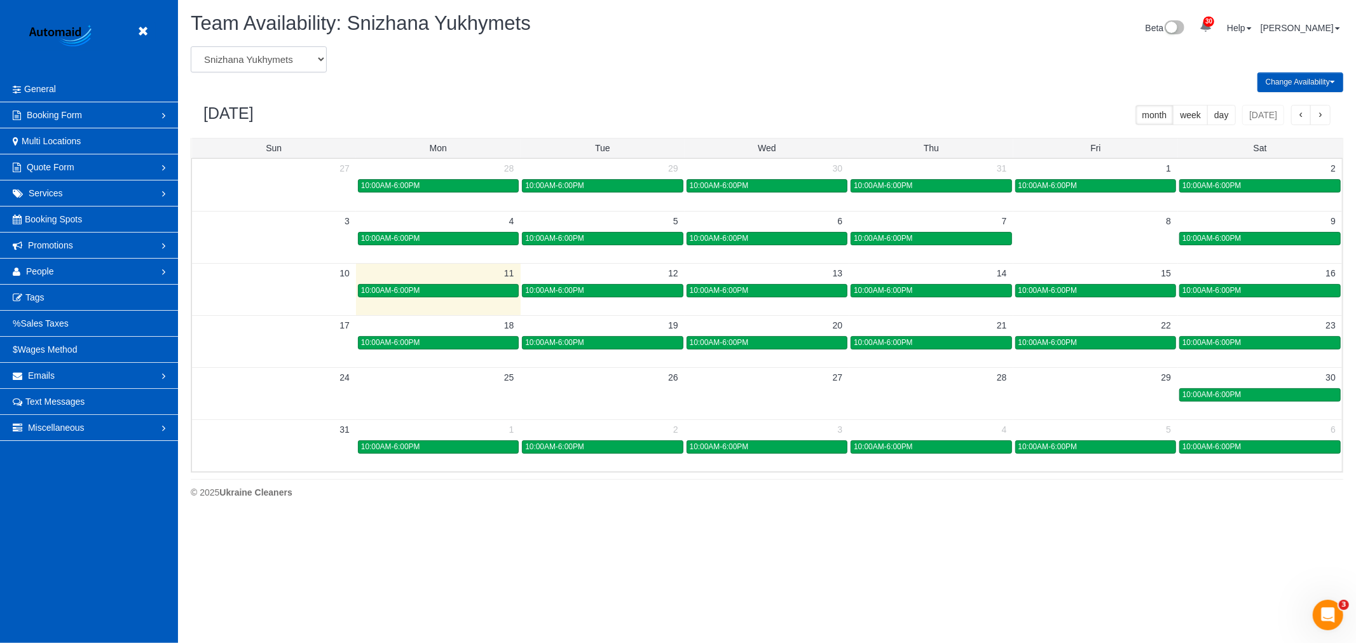
click at [266, 64] on select "Alina Kruchok Alona Kulish Alona Tarasiuk Alona Vikhliaieva Anastasiia Demchenk…" at bounding box center [259, 59] width 136 height 26
select select "number:991"
click at [191, 47] on select "Alina Kruchok Alona Kulish Alona Tarasiuk Alona Vikhliaieva Anastasiia Demchenk…" at bounding box center [259, 59] width 136 height 26
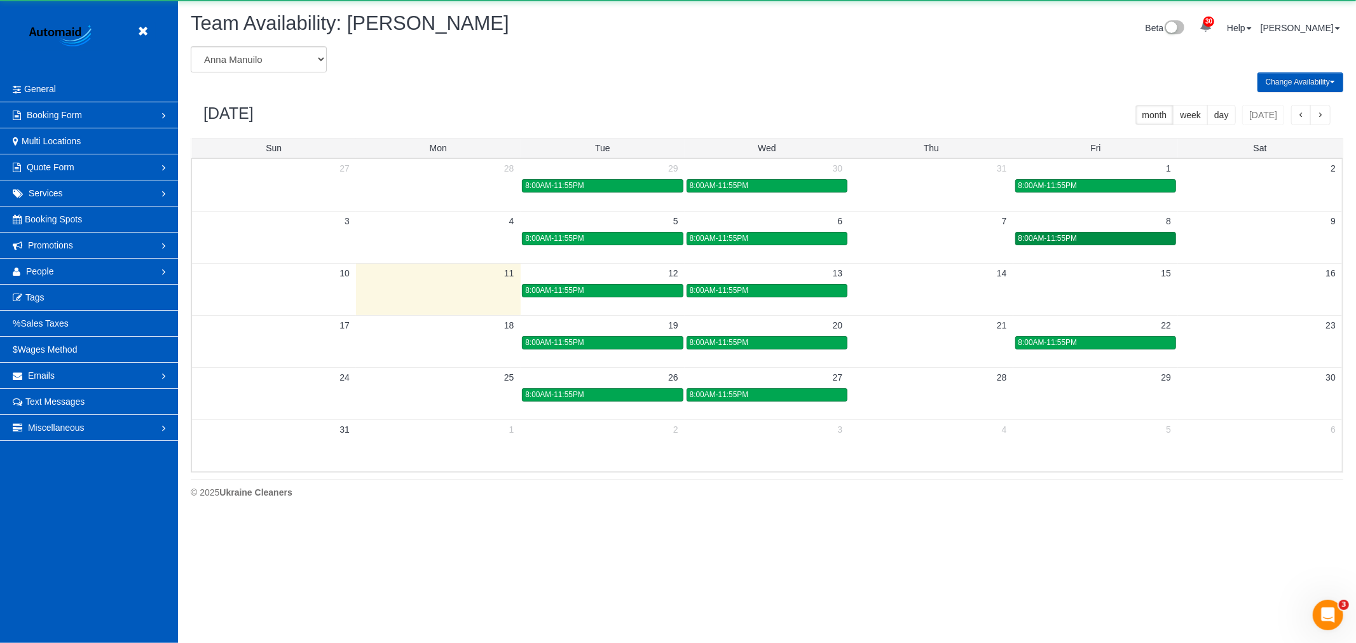
scroll to position [63059, 62221]
click at [1119, 237] on div "8:00AM-11:55PM" at bounding box center [1096, 239] width 154 height 10
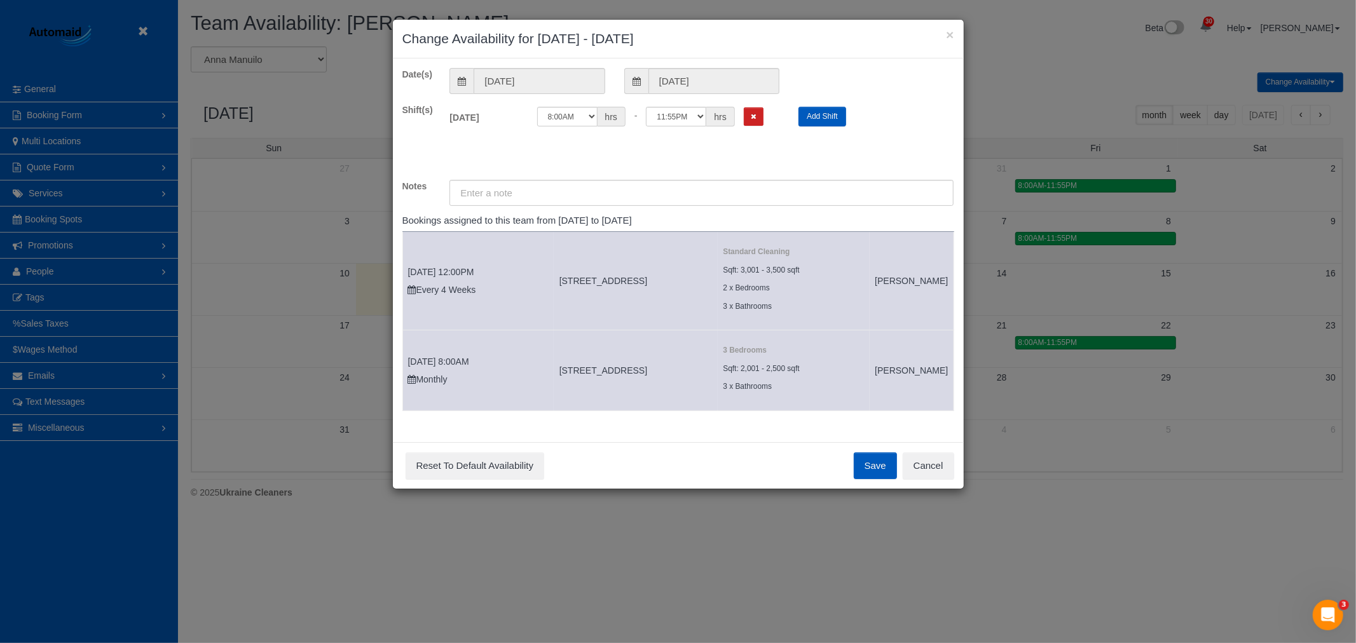
scroll to position [31, 0]
click at [933, 479] on button "Cancel" at bounding box center [928, 466] width 51 height 27
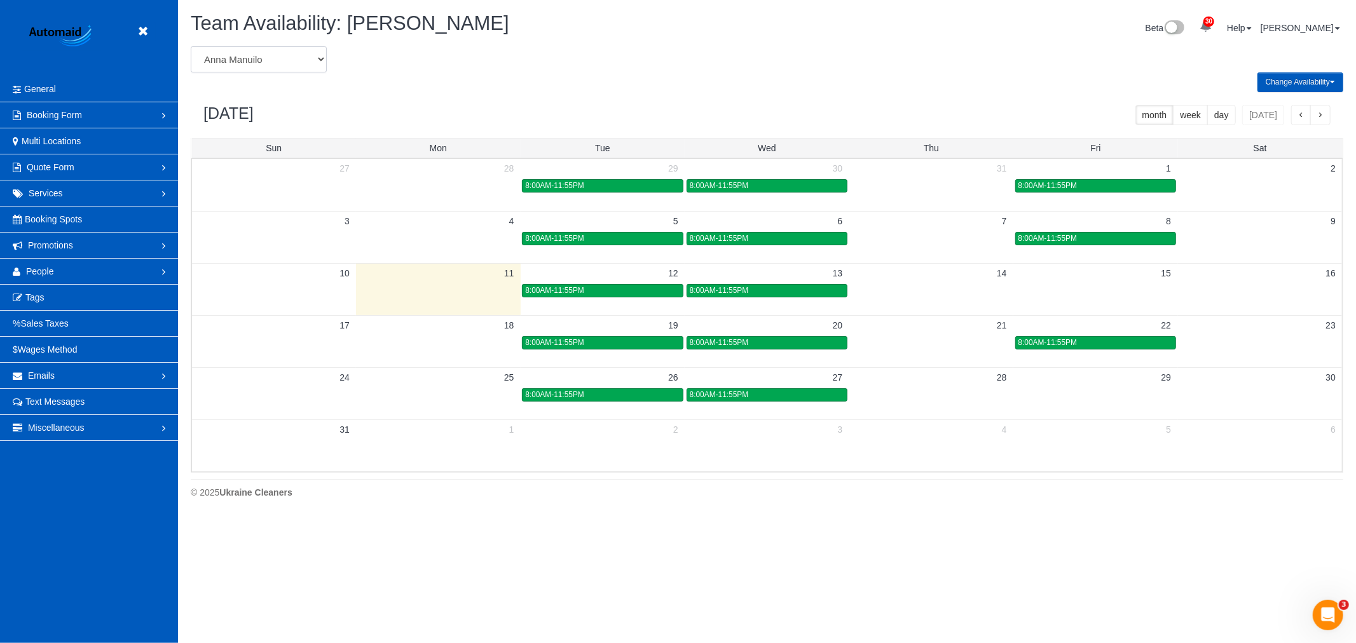
click at [284, 67] on select "Alina Kruchok Alona Kulish Alona Tarasiuk Alona Vikhliaieva Anastasiia Demchenk…" at bounding box center [259, 59] width 136 height 26
select select "number:26863"
click at [191, 47] on select "Alina Kruchok Alona Kulish Alona Tarasiuk Alona Vikhliaieva Anastasiia Demchenk…" at bounding box center [259, 59] width 136 height 26
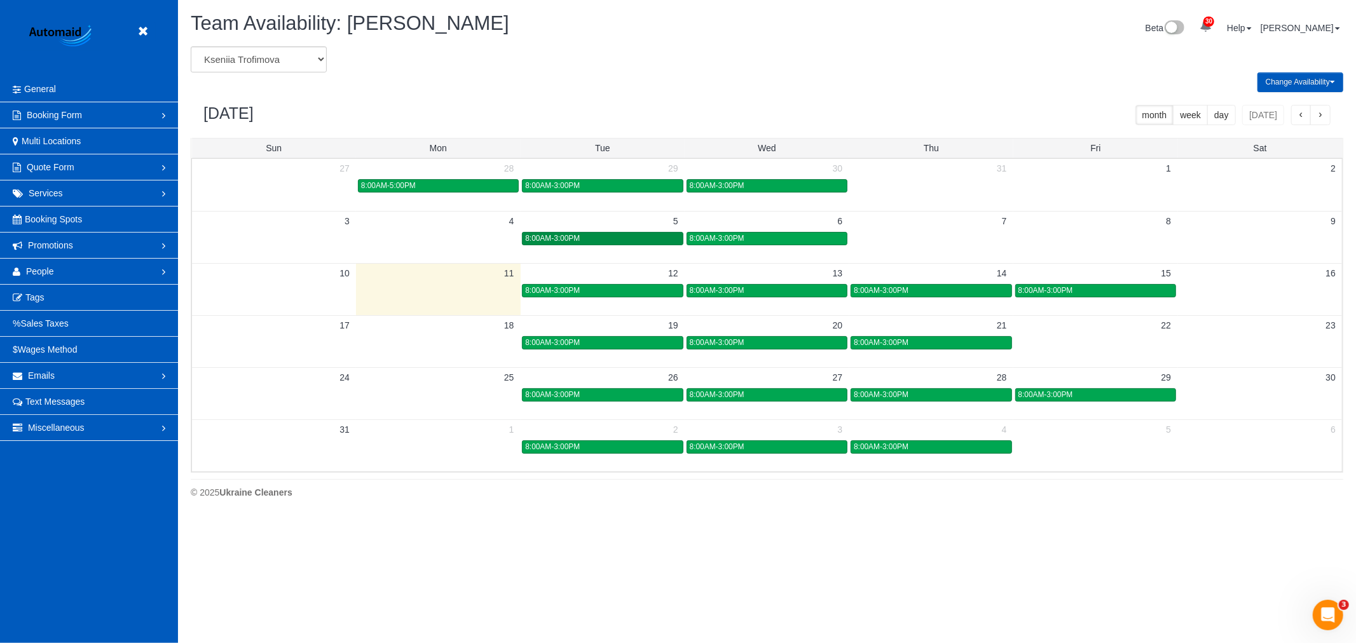
click at [577, 245] on link "8:00AM-3:00PM" at bounding box center [602, 238] width 161 height 13
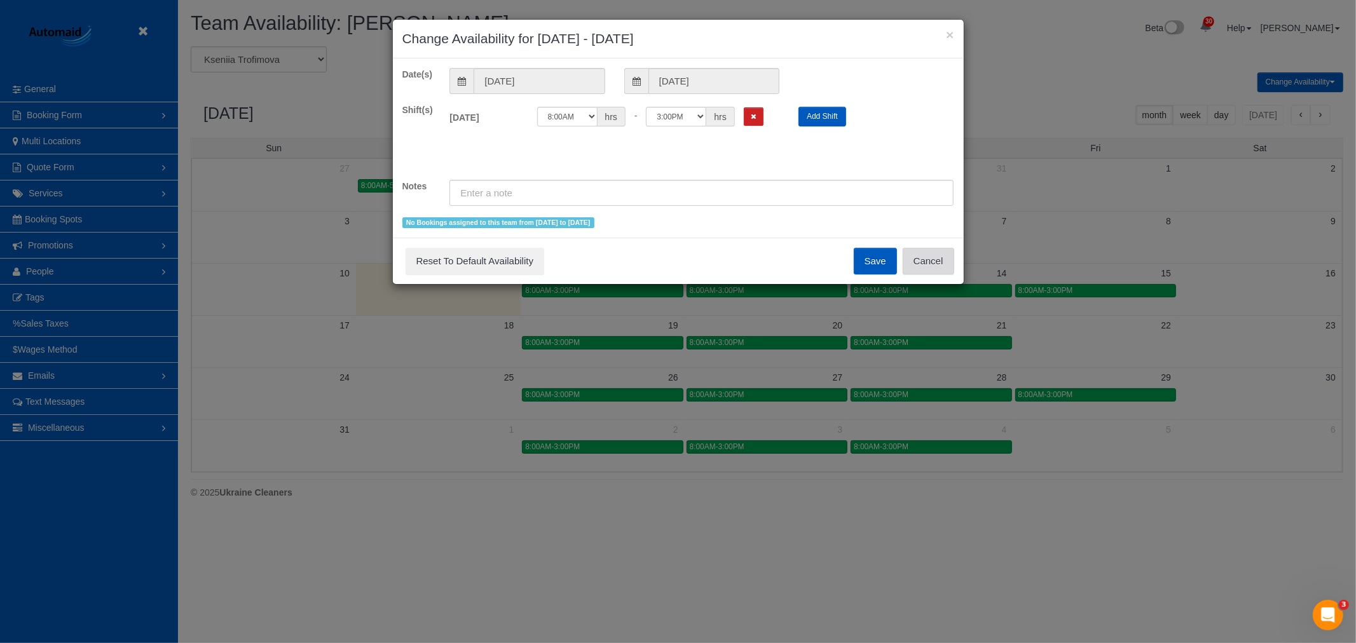
click at [938, 262] on button "Cancel" at bounding box center [928, 261] width 51 height 27
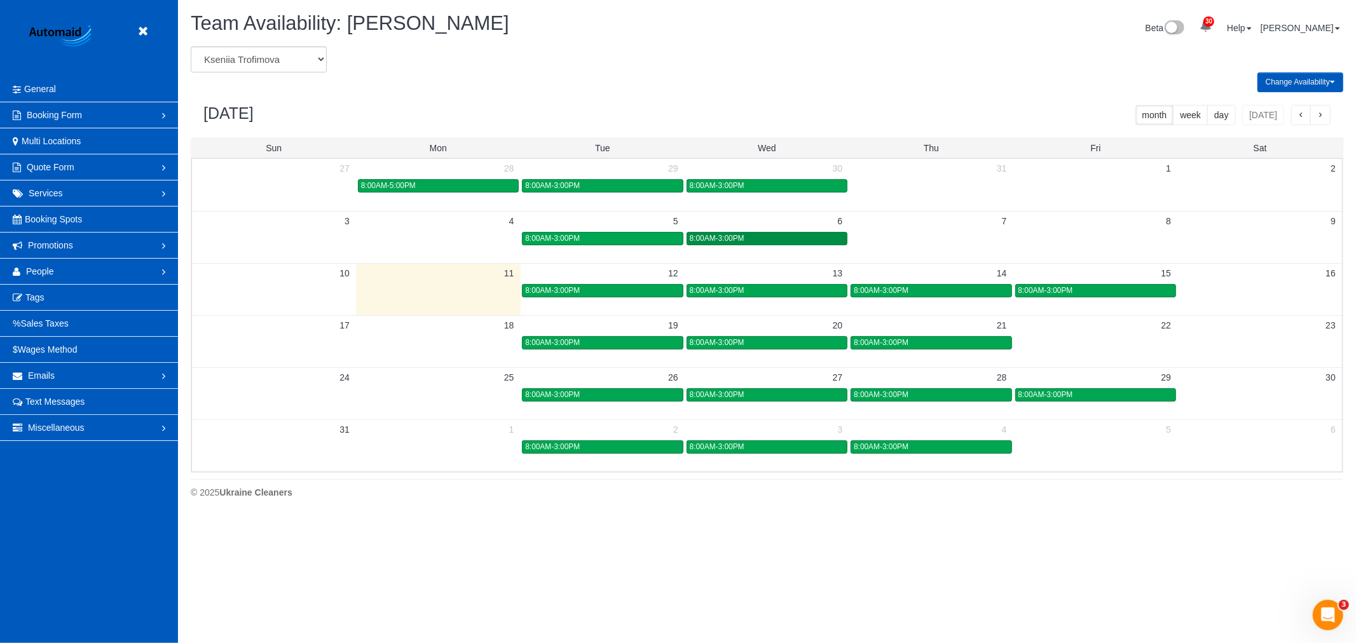
click at [797, 235] on div "8:00AM-3:00PM" at bounding box center [767, 239] width 154 height 10
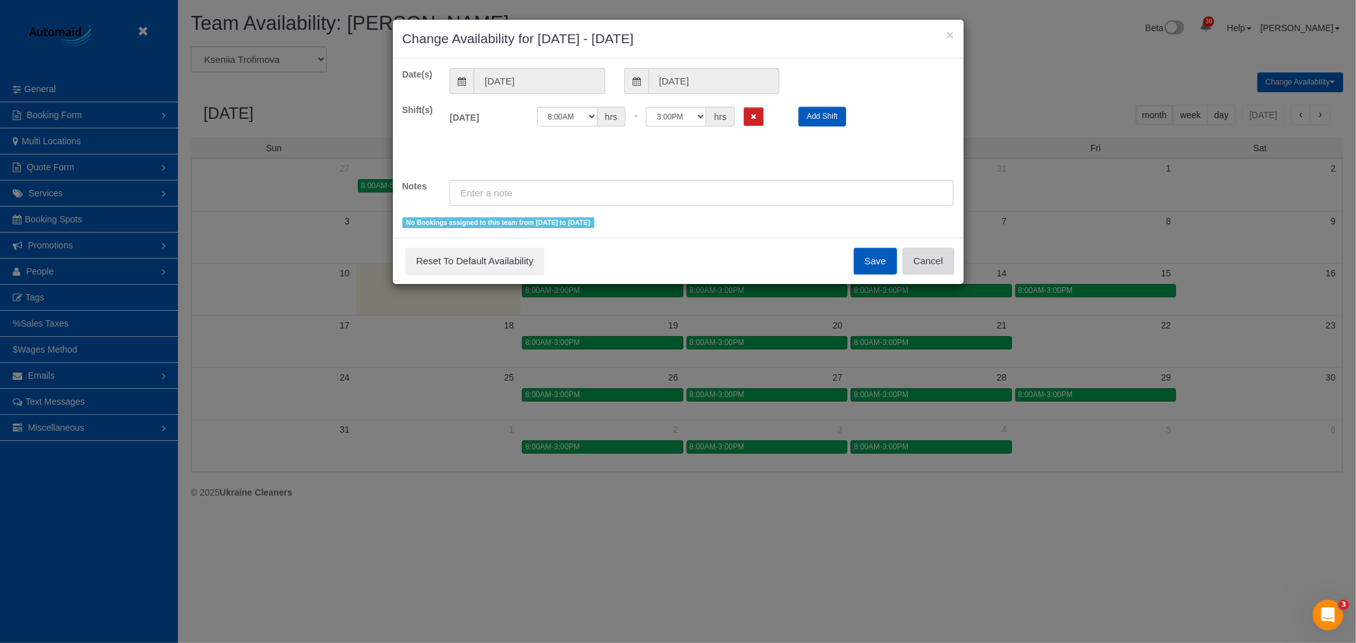
click at [910, 264] on button "Cancel" at bounding box center [928, 261] width 51 height 27
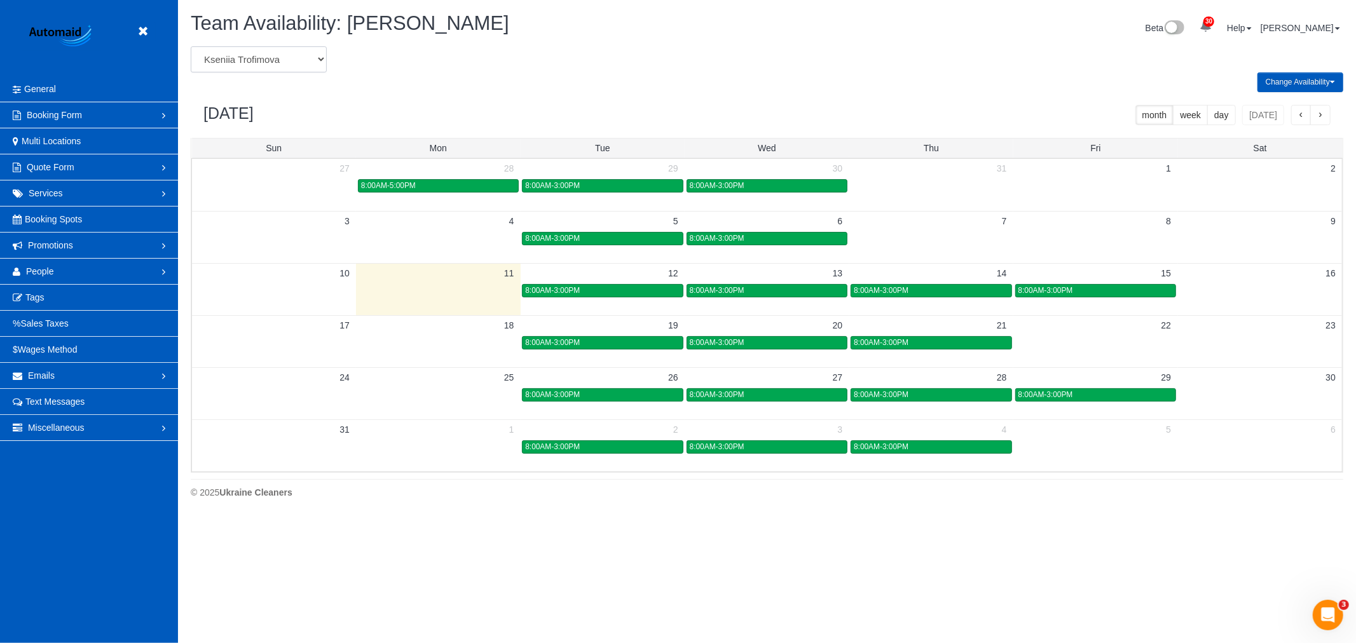
click at [261, 62] on select "Alina Kruchok Alona Kulish Alona Tarasiuk Alona Vikhliaieva Anastasiia Demchenk…" at bounding box center [259, 59] width 136 height 26
click at [135, 36] on header "Beta" at bounding box center [89, 38] width 178 height 76
click at [141, 38] on icon at bounding box center [143, 32] width 16 height 16
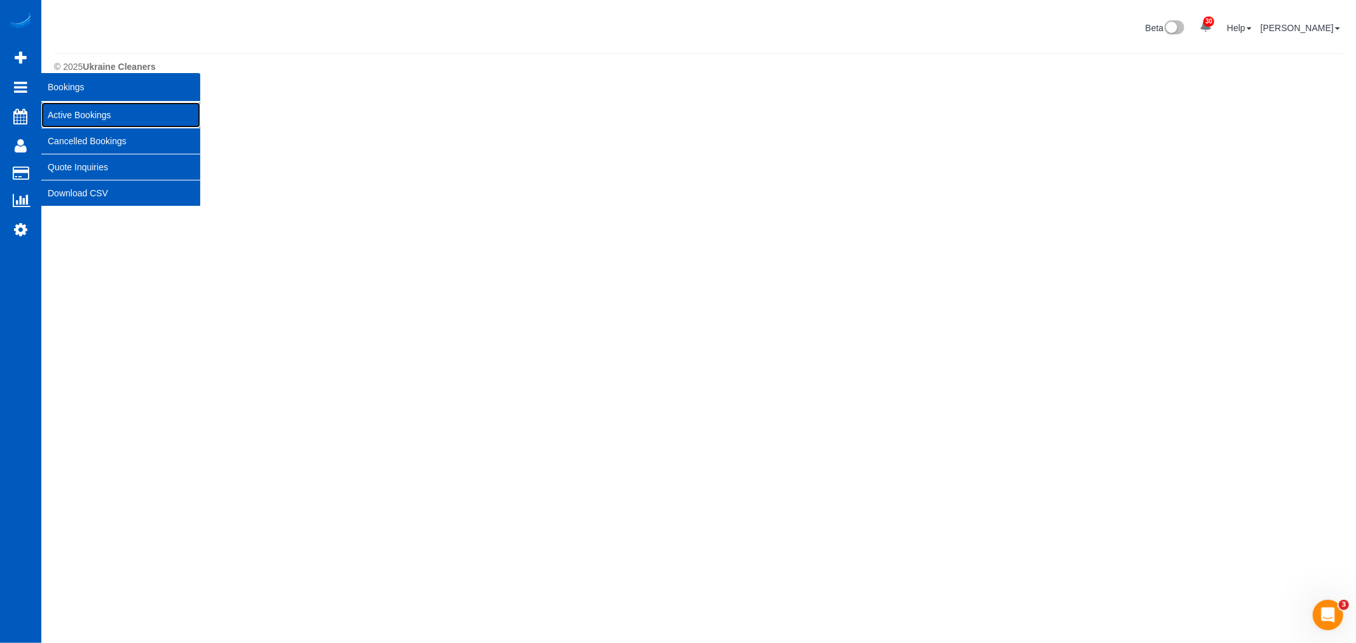
click at [89, 107] on link "Active Bookings" at bounding box center [120, 114] width 159 height 25
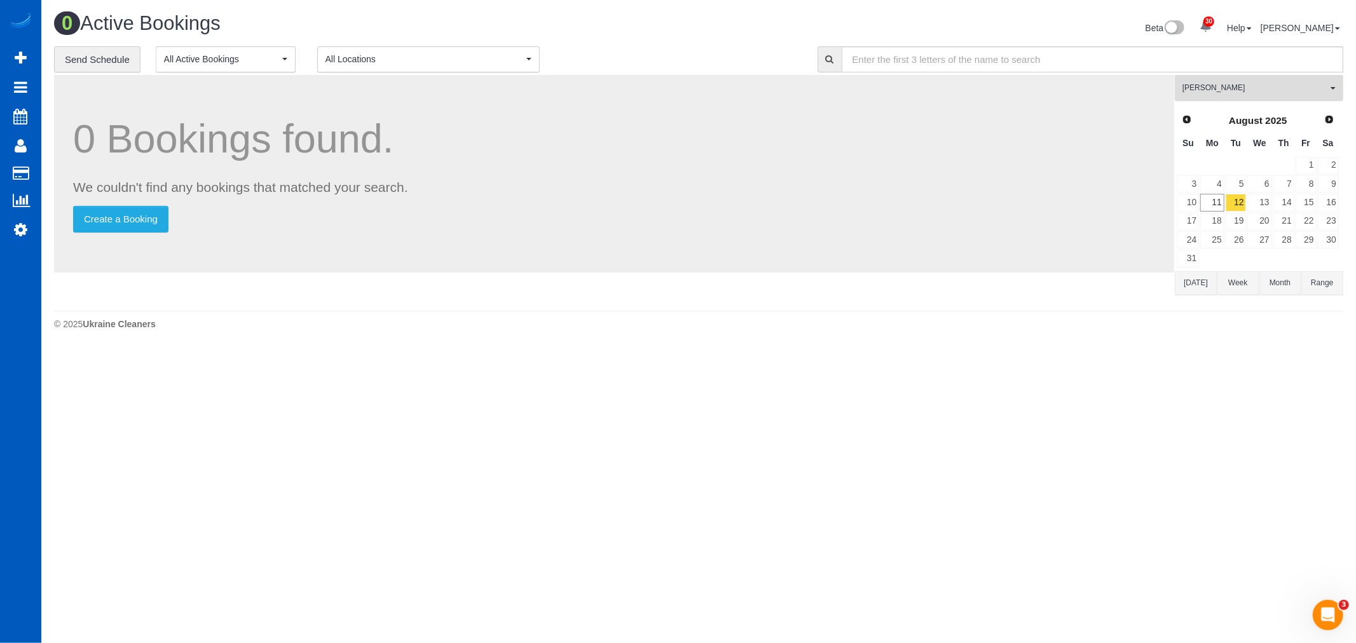
click at [1226, 86] on span "Dominika Markovets" at bounding box center [1255, 88] width 145 height 11
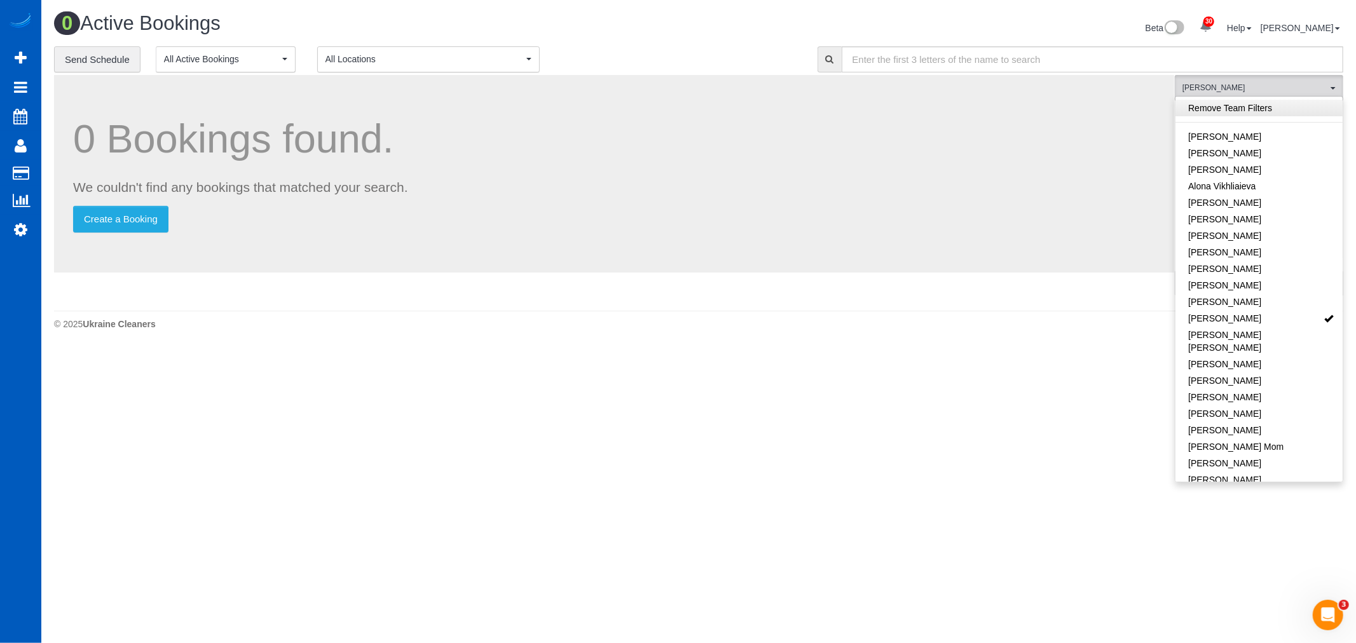
click at [1235, 104] on link "Remove Team Filters" at bounding box center [1259, 108] width 167 height 17
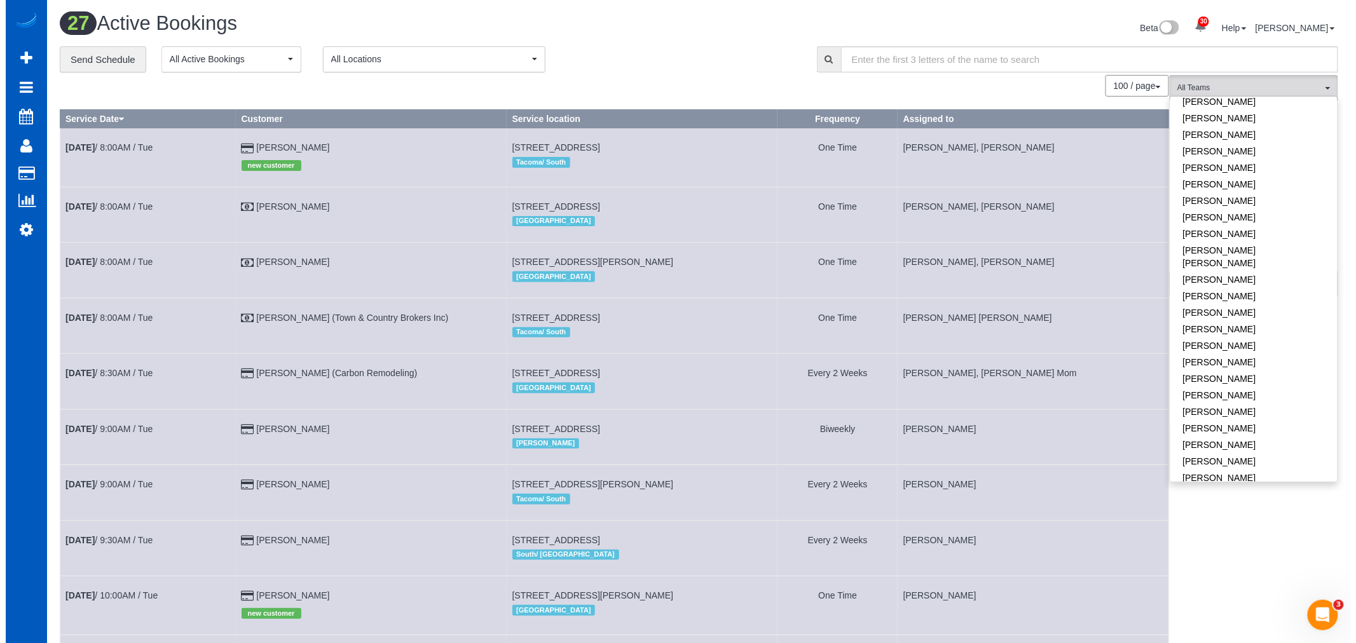
scroll to position [398, 0]
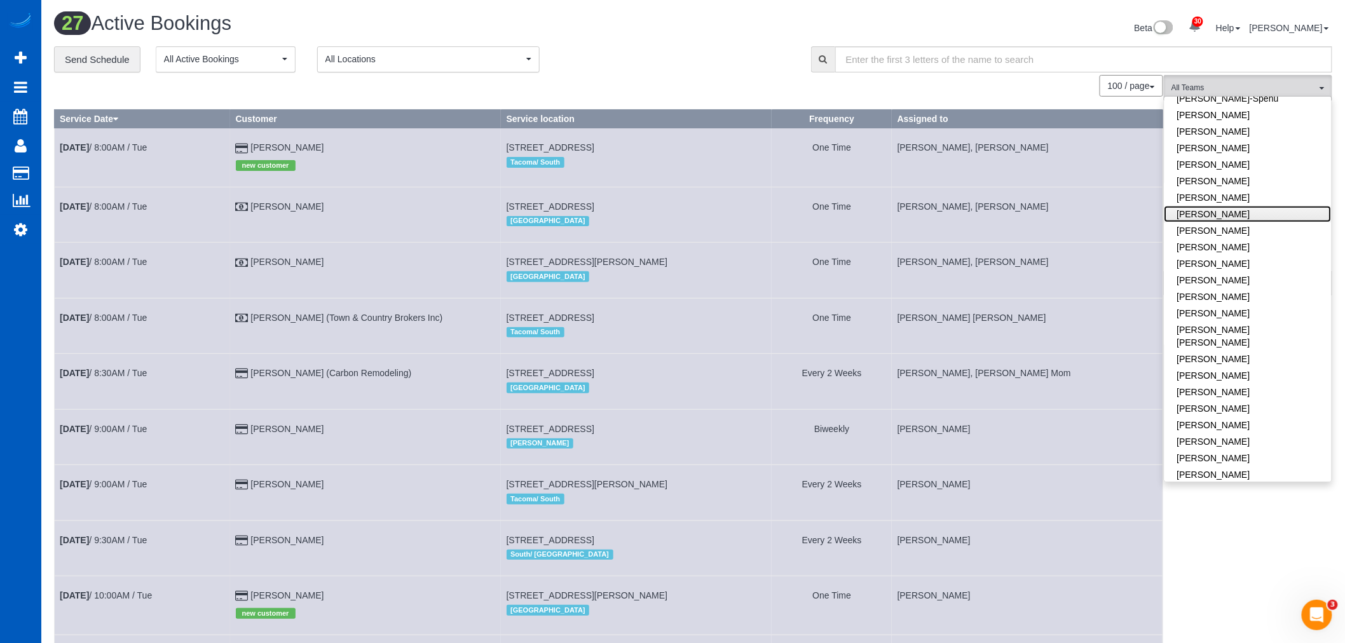
click at [1205, 206] on link "Kseniia Trofimova" at bounding box center [1248, 214] width 167 height 17
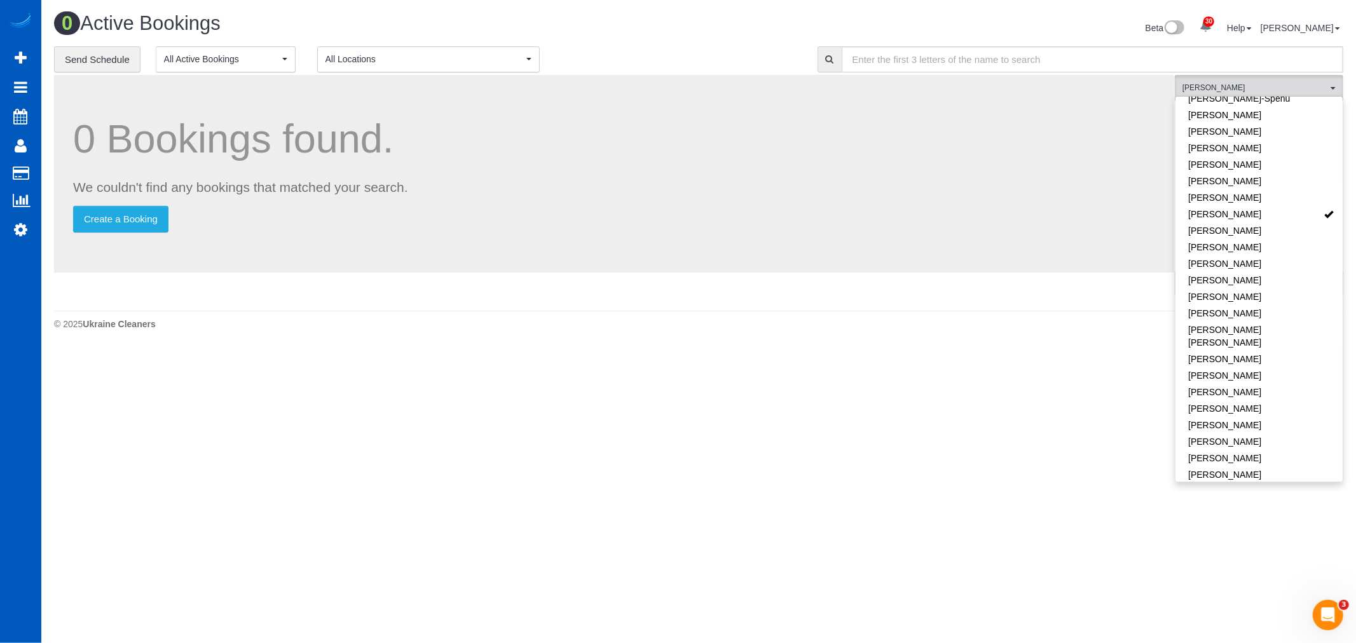
click at [885, 375] on body "30 Beta Your Notifications You have 0 alerts × You have 4 to charge for 08/09/2…" at bounding box center [678, 321] width 1356 height 643
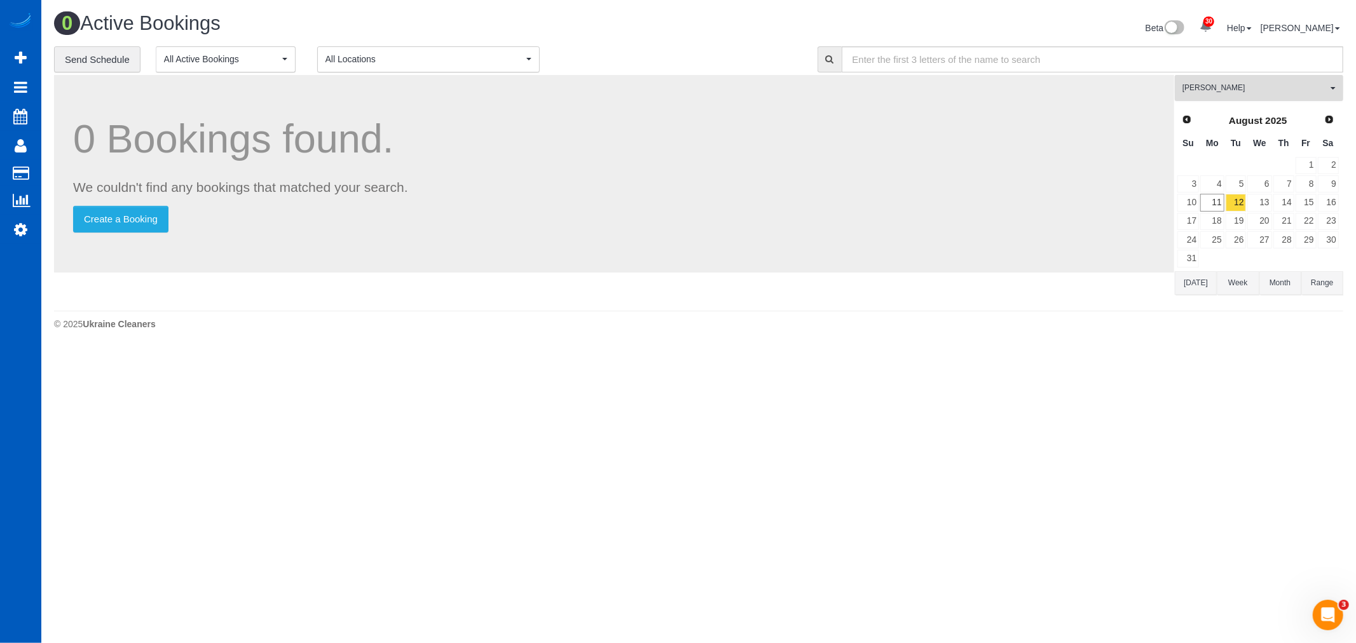
click at [1246, 95] on button "Kseniia Trofimova All Teams" at bounding box center [1259, 88] width 168 height 26
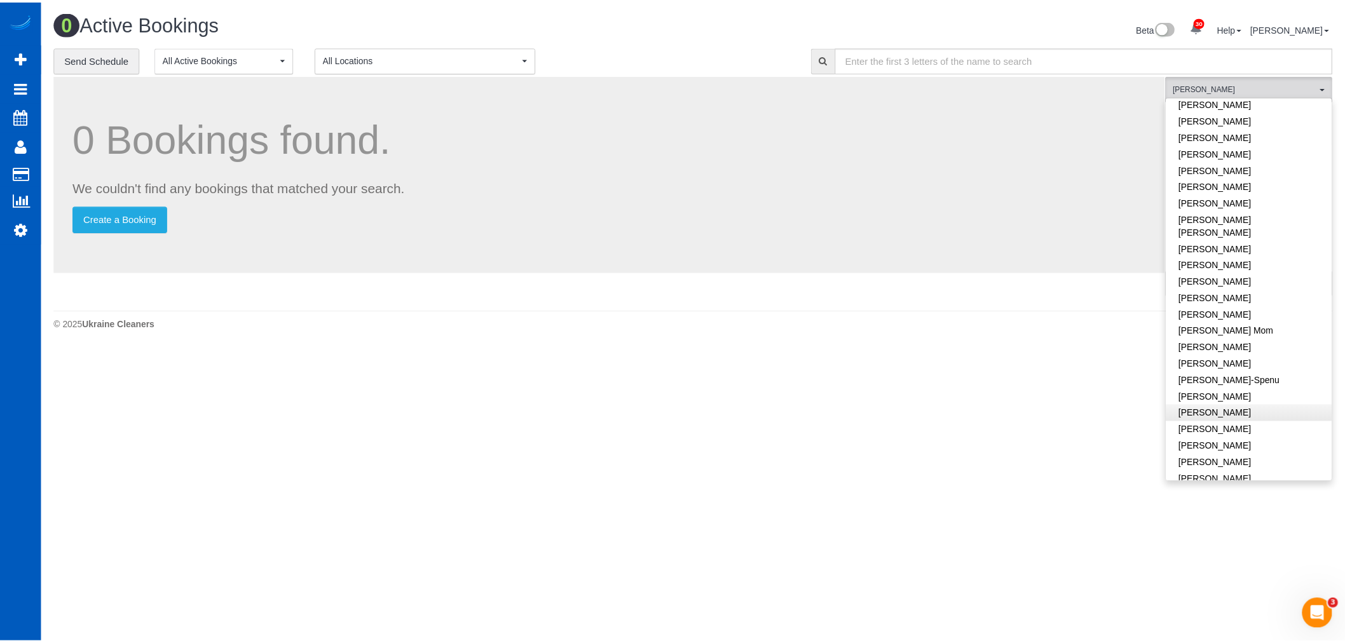
scroll to position [0, 0]
click at [1231, 109] on link "Remove Team Filters" at bounding box center [1259, 108] width 167 height 17
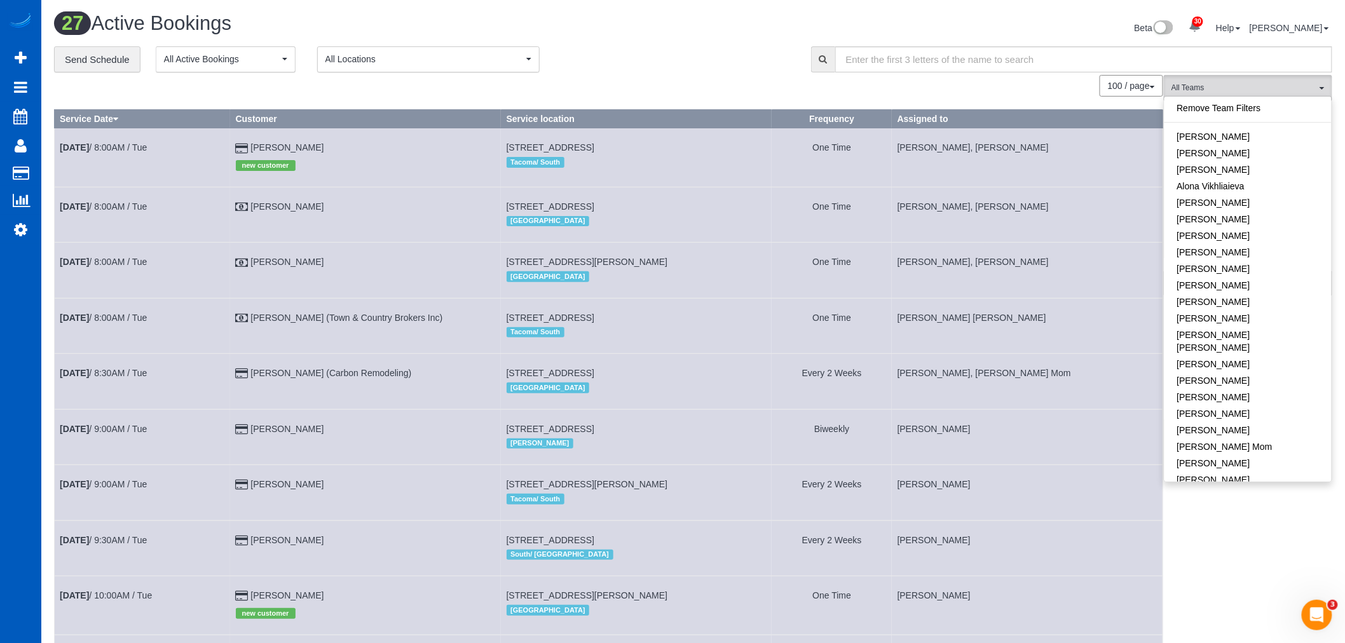
click at [361, 60] on span "All Locations" at bounding box center [425, 59] width 198 height 13
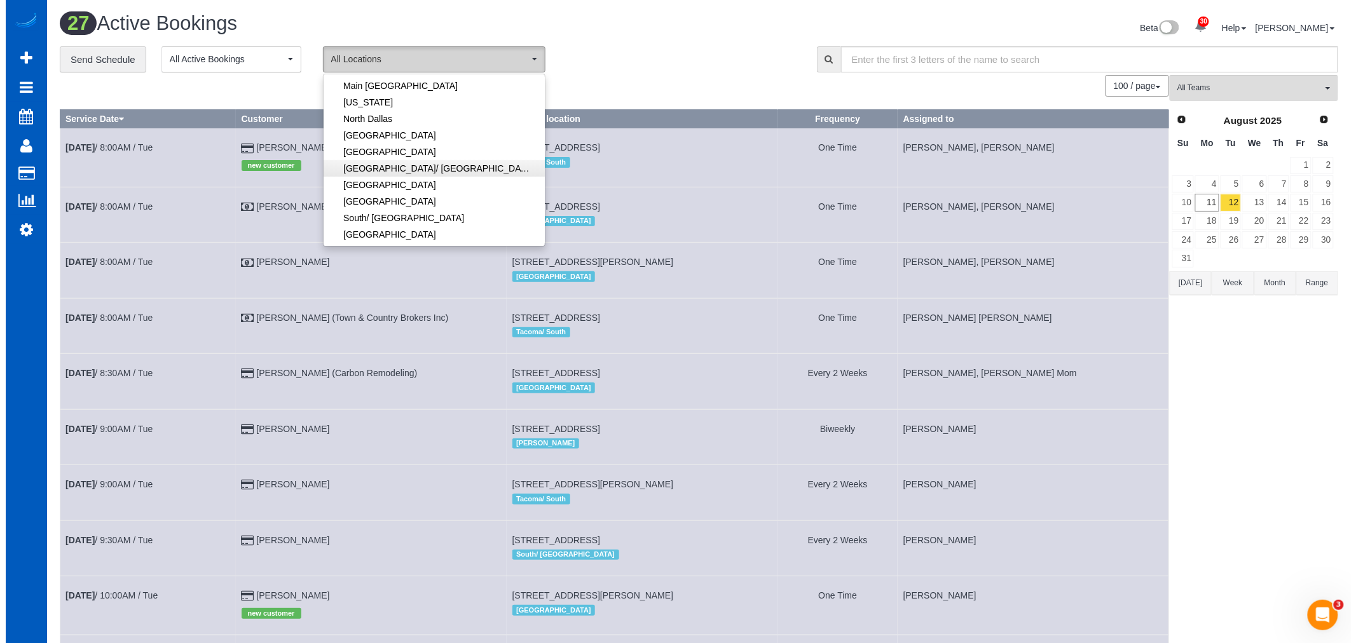
scroll to position [141, 0]
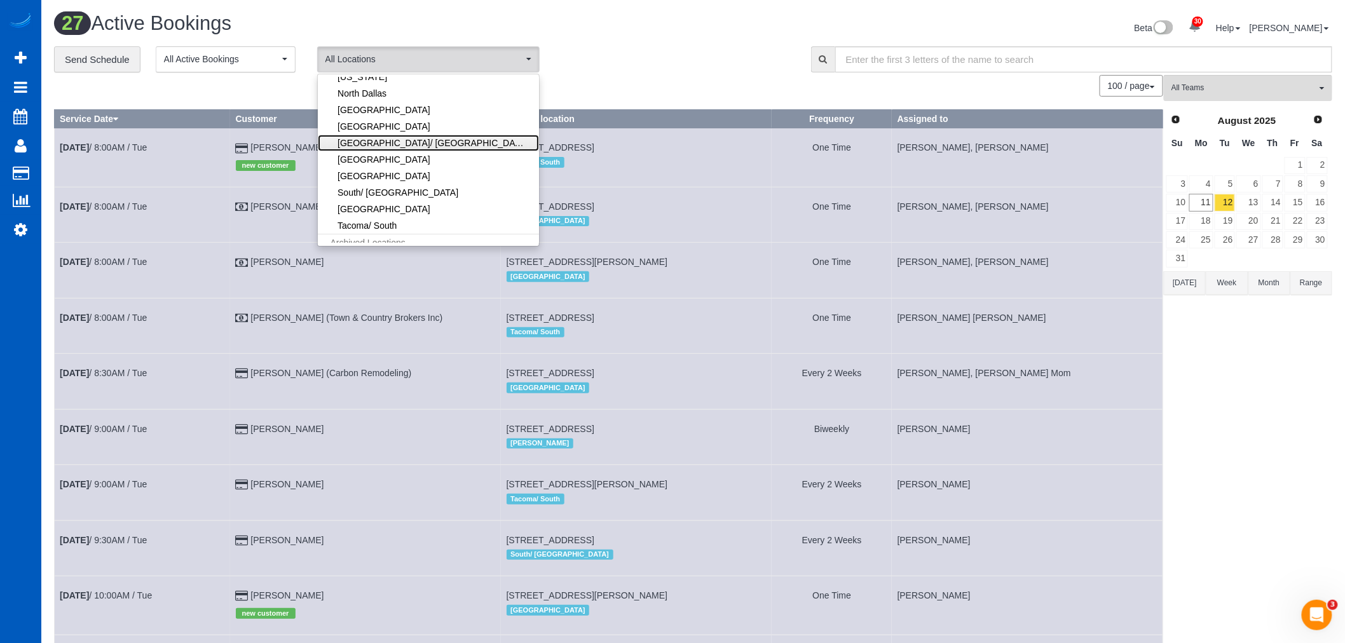
click at [403, 142] on link "[GEOGRAPHIC_DATA]/ [GEOGRAPHIC_DATA]" at bounding box center [428, 143] width 221 height 17
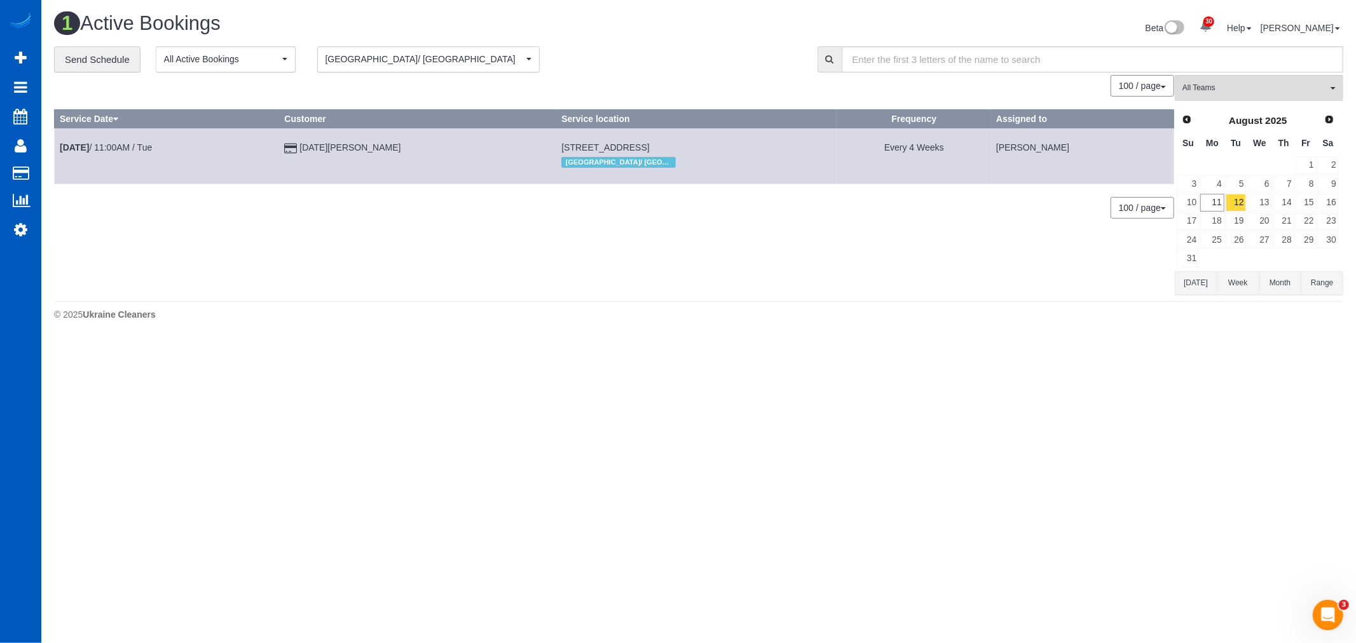
click at [586, 74] on div "**********" at bounding box center [698, 170] width 1289 height 249
click at [1265, 202] on link "13" at bounding box center [1259, 202] width 24 height 17
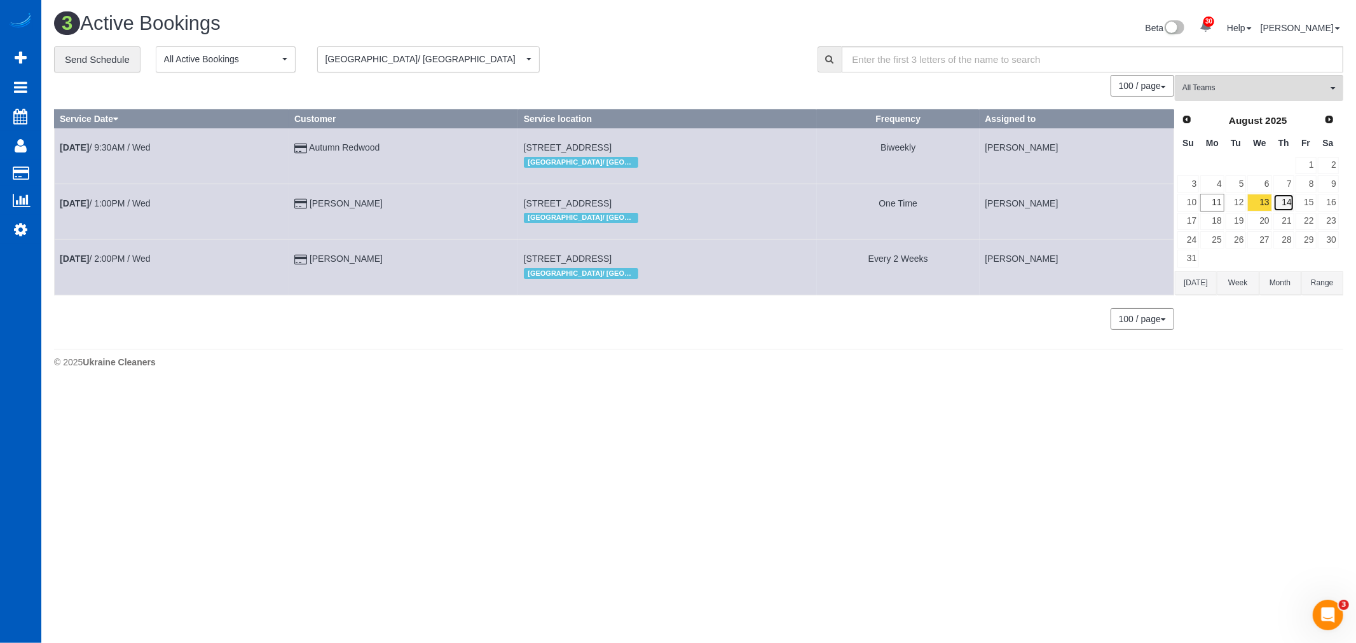
click at [1289, 202] on link "14" at bounding box center [1283, 202] width 21 height 17
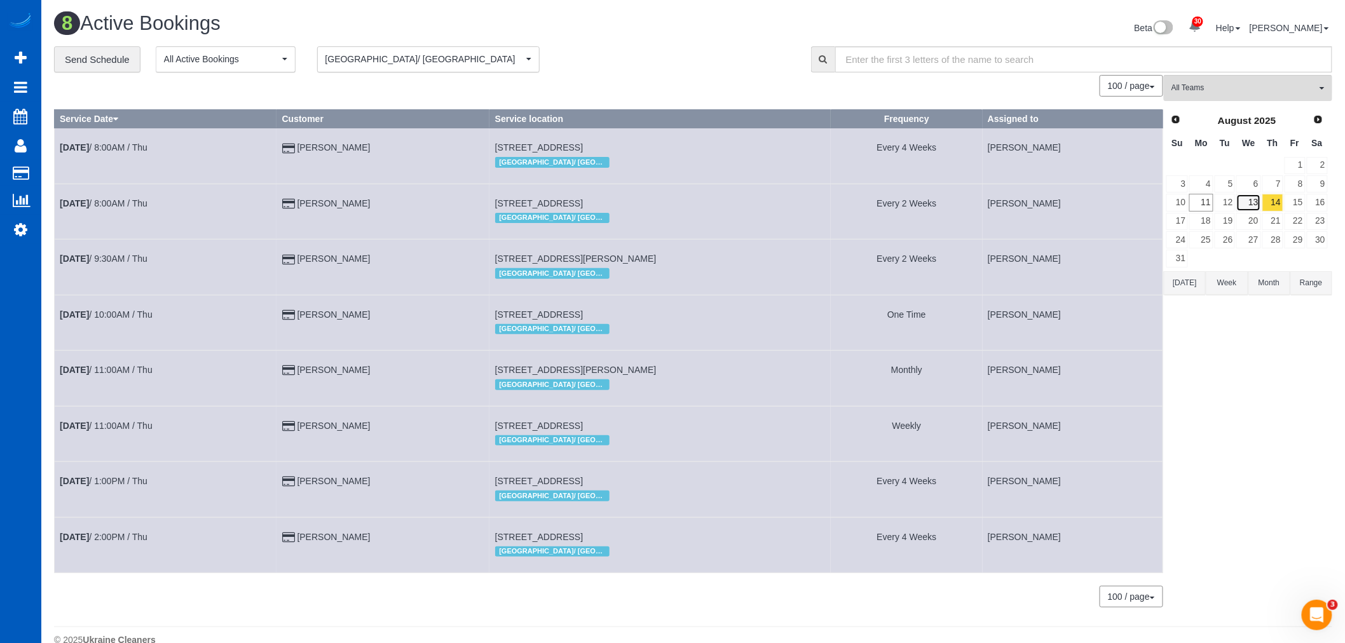
click at [1253, 202] on link "13" at bounding box center [1249, 202] width 24 height 17
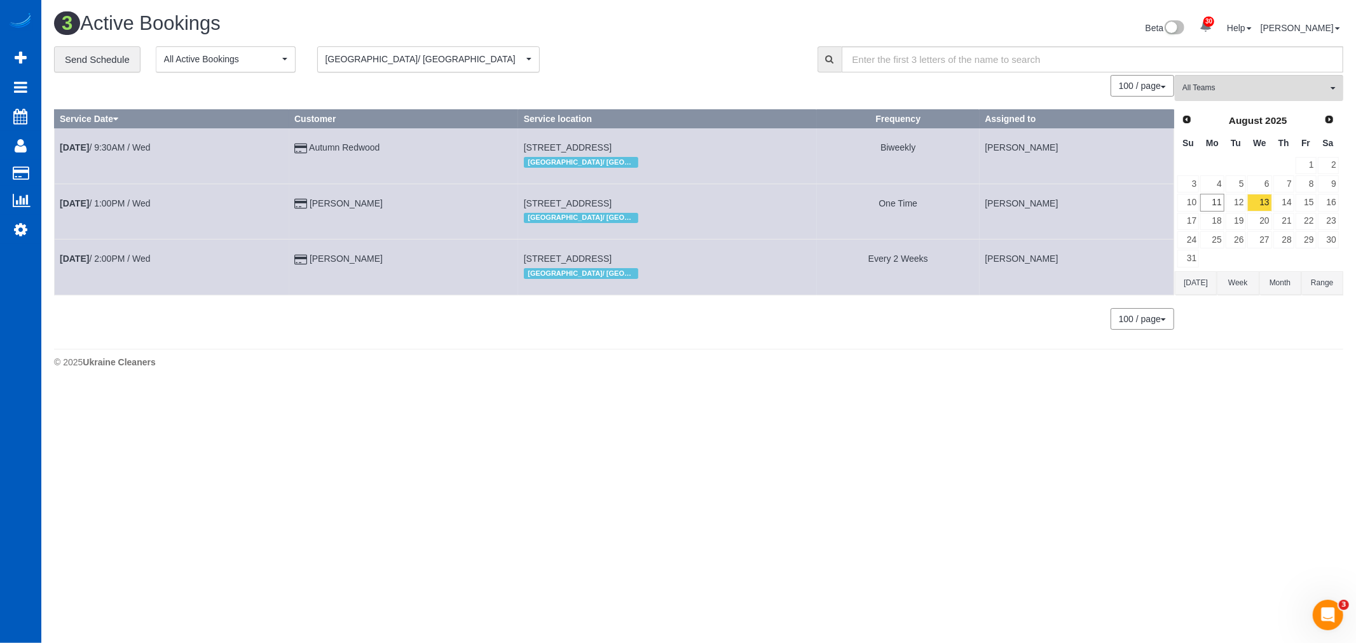
click at [1209, 194] on td "11" at bounding box center [1212, 202] width 25 height 18
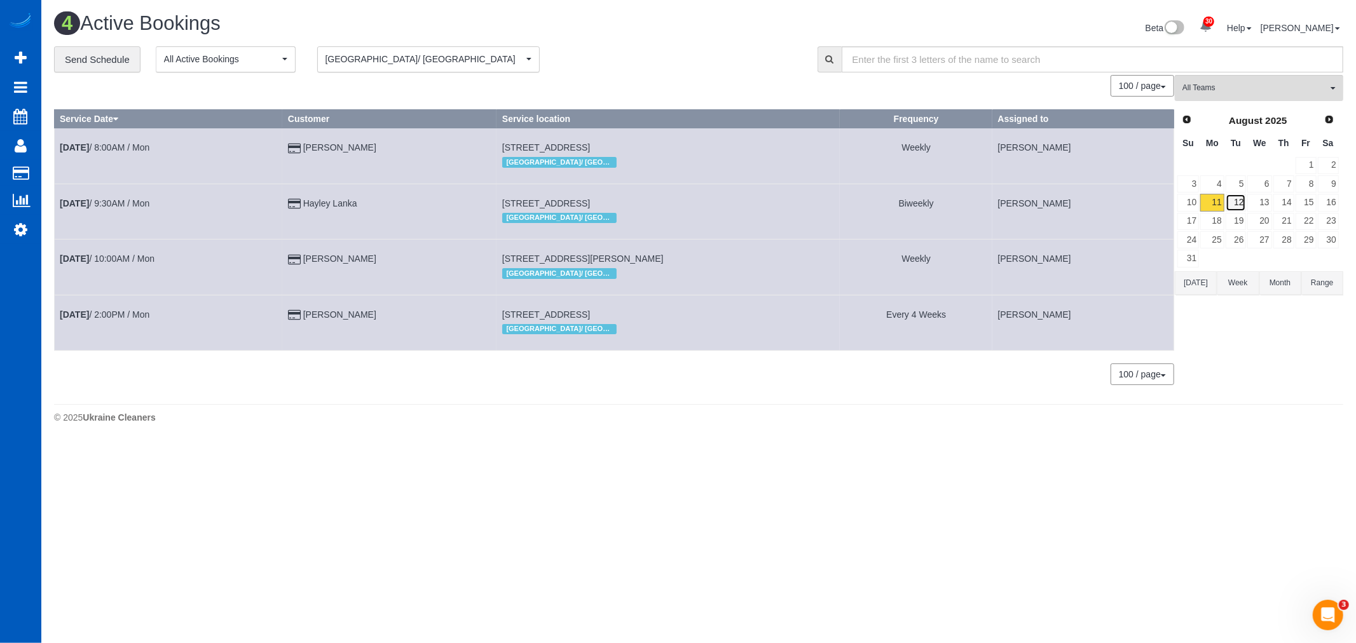
click at [1241, 202] on link "12" at bounding box center [1236, 202] width 21 height 17
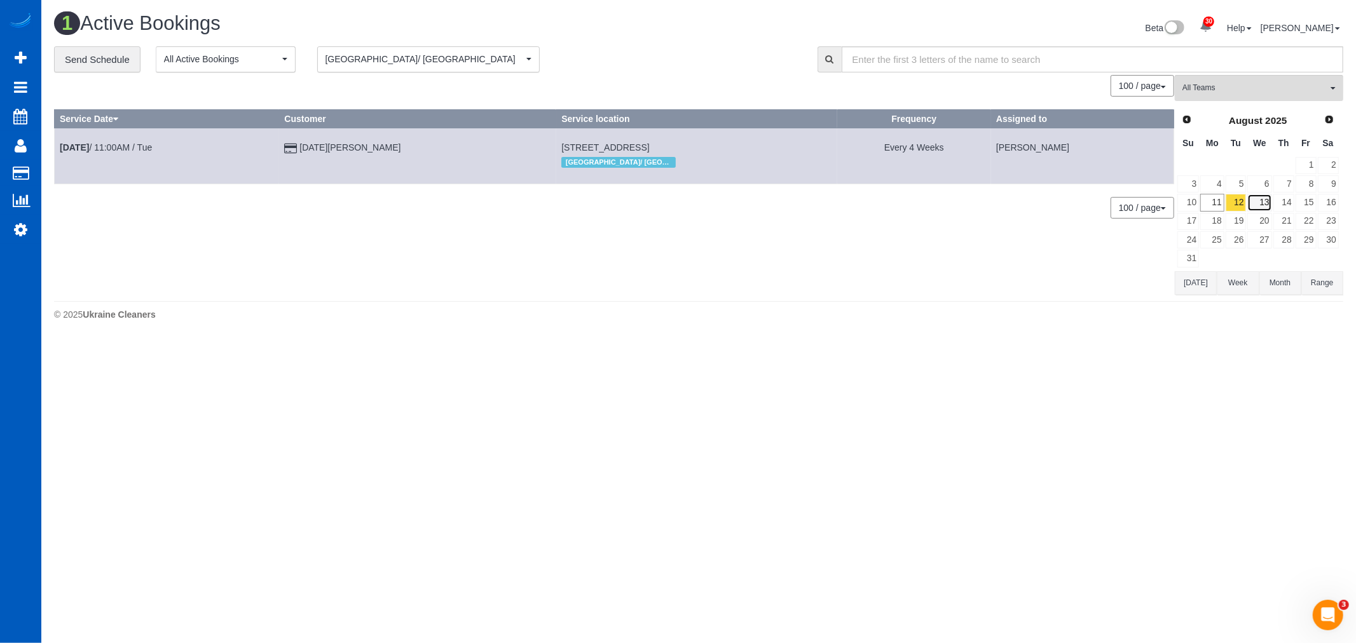
click at [1257, 205] on link "13" at bounding box center [1259, 202] width 24 height 17
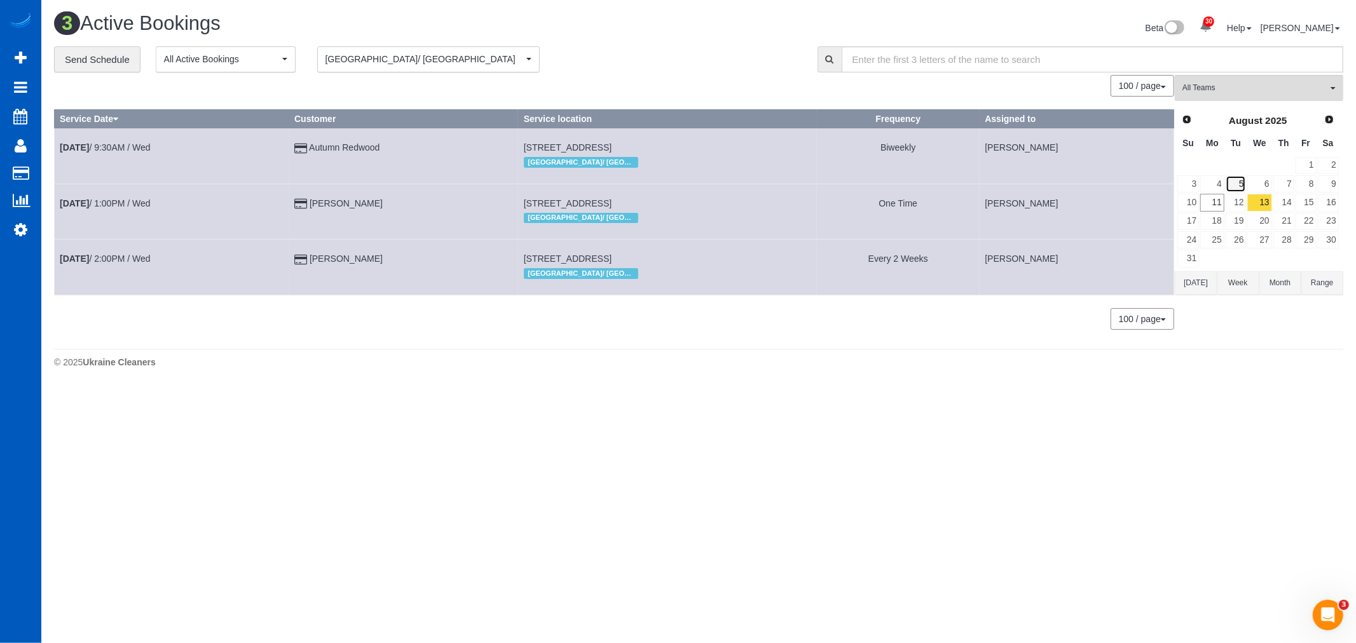
click at [1235, 179] on link "5" at bounding box center [1236, 183] width 21 height 17
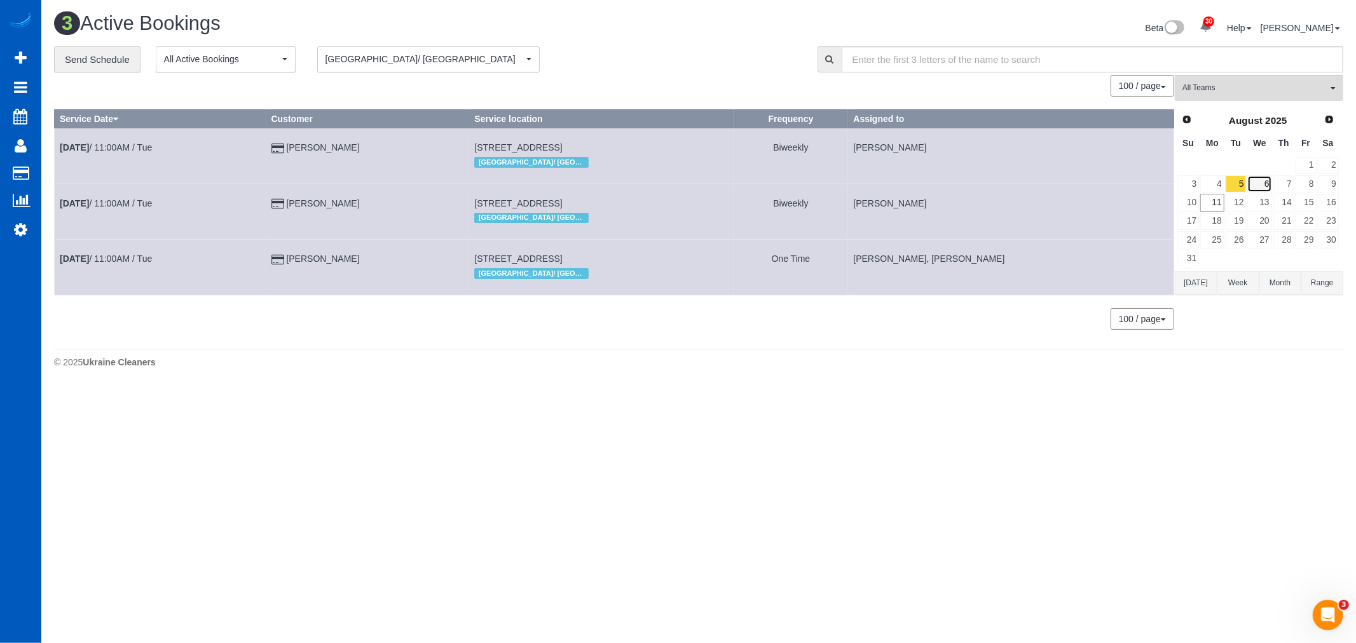
click at [1256, 182] on link "6" at bounding box center [1259, 183] width 24 height 17
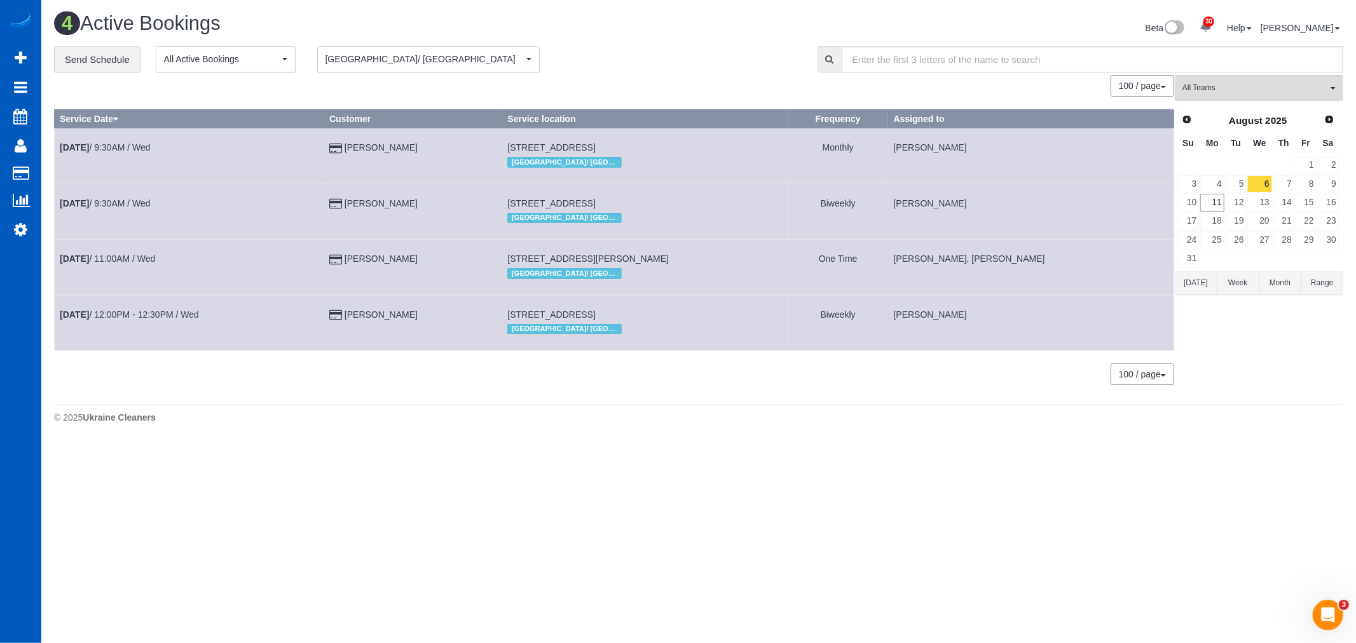
click at [1242, 174] on td at bounding box center [1236, 165] width 22 height 18
click at [1242, 182] on link "5" at bounding box center [1236, 183] width 21 height 17
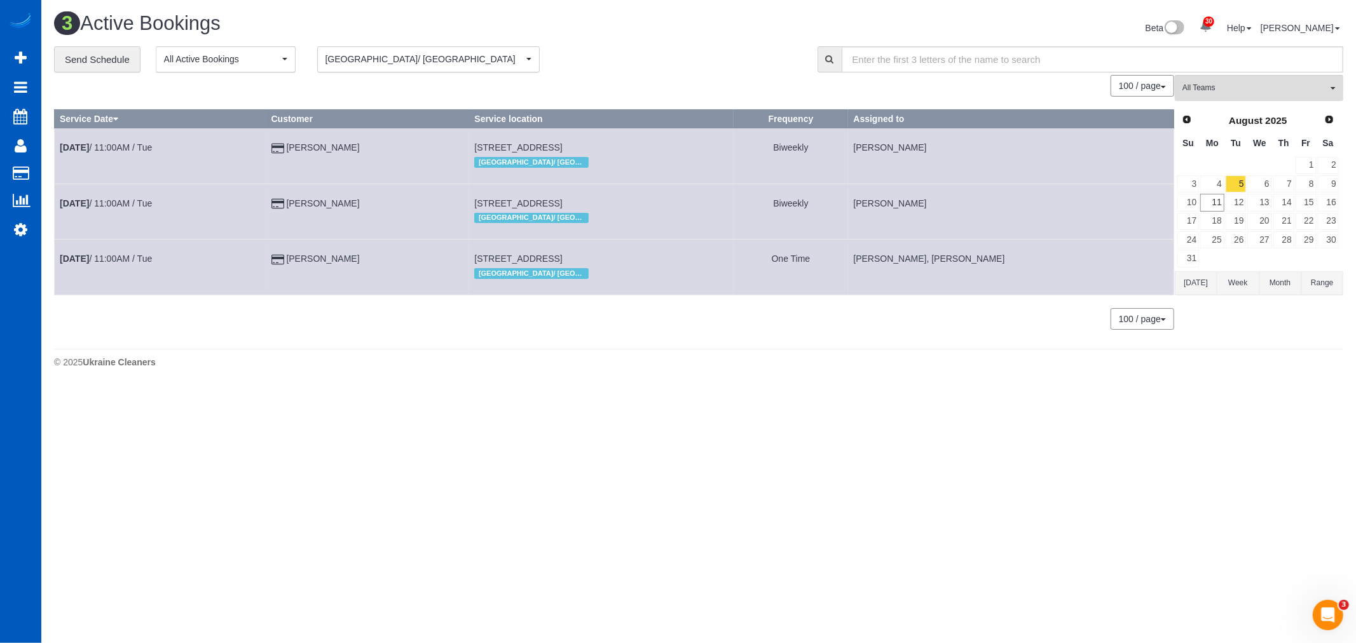
click at [369, 48] on button "Portland/ Vancouver Portland/ Vancouver" at bounding box center [428, 59] width 223 height 26
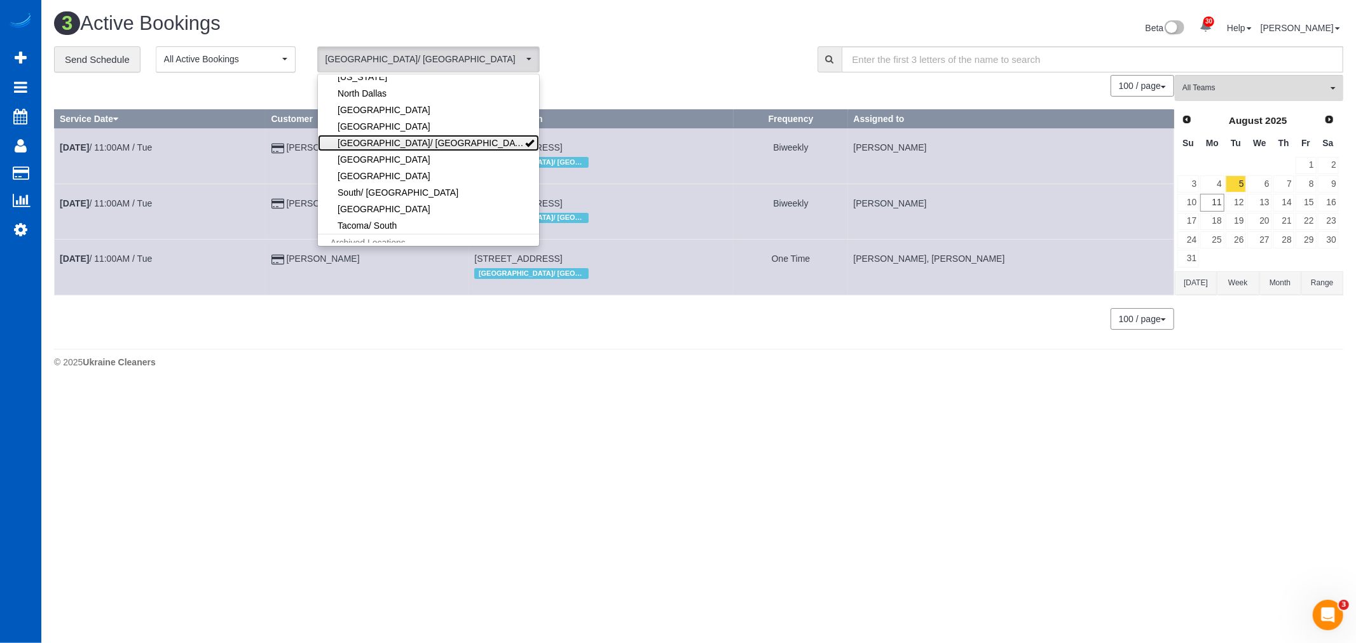
click at [397, 139] on link "[GEOGRAPHIC_DATA]/ [GEOGRAPHIC_DATA]" at bounding box center [428, 143] width 221 height 17
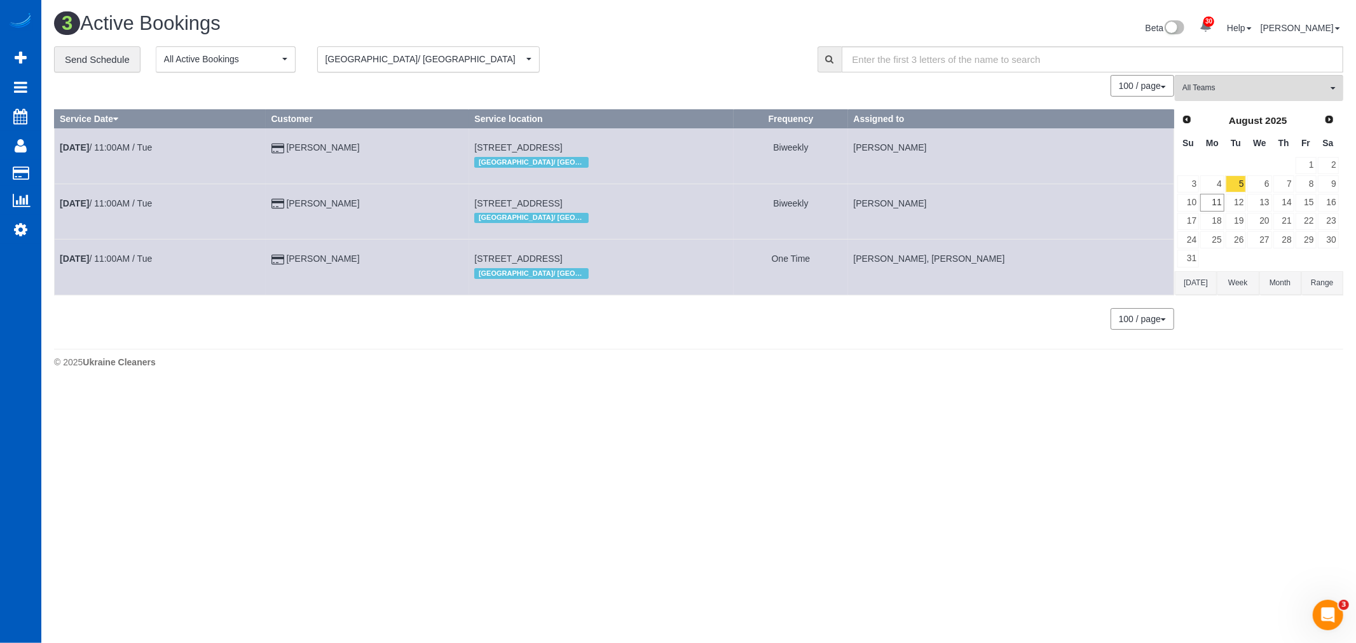
click at [359, 64] on span "[GEOGRAPHIC_DATA]/ [GEOGRAPHIC_DATA]" at bounding box center [425, 59] width 198 height 13
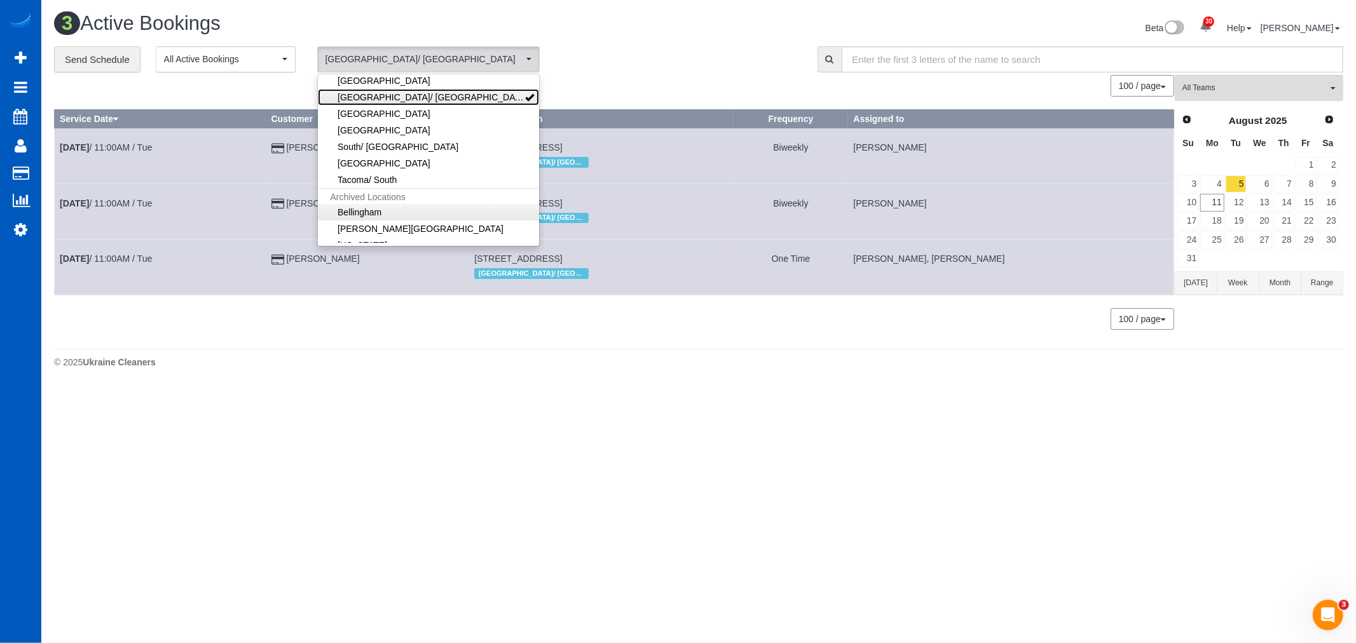
scroll to position [212, 0]
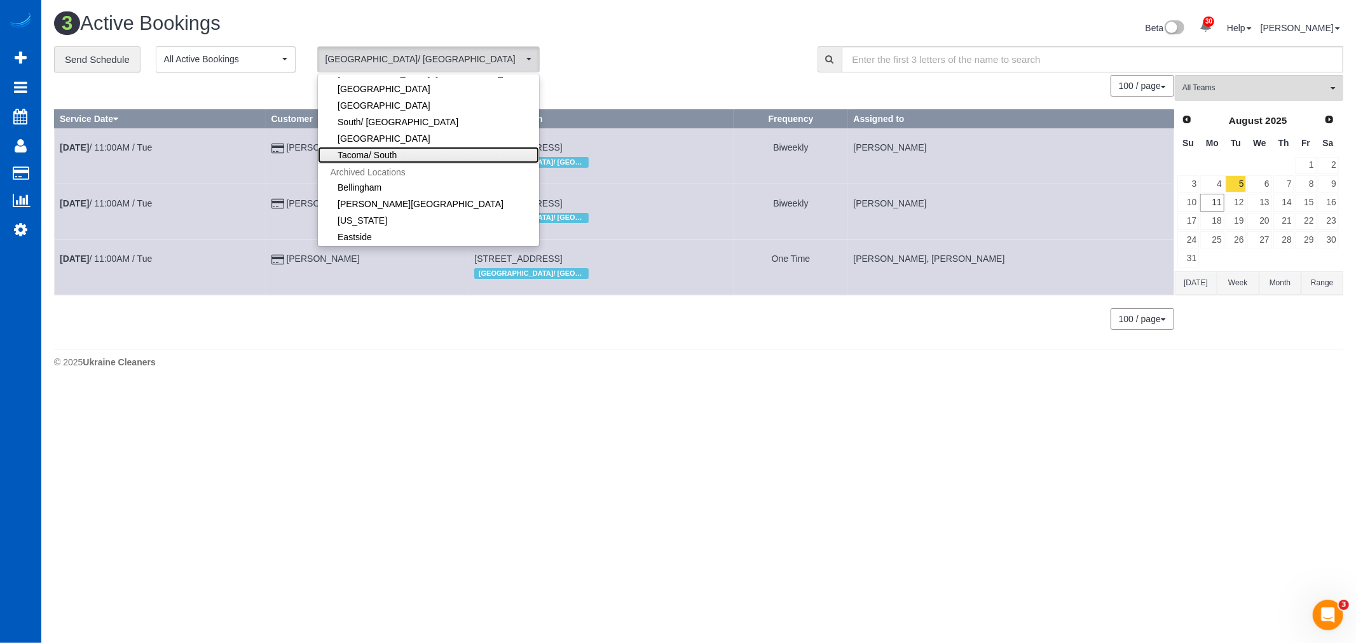
click at [389, 156] on link "Tacoma/ South" at bounding box center [428, 155] width 221 height 17
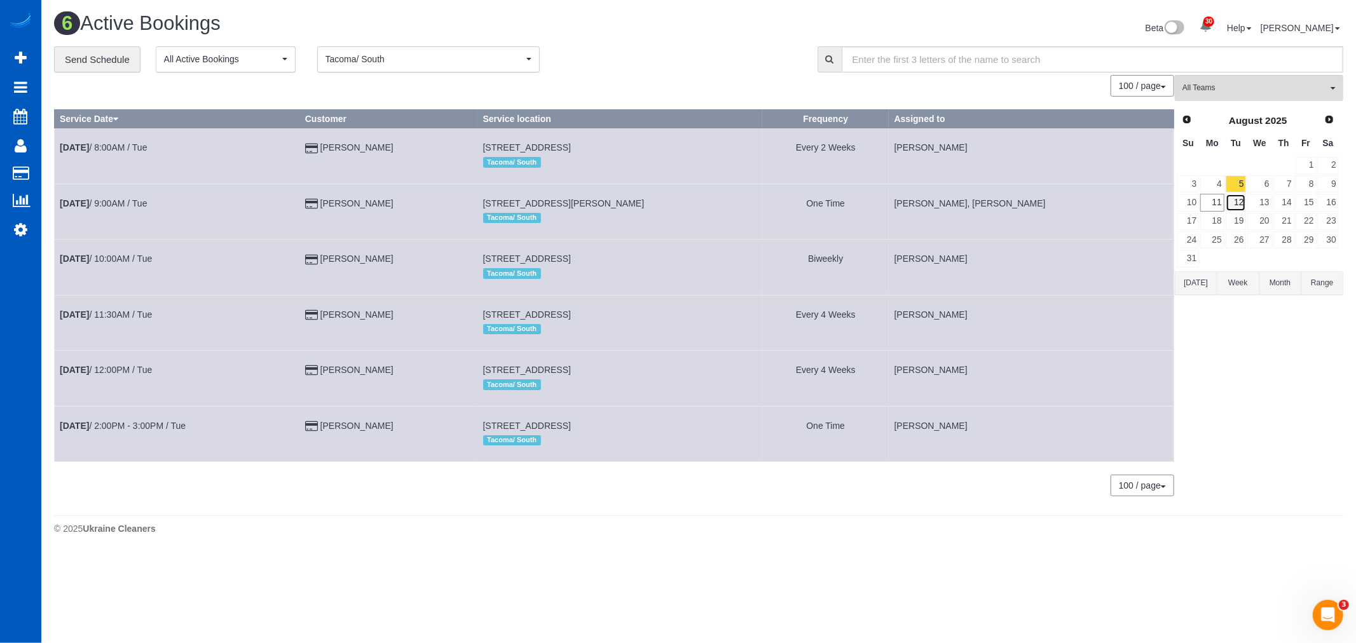
click at [1229, 207] on link "12" at bounding box center [1236, 202] width 21 height 17
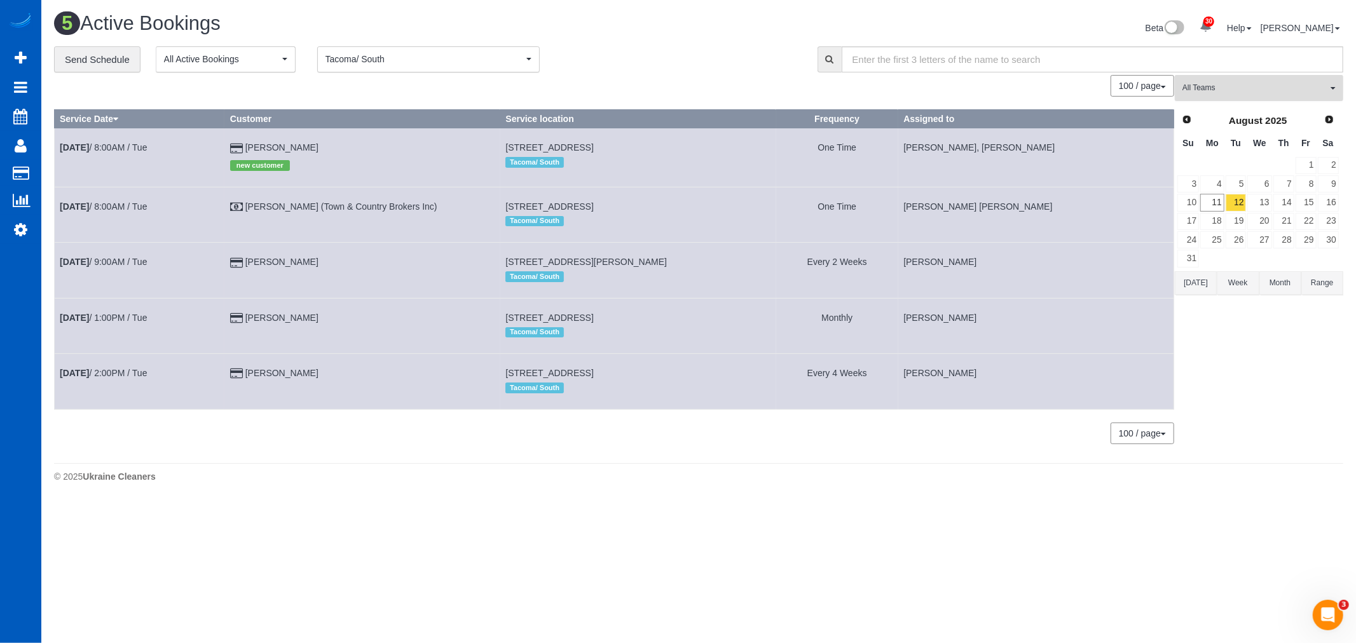
click at [1223, 95] on button "All Teams" at bounding box center [1259, 88] width 168 height 26
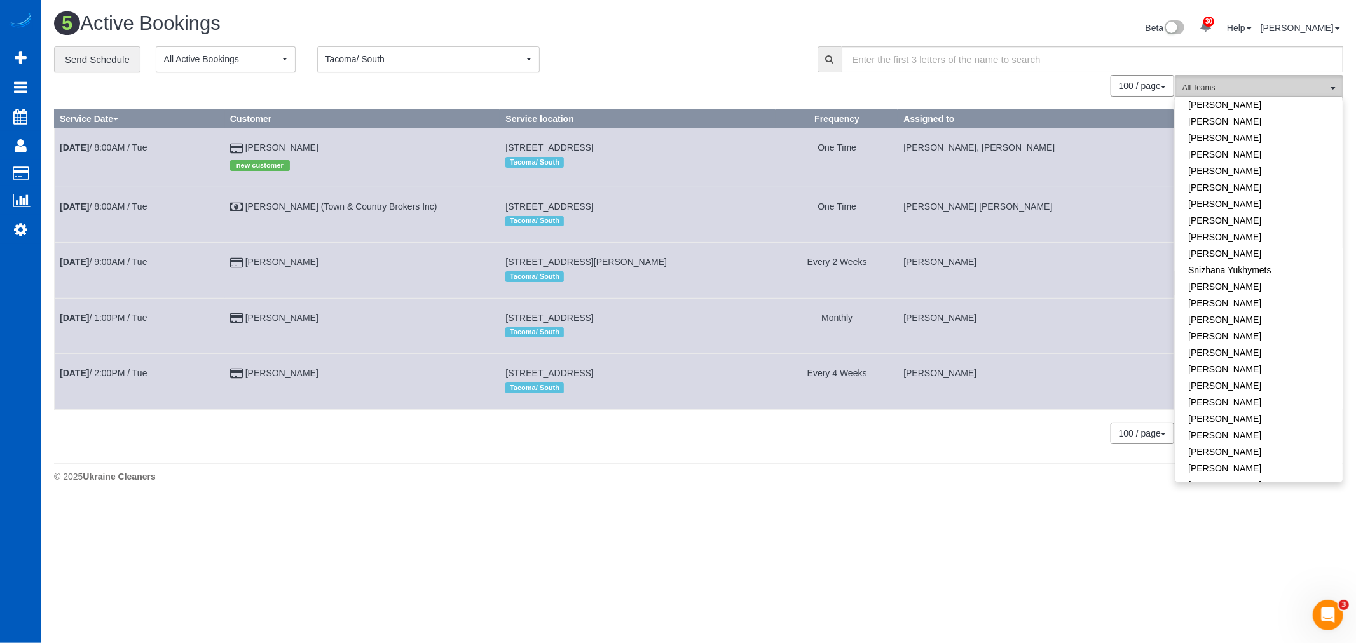
scroll to position [821, 0]
click at [1249, 440] on link "Viktoriia Zhukovska" at bounding box center [1259, 448] width 167 height 17
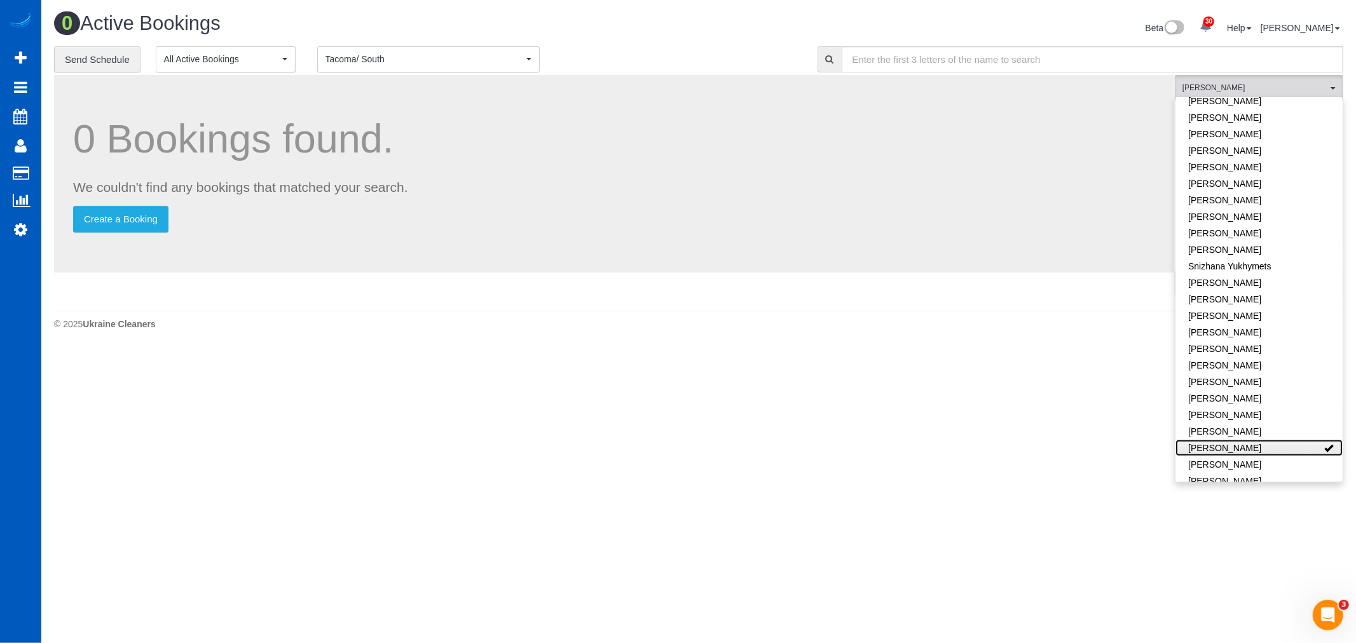
click at [1249, 440] on link "Viktoriia Zhukovska" at bounding box center [1259, 448] width 167 height 17
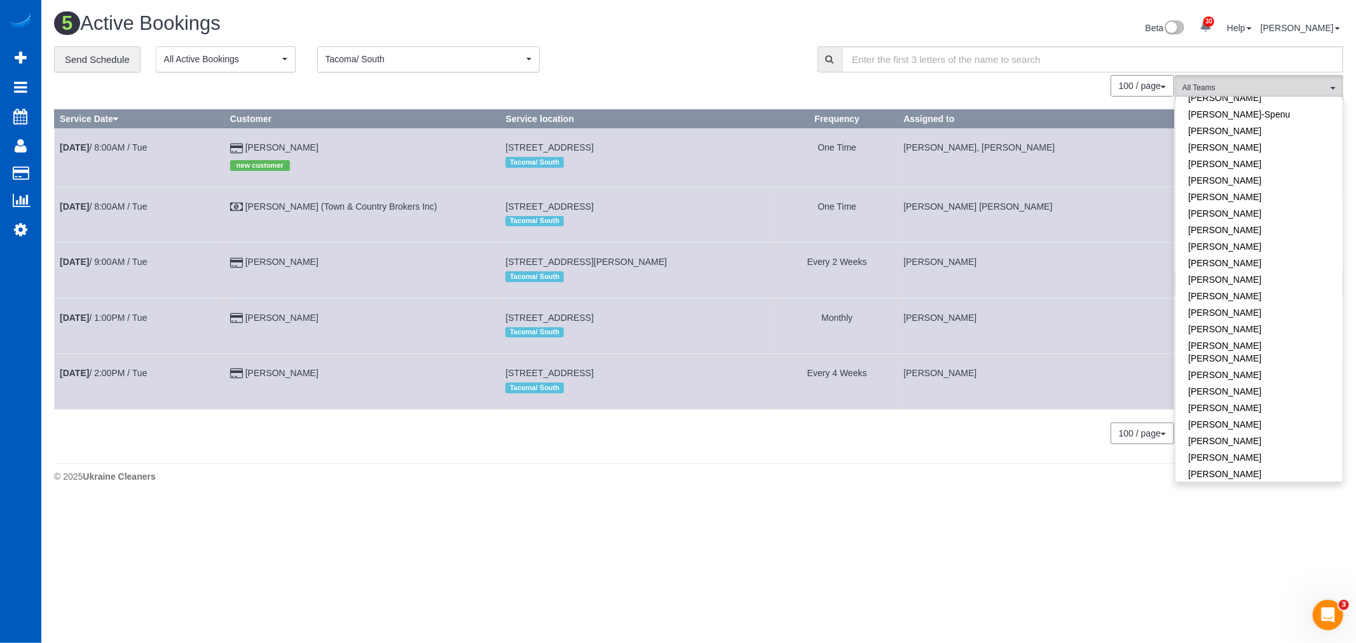
scroll to position [256, 0]
click at [1219, 168] on link "Inna Novytska" at bounding box center [1259, 174] width 167 height 17
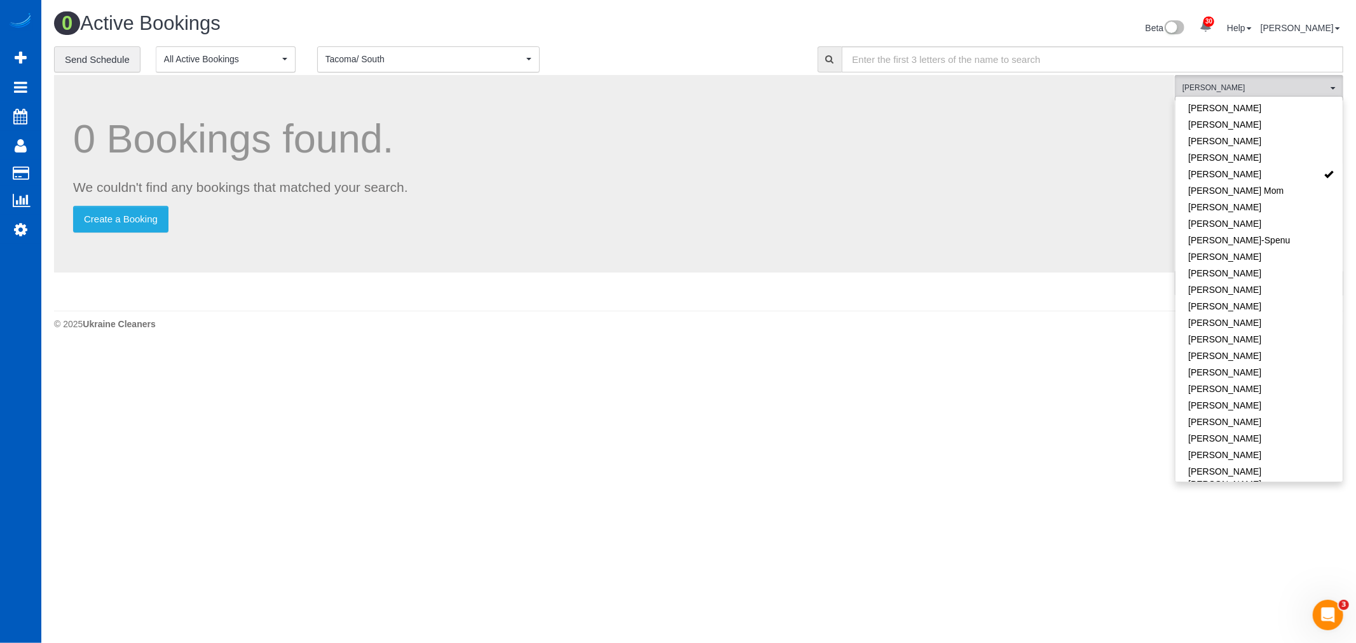
click at [1089, 299] on div "0 Bookings found. We couldn't find any bookings that matched your search. Creat…" at bounding box center [614, 190] width 1121 height 230
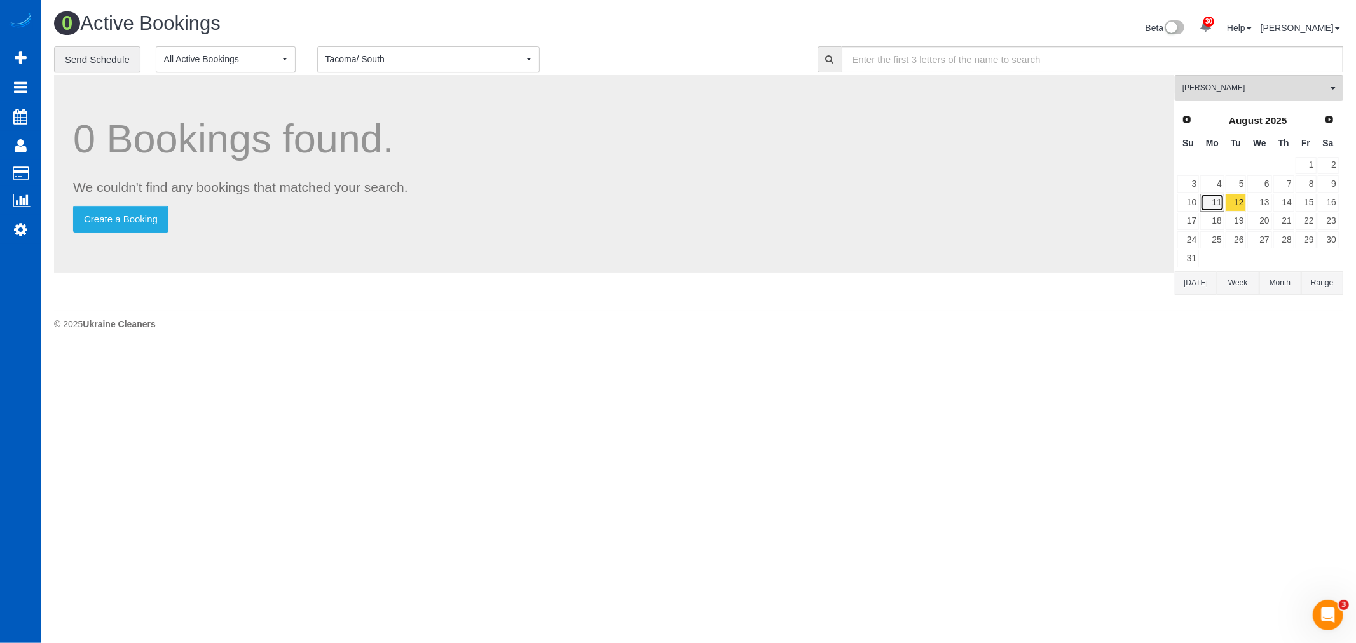
click at [1218, 202] on link "11" at bounding box center [1212, 202] width 24 height 17
click at [1241, 206] on link "12" at bounding box center [1236, 202] width 21 height 17
click at [397, 65] on span "Tacoma/ South" at bounding box center [425, 59] width 198 height 13
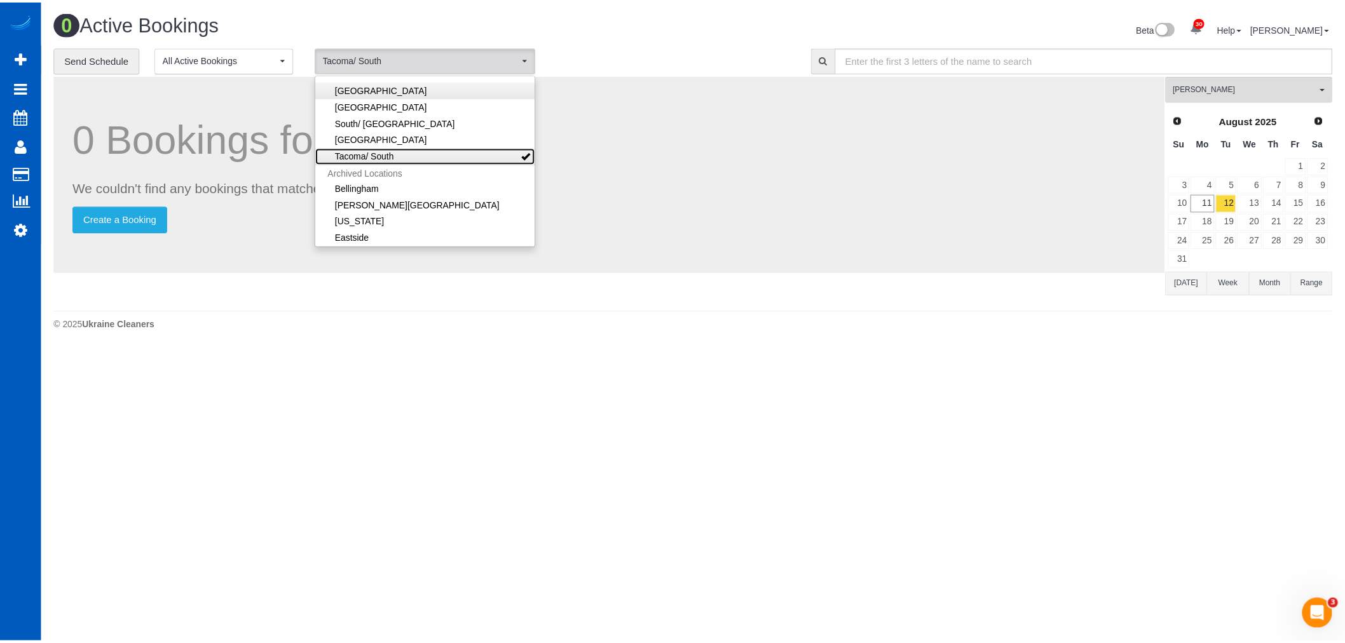
scroll to position [0, 0]
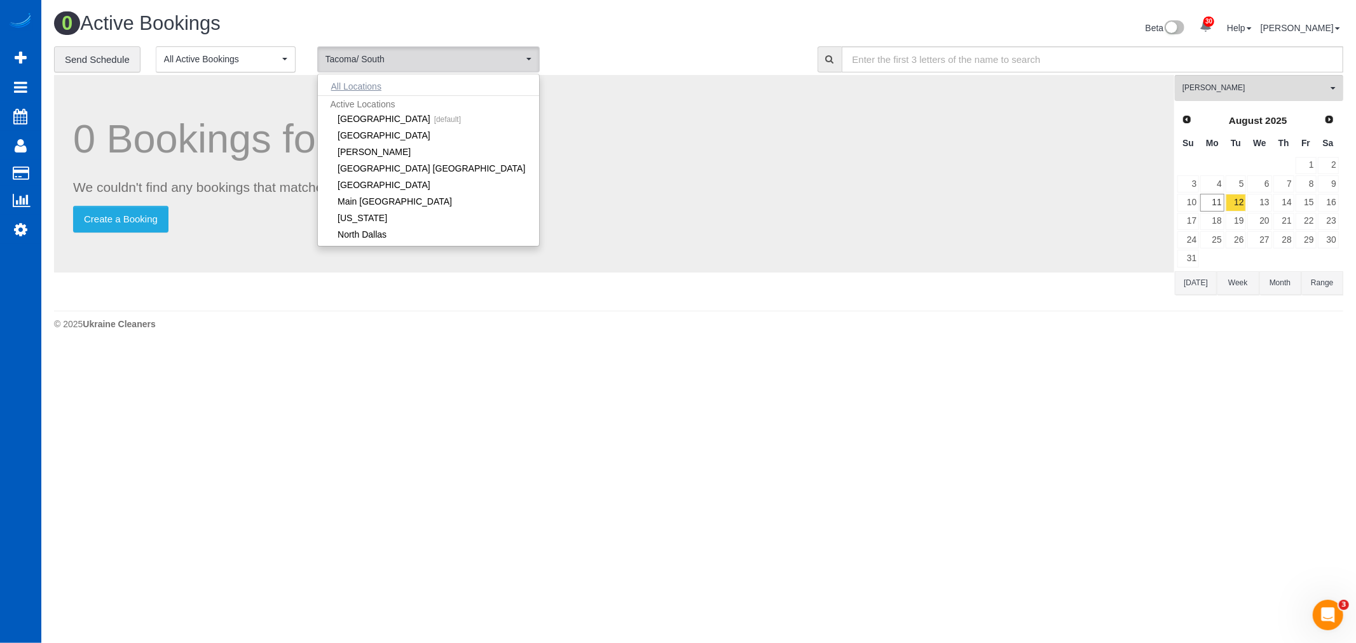
click at [373, 87] on button "All Locations" at bounding box center [356, 87] width 77 height 18
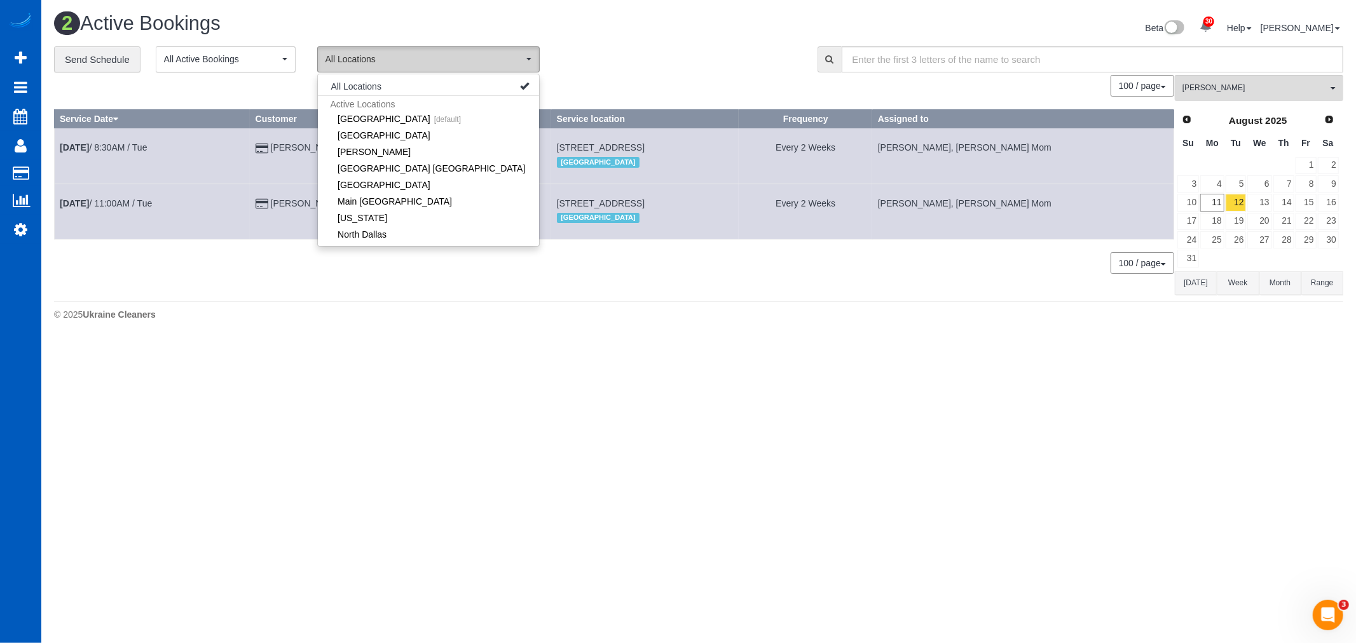
click at [398, 54] on span "All Locations" at bounding box center [425, 59] width 198 height 13
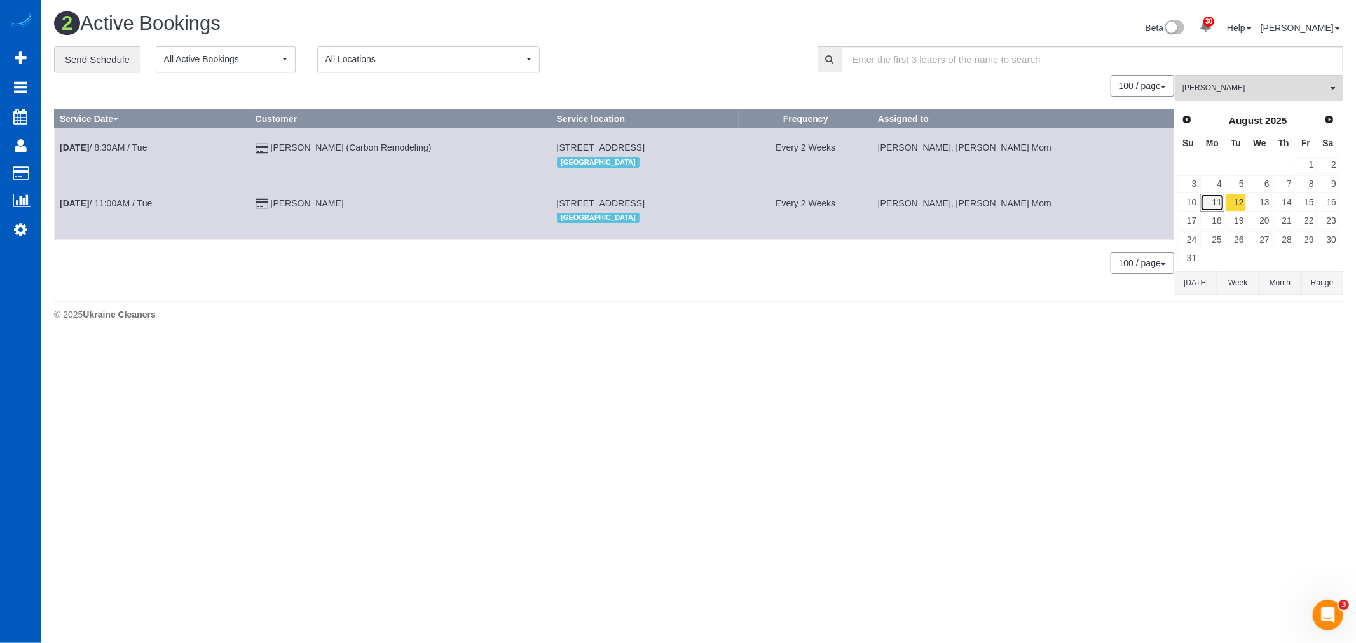
click at [1214, 205] on link "11" at bounding box center [1212, 202] width 24 height 17
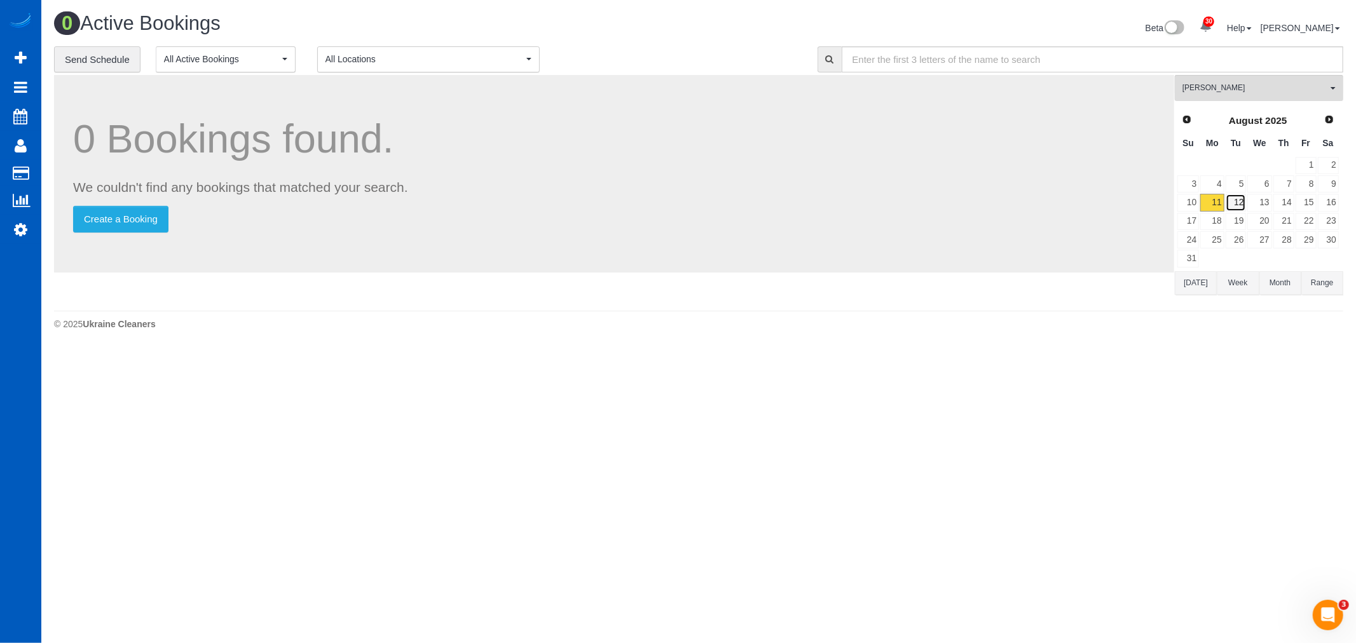
click at [1236, 205] on link "12" at bounding box center [1236, 202] width 21 height 17
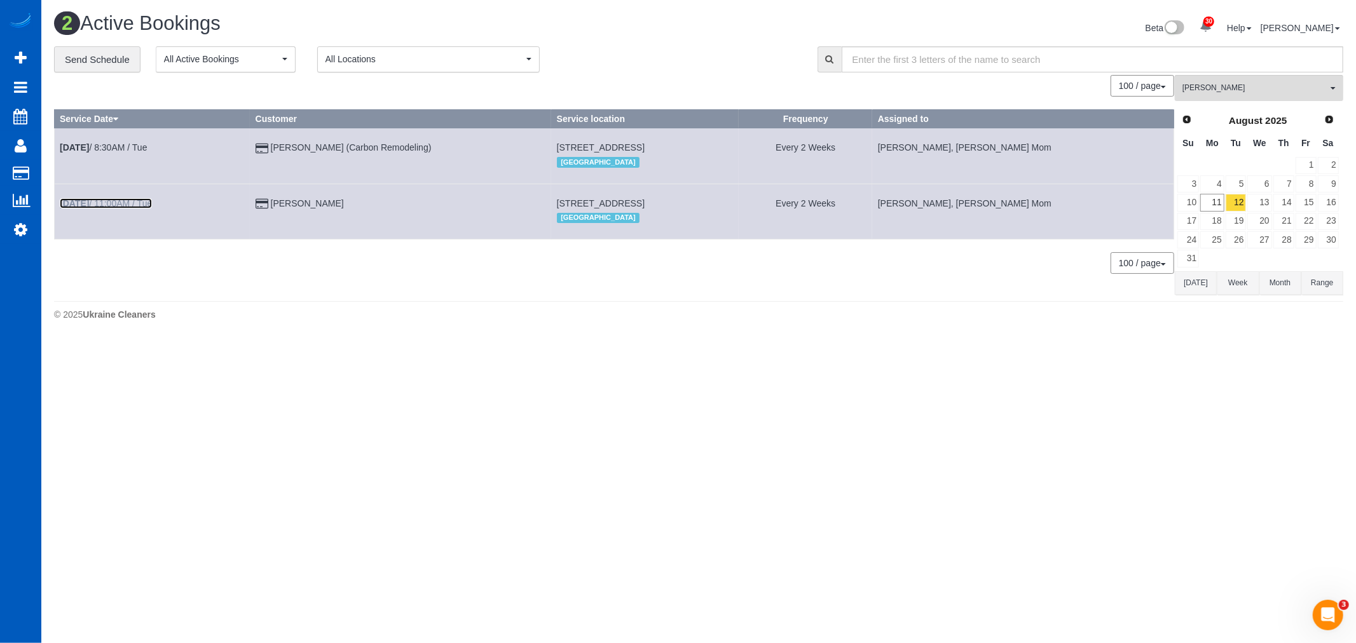
click at [104, 205] on link "Aug 12th / 11:00AM / Tue" at bounding box center [106, 203] width 92 height 10
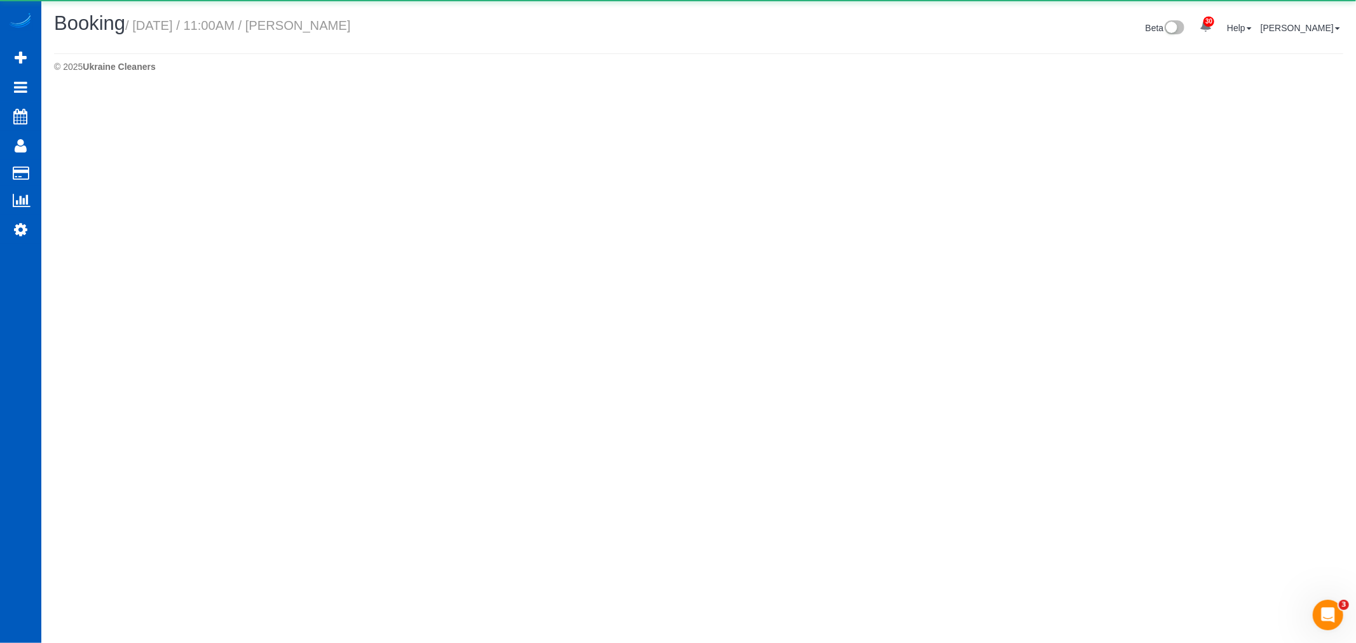
select select "CA"
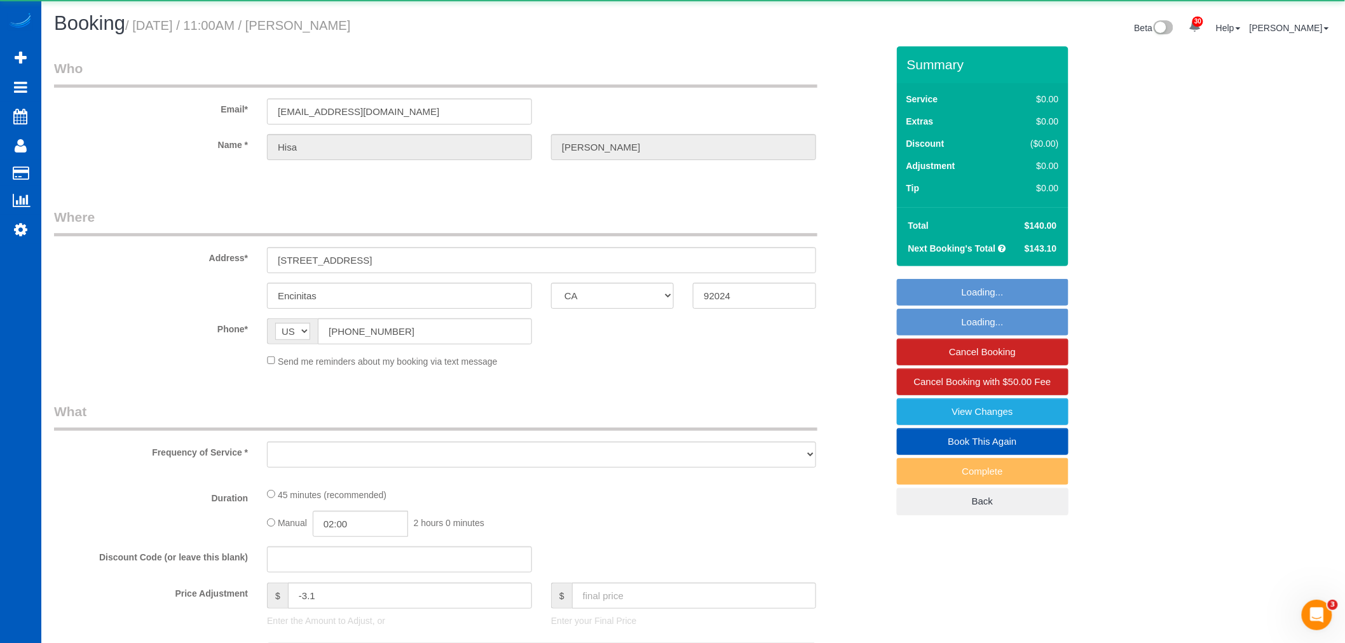
select select "object:8634"
select select "string:fspay-46aea8b0-05bf-46b9-80df-e37d54a9b7a5"
select select "199"
select select "spot1"
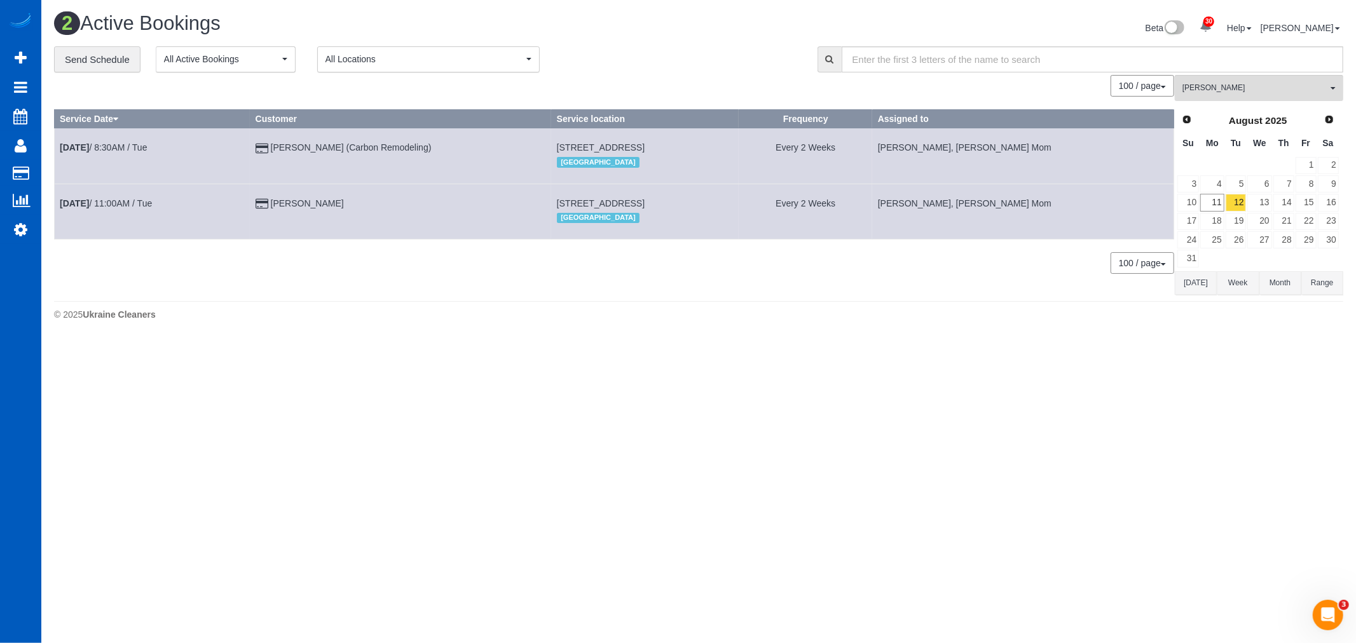
drag, startPoint x: 524, startPoint y: 201, endPoint x: 792, endPoint y: 205, distance: 268.3
click at [739, 205] on td "2059 Village Park Way, #220, Encinitas, CA 92024 San Diego" at bounding box center [645, 211] width 188 height 55
copy span "2059 Village Park Way, #220, Encinitas, CA 92024"
click at [1260, 199] on link "13" at bounding box center [1259, 202] width 24 height 17
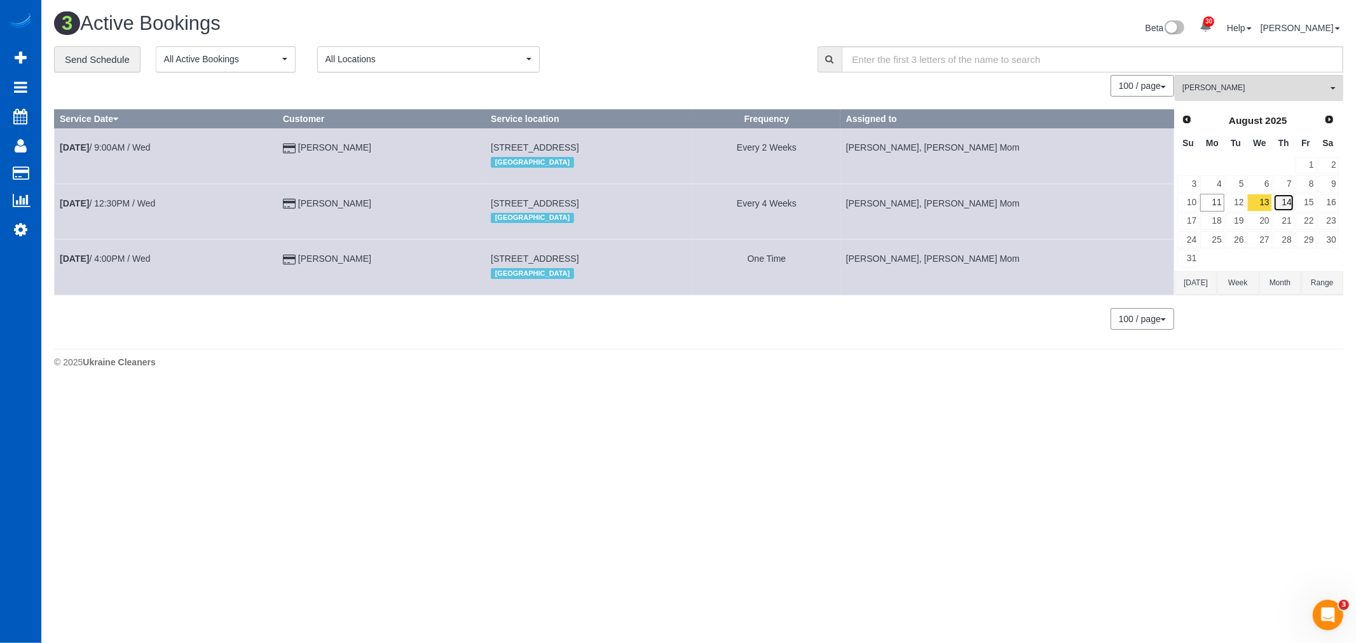
click at [1283, 204] on link "14" at bounding box center [1283, 202] width 21 height 17
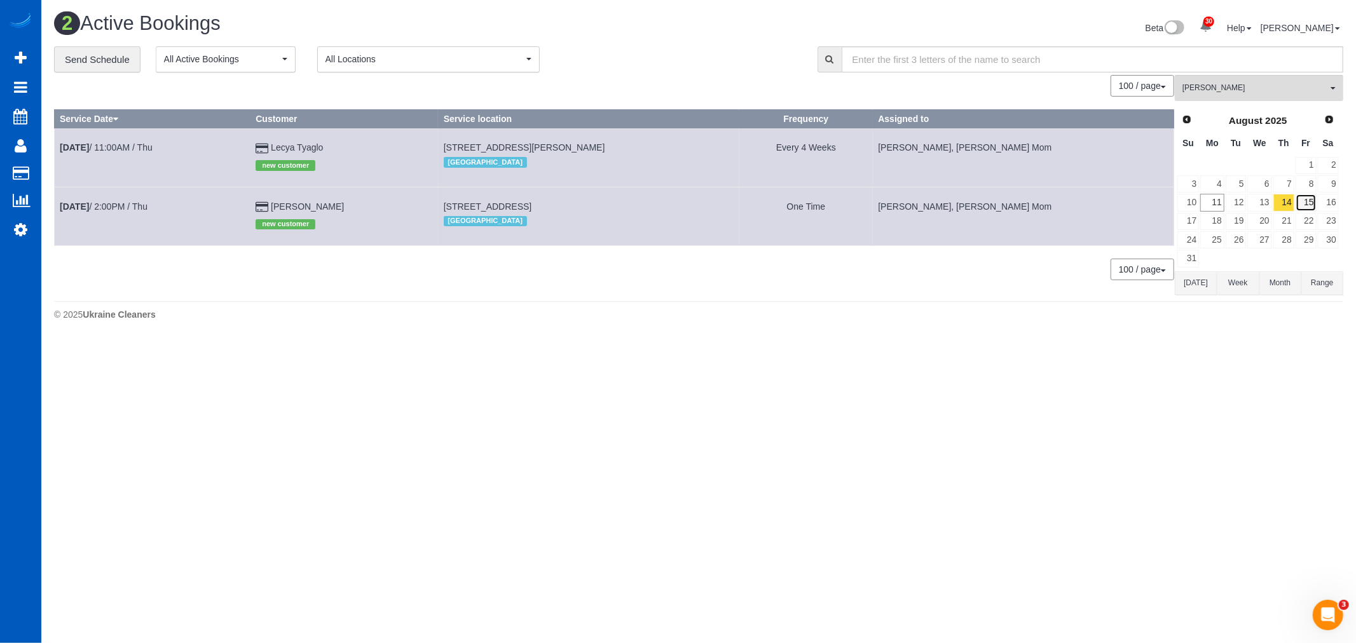
click at [1298, 205] on link "15" at bounding box center [1306, 202] width 21 height 17
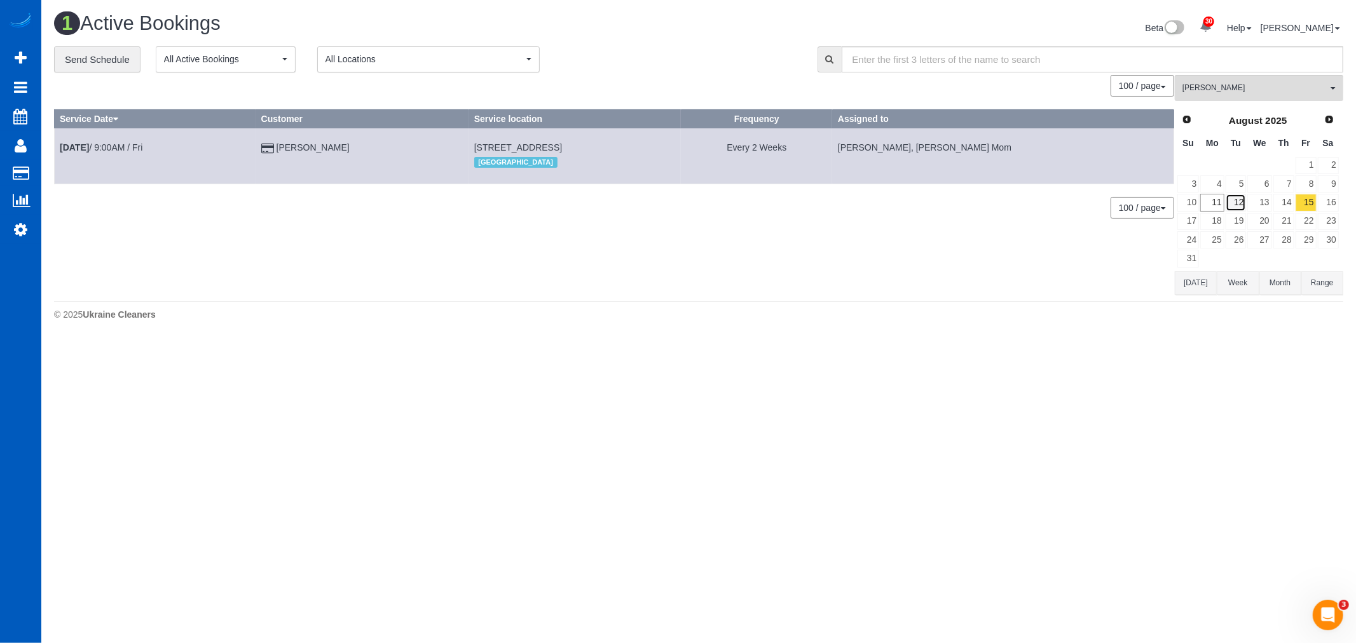
click at [1231, 200] on link "12" at bounding box center [1236, 202] width 21 height 17
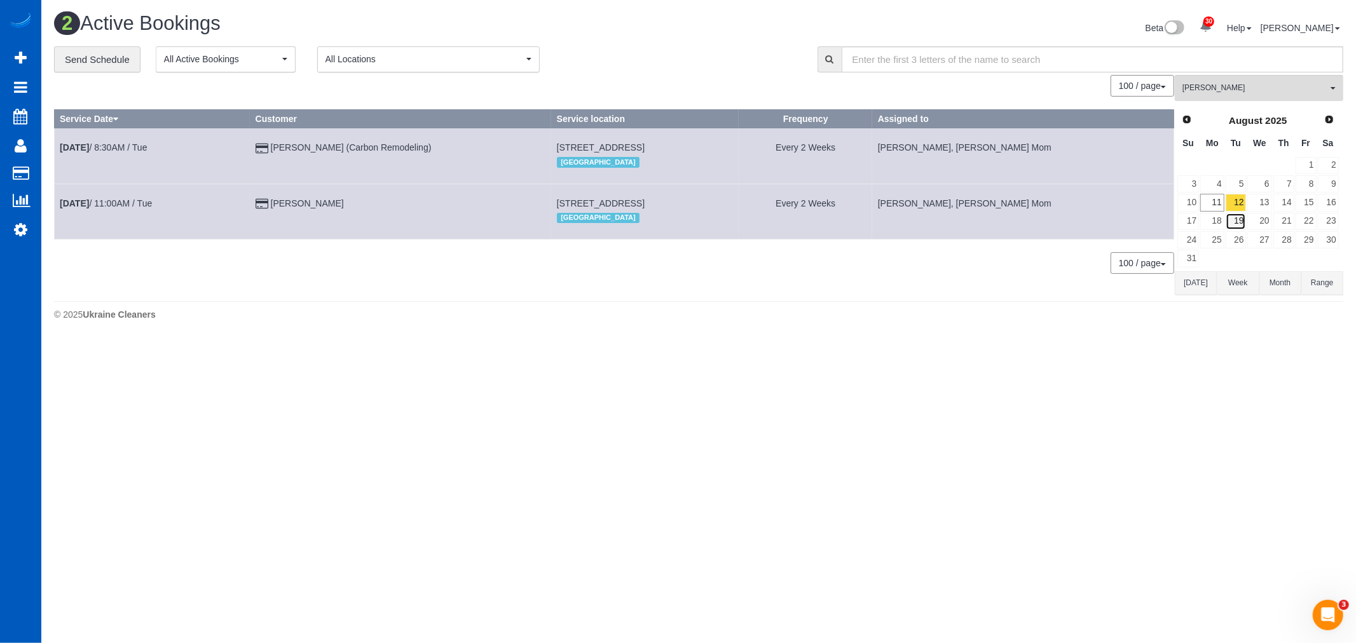
click at [1238, 214] on link "19" at bounding box center [1236, 221] width 21 height 17
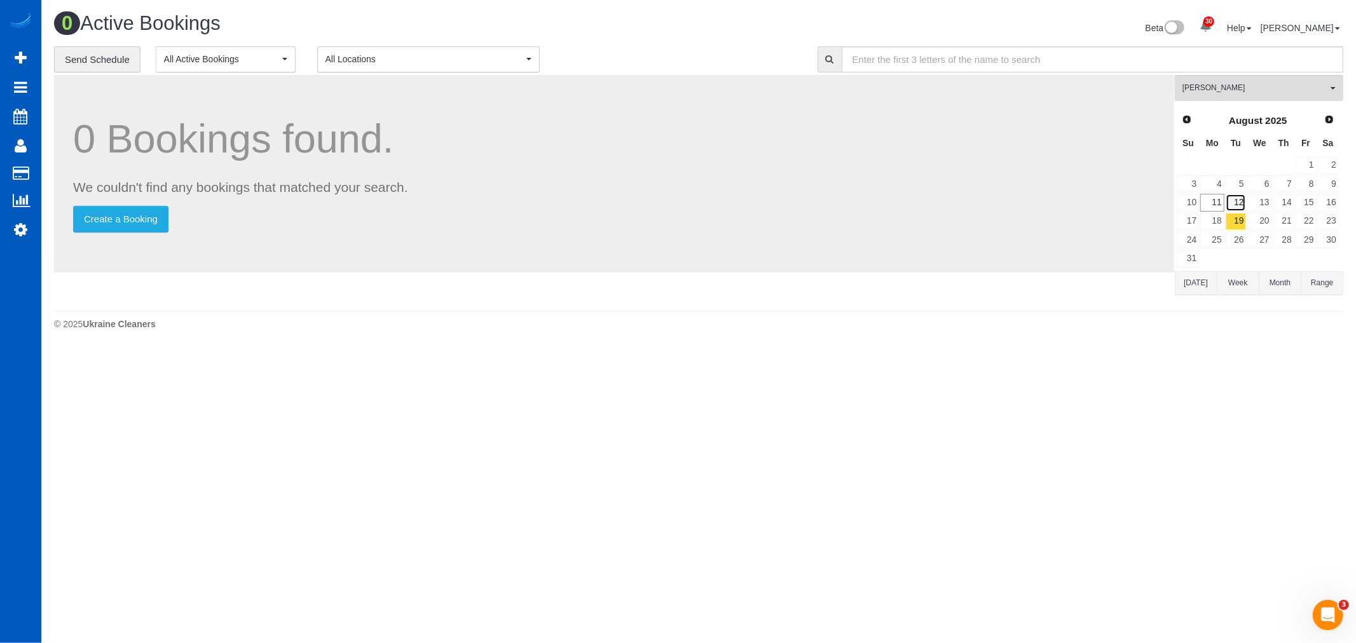
click at [1238, 205] on link "12" at bounding box center [1236, 202] width 21 height 17
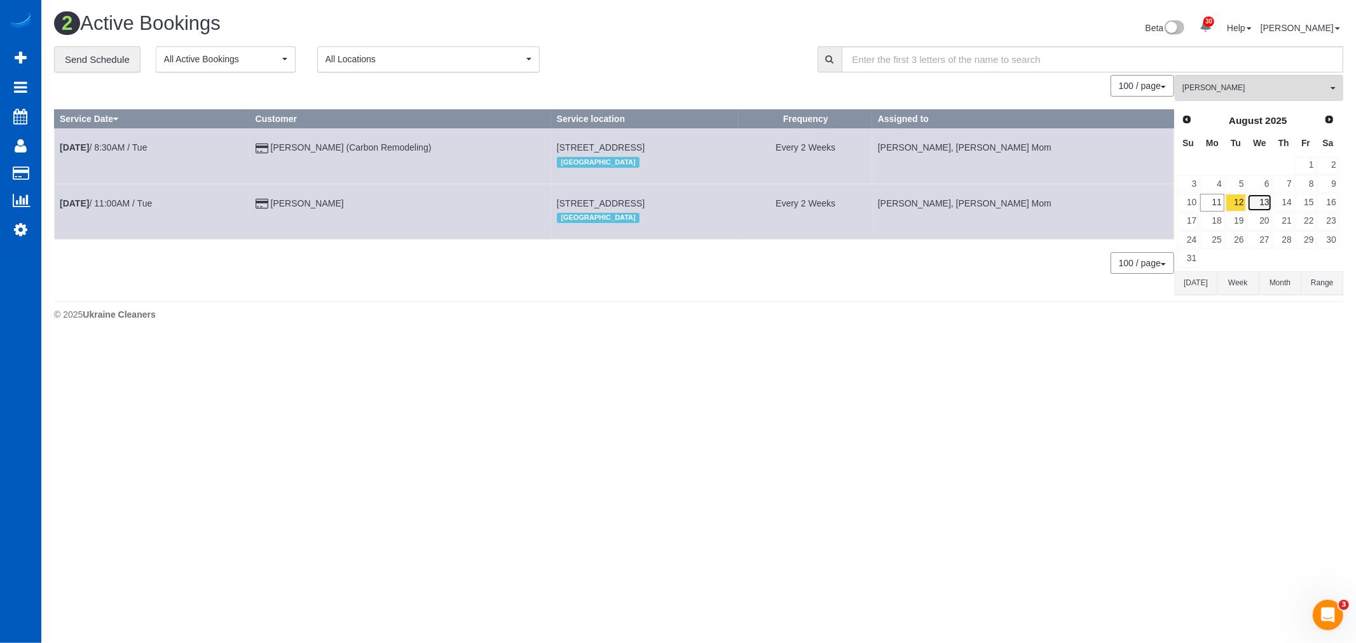
click at [1266, 205] on link "13" at bounding box center [1259, 202] width 24 height 17
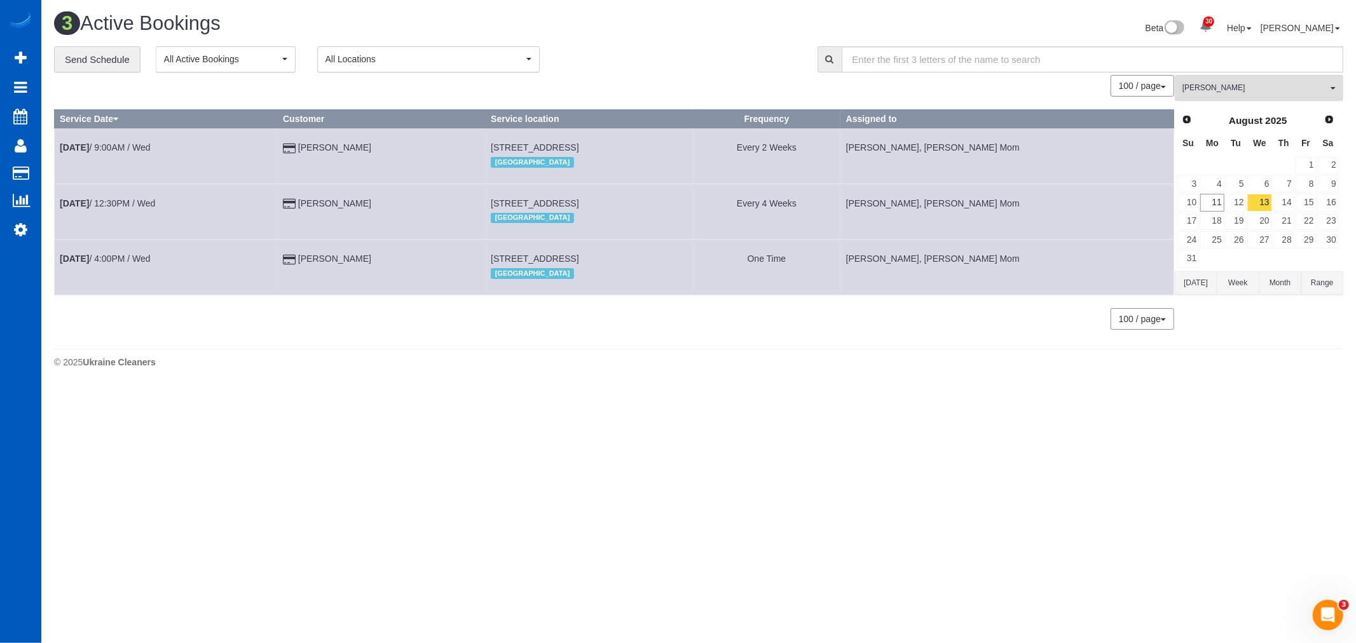
click at [1247, 85] on span "Inna Novytska" at bounding box center [1255, 88] width 145 height 11
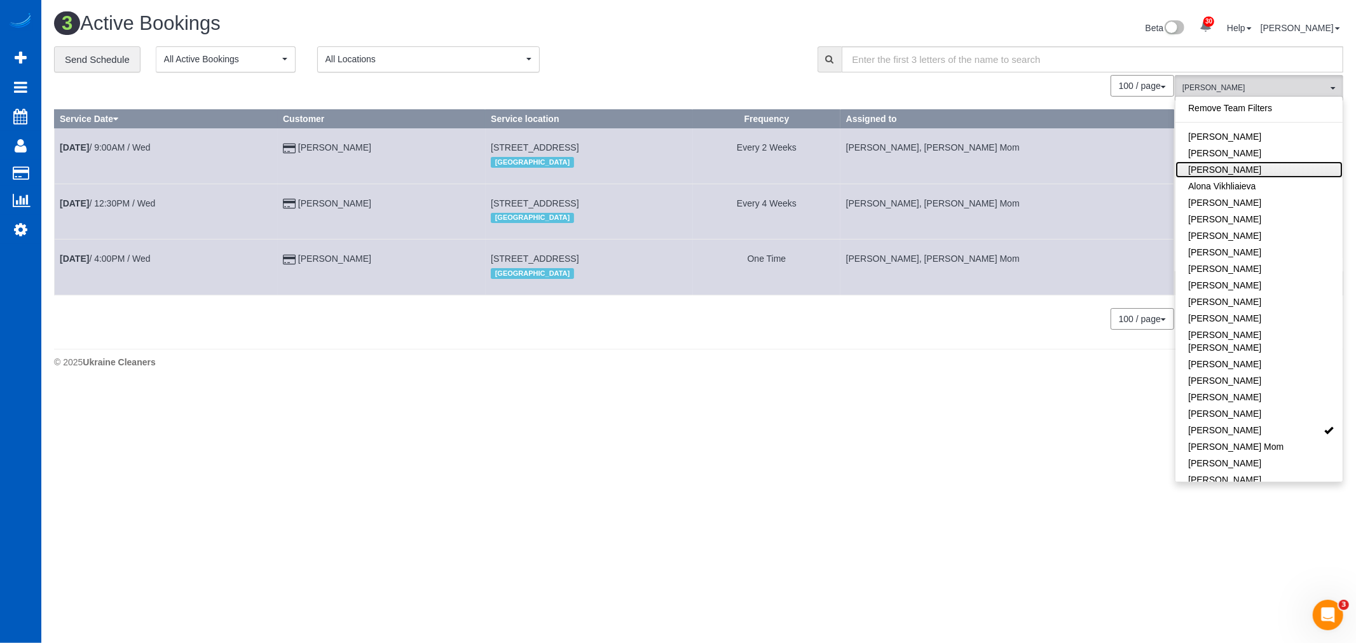
click at [1255, 164] on link "Alona Tarasiuk" at bounding box center [1259, 169] width 167 height 17
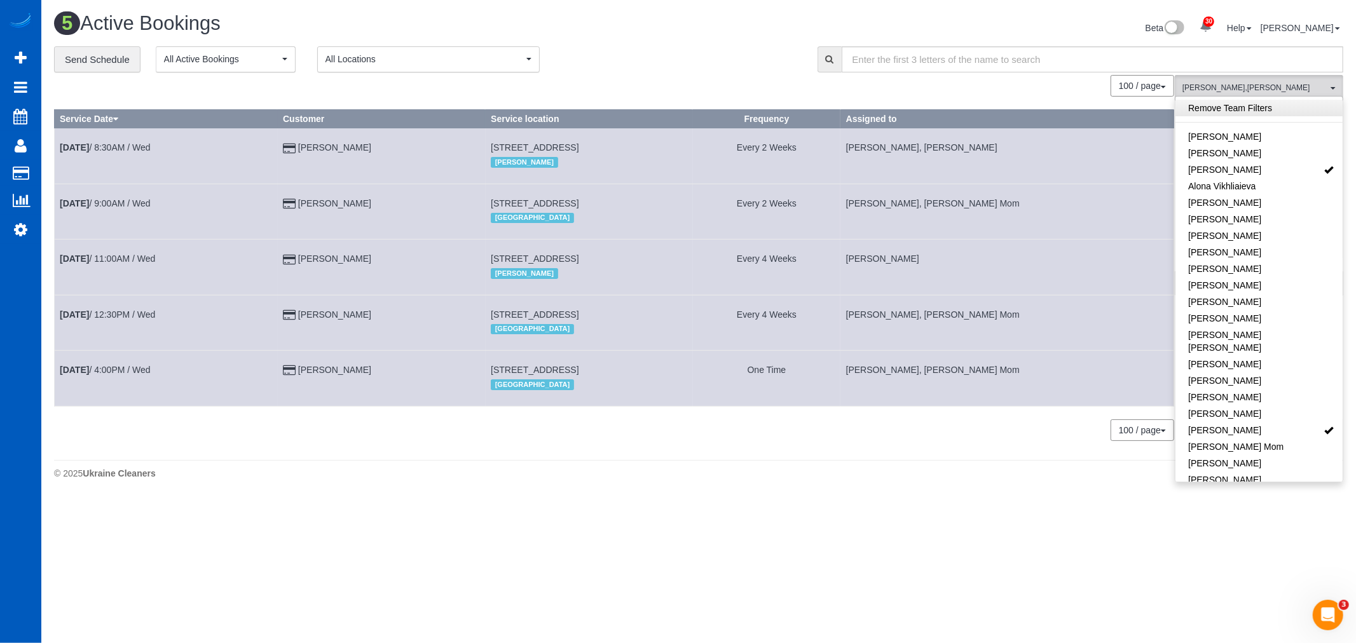
click at [1240, 104] on link "Remove Team Filters" at bounding box center [1259, 108] width 167 height 17
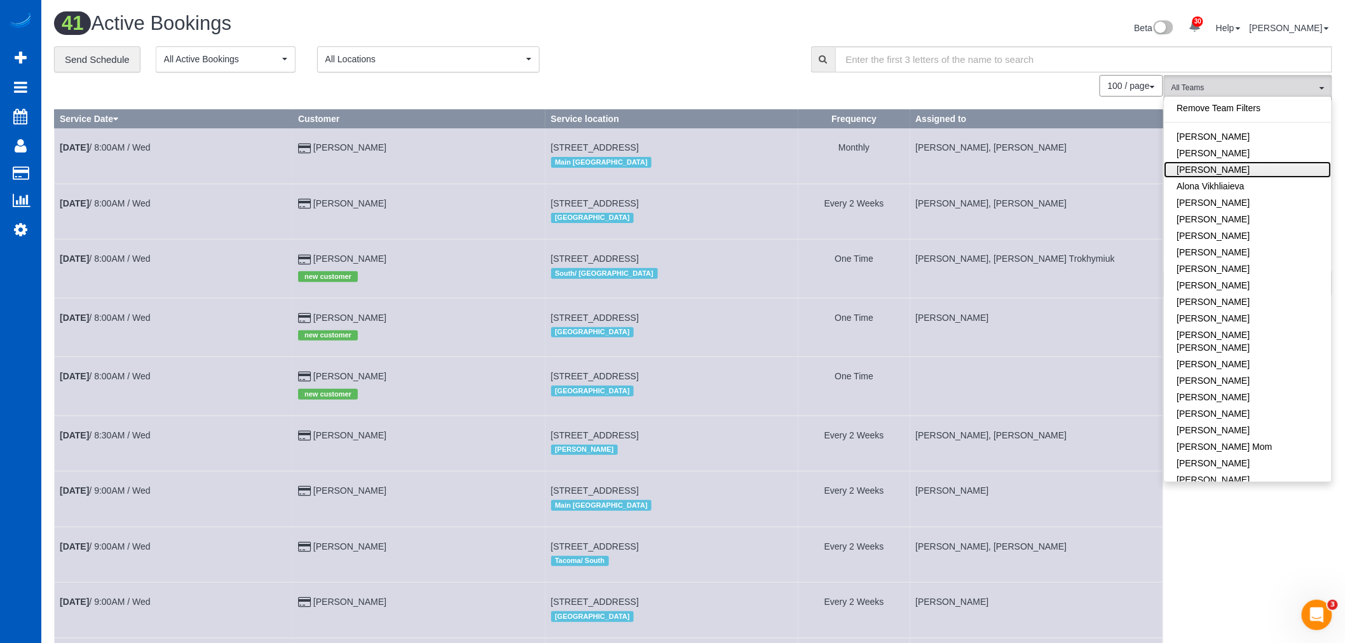
click at [1253, 170] on link "Alona Tarasiuk" at bounding box center [1248, 169] width 167 height 17
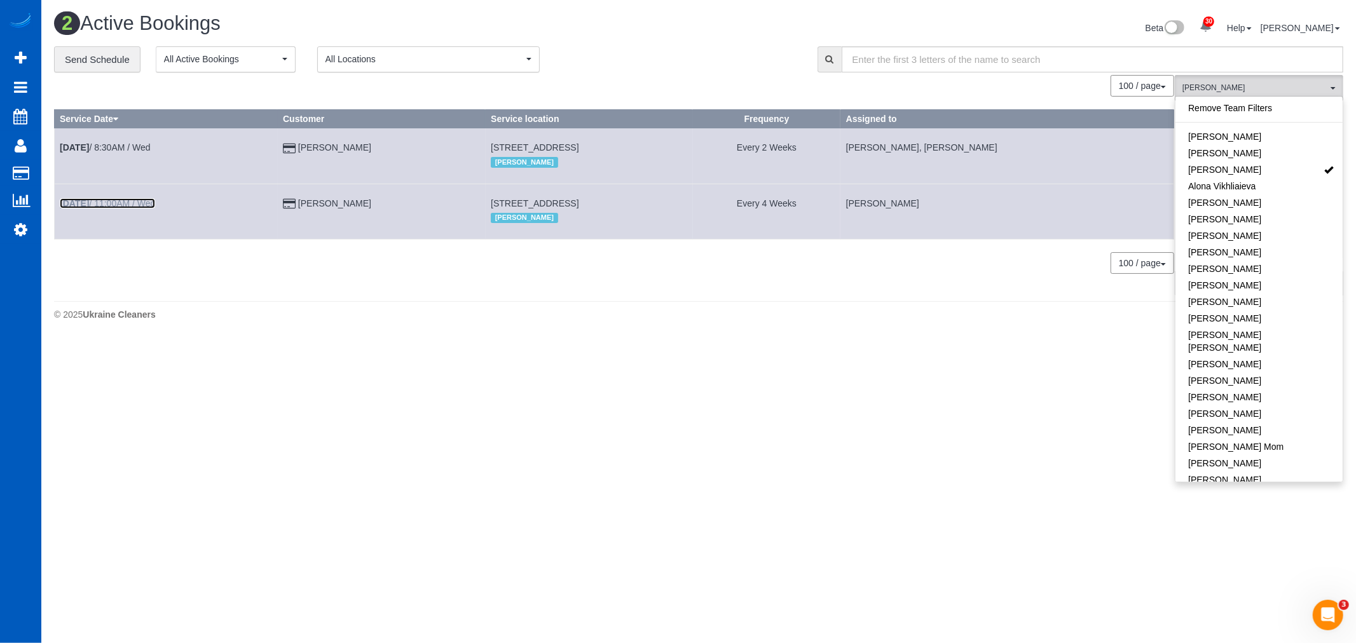
click at [106, 208] on link "Aug 13th / 11:00AM / Wed" at bounding box center [107, 203] width 95 height 10
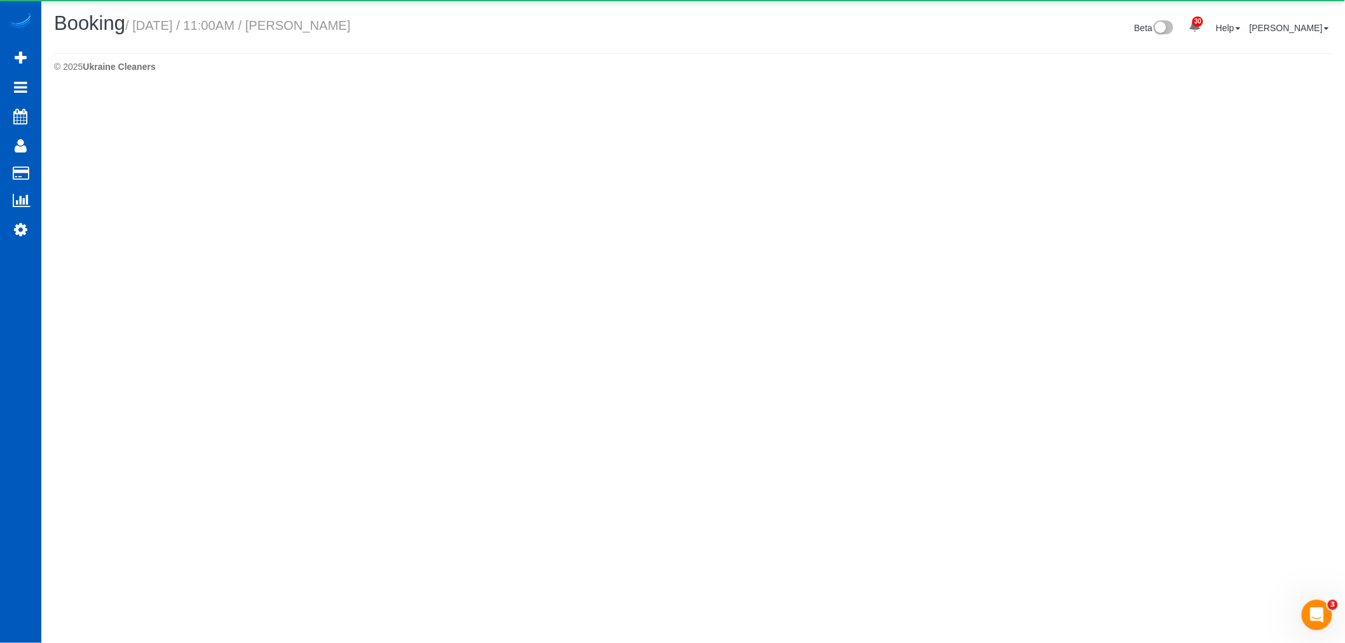
select select "WA"
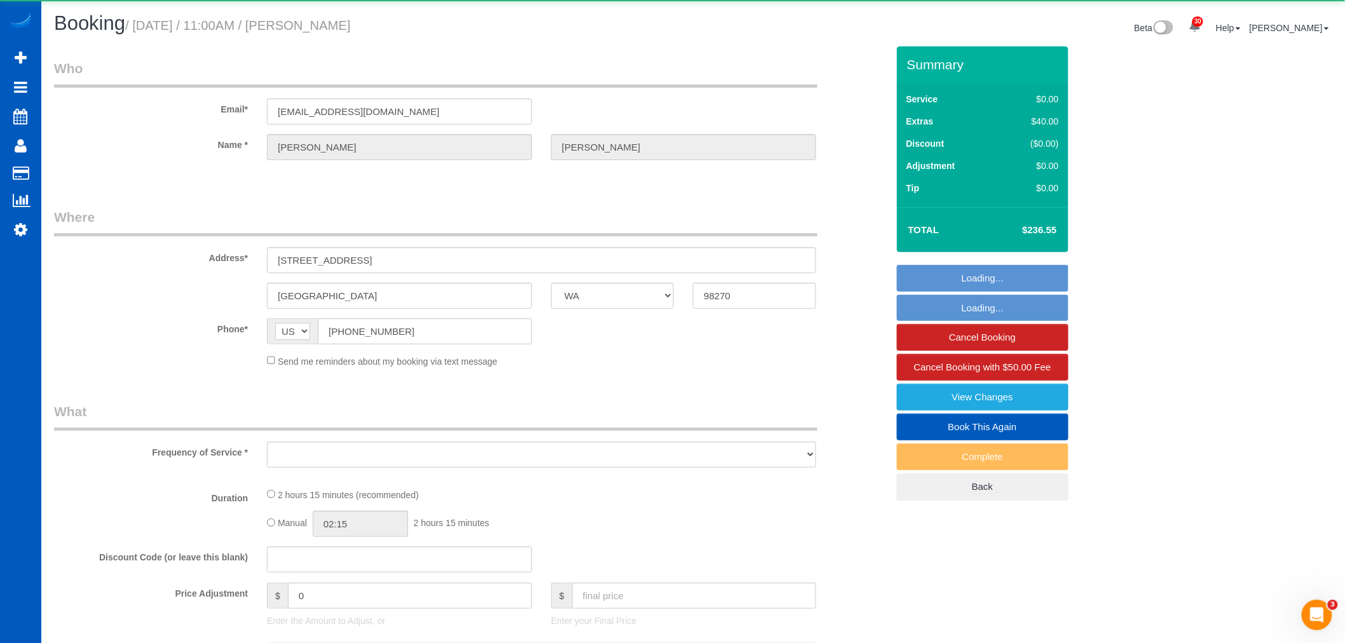
select select "object:10335"
select select "string:fspay-76b6f47c-5e6e-447f-b936-e9ff502c375f"
select select "199"
select select "1501"
select select "3"
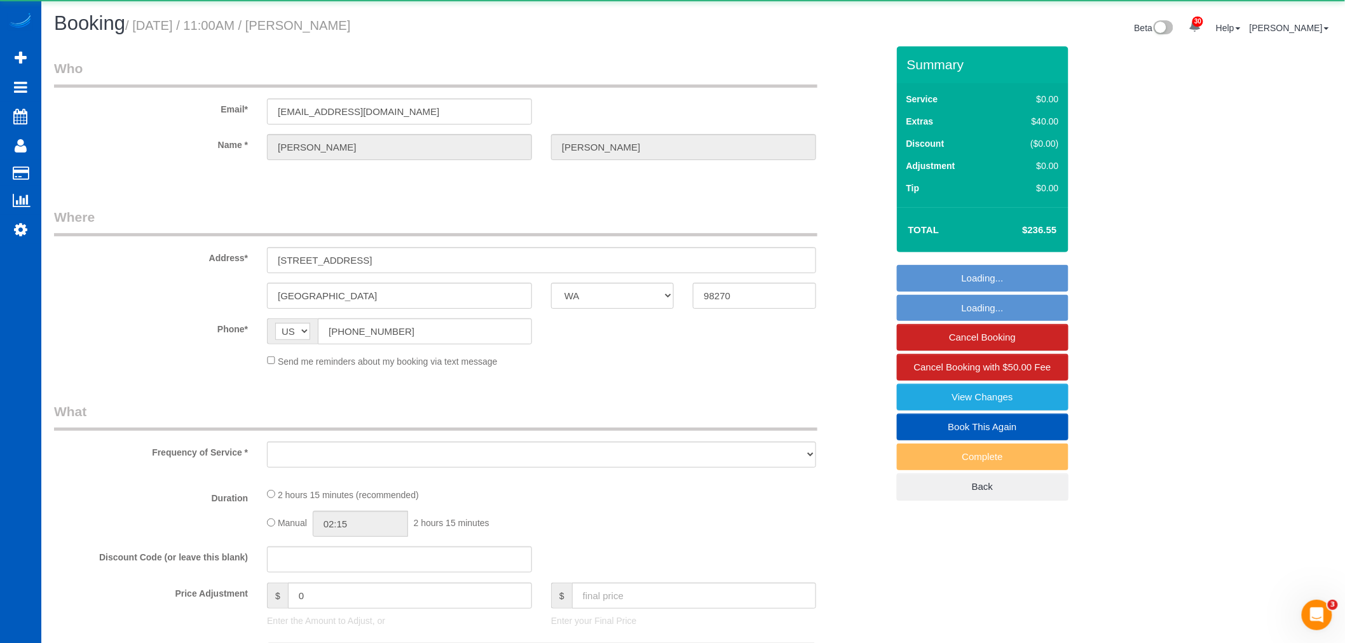
select select "2"
select select "spot8"
select select "number:10"
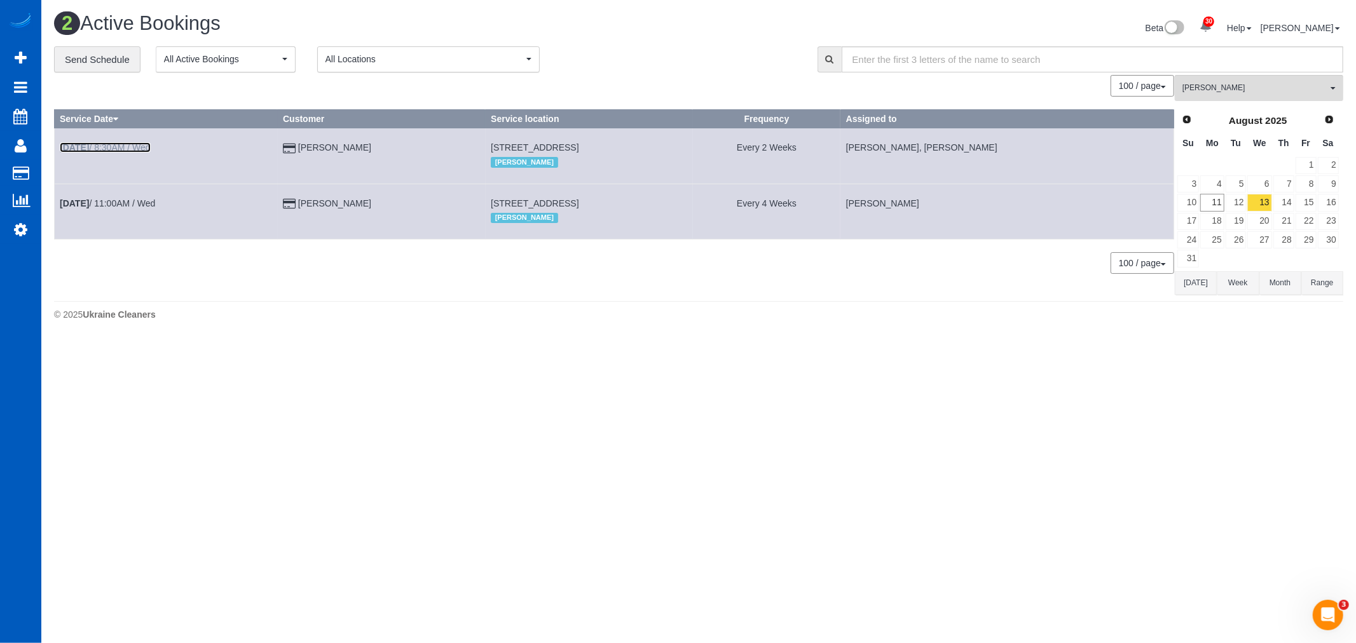
click at [87, 144] on b "Aug 13th" at bounding box center [74, 147] width 29 height 10
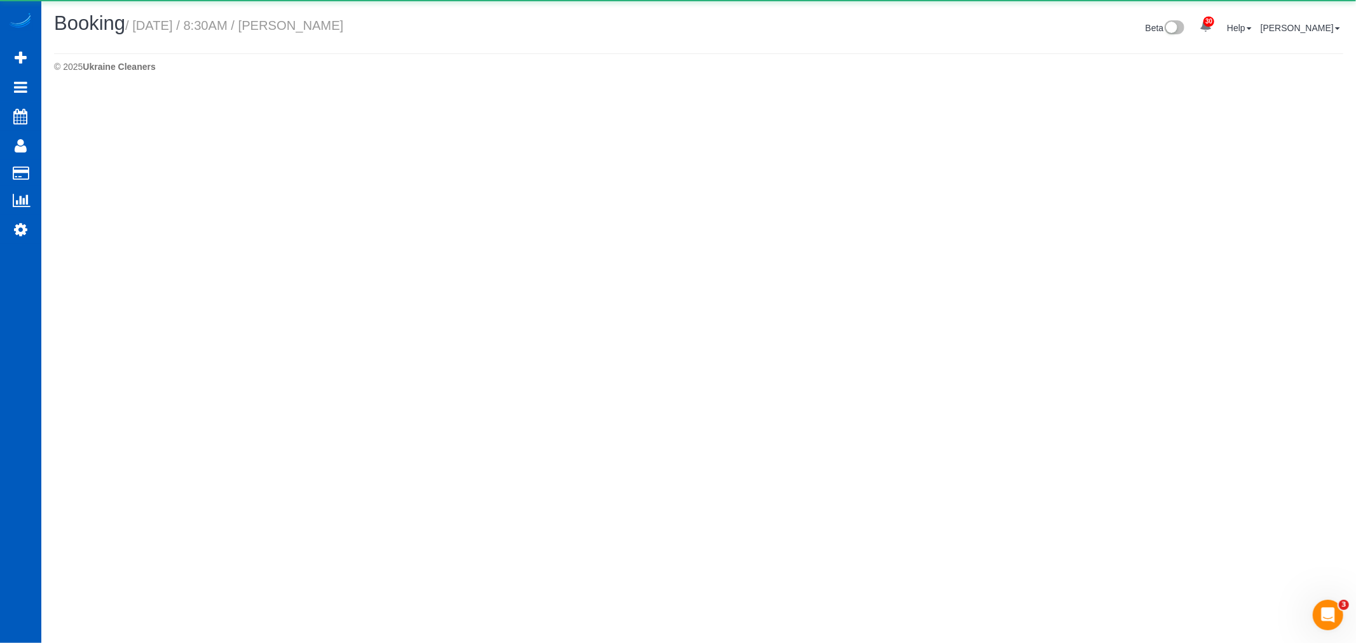
select select "WA"
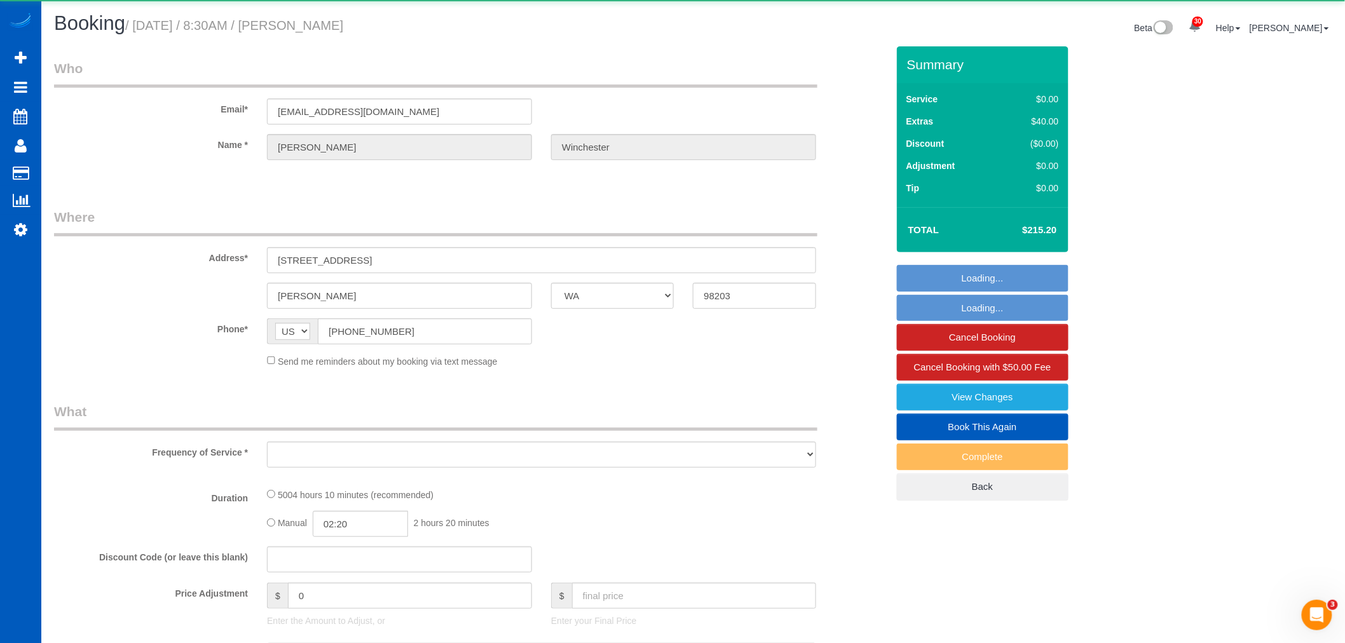
select select "object:11227"
select select "string:fspay-ed8ddd96-c5ca-4d01-affc-1ee9e0113151"
select select "2001"
select select "3"
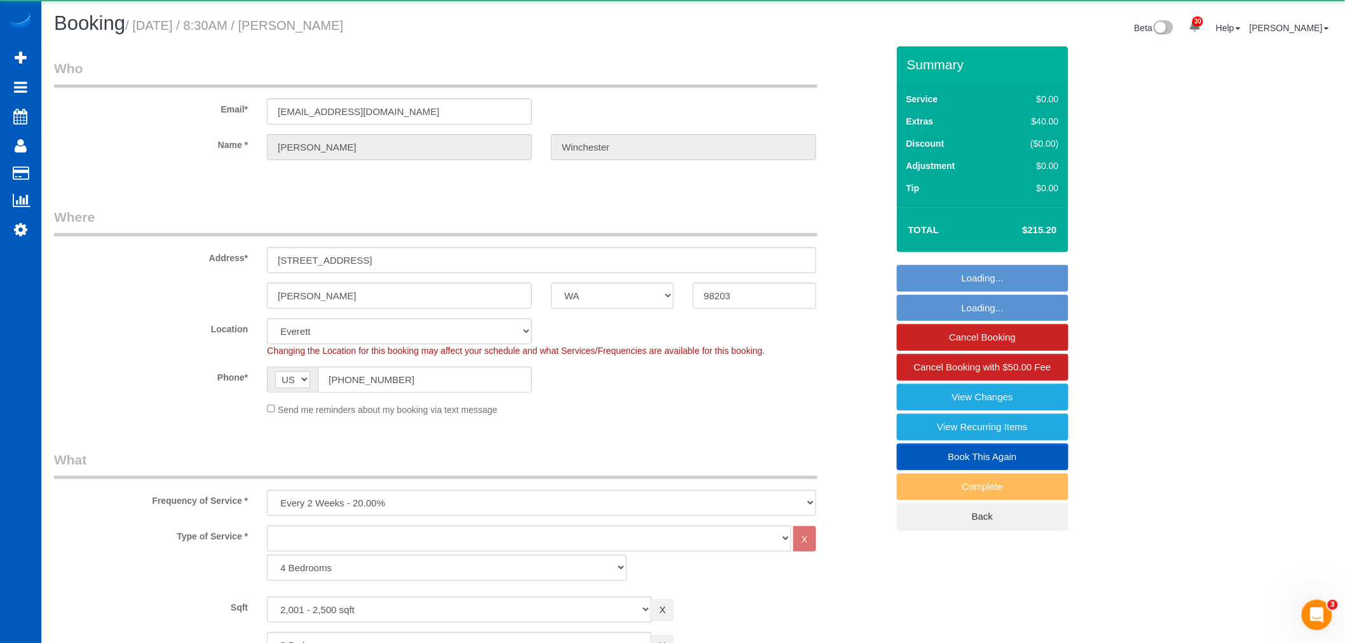
select select "object:11422"
select select "2001"
select select "3"
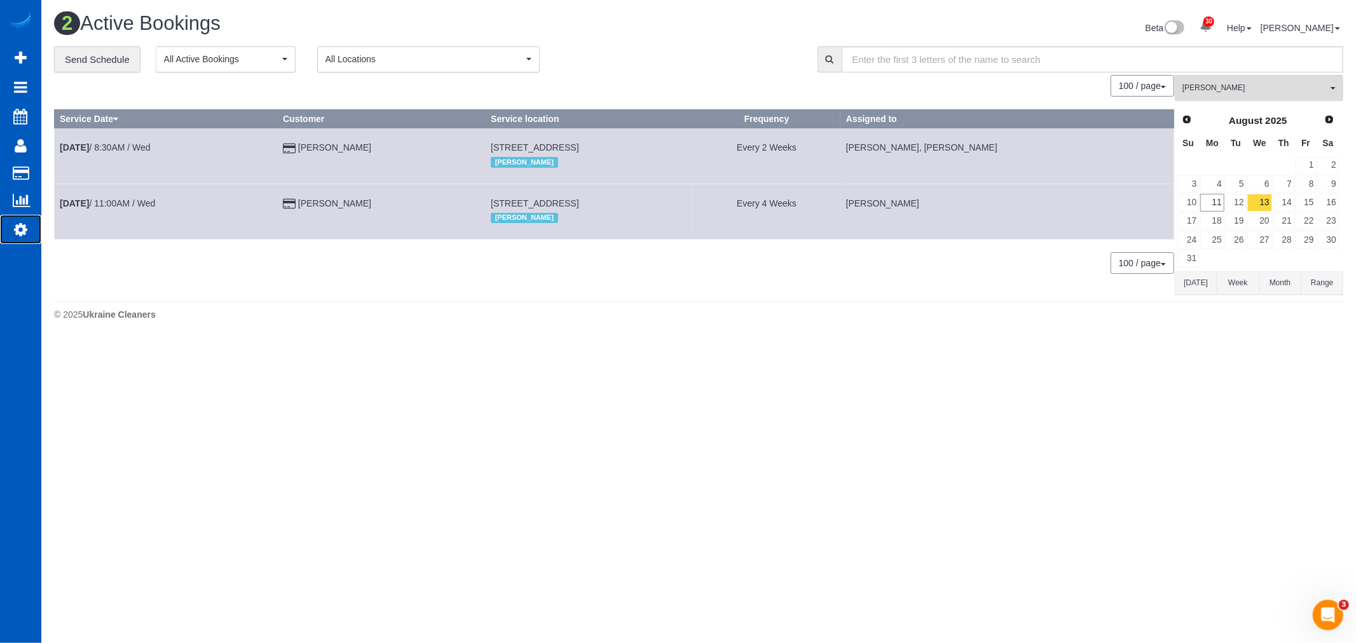
click at [14, 230] on icon at bounding box center [20, 229] width 13 height 15
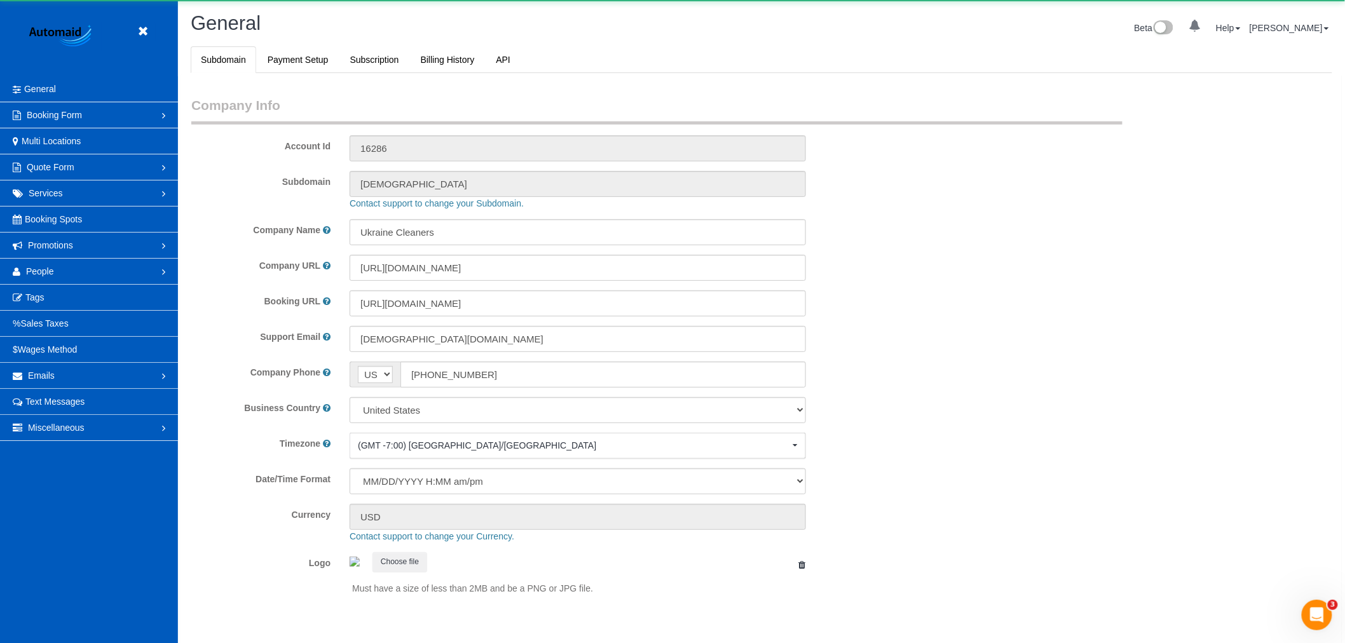
select select "1"
click at [58, 276] on link "People" at bounding box center [89, 271] width 178 height 25
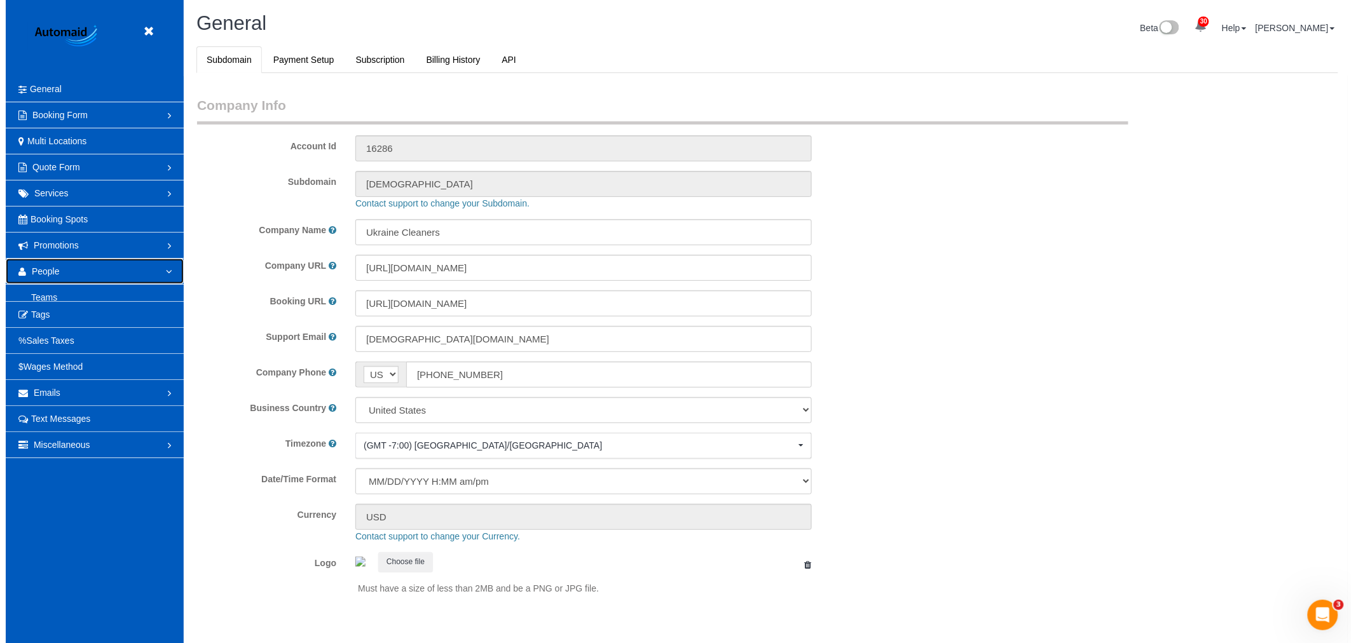
scroll to position [0, 0]
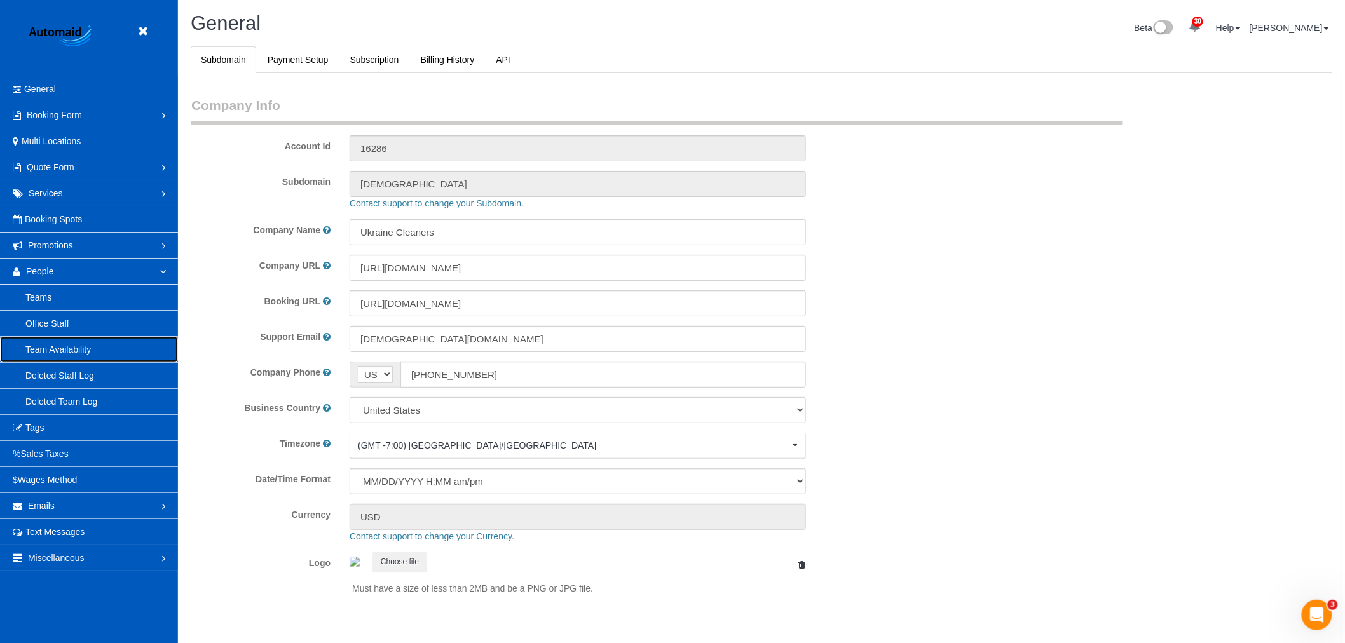
click at [60, 347] on link "Team Availability" at bounding box center [89, 349] width 178 height 25
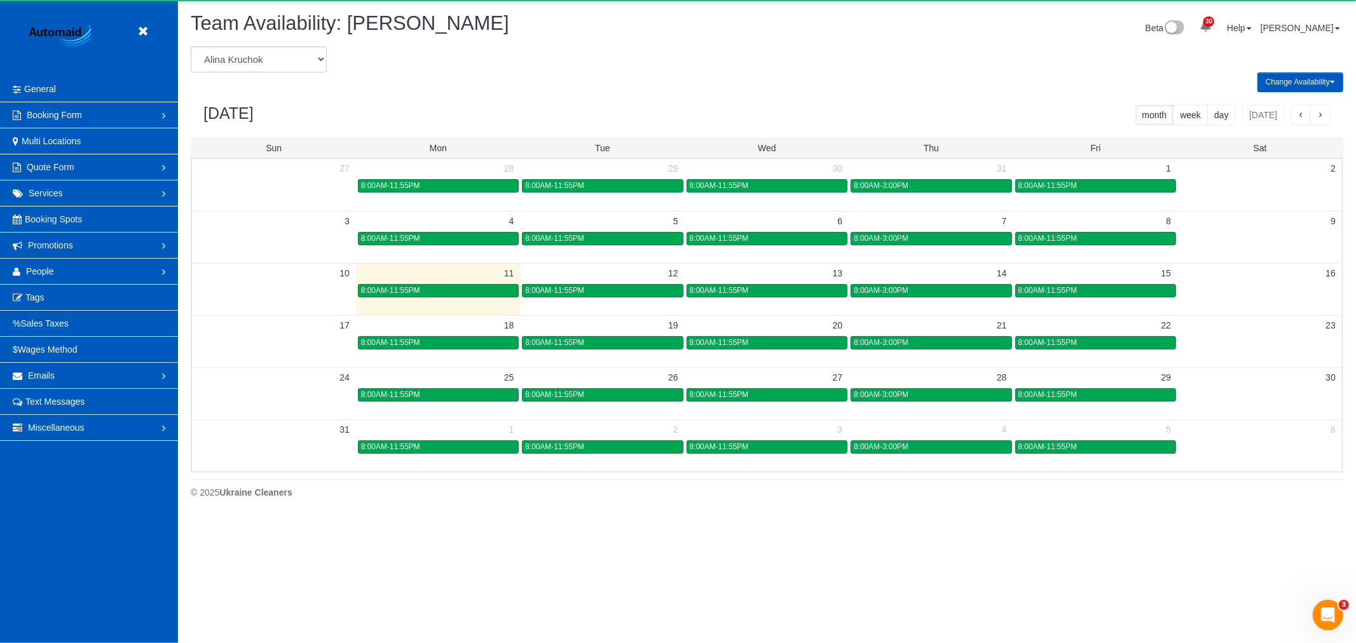
scroll to position [519, 1356]
click at [288, 57] on select "Alina Kruchok Alona Kulish Alona Tarasiuk Alona Vikhliaieva Anastasiia Demchenk…" at bounding box center [259, 59] width 136 height 26
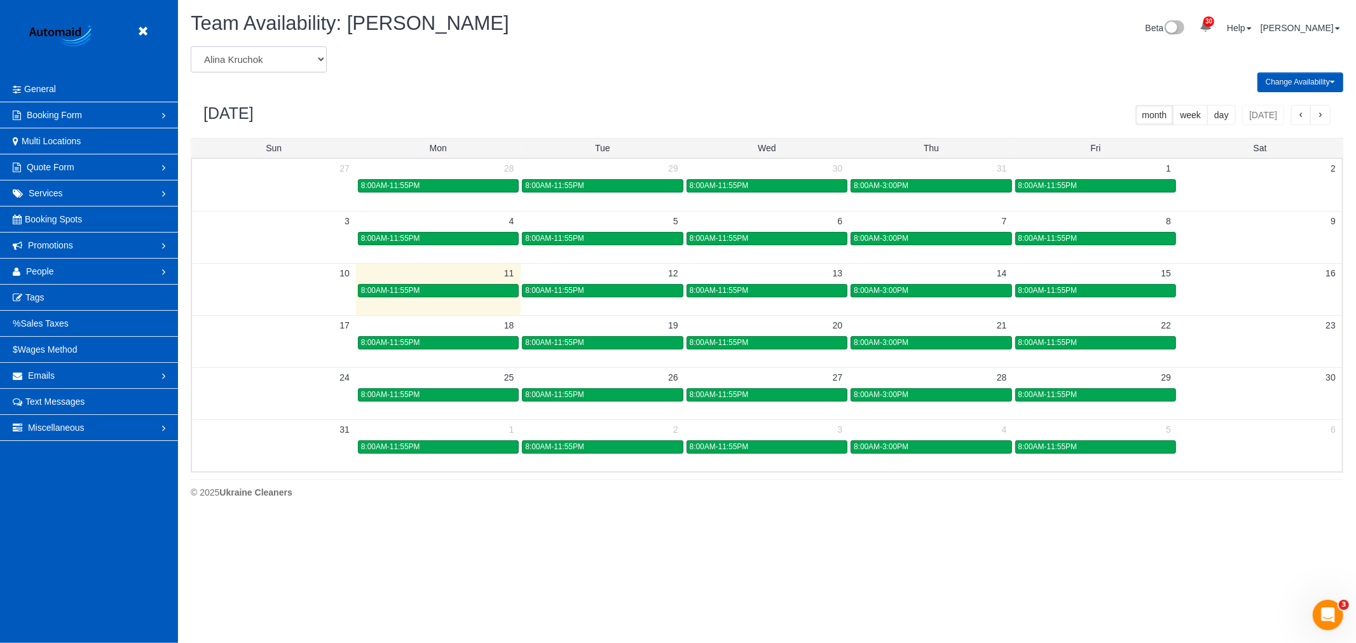
select select "number:31094"
click at [191, 47] on select "Alina Kruchok Alona Kulish Alona Tarasiuk Alona Vikhliaieva Anastasiia Demchenk…" at bounding box center [259, 59] width 136 height 26
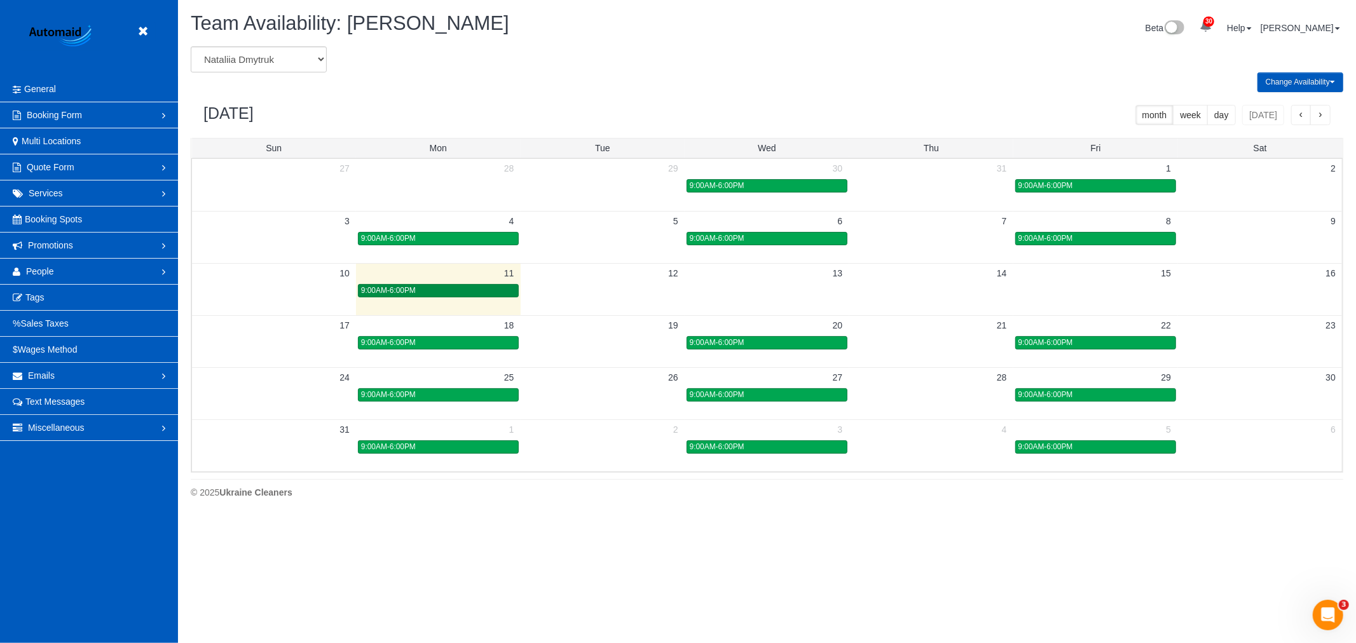
click at [422, 293] on div "9:00AM-6:00PM" at bounding box center [438, 291] width 154 height 10
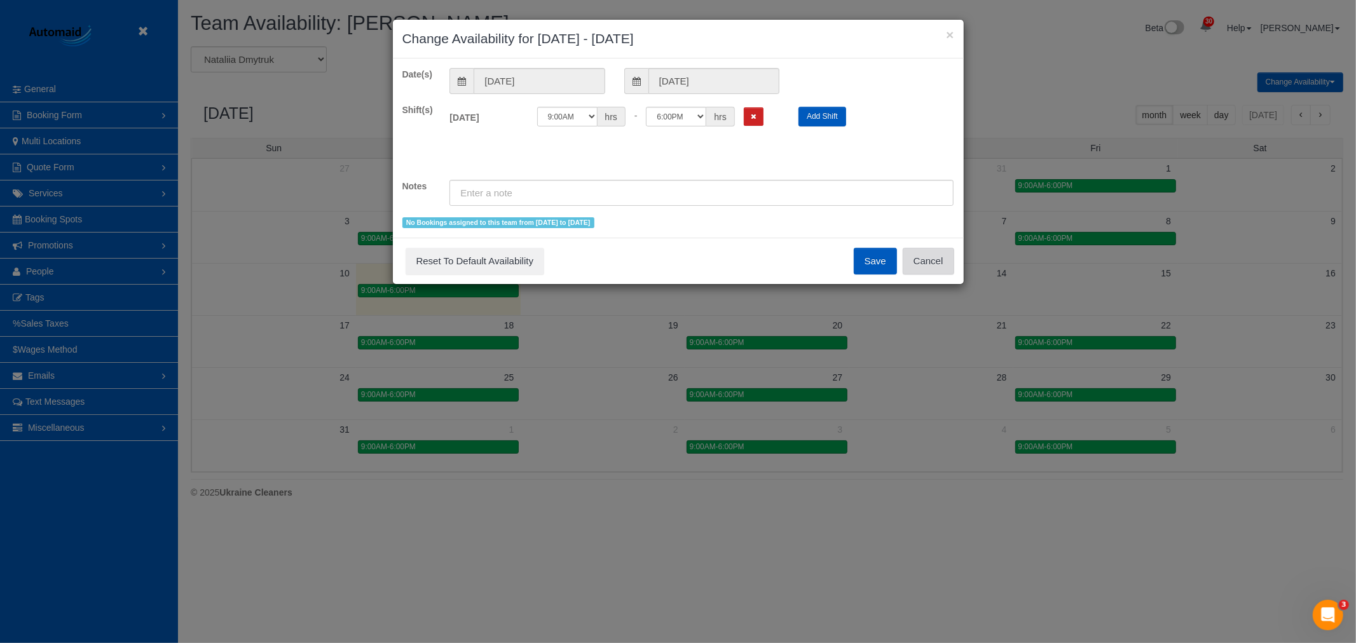
click at [933, 270] on button "Cancel" at bounding box center [928, 261] width 51 height 27
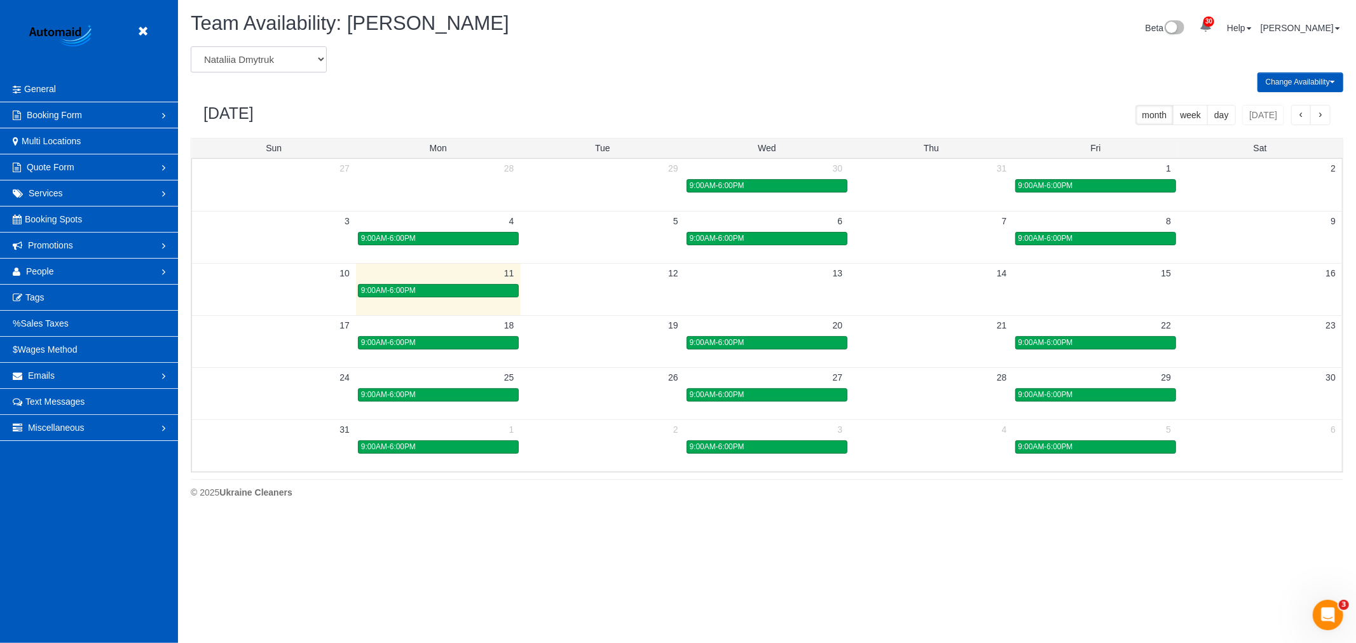
click at [228, 60] on select "Alina Kruchok Alona Kulish Alona Tarasiuk Alona Vikhliaieva Anastasiia Demchenk…" at bounding box center [259, 59] width 136 height 26
select select "number:20577"
click at [191, 47] on select "Alina Kruchok Alona Kulish Alona Tarasiuk Alona Vikhliaieva Anastasiia Demchenk…" at bounding box center [259, 59] width 136 height 26
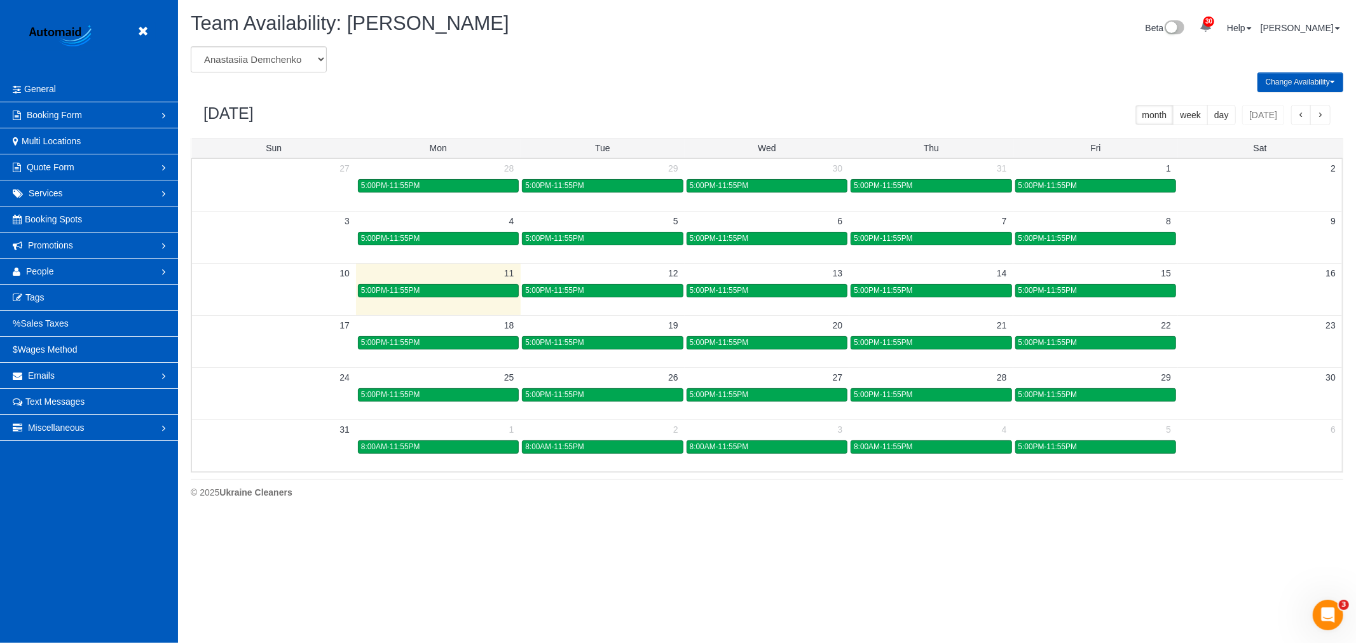
click at [614, 291] on div "5:00PM-11:55PM" at bounding box center [602, 291] width 154 height 10
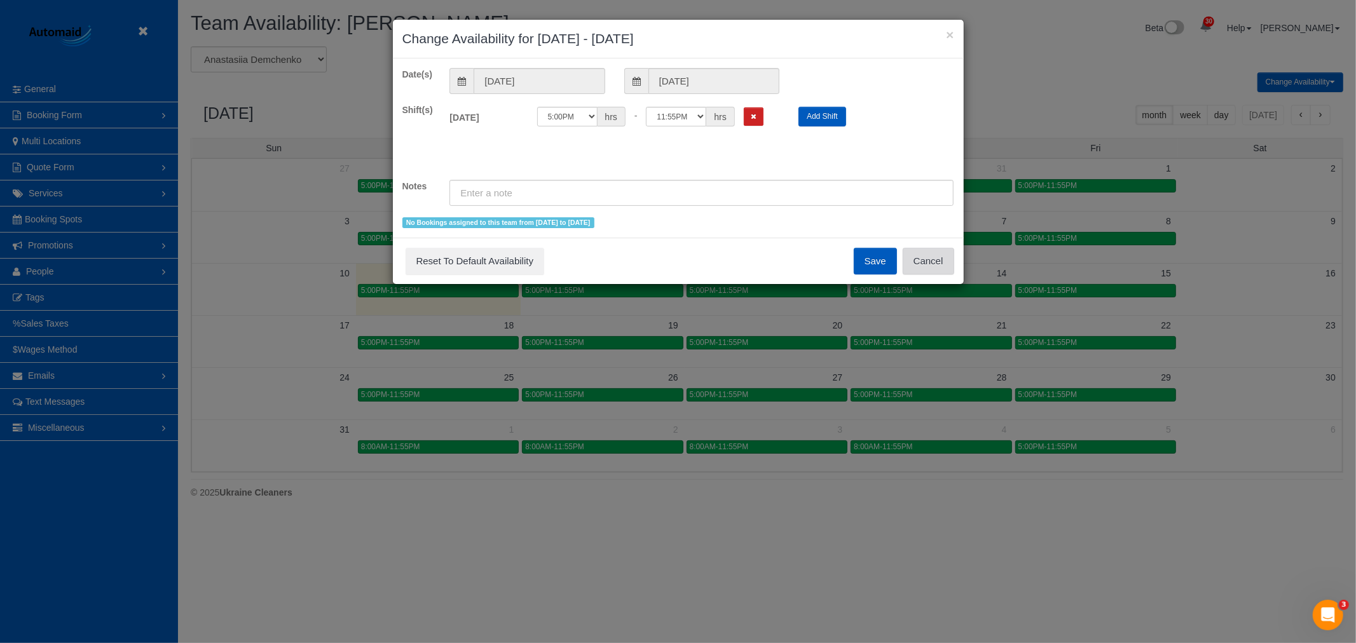
click at [928, 264] on button "Cancel" at bounding box center [928, 261] width 51 height 27
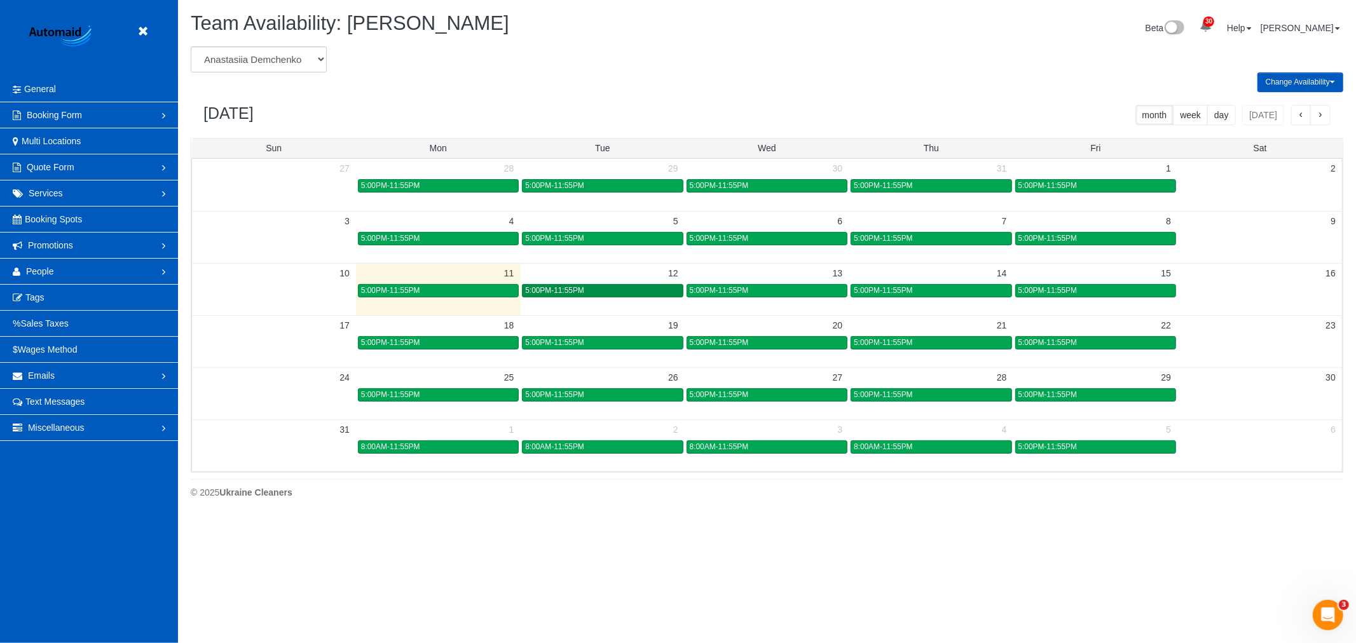
click at [615, 288] on div "5:00PM-11:55PM" at bounding box center [602, 291] width 154 height 10
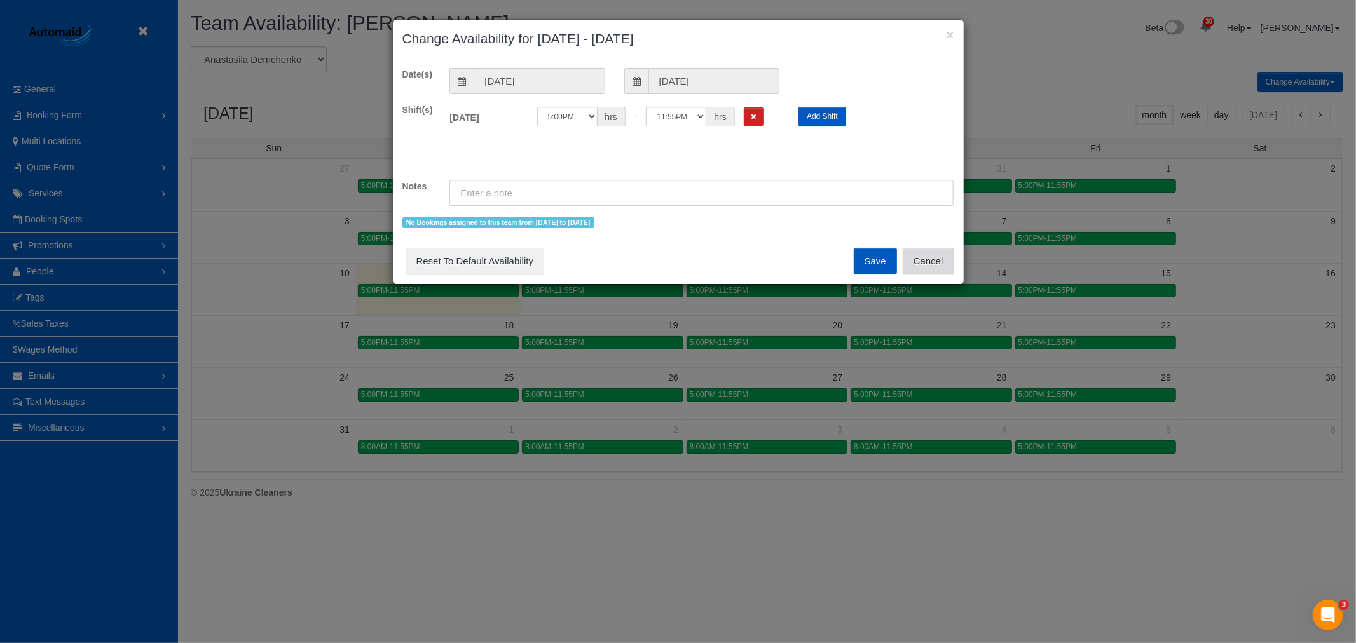
click at [933, 255] on button "Cancel" at bounding box center [928, 261] width 51 height 27
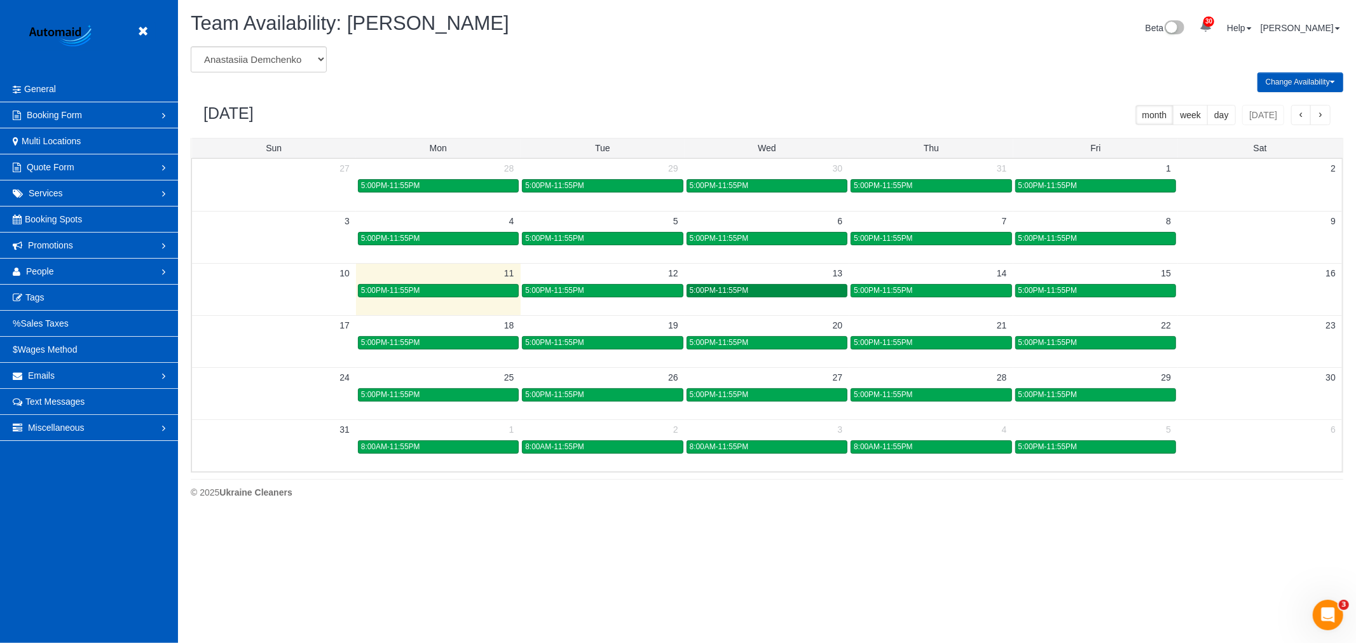
click at [802, 289] on div "5:00PM-11:55PM" at bounding box center [767, 291] width 154 height 10
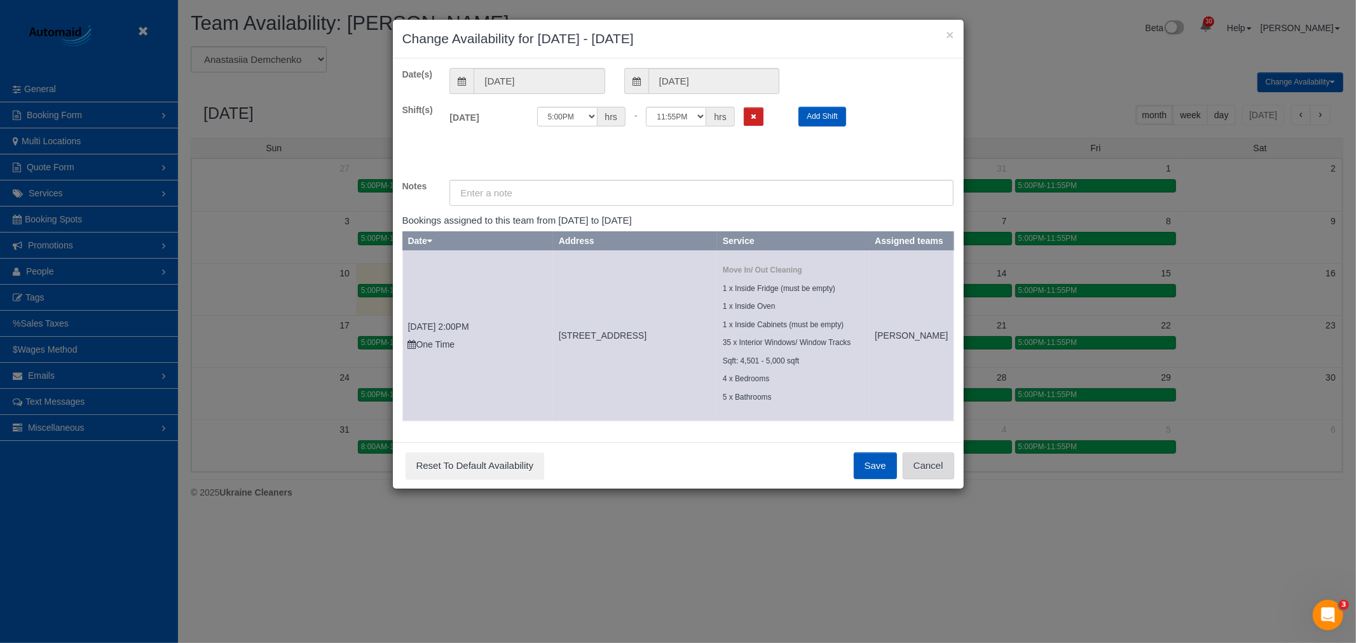
click at [926, 462] on button "Cancel" at bounding box center [928, 466] width 51 height 27
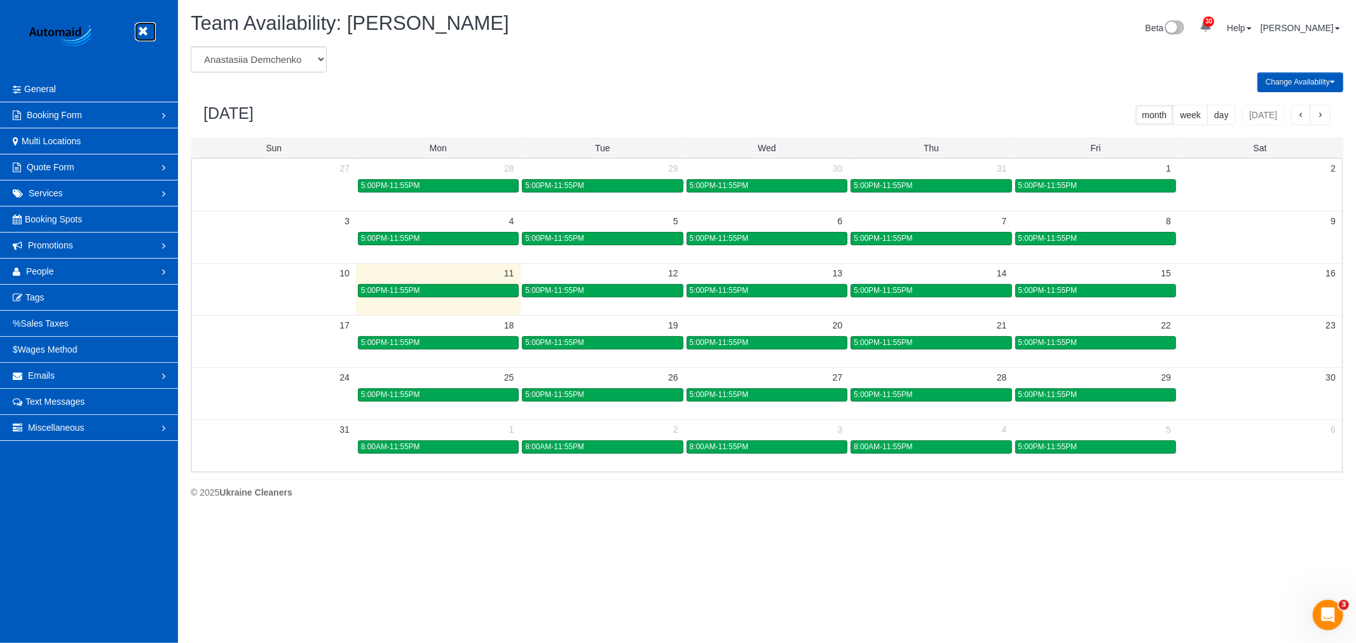
click at [148, 25] on link at bounding box center [146, 31] width 19 height 19
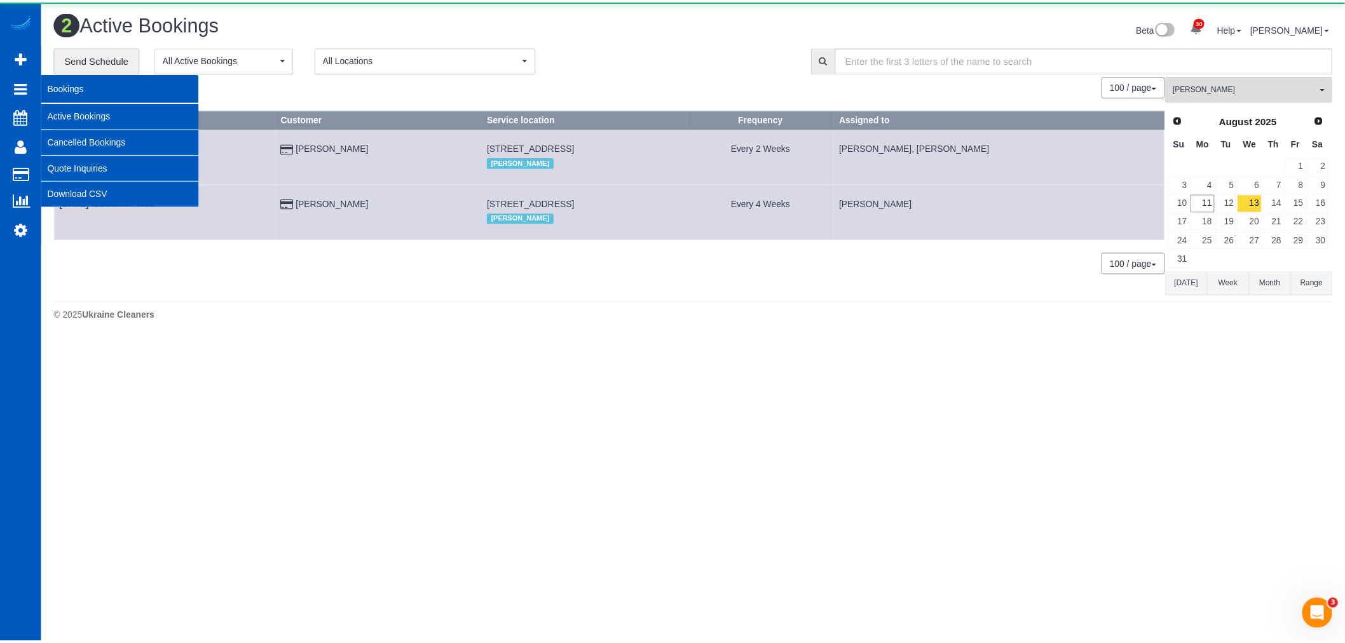
scroll to position [341, 1356]
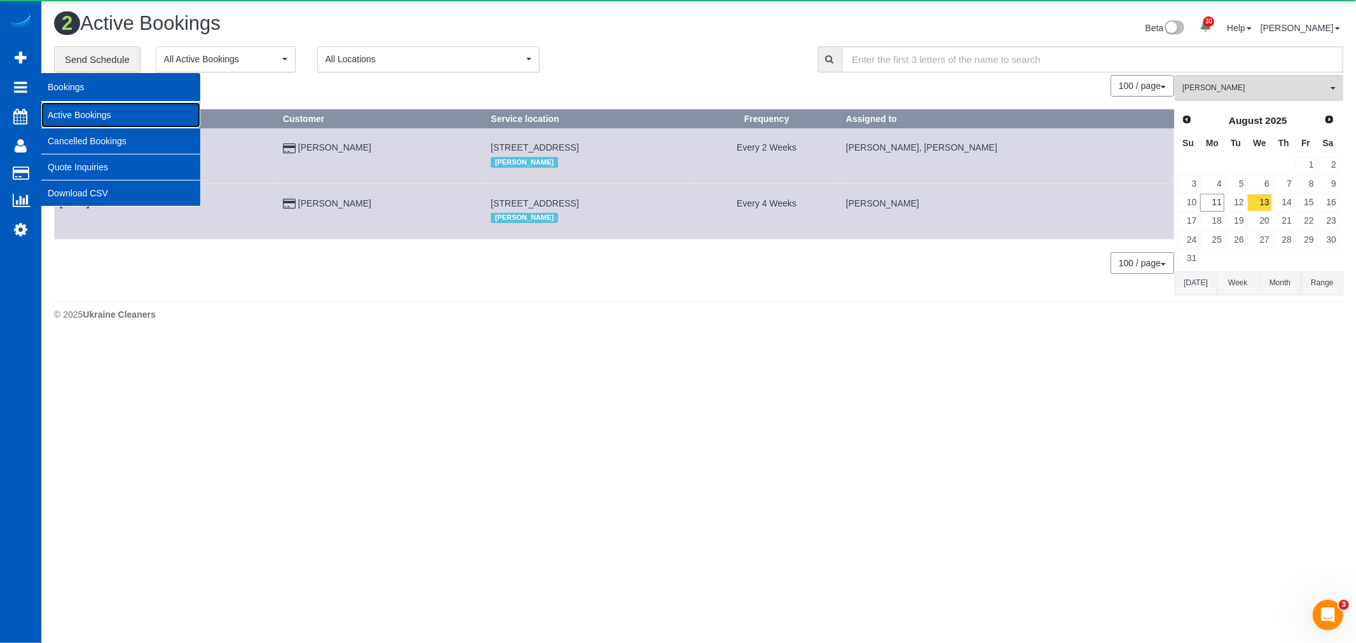
click at [65, 116] on link "Active Bookings" at bounding box center [120, 114] width 159 height 25
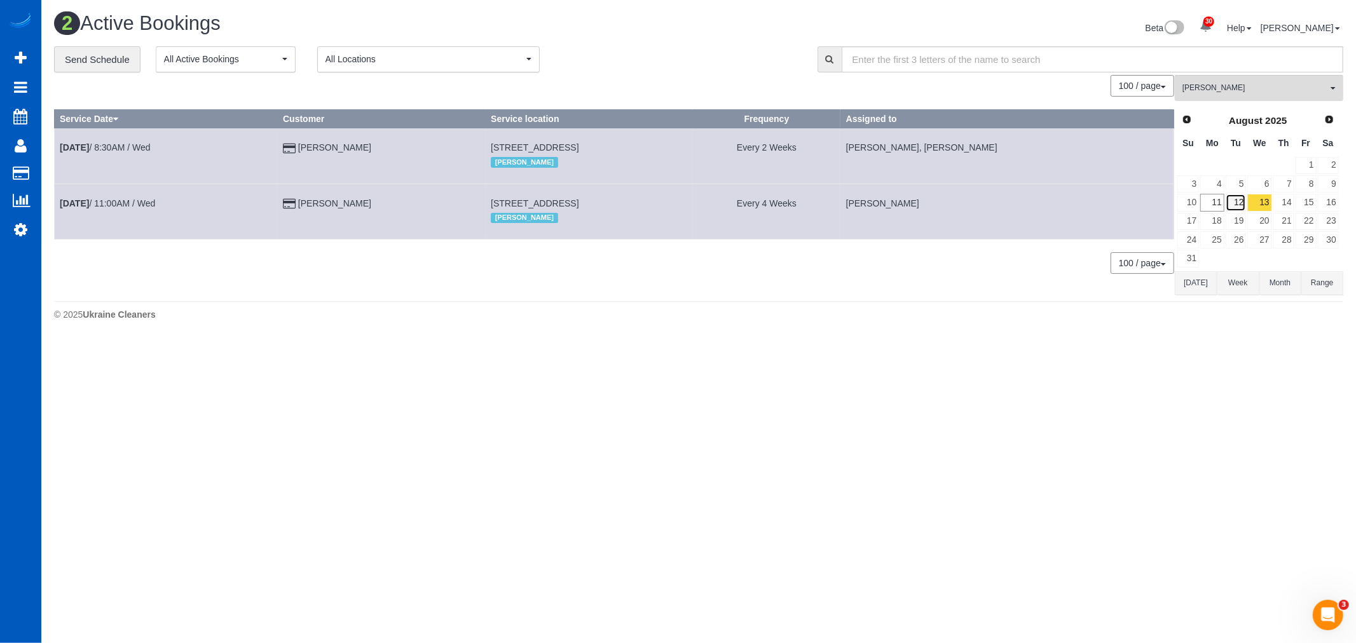
click at [1228, 199] on link "12" at bounding box center [1236, 202] width 21 height 17
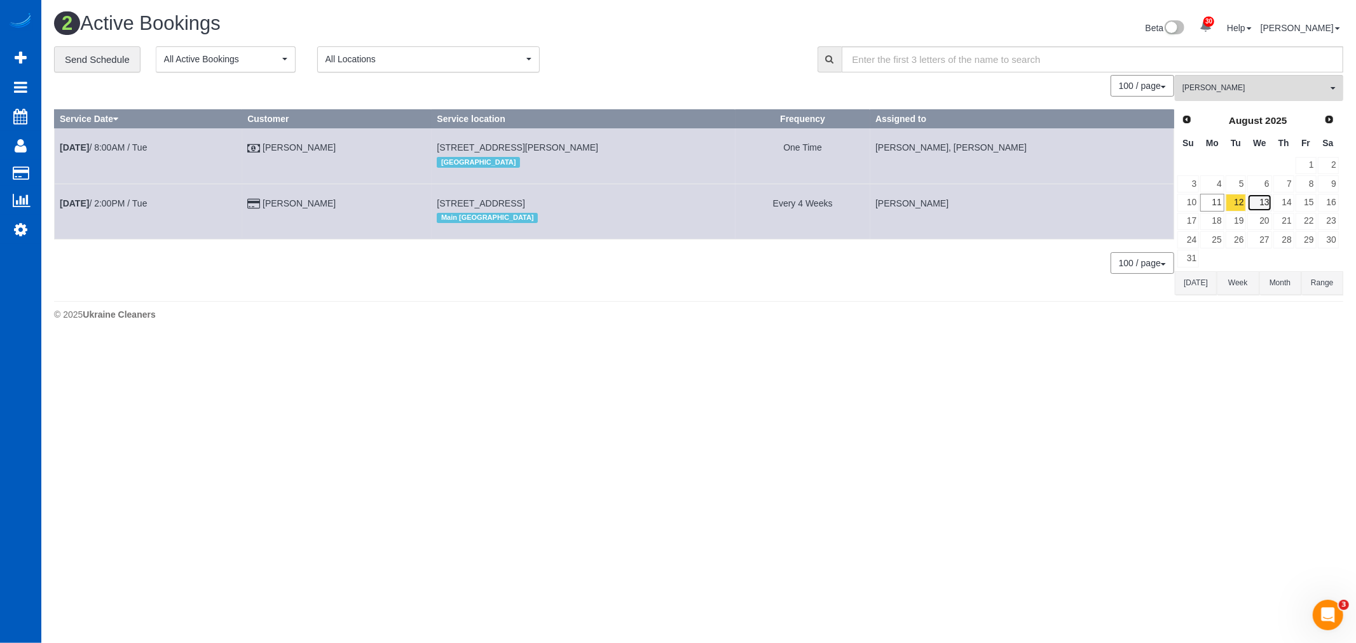
click at [1261, 207] on link "13" at bounding box center [1259, 202] width 24 height 17
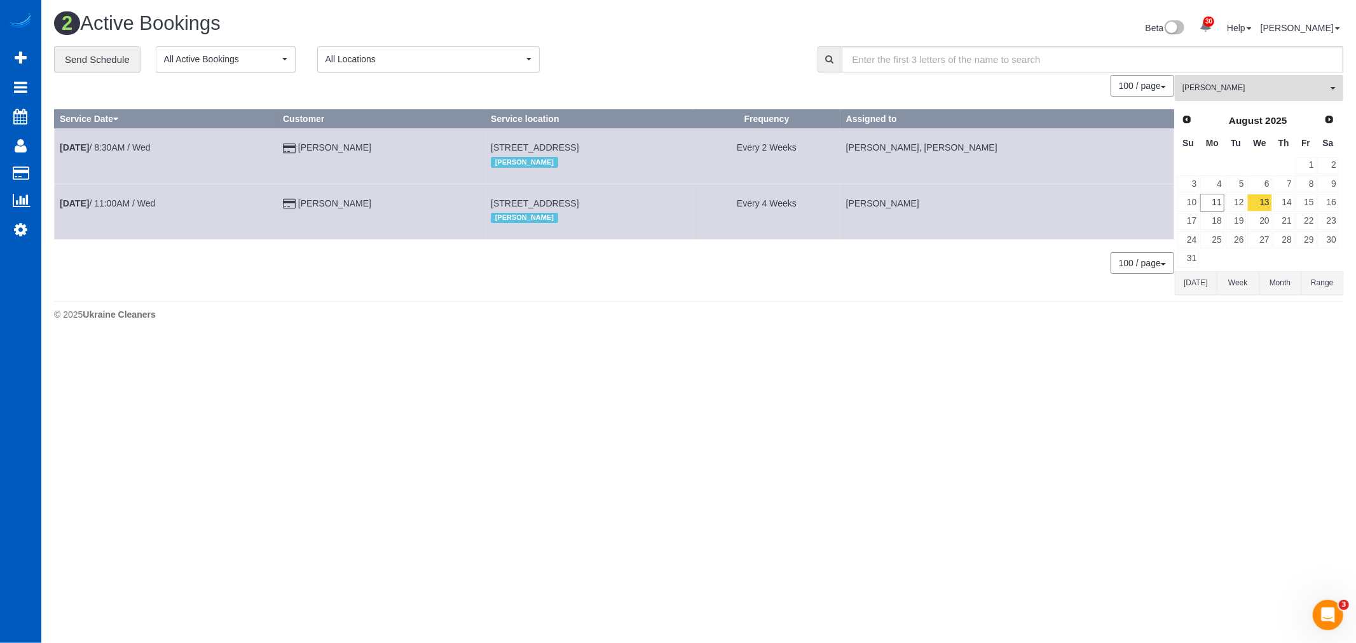
click at [1261, 100] on button "Alona Tarasiuk All Teams" at bounding box center [1259, 88] width 168 height 26
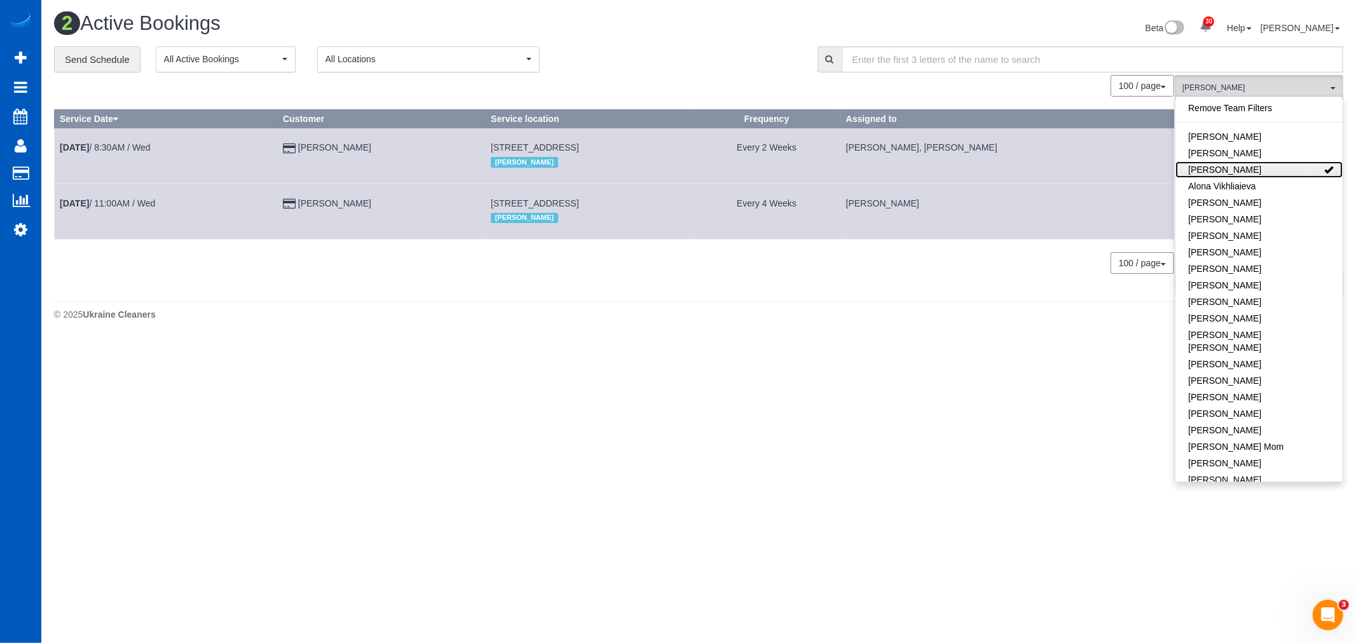
click at [1285, 170] on link "Alona Tarasiuk" at bounding box center [1259, 169] width 167 height 17
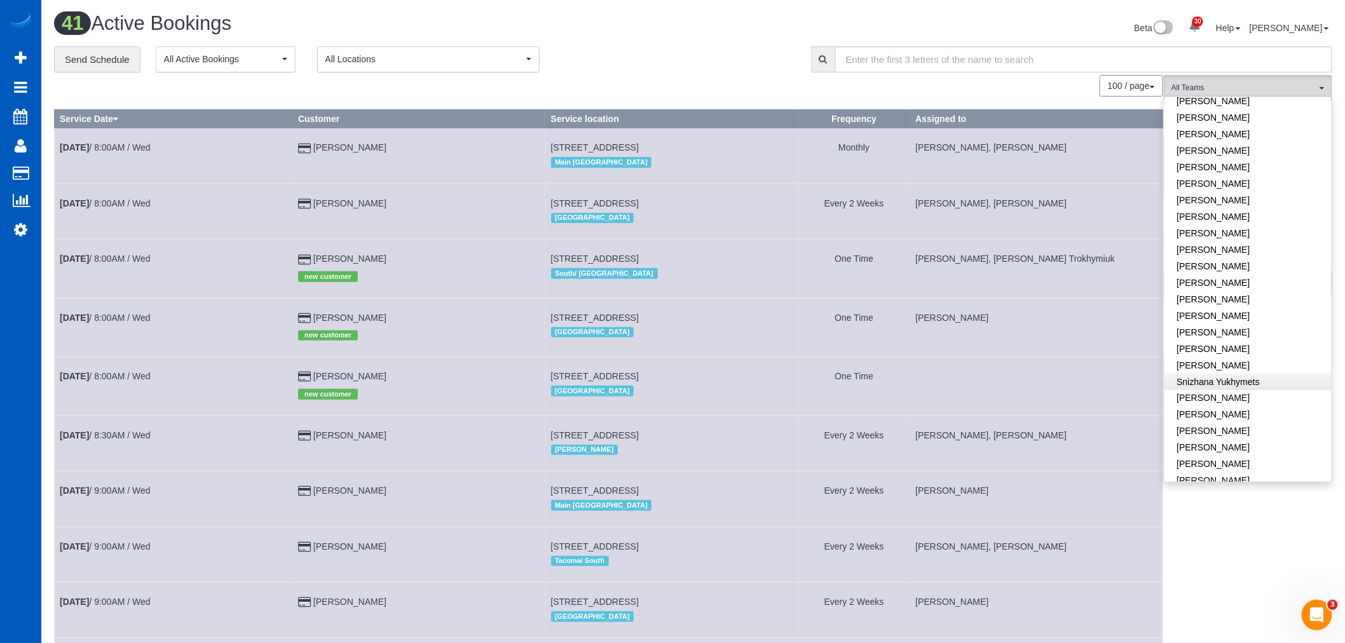
scroll to position [706, 0]
click at [1249, 93] on span "All Teams" at bounding box center [1244, 88] width 145 height 11
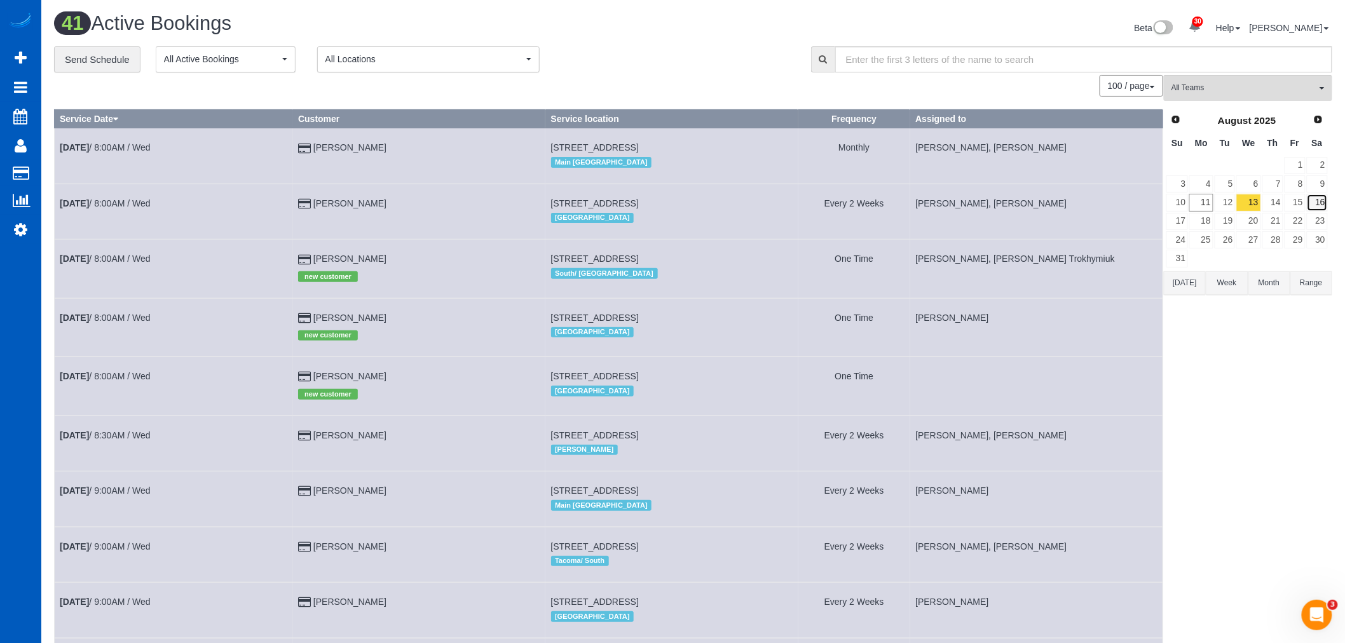
click at [1316, 199] on link "16" at bounding box center [1317, 202] width 21 height 17
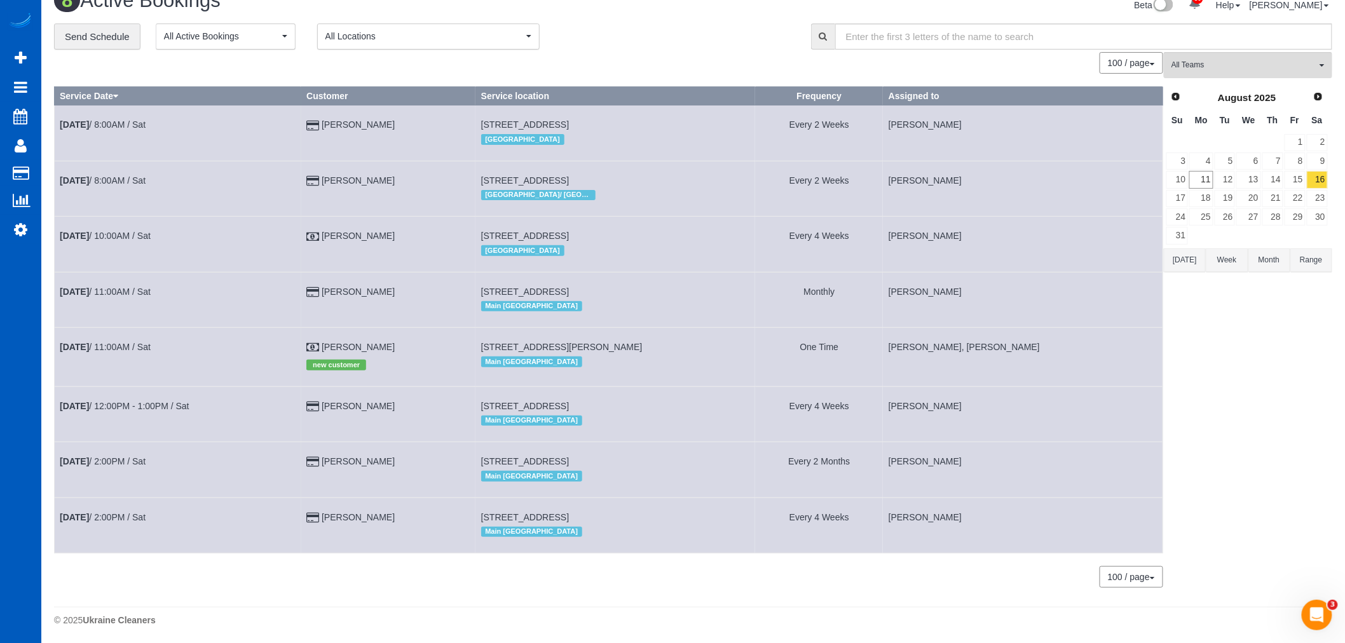
scroll to position [35, 0]
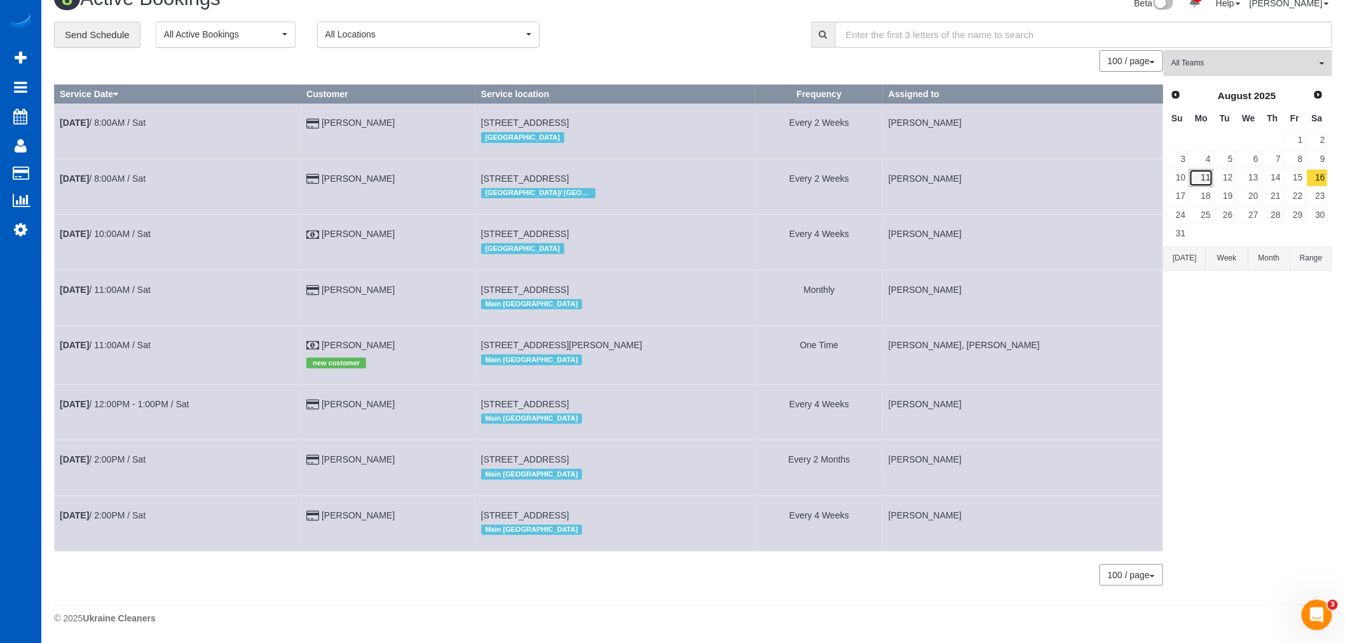
click at [1197, 169] on link "11" at bounding box center [1202, 177] width 24 height 17
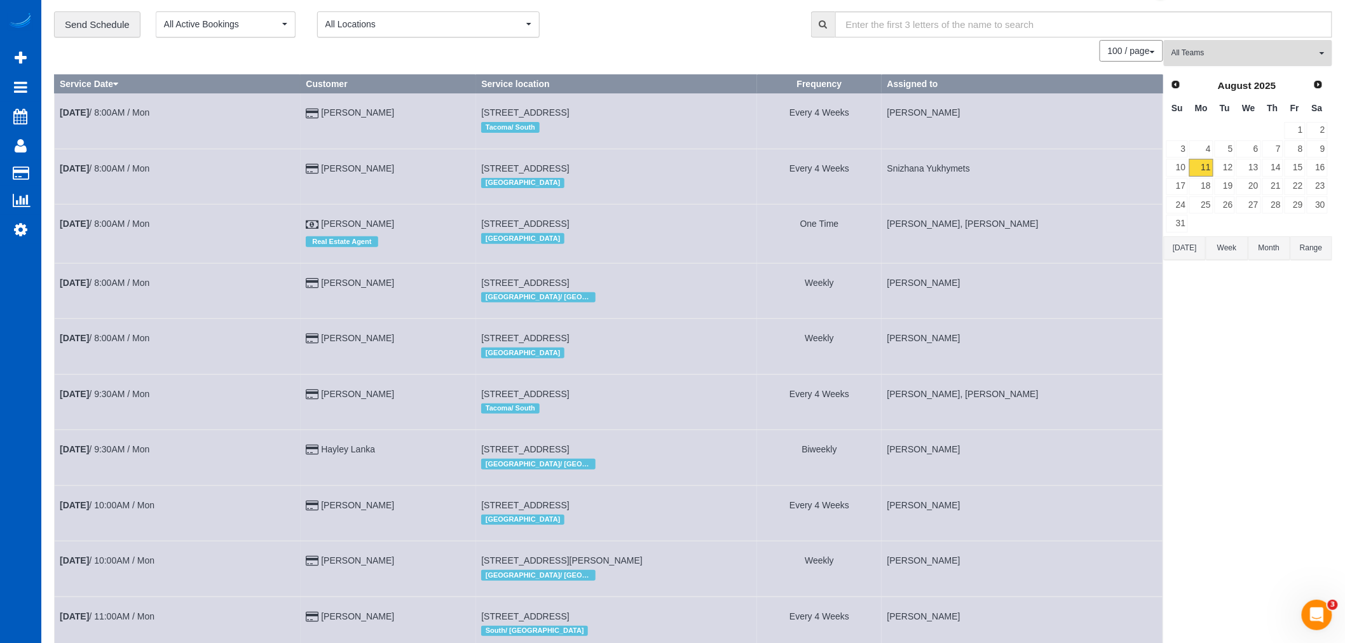
click at [1216, 51] on span "All Teams" at bounding box center [1244, 53] width 145 height 11
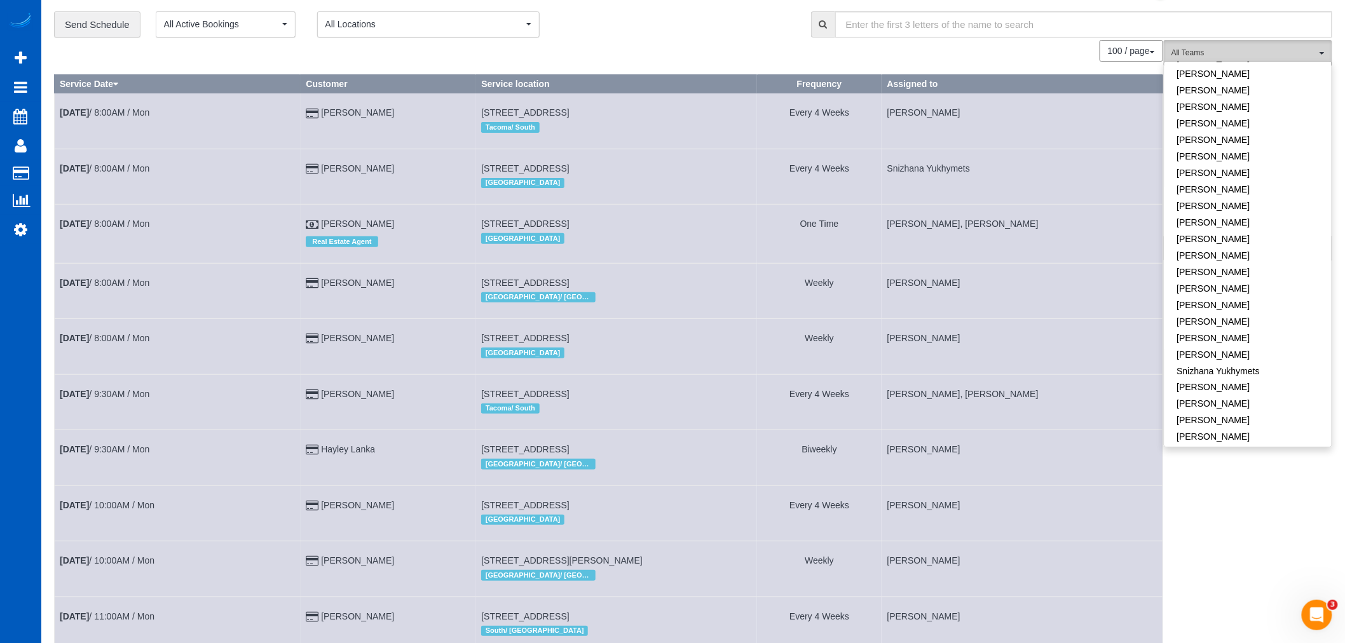
scroll to position [681, 0]
click at [1247, 215] on link "Olesia Plotnikova" at bounding box center [1248, 223] width 167 height 17
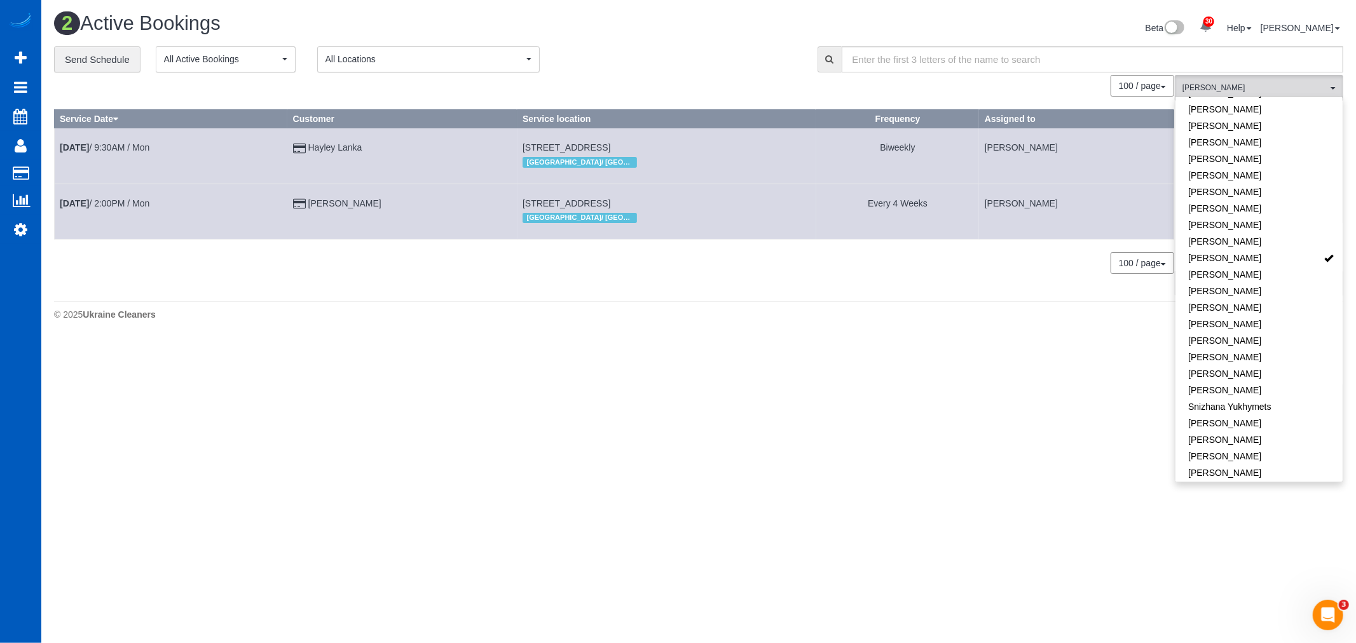
click at [530, 366] on body "30 Beta Your Notifications You have 0 alerts × You have 4 to charge for 08/09/2…" at bounding box center [678, 321] width 1356 height 643
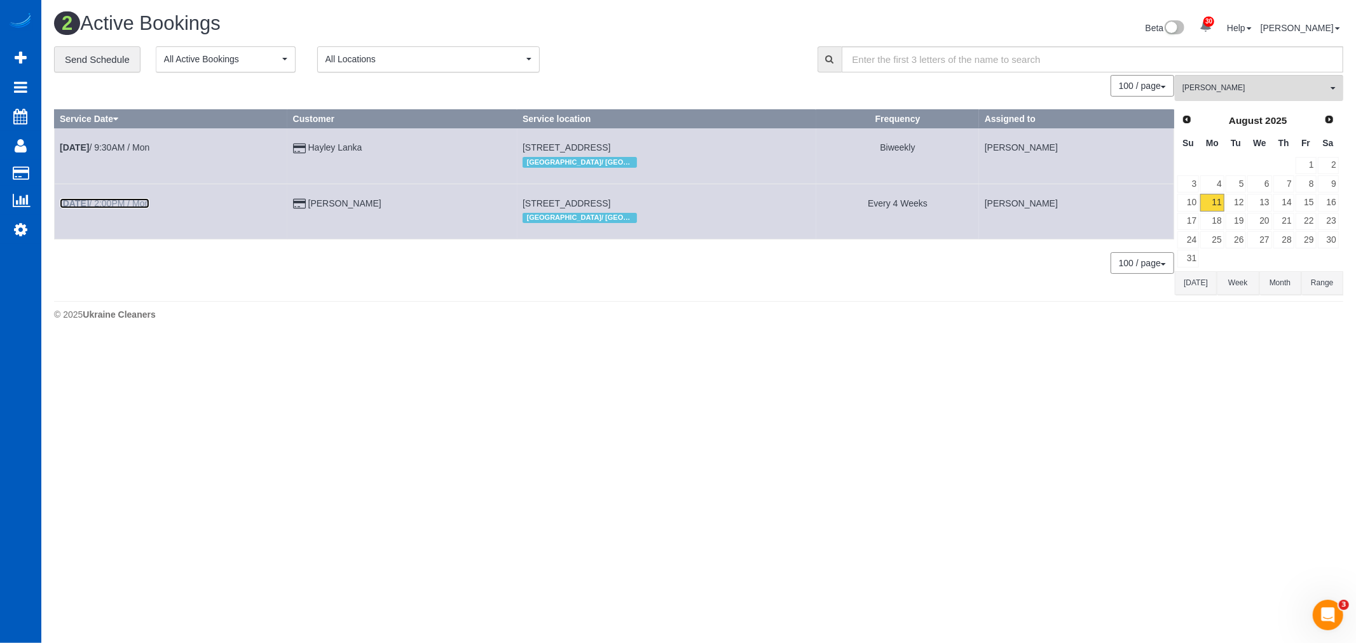
click at [106, 200] on link "Aug 11th / 2:00PM / Mon" at bounding box center [105, 203] width 90 height 10
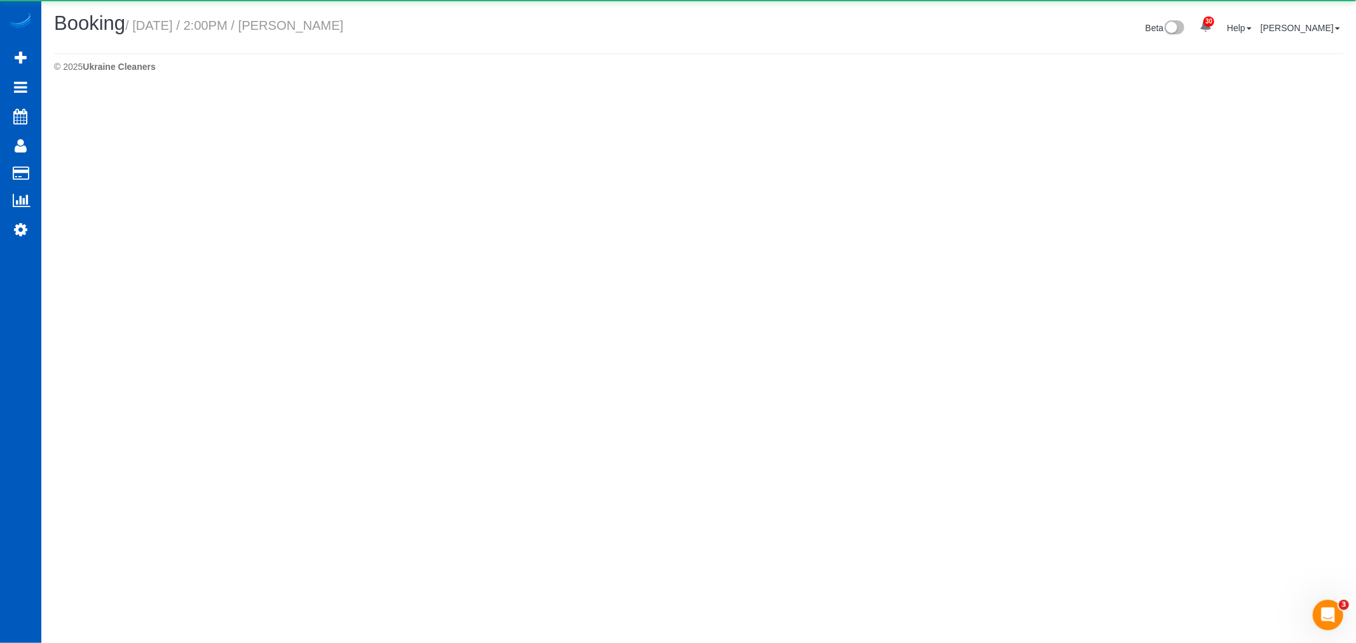
select select "OR"
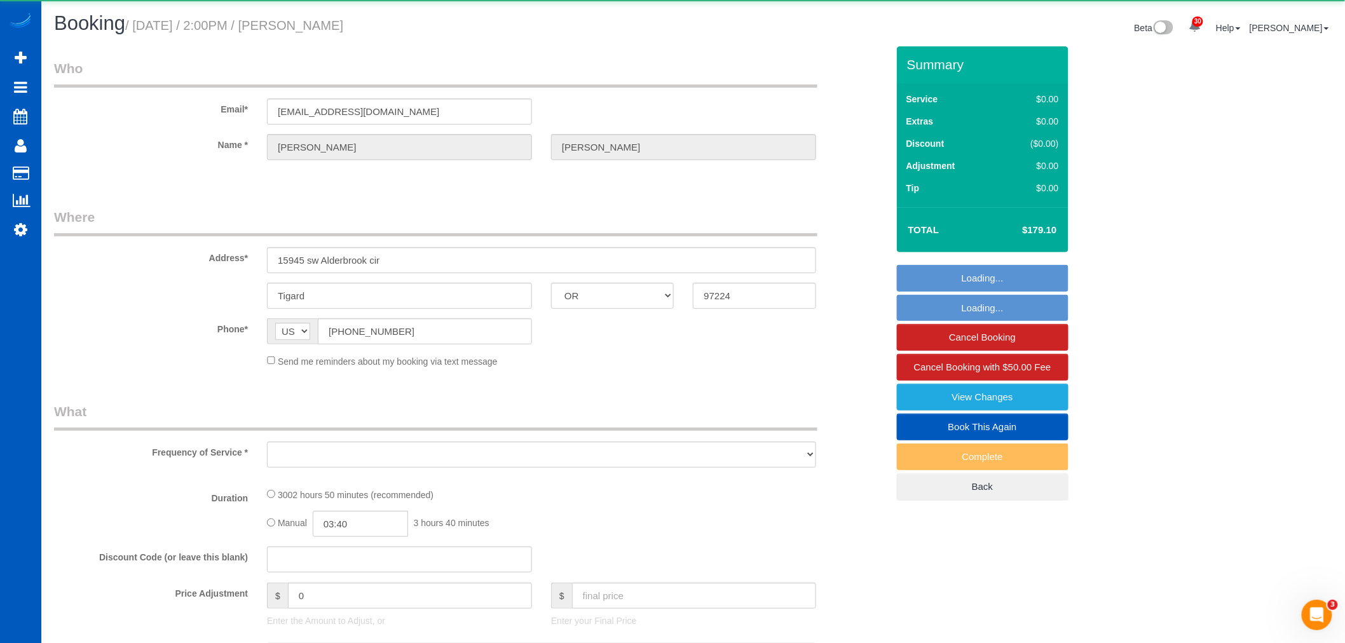
select select "object:15936"
select select "string:fspay-9aa29d89-2a4b-4852-ac3d-b01ab2f0ef98"
select select "1501"
select select "2"
select select "spot26"
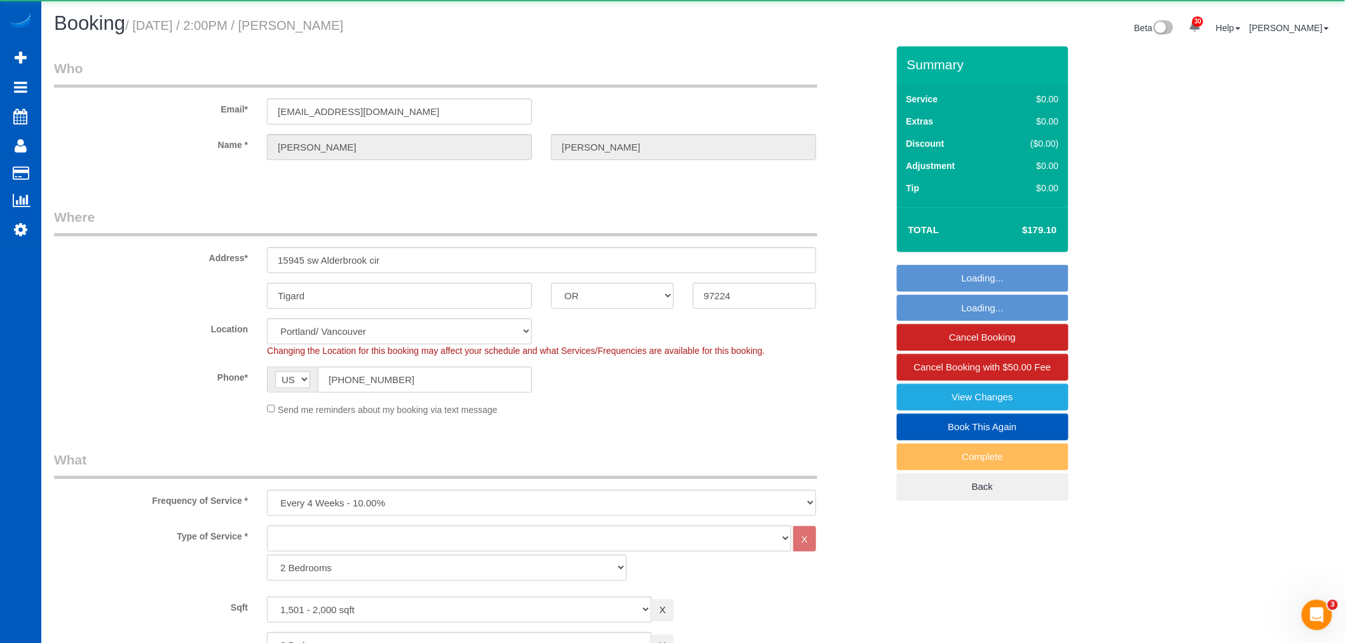
select select "1501"
select select "2"
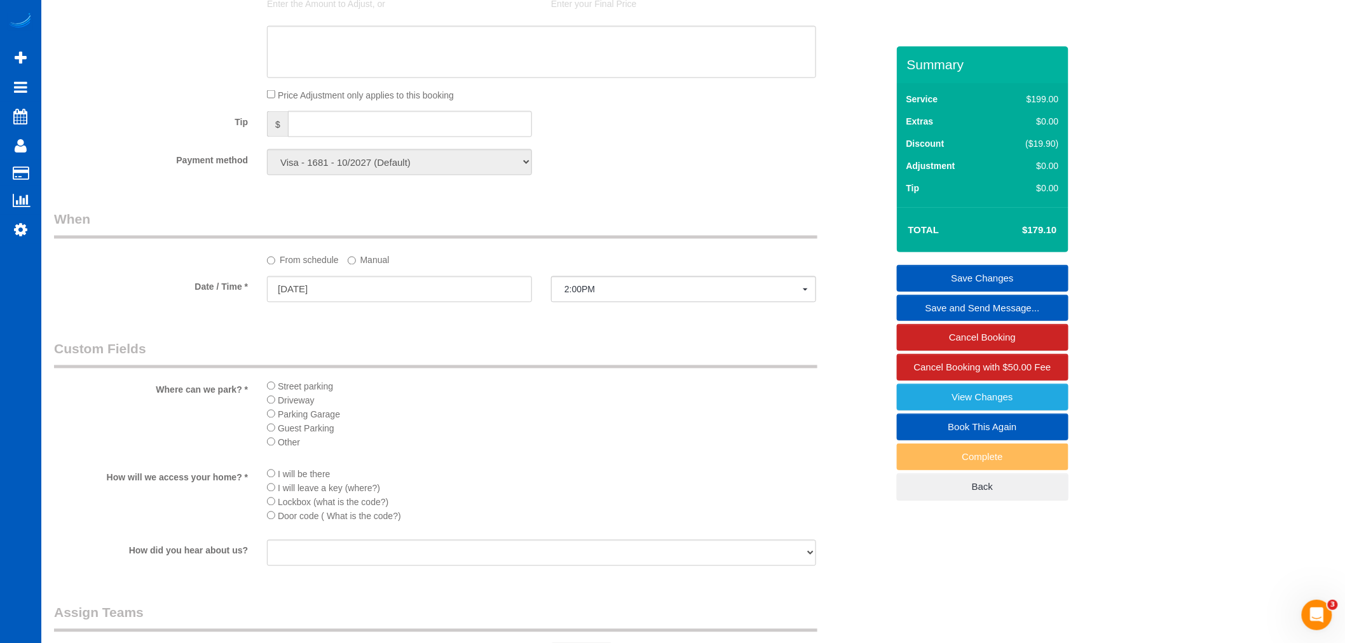
scroll to position [825, 0]
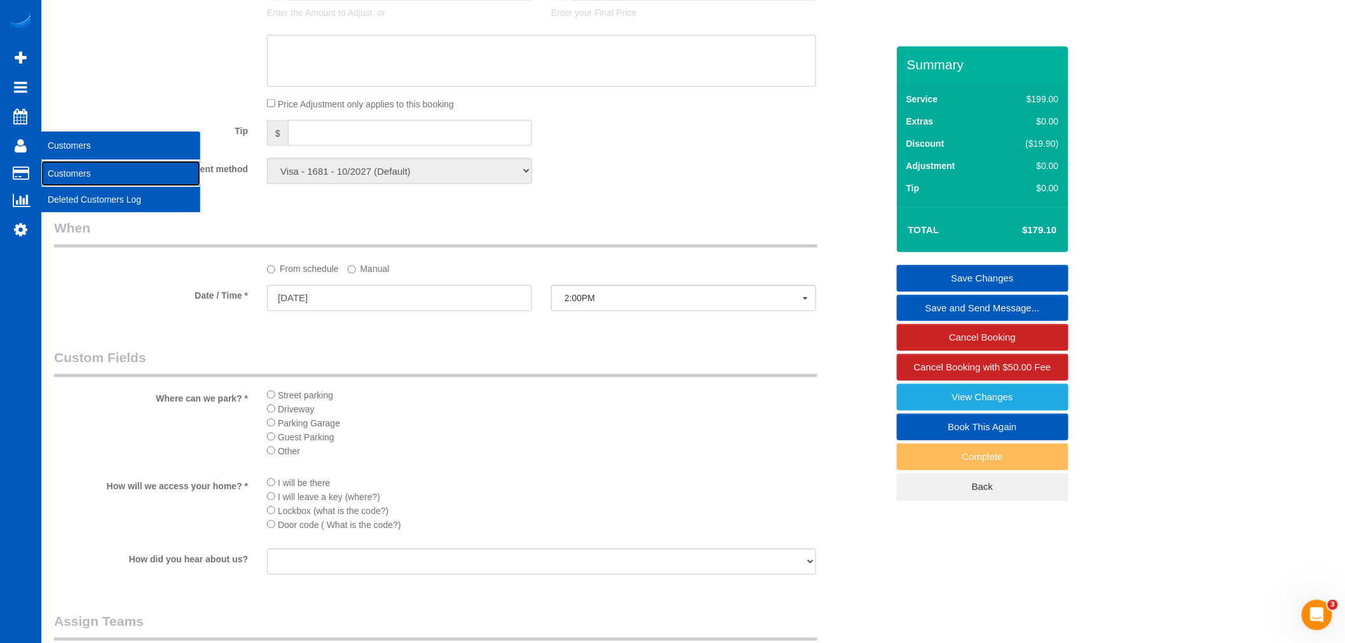
click at [118, 174] on link "Customers" at bounding box center [120, 173] width 159 height 25
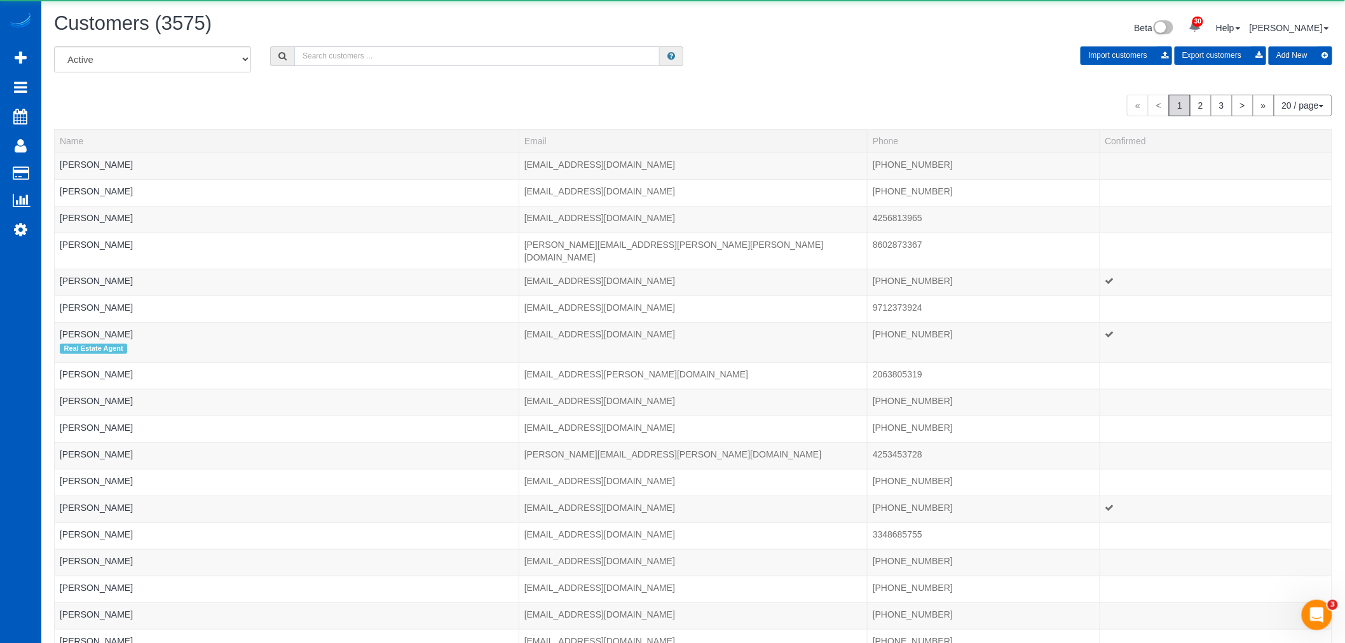
click at [360, 59] on input "text" at bounding box center [477, 56] width 366 height 20
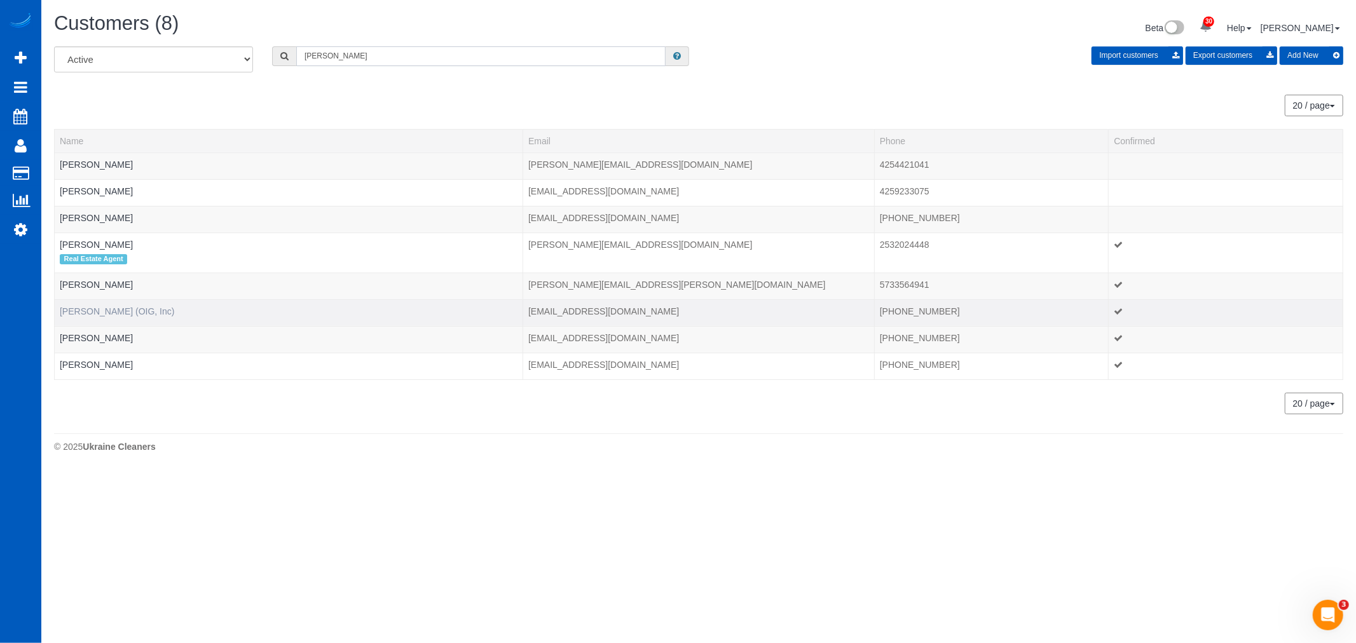
type input "danielle"
click at [121, 312] on link "Danielle Oyhancabal (OIG, Inc)" at bounding box center [117, 311] width 114 height 10
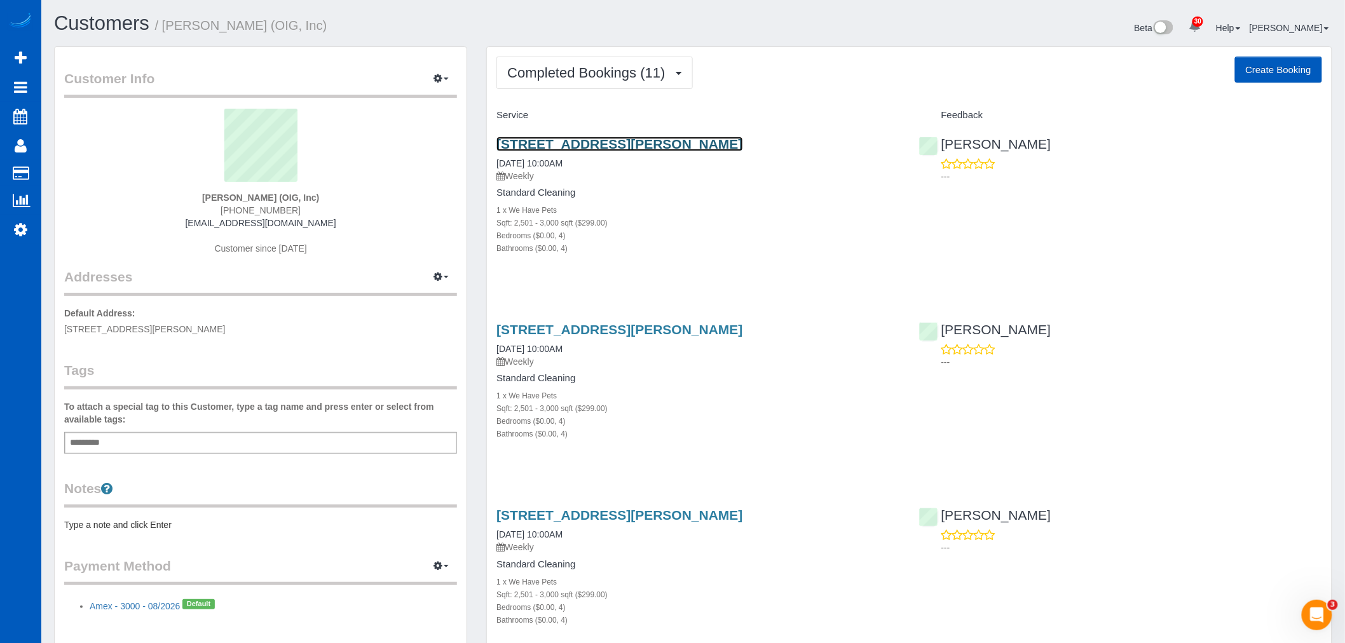
click at [565, 144] on link "461 Cabral Peak St, Las Vegas, NV 89138" at bounding box center [620, 144] width 246 height 15
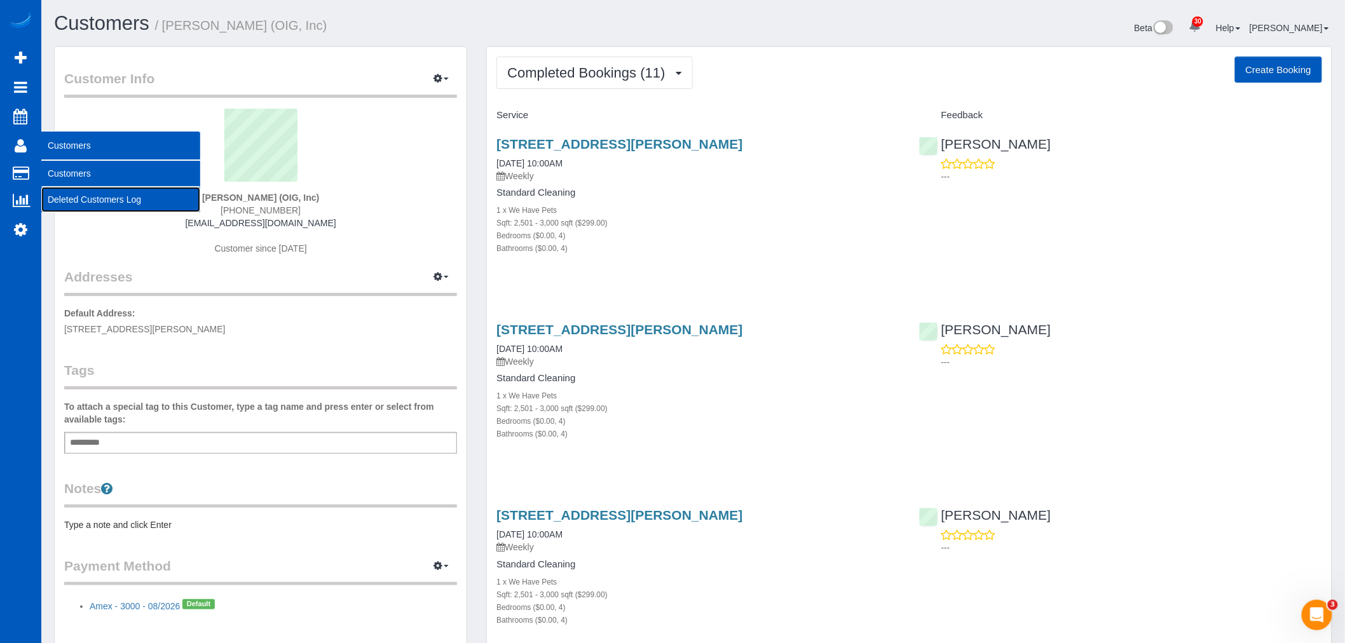
click at [98, 189] on link "Deleted Customers Log" at bounding box center [120, 199] width 159 height 25
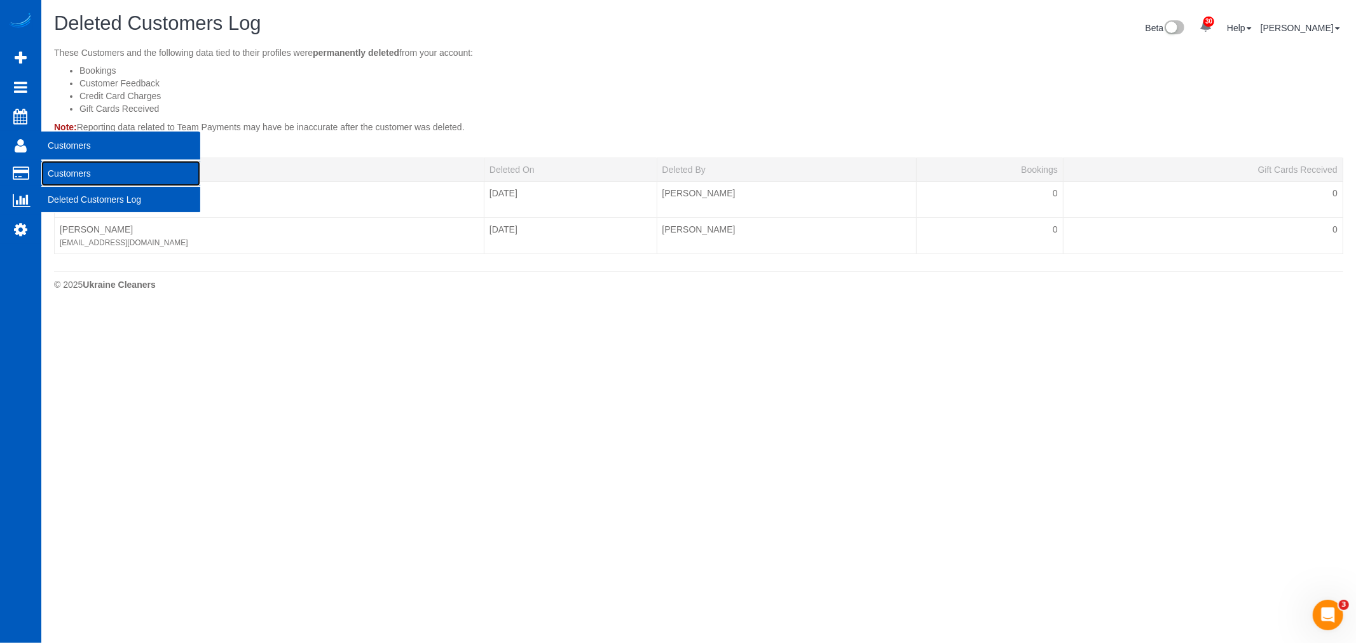
click at [97, 178] on link "Customers" at bounding box center [120, 173] width 159 height 25
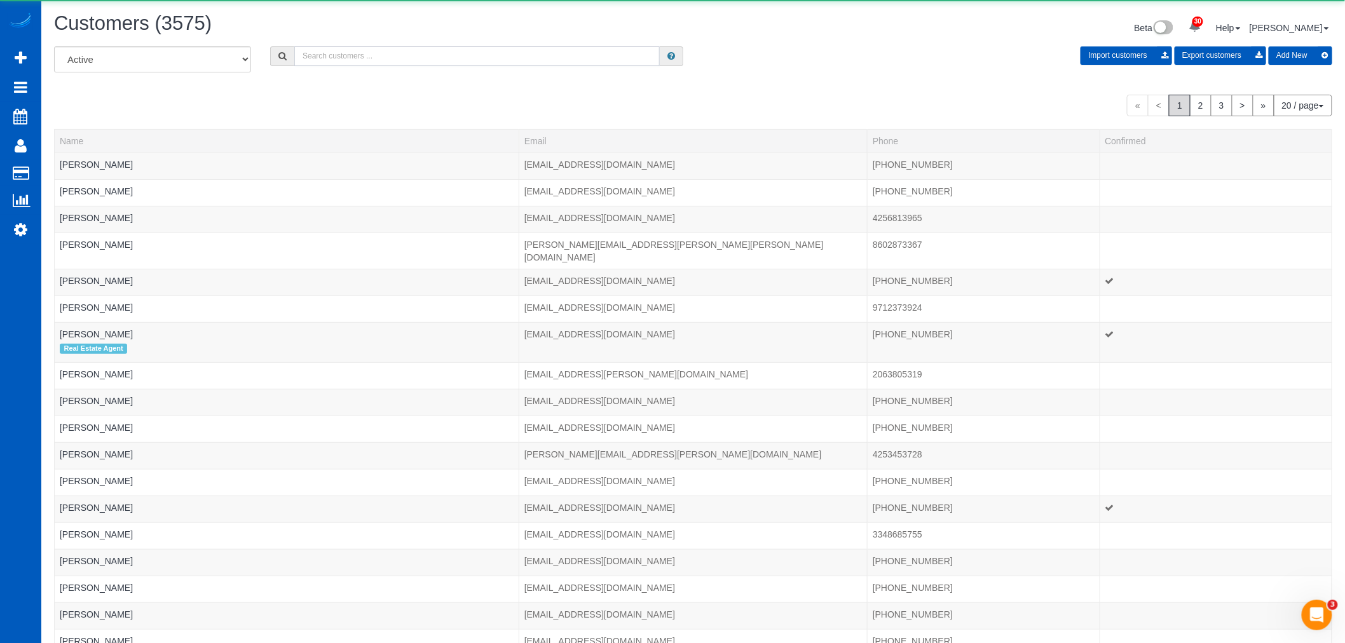
click at [380, 64] on input "text" at bounding box center [477, 56] width 366 height 20
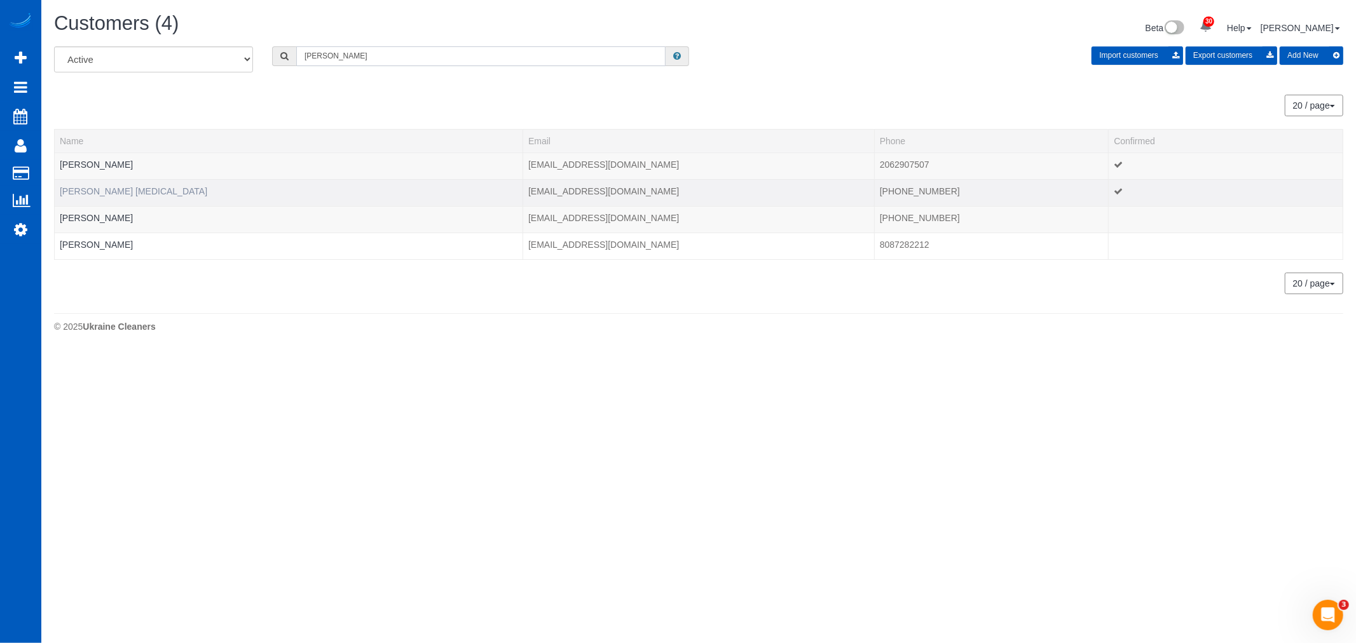
type input "lucy"
click at [107, 188] on link "Lucy Isaacson Logen" at bounding box center [133, 191] width 147 height 10
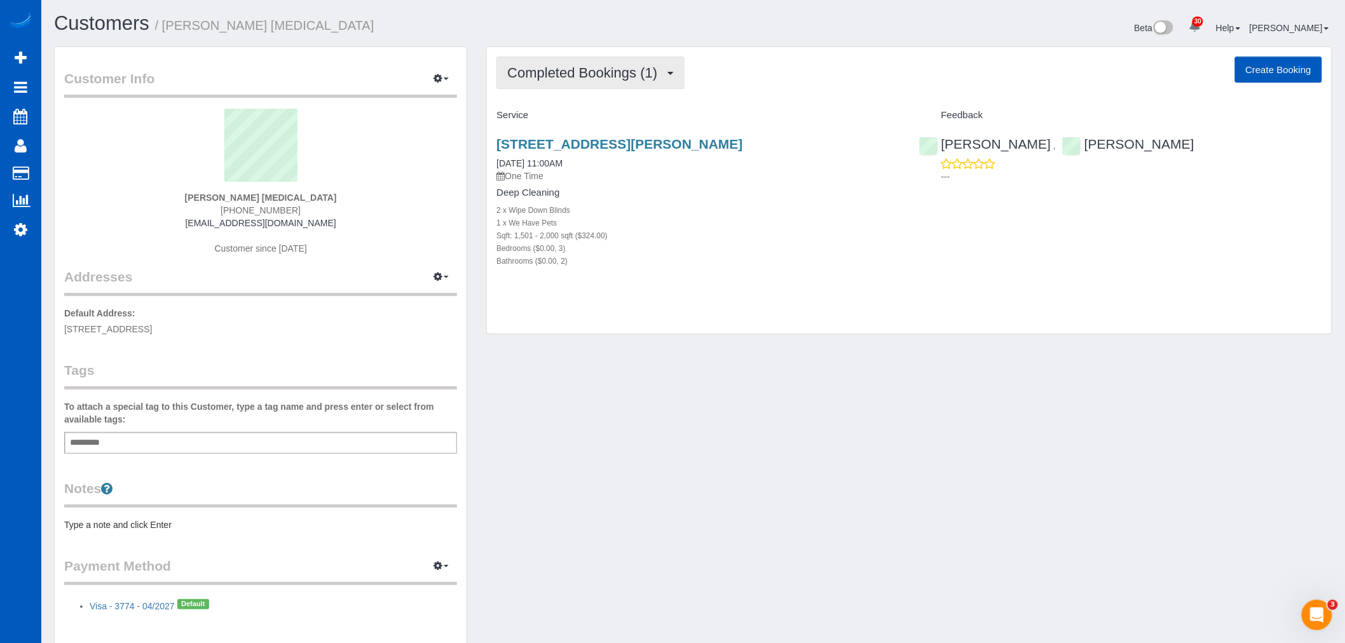
click at [557, 83] on button "Completed Bookings (1)" at bounding box center [591, 73] width 188 height 32
click at [557, 116] on link "Upcoming Bookings (0)" at bounding box center [563, 119] width 132 height 17
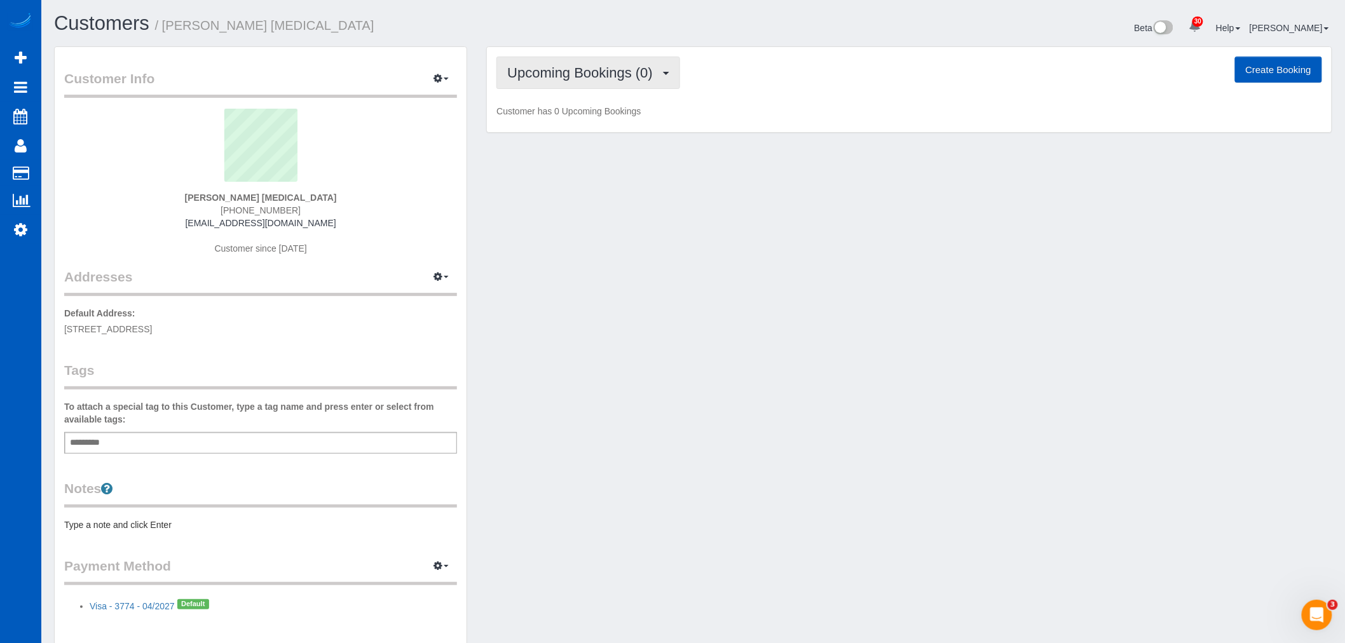
click at [595, 74] on span "Upcoming Bookings (0)" at bounding box center [583, 73] width 152 height 16
click at [575, 74] on span "Upcoming Bookings (0)" at bounding box center [583, 73] width 152 height 16
click at [549, 85] on button "Upcoming Bookings (0)" at bounding box center [589, 73] width 184 height 32
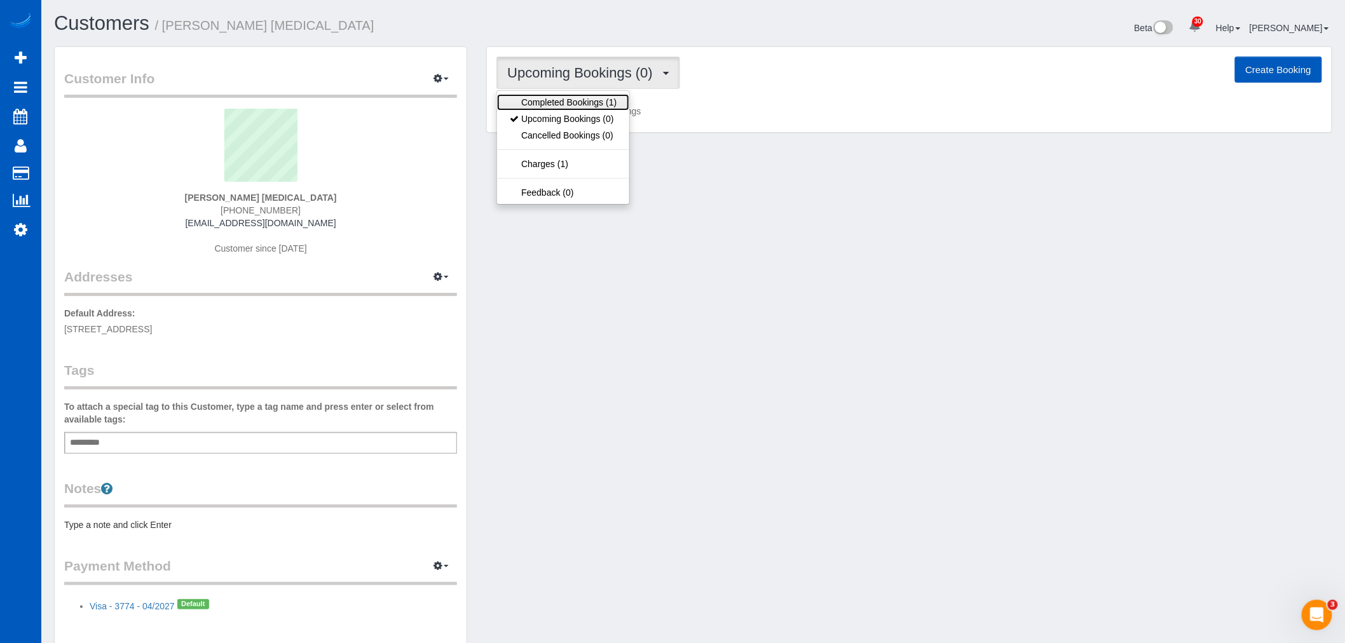
click at [568, 100] on link "Completed Bookings (1)" at bounding box center [563, 102] width 132 height 17
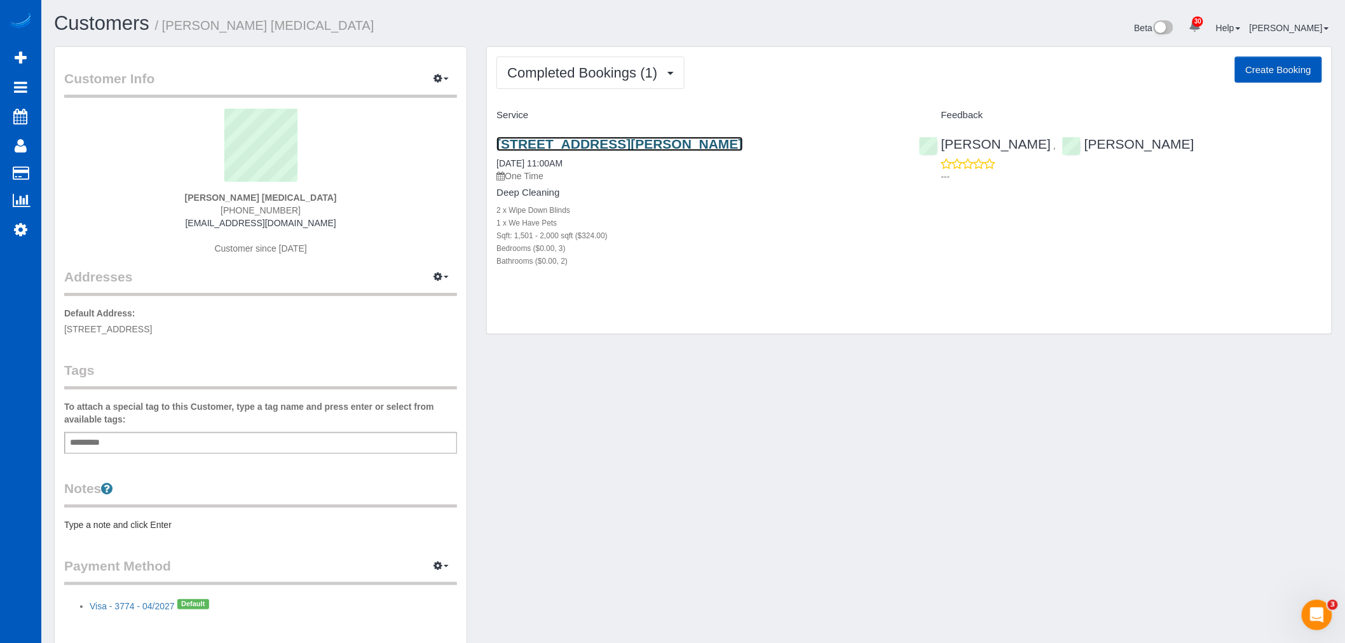
click at [561, 147] on link "18941 Forest Park Dr Ne, Lake Forest Park, WA 98155" at bounding box center [620, 144] width 246 height 15
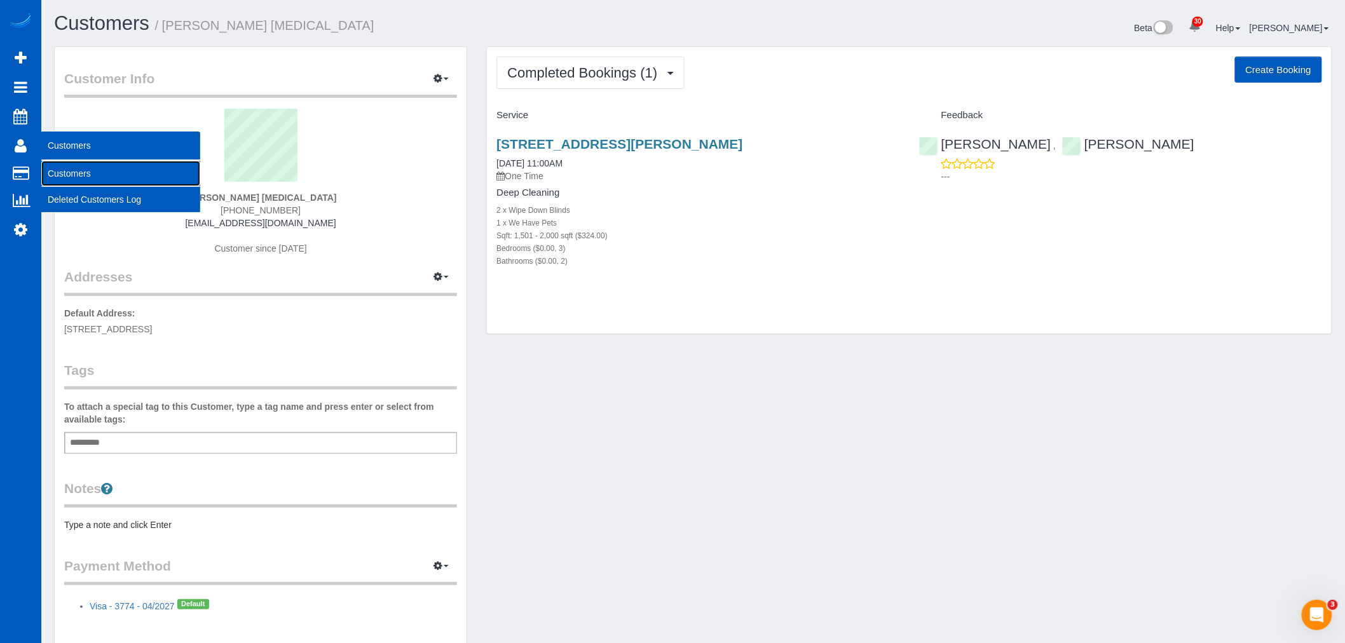
click at [67, 169] on link "Customers" at bounding box center [120, 173] width 159 height 25
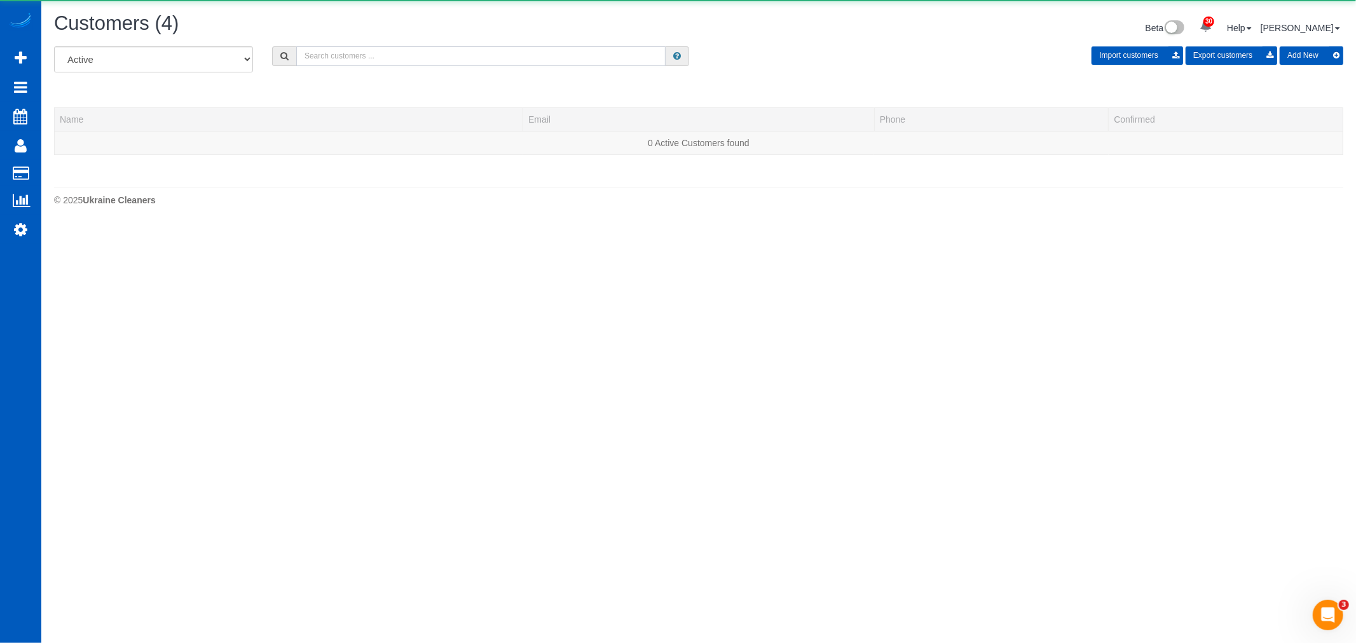
click at [491, 58] on input "text" at bounding box center [480, 56] width 369 height 20
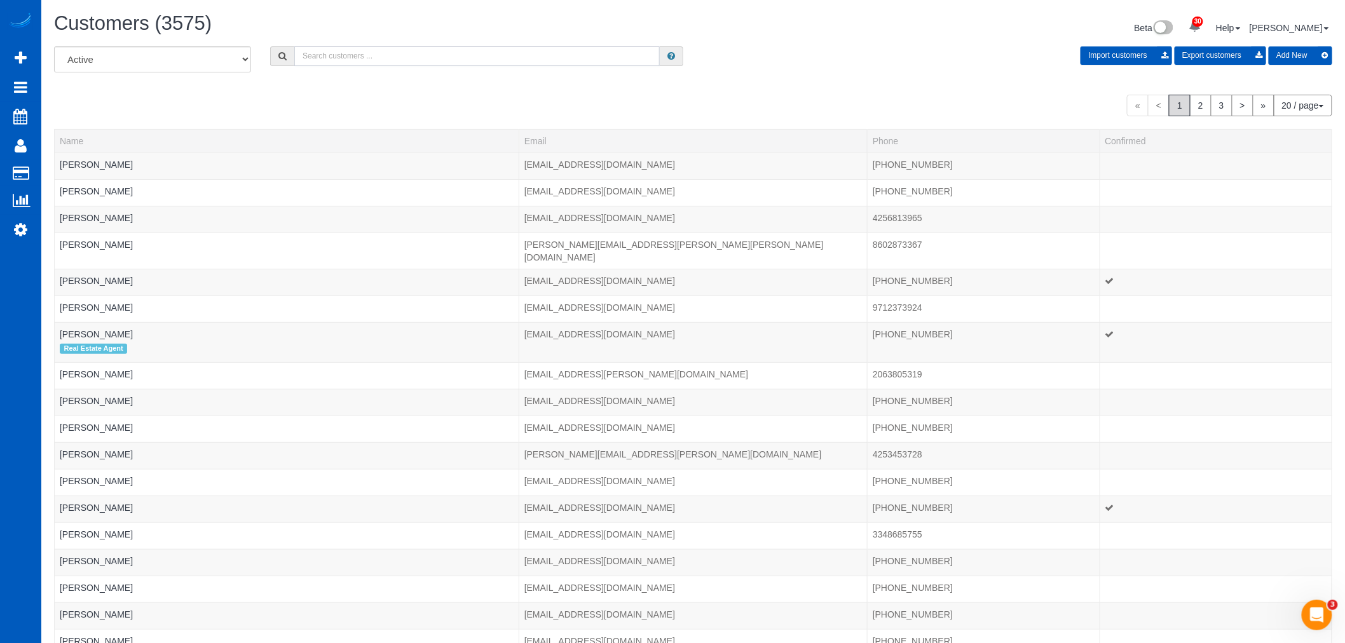
type input "l"
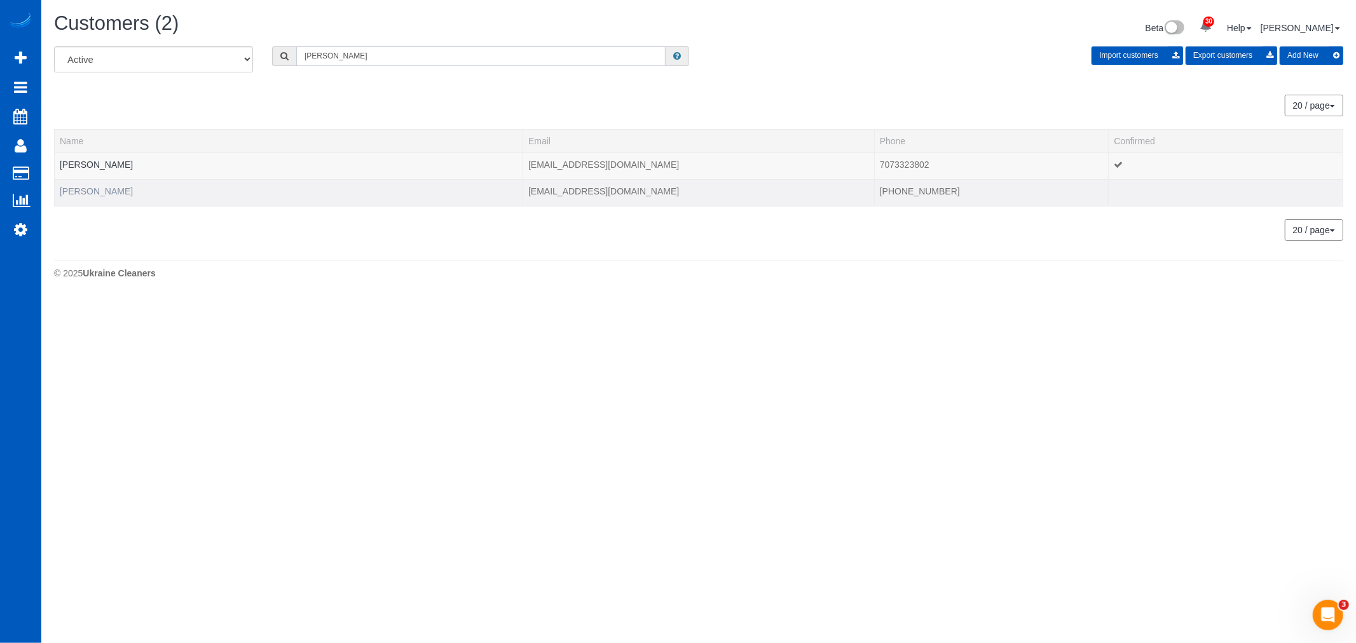
type input "ollie"
click at [95, 191] on link "Ollie Denny" at bounding box center [96, 191] width 73 height 10
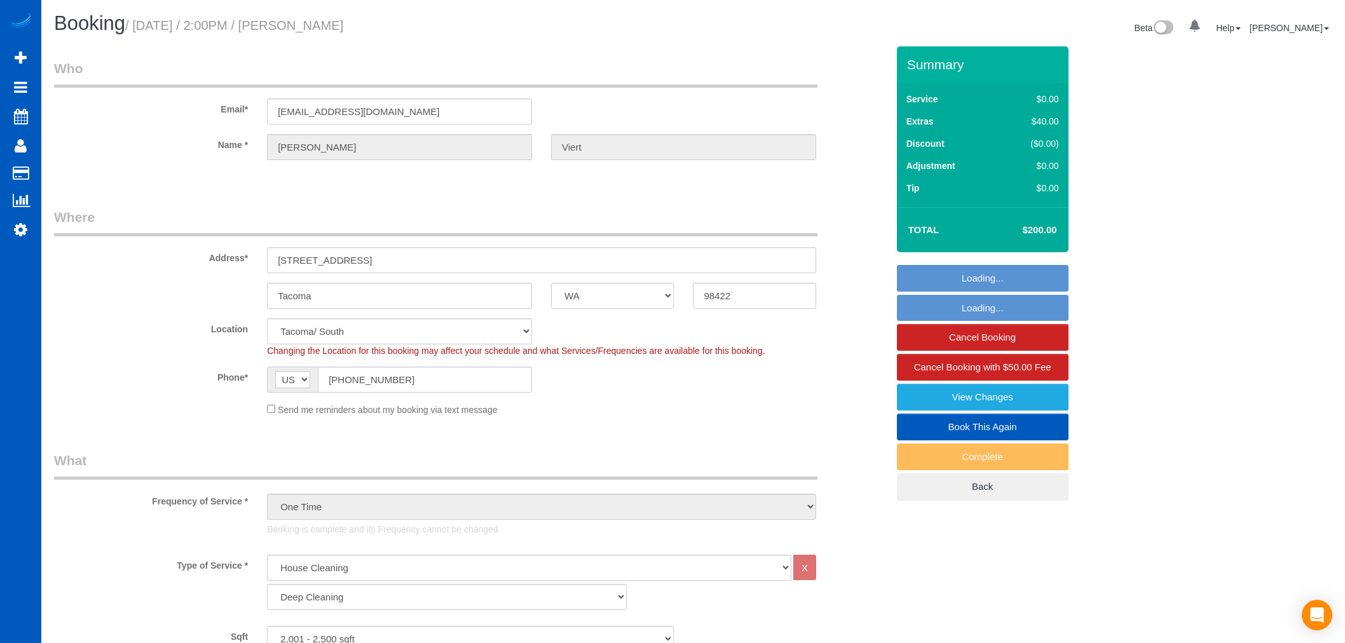
select select "WA"
select select "199"
select select "2001"
select select "4"
select select "3"
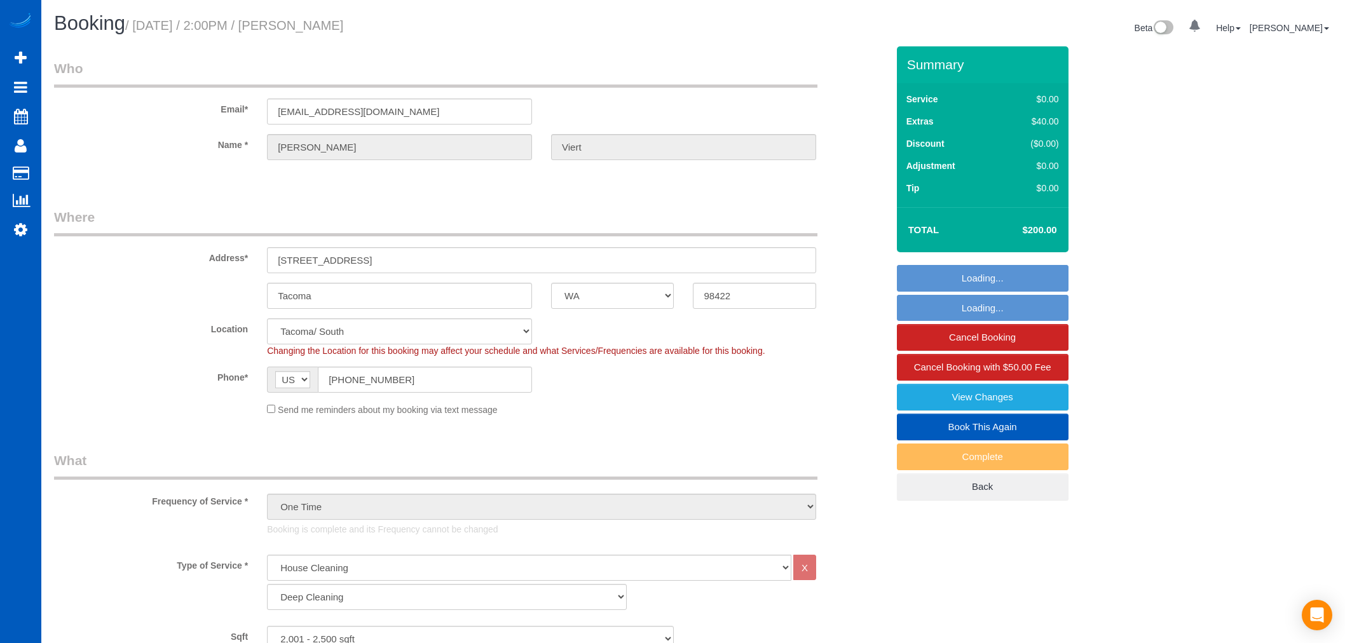
select select "spot1"
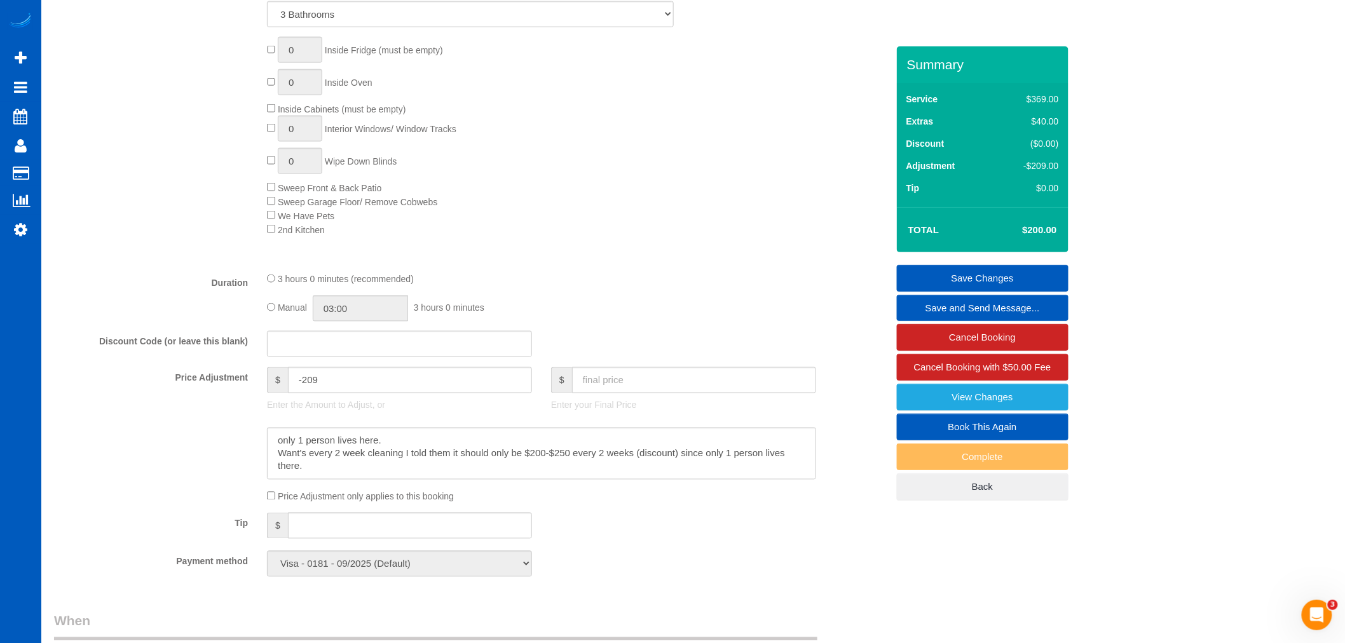
scroll to position [847, 0]
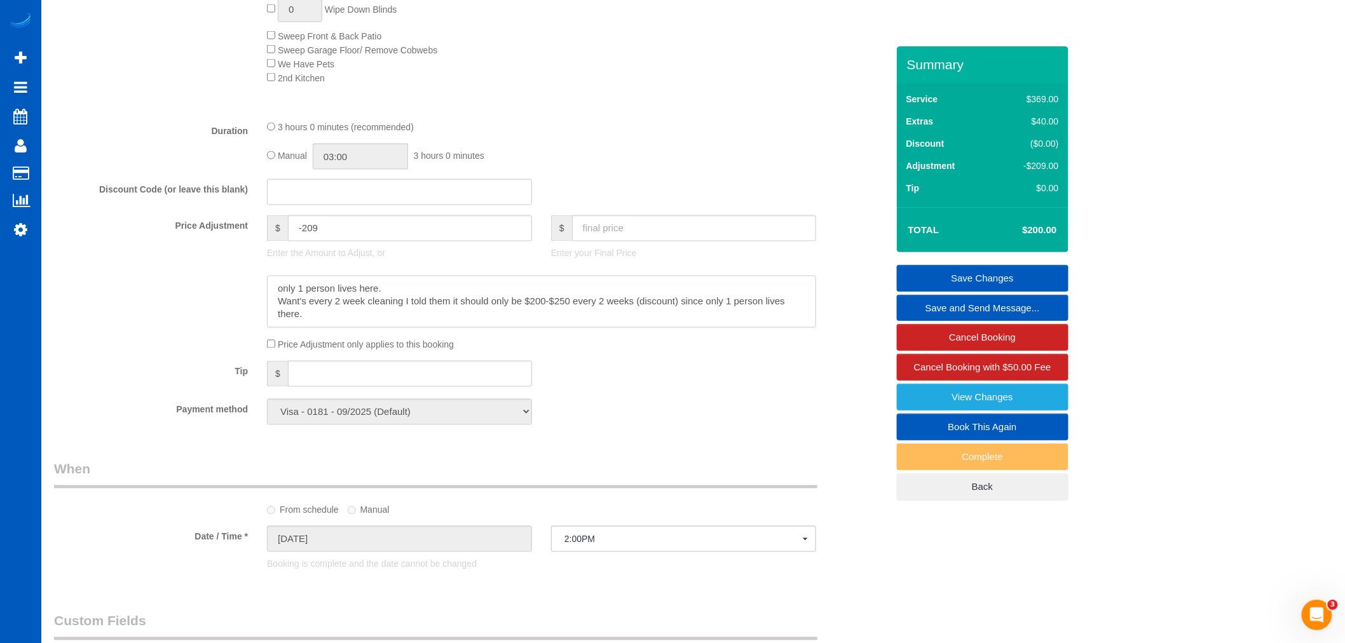
drag, startPoint x: 315, startPoint y: 322, endPoint x: 253, endPoint y: 287, distance: 70.9
click at [253, 287] on div at bounding box center [471, 302] width 853 height 52
drag, startPoint x: 372, startPoint y: 238, endPoint x: 247, endPoint y: 243, distance: 125.4
click at [247, 243] on div "Price Adjustment $ -209 Enter the Amount to Adjust, or $ Enter your Final Price" at bounding box center [471, 241] width 853 height 51
drag, startPoint x: 369, startPoint y: 325, endPoint x: 276, endPoint y: 299, distance: 96.2
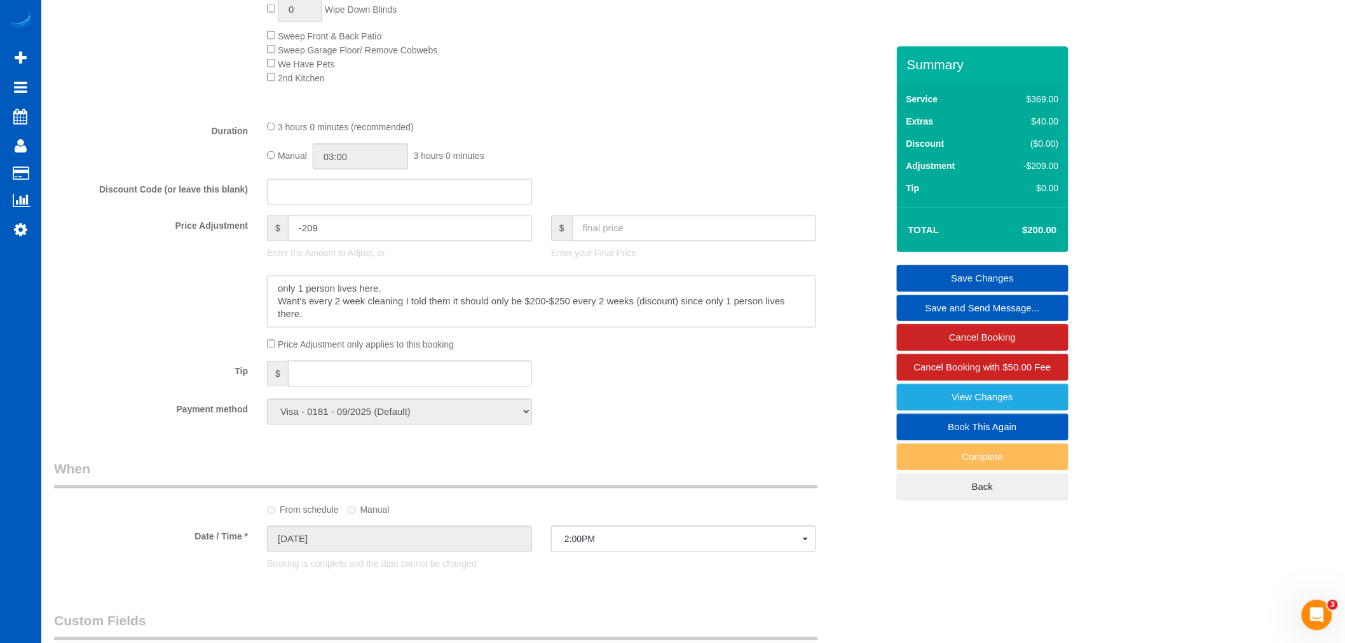
click at [276, 299] on textarea at bounding box center [541, 302] width 549 height 52
click at [336, 318] on textarea at bounding box center [541, 302] width 549 height 52
drag, startPoint x: 331, startPoint y: 331, endPoint x: 244, endPoint y: 288, distance: 97.0
click at [244, 288] on div at bounding box center [471, 302] width 853 height 52
click at [352, 314] on textarea at bounding box center [541, 302] width 549 height 52
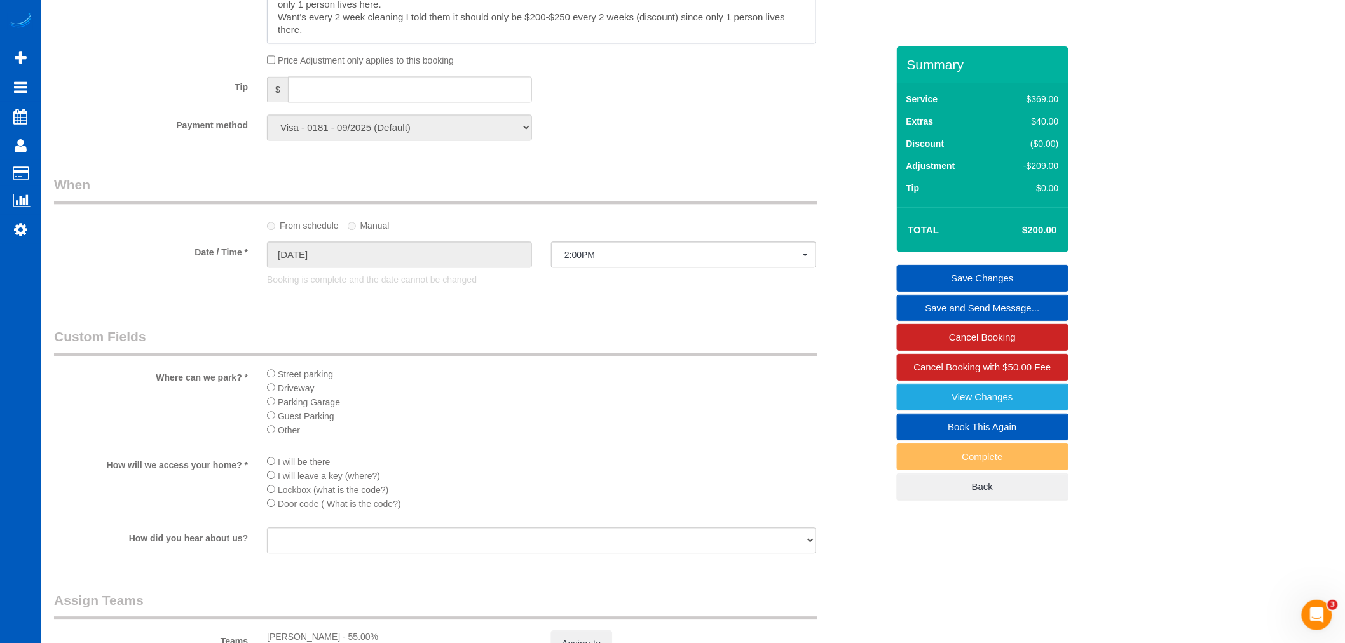
scroll to position [1200, 0]
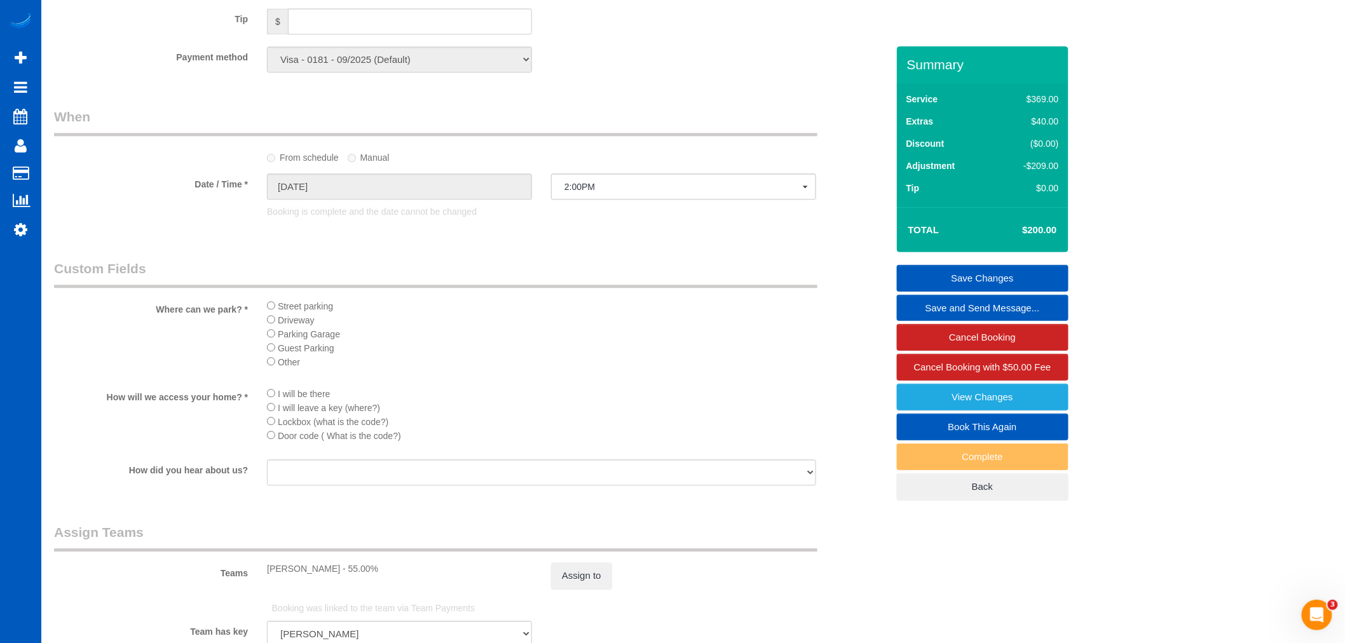
click at [1050, 424] on link "Book This Again" at bounding box center [983, 427] width 172 height 27
select select "WA"
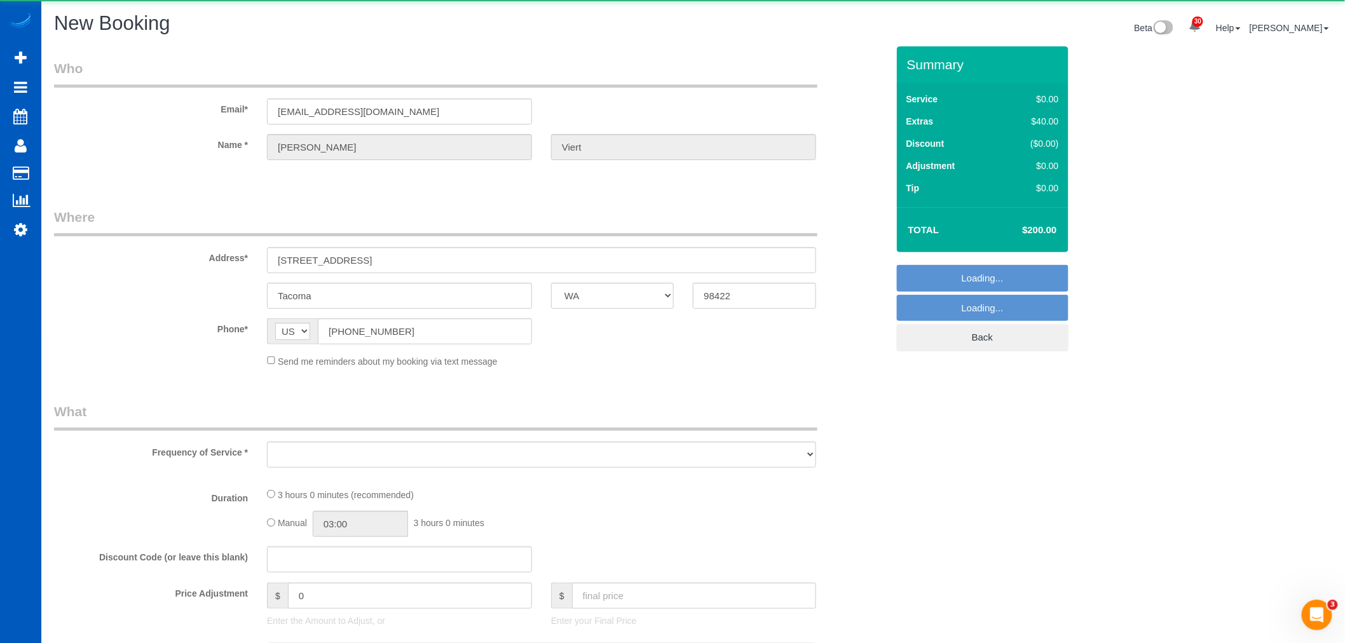
select select "object:1705"
select select "string:fspay-610179f2-dcd0-4113-aff3-a8e764a1927f"
select select "199"
select select "2001"
select select "4"
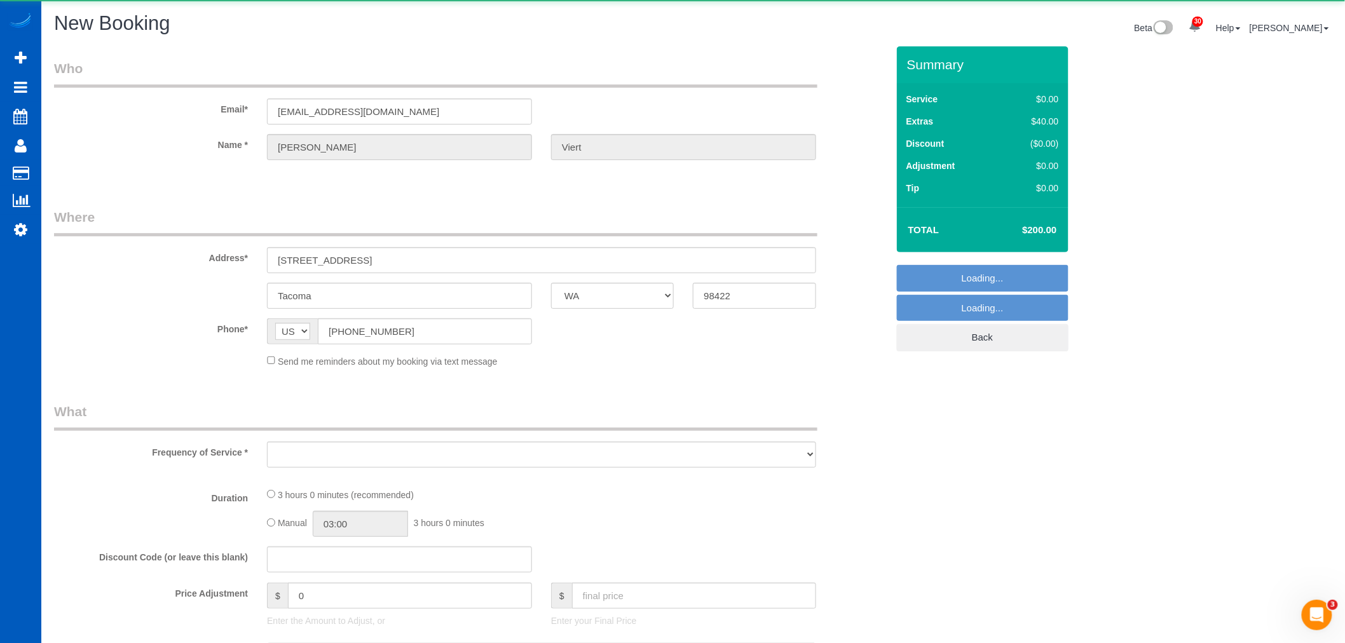
select select "3"
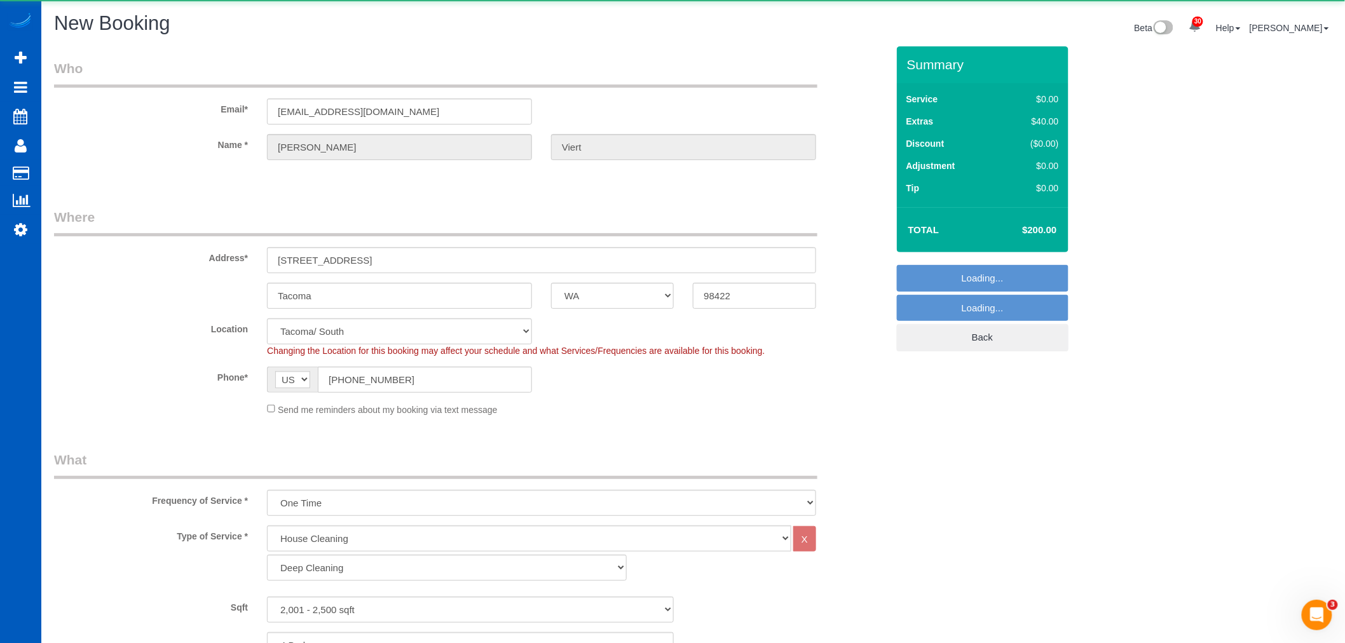
select select "object:1849"
select select "2001"
select select "4"
select select "3"
select select "object:1943"
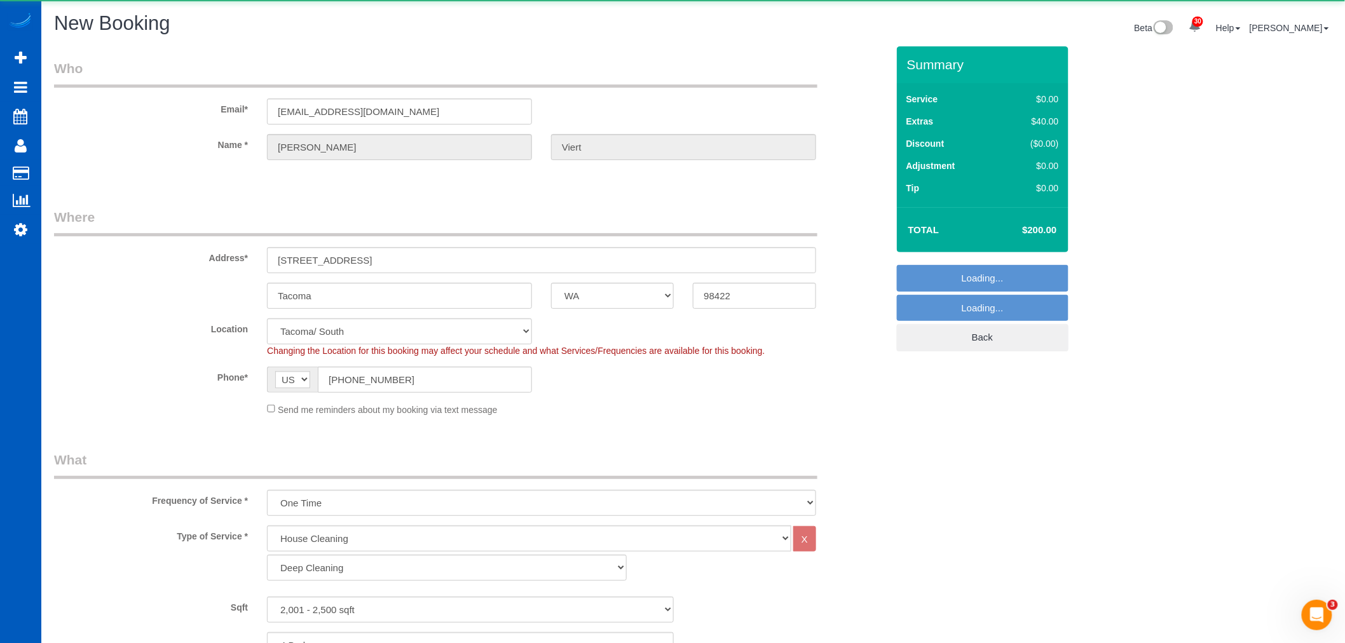
select select "2001"
select select "4"
select select "3"
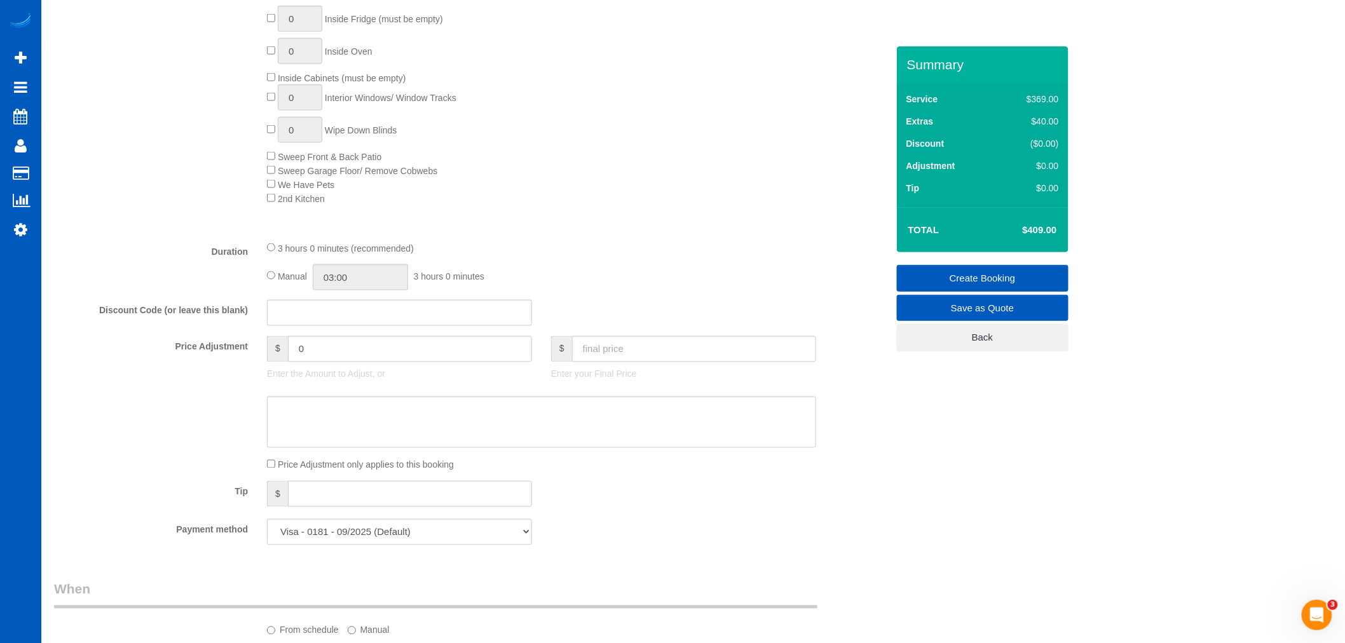
scroll to position [847, 0]
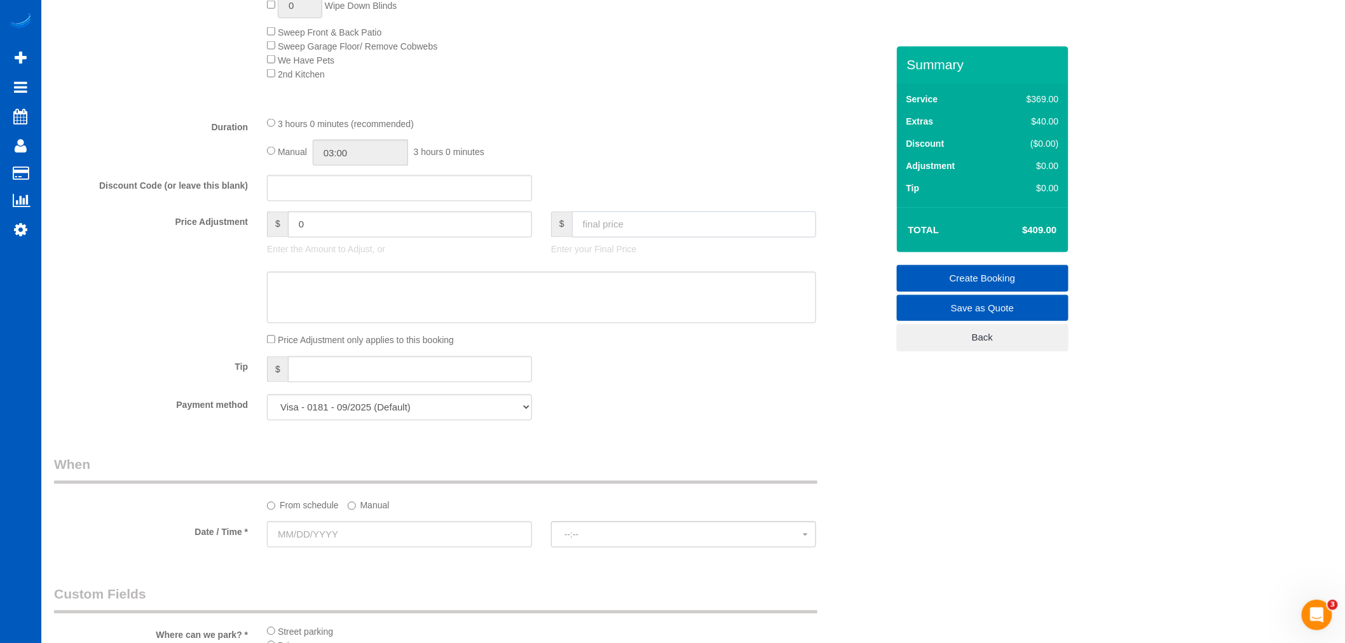
click at [657, 232] on input "text" at bounding box center [694, 225] width 244 height 26
type input "250"
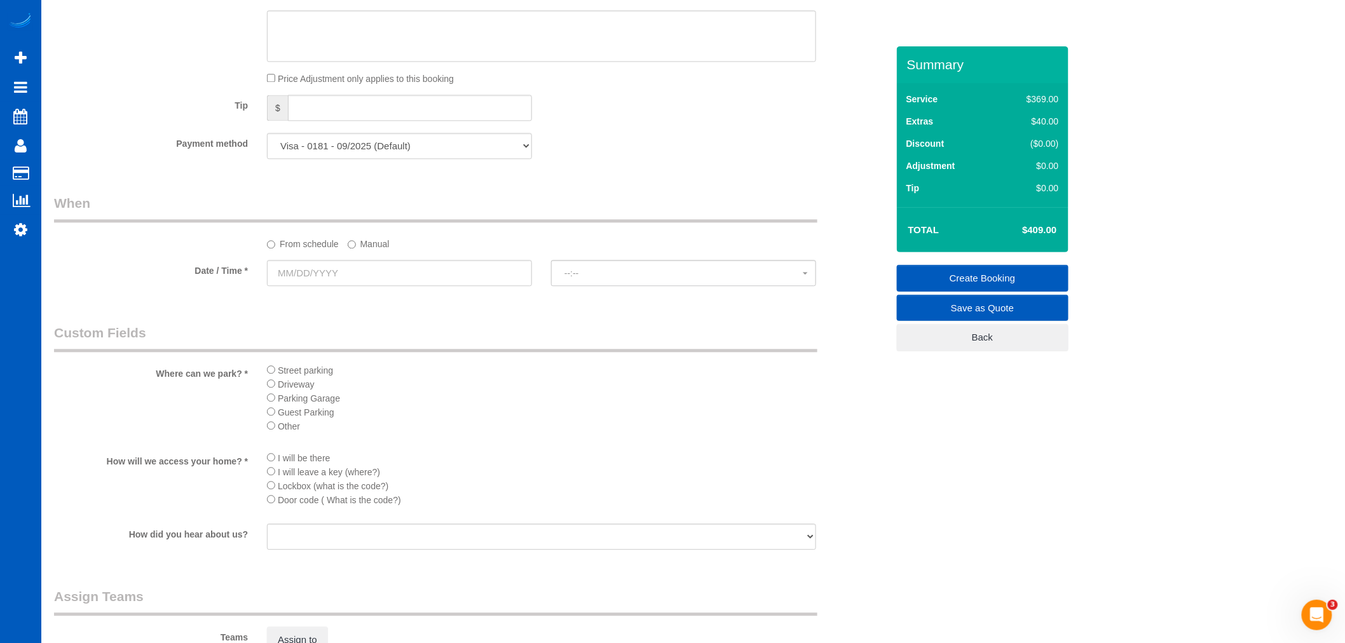
scroll to position [1130, 0]
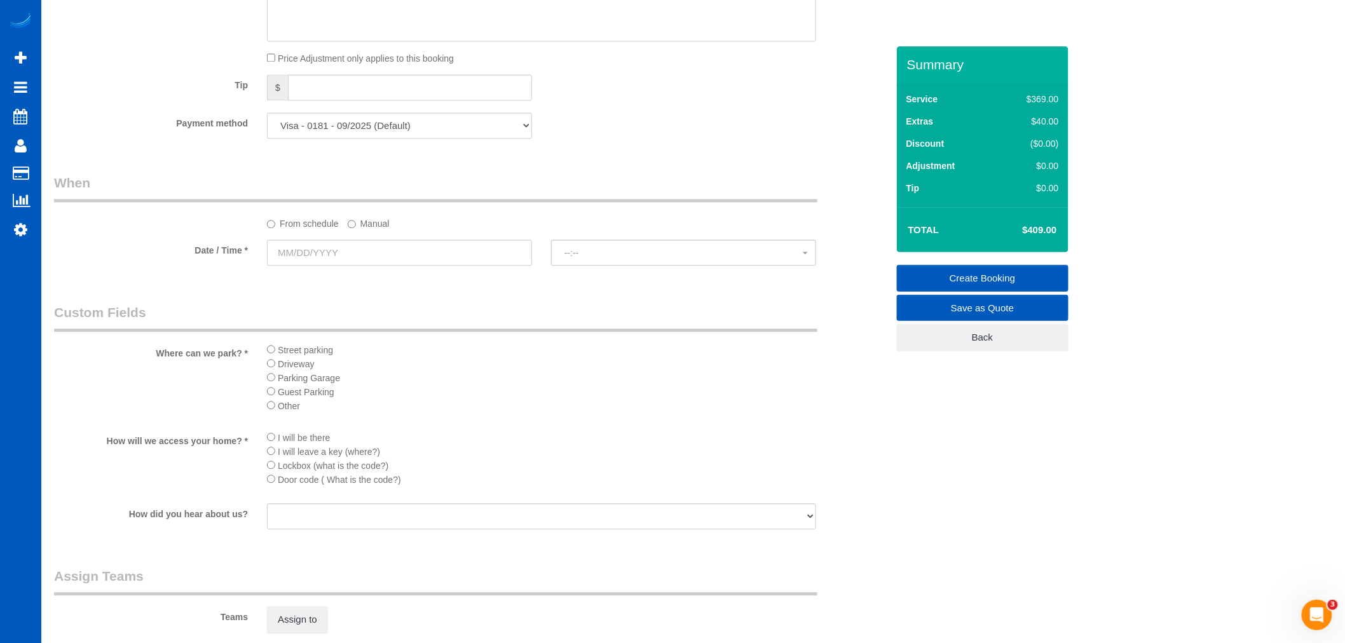
type input "-159"
click at [309, 265] on input "text" at bounding box center [399, 253] width 265 height 26
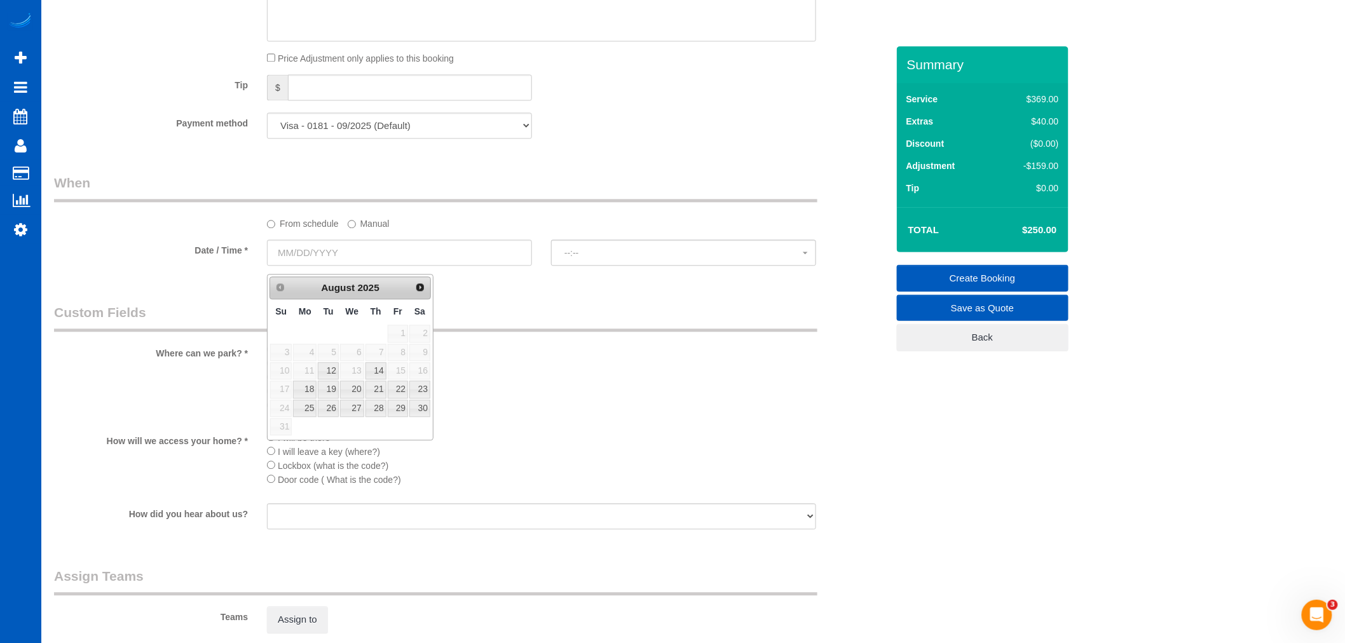
click at [376, 230] on label "Manual" at bounding box center [369, 221] width 42 height 17
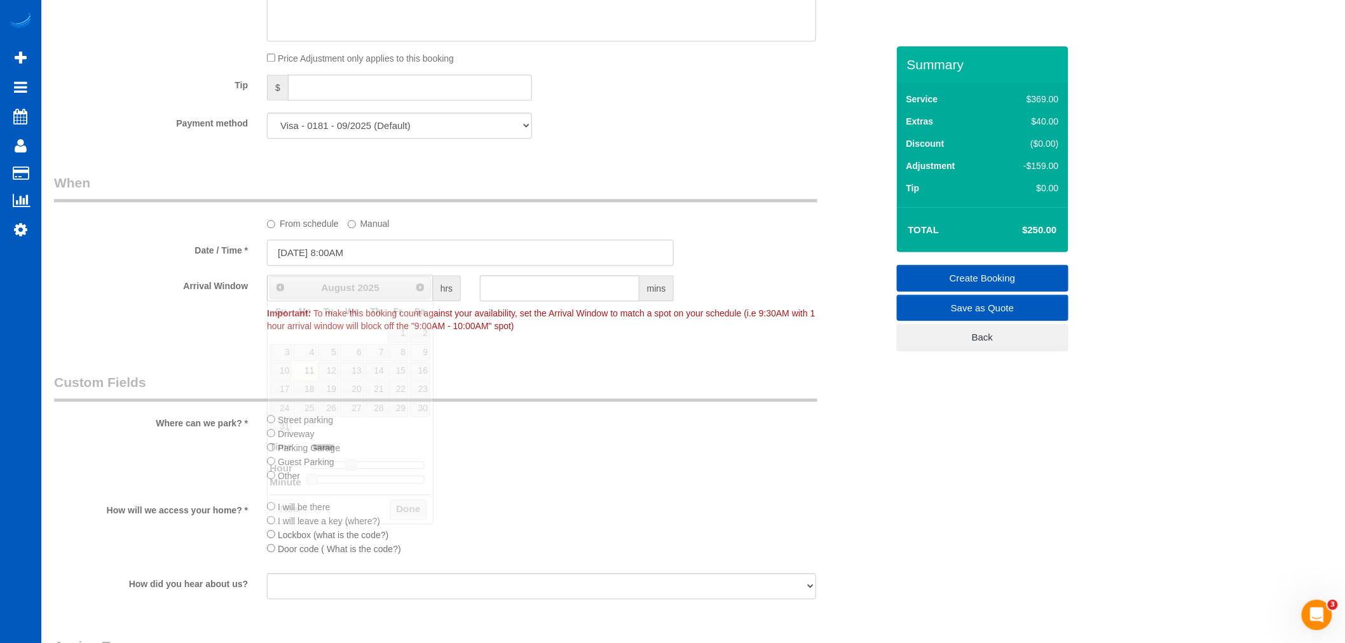
click at [333, 261] on input "08/11/2025 8:00AM" at bounding box center [470, 253] width 407 height 26
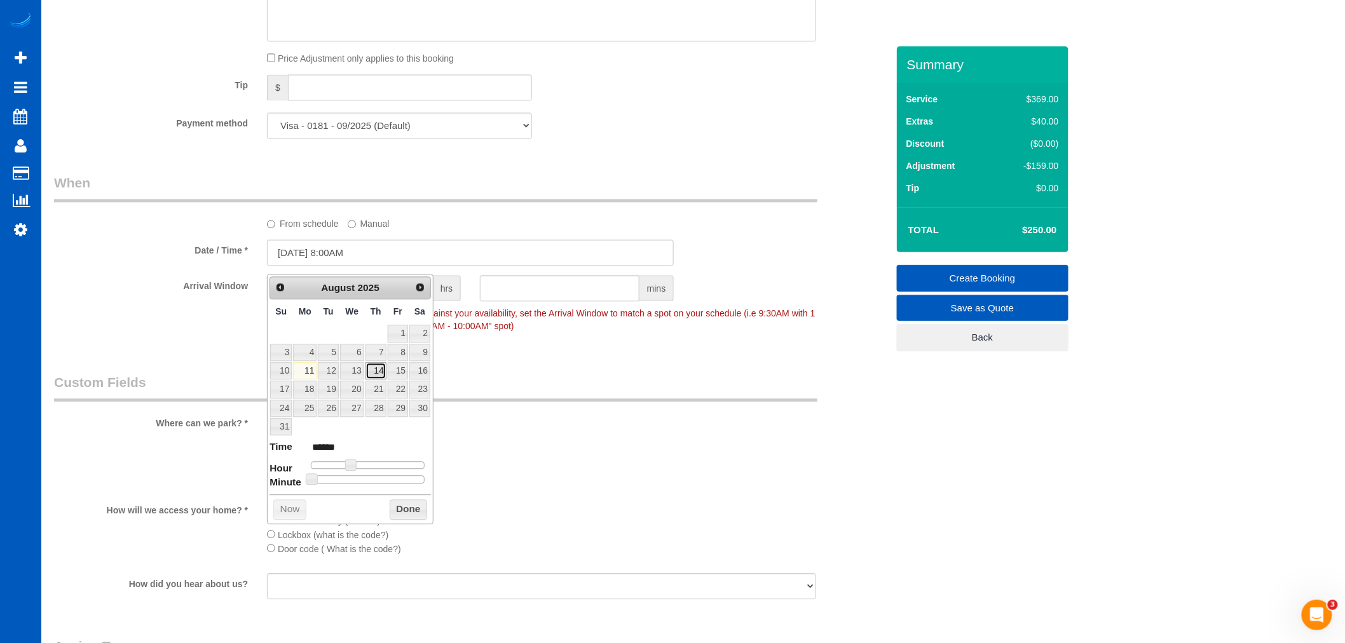
click at [380, 371] on link "14" at bounding box center [376, 370] width 21 height 17
type input "08/14/2025 8:00AM"
click at [427, 516] on button "Done" at bounding box center [409, 510] width 38 height 20
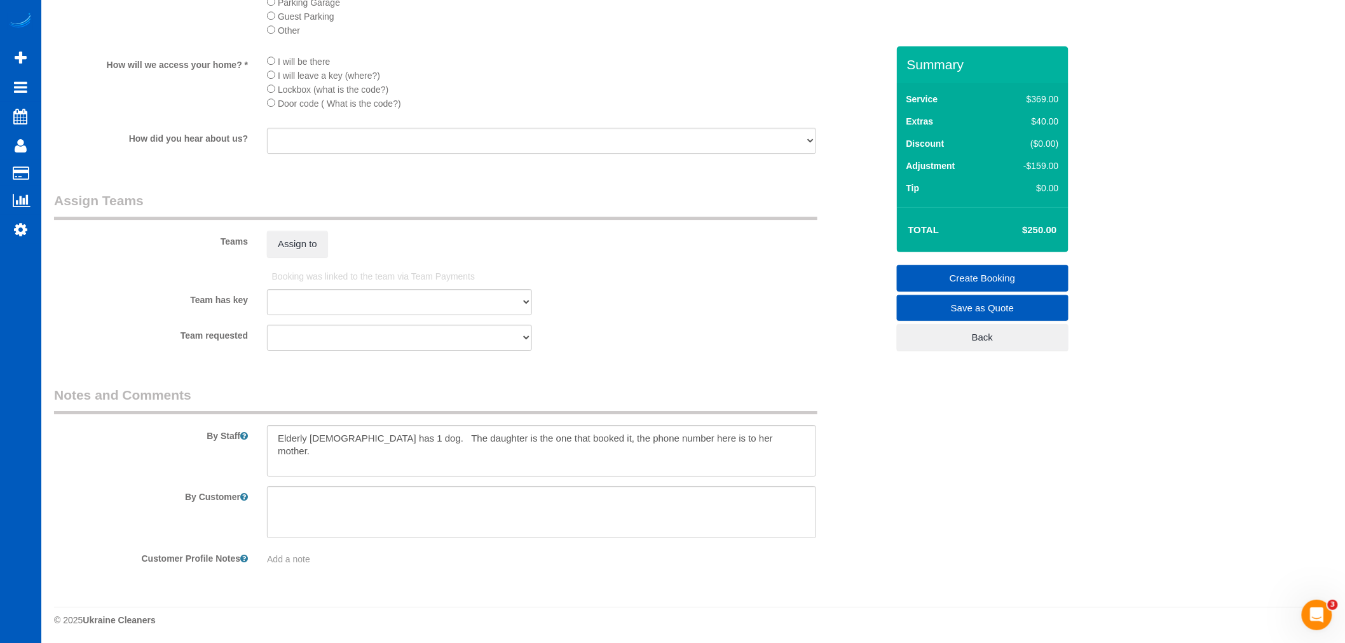
scroll to position [1594, 0]
click at [774, 460] on textarea at bounding box center [541, 449] width 549 height 52
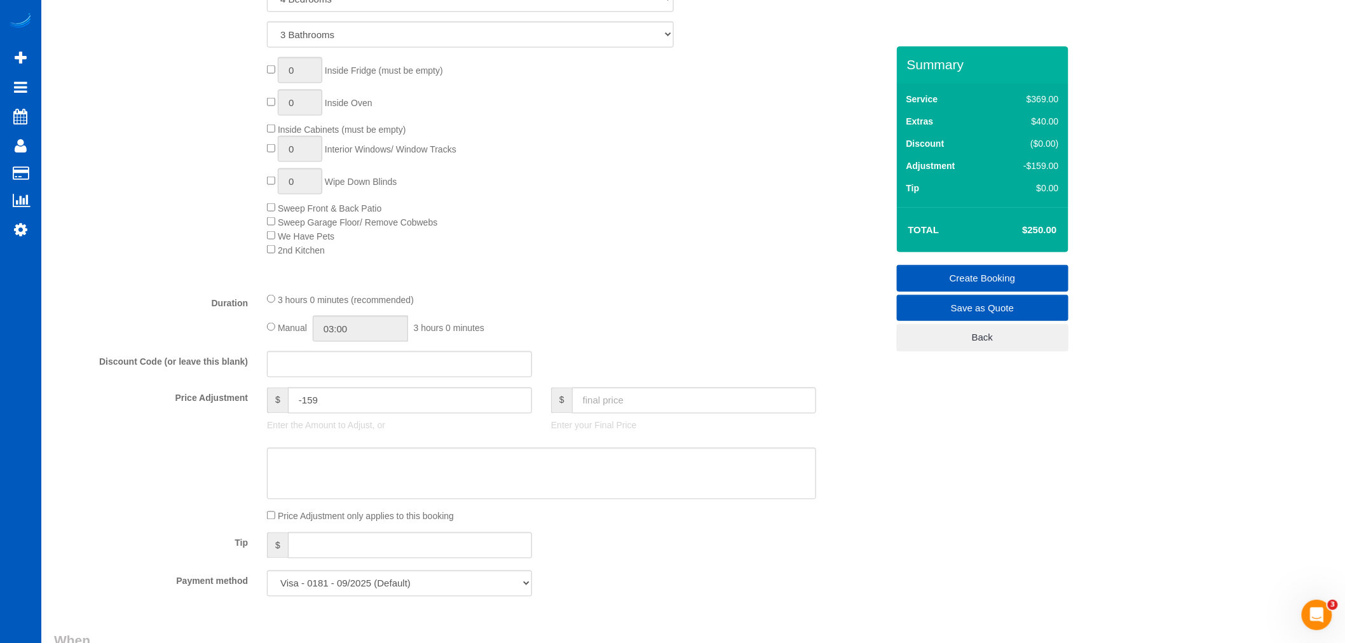
scroll to position [676, 0]
drag, startPoint x: 296, startPoint y: 401, endPoint x: 334, endPoint y: 402, distance: 38.2
click at [334, 402] on input "-159" at bounding box center [410, 396] width 244 height 26
click at [350, 409] on input "-159" at bounding box center [410, 396] width 244 height 26
click at [351, 408] on input "-159" at bounding box center [410, 396] width 244 height 26
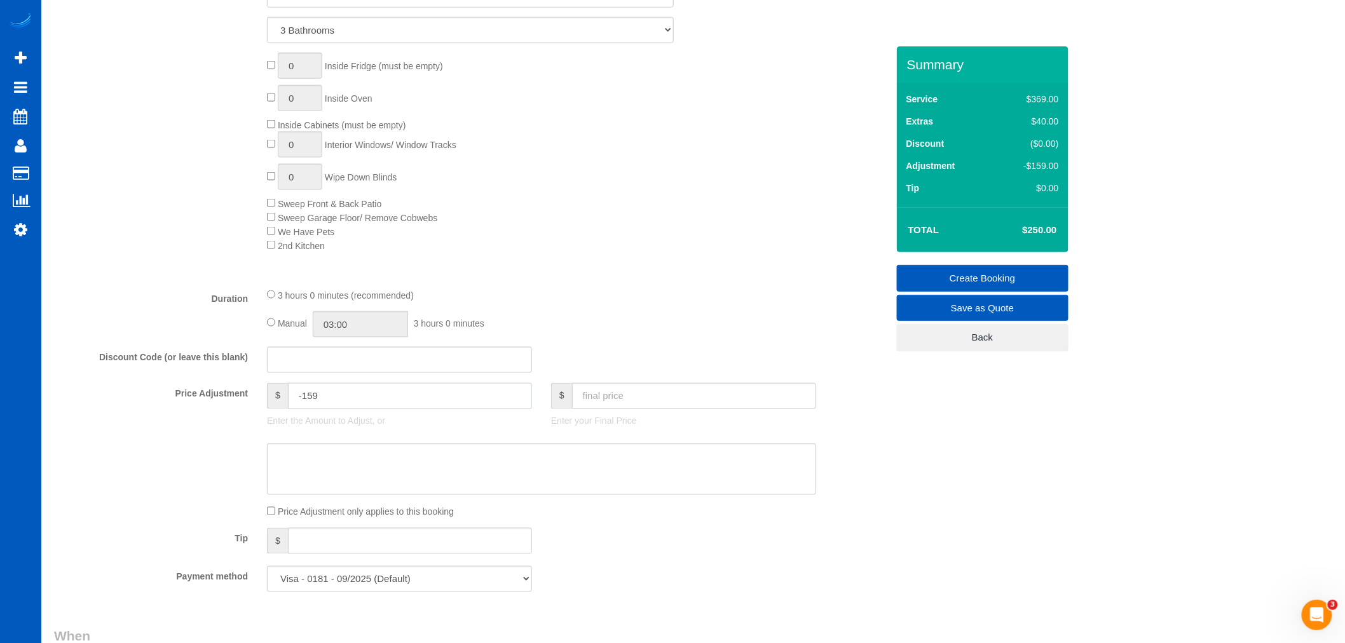
click at [338, 407] on input "-159" at bounding box center [410, 396] width 244 height 26
drag, startPoint x: 350, startPoint y: 412, endPoint x: 284, endPoint y: 425, distance: 67.3
click at [284, 425] on div "$ -159 Enter the Amount to Adjust, or" at bounding box center [399, 408] width 284 height 51
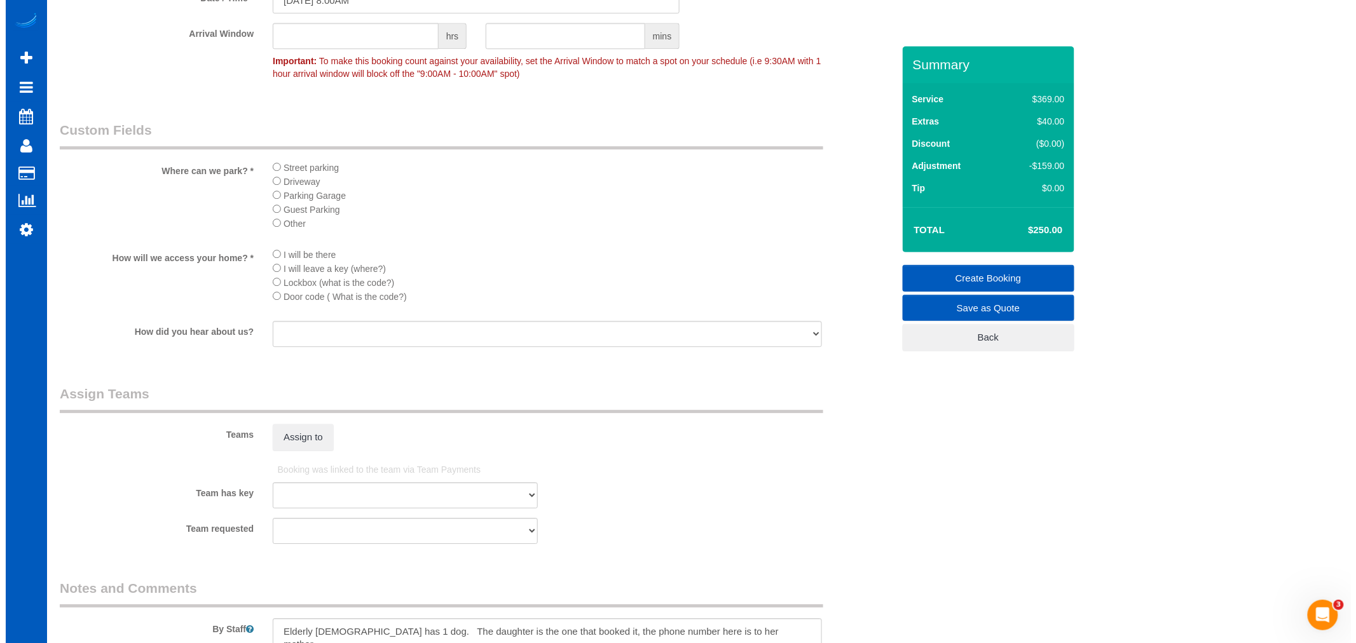
scroll to position [1523, 0]
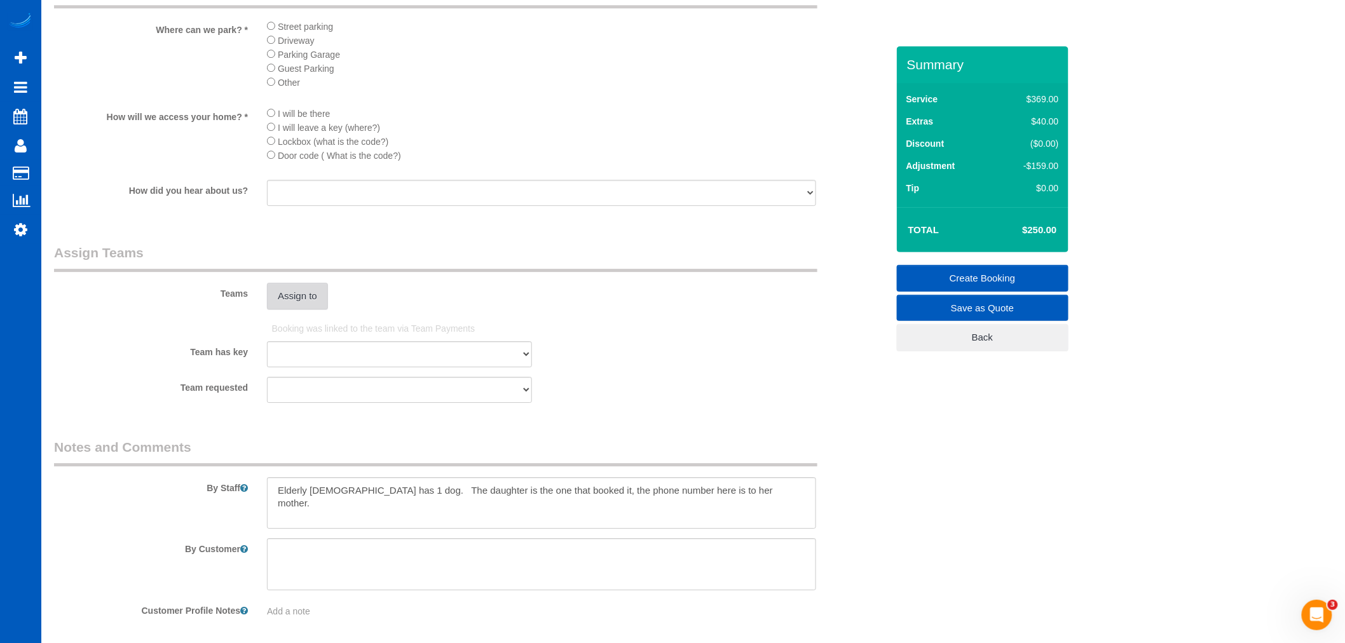
click at [301, 310] on button "Assign to" at bounding box center [297, 296] width 61 height 27
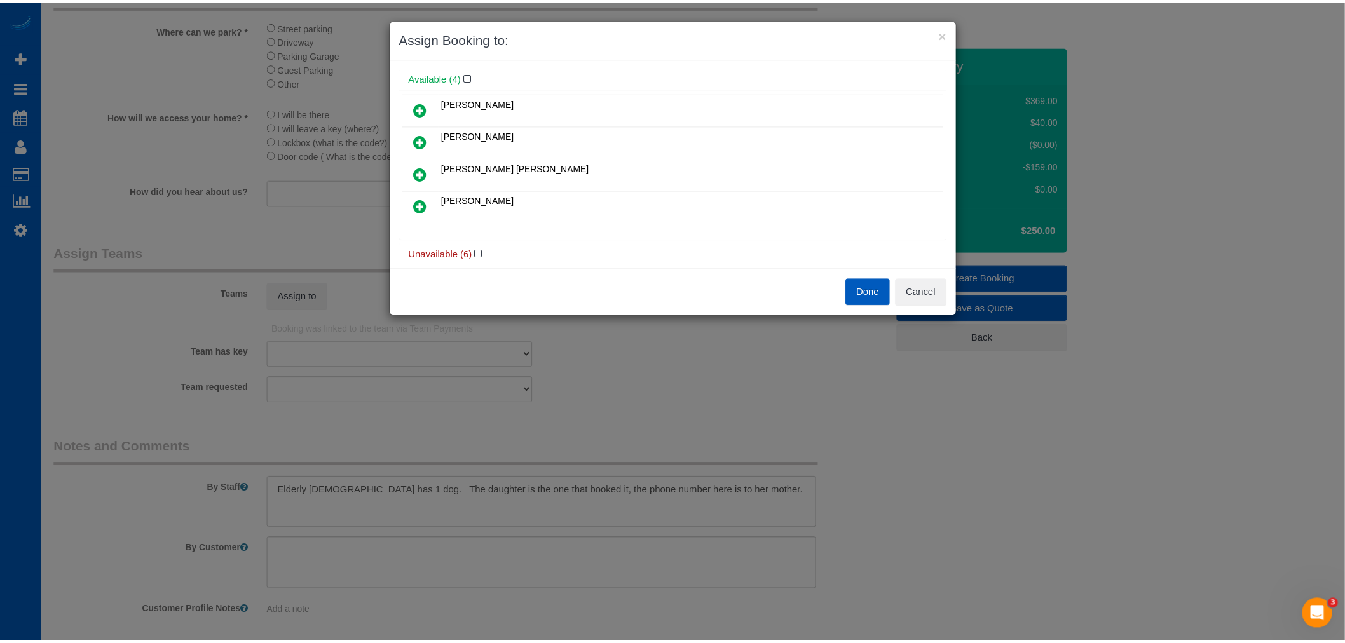
scroll to position [71, 0]
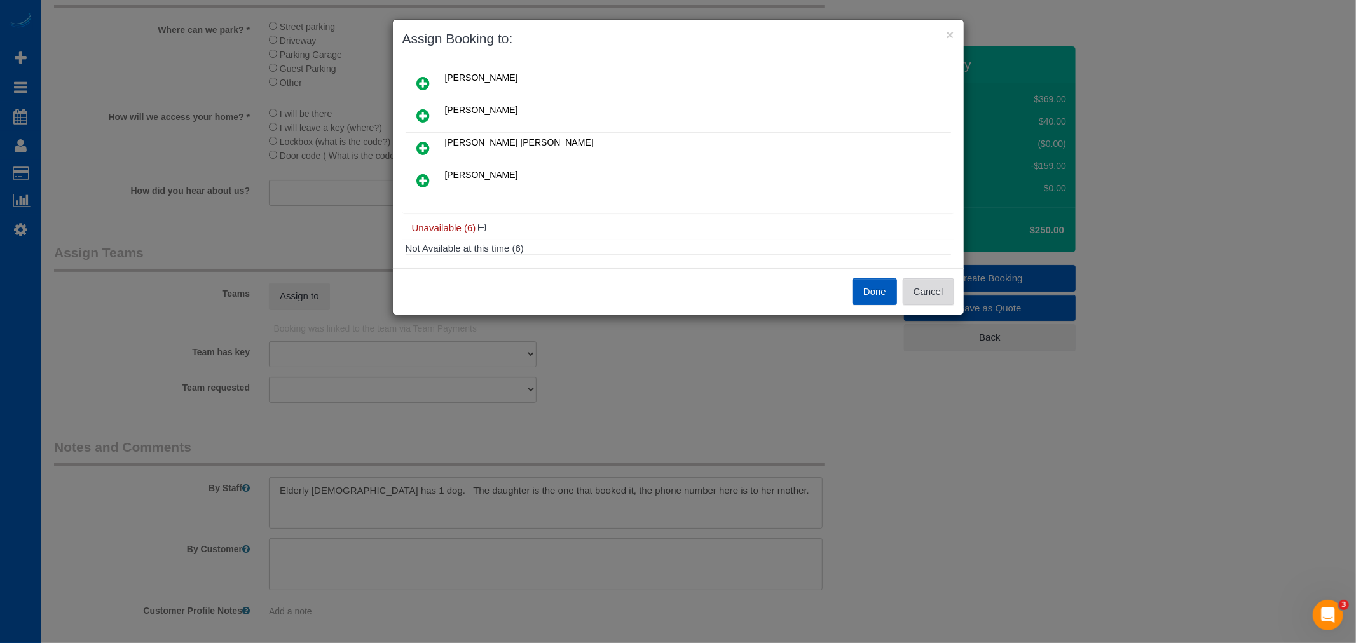
click at [930, 289] on button "Cancel" at bounding box center [928, 291] width 51 height 27
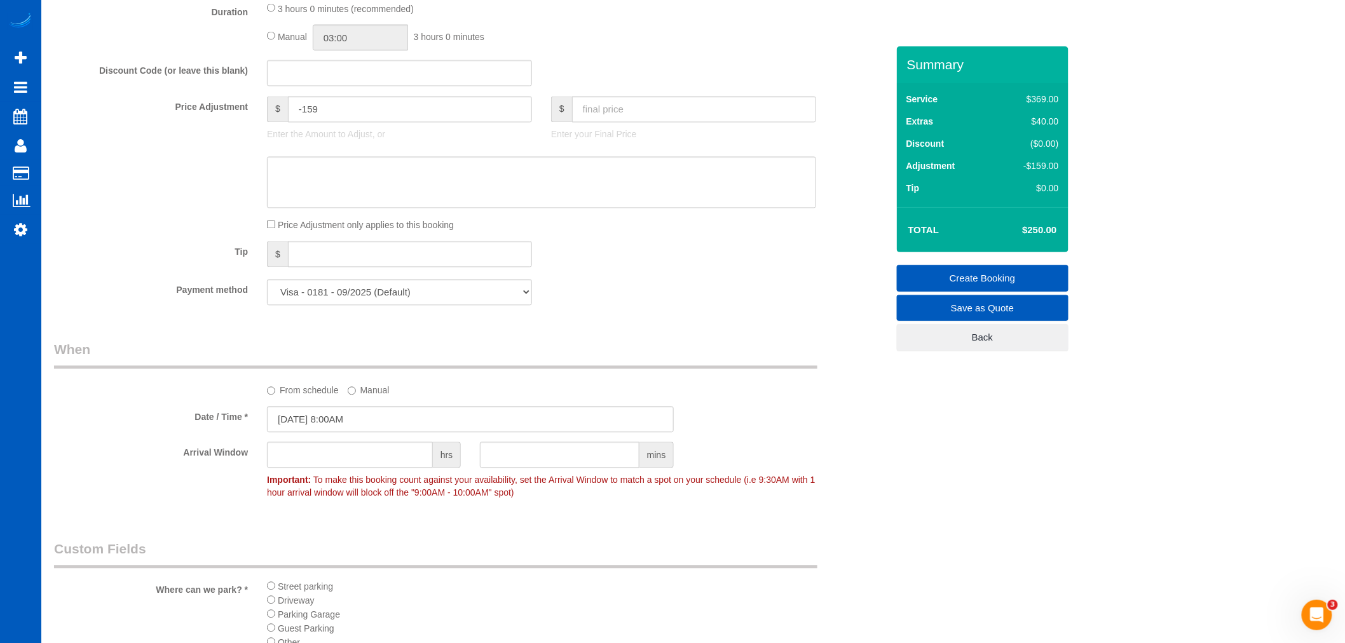
scroll to position [958, 0]
click at [325, 306] on select "Visa - 0181 - 09/2025 (Default) Add Credit Card ─────────────── Cash Check Payp…" at bounding box center [399, 297] width 265 height 26
click at [326, 306] on select "Visa - 0181 - 09/2025 (Default) Add Credit Card ─────────────── Cash Check Payp…" at bounding box center [399, 297] width 265 height 26
click at [331, 307] on select "Visa - 0181 - 09/2025 (Default) Add Credit Card ─────────────── Cash Check Payp…" at bounding box center [399, 297] width 265 height 26
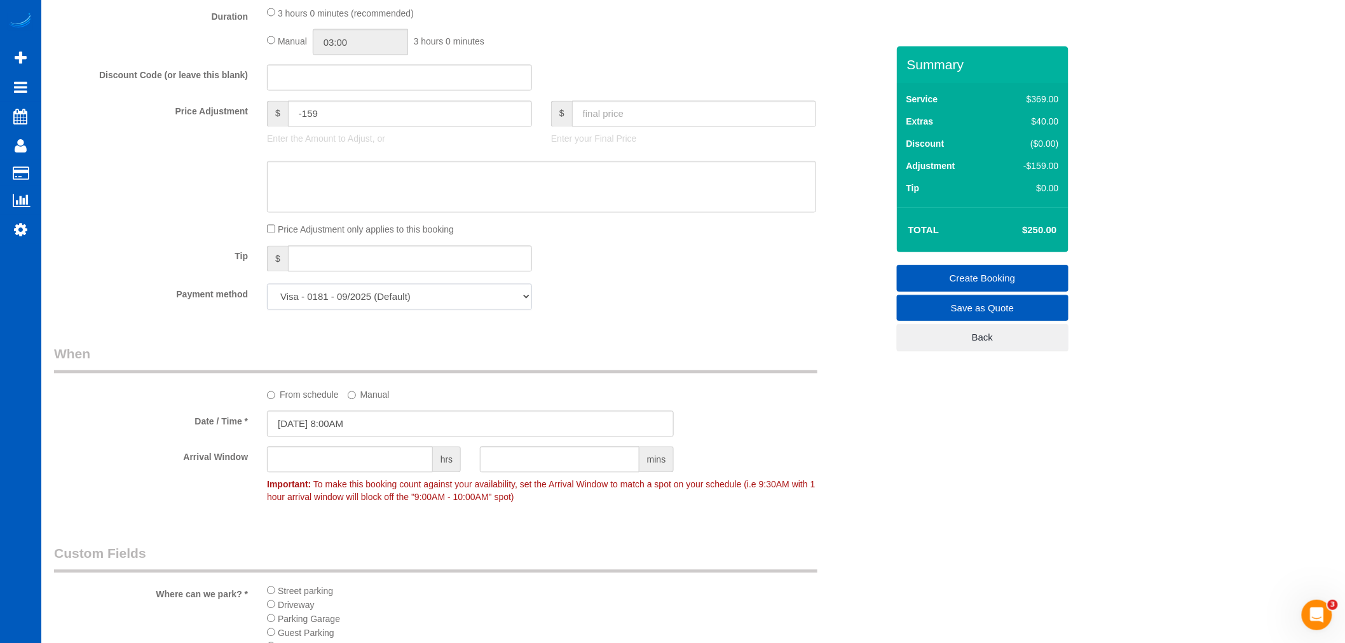
click at [331, 307] on select "Visa - 0181 - 09/2025 (Default) Add Credit Card ─────────────── Cash Check Payp…" at bounding box center [399, 297] width 265 height 26
click at [310, 299] on select "Visa - 0181 - 09/2025 (Default) Add Credit Card ─────────────── Cash Check Payp…" at bounding box center [399, 297] width 265 height 26
click at [366, 301] on select "Visa - 0181 - 09/2025 (Default) Add Credit Card ─────────────── Cash Check Payp…" at bounding box center [399, 297] width 265 height 26
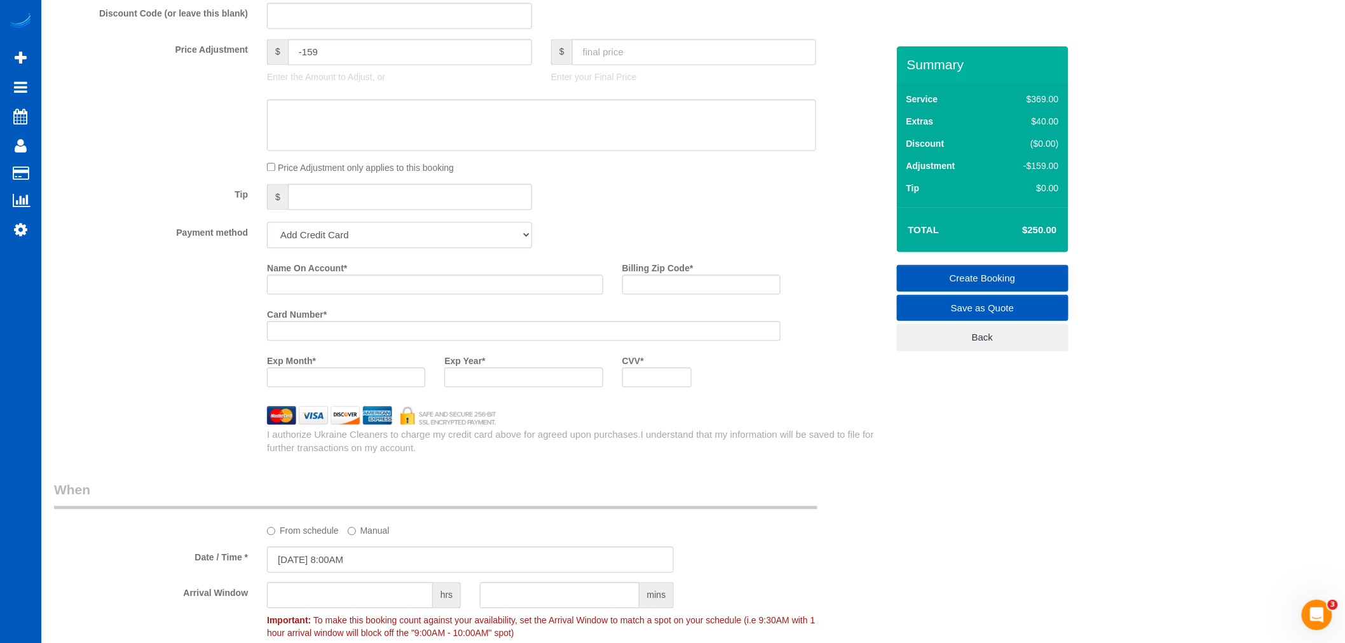
scroll to position [1014, 0]
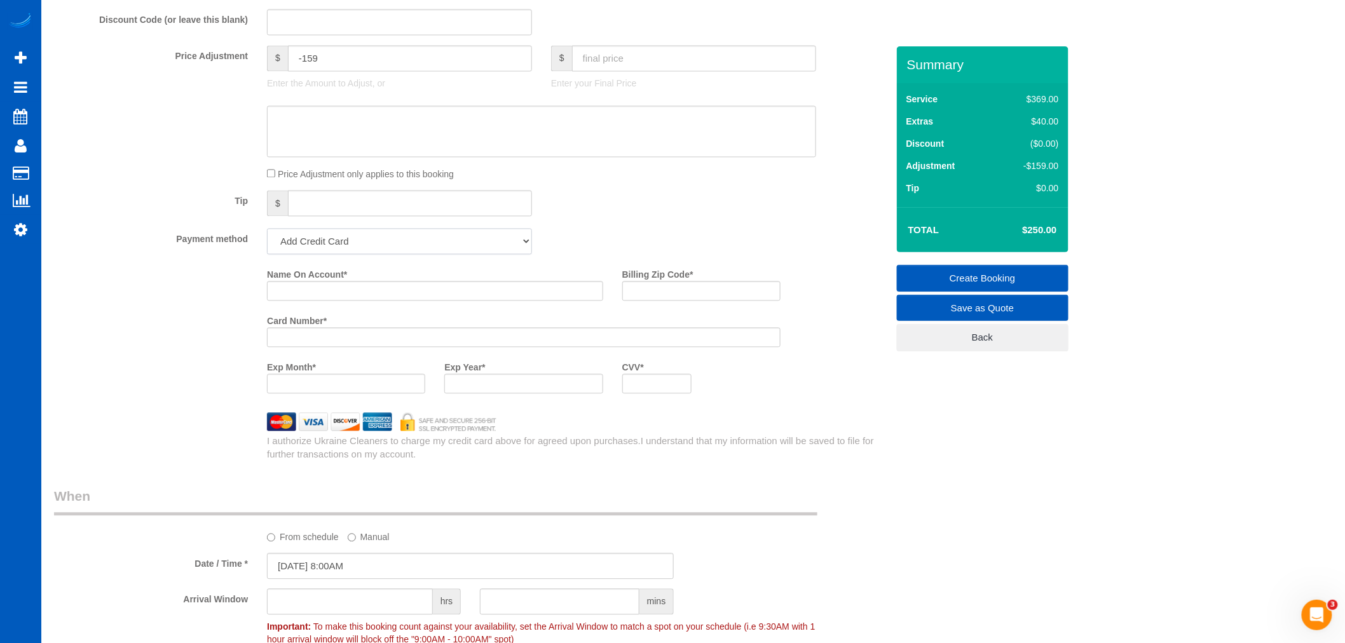
click at [385, 239] on select "Visa - 0181 - 09/2025 (Default) Add Credit Card ─────────────── Cash Check Payp…" at bounding box center [399, 241] width 265 height 26
click at [267, 237] on select "Visa - 0181 - 09/2025 (Default) Add Credit Card ─────────────── Cash Check Payp…" at bounding box center [399, 241] width 265 height 26
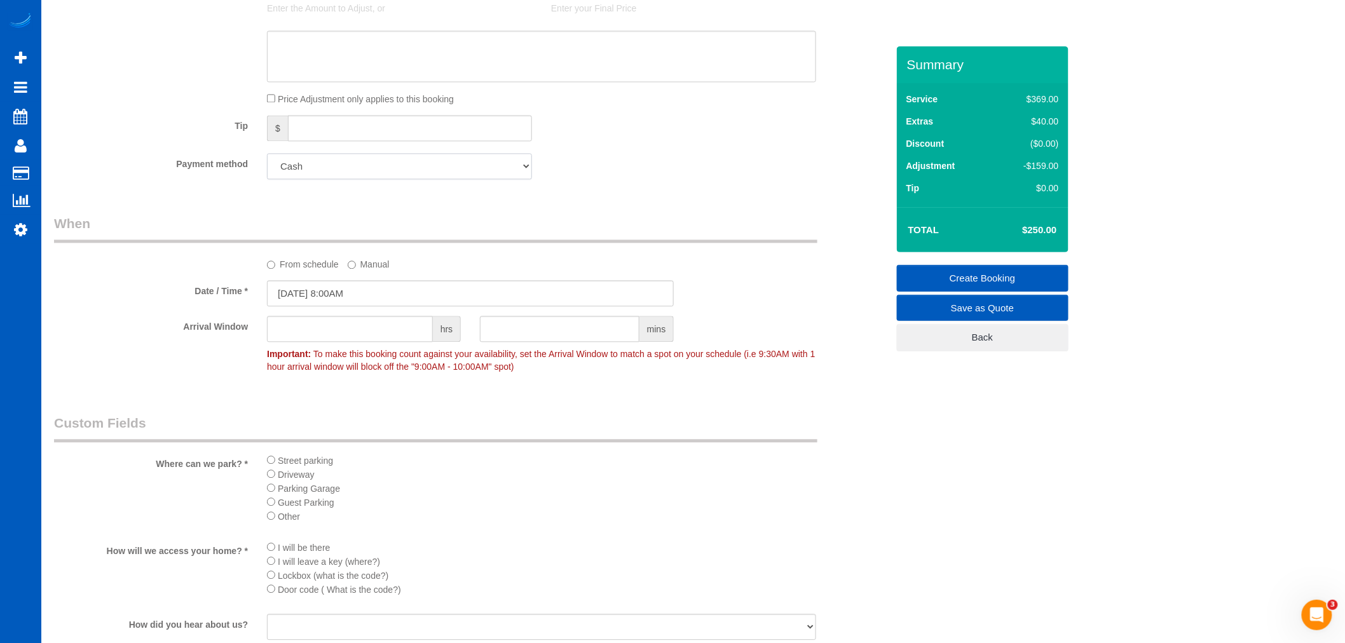
scroll to position [1085, 0]
click at [342, 180] on select "Visa - 0181 - 09/2025 (Default) Add Credit Card ─────────────── Cash Check Payp…" at bounding box center [399, 171] width 265 height 26
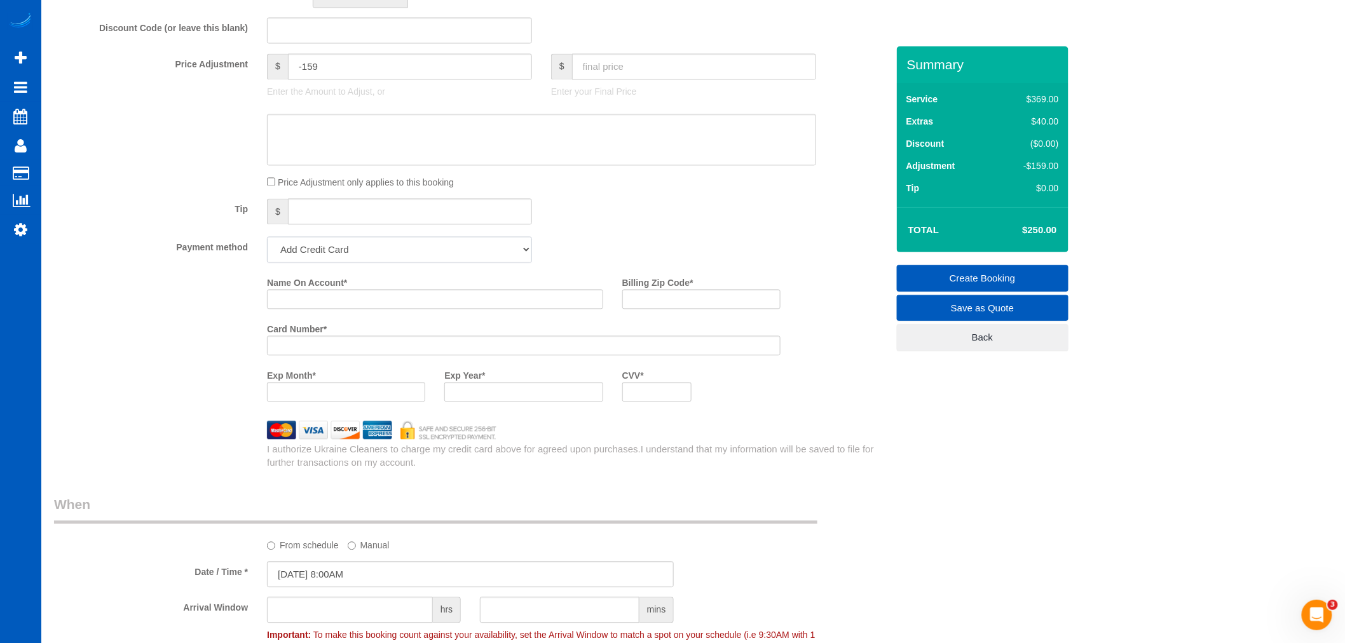
scroll to position [999, 0]
click at [333, 265] on select "Visa - 0181 - 09/2025 (Default) Add Credit Card ─────────────── Cash Check Payp…" at bounding box center [399, 256] width 265 height 26
select select "string:fspay-610179f2-dcd0-4113-aff3-a8e764a1927f"
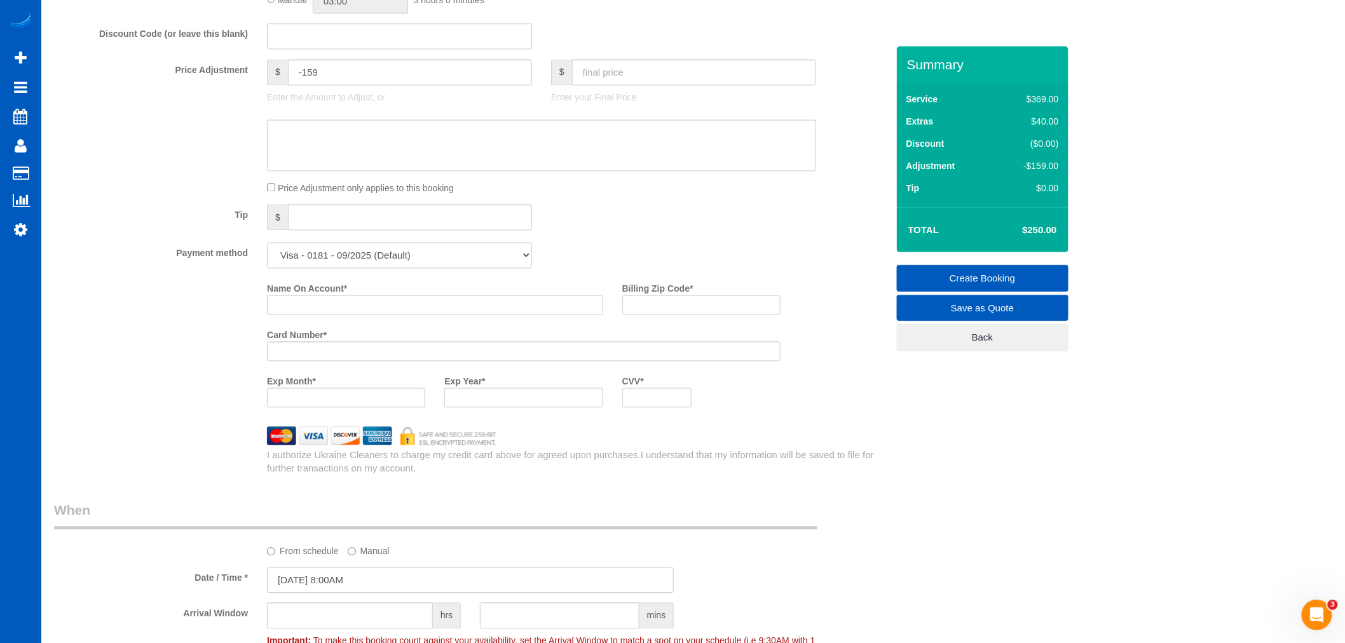
click at [267, 251] on select "Visa - 0181 - 09/2025 (Default) Add Credit Card ─────────────── Cash Check Payp…" at bounding box center [399, 256] width 265 height 26
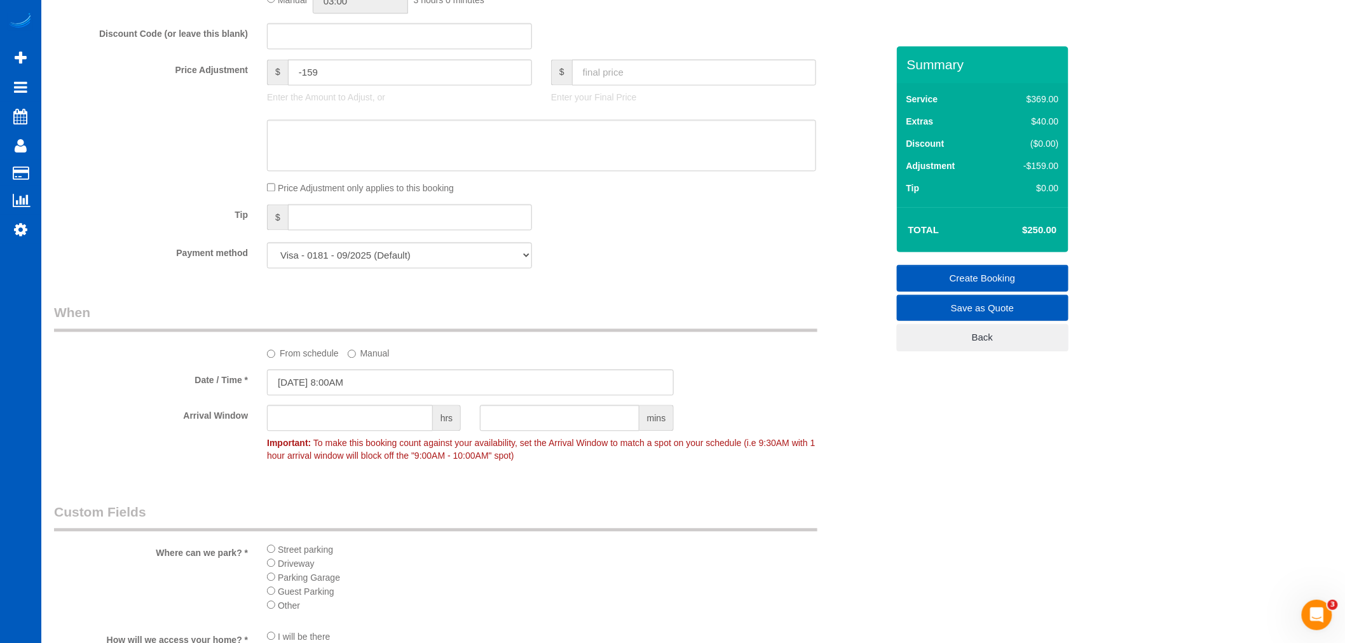
click at [599, 305] on div "Who Email* billandsandy24@gmail.com Name * Sandra Viert Where Address* 1860 Hil…" at bounding box center [471, 112] width 853 height 2130
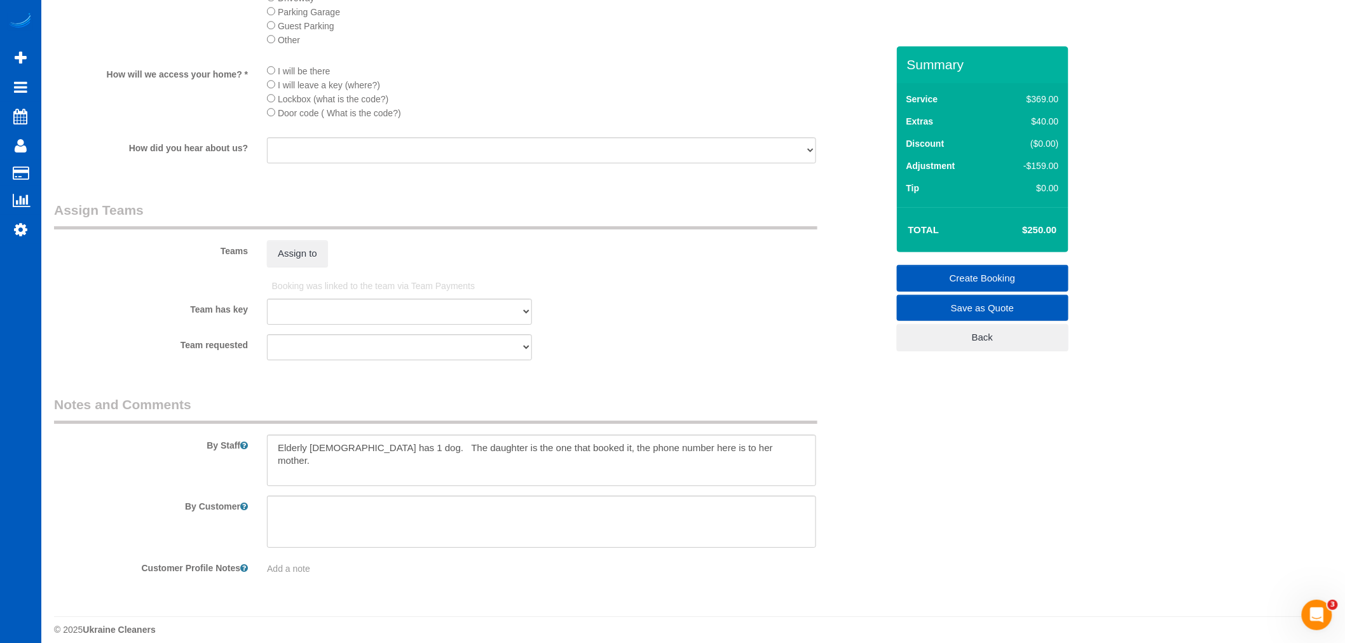
scroll to position [1594, 0]
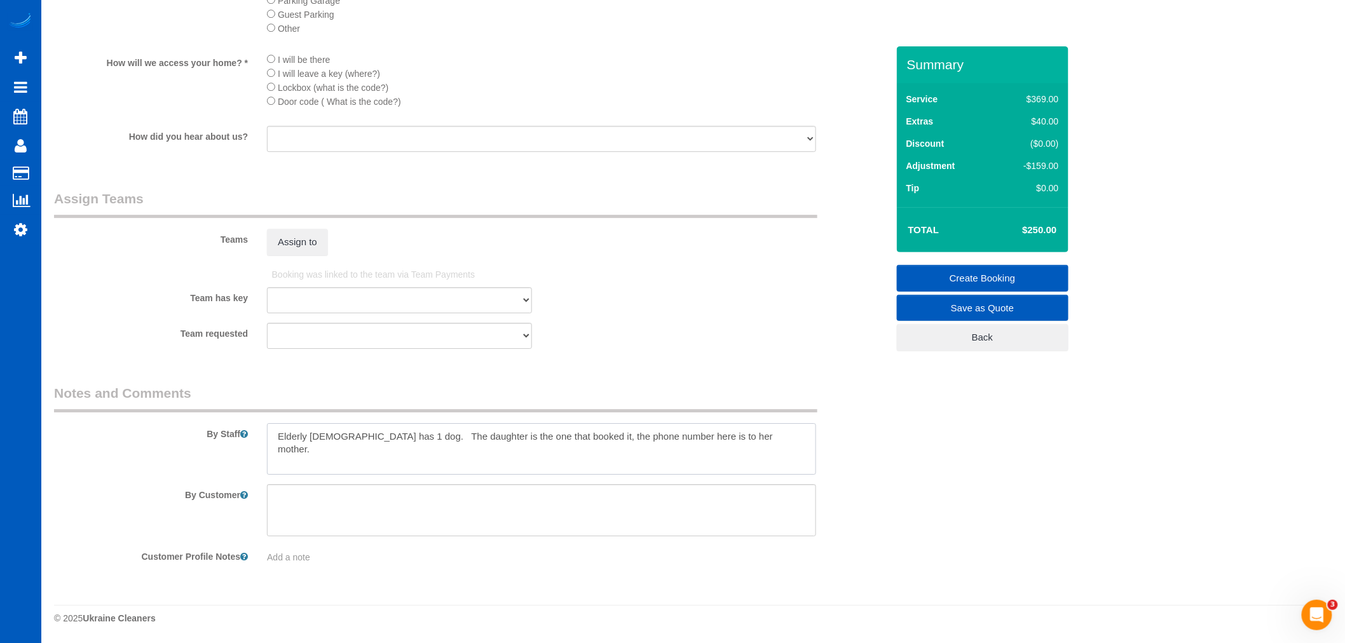
click at [676, 458] on textarea at bounding box center [541, 449] width 549 height 52
click at [779, 450] on textarea at bounding box center [541, 449] width 549 height 52
click at [448, 449] on textarea at bounding box center [541, 449] width 549 height 52
click at [415, 460] on textarea at bounding box center [541, 449] width 549 height 52
click at [273, 433] on textarea at bounding box center [541, 449] width 549 height 52
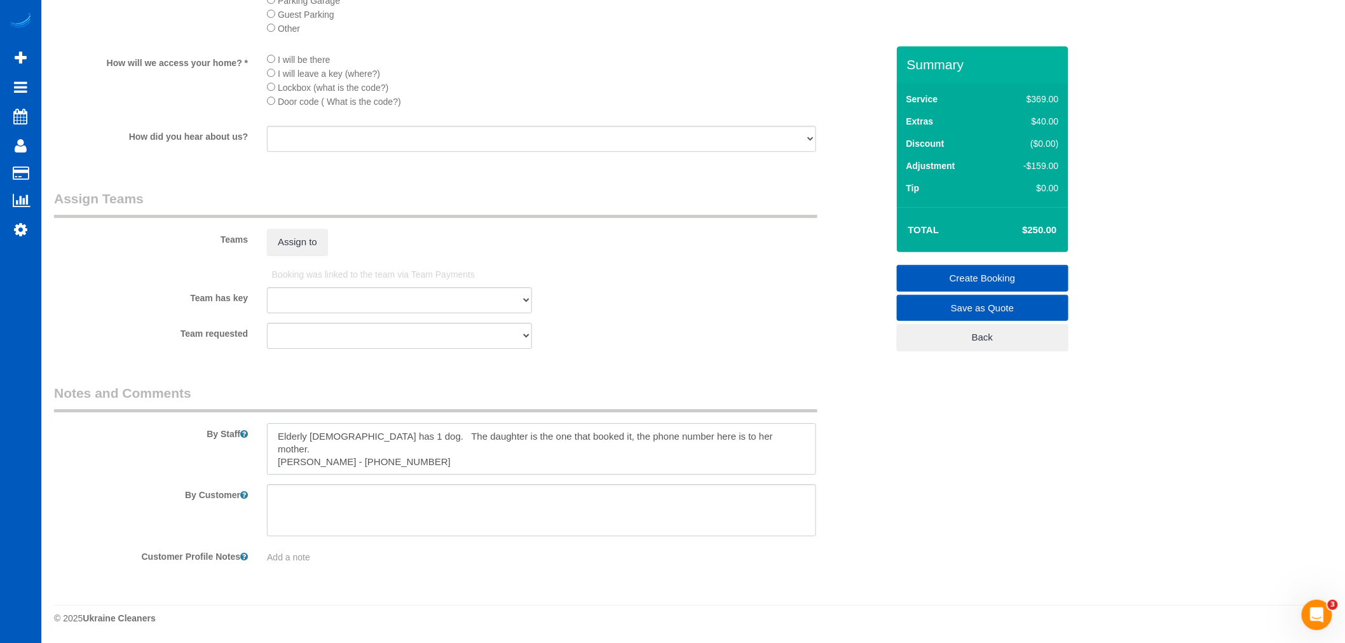
click at [282, 442] on textarea at bounding box center [541, 449] width 549 height 52
click at [288, 456] on textarea at bounding box center [541, 449] width 549 height 52
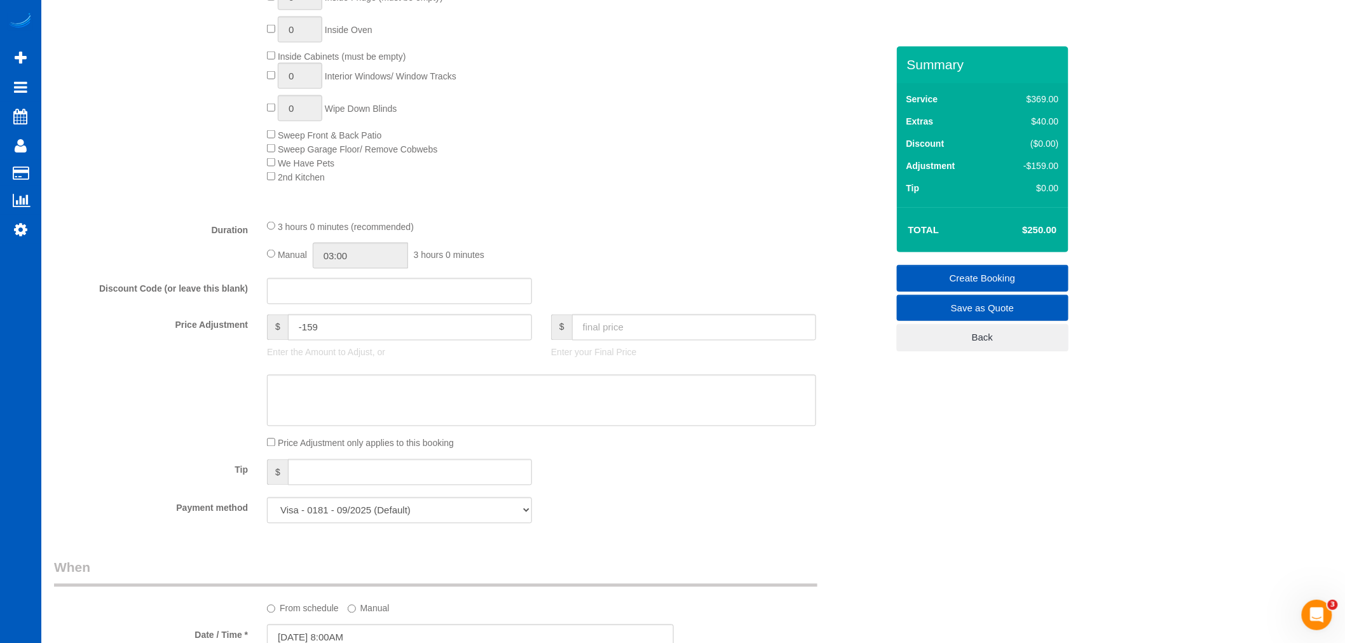
scroll to position [605, 0]
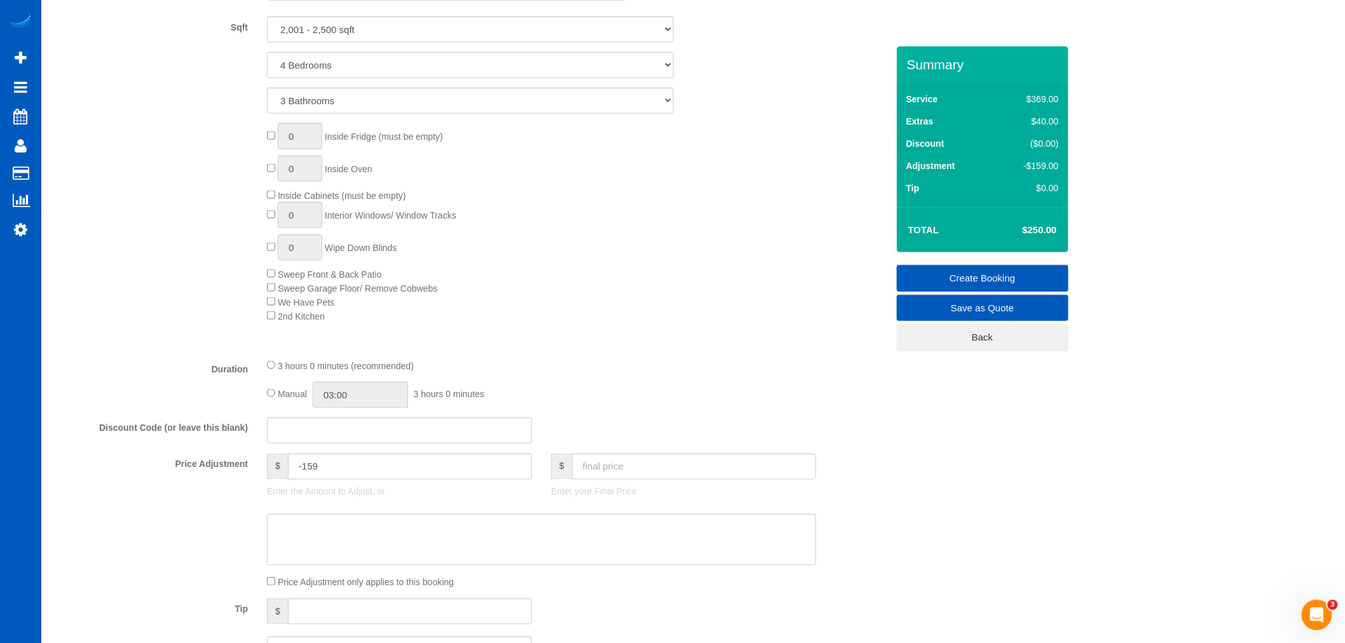
type textarea "This is a deep cleaning but the house is very clean - estimated about 5 hours o…"
drag, startPoint x: 374, startPoint y: 403, endPoint x: 226, endPoint y: 385, distance: 149.3
click at [226, 385] on div "Duration 3 hours 0 minutes (recommended) Manual 03:00 3 hours 0 minutes" at bounding box center [471, 384] width 853 height 50
type input "05:00"
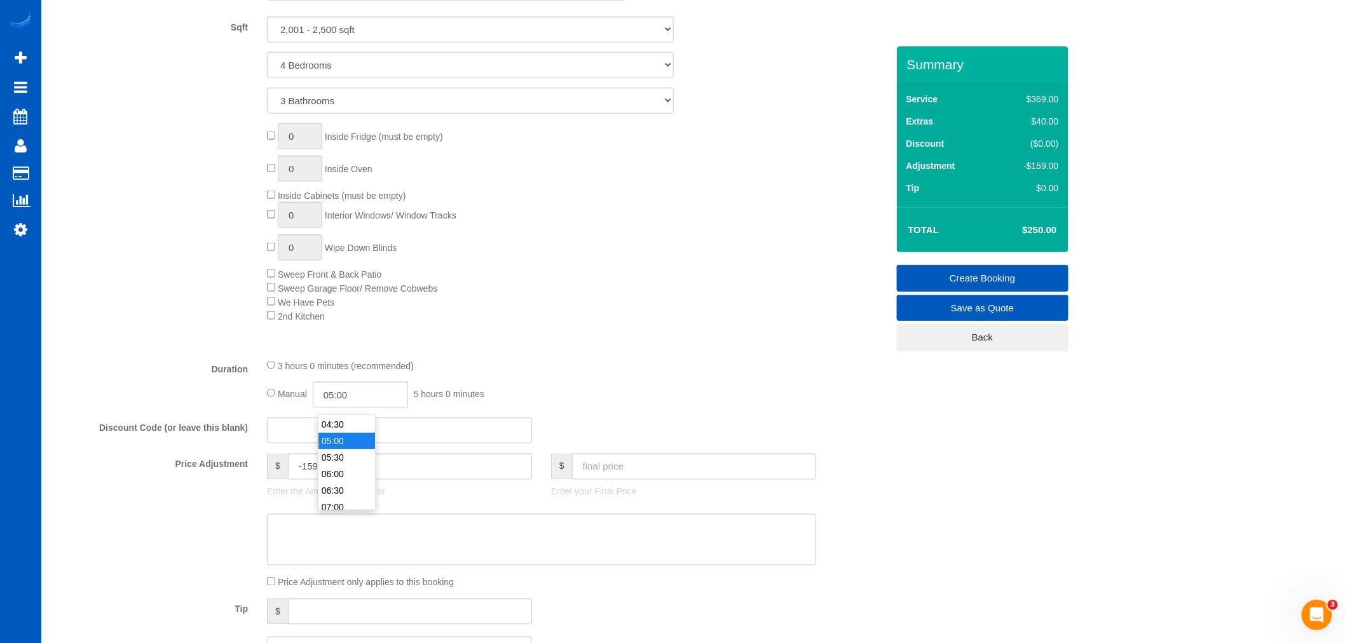
click at [650, 362] on fieldset "What Frequency of Service * One Time Weekly - 15.00% Every 2 Weeks - 10.00% Eve…" at bounding box center [471, 271] width 834 height 803
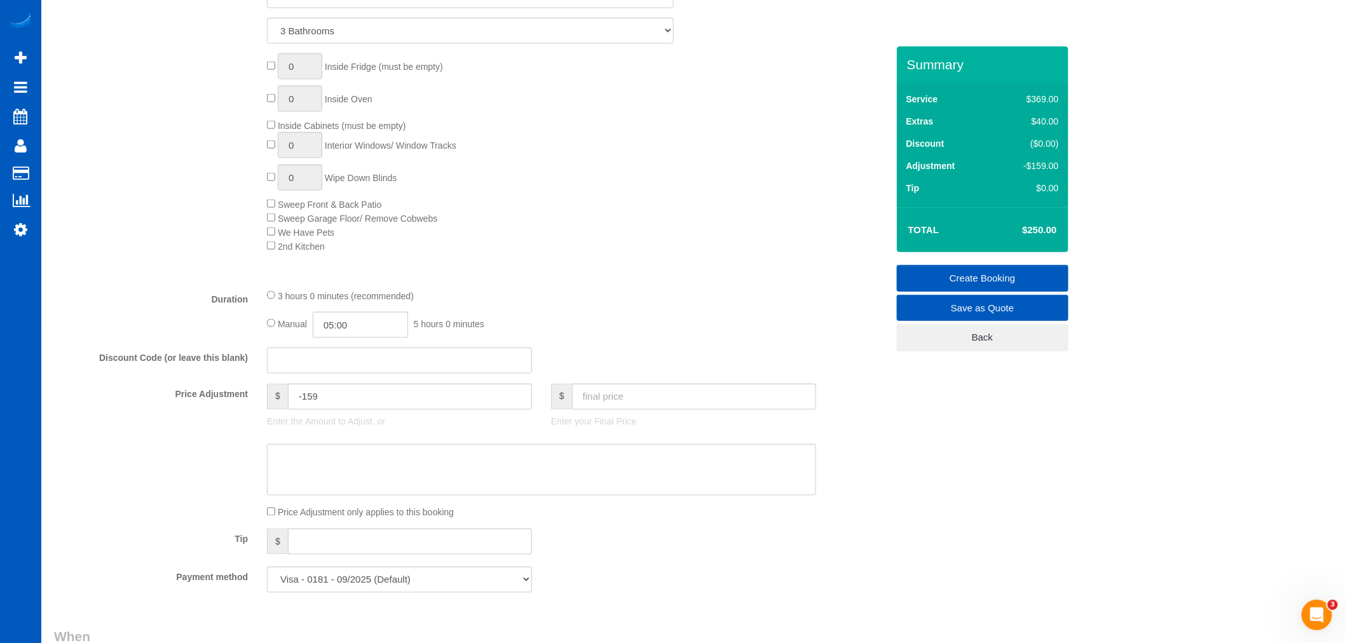
scroll to position [676, 0]
click at [387, 468] on textarea at bounding box center [541, 470] width 549 height 52
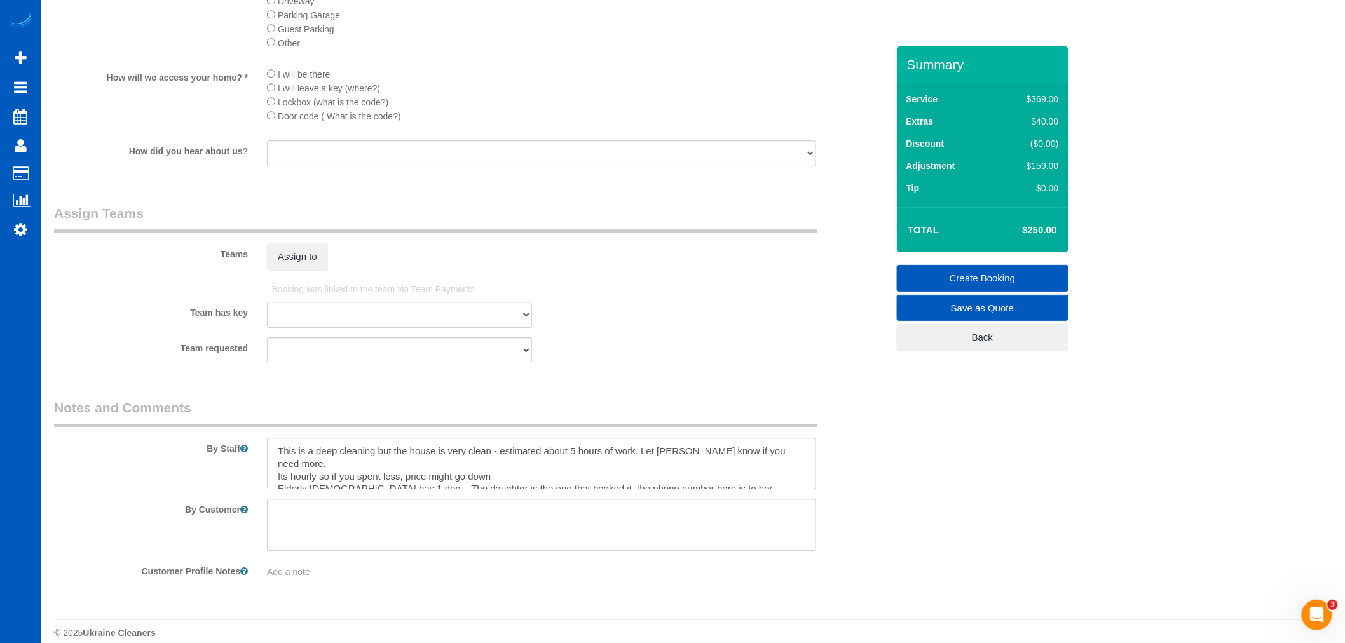
scroll to position [1594, 0]
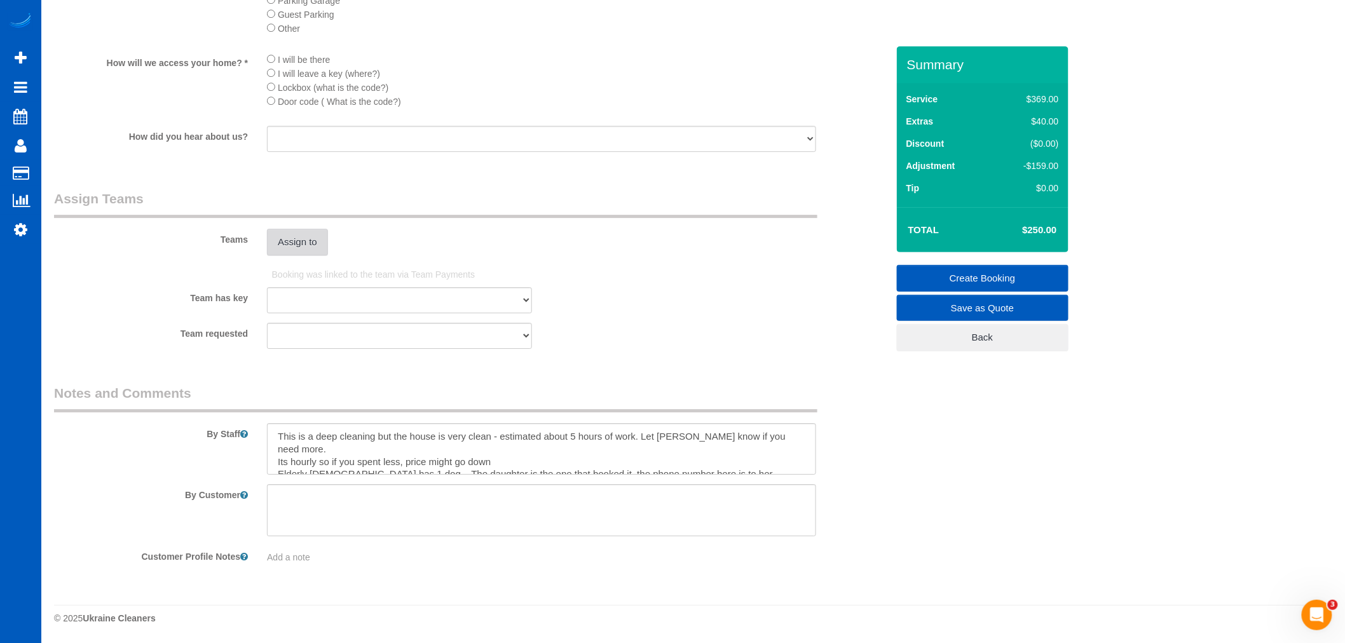
type textarea "clean house"
click at [325, 238] on button "Assign to" at bounding box center [297, 242] width 61 height 27
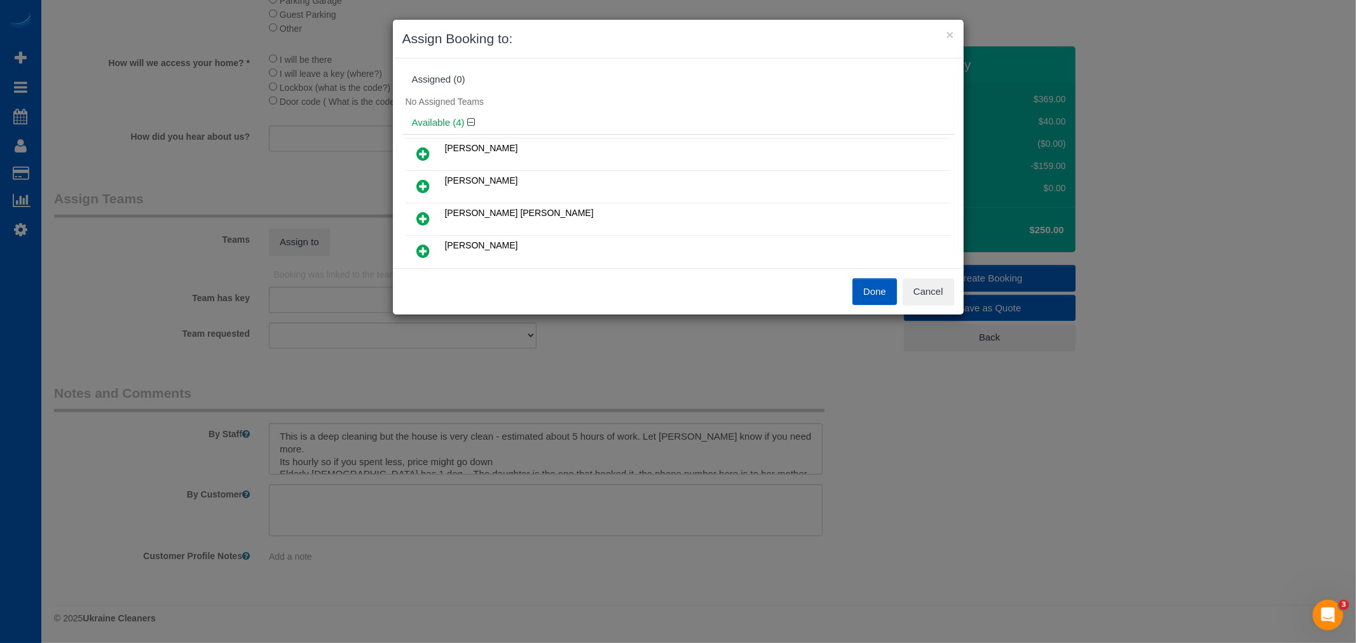
click at [426, 185] on icon at bounding box center [423, 186] width 13 height 15
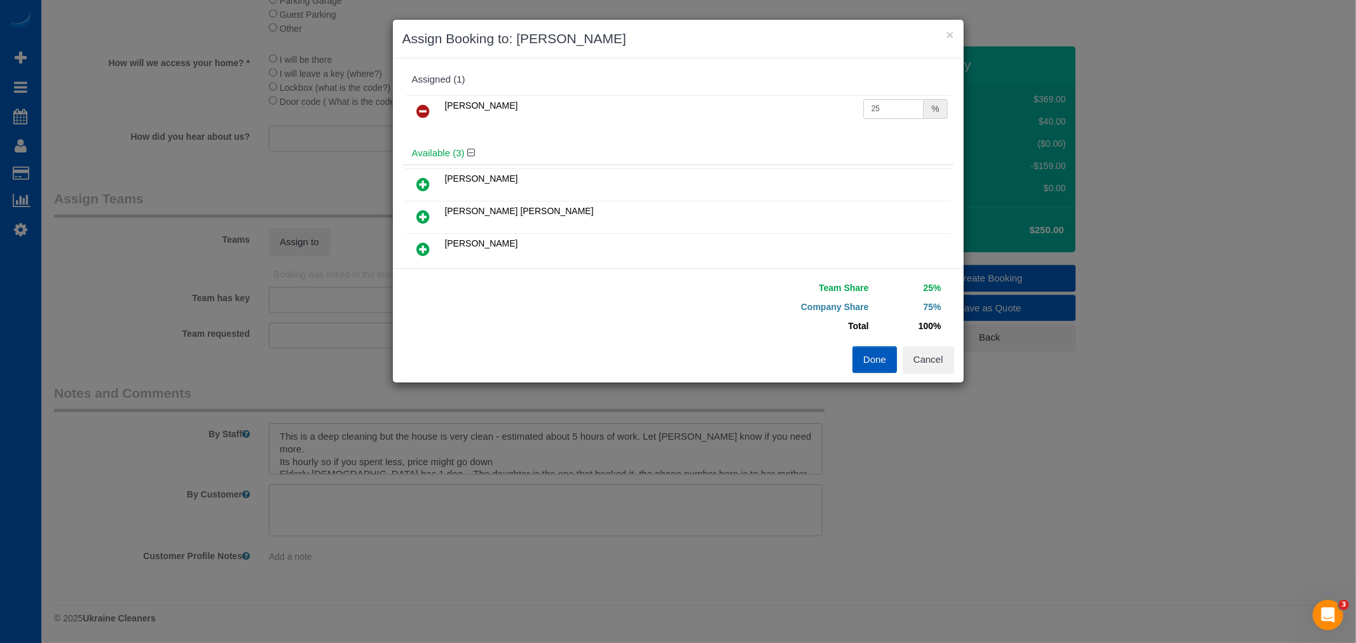
drag, startPoint x: 868, startPoint y: 113, endPoint x: 852, endPoint y: 113, distance: 16.5
click at [860, 113] on td "25 %" at bounding box center [905, 111] width 91 height 32
drag, startPoint x: 880, startPoint y: 111, endPoint x: 828, endPoint y: 106, distance: 51.8
click at [828, 106] on tr "Dominika Markovets 25 %" at bounding box center [678, 111] width 545 height 32
type input "55"
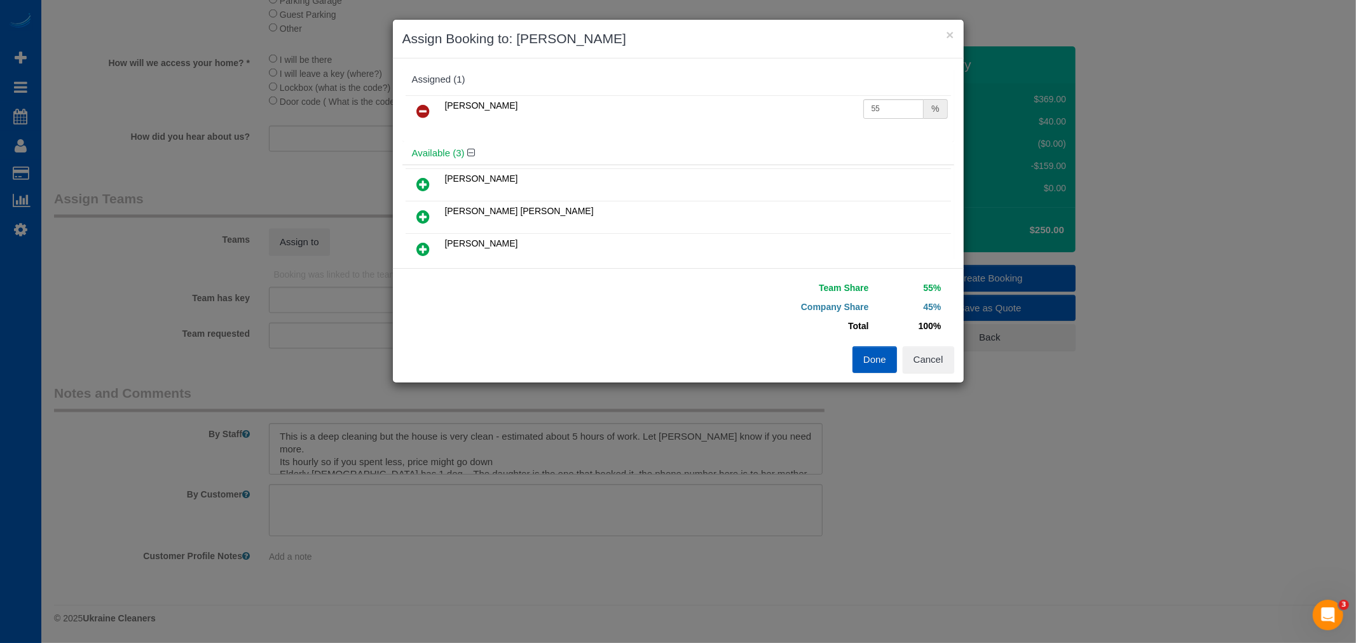
click at [880, 362] on button "Done" at bounding box center [875, 359] width 45 height 27
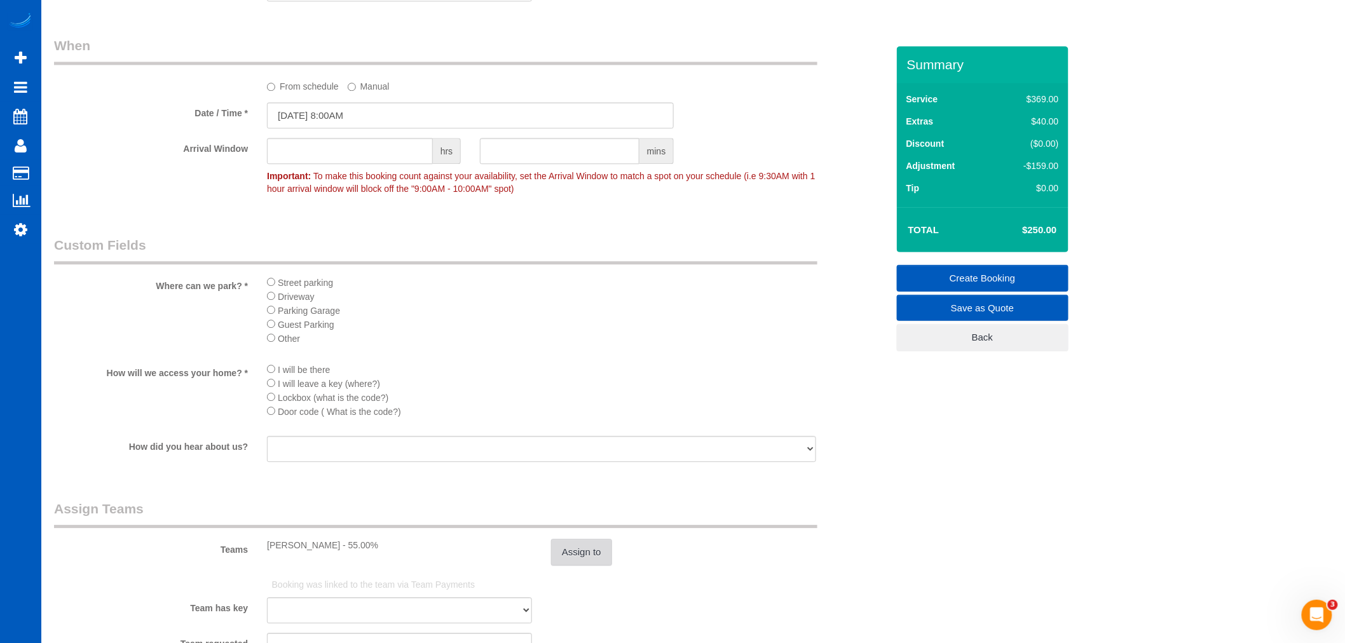
scroll to position [1241, 0]
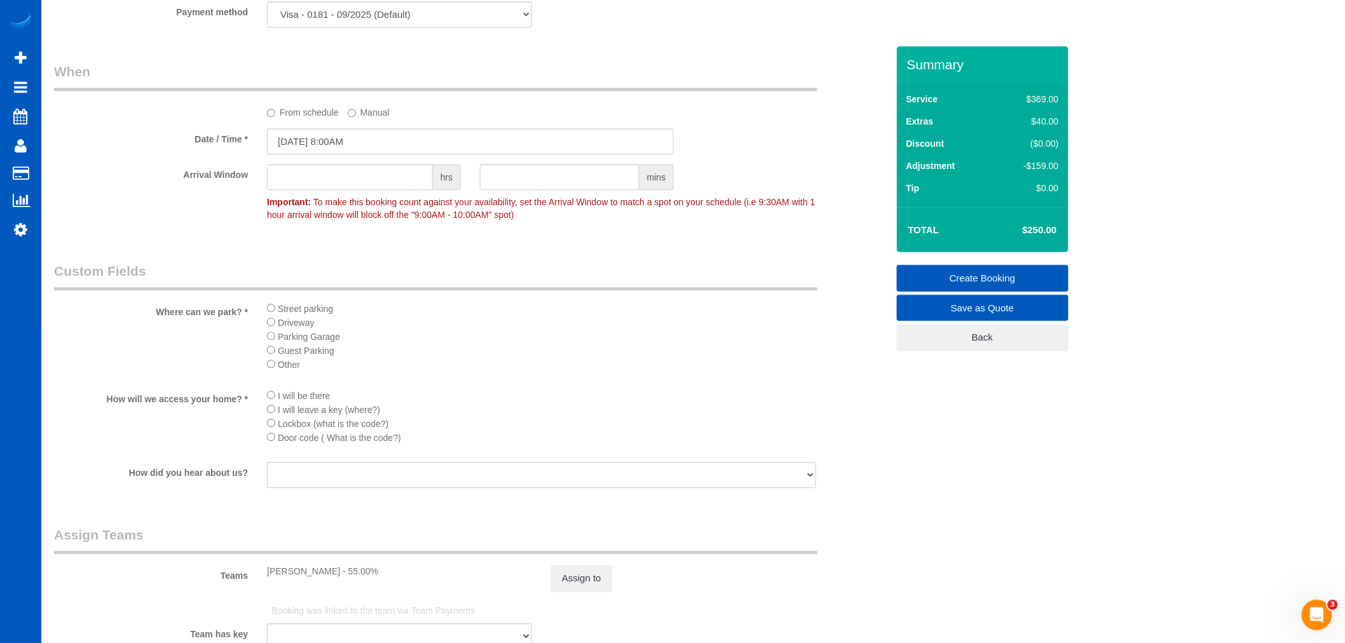
click at [963, 277] on link "Create Booking" at bounding box center [983, 278] width 172 height 27
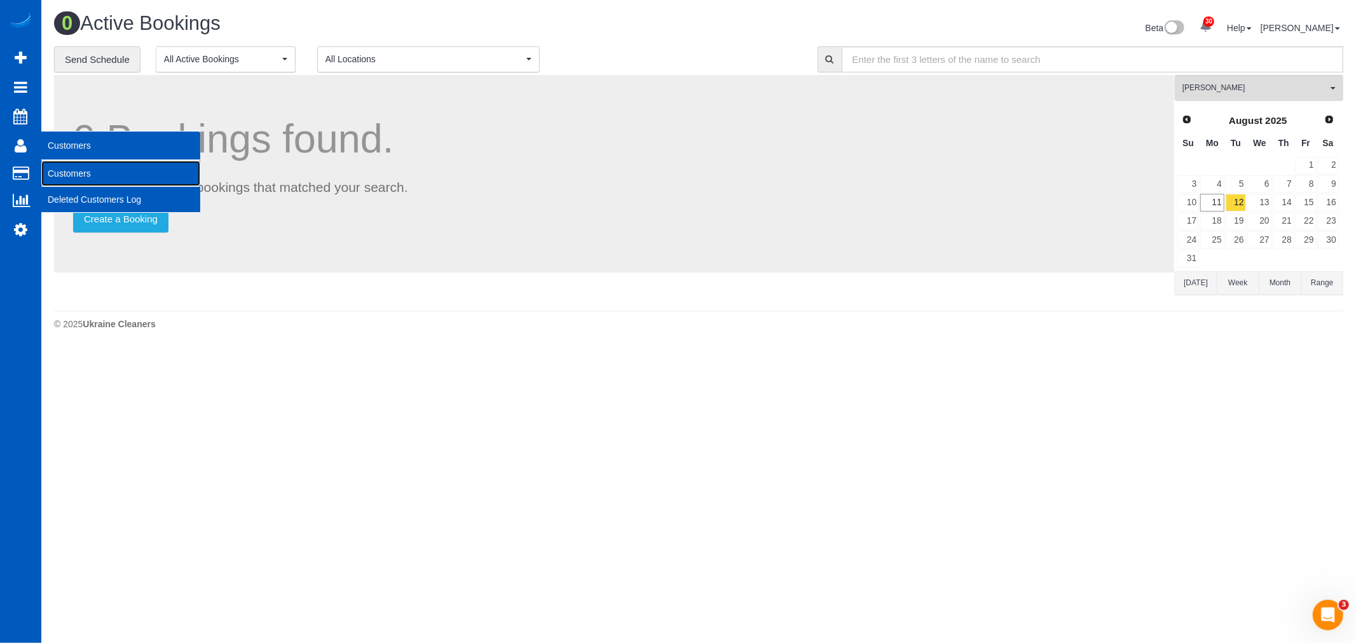
click at [61, 163] on link "Customers" at bounding box center [120, 173] width 159 height 25
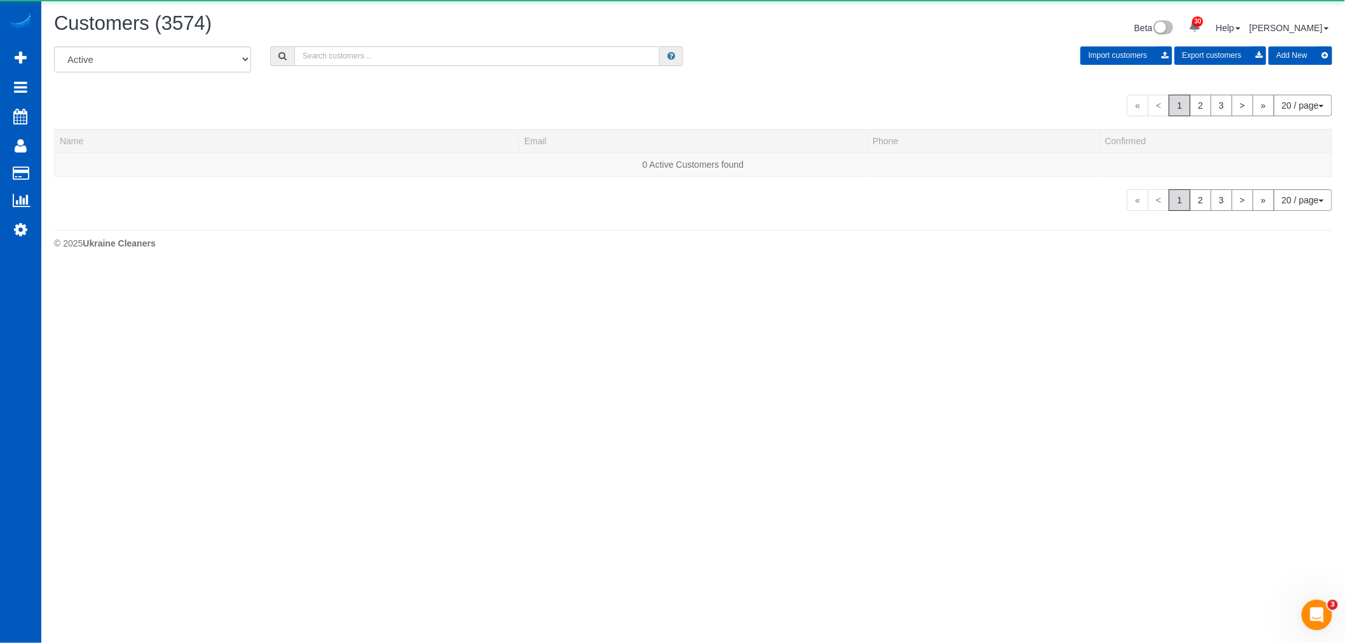
click at [398, 58] on input "text" at bounding box center [477, 56] width 366 height 20
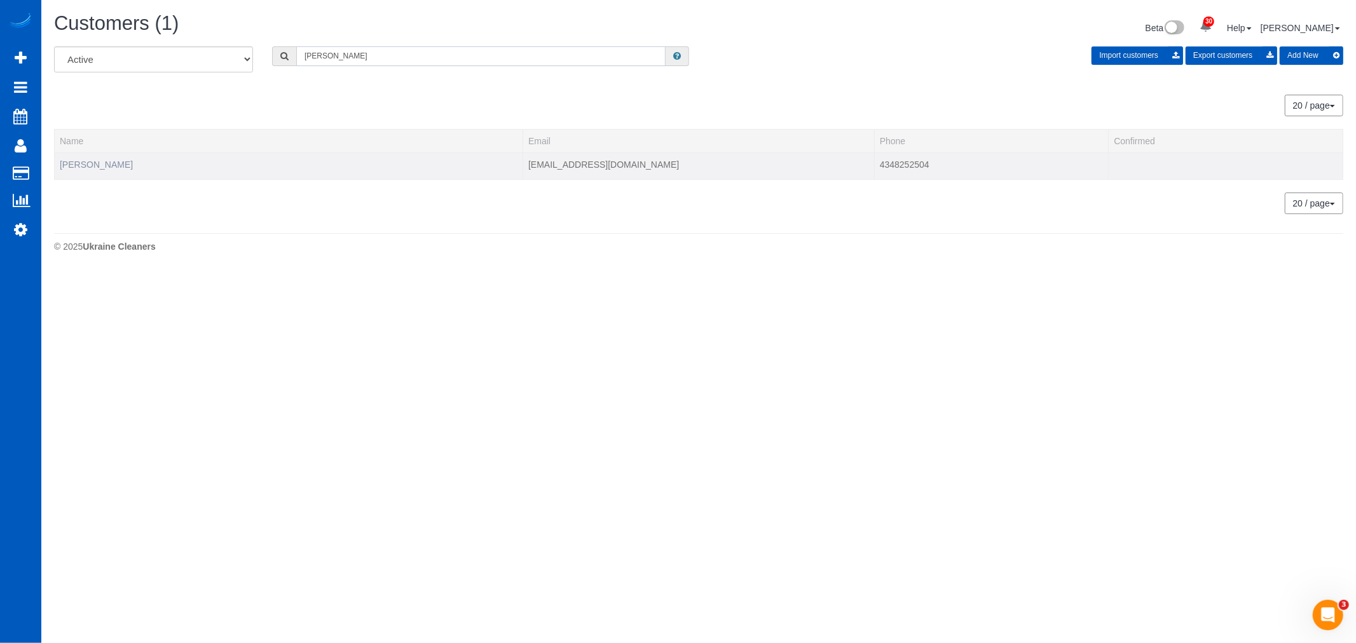
type input "alex parker"
click at [91, 165] on link "Alex Parker" at bounding box center [96, 165] width 73 height 10
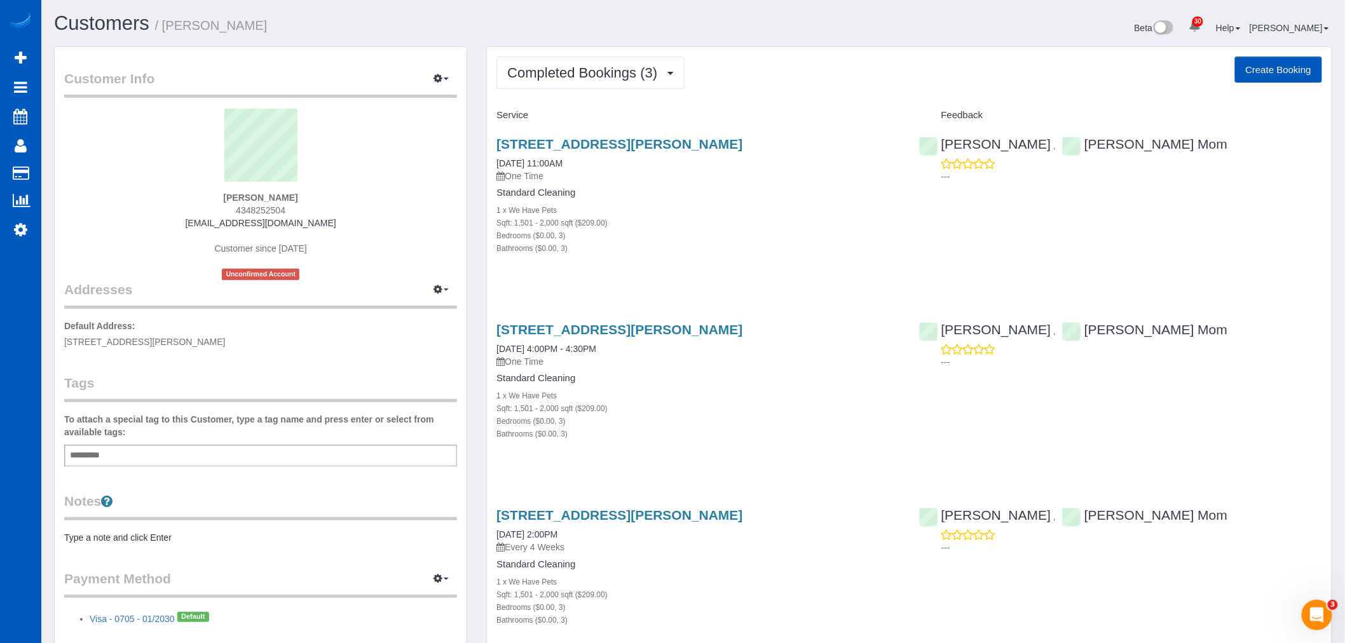
drag, startPoint x: 484, startPoint y: 137, endPoint x: 898, endPoint y: 150, distance: 414.7
click at [898, 150] on div "Completed Bookings (3) Completed Bookings (3) Upcoming Bookings (0) Cancelled B…" at bounding box center [909, 382] width 865 height 673
click at [13, 231] on link "Settings" at bounding box center [20, 229] width 41 height 29
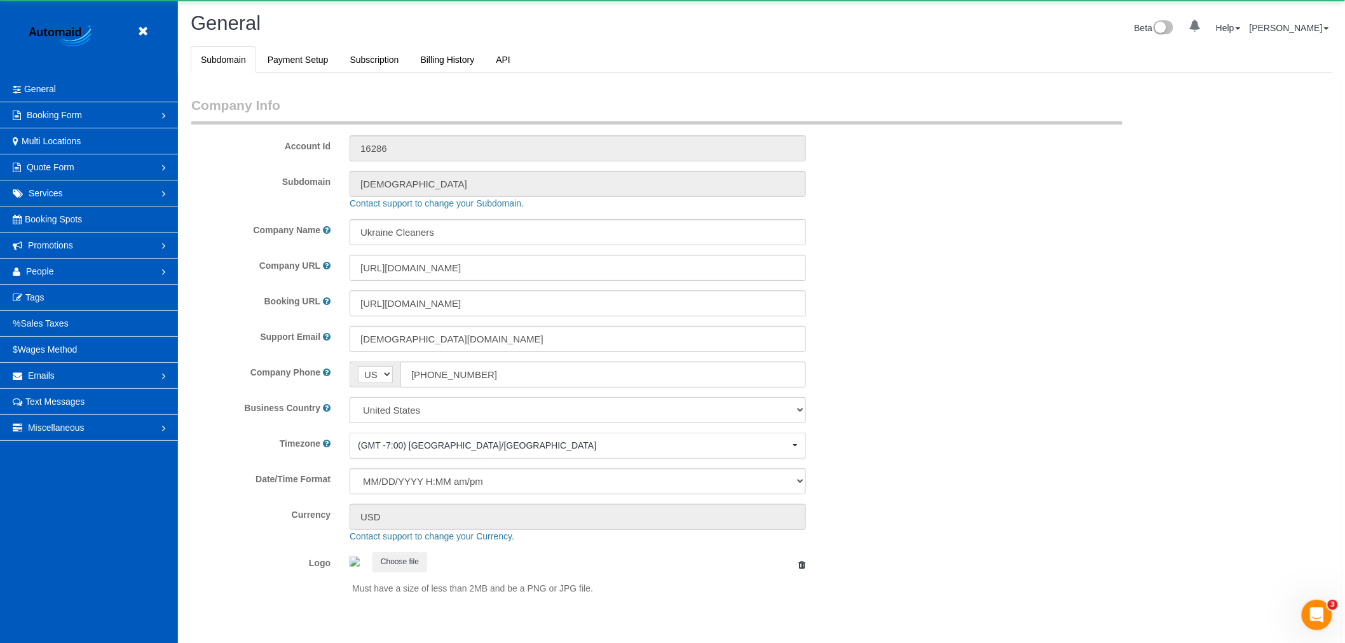
scroll to position [2780, 1345]
select select "1"
click at [83, 264] on link "People" at bounding box center [89, 271] width 178 height 25
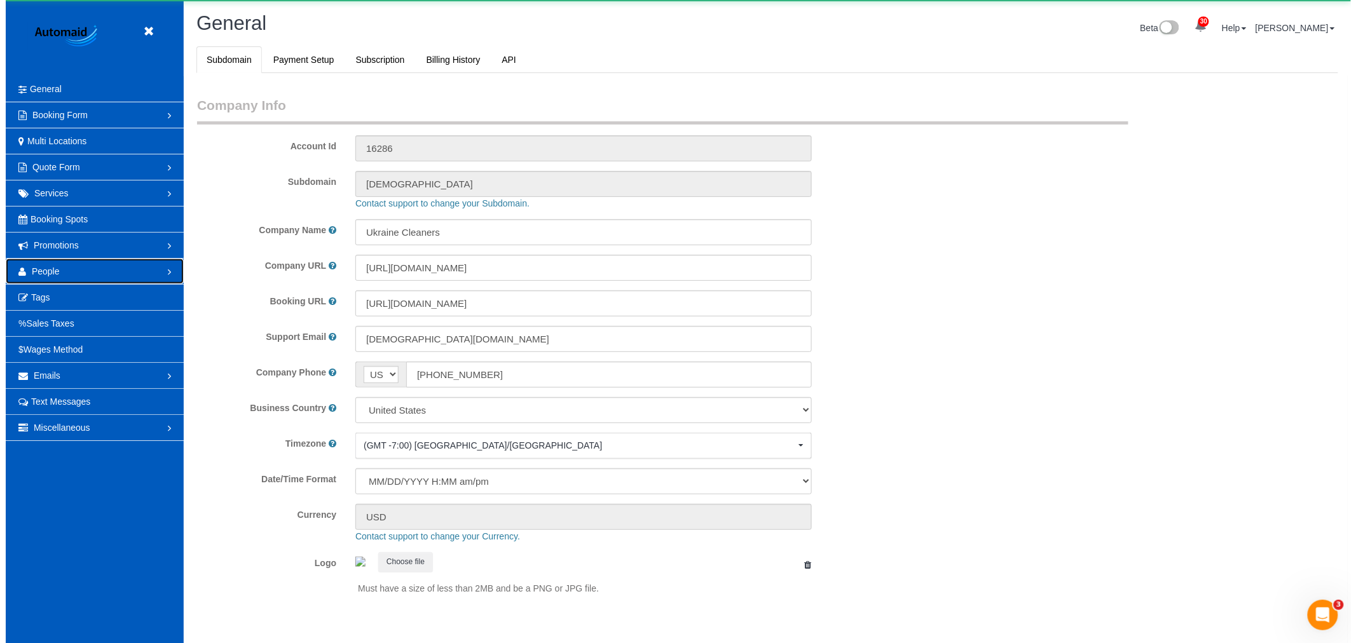
scroll to position [0, 0]
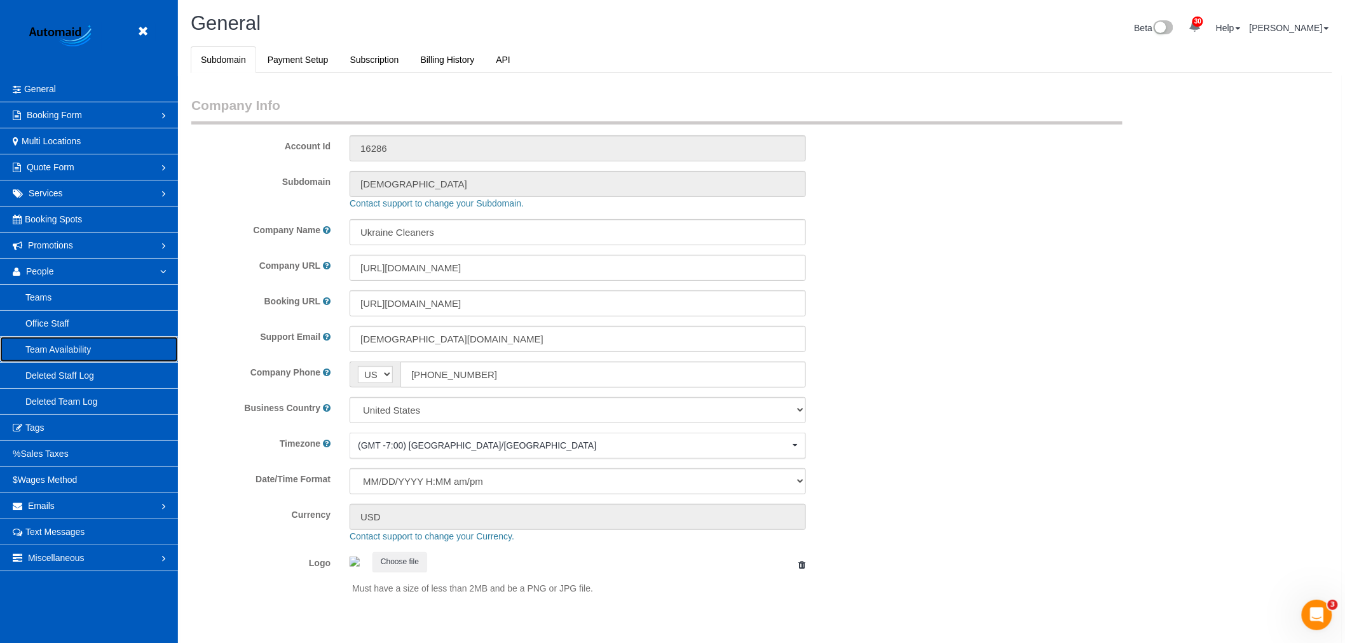
click at [77, 348] on link "Team Availability" at bounding box center [89, 349] width 178 height 25
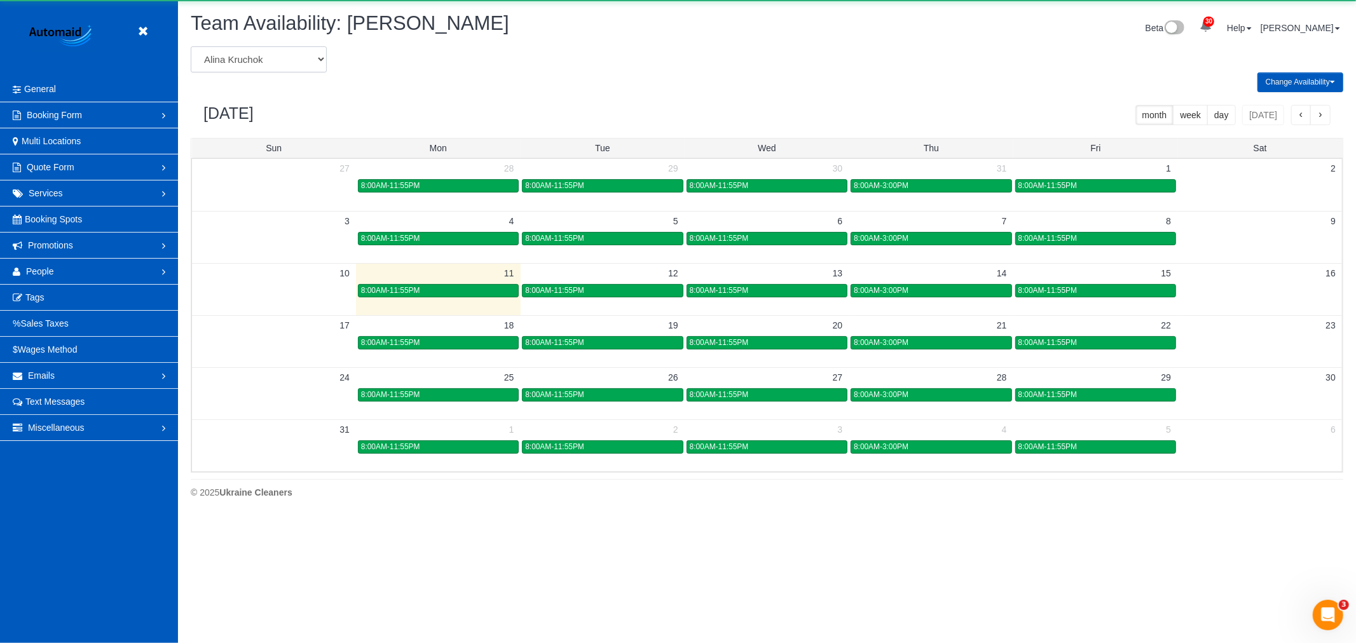
click at [278, 60] on select "Alina Kruchok Alona Kulish Alona Tarasiuk Alona Vikhliaieva Anastasiia Demchenk…" at bounding box center [259, 59] width 136 height 26
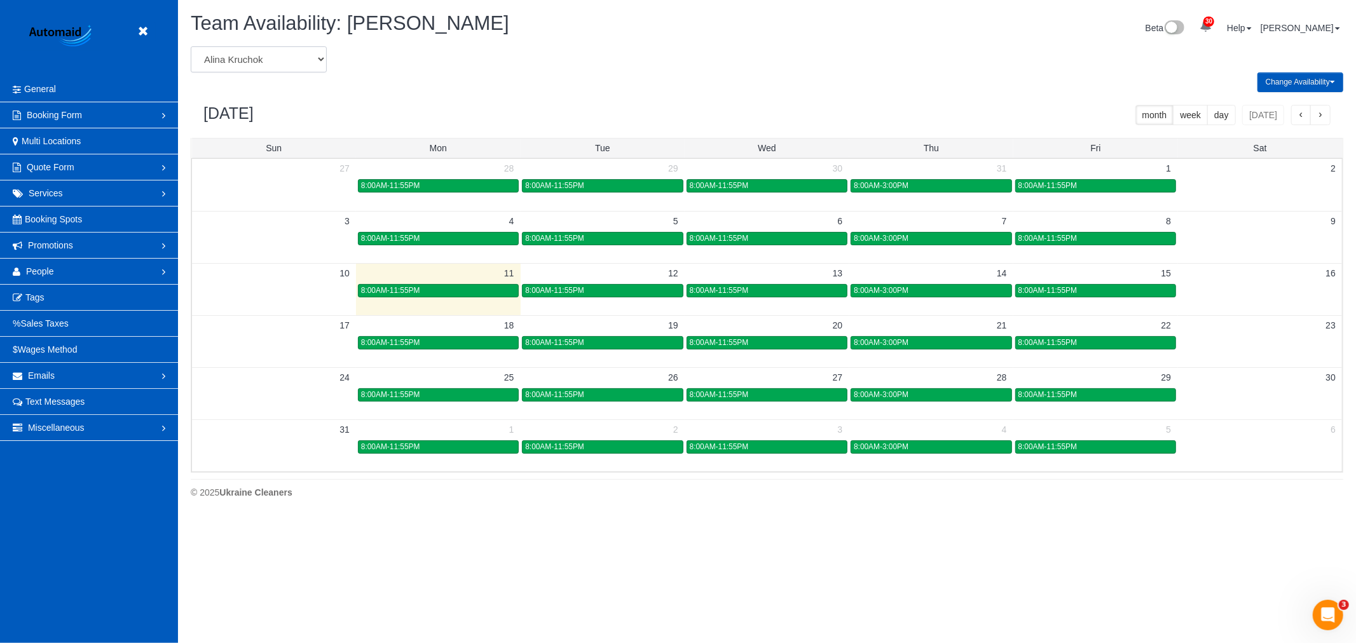
select select "number:517"
click at [191, 47] on select "Alina Kruchok Alona Kulish Alona Tarasiuk Alona Vikhliaieva Anastasiia Demchenk…" at bounding box center [259, 59] width 136 height 26
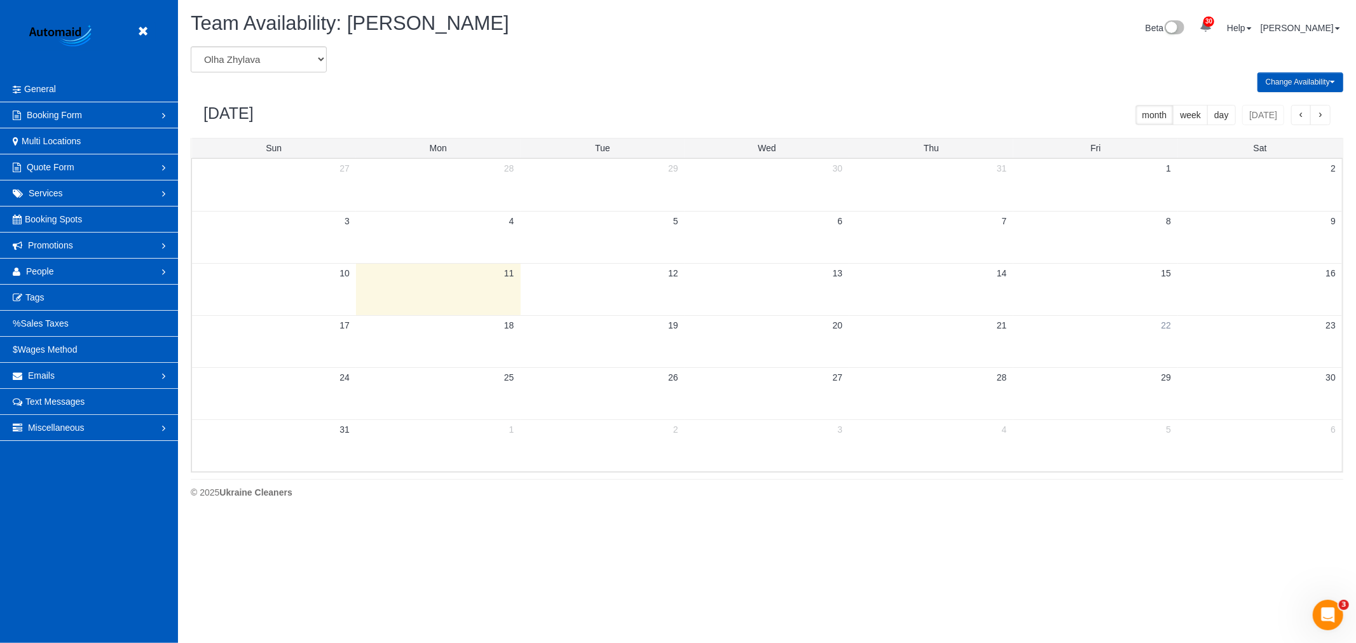
click at [1155, 335] on link "22" at bounding box center [1166, 325] width 23 height 19
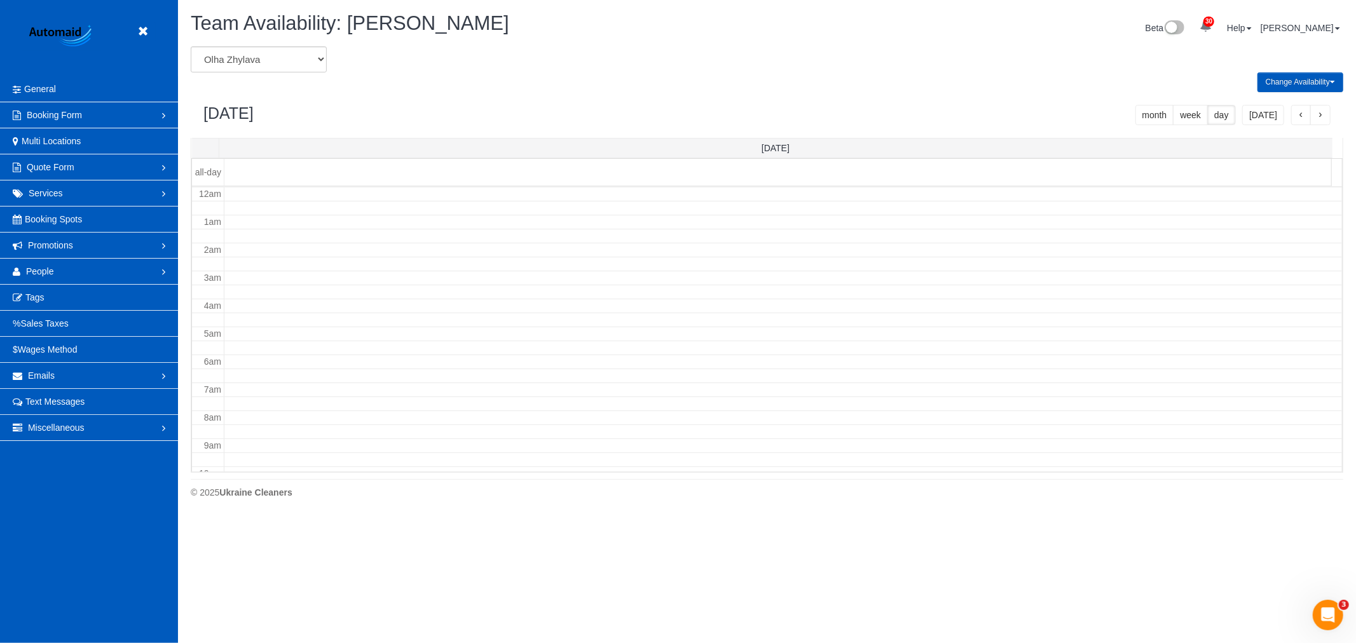
scroll to position [168, 0]
click at [137, 29] on icon at bounding box center [143, 32] width 16 height 16
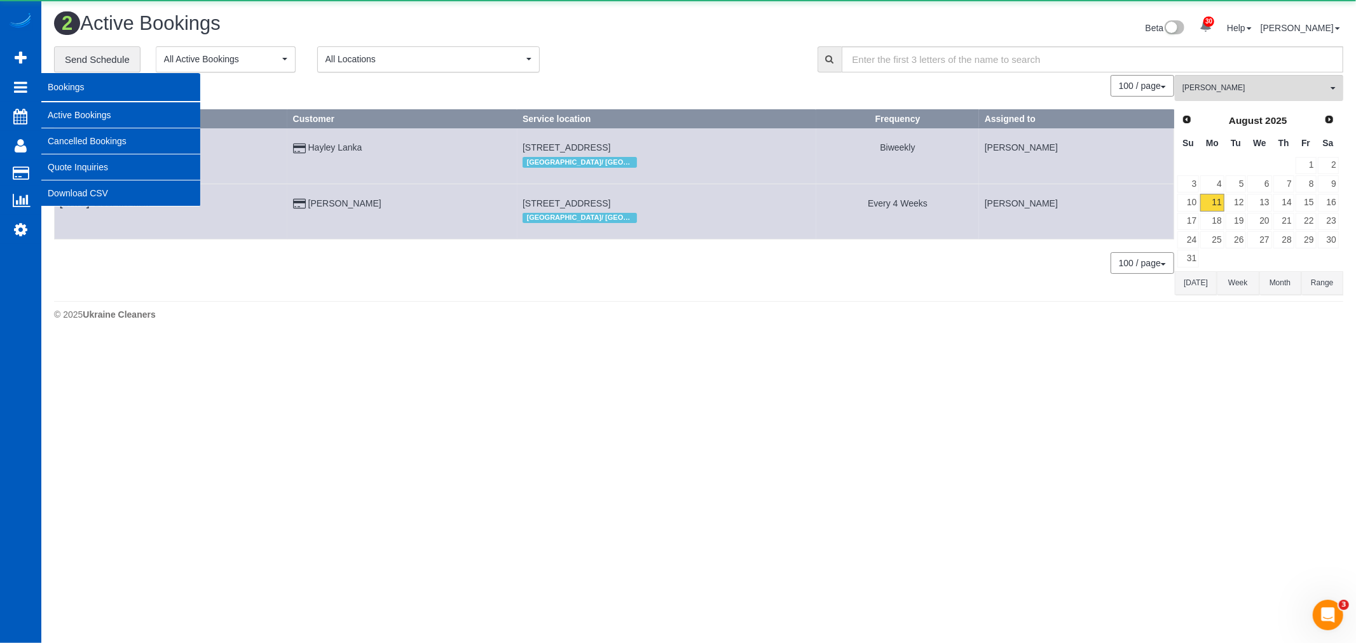
scroll to position [341, 1356]
click at [97, 116] on link "Active Bookings" at bounding box center [120, 114] width 159 height 25
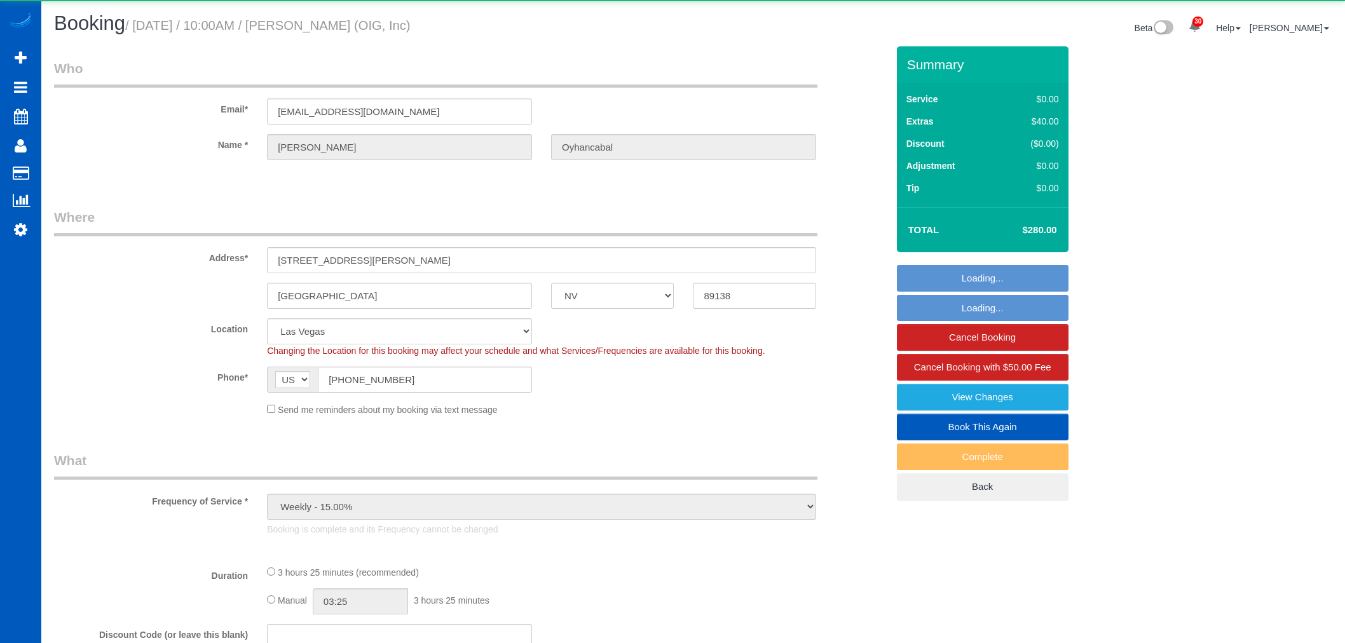
select select "NV"
select select "object:1091"
select select "string:fspay-eba2ad43-47e6-49ff-b943-e986eb30b0dc"
select select "199"
select select "2501"
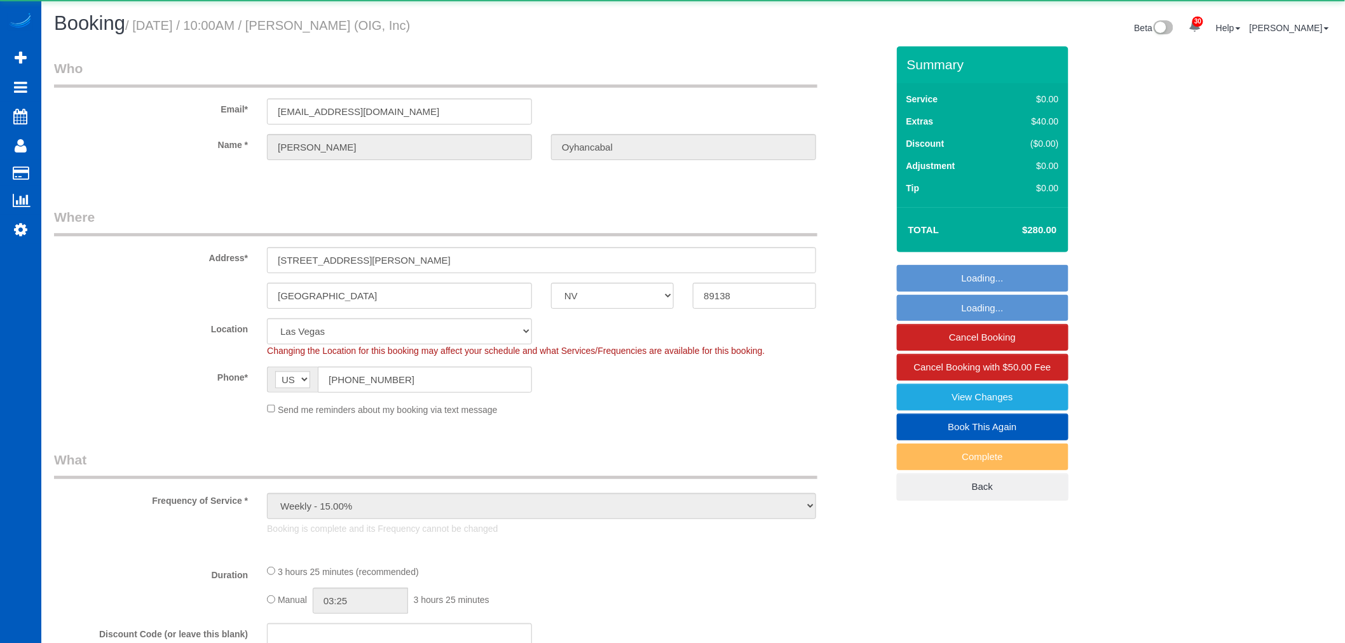
select select "4"
select select "spot1"
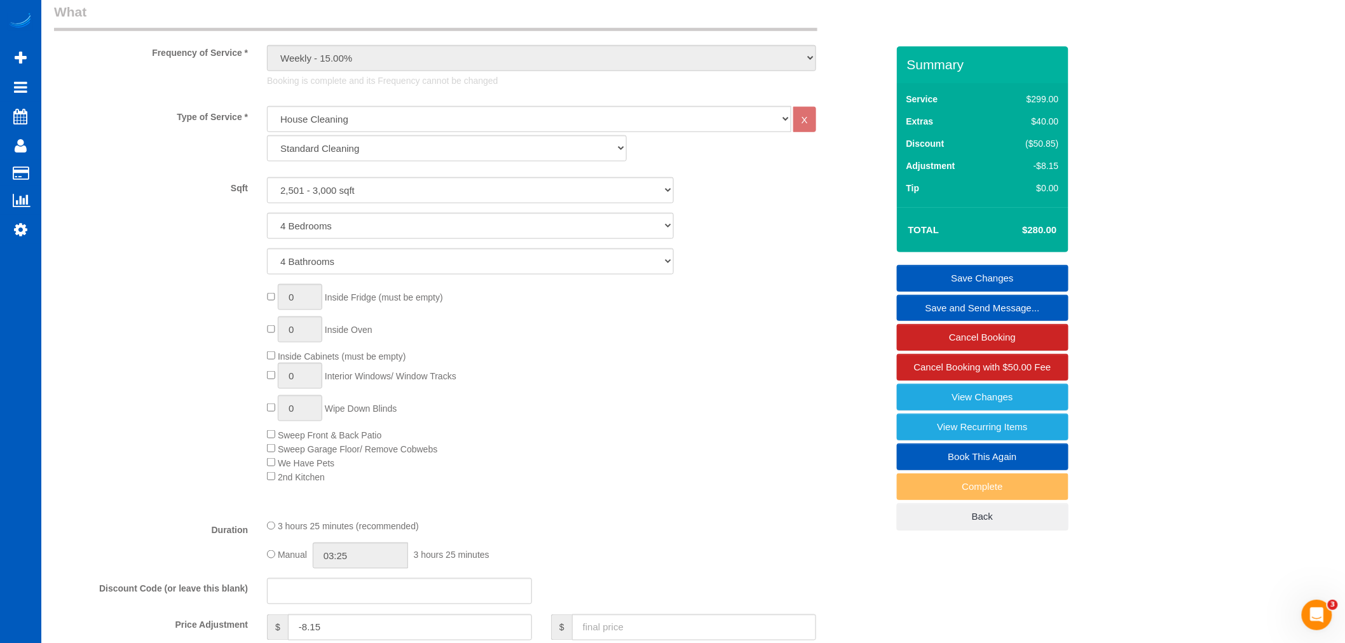
scroll to position [423, 0]
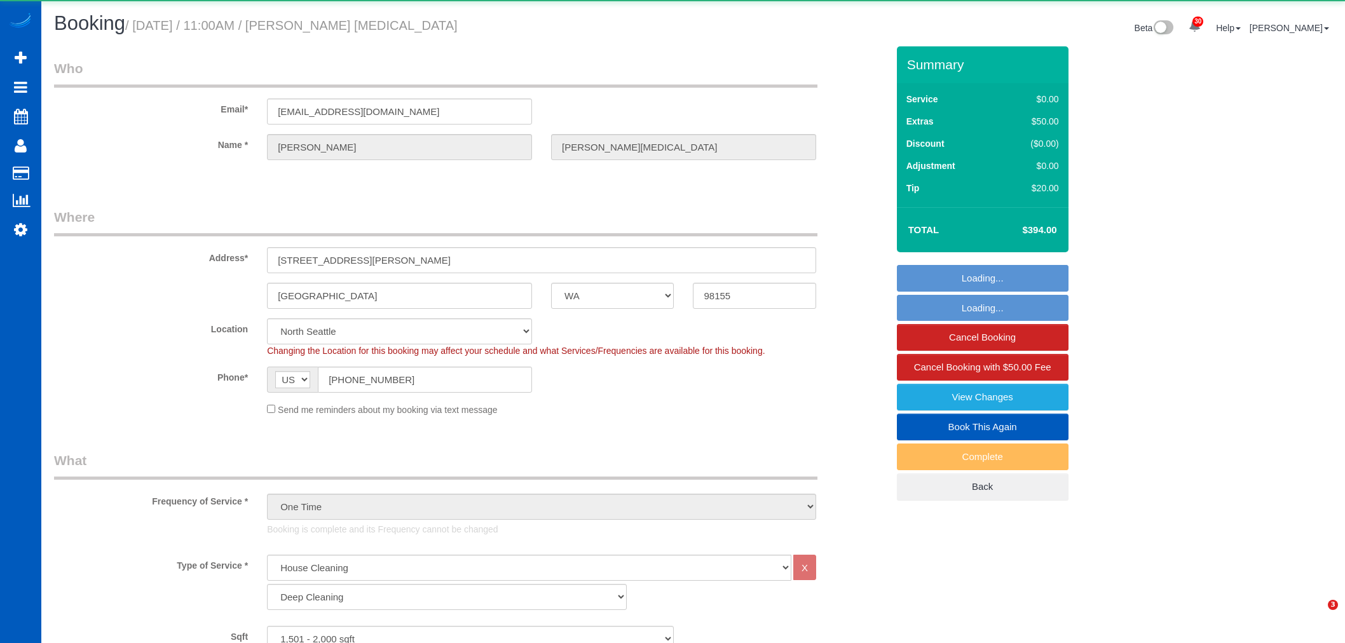
select select "WA"
select select "199"
select select "1501"
select select "3"
select select "2"
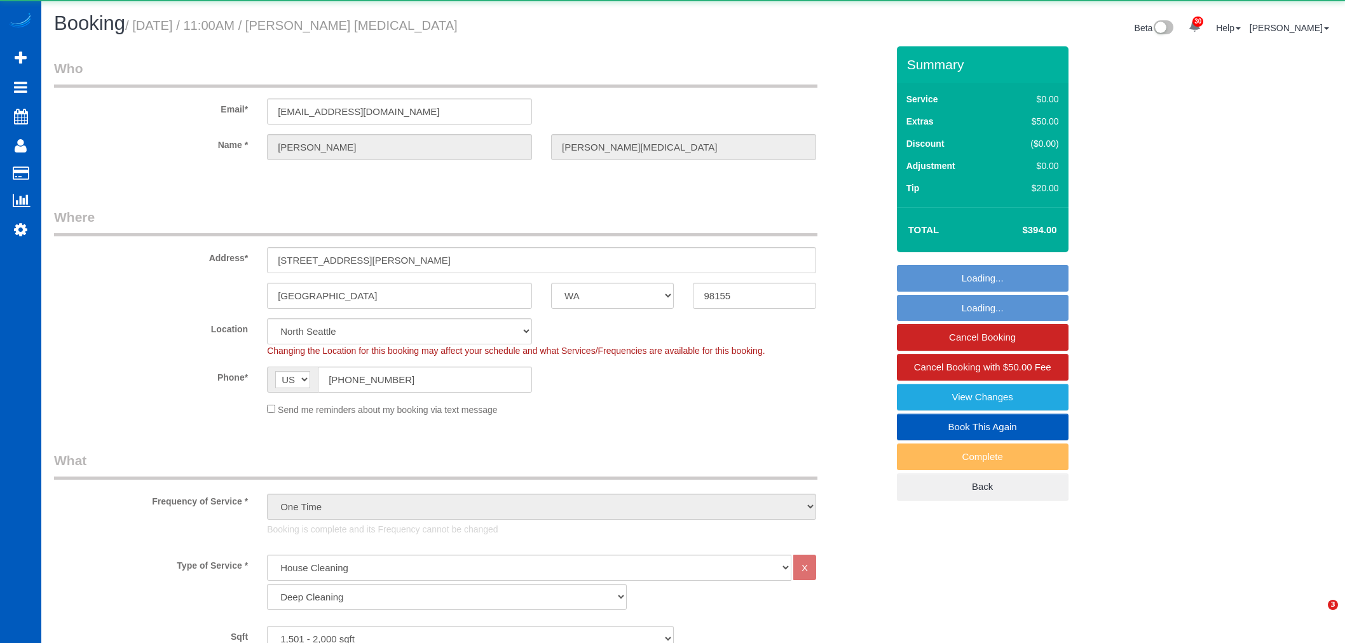
select select "spot1"
select select "number:33"
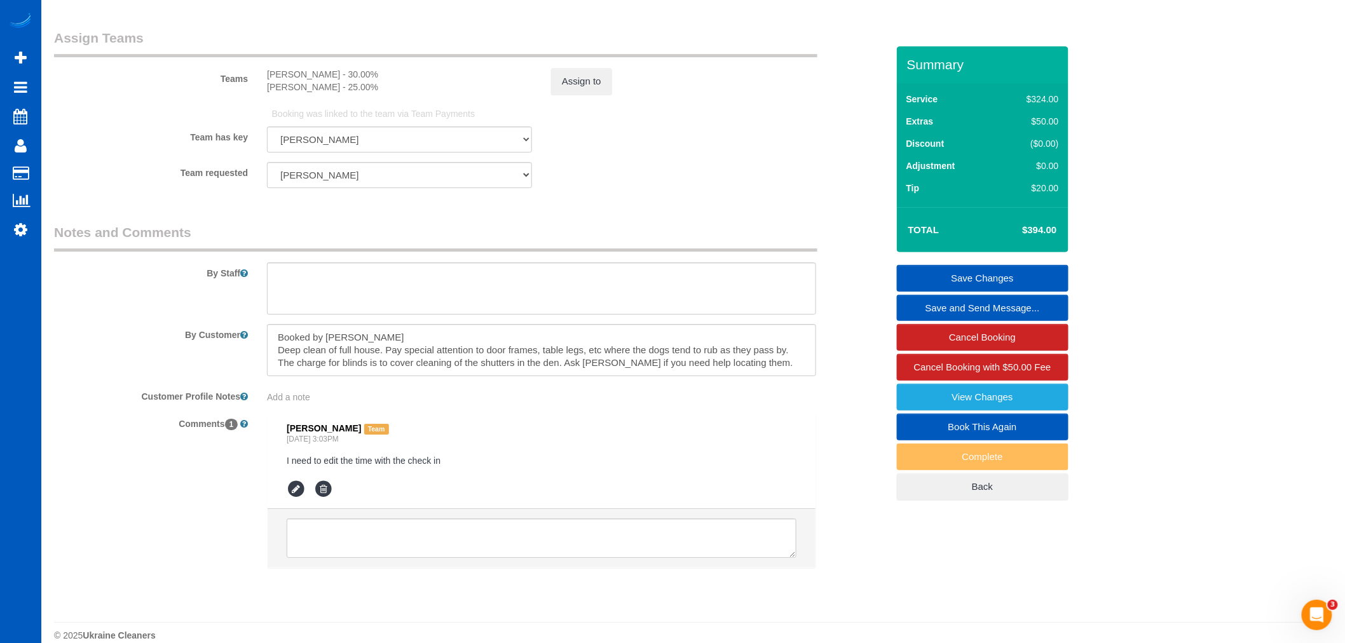
scroll to position [1728, 0]
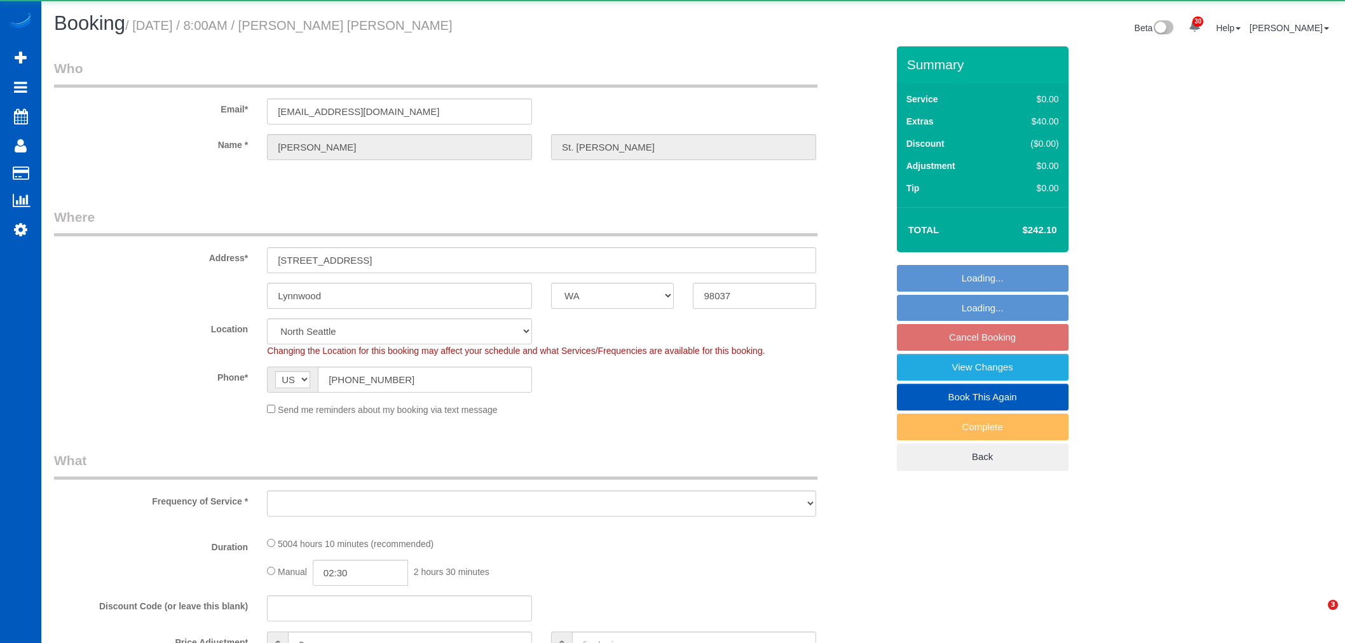
select select "WA"
select select "string:fspay-84ffe1d4-0ecb-4a73-88f0-5635c6ce745e"
select select "object:9134"
select select "2001"
select select "3"
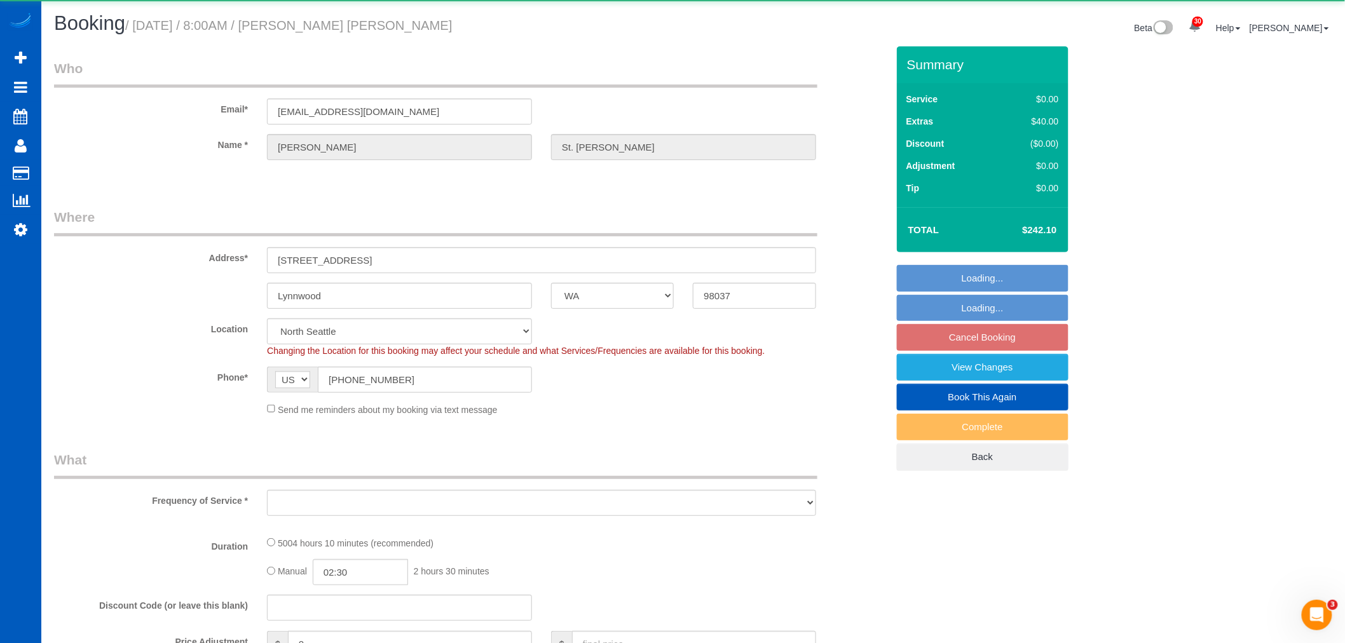
select select "spot11"
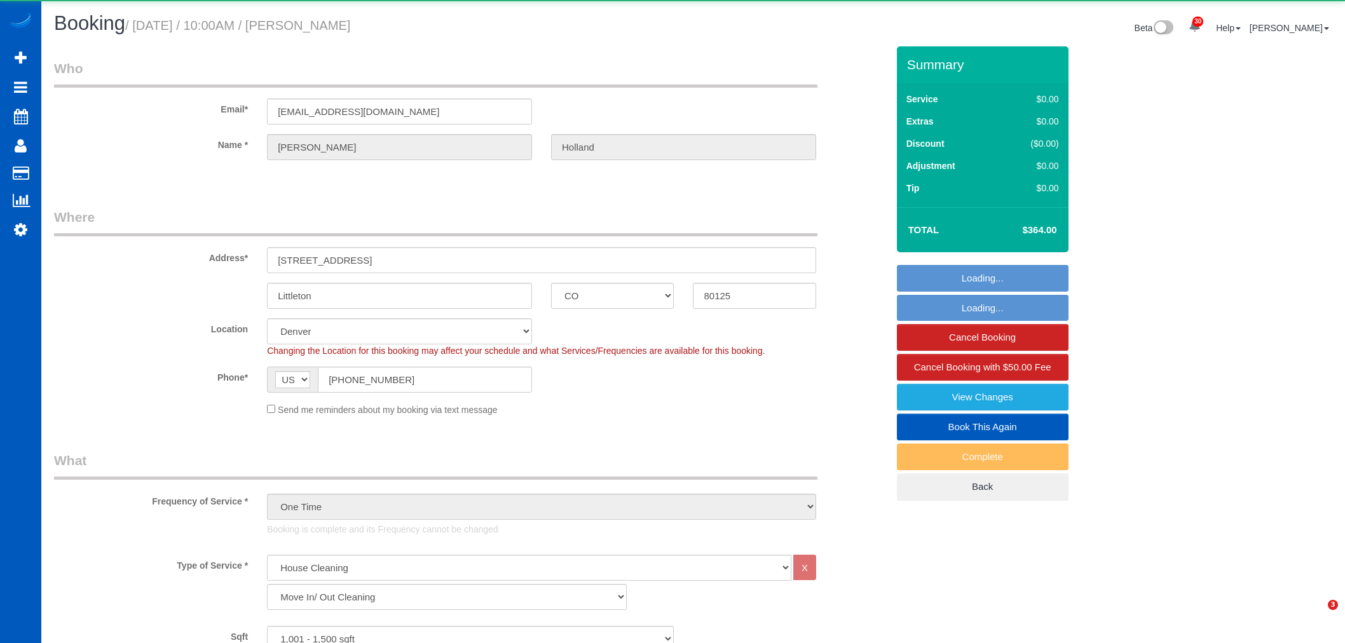
select select "CO"
select select "199"
select select "1001"
select select "3"
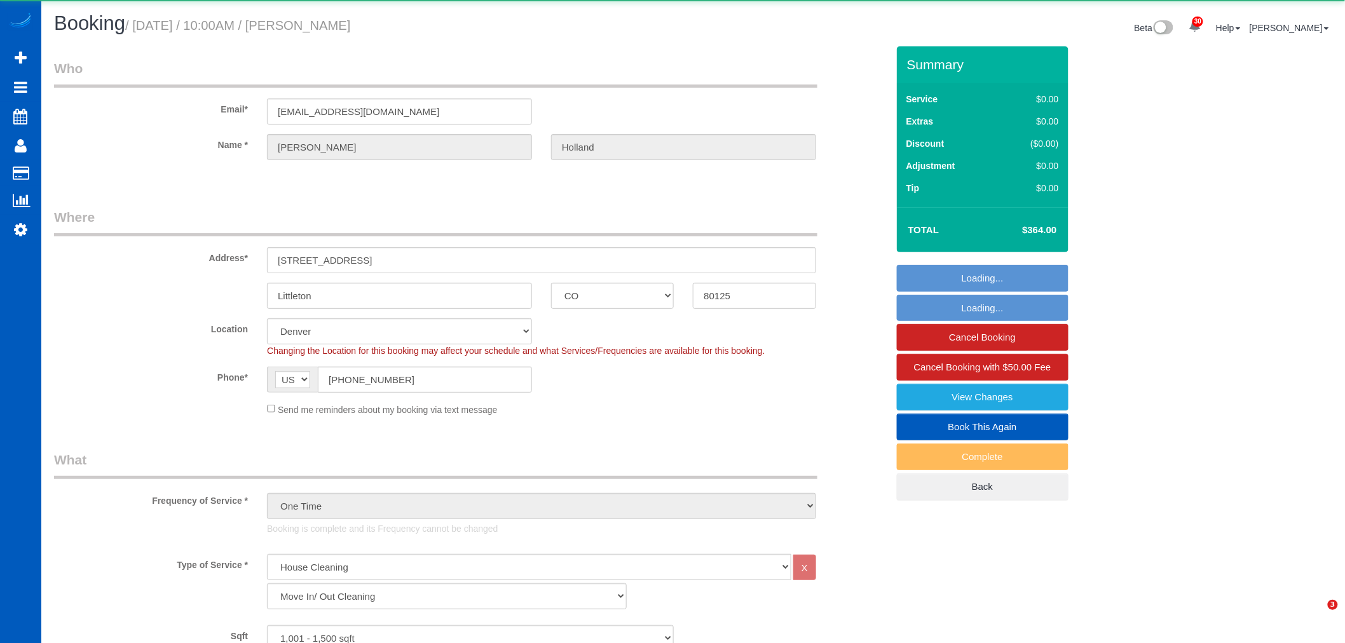
select select "object:3953"
select select "1001"
select select "3"
select select "spot6"
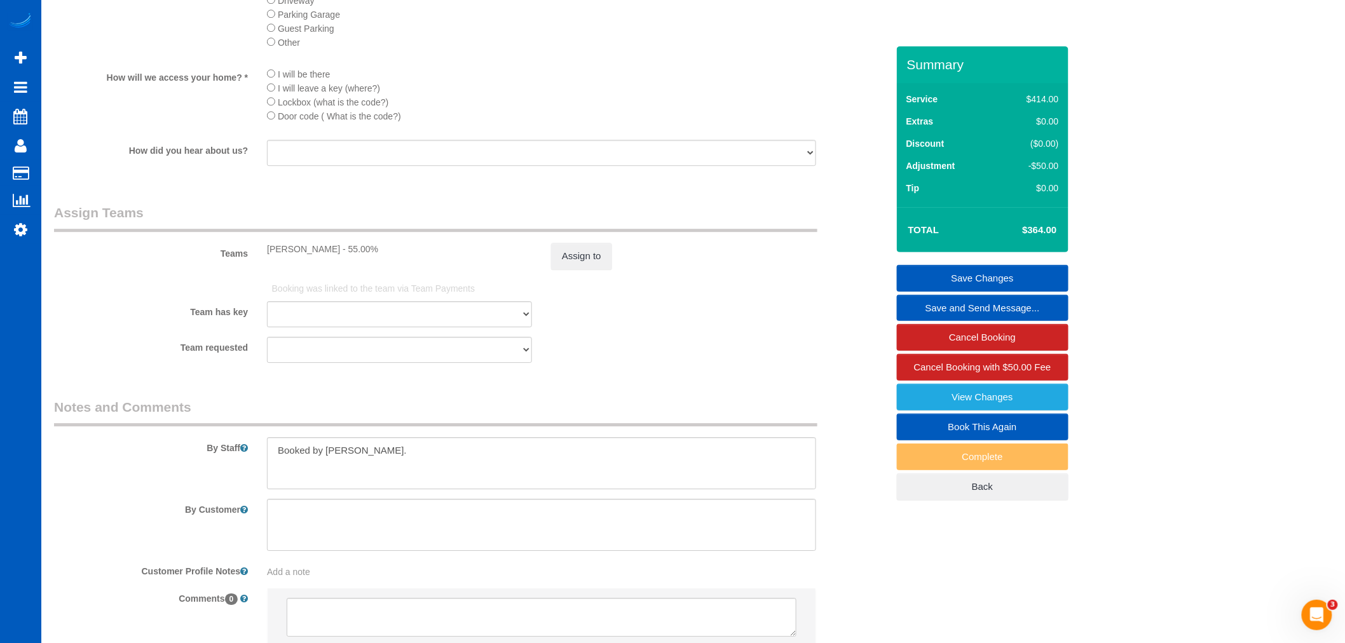
scroll to position [1598, 0]
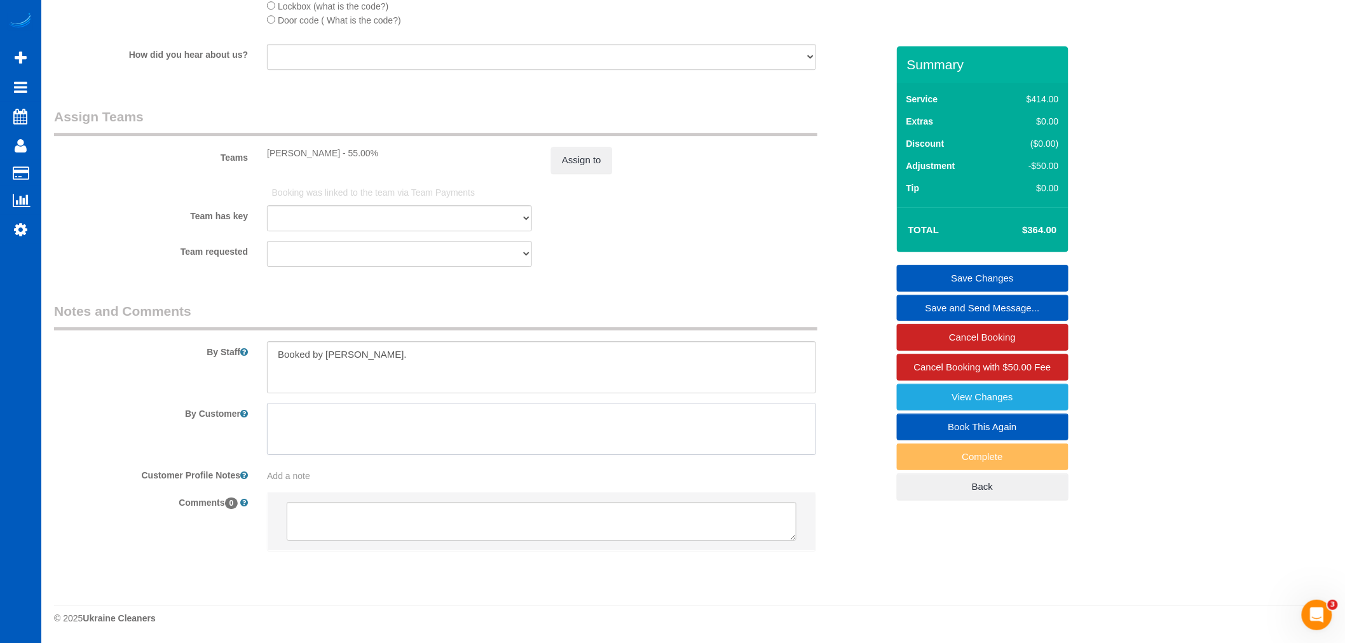
click at [440, 453] on textarea at bounding box center [541, 429] width 549 height 52
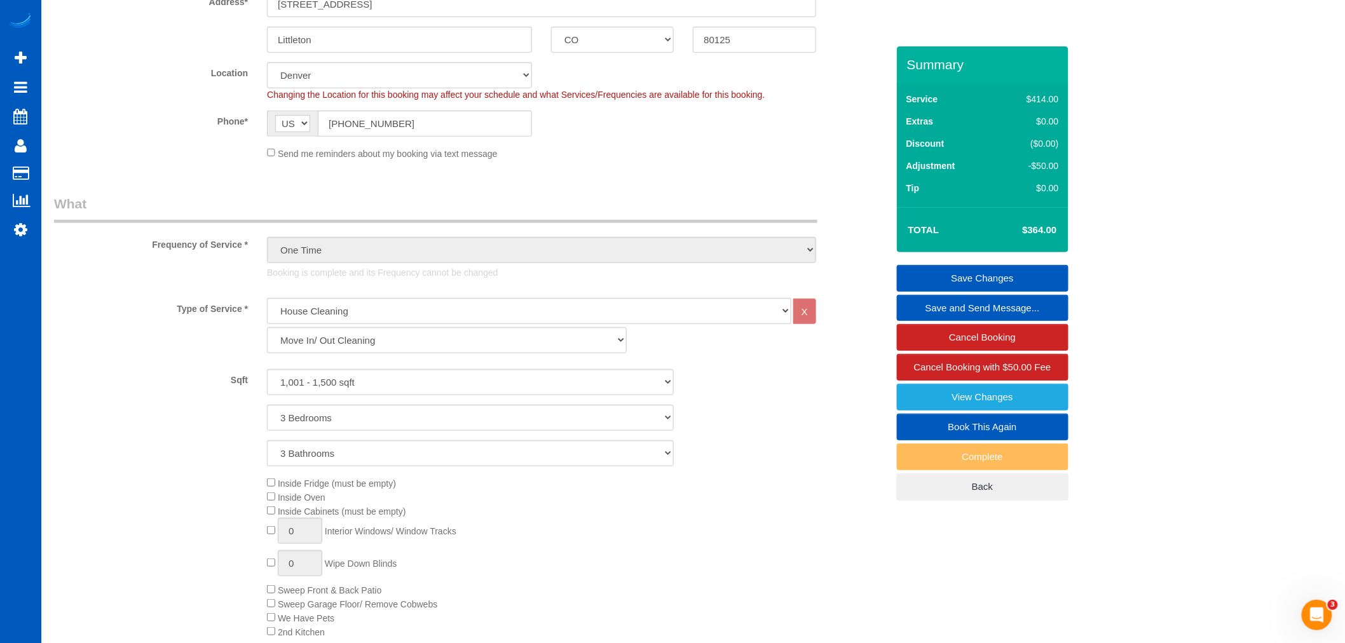
scroll to position [0, 0]
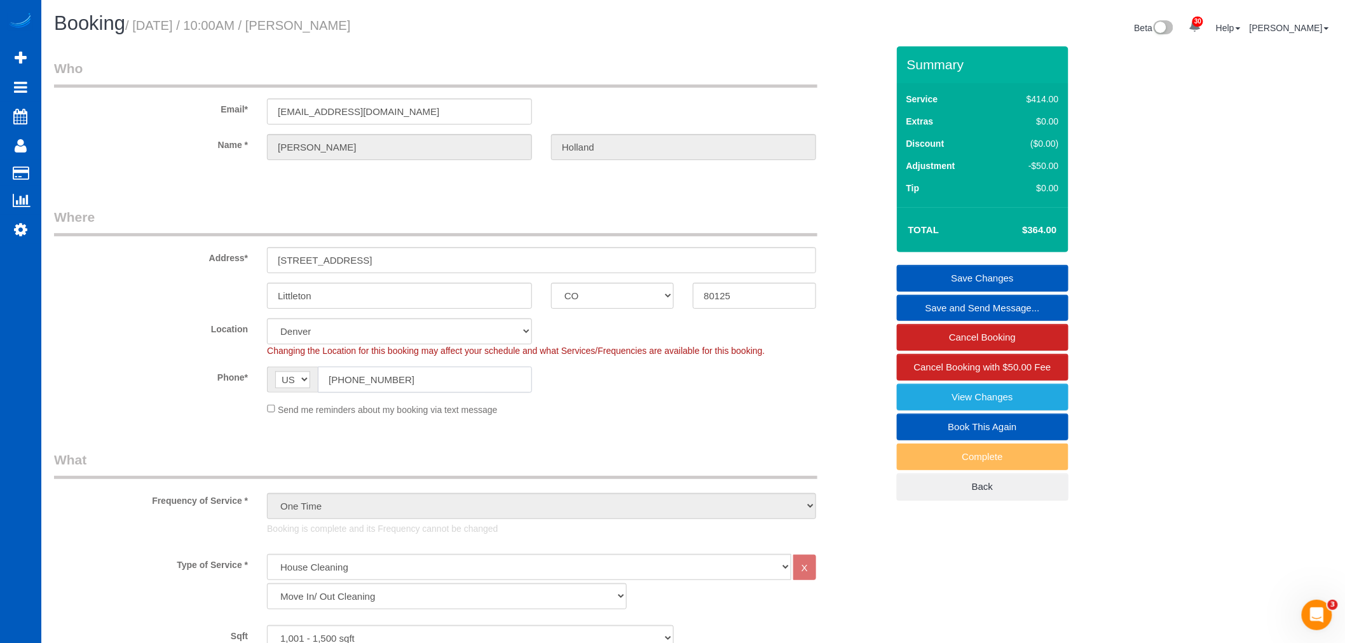
drag, startPoint x: 405, startPoint y: 382, endPoint x: 319, endPoint y: 383, distance: 86.5
click at [319, 383] on input "[PHONE_NUMBER]" at bounding box center [425, 380] width 214 height 26
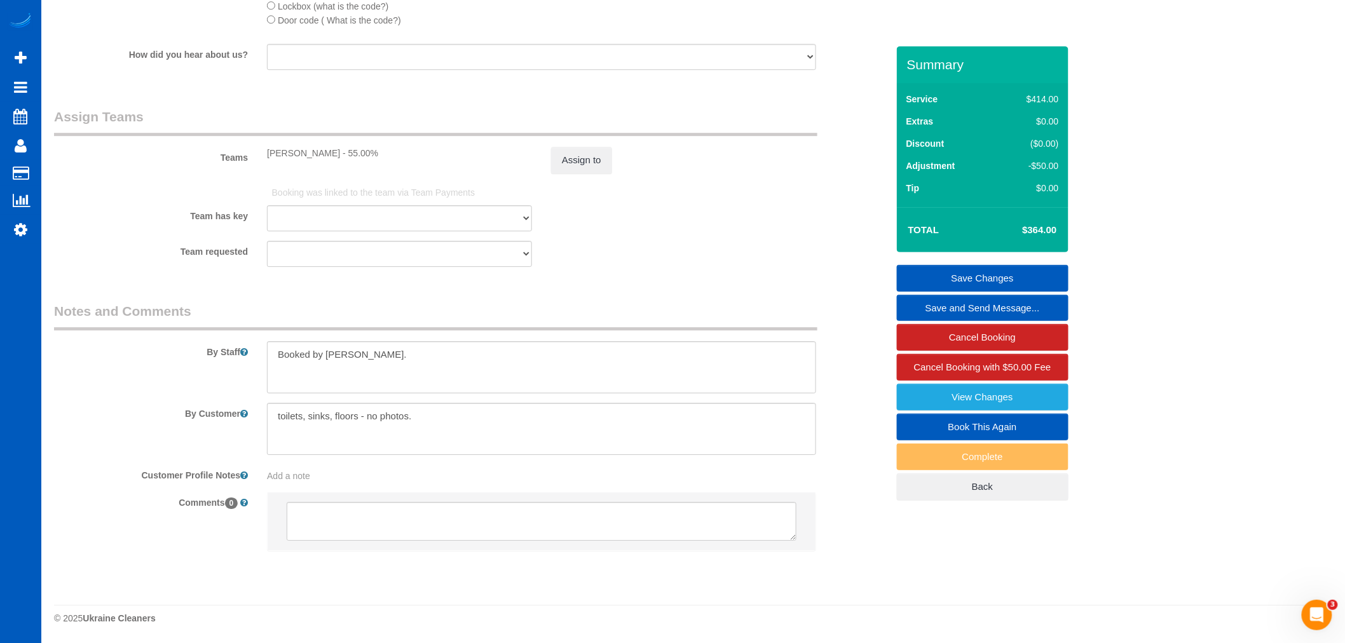
scroll to position [1598, 0]
click at [467, 408] on textarea at bounding box center [541, 429] width 549 height 52
paste textarea "[PHONE_NUMBER]"
type textarea "toilets, sinks, floors - no photos. [PHONE_NUMBER] -"
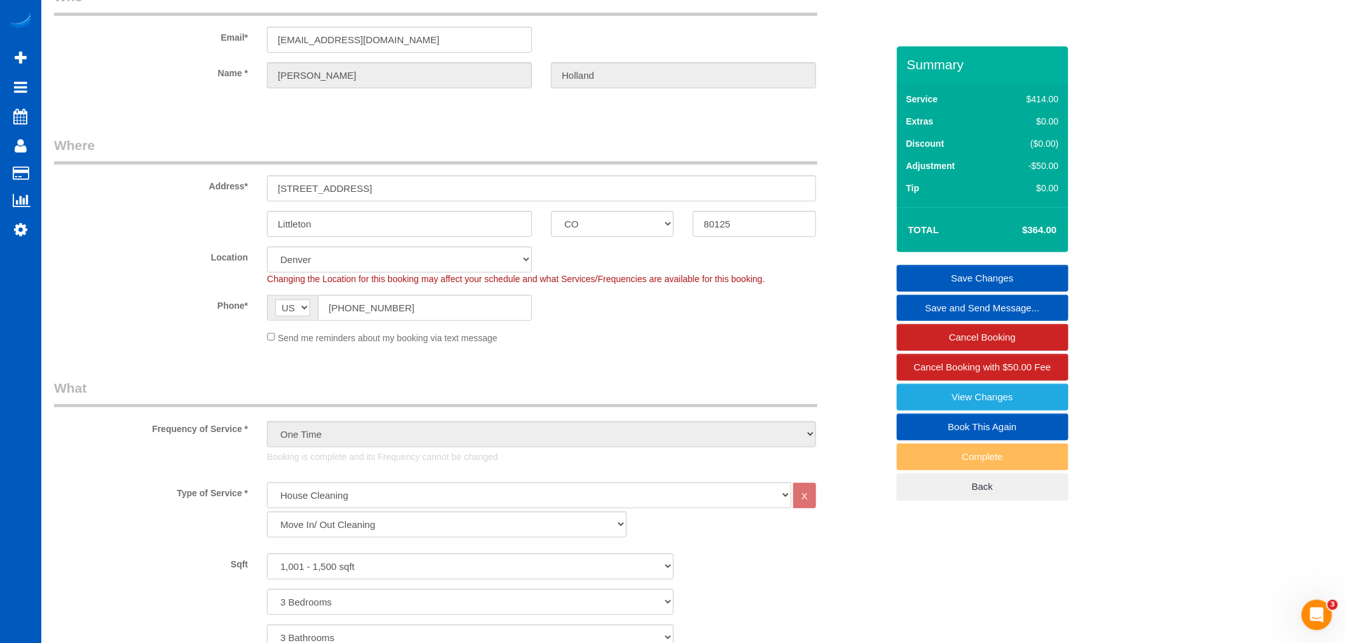
scroll to position [71, 0]
